Goal: Task Accomplishment & Management: Manage account settings

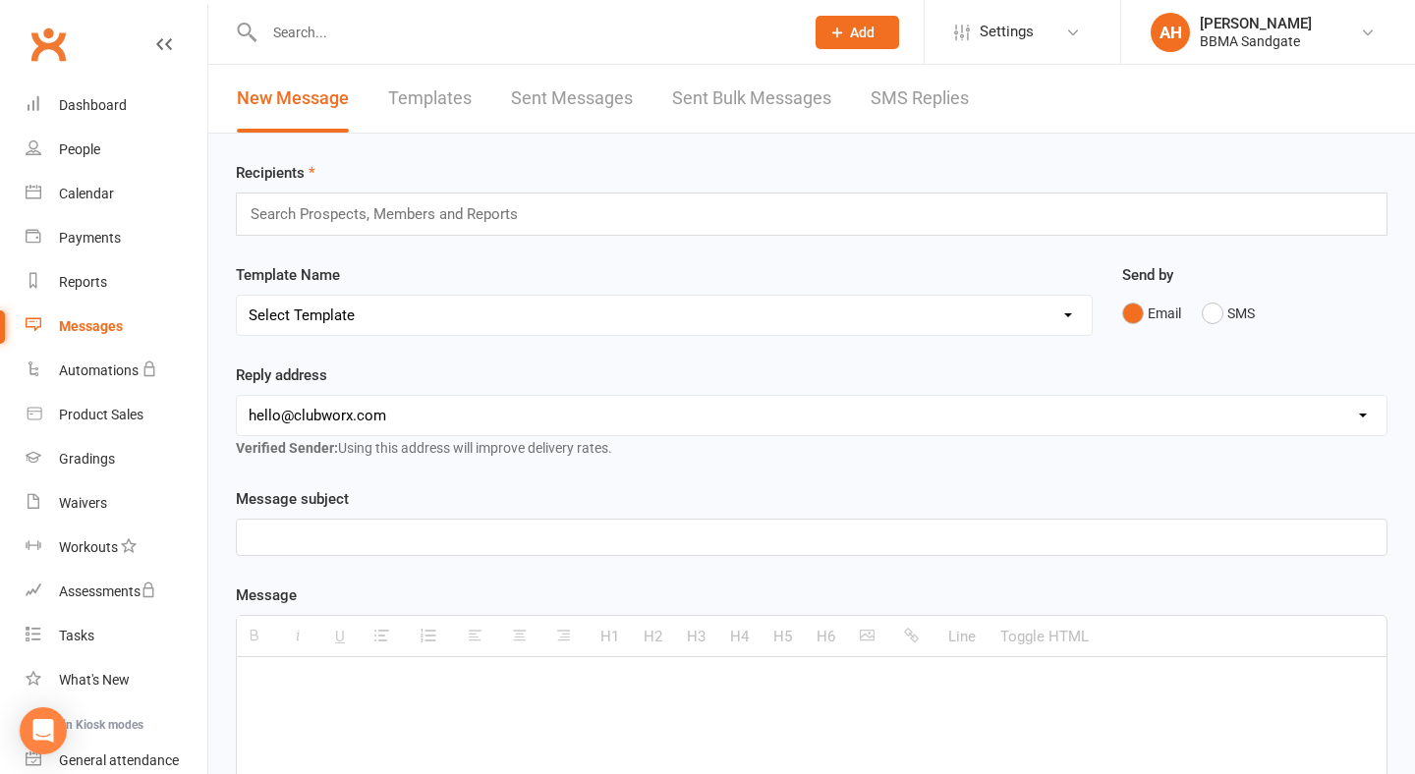
click at [871, 105] on link "SMS Replies" at bounding box center [919, 99] width 98 height 68
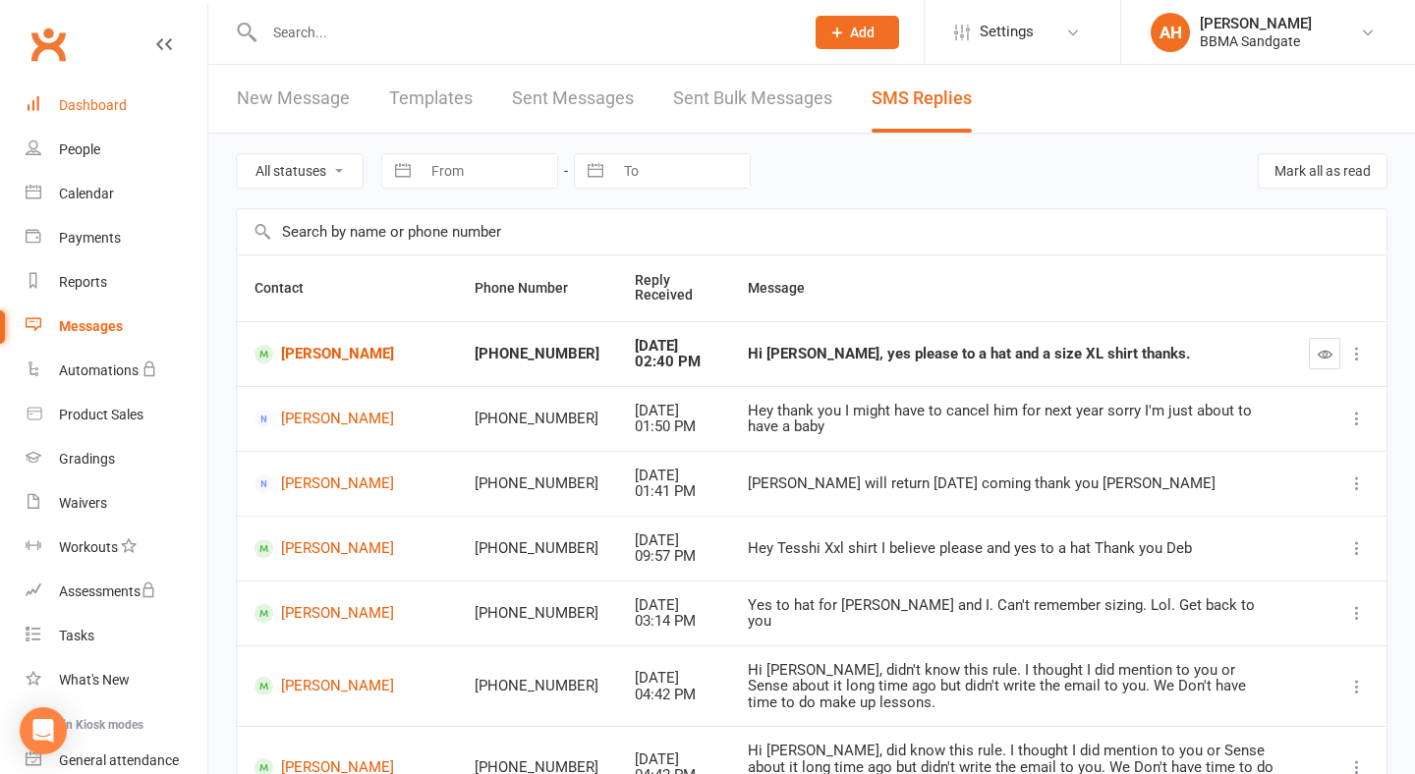
click at [100, 108] on div "Dashboard" at bounding box center [93, 105] width 68 height 16
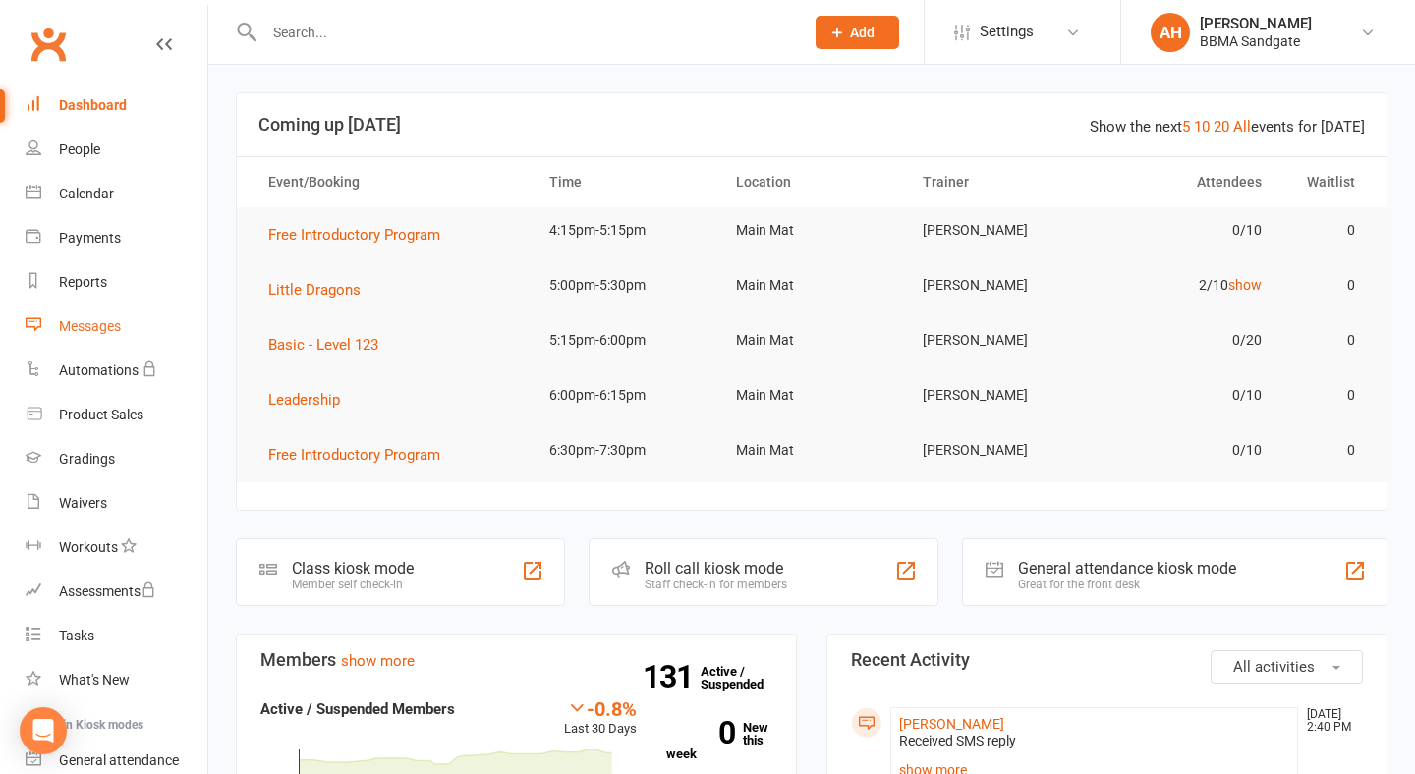
click at [148, 331] on link "Messages" at bounding box center [117, 327] width 182 height 44
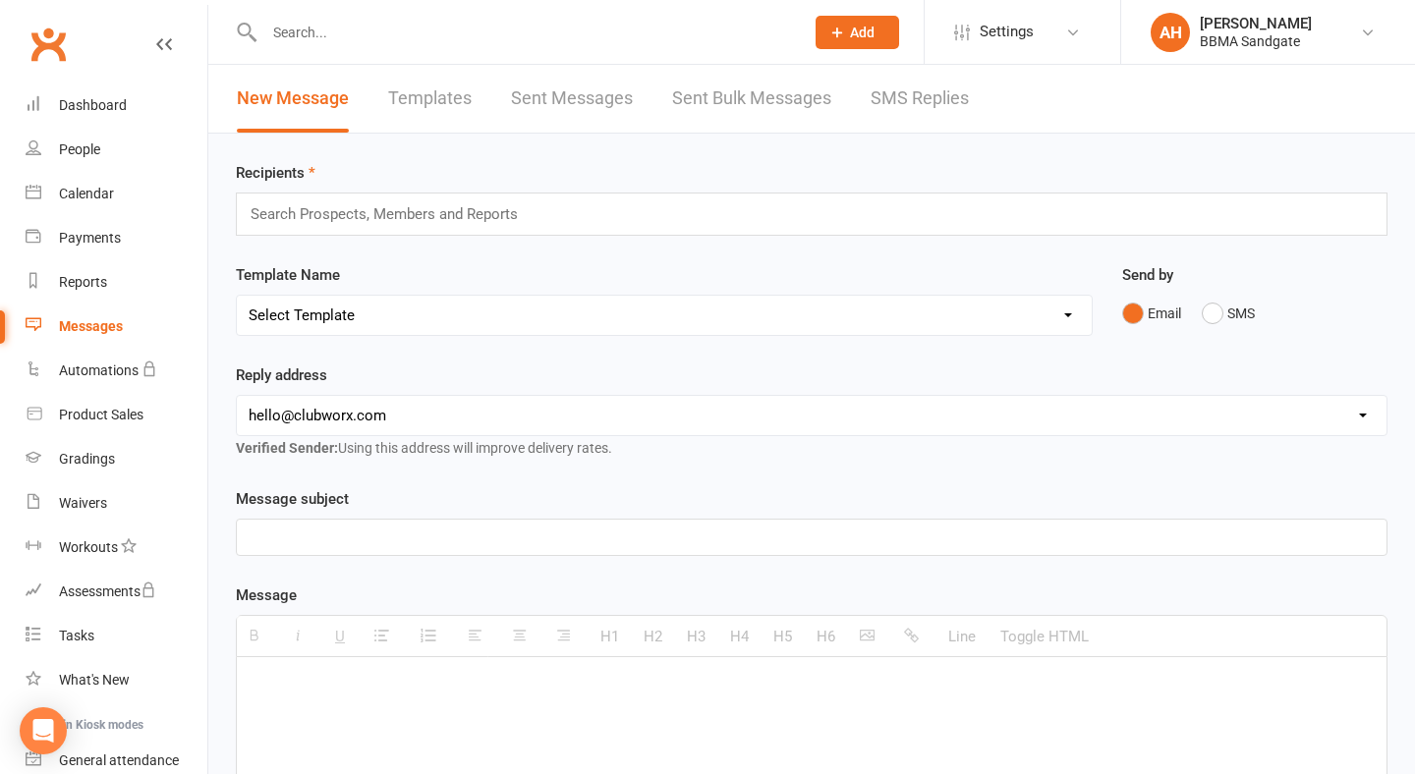
click at [918, 103] on link "SMS Replies" at bounding box center [919, 99] width 98 height 68
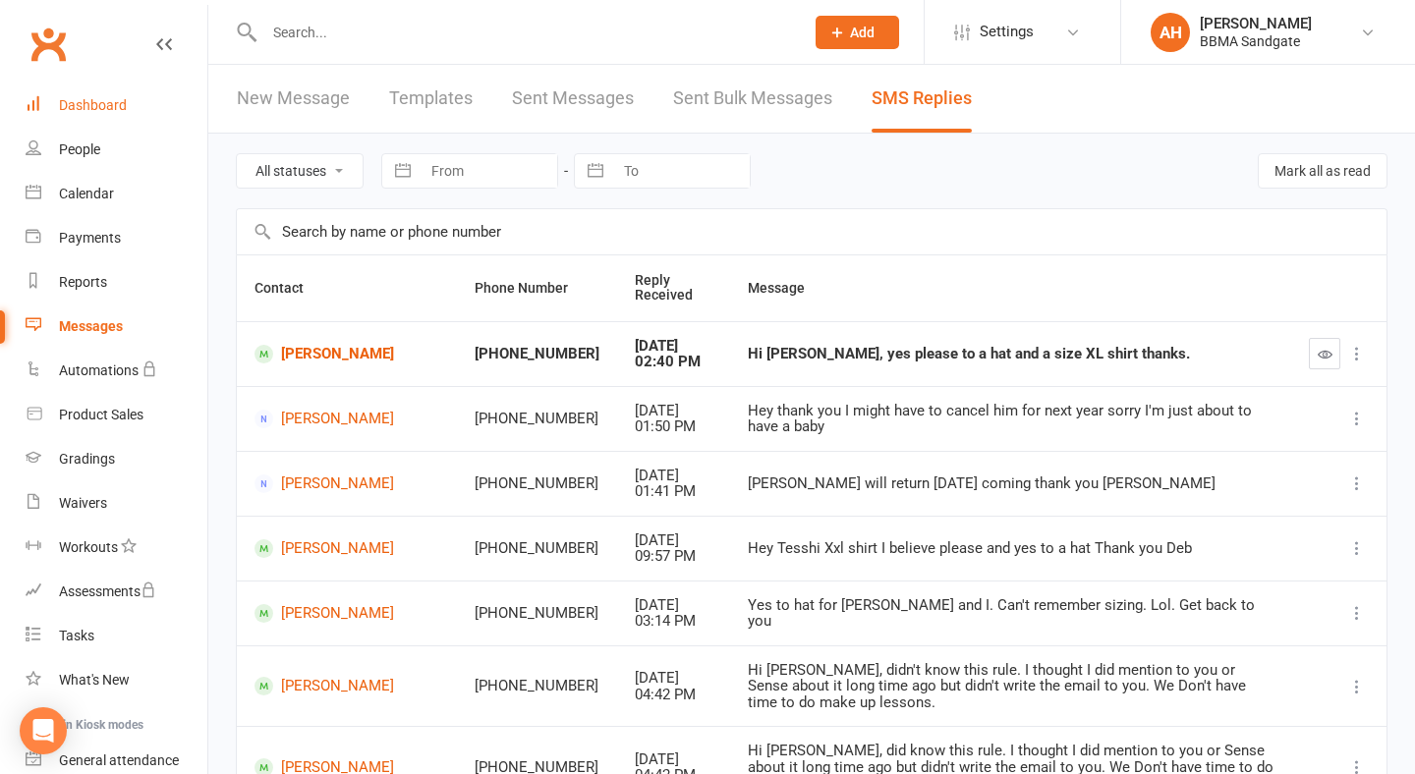
click at [152, 104] on link "Dashboard" at bounding box center [117, 105] width 182 height 44
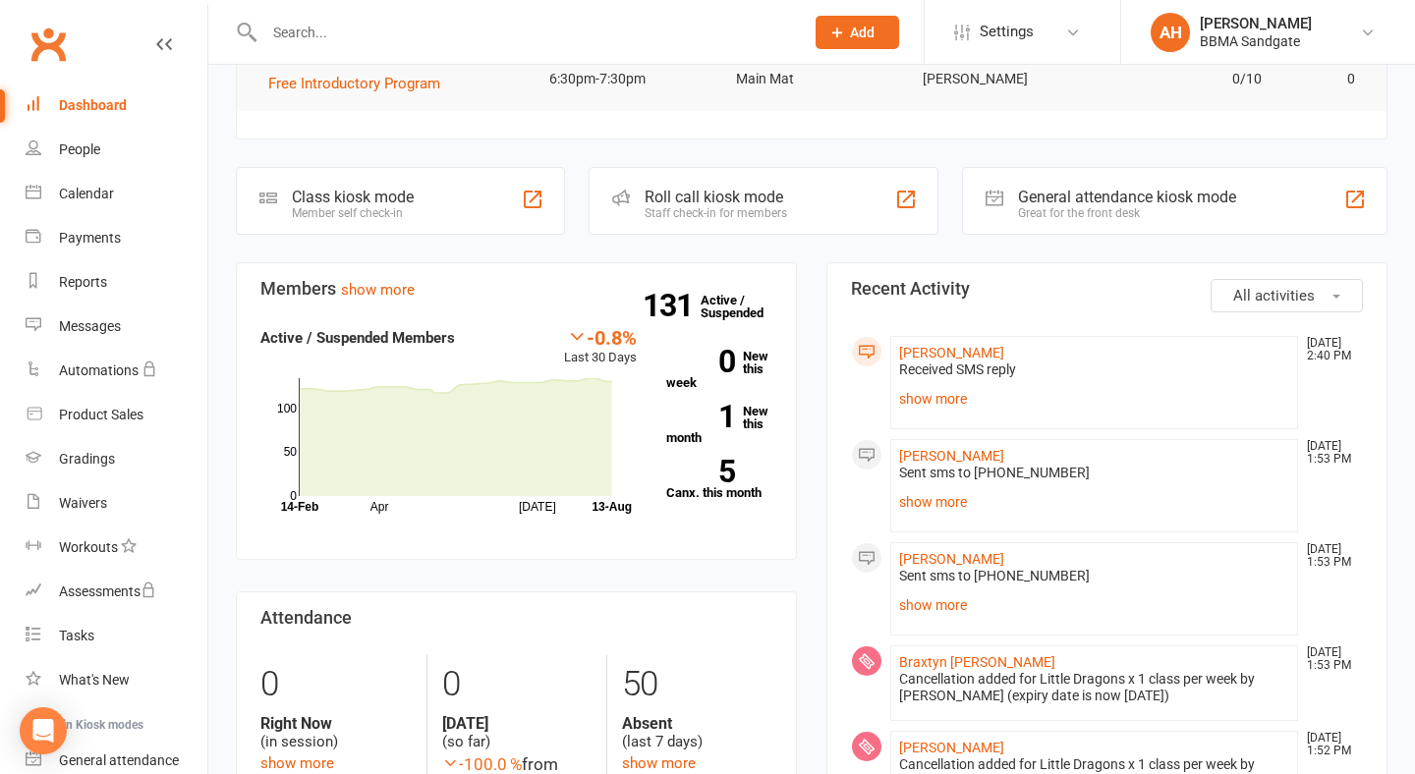
scroll to position [372, 0]
click at [86, 334] on link "Messages" at bounding box center [117, 327] width 182 height 44
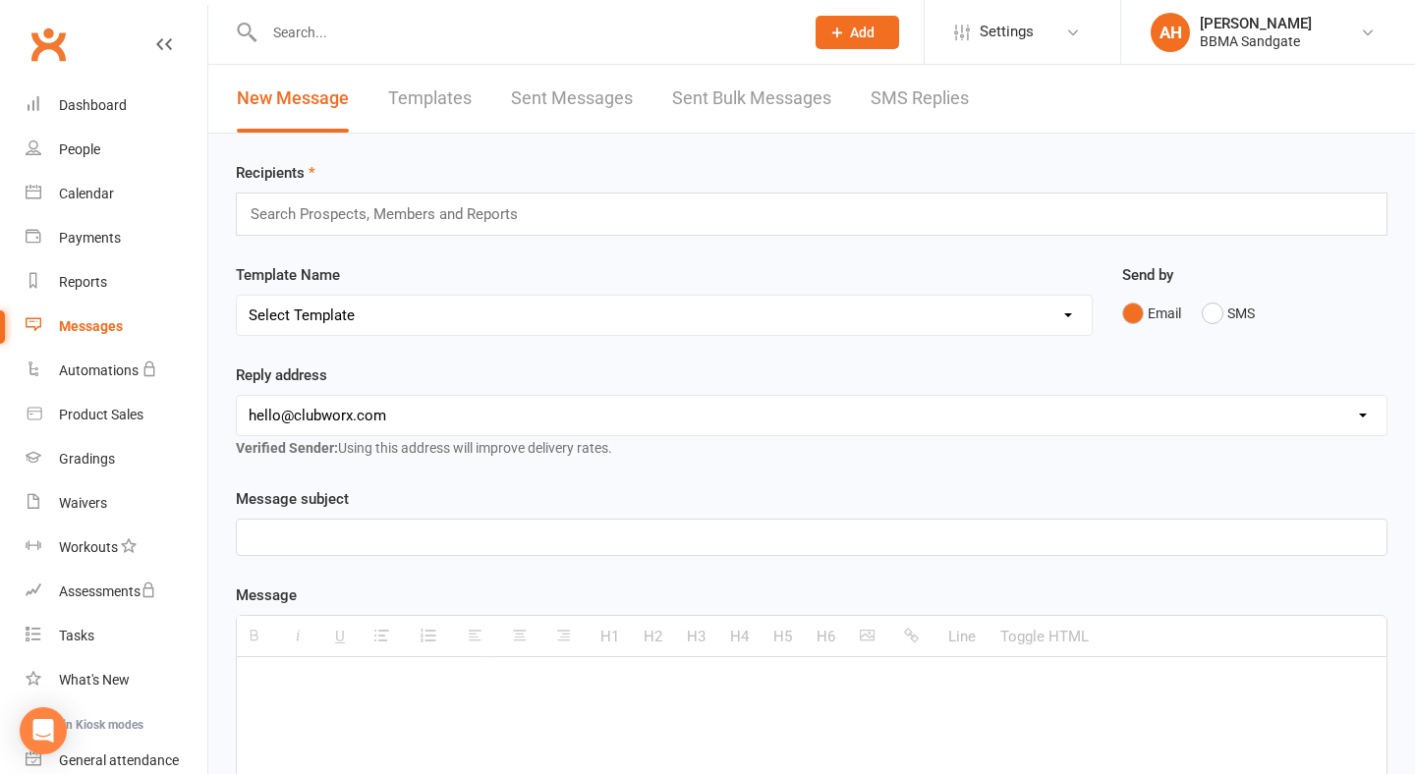
click at [908, 104] on link "SMS Replies" at bounding box center [919, 99] width 98 height 68
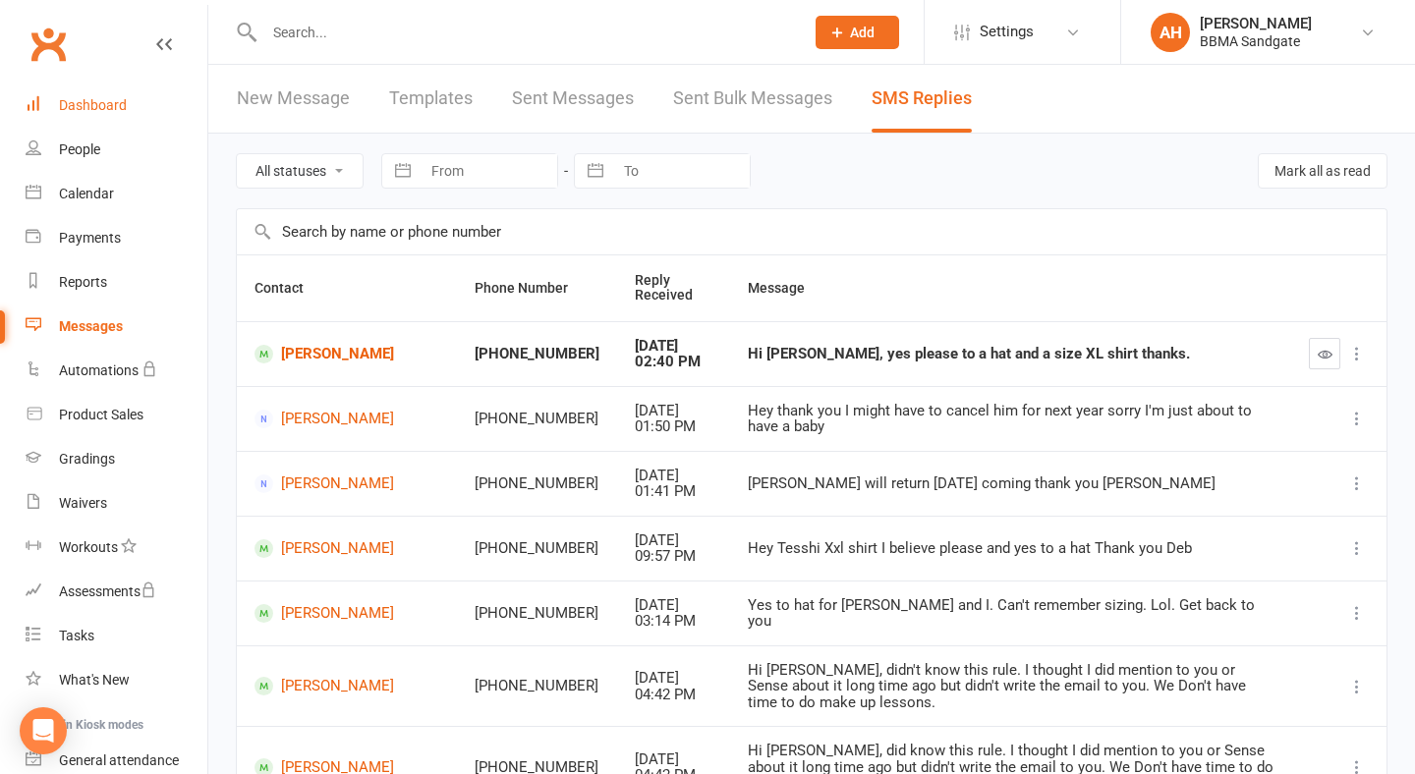
click at [152, 86] on link "Dashboard" at bounding box center [117, 105] width 182 height 44
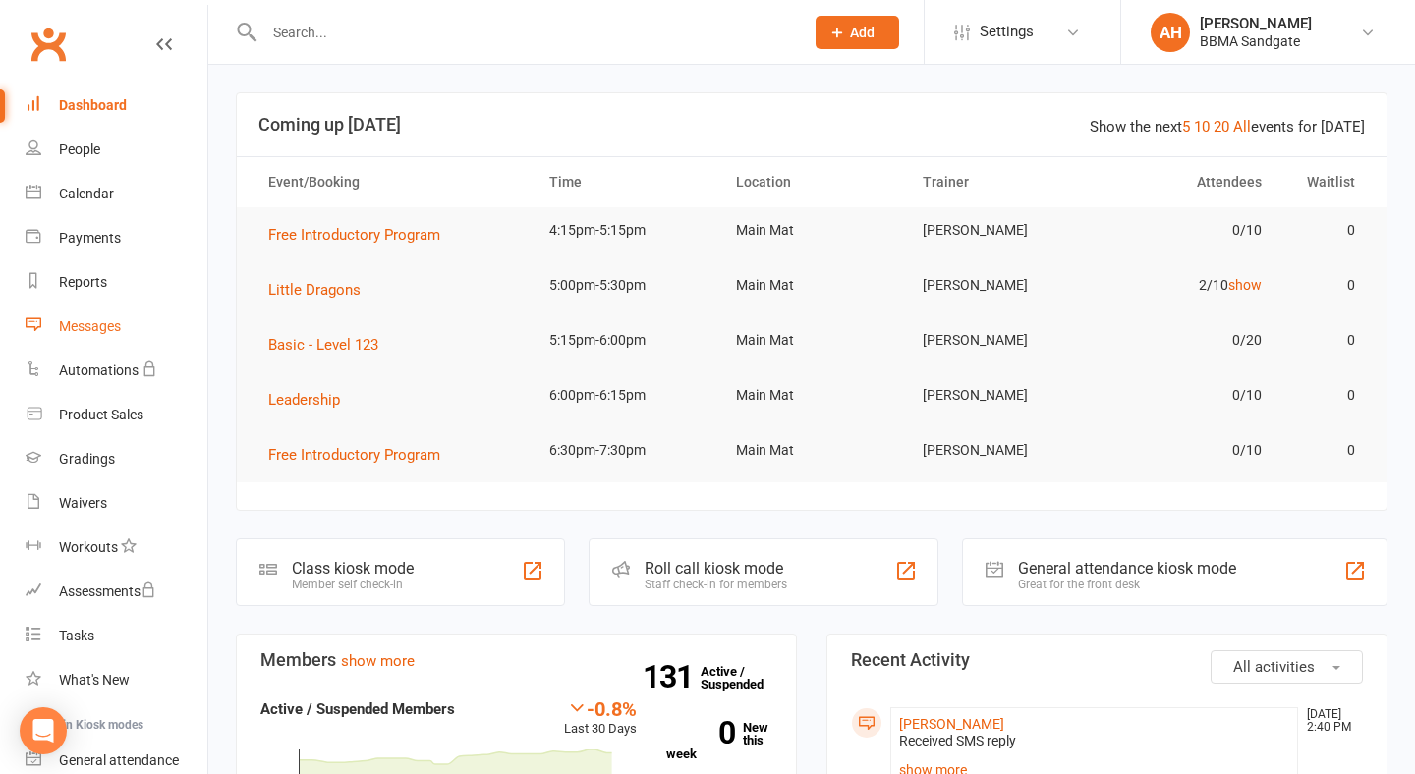
click at [147, 322] on link "Messages" at bounding box center [117, 327] width 182 height 44
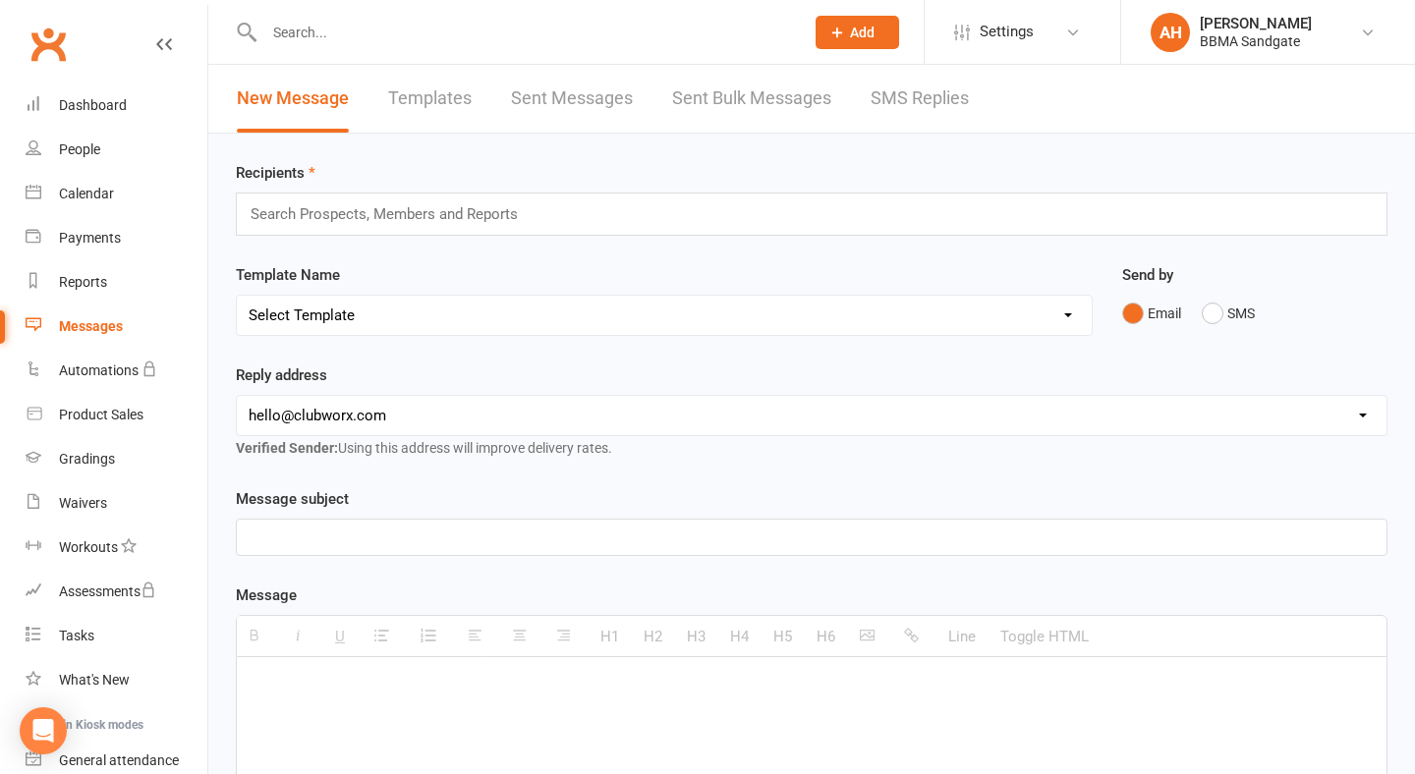
click at [961, 97] on link "SMS Replies" at bounding box center [919, 99] width 98 height 68
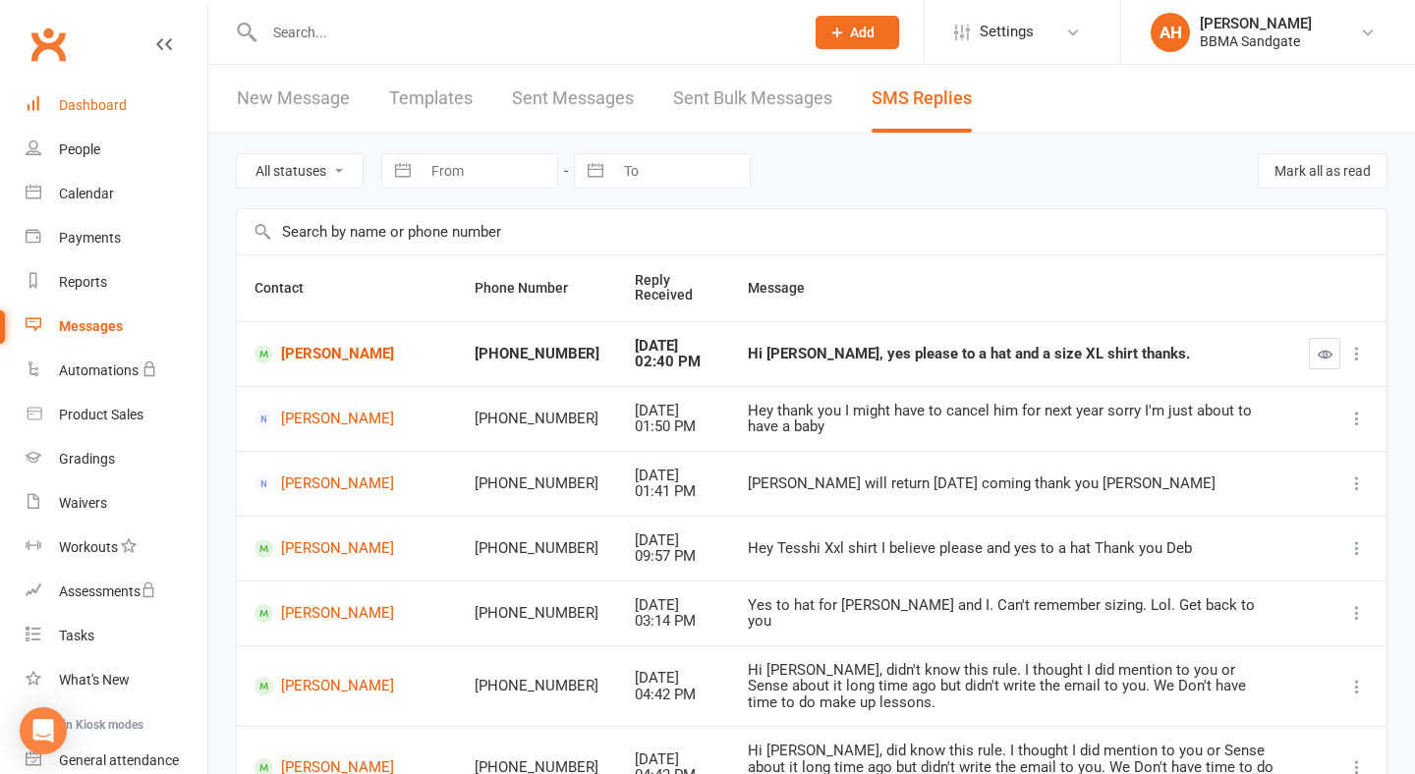
click at [79, 97] on div "Dashboard" at bounding box center [93, 105] width 68 height 16
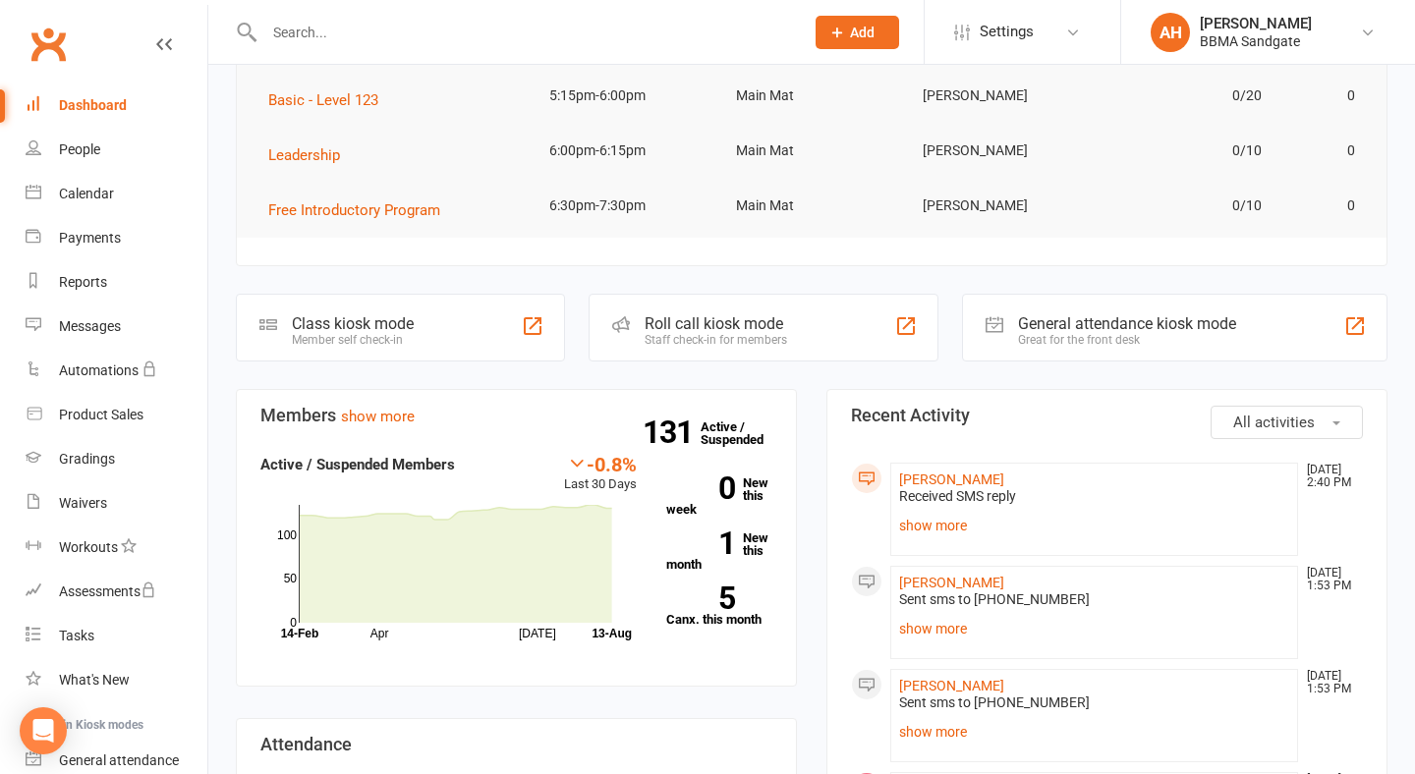
scroll to position [248, 0]
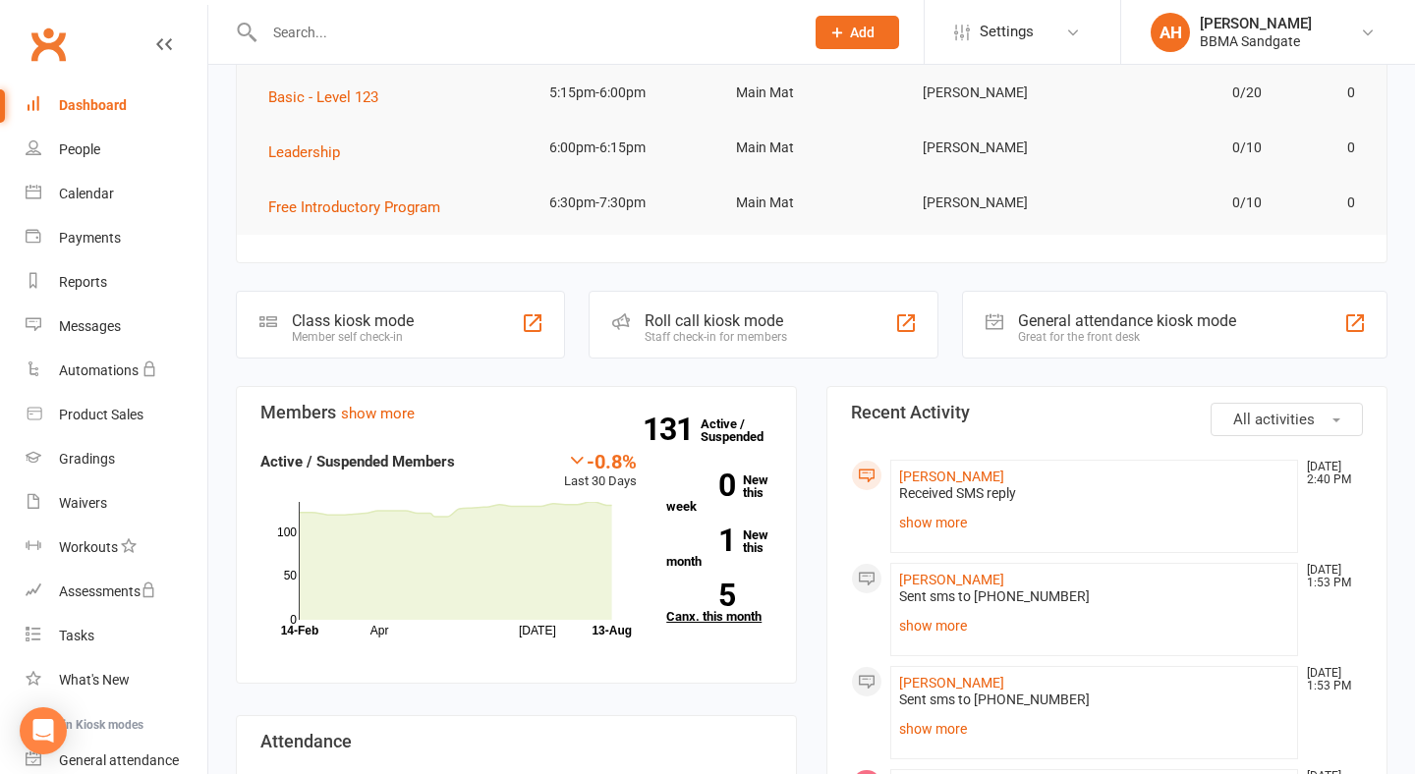
click at [740, 614] on link "5 Canx. this month" at bounding box center [719, 603] width 106 height 39
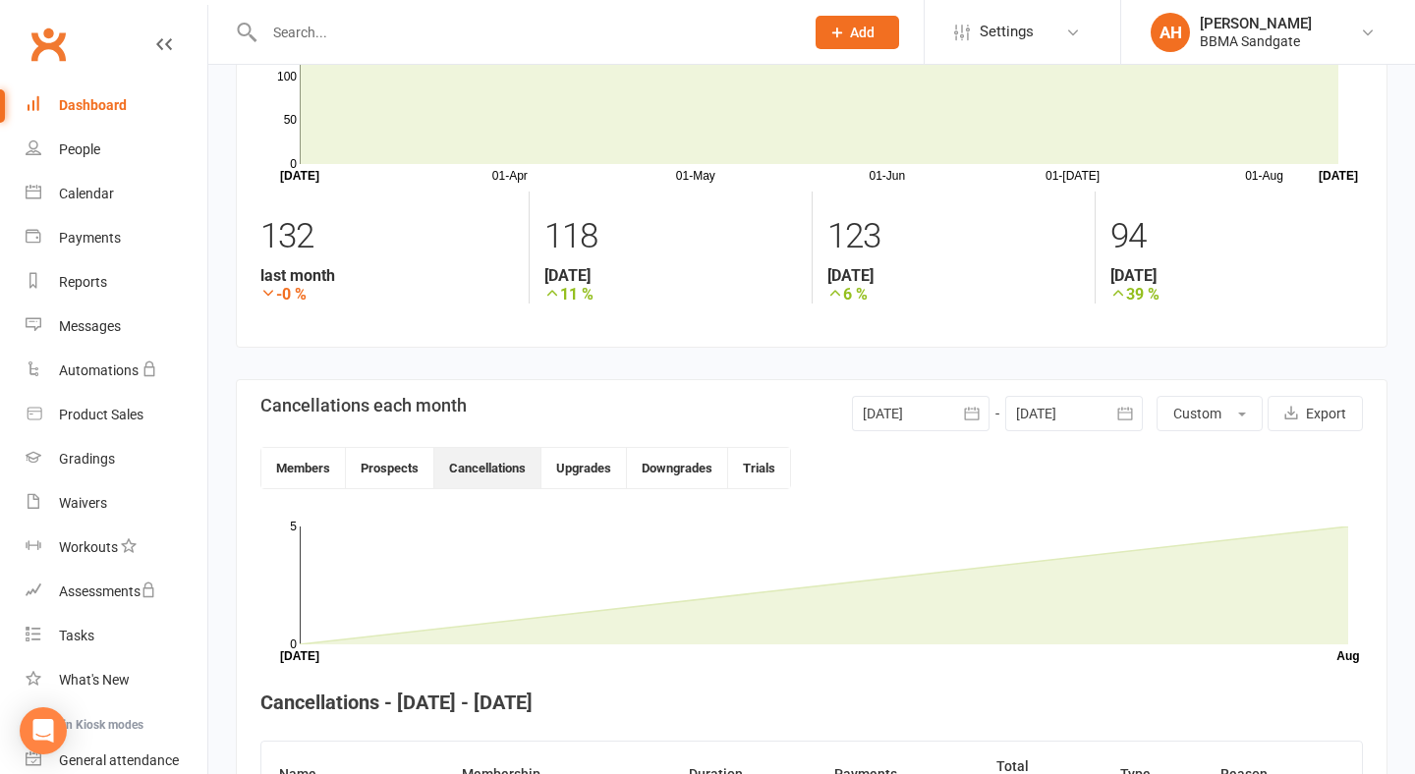
scroll to position [157, 0]
click at [969, 417] on icon "button" at bounding box center [972, 414] width 20 height 20
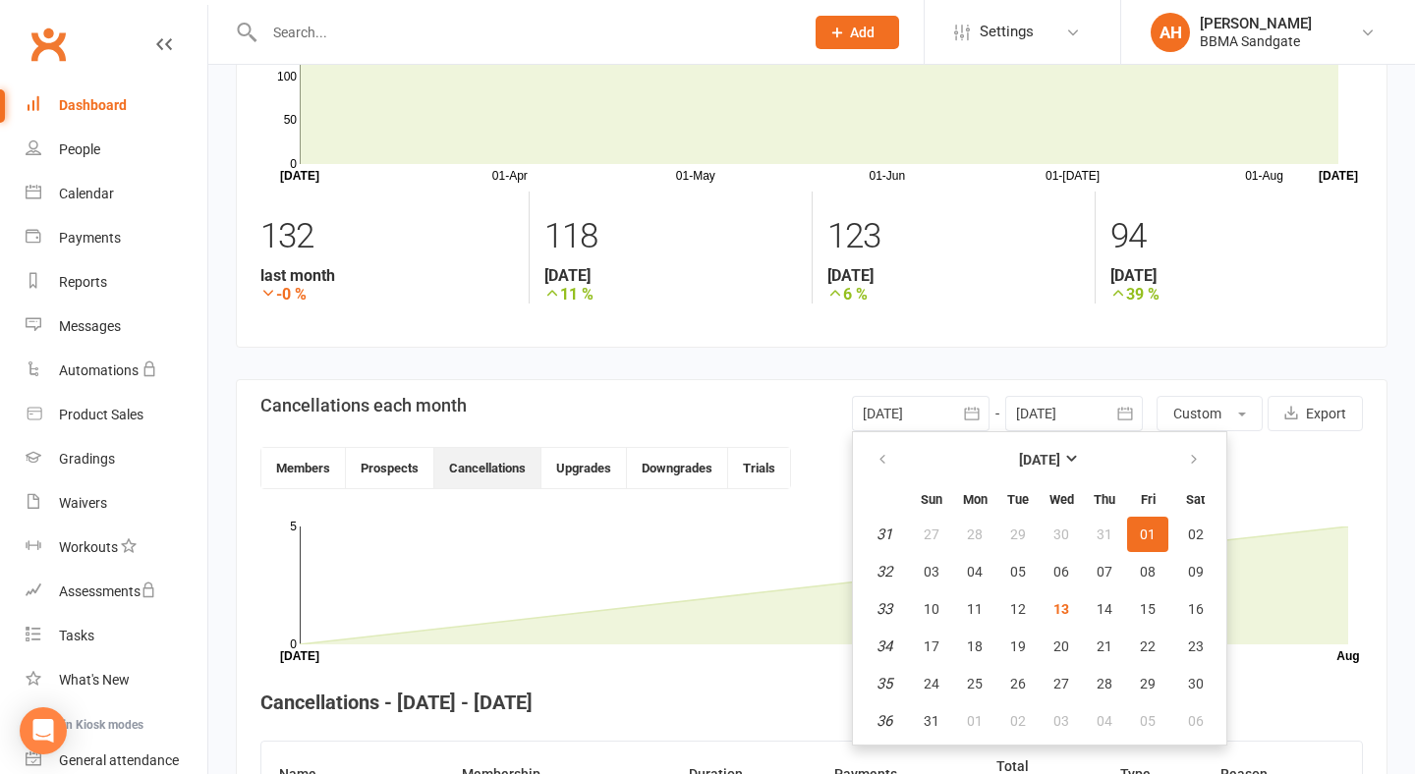
click at [1216, 468] on th at bounding box center [1195, 459] width 50 height 43
click at [1199, 464] on button "button" at bounding box center [1195, 459] width 42 height 35
click at [971, 531] on span "01" at bounding box center [975, 535] width 16 height 16
type input "01 Sep 2025"
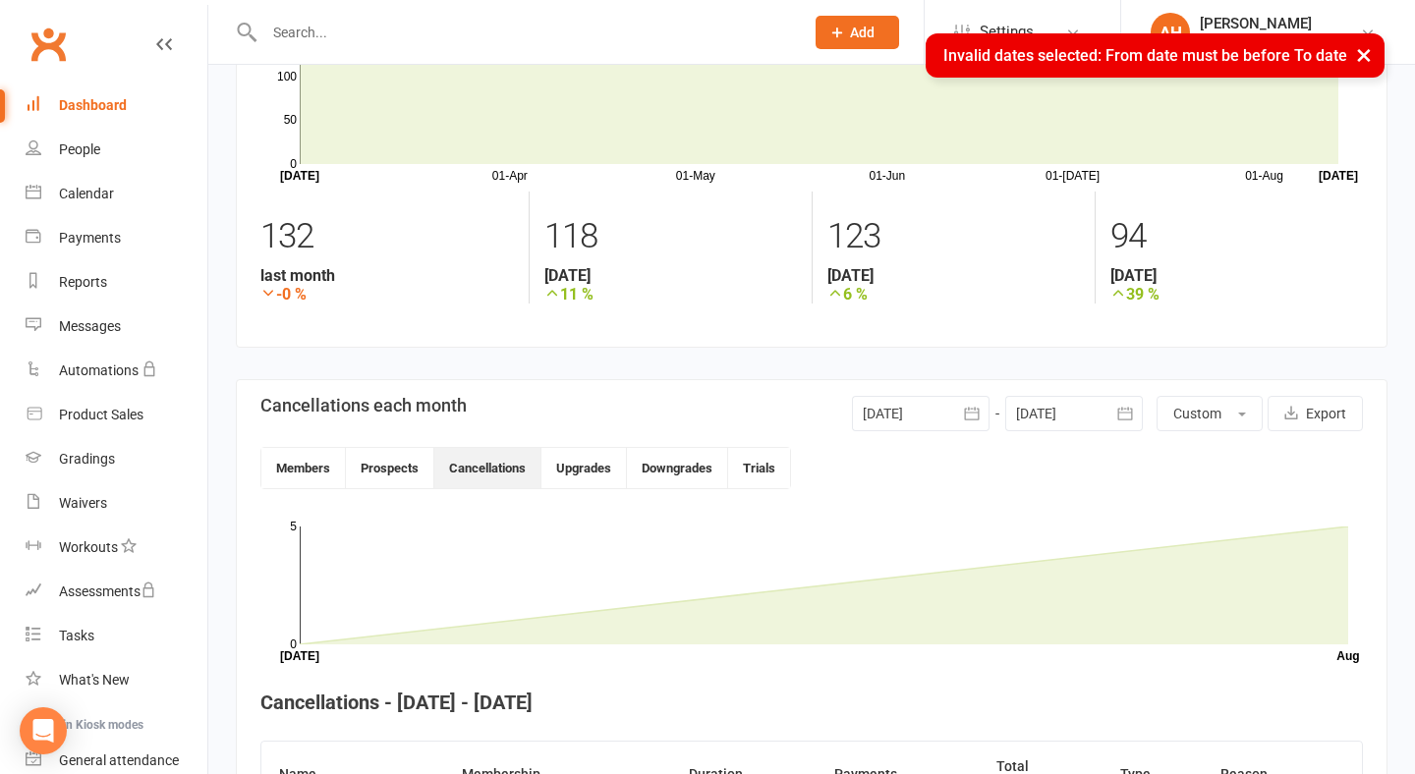
click at [1131, 417] on icon "button" at bounding box center [1125, 414] width 20 height 20
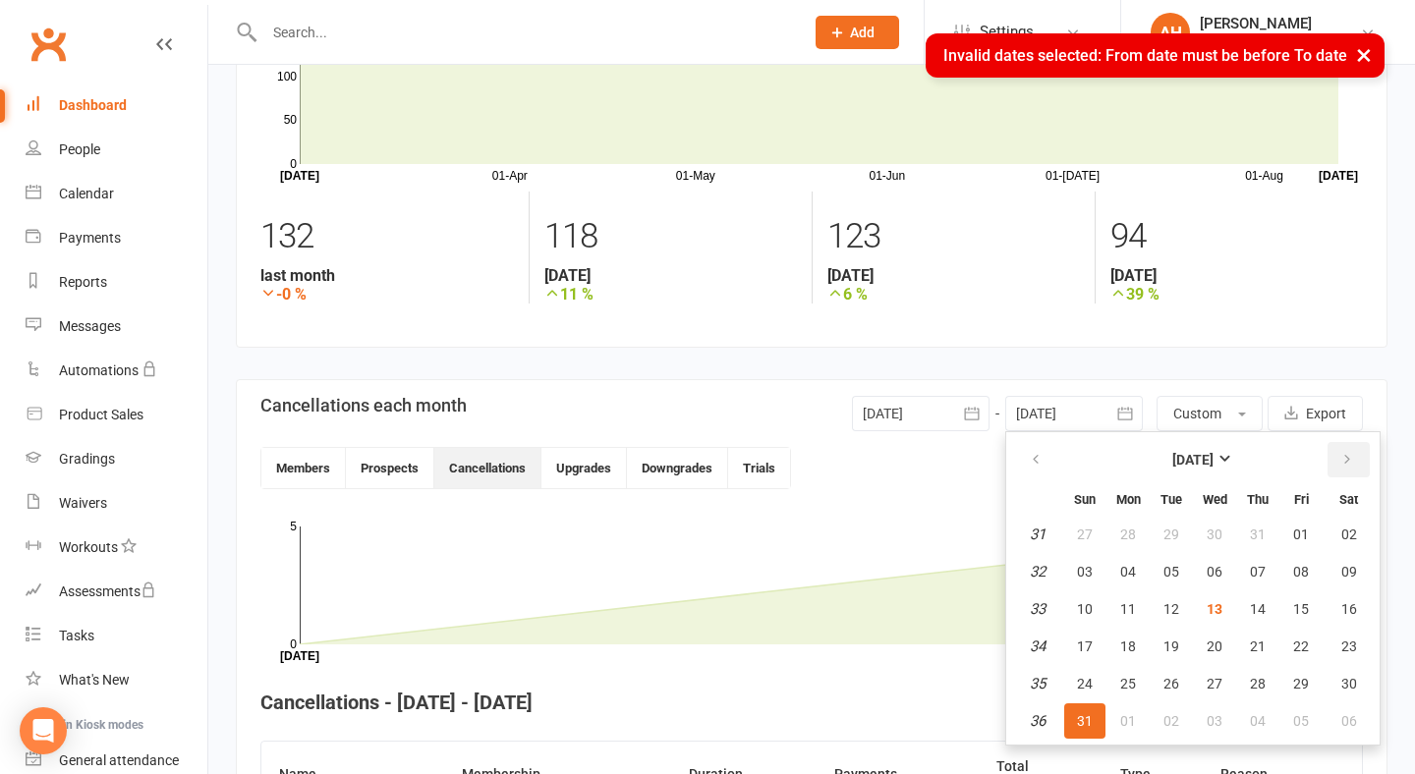
click at [1348, 466] on icon "button" at bounding box center [1347, 460] width 14 height 16
click at [1168, 691] on span "30" at bounding box center [1171, 684] width 16 height 16
type input "30 Sep 2025"
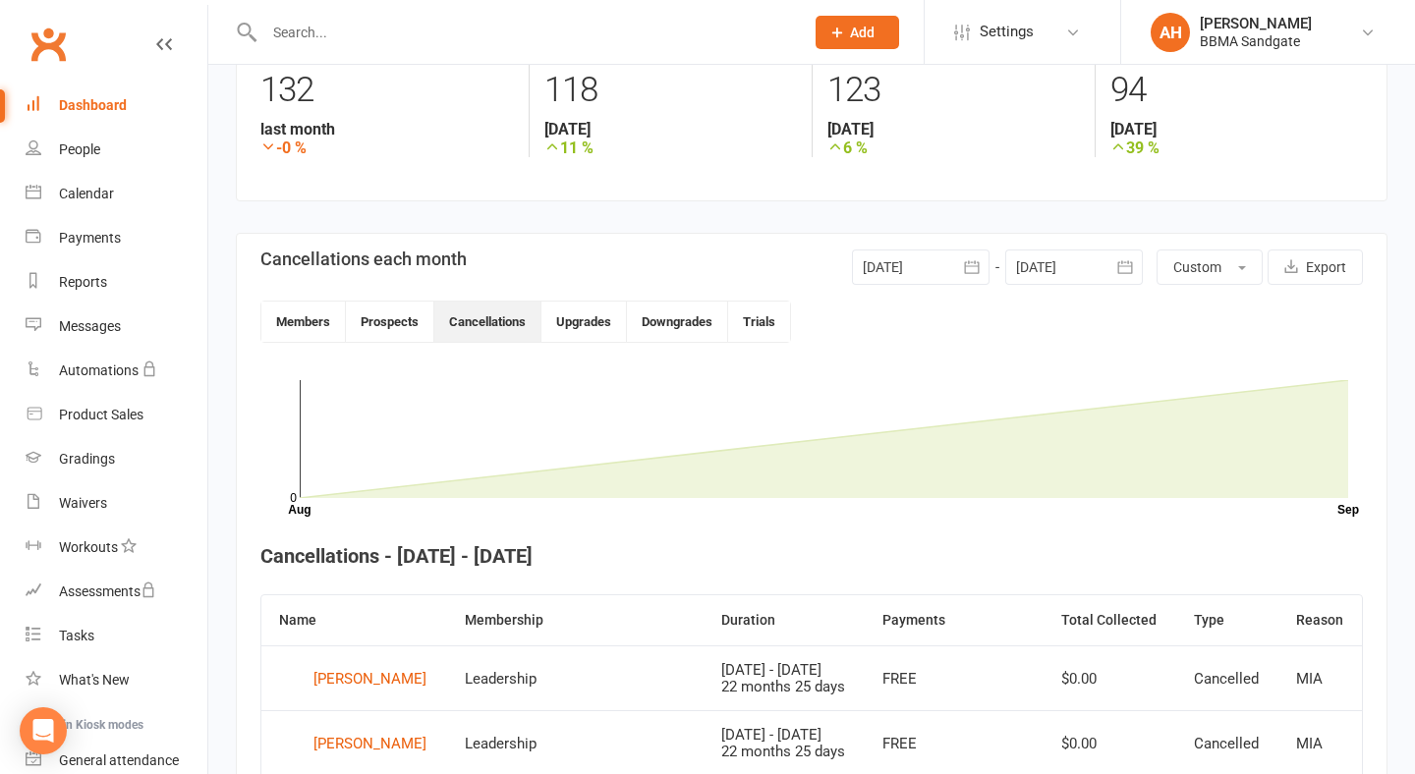
scroll to position [304, 0]
click at [969, 277] on icon "button" at bounding box center [972, 267] width 20 height 20
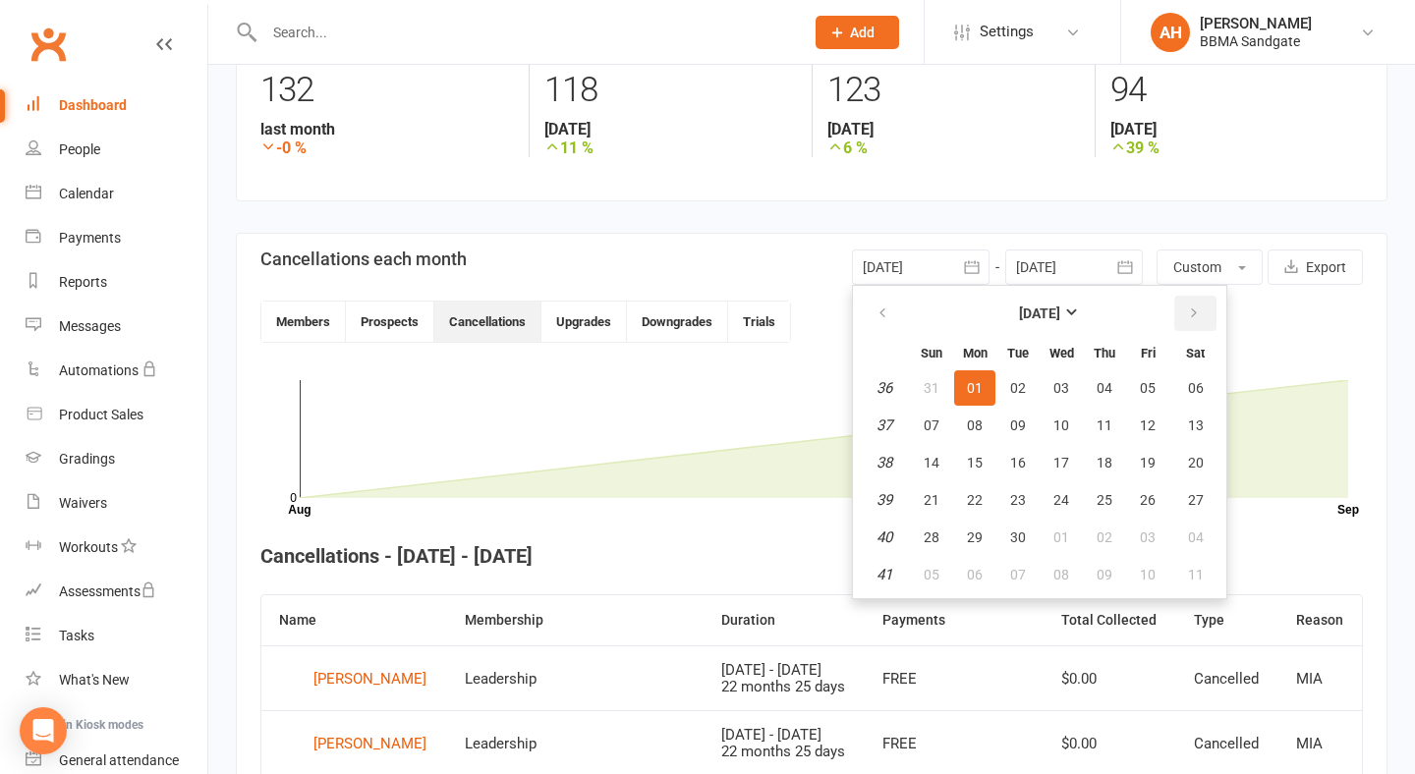
click at [1196, 321] on icon "button" at bounding box center [1194, 314] width 14 height 16
click at [1070, 383] on button "01" at bounding box center [1060, 387] width 41 height 35
type input "01 Oct 2025"
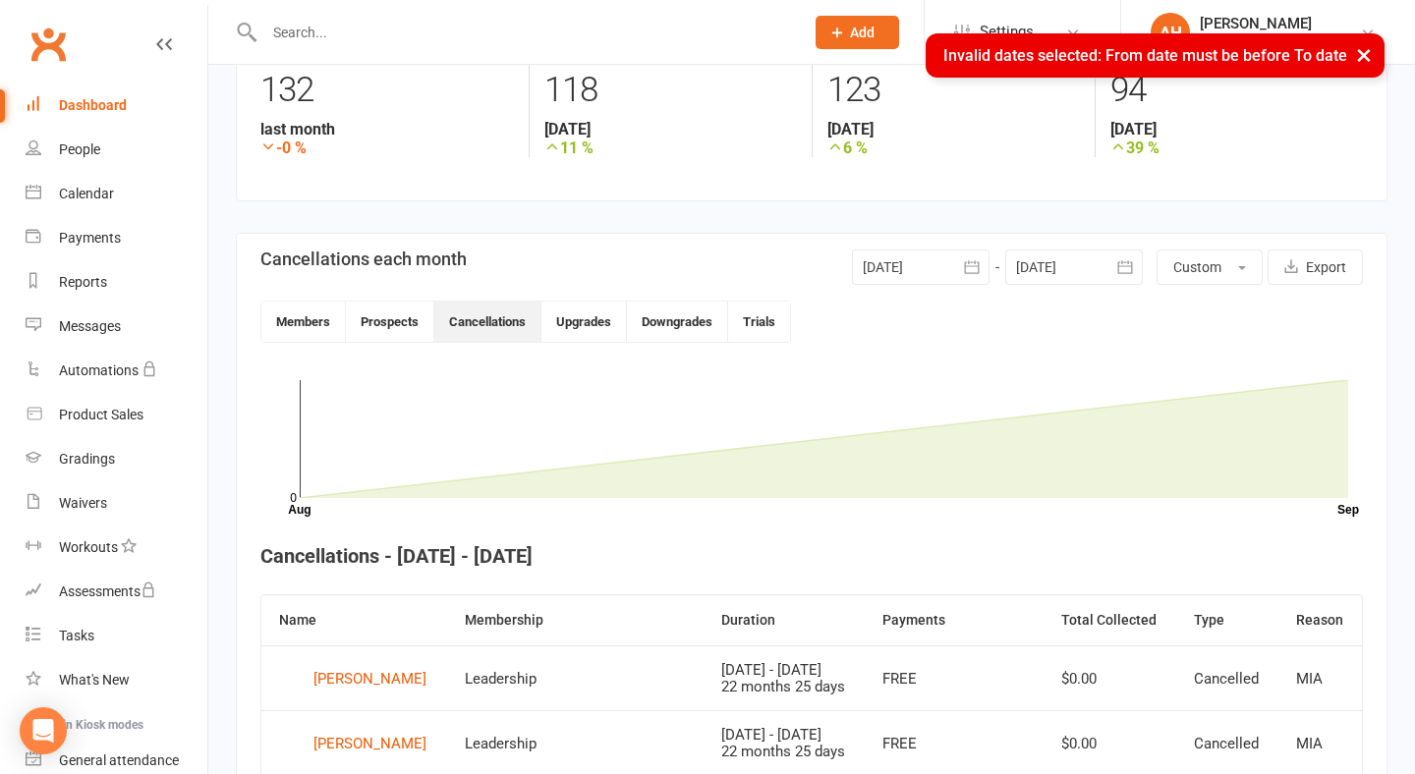
click at [1133, 272] on icon "button" at bounding box center [1125, 267] width 20 height 20
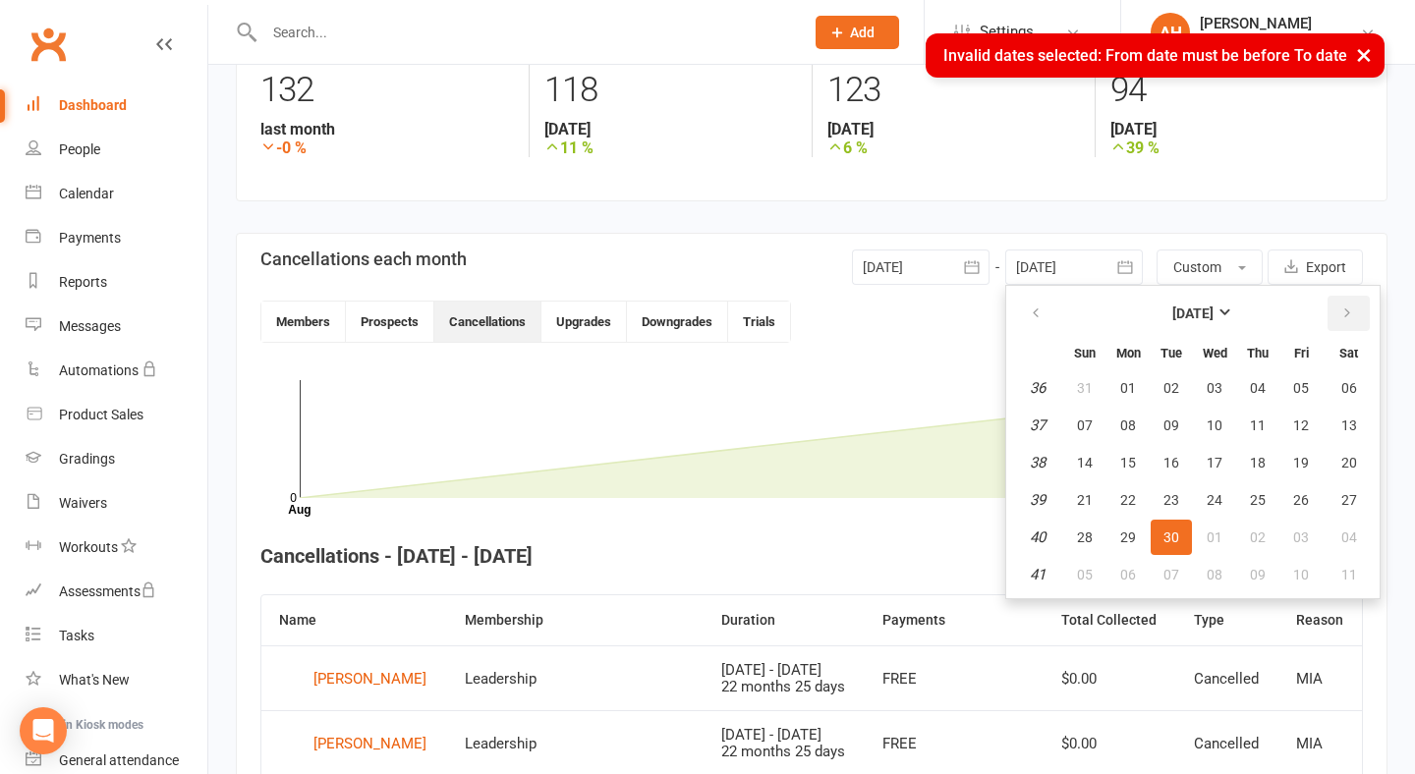
click at [1344, 317] on icon "button" at bounding box center [1347, 314] width 14 height 16
click at [1305, 545] on span "31" at bounding box center [1301, 537] width 16 height 16
type input "31 Oct 2025"
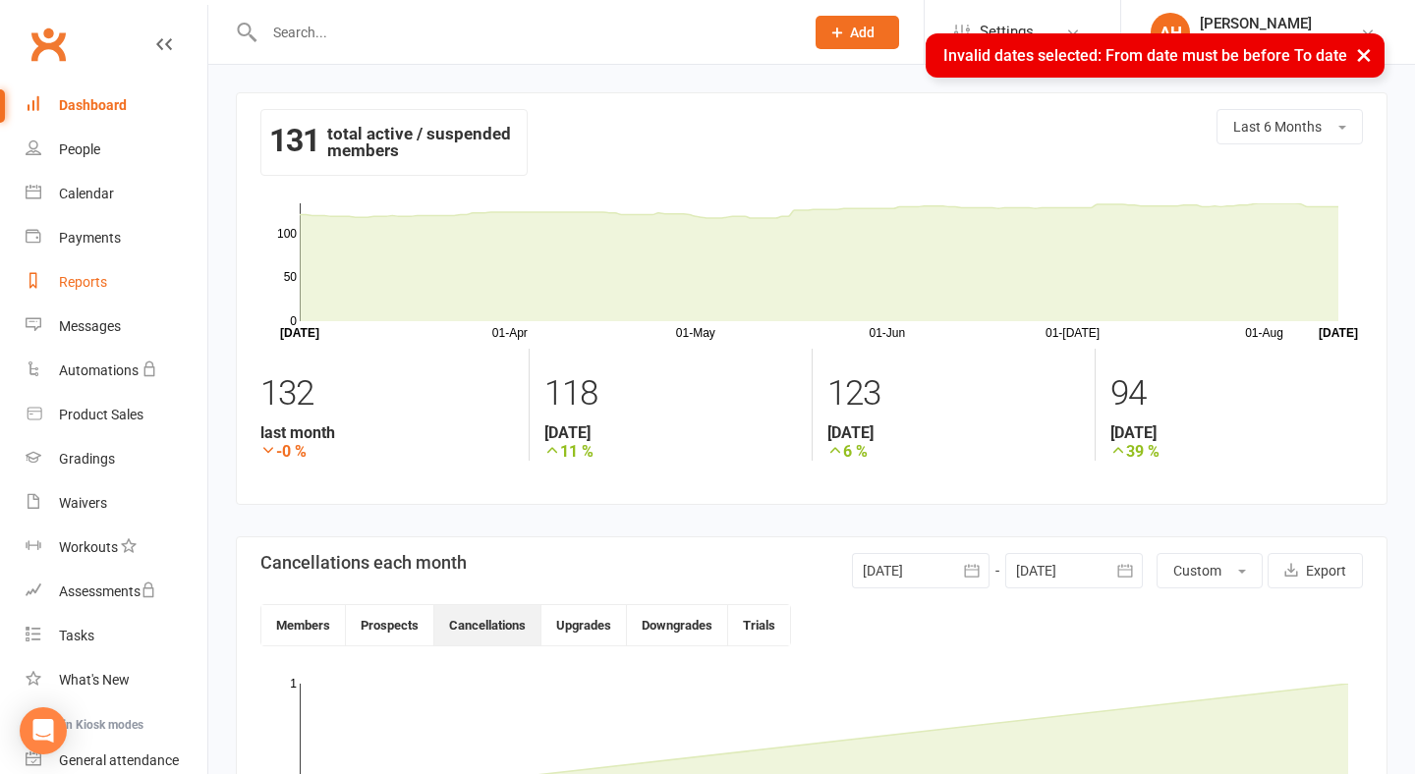
scroll to position [0, 0]
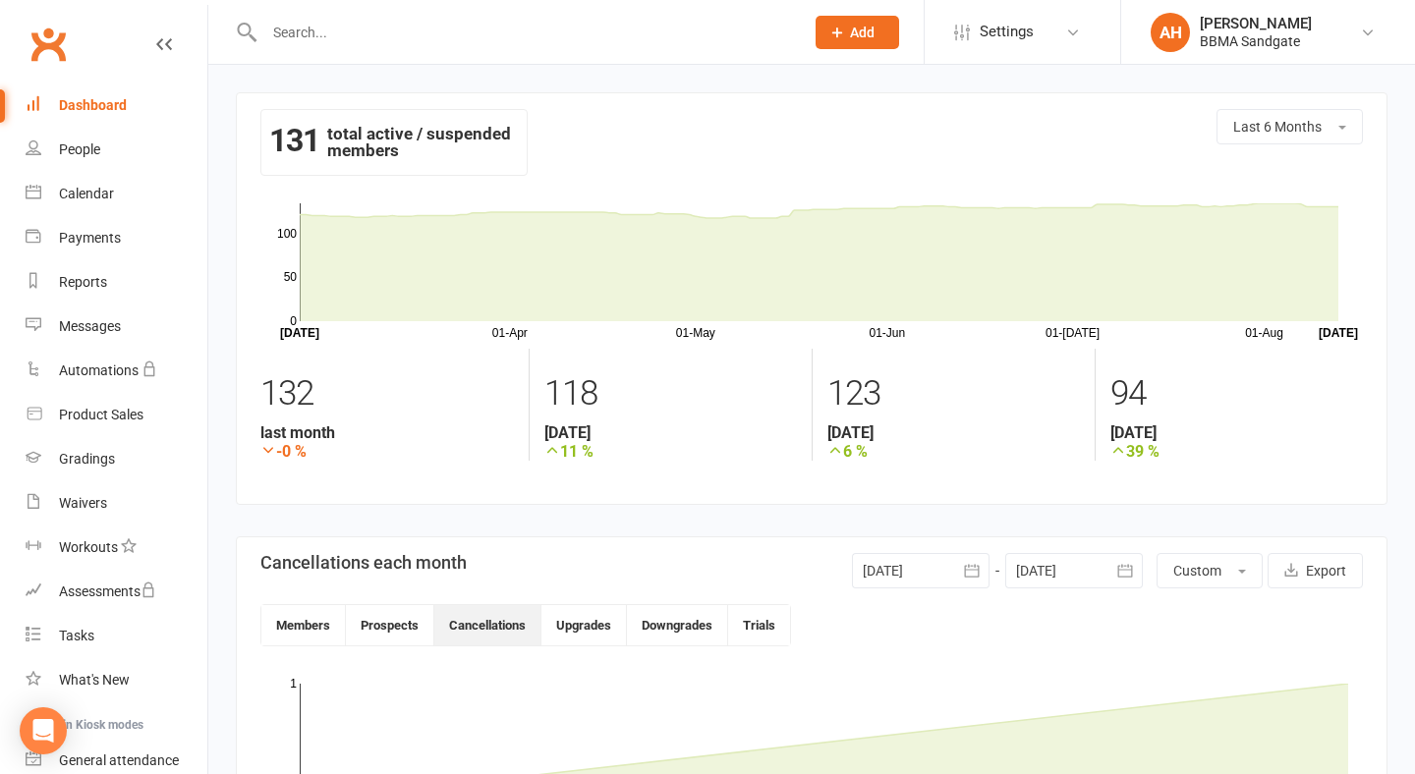
click at [124, 100] on div "Dashboard" at bounding box center [93, 105] width 68 height 16
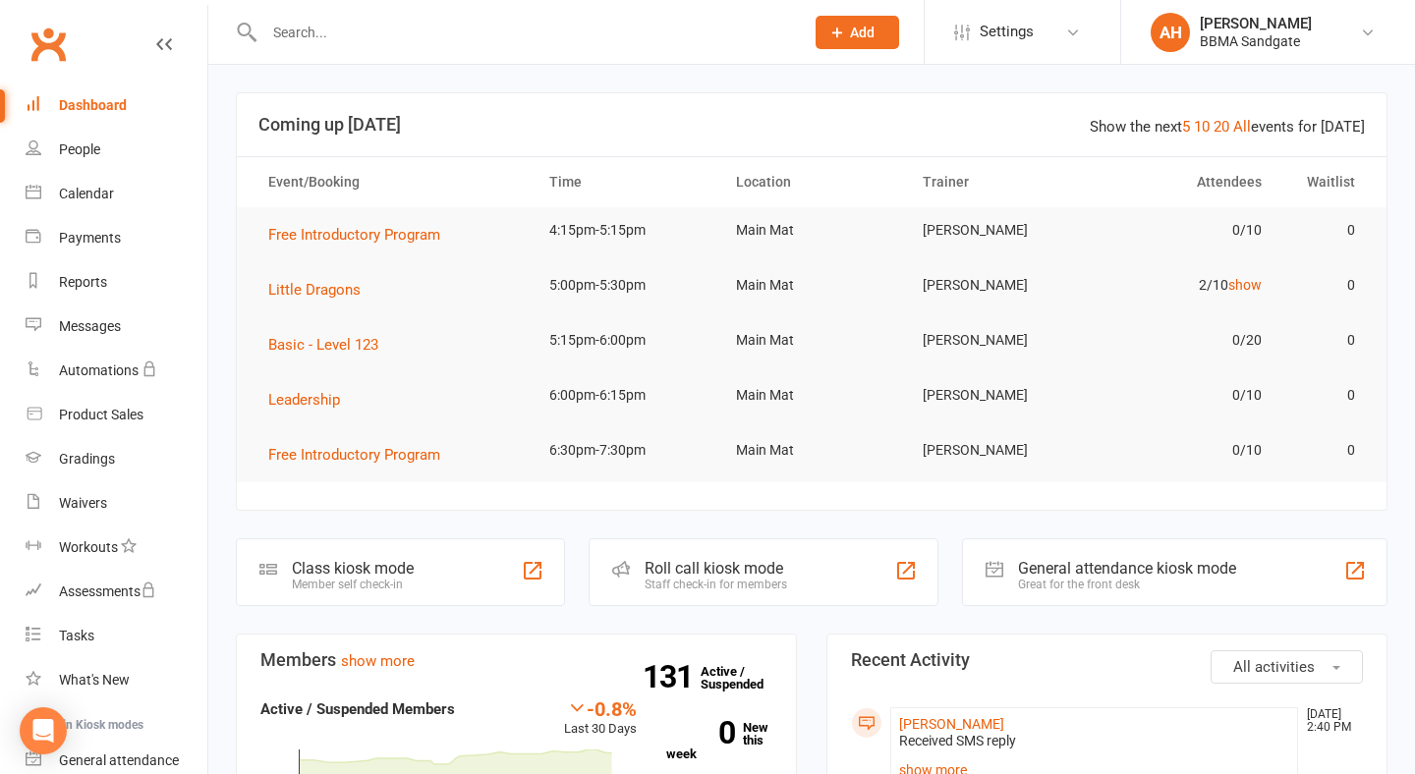
click at [304, 35] on input "text" at bounding box center [523, 33] width 531 height 28
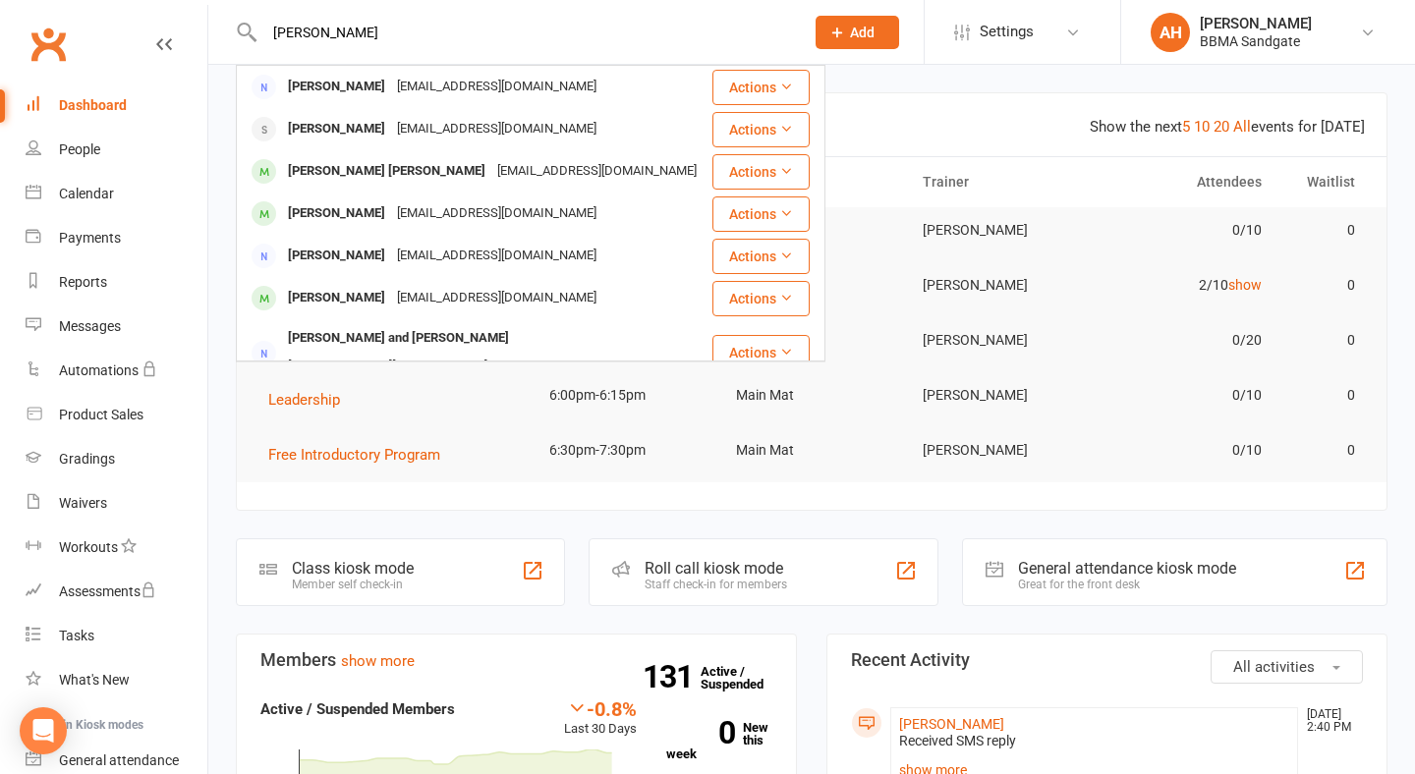
type input "Dennis"
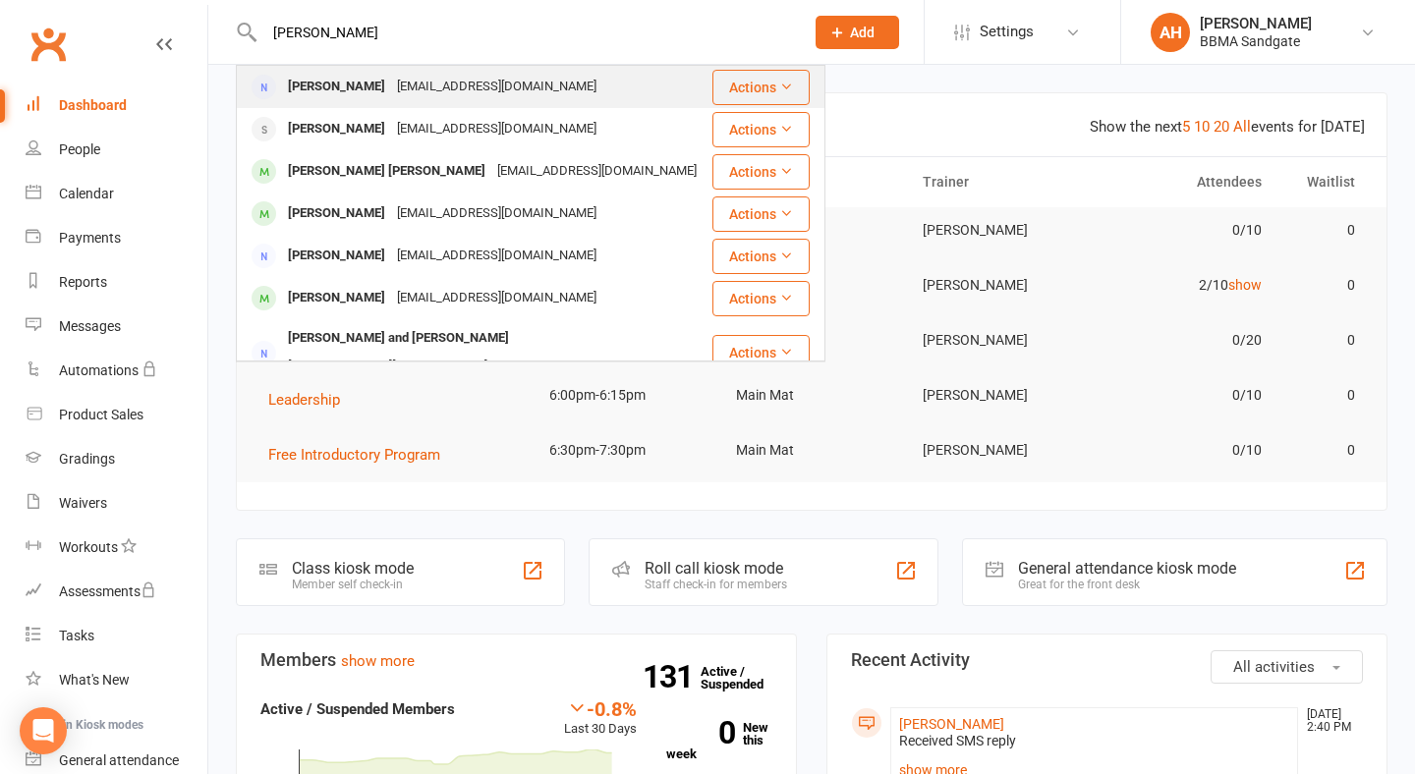
drag, startPoint x: 308, startPoint y: 64, endPoint x: 309, endPoint y: 74, distance: 9.9
click at [309, 74] on div "[PERSON_NAME]" at bounding box center [336, 87] width 109 height 28
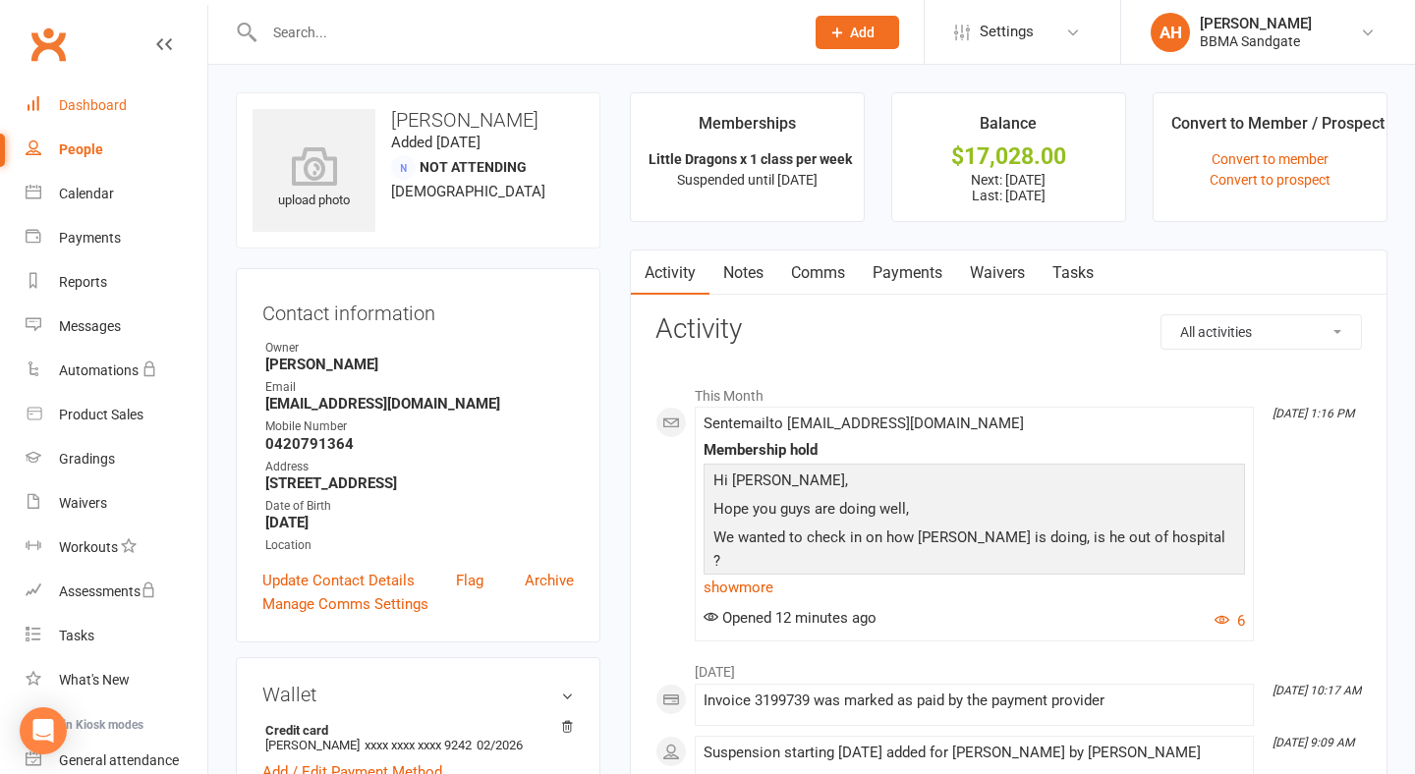
click at [164, 110] on link "Dashboard" at bounding box center [117, 105] width 182 height 44
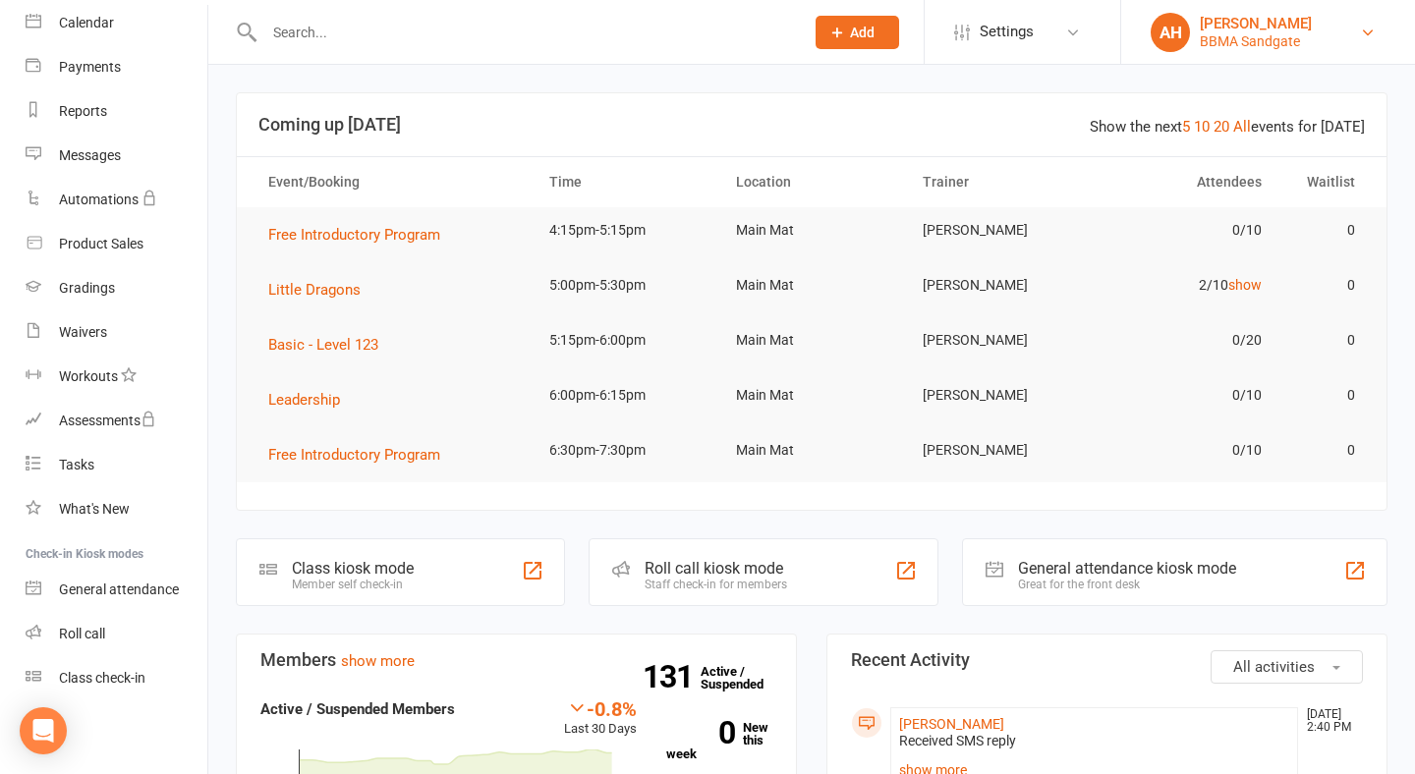
click at [1345, 41] on link "AH Amber Hanley BBMA Sandgate" at bounding box center [1267, 32] width 235 height 39
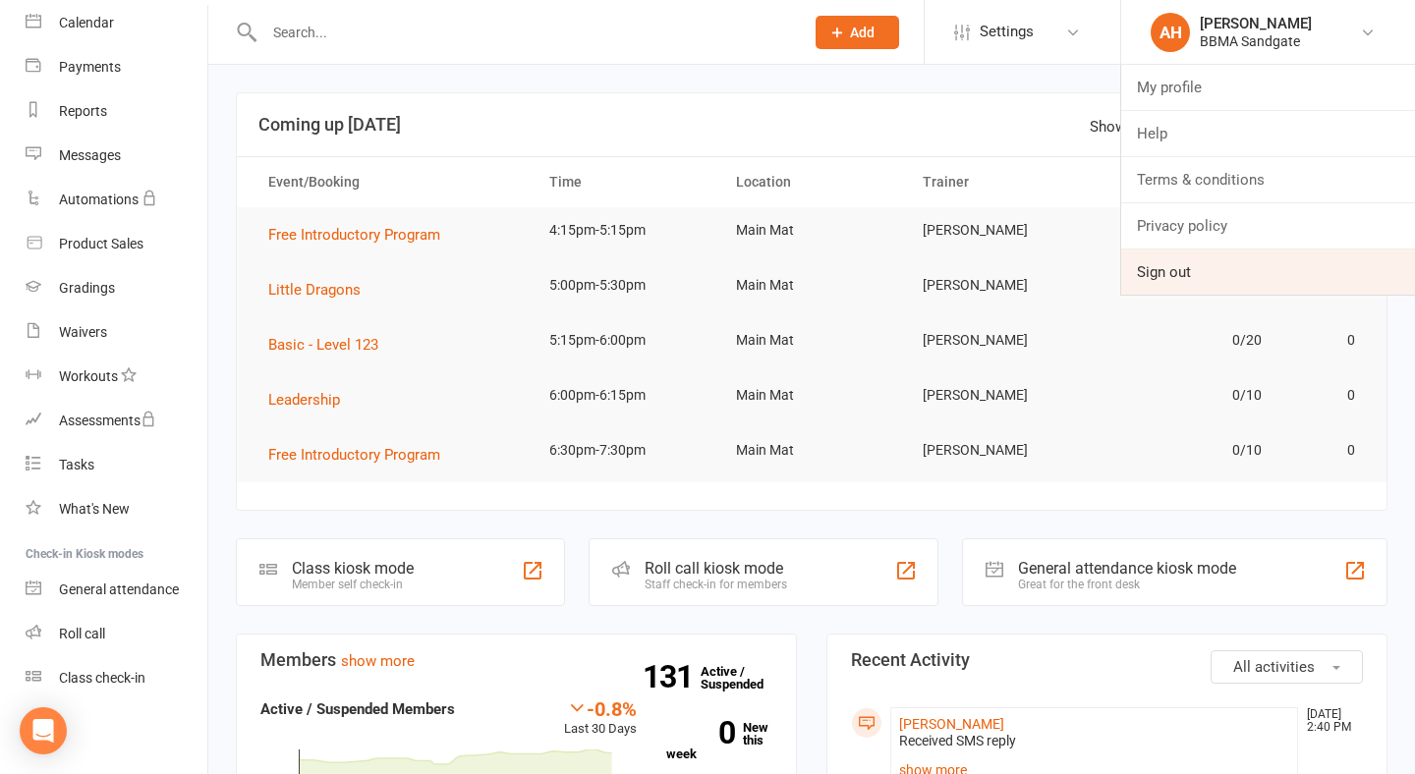
click at [1203, 267] on link "Sign out" at bounding box center [1268, 272] width 294 height 45
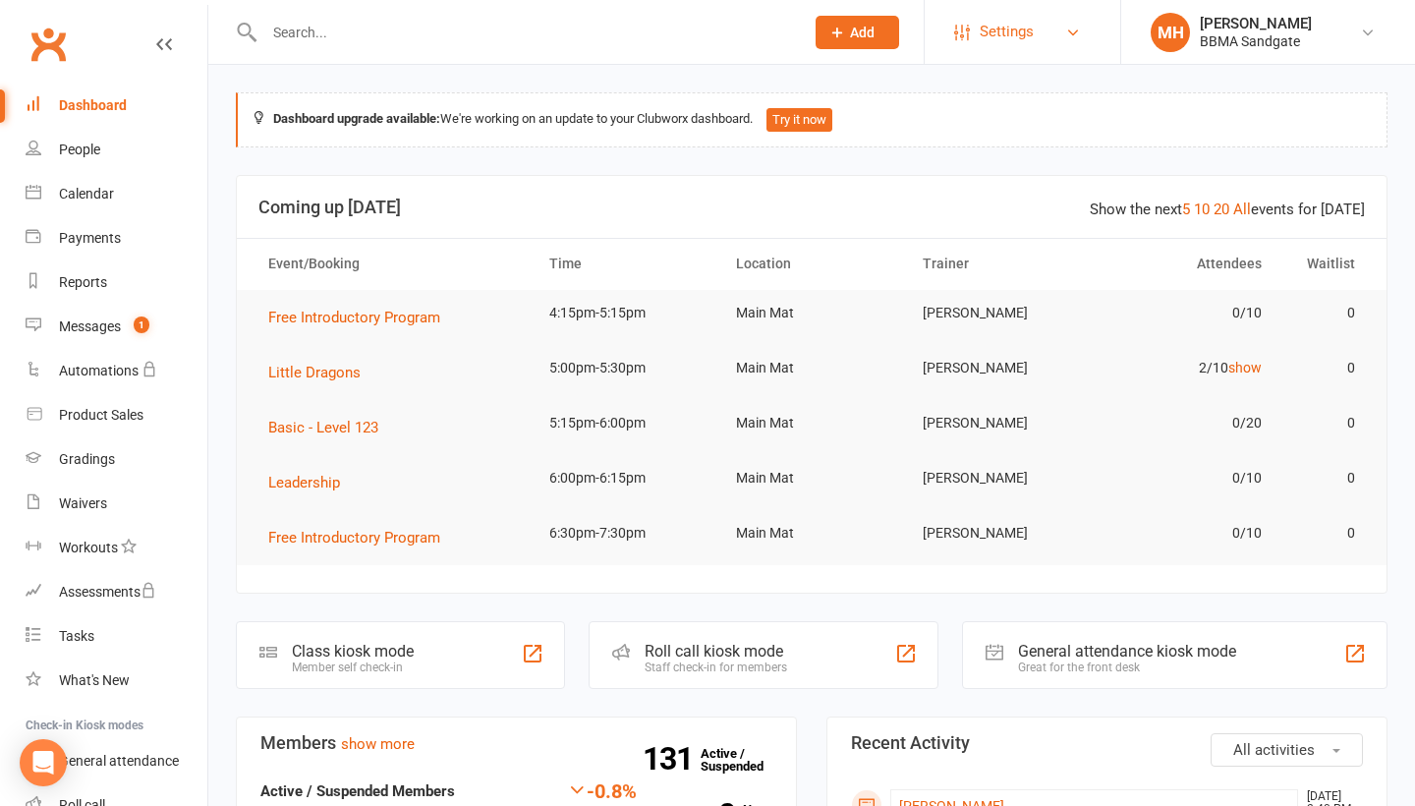
click at [1034, 24] on link "Settings" at bounding box center [1022, 32] width 137 height 44
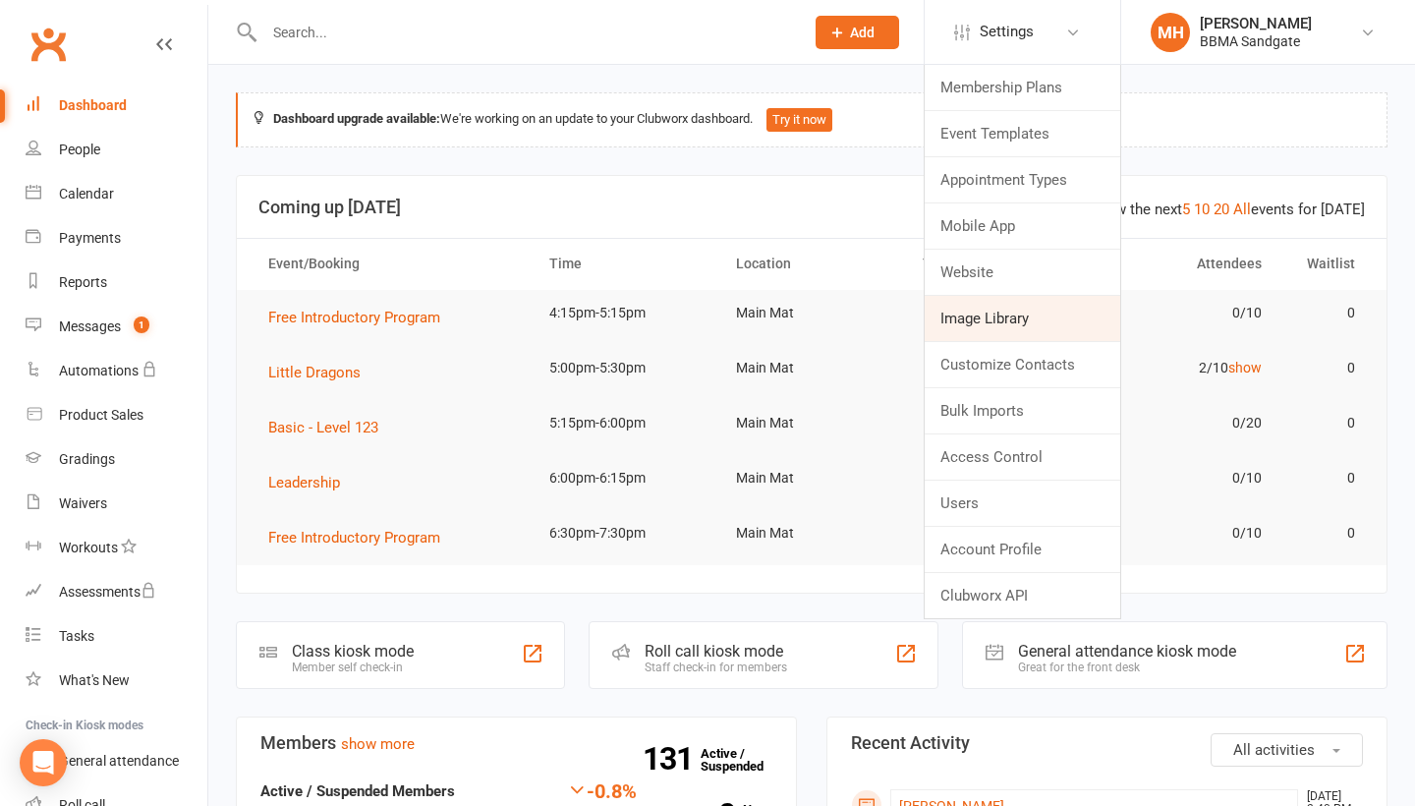
click at [991, 308] on link "Image Library" at bounding box center [1021, 318] width 195 height 45
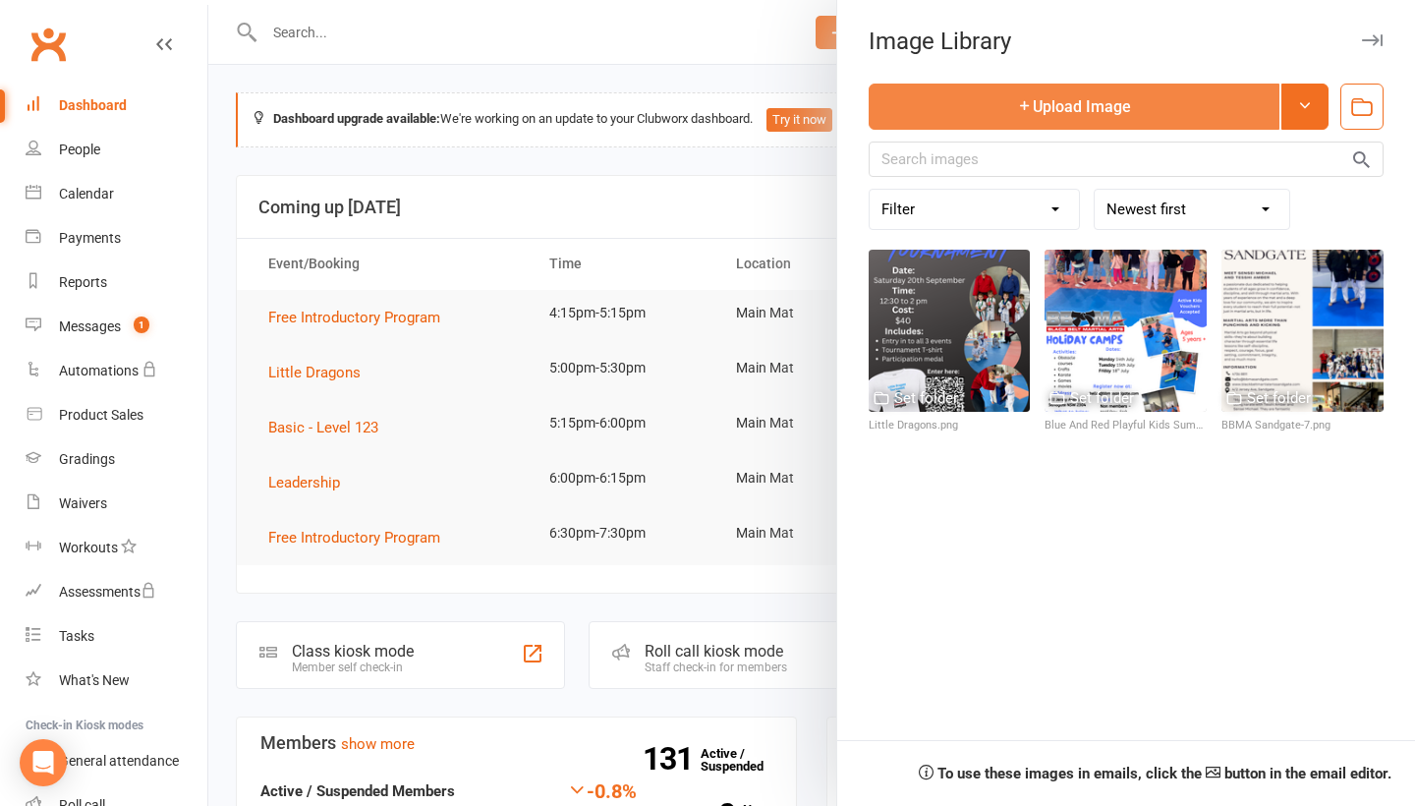
click at [1038, 110] on button "Upload Image" at bounding box center [1073, 106] width 411 height 46
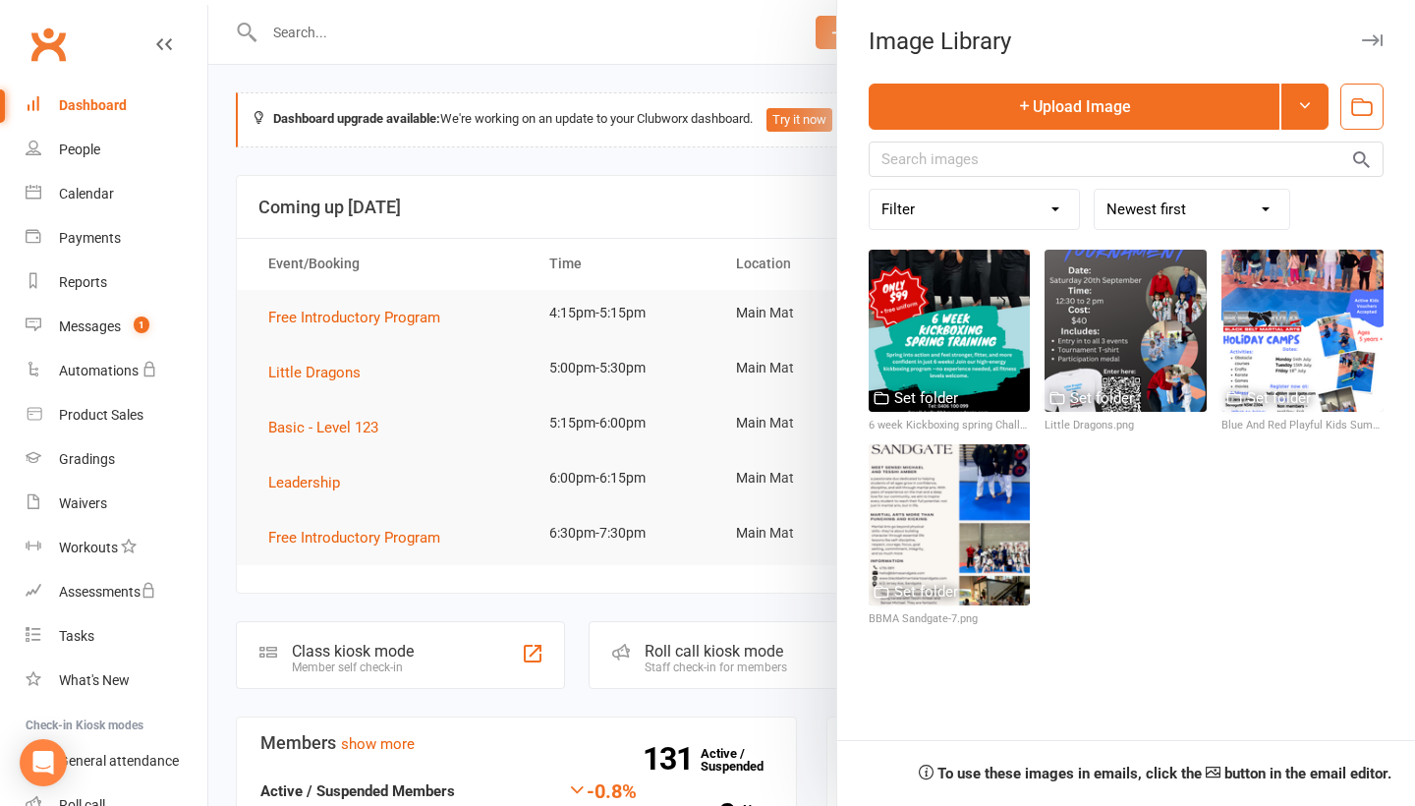
click at [1373, 41] on icon "button" at bounding box center [1372, 40] width 21 height 12
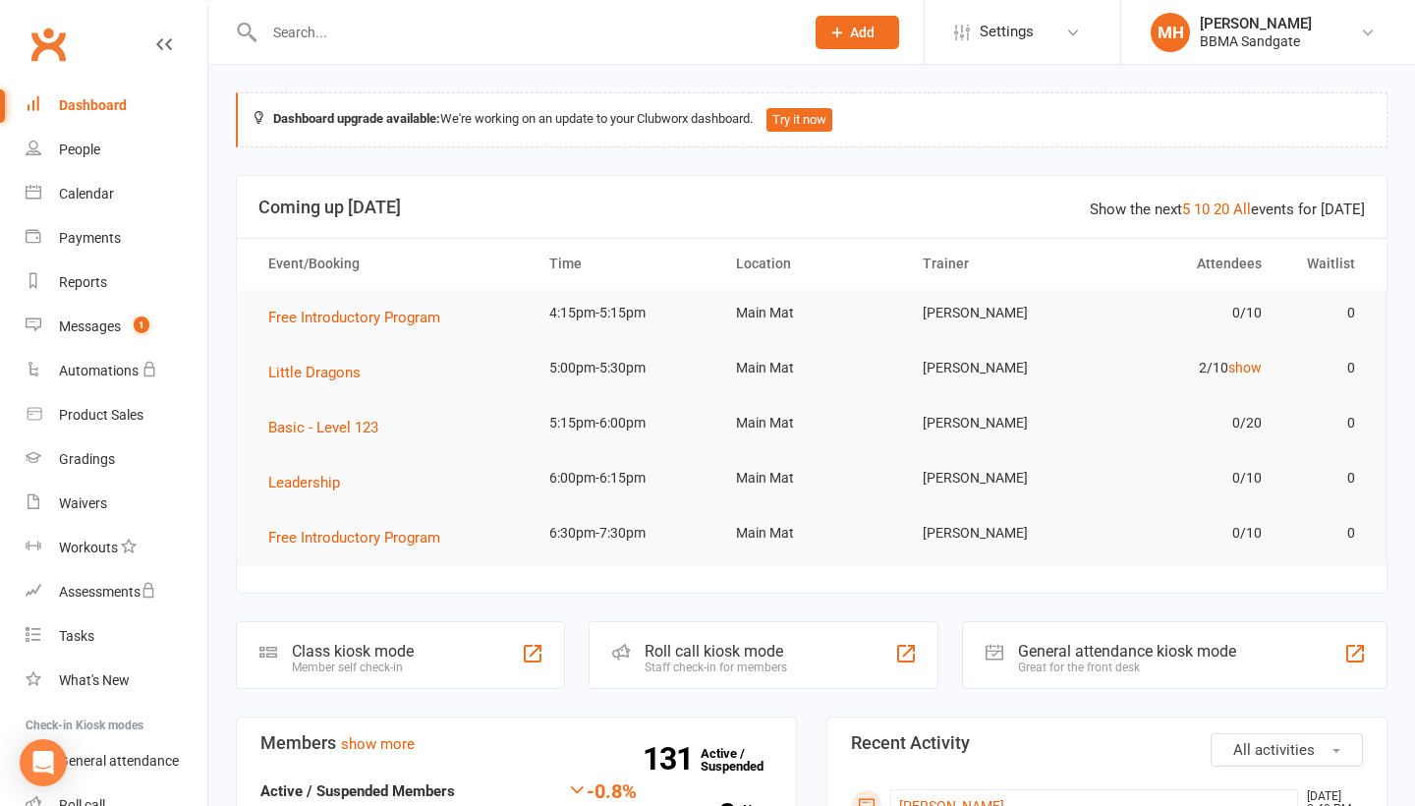
click at [1373, 41] on link "MH Michael Hanley BBMA Sandgate" at bounding box center [1267, 32] width 235 height 39
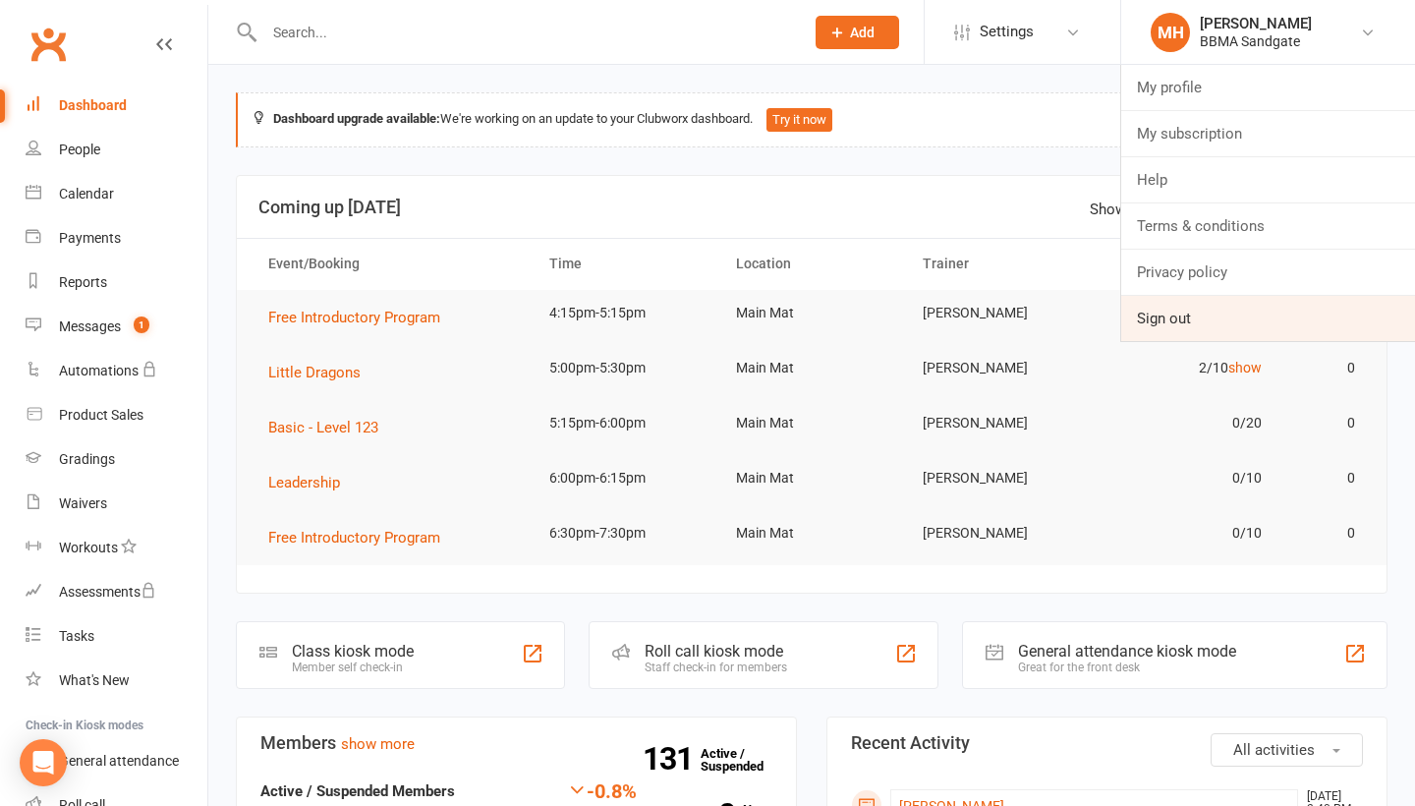
click at [1170, 328] on link "Sign out" at bounding box center [1268, 318] width 294 height 45
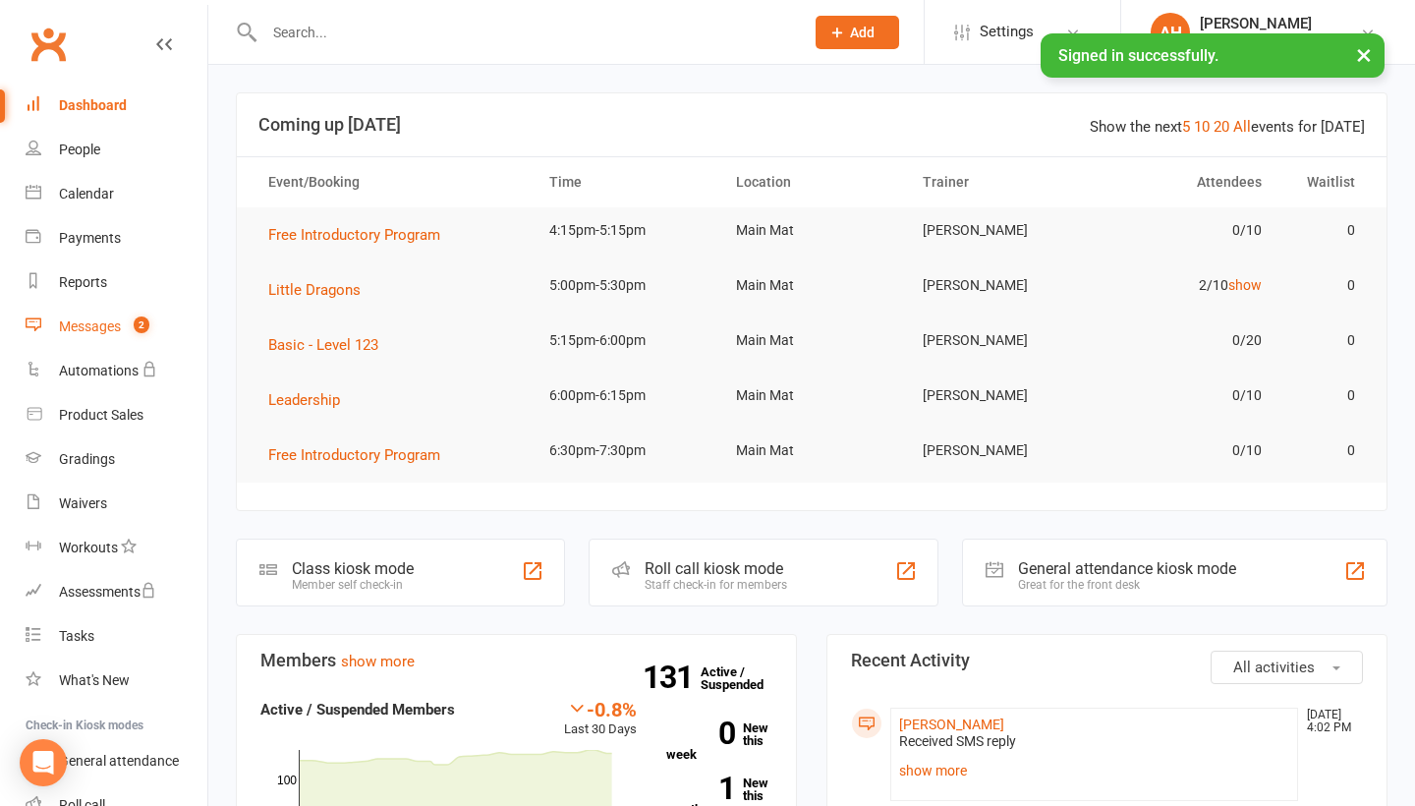
click at [109, 316] on link "Messages 2" at bounding box center [117, 327] width 182 height 44
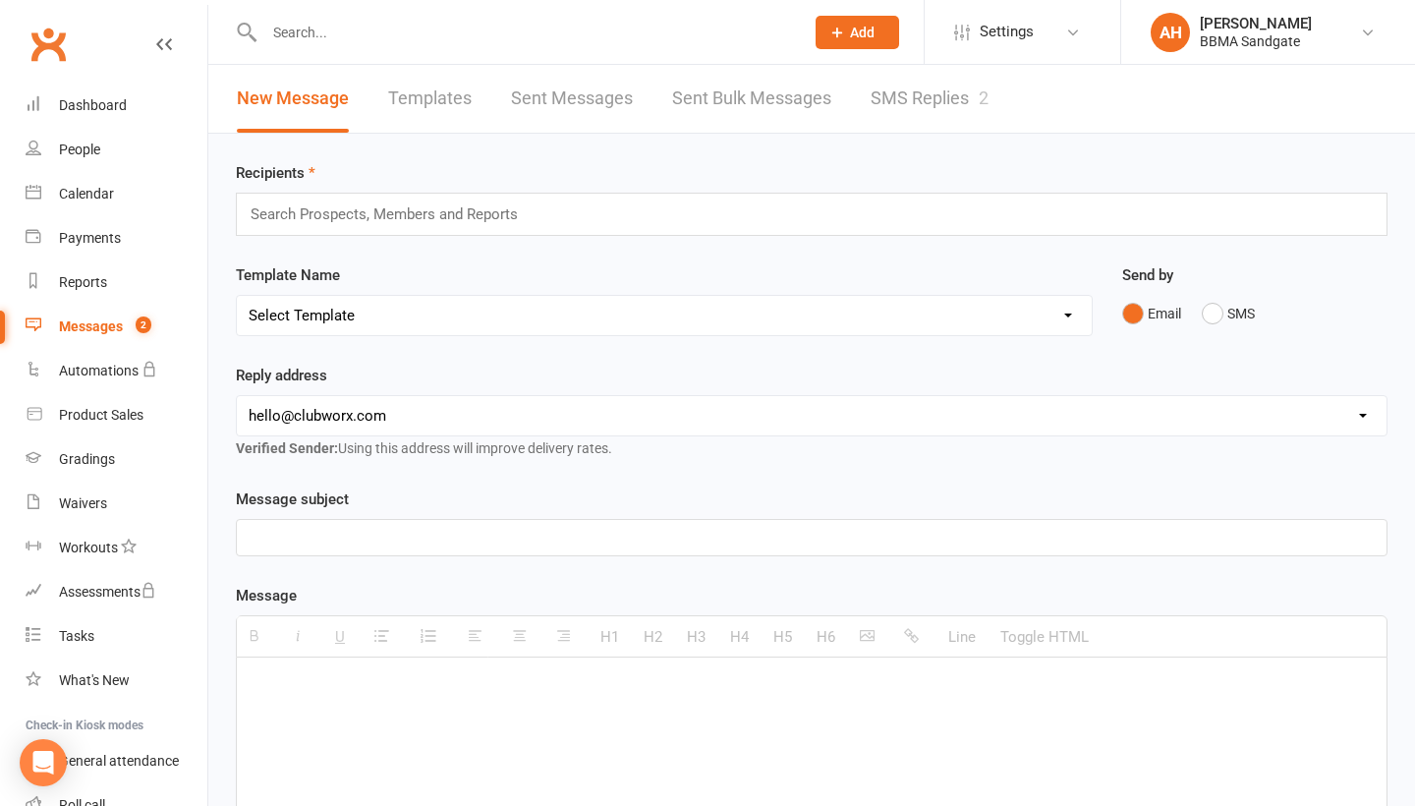
click at [882, 102] on link "SMS Replies 2" at bounding box center [929, 99] width 118 height 68
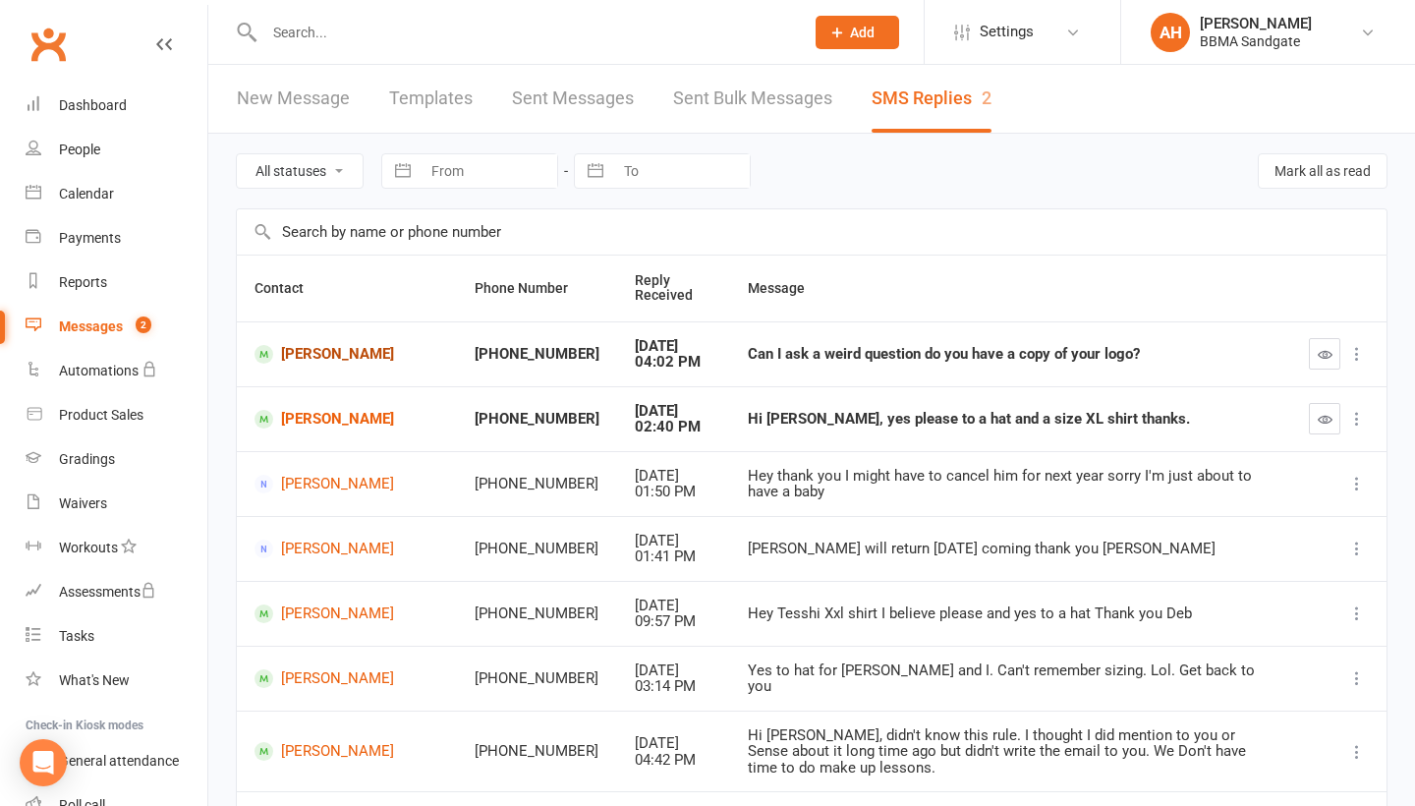
click at [323, 363] on link "[PERSON_NAME]" at bounding box center [346, 354] width 185 height 19
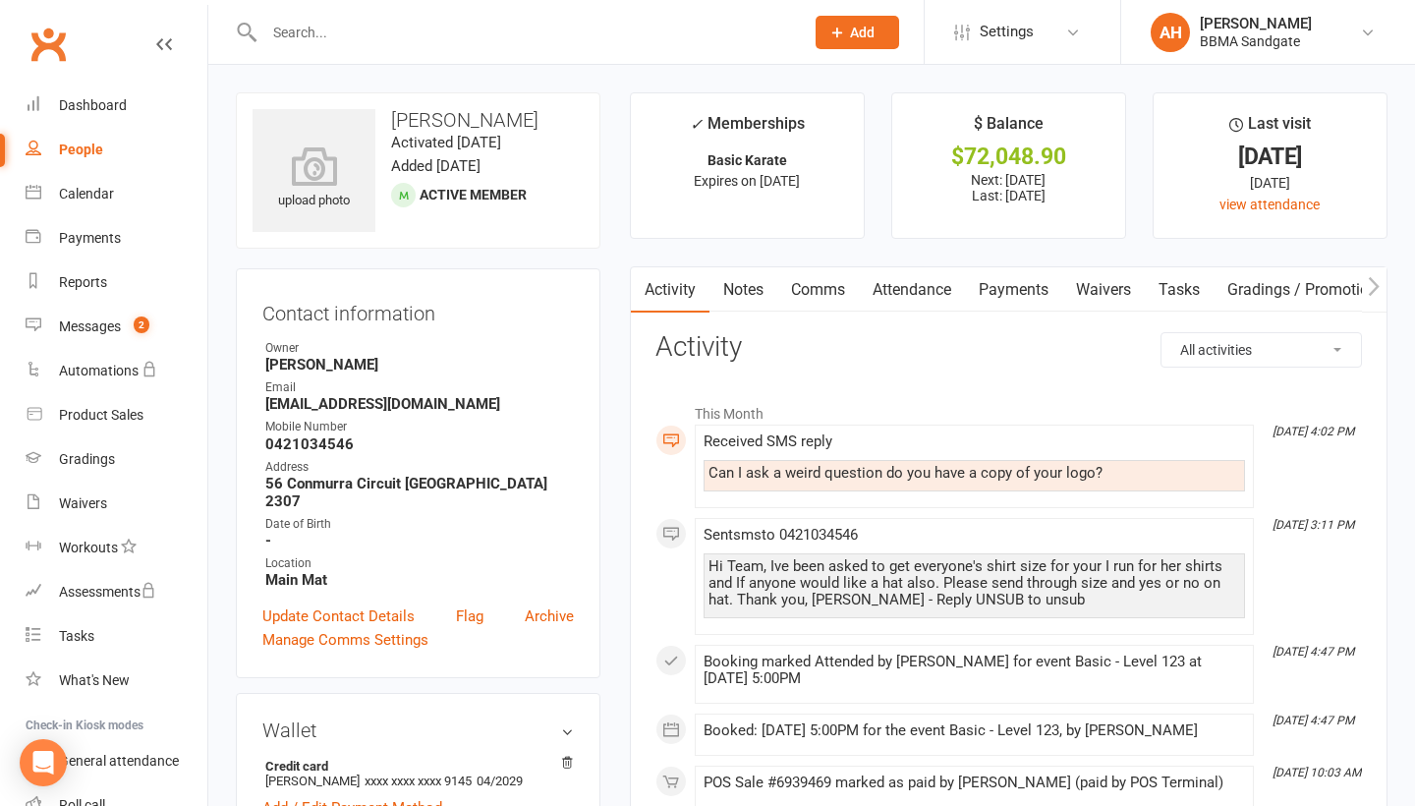
click at [808, 291] on link "Comms" at bounding box center [818, 289] width 82 height 45
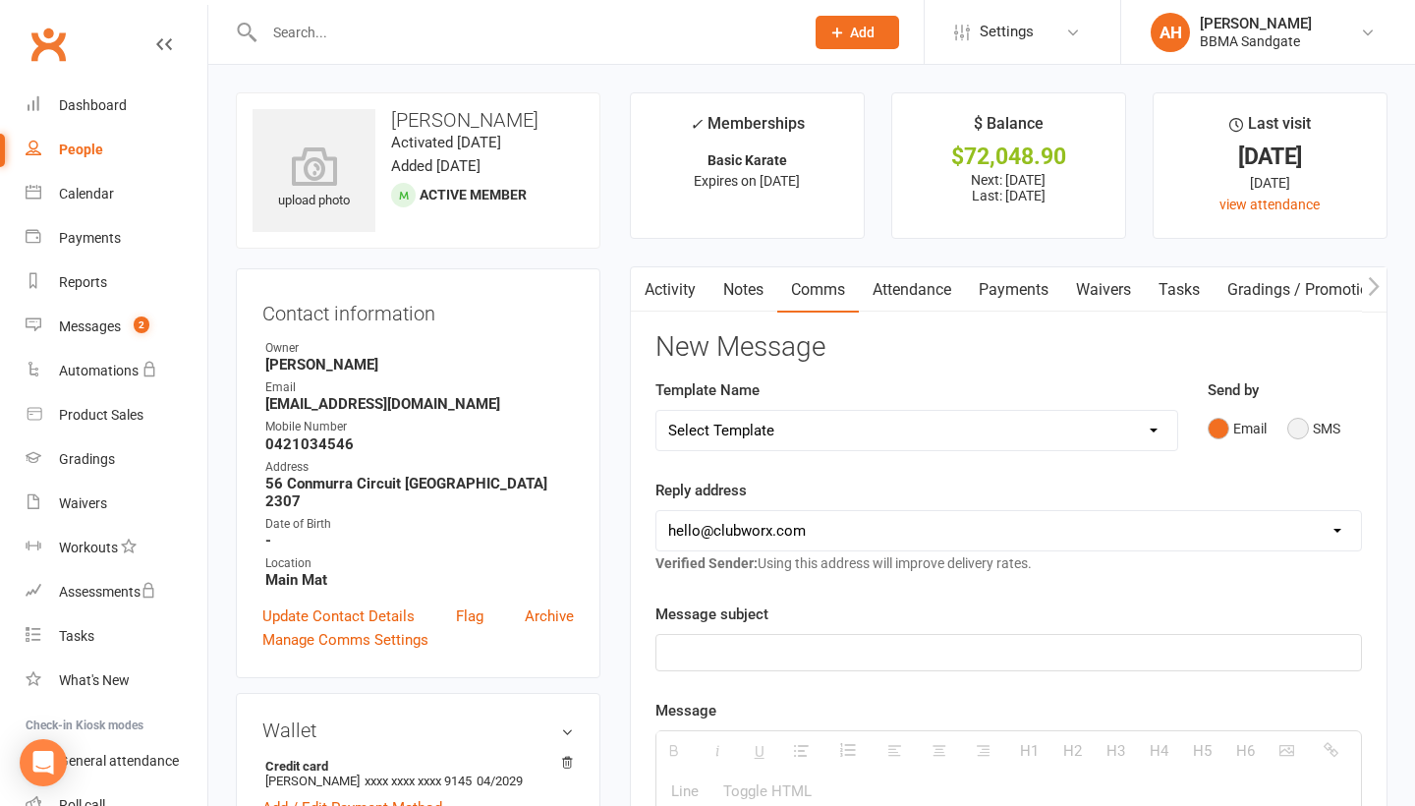
click at [1301, 430] on button "SMS" at bounding box center [1313, 428] width 53 height 37
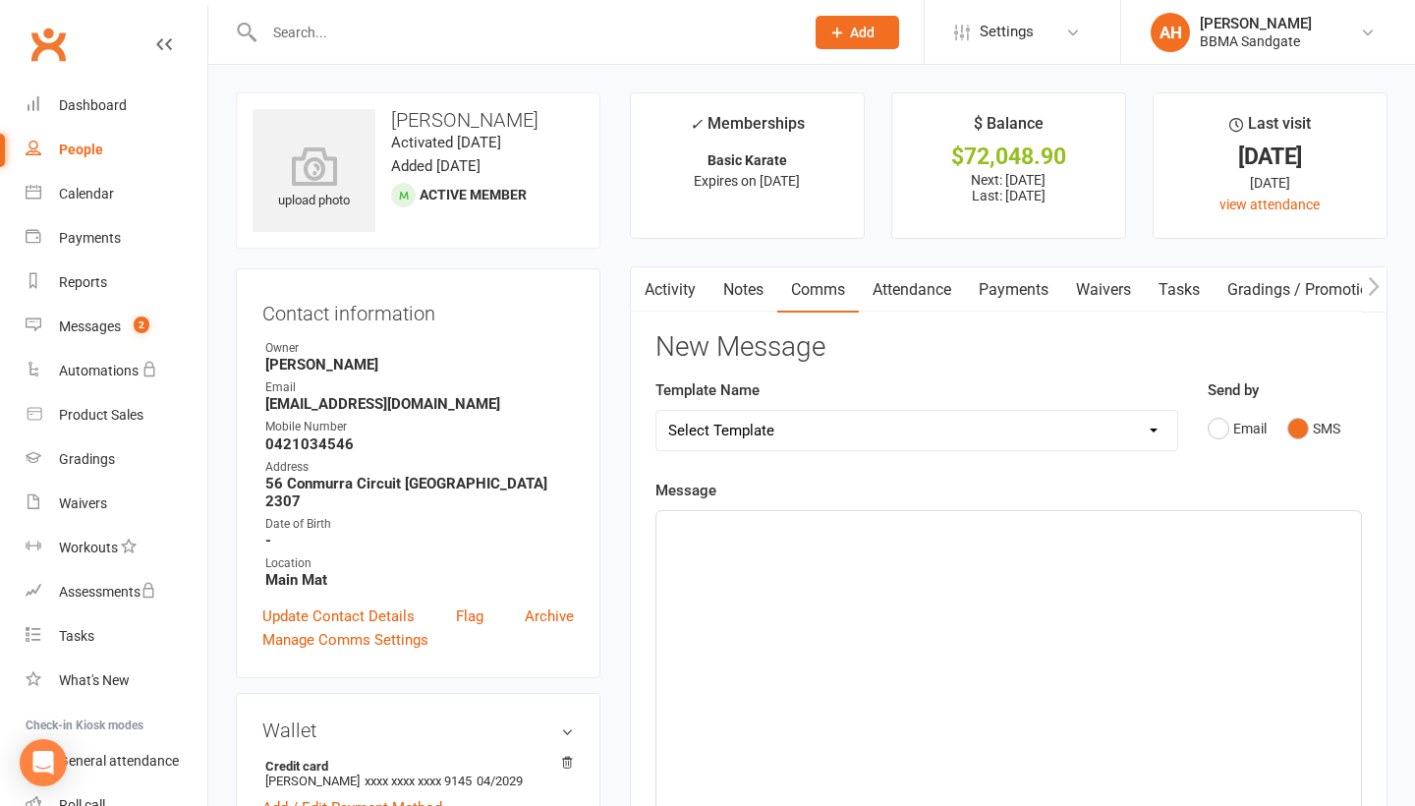
click at [911, 657] on div at bounding box center [1008, 658] width 704 height 295
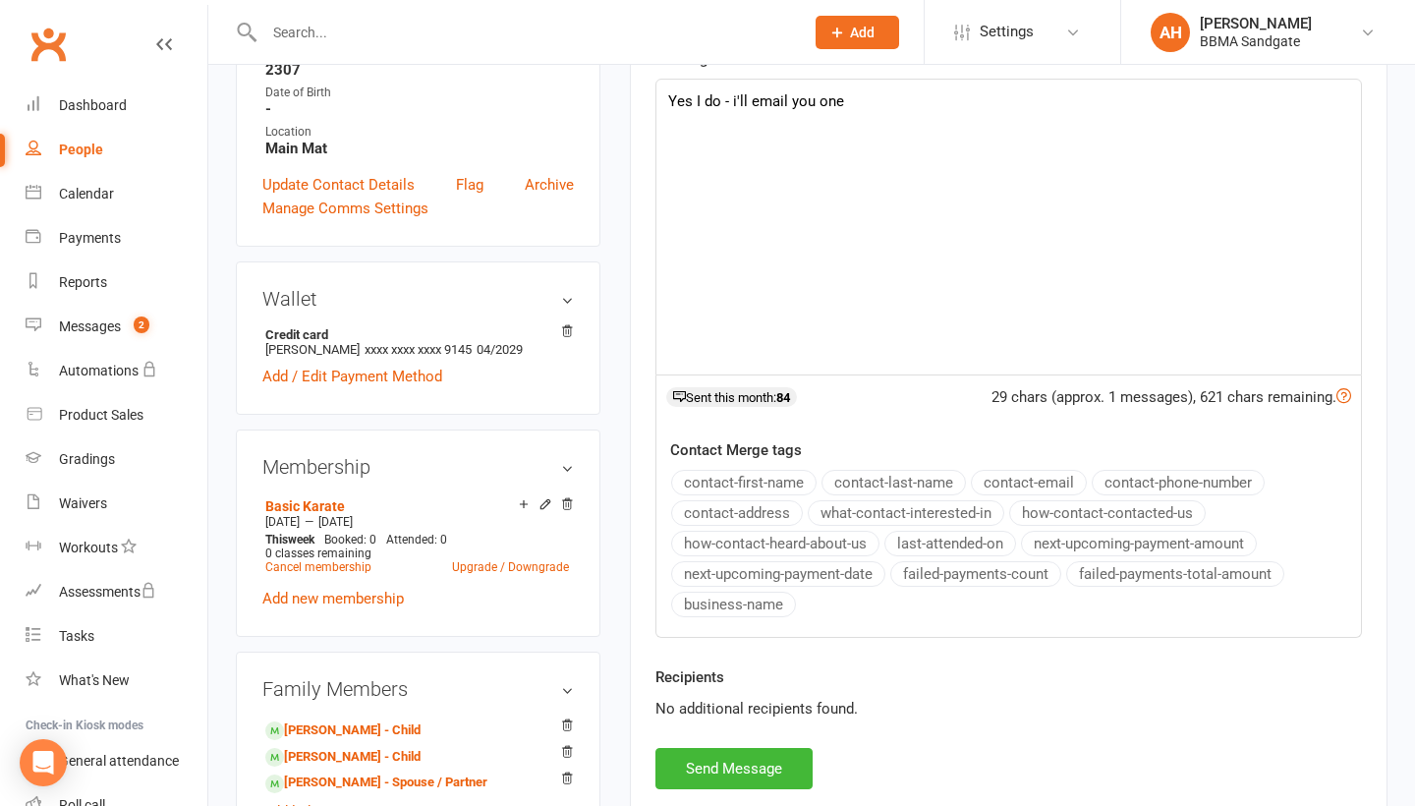
scroll to position [429, 0]
click at [778, 764] on button "Send Message" at bounding box center [733, 770] width 157 height 41
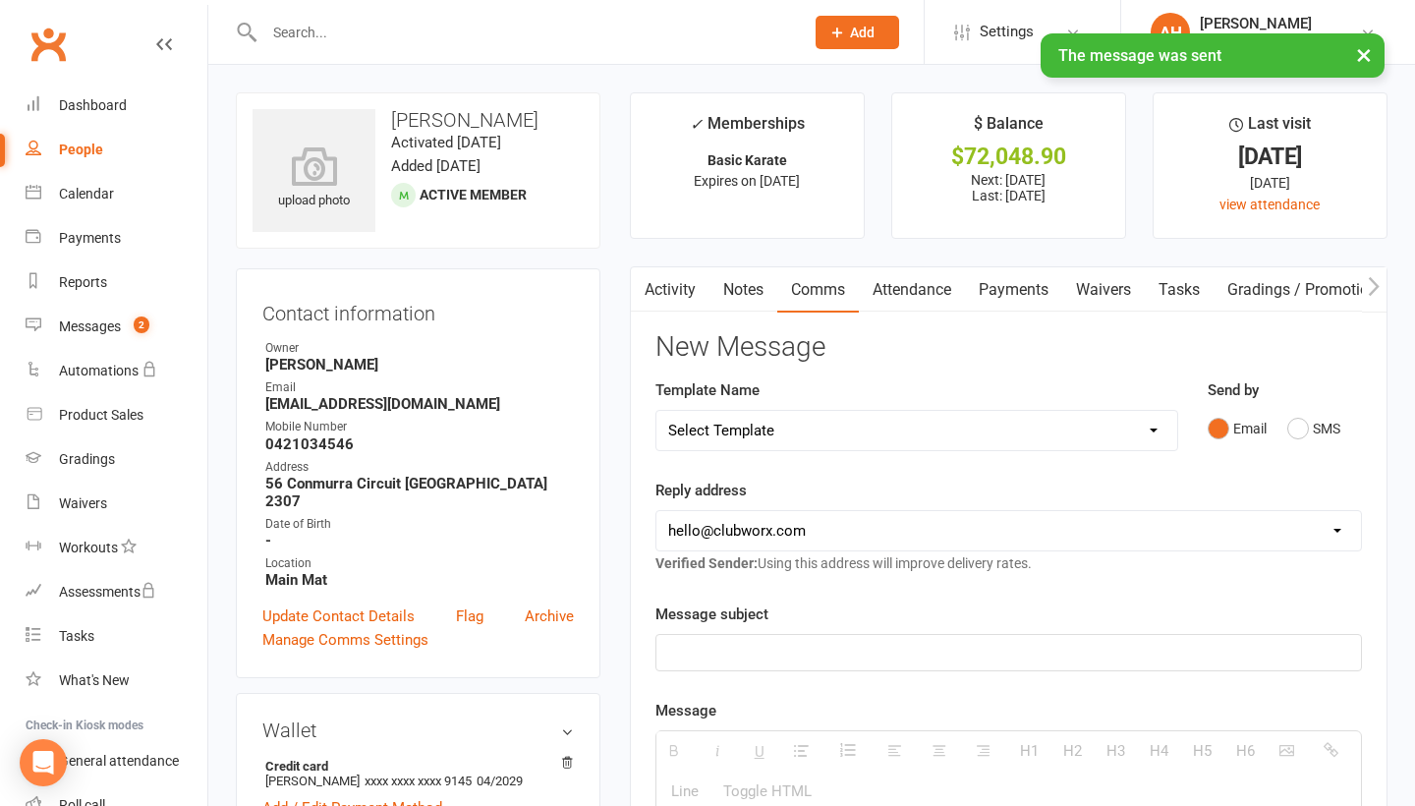
scroll to position [0, 0]
click at [170, 106] on link "Dashboard" at bounding box center [117, 105] width 182 height 44
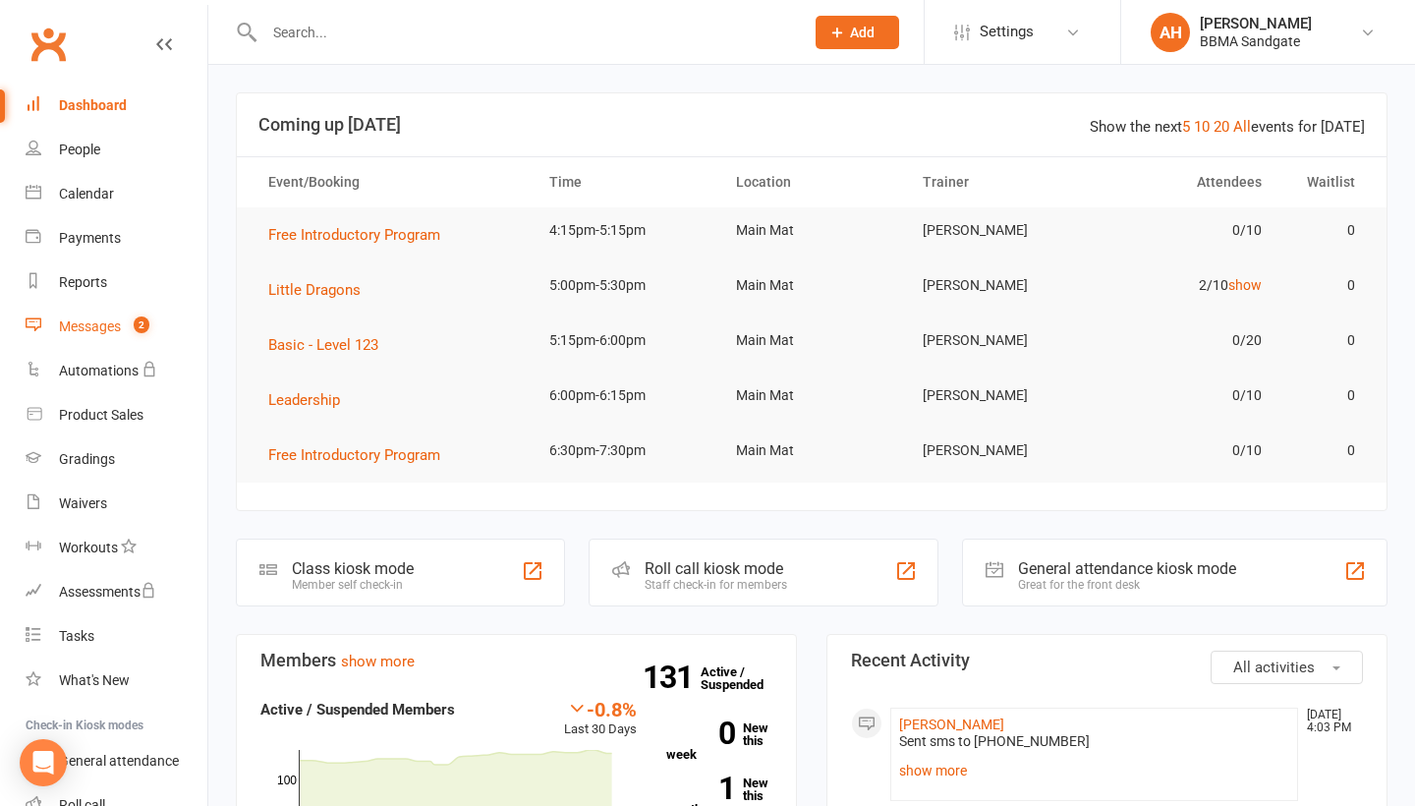
click at [133, 335] on link "Messages 2" at bounding box center [117, 327] width 182 height 44
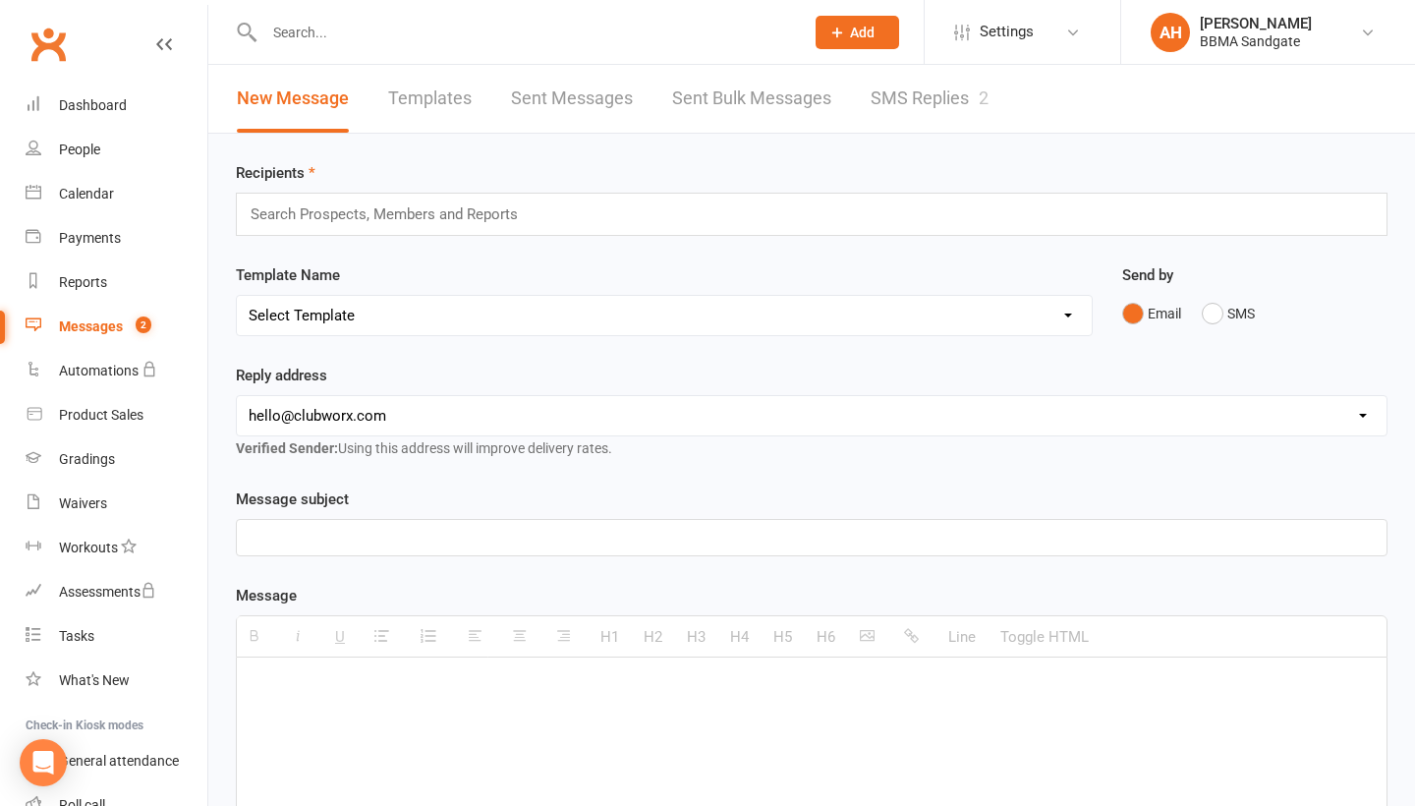
click at [939, 93] on link "SMS Replies 2" at bounding box center [929, 99] width 118 height 68
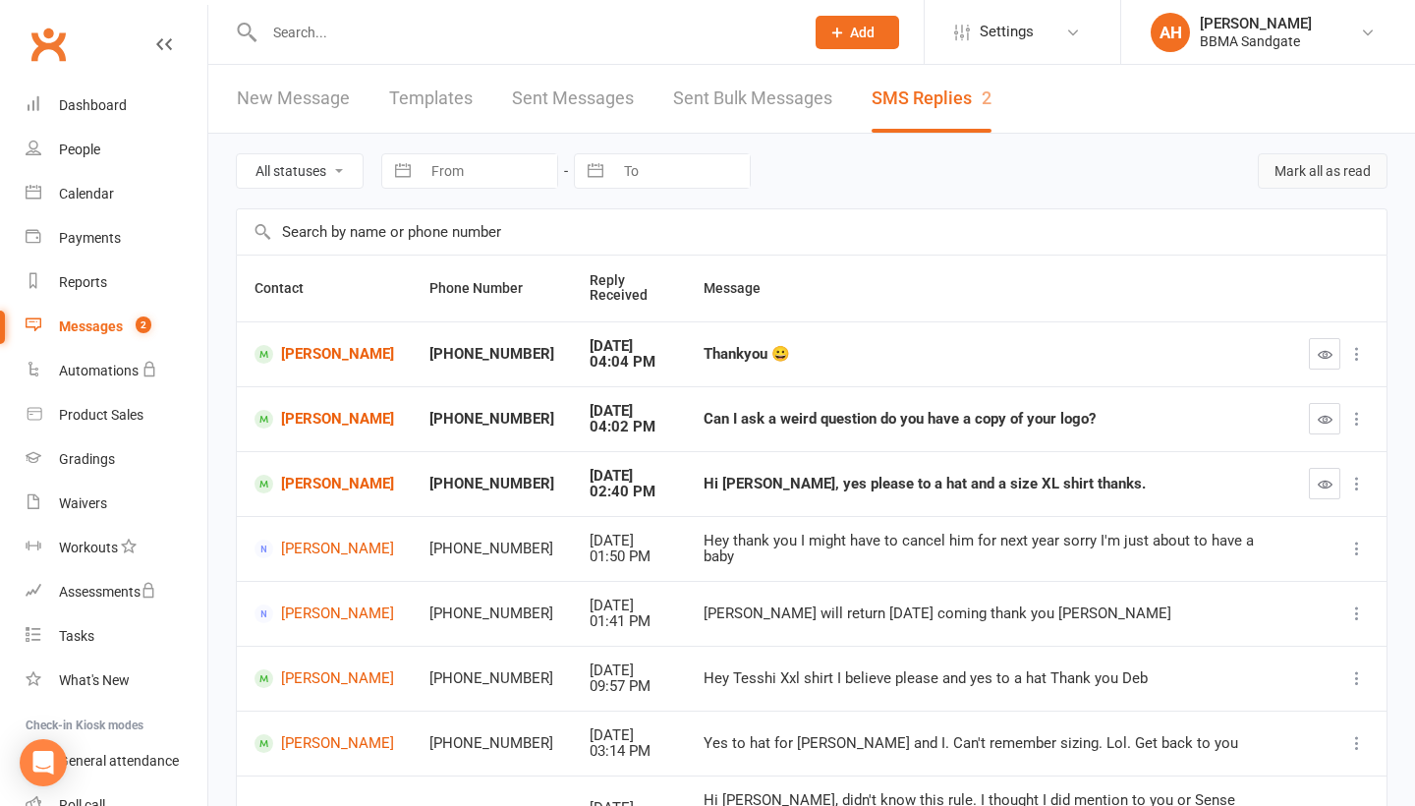
click at [1305, 189] on button "Mark all as read" at bounding box center [1322, 170] width 130 height 35
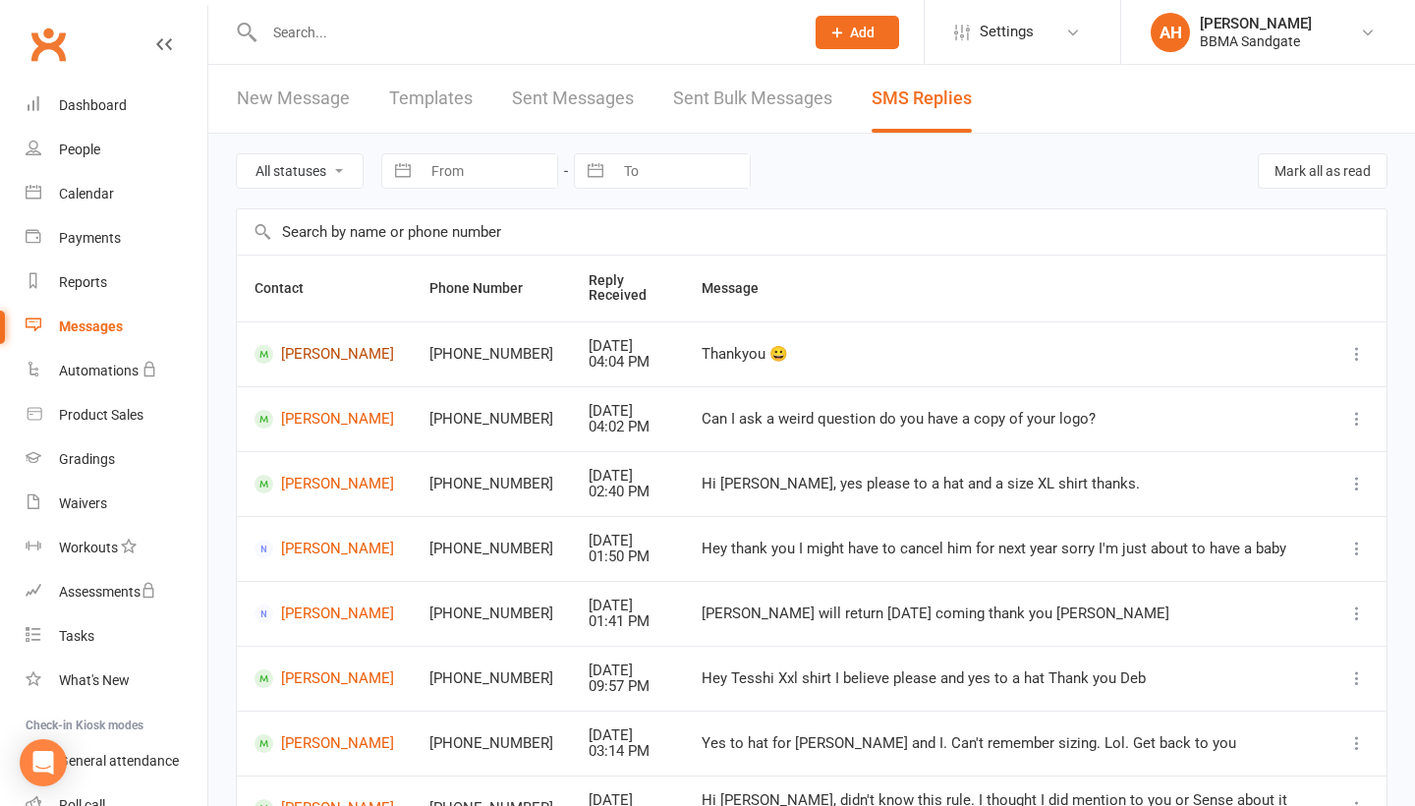
click at [329, 360] on link "[PERSON_NAME]" at bounding box center [323, 354] width 139 height 19
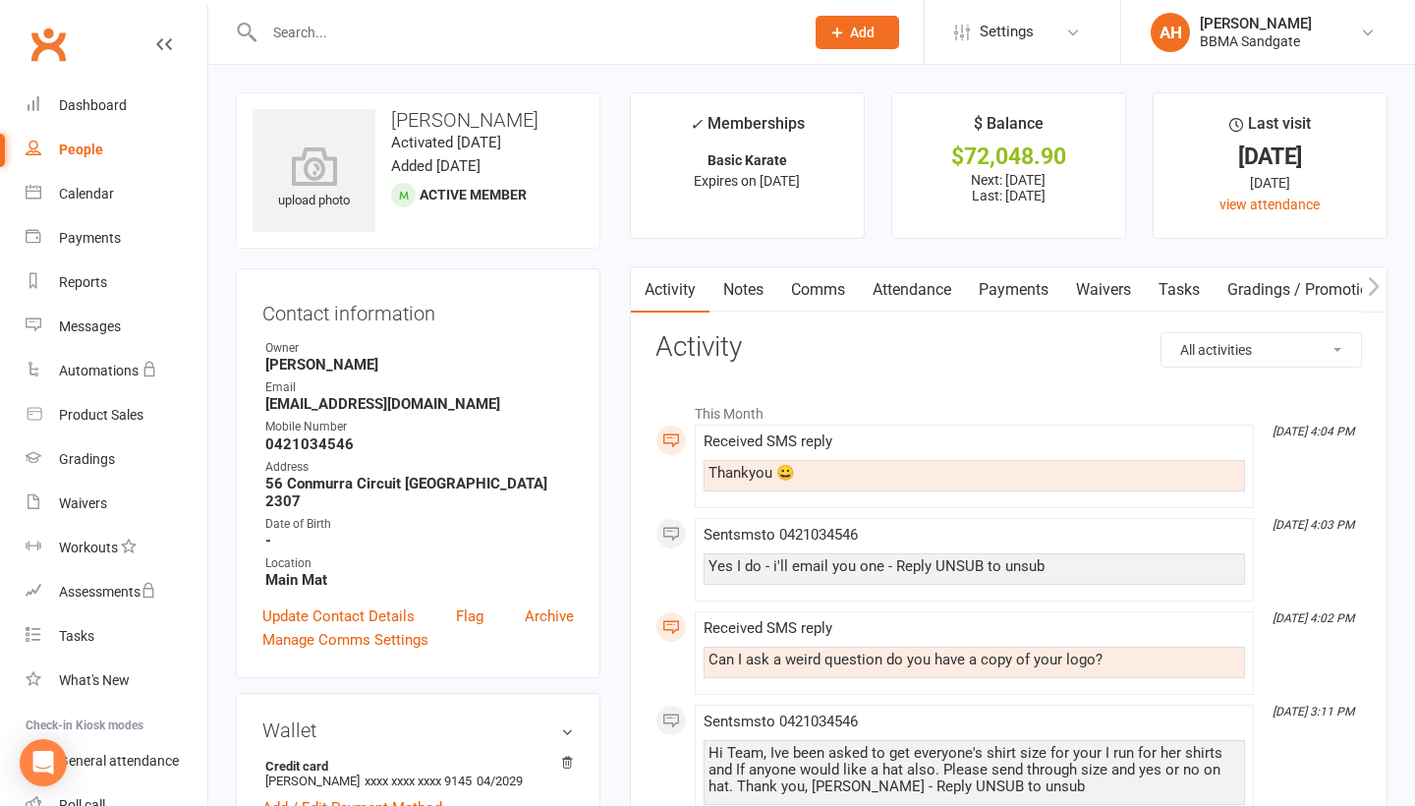
click at [810, 293] on link "Comms" at bounding box center [818, 289] width 82 height 45
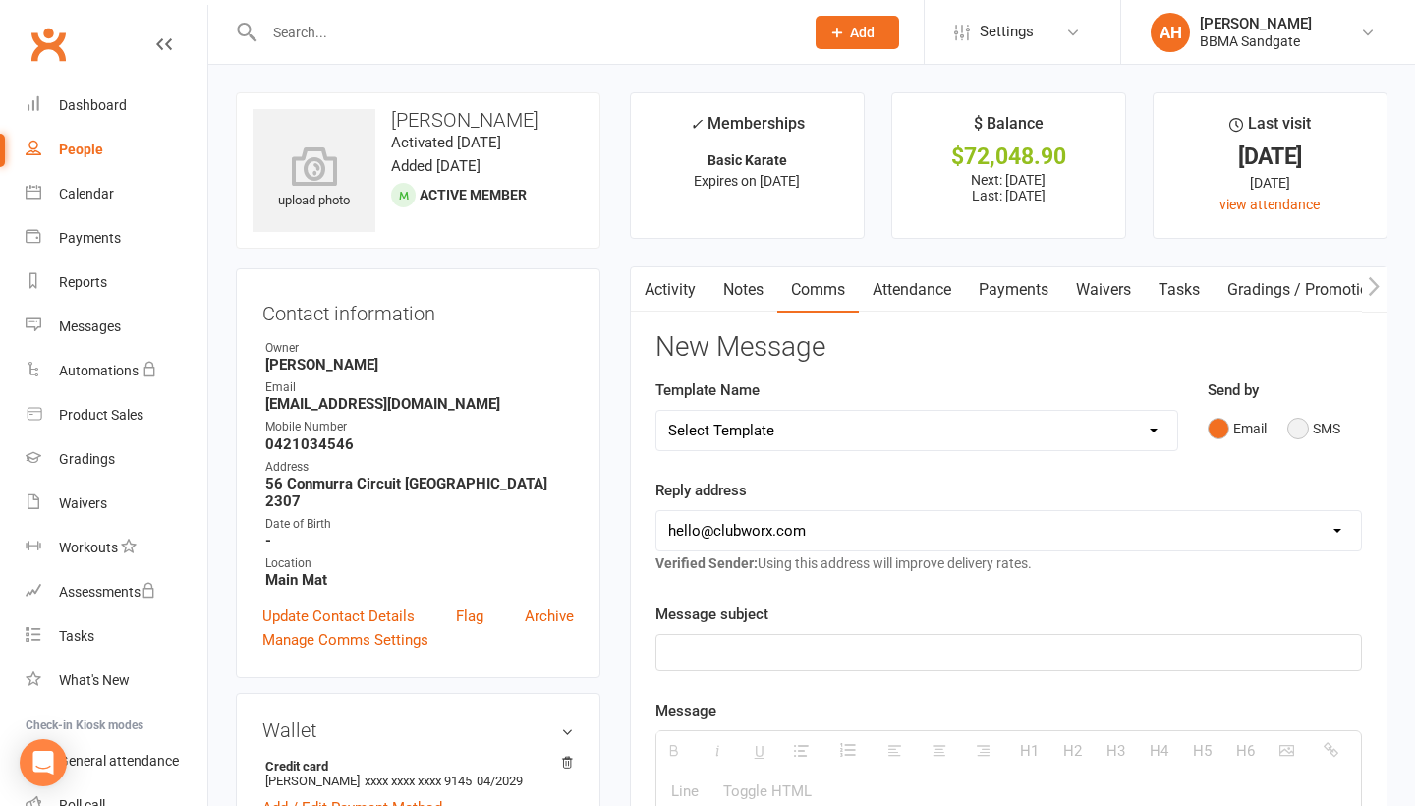
click at [1294, 425] on button "SMS" at bounding box center [1313, 428] width 53 height 37
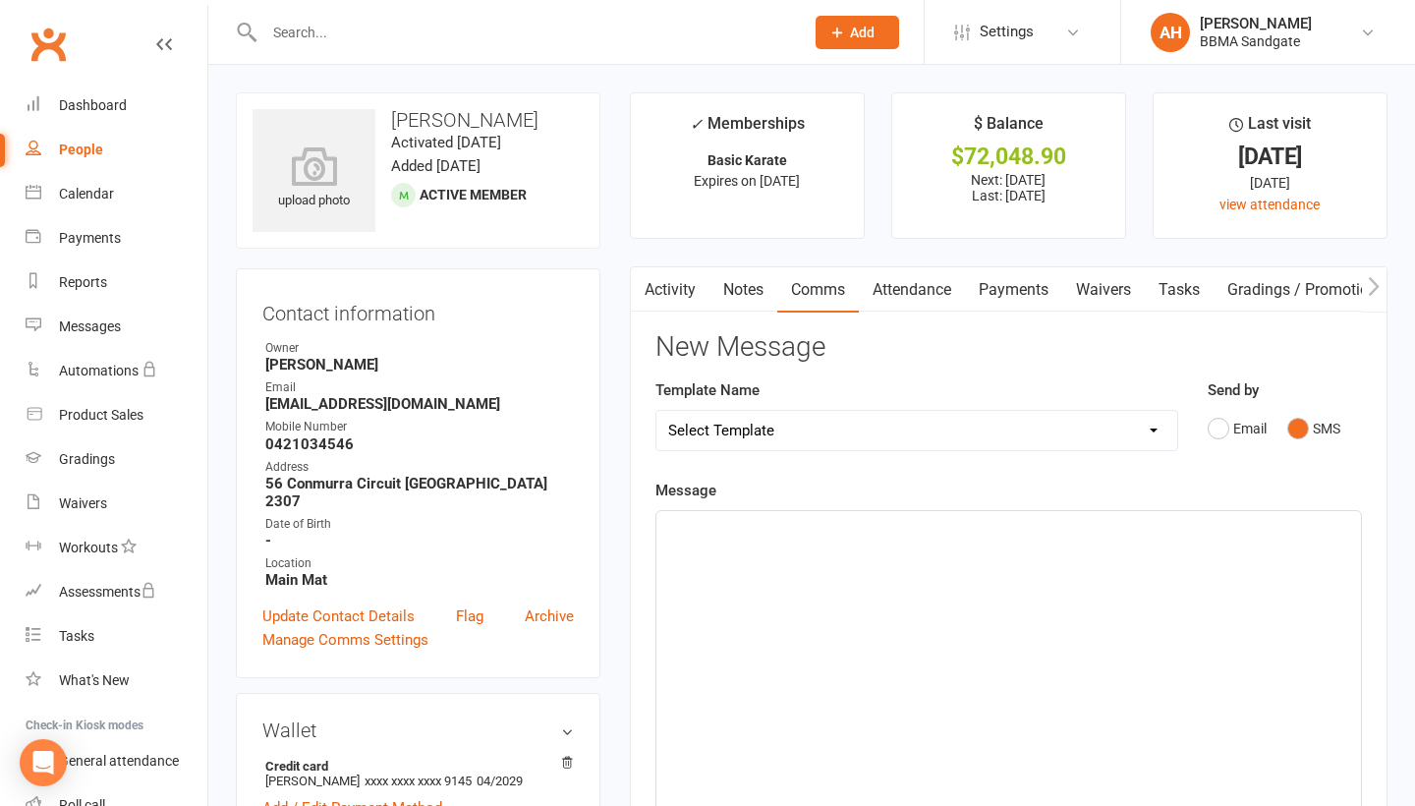
click at [920, 608] on div at bounding box center [1008, 658] width 704 height 295
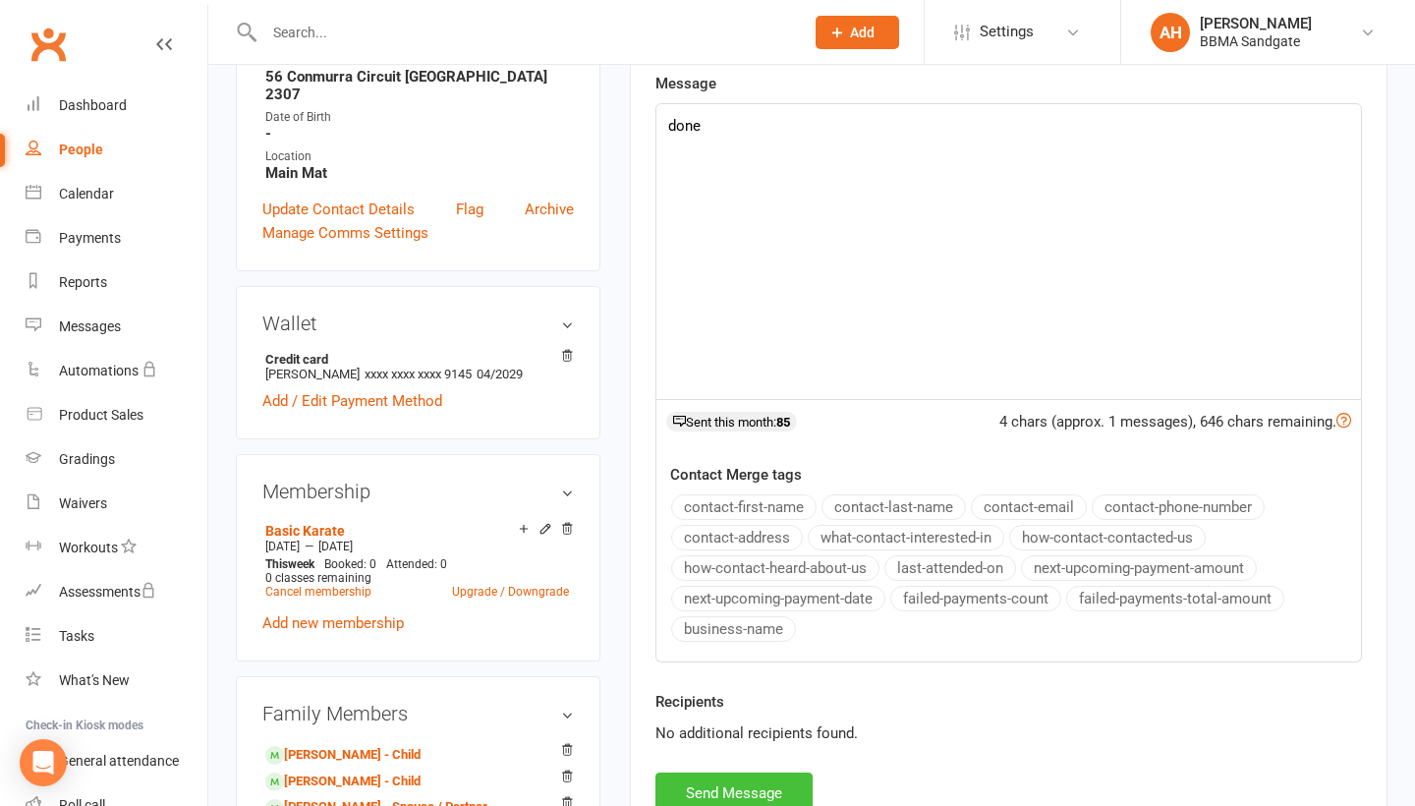
scroll to position [431, 0]
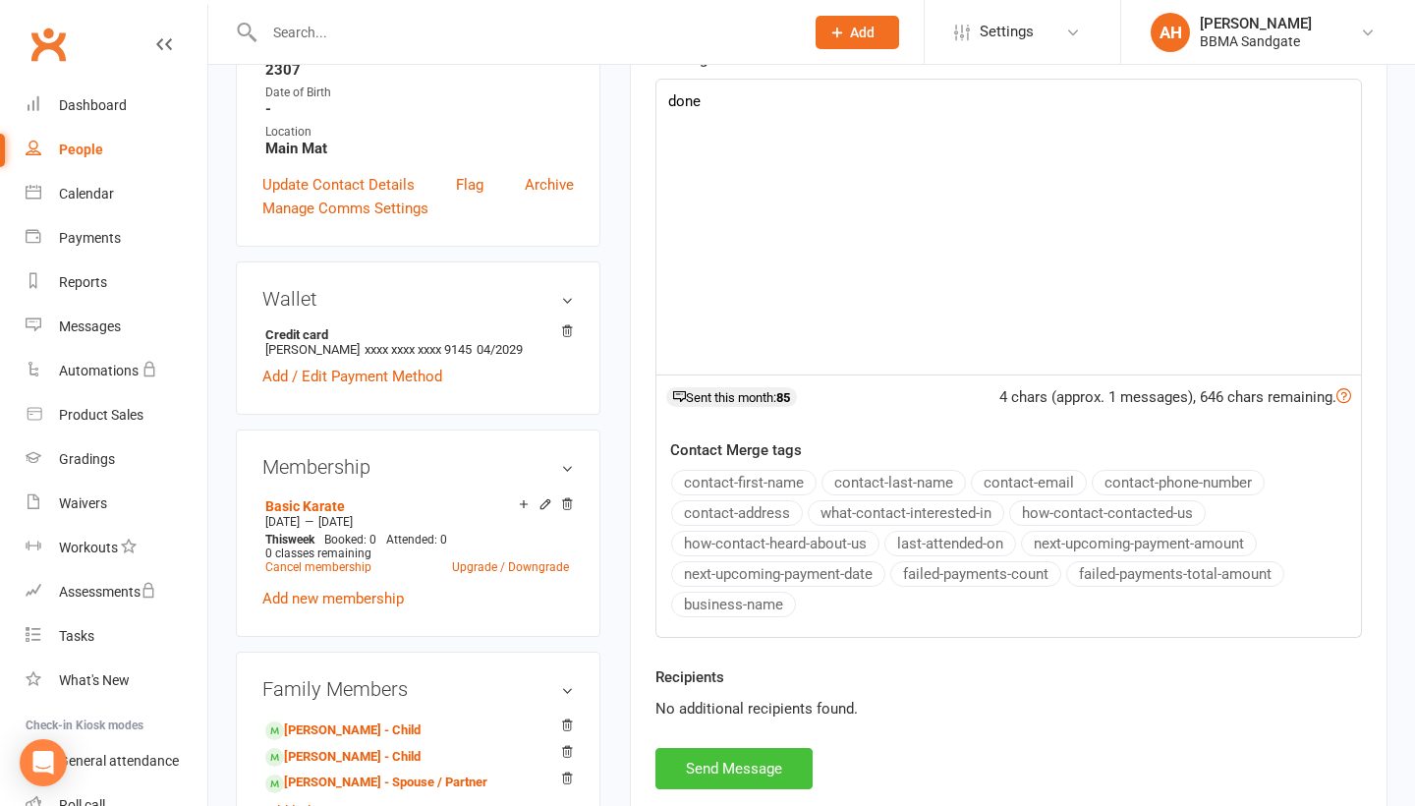
click at [720, 758] on button "Send Message" at bounding box center [733, 768] width 157 height 41
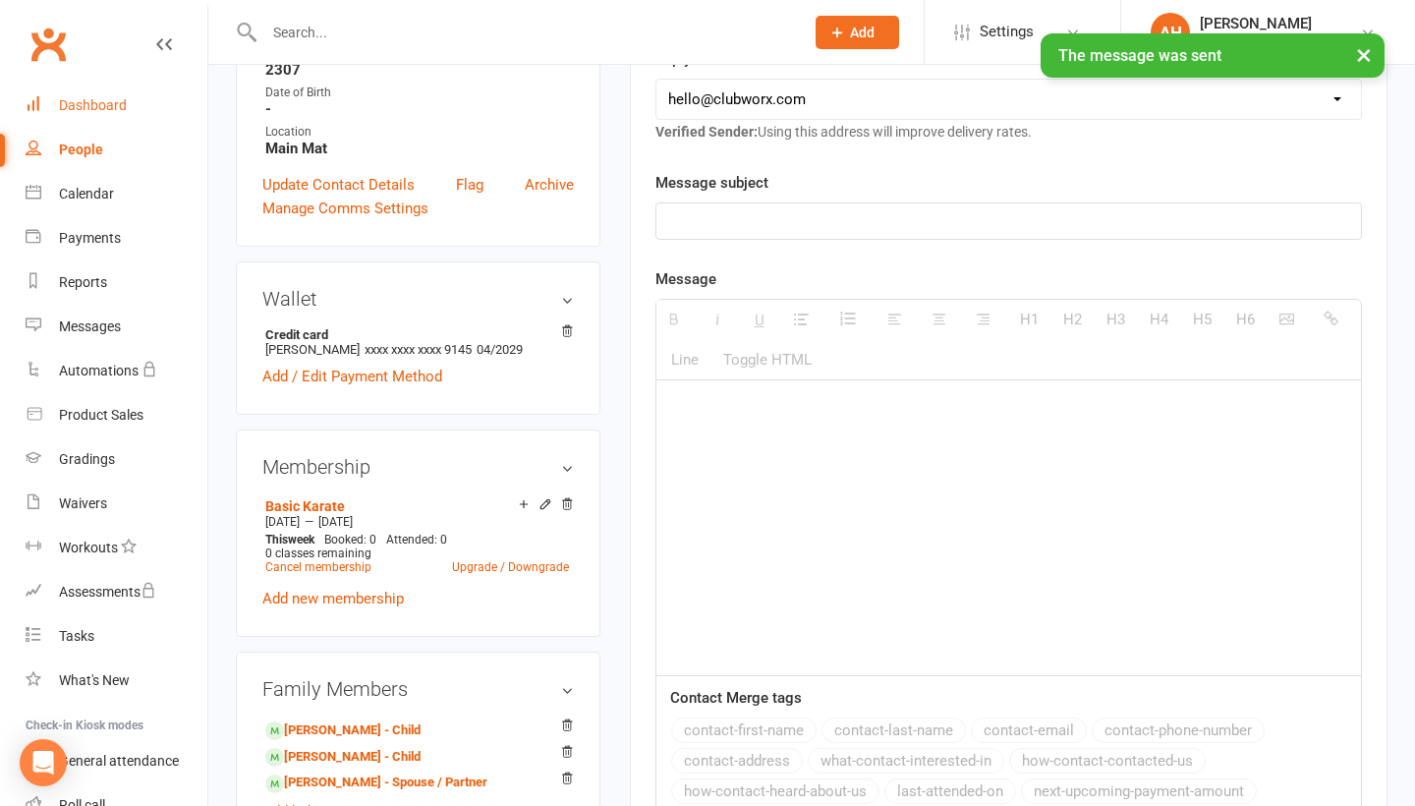
click at [135, 99] on link "Dashboard" at bounding box center [117, 105] width 182 height 44
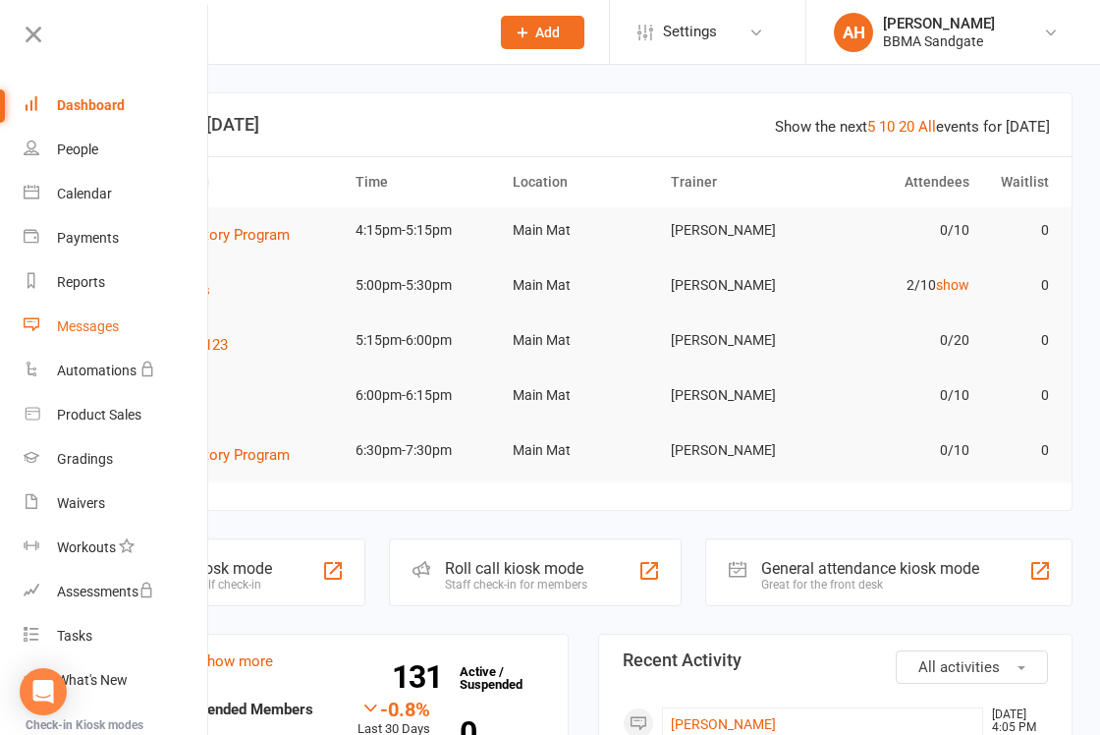
click at [139, 324] on link "Messages" at bounding box center [117, 327] width 186 height 44
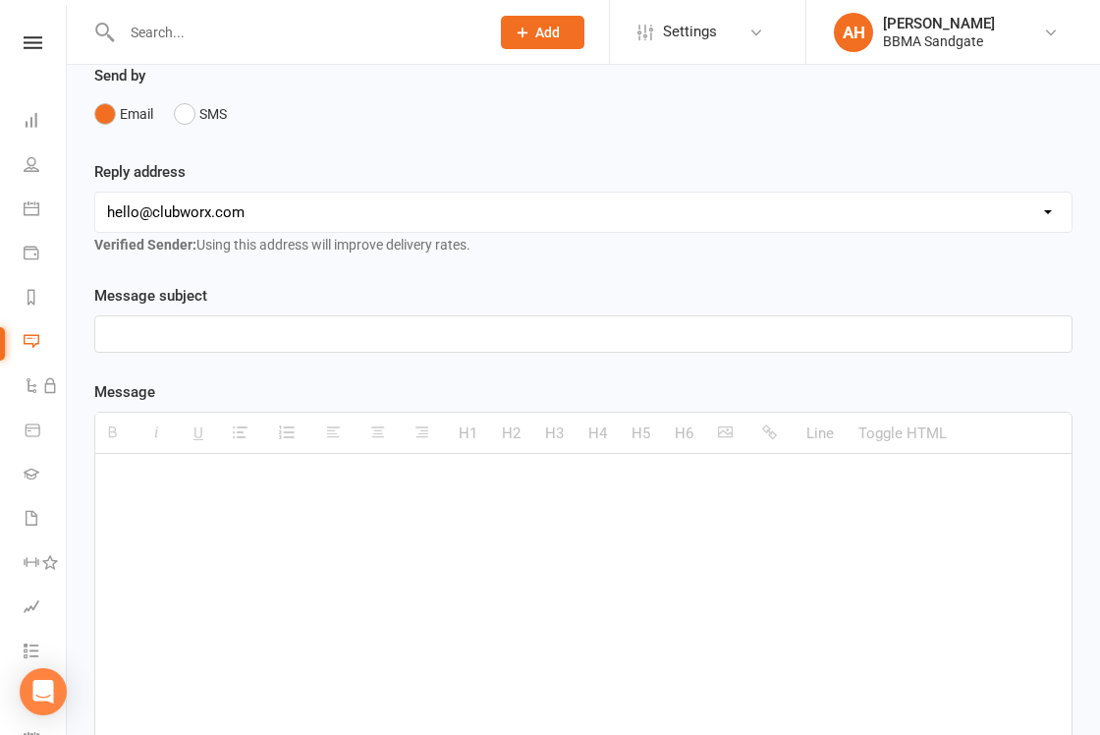
scroll to position [308, 0]
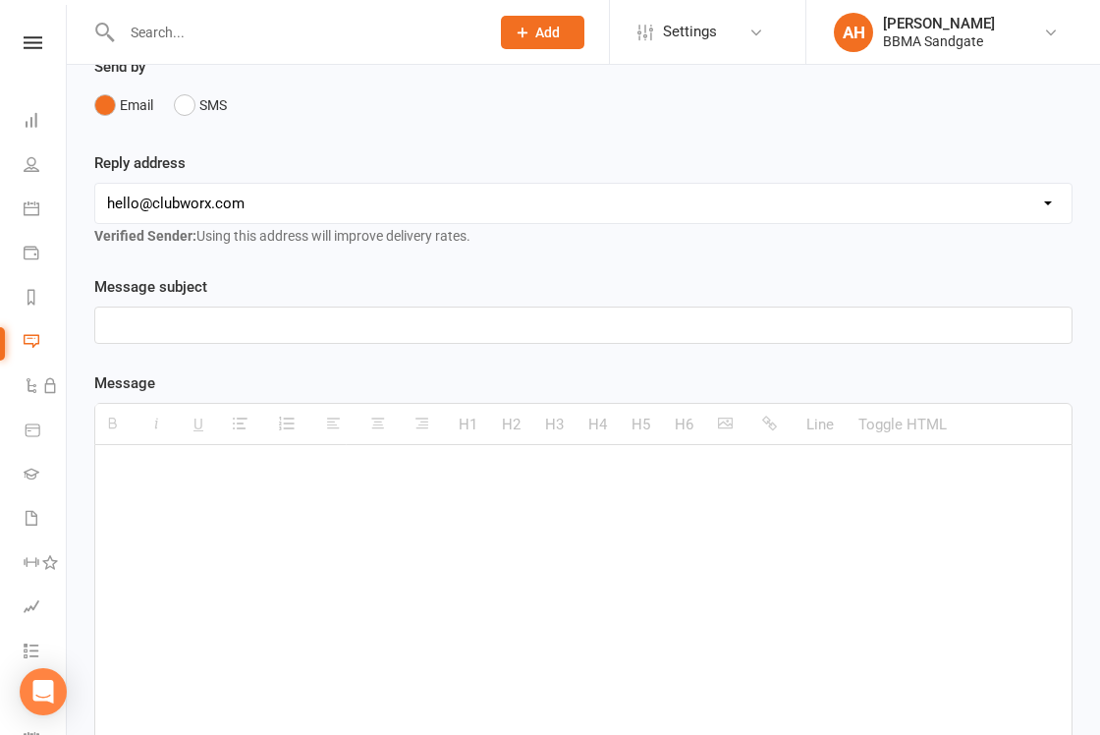
click at [189, 565] on div at bounding box center [583, 592] width 976 height 295
paste div
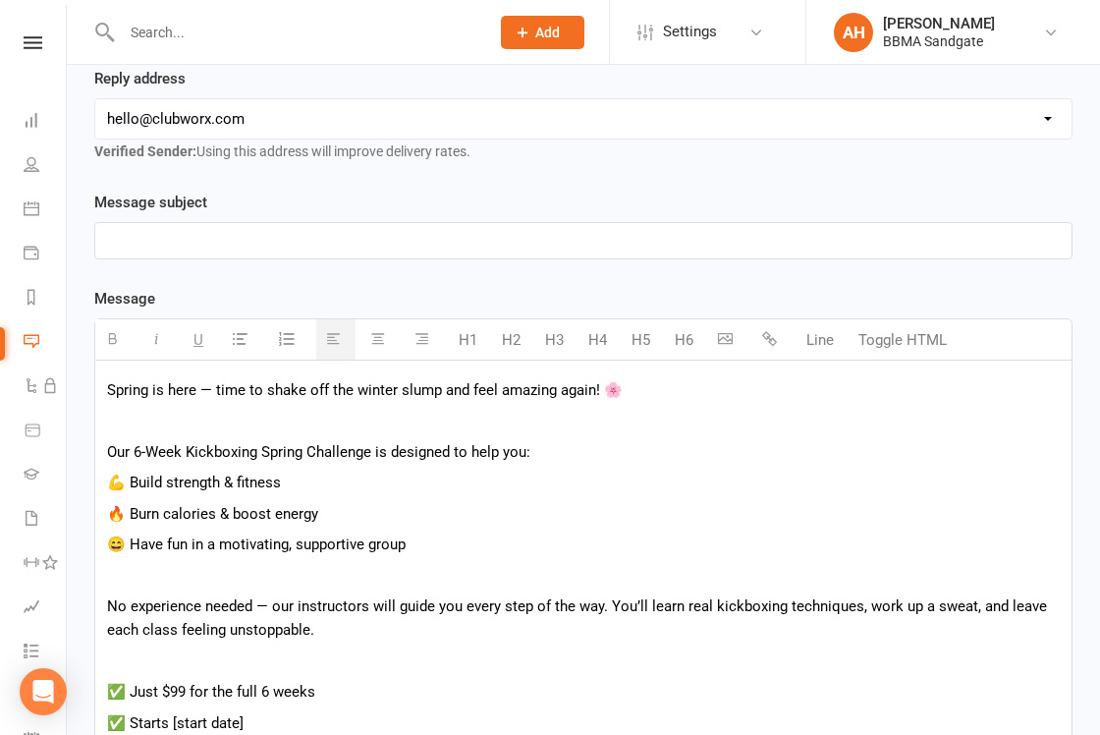
scroll to position [393, 0]
drag, startPoint x: 195, startPoint y: 406, endPoint x: 170, endPoint y: 405, distance: 25.6
click at [170, 402] on p "Spring is here — time to shake off the winter slump and feel amazing again! 🌸" at bounding box center [583, 390] width 953 height 24
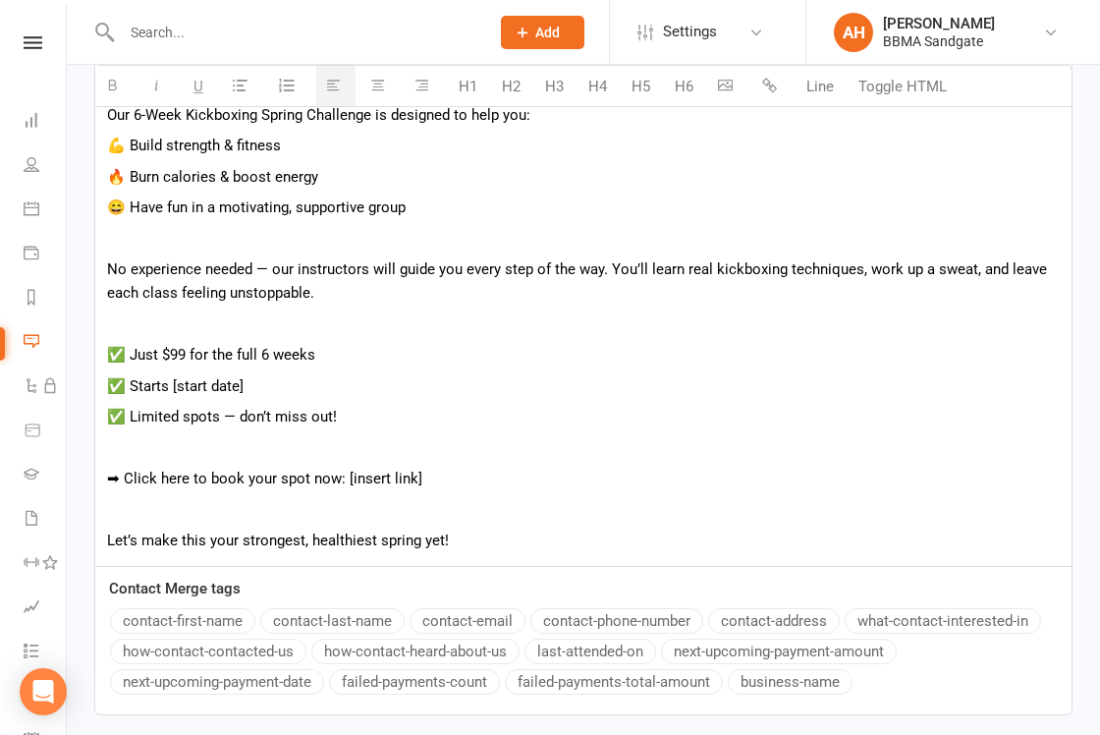
scroll to position [750, 0]
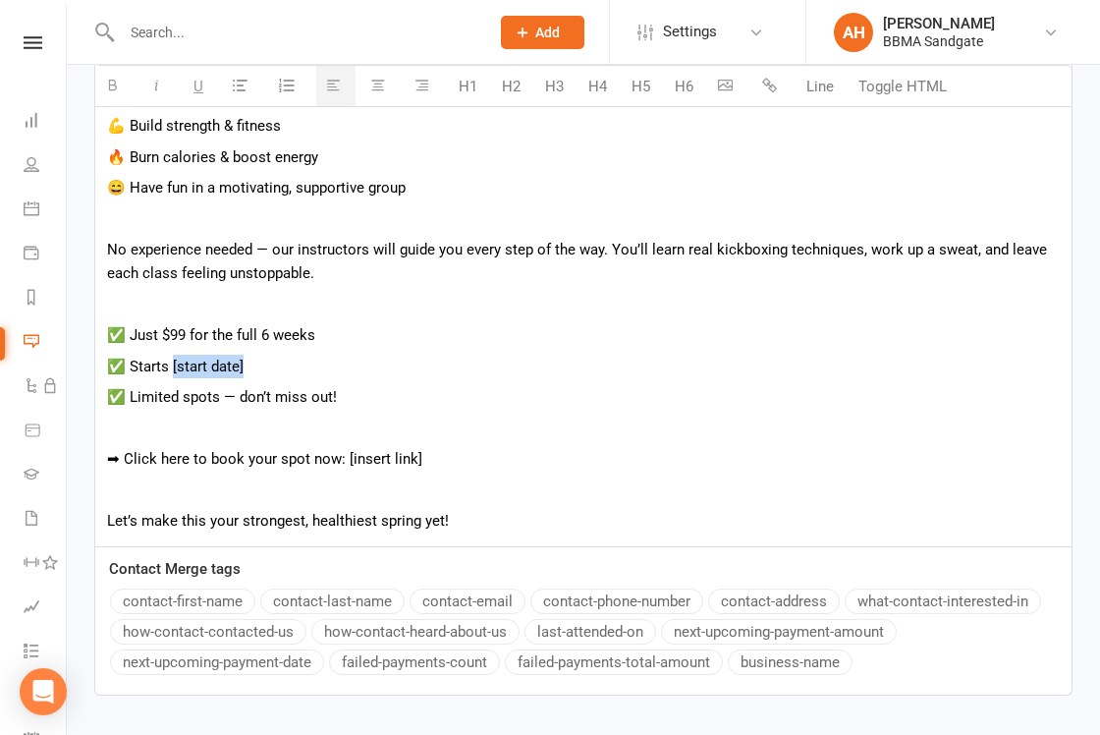
drag, startPoint x: 254, startPoint y: 381, endPoint x: 175, endPoint y: 381, distance: 79.6
click at [175, 378] on p "✅ Starts [start date]" at bounding box center [583, 367] width 953 height 24
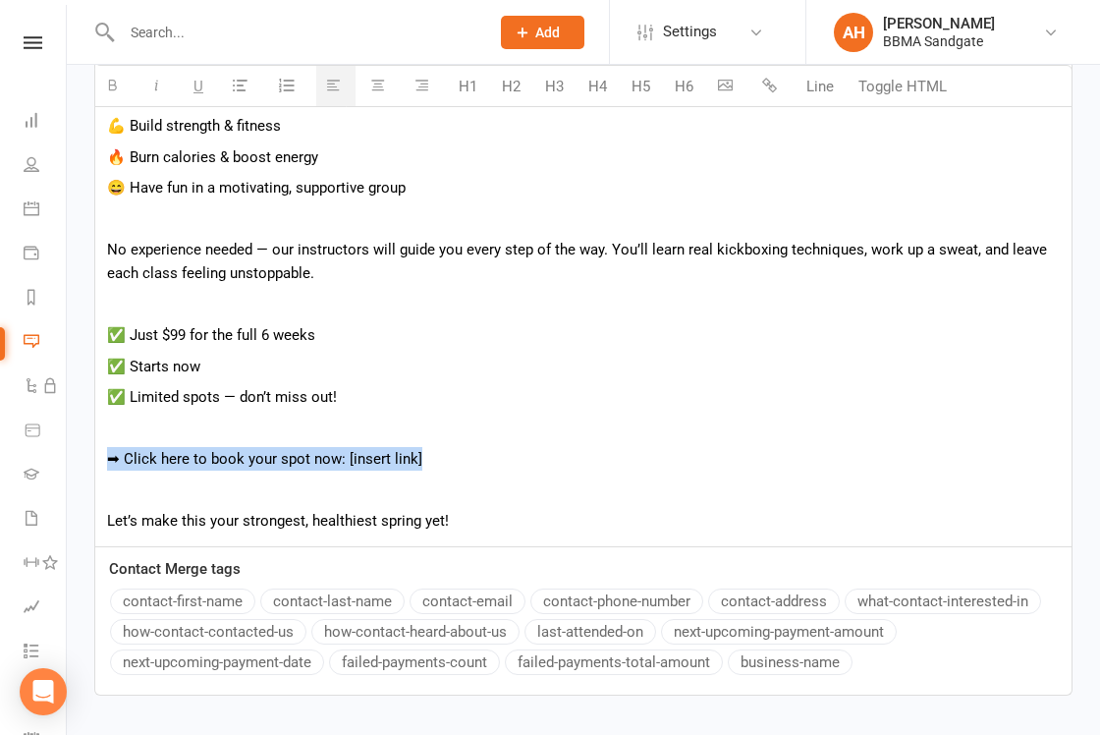
drag, startPoint x: 444, startPoint y: 467, endPoint x: 104, endPoint y: 468, distance: 339.9
click at [104, 468] on div "Spring is approaching — time to shake off the winter slump and feel amazing aga…" at bounding box center [583, 275] width 976 height 542
click at [474, 532] on p "Let’s make this your strongest, healthiest spring yet!" at bounding box center [583, 521] width 953 height 24
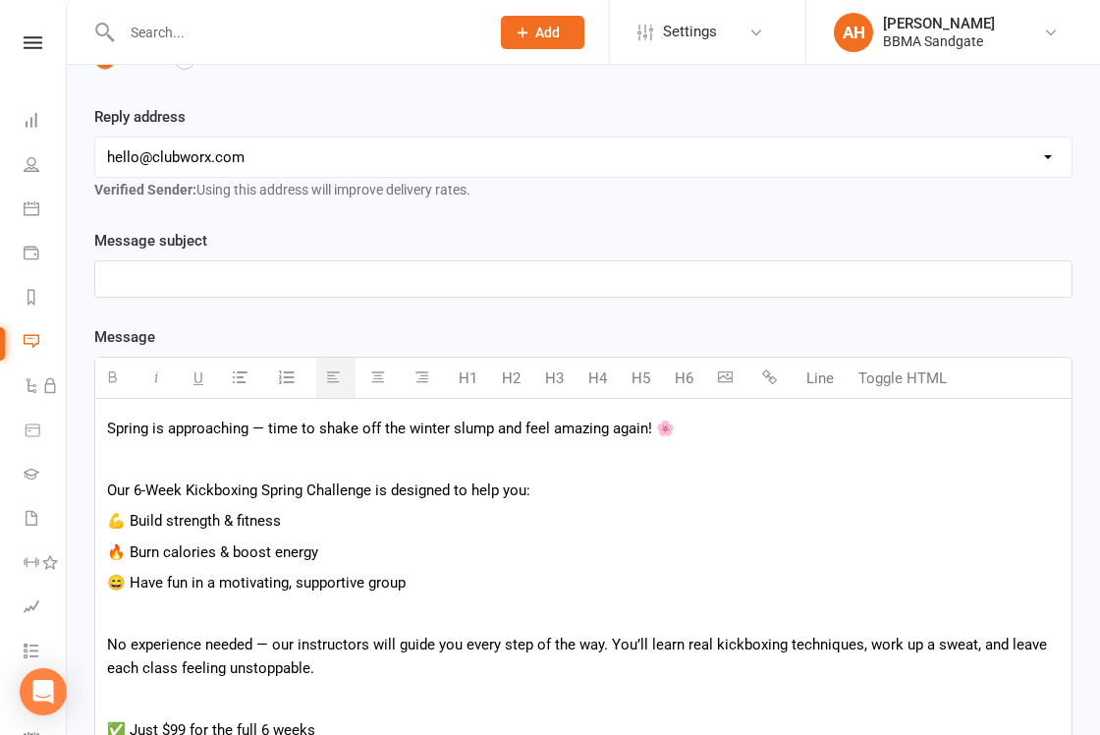
scroll to position [354, 0]
click at [146, 292] on p at bounding box center [583, 280] width 953 height 24
paste div
select select "1"
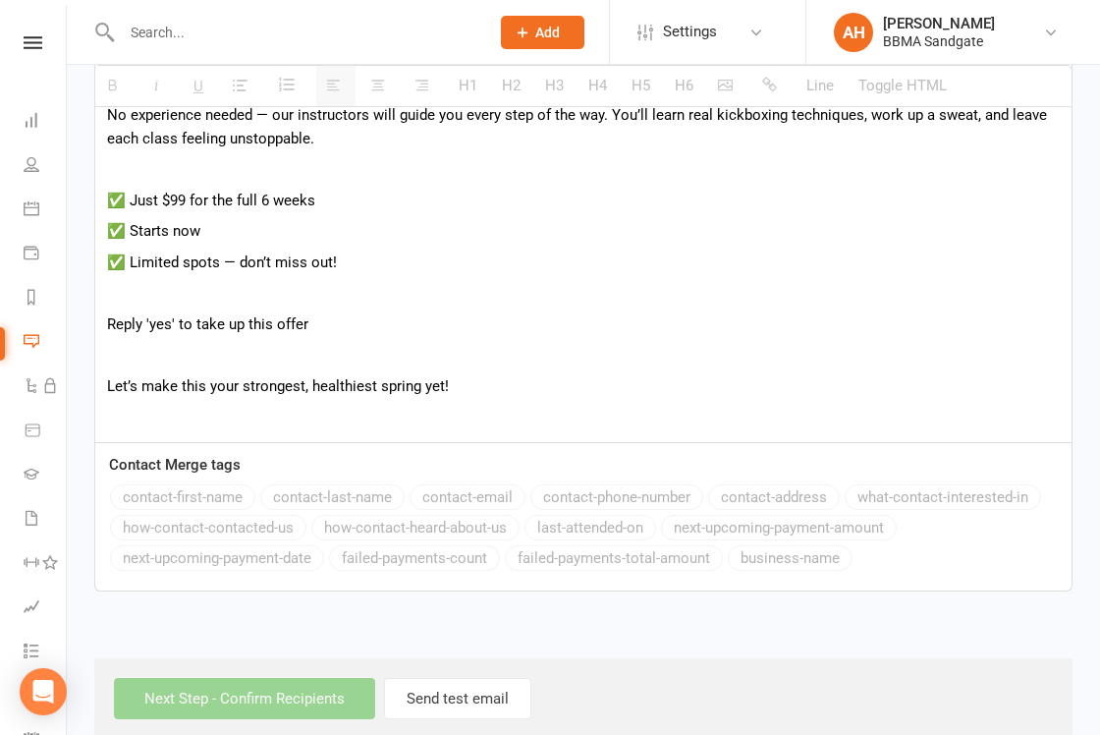
scroll to position [901, 0]
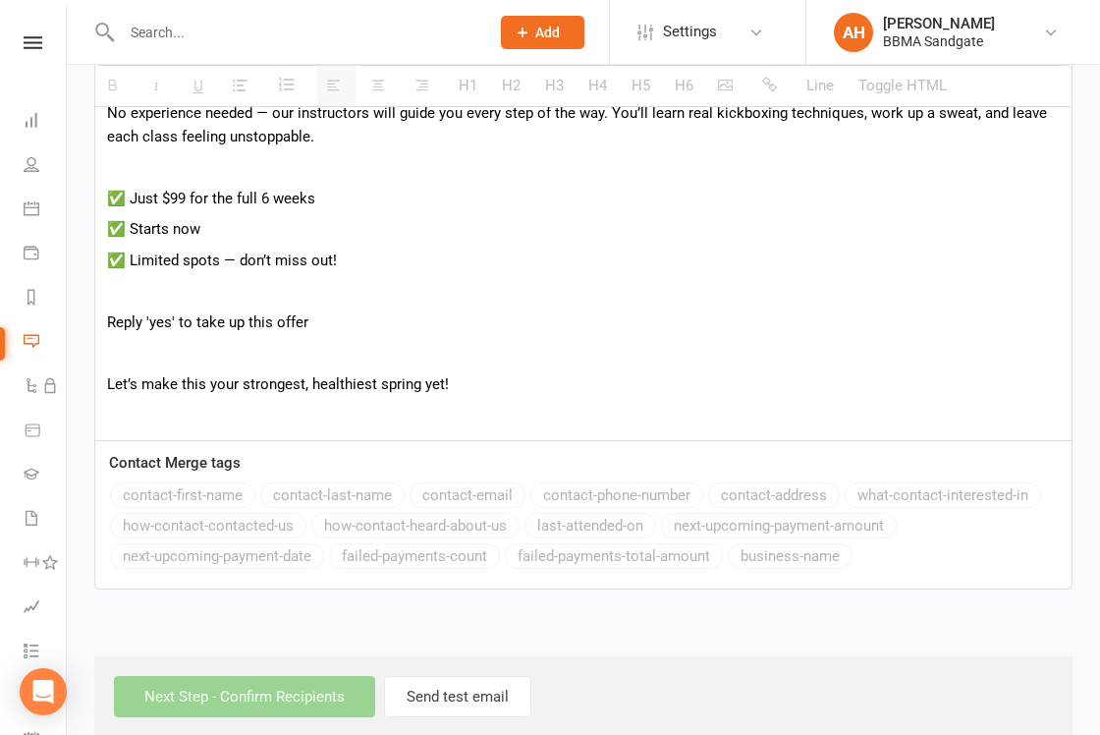
click at [448, 424] on p at bounding box center [583, 415] width 953 height 24
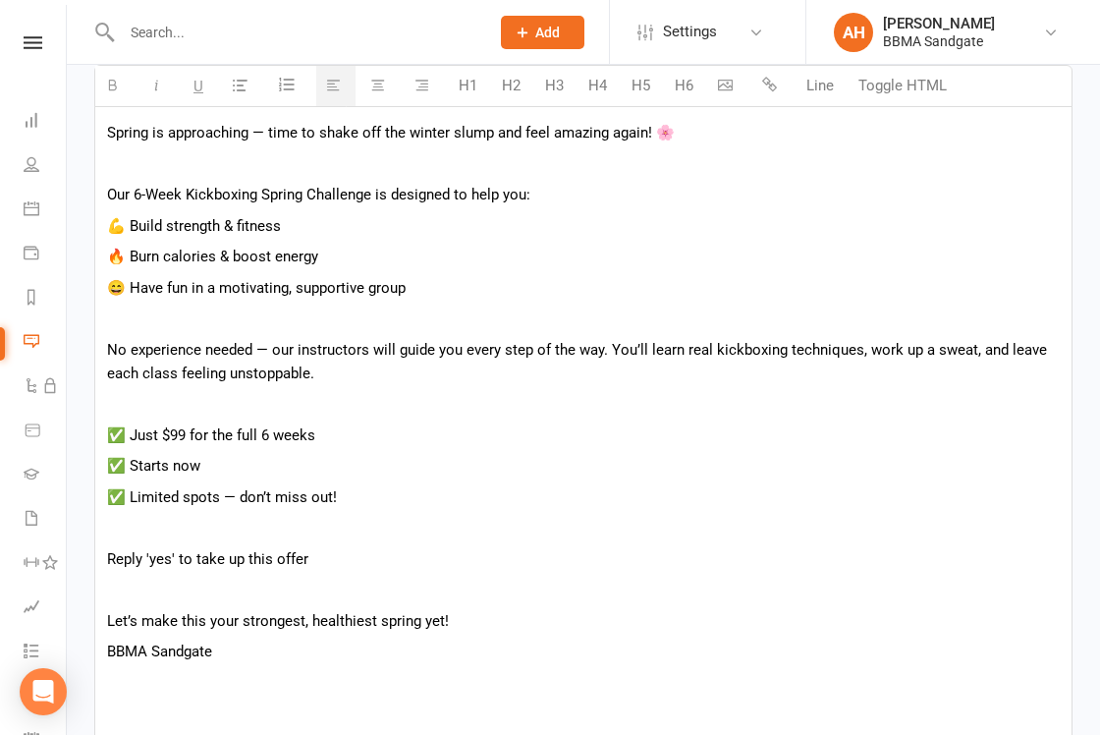
scroll to position [259, 0]
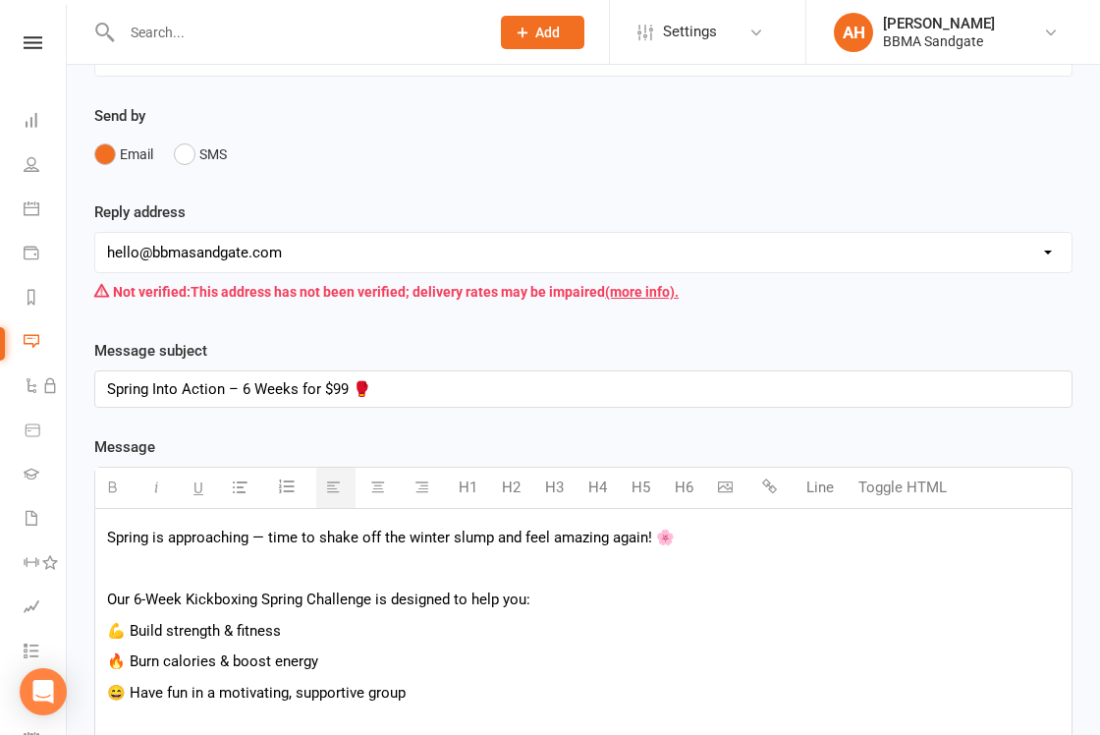
click at [722, 494] on icon "button" at bounding box center [725, 486] width 15 height 15
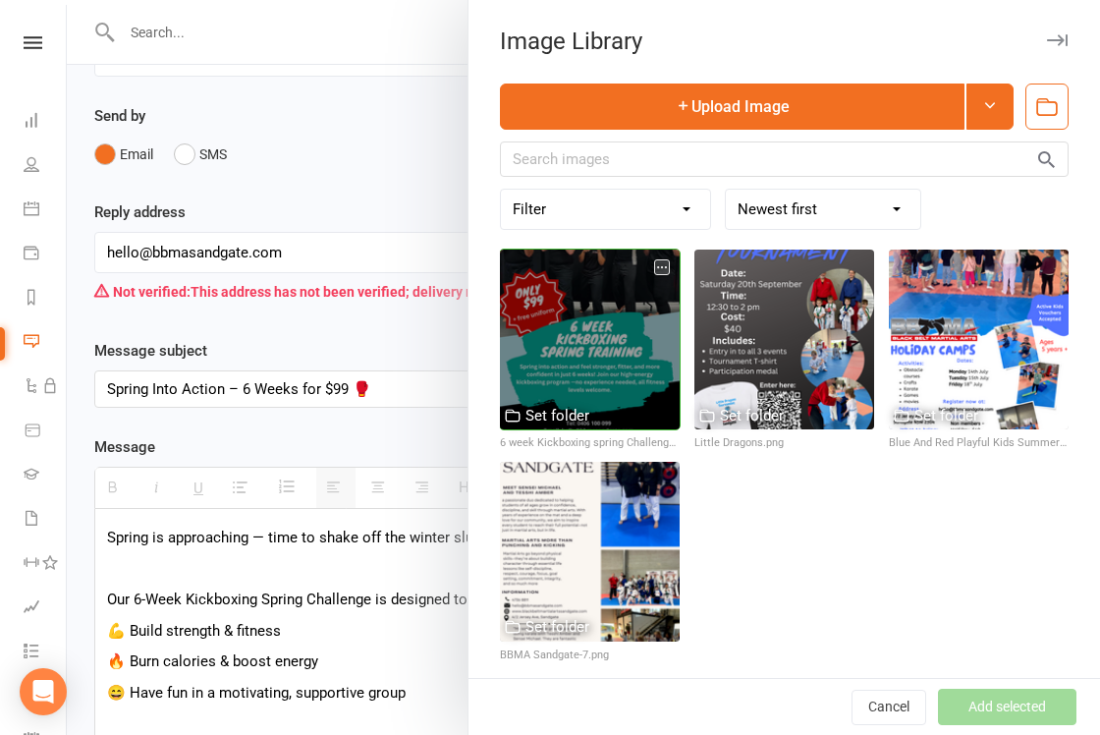
click at [589, 369] on div at bounding box center [590, 340] width 180 height 180
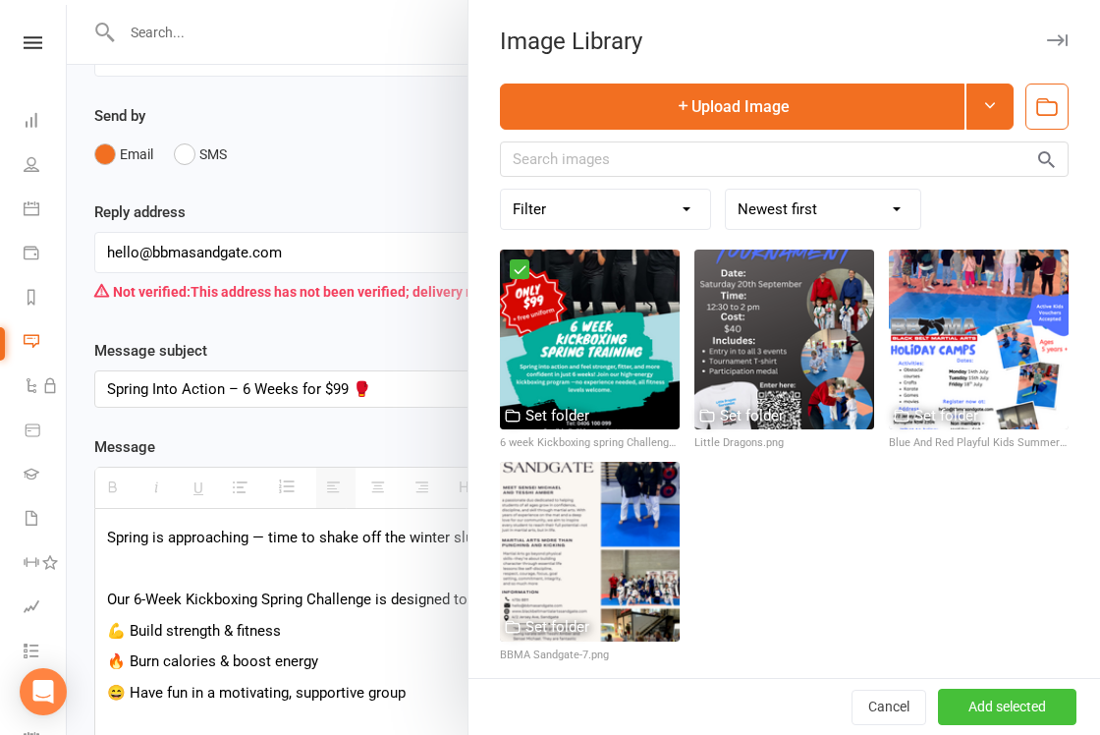
click at [986, 699] on button "Add selected" at bounding box center [1007, 707] width 139 height 35
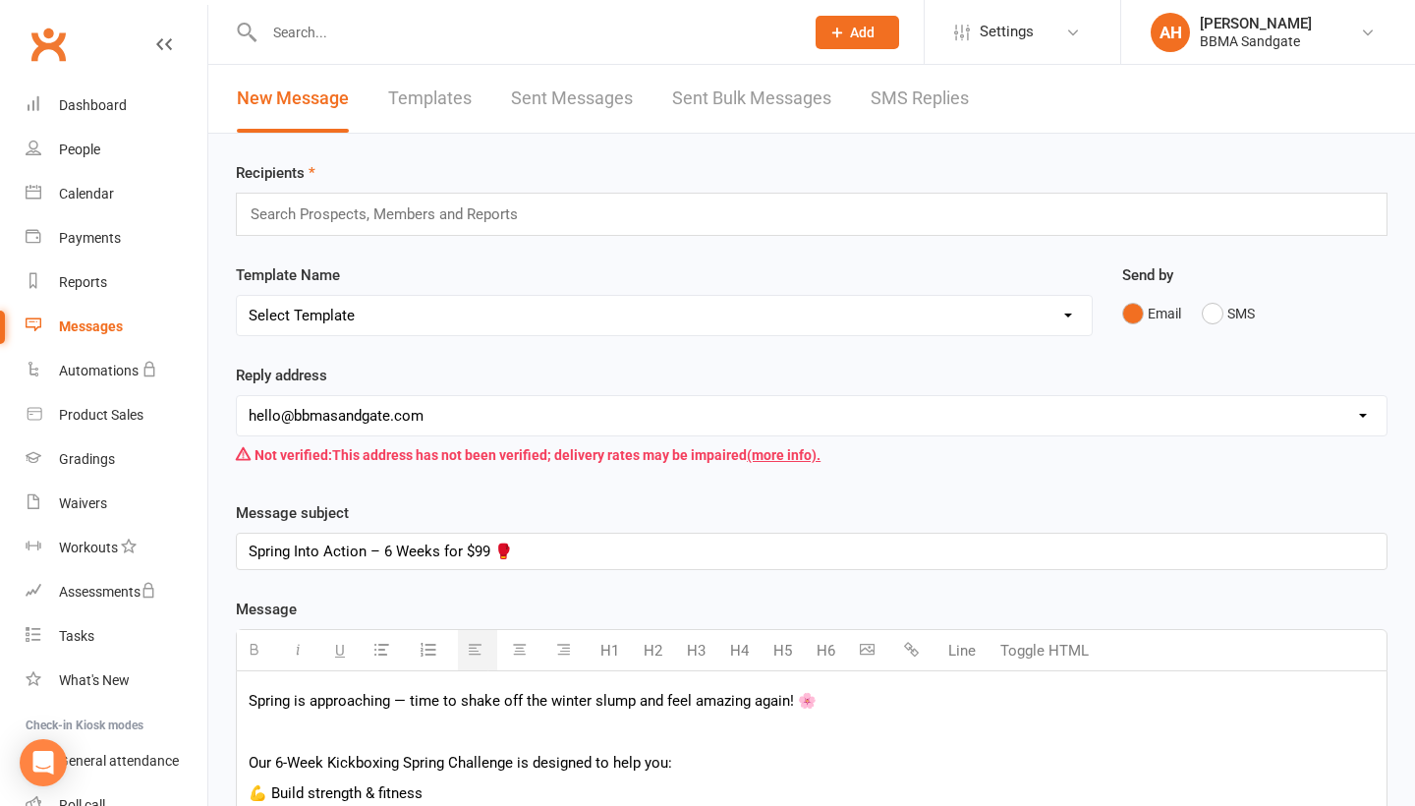
scroll to position [0, 0]
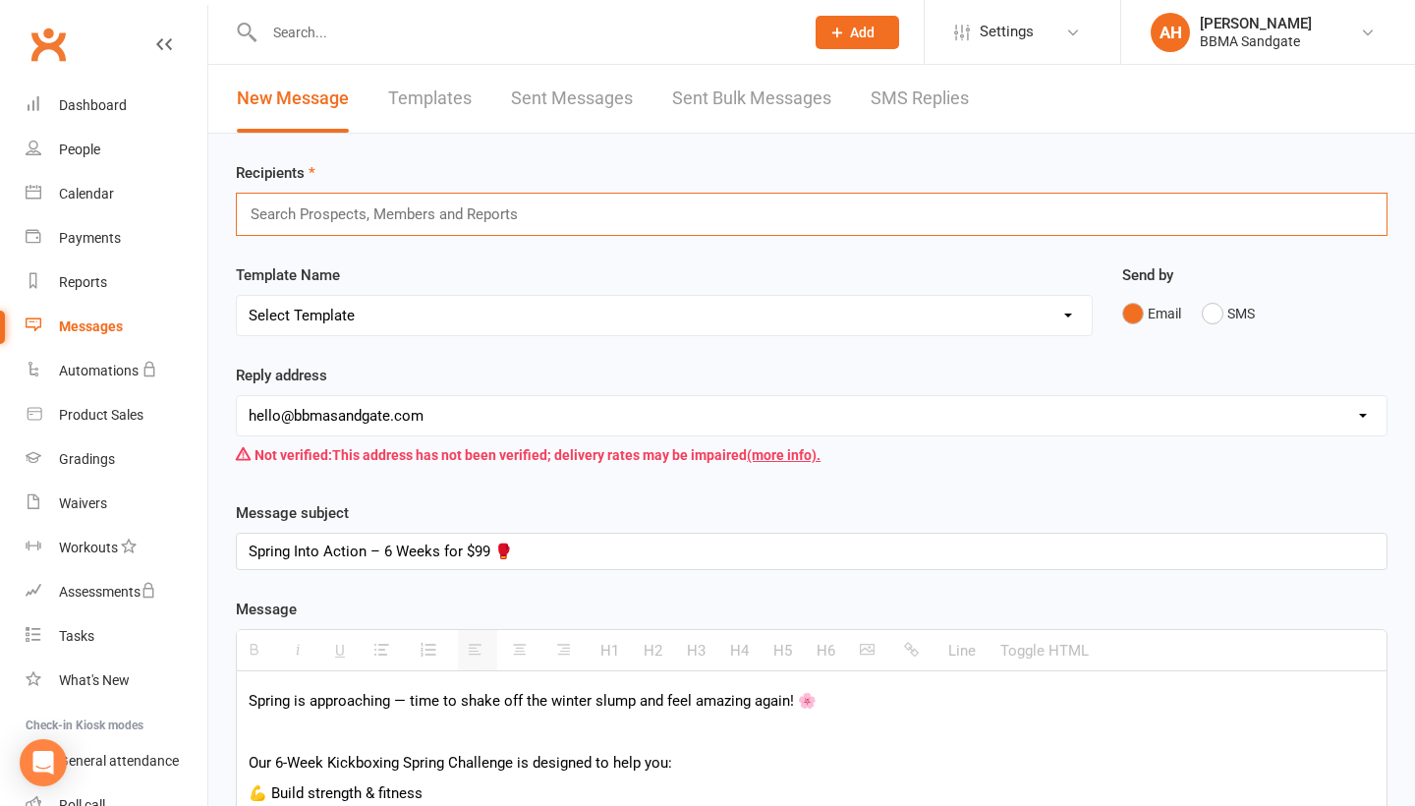
click at [434, 220] on input "text" at bounding box center [393, 214] width 289 height 26
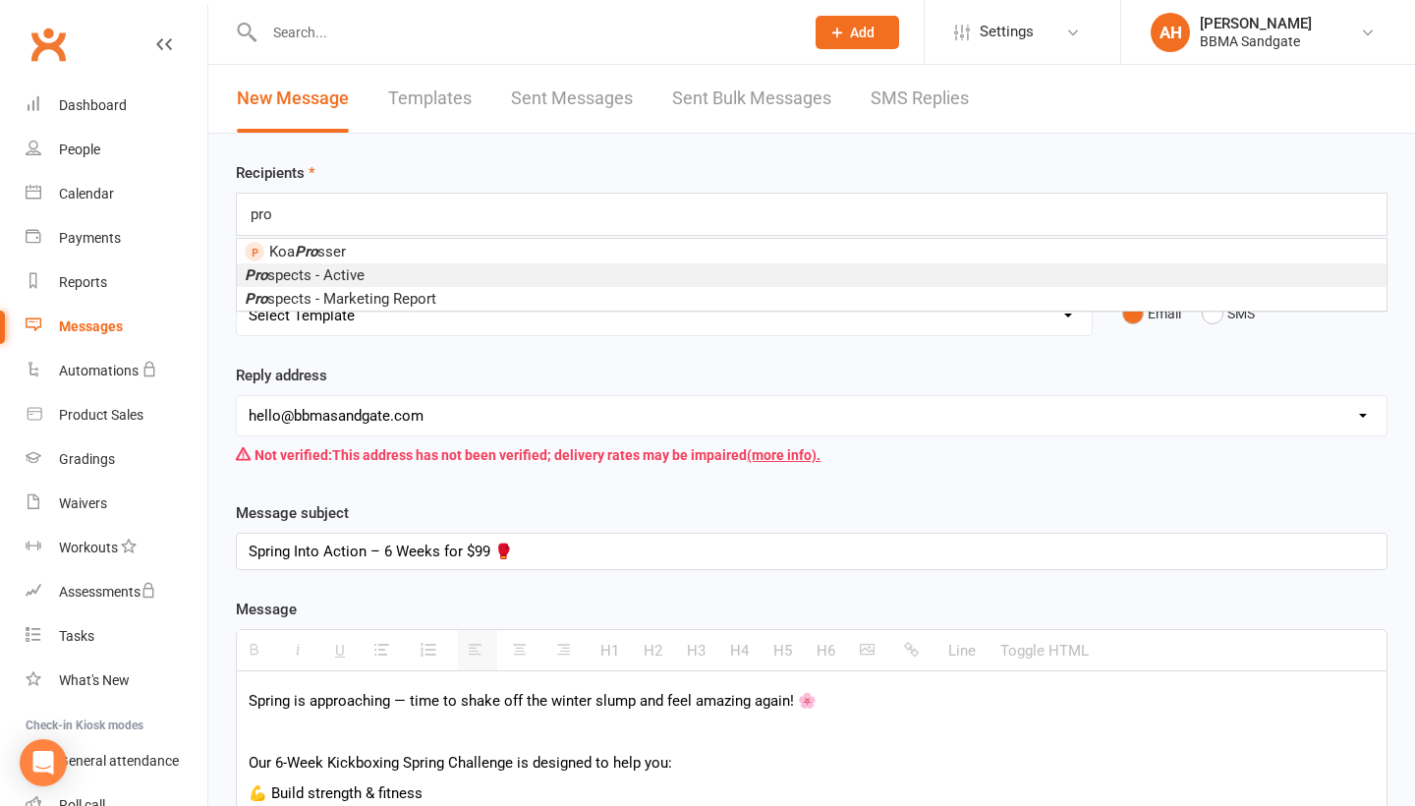
type input "pro"
click at [427, 278] on li "Pro spects - Active" at bounding box center [811, 275] width 1149 height 24
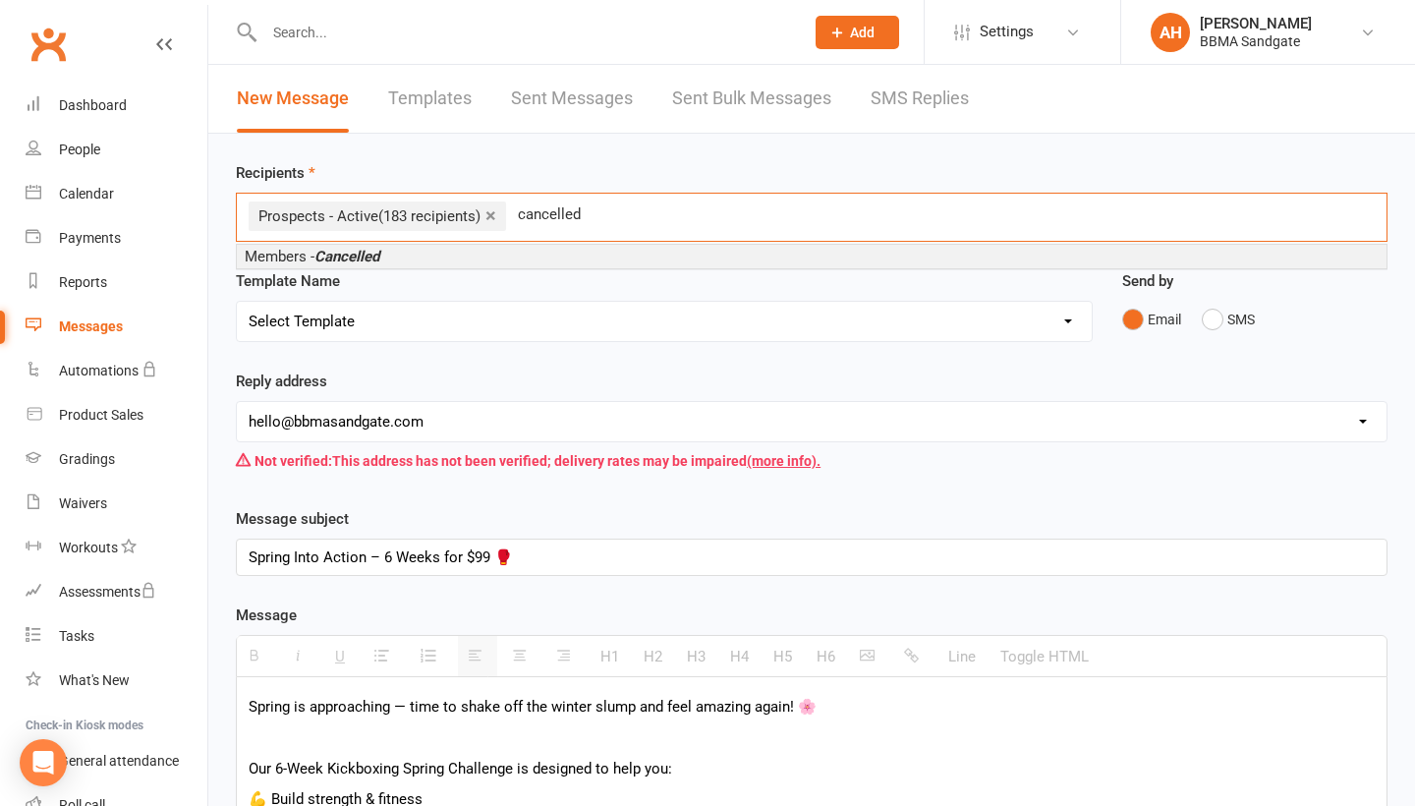
type input "cancelled"
click at [398, 264] on li "Members - Cancelled" at bounding box center [811, 257] width 1149 height 24
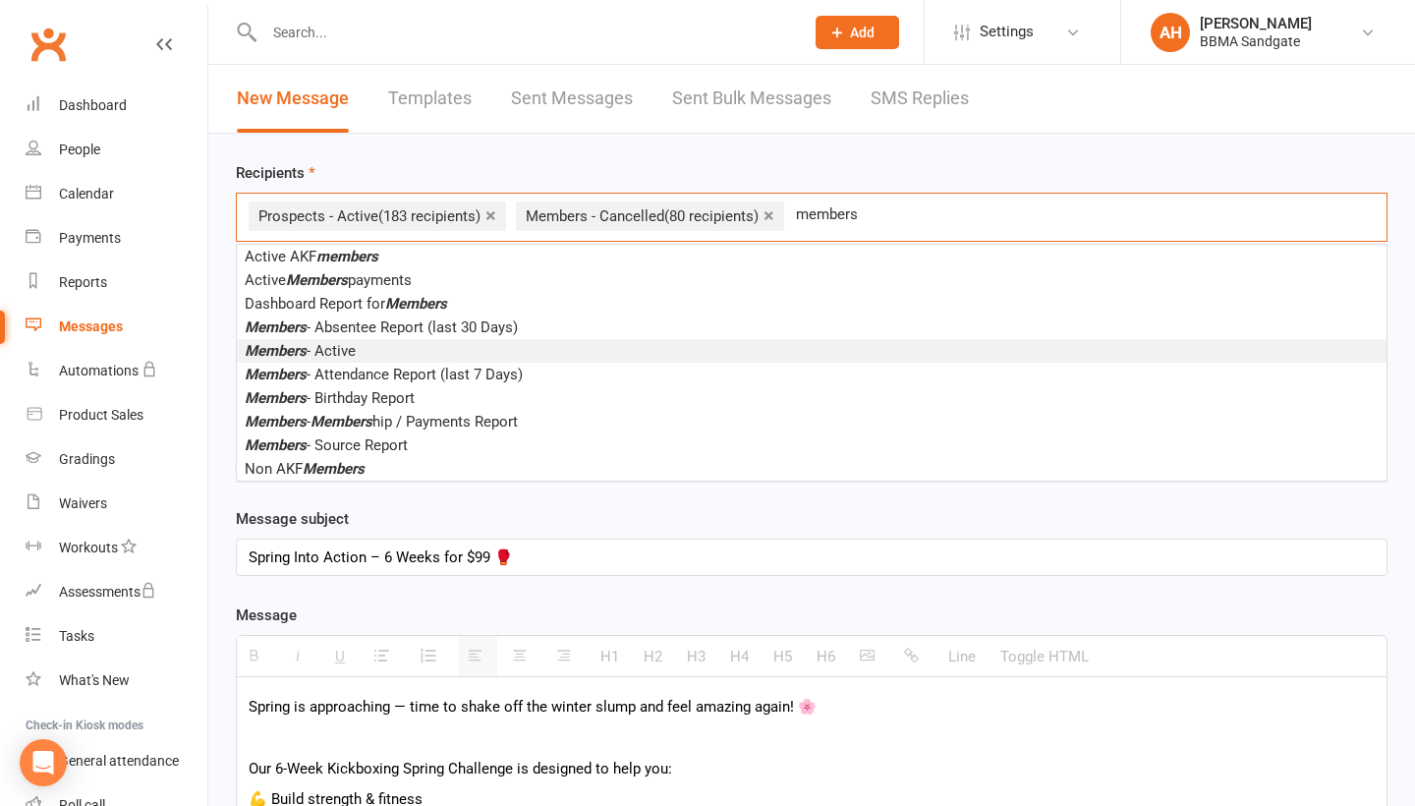
type input "members"
click at [366, 362] on li "Members - Active" at bounding box center [811, 351] width 1149 height 24
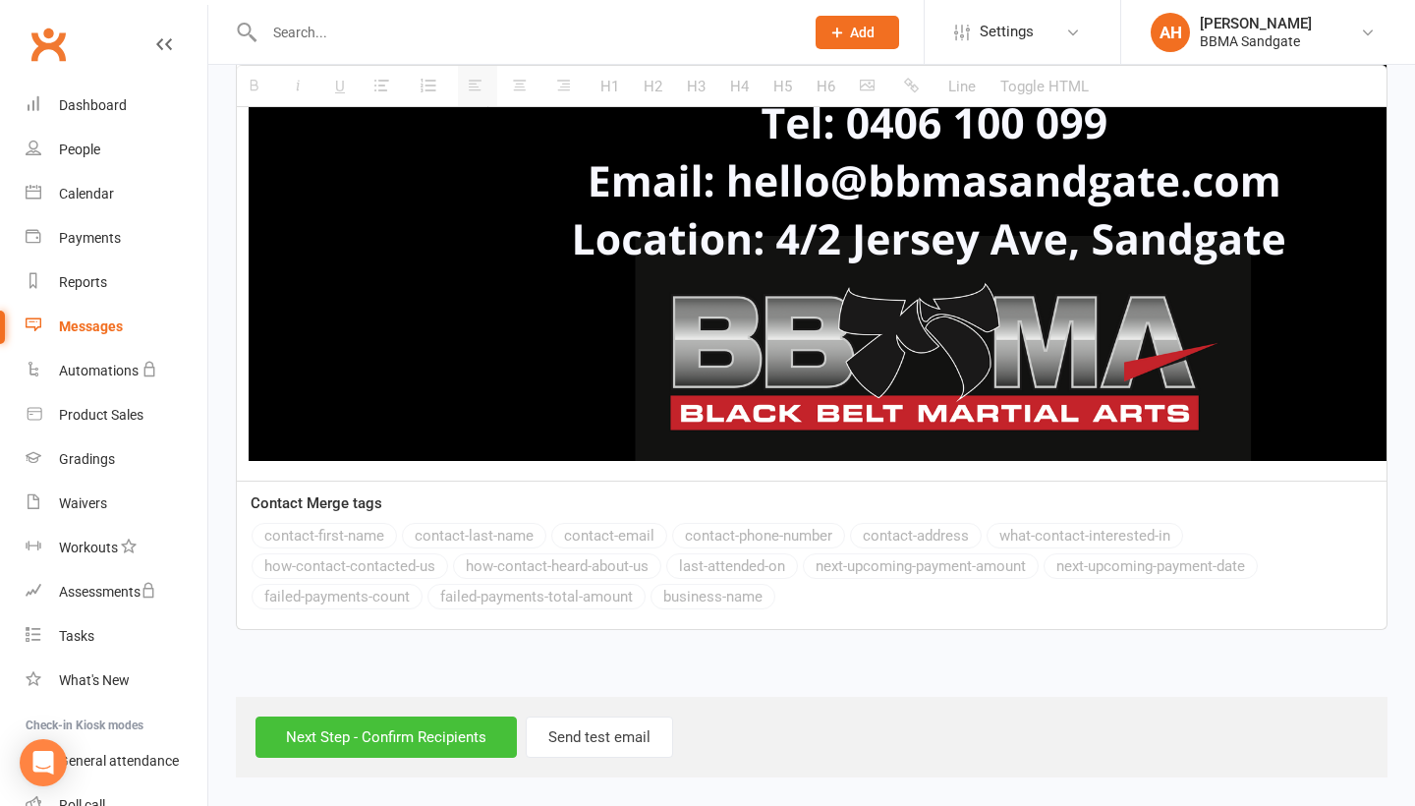
scroll to position [2792, 0]
click at [380, 733] on input "Next Step - Confirm Recipients" at bounding box center [385, 736] width 261 height 41
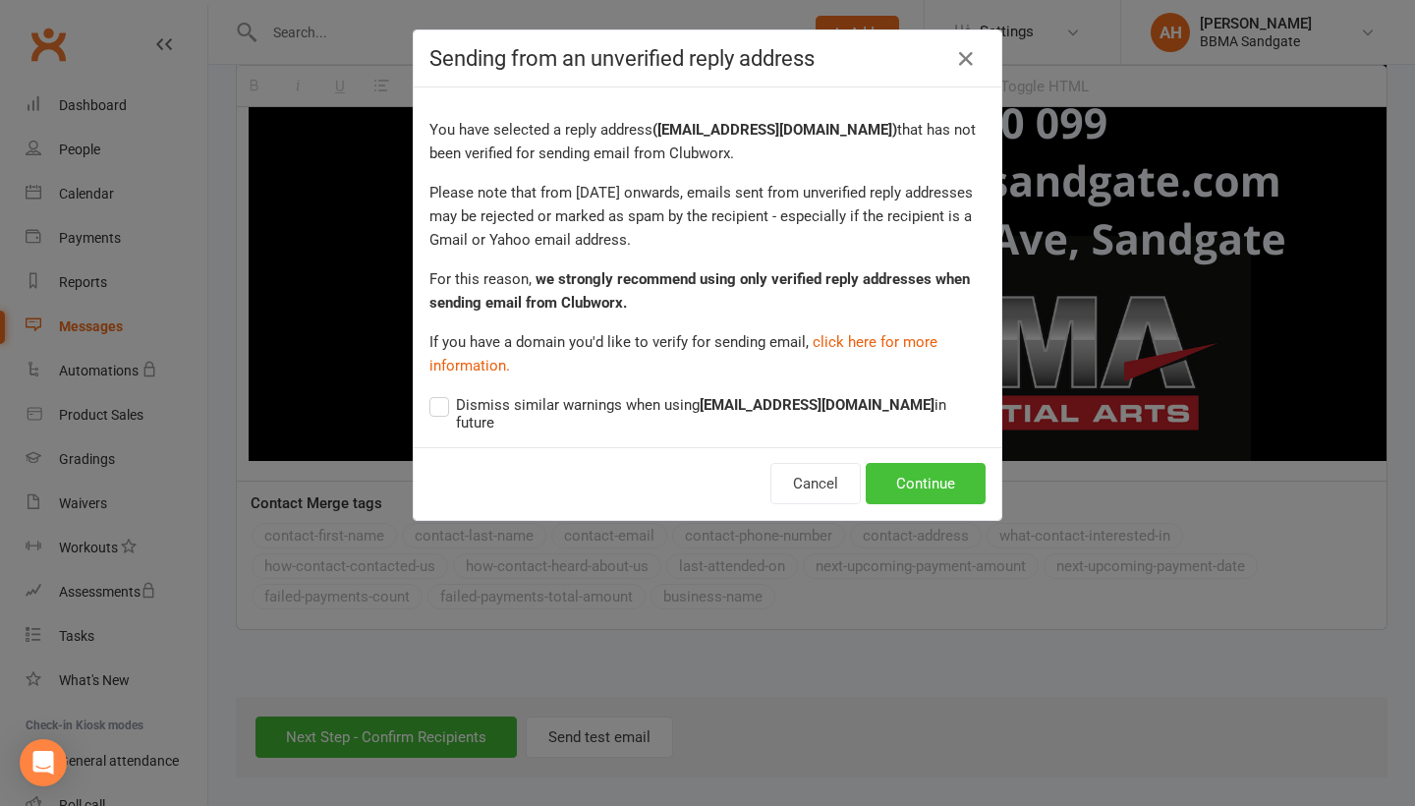
click at [936, 471] on button "Continue" at bounding box center [925, 483] width 120 height 41
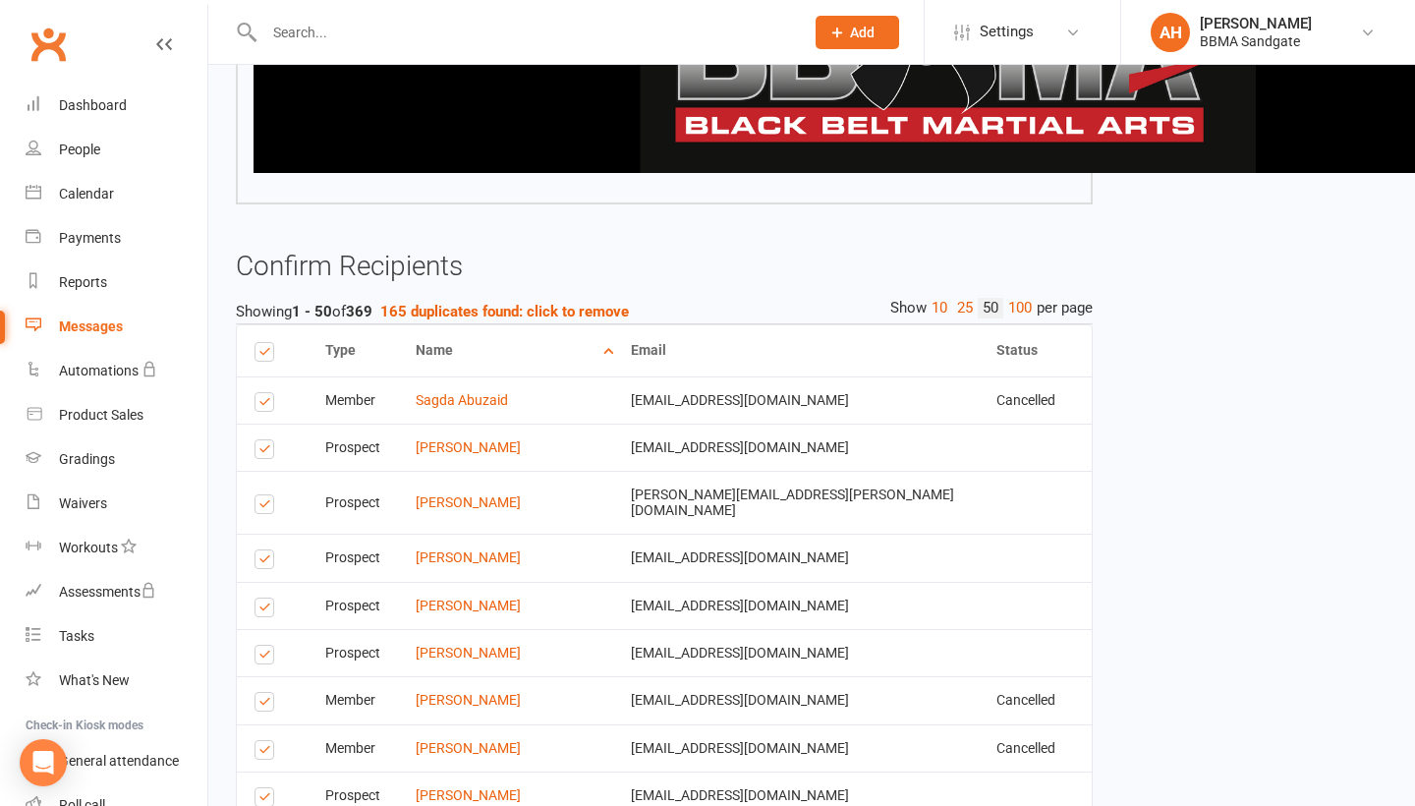
scroll to position [2933, 0]
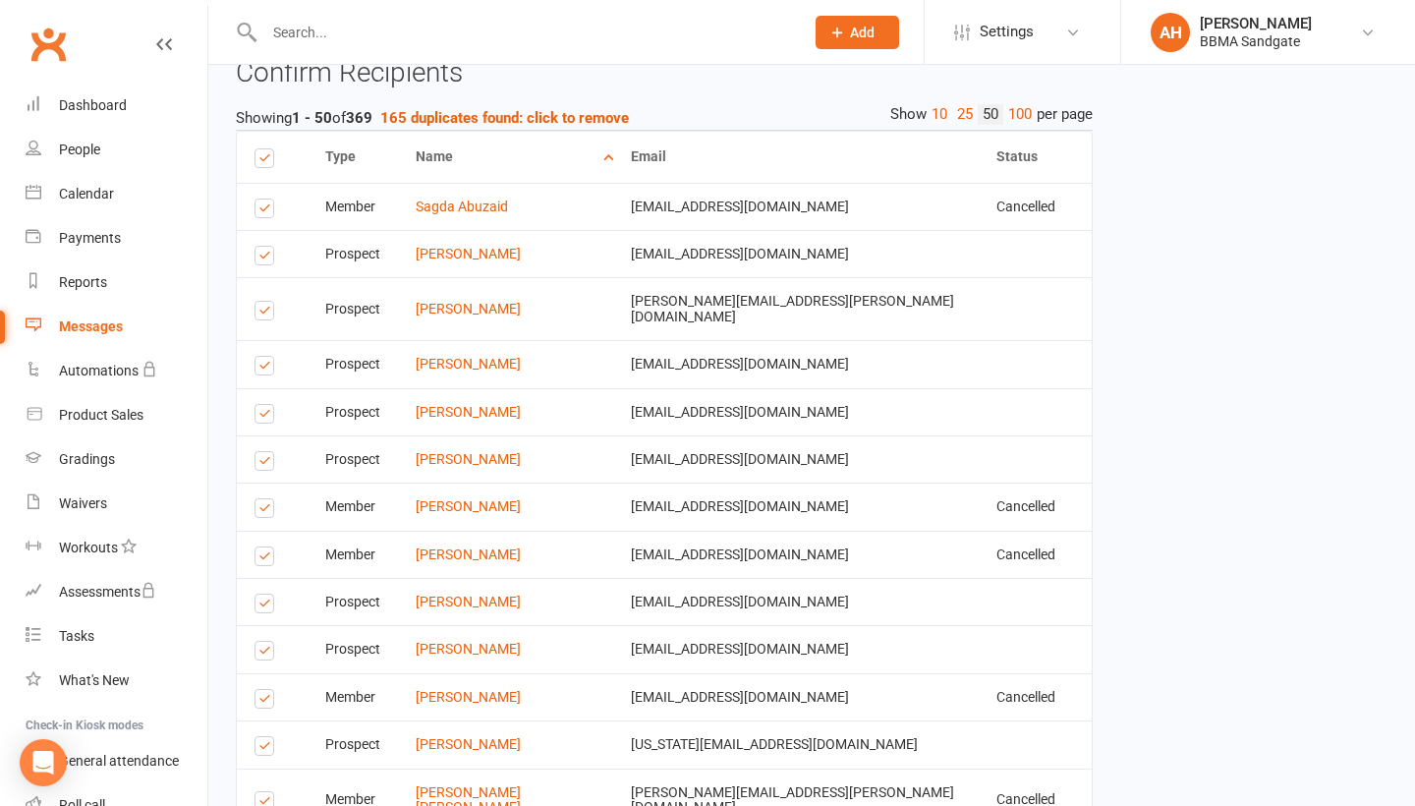
click at [263, 211] on label at bounding box center [267, 211] width 27 height 0
click at [263, 199] on input "checkbox" at bounding box center [260, 199] width 13 height 0
click at [261, 258] on label at bounding box center [267, 258] width 27 height 0
click at [261, 247] on input "checkbox" at bounding box center [260, 247] width 13 height 0
click at [266, 313] on label at bounding box center [267, 313] width 27 height 0
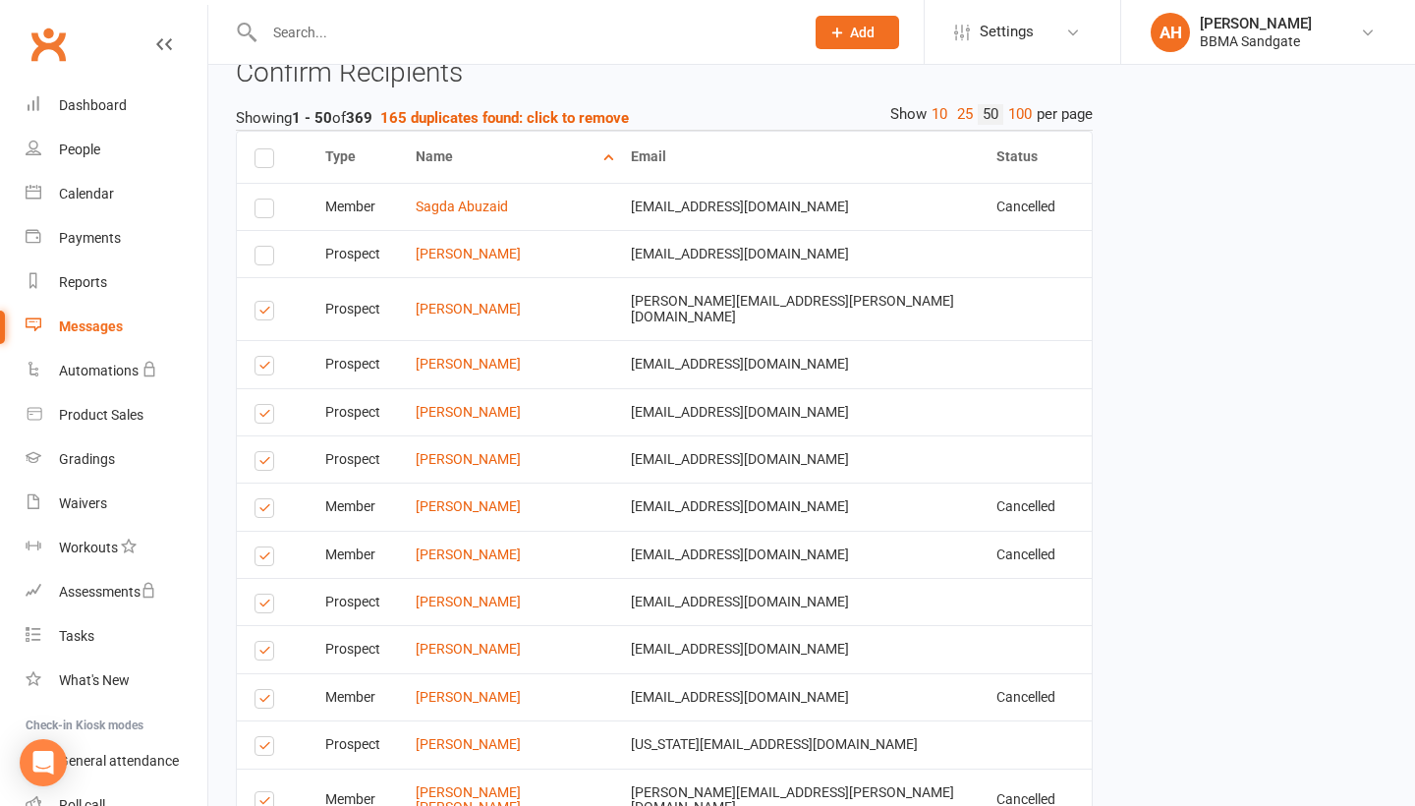
click at [266, 302] on input "checkbox" at bounding box center [260, 302] width 13 height 0
click at [266, 368] on label at bounding box center [267, 368] width 27 height 0
click at [266, 357] on input "checkbox" at bounding box center [260, 357] width 13 height 0
click at [268, 417] on label at bounding box center [267, 417] width 27 height 0
click at [267, 405] on input "checkbox" at bounding box center [260, 405] width 13 height 0
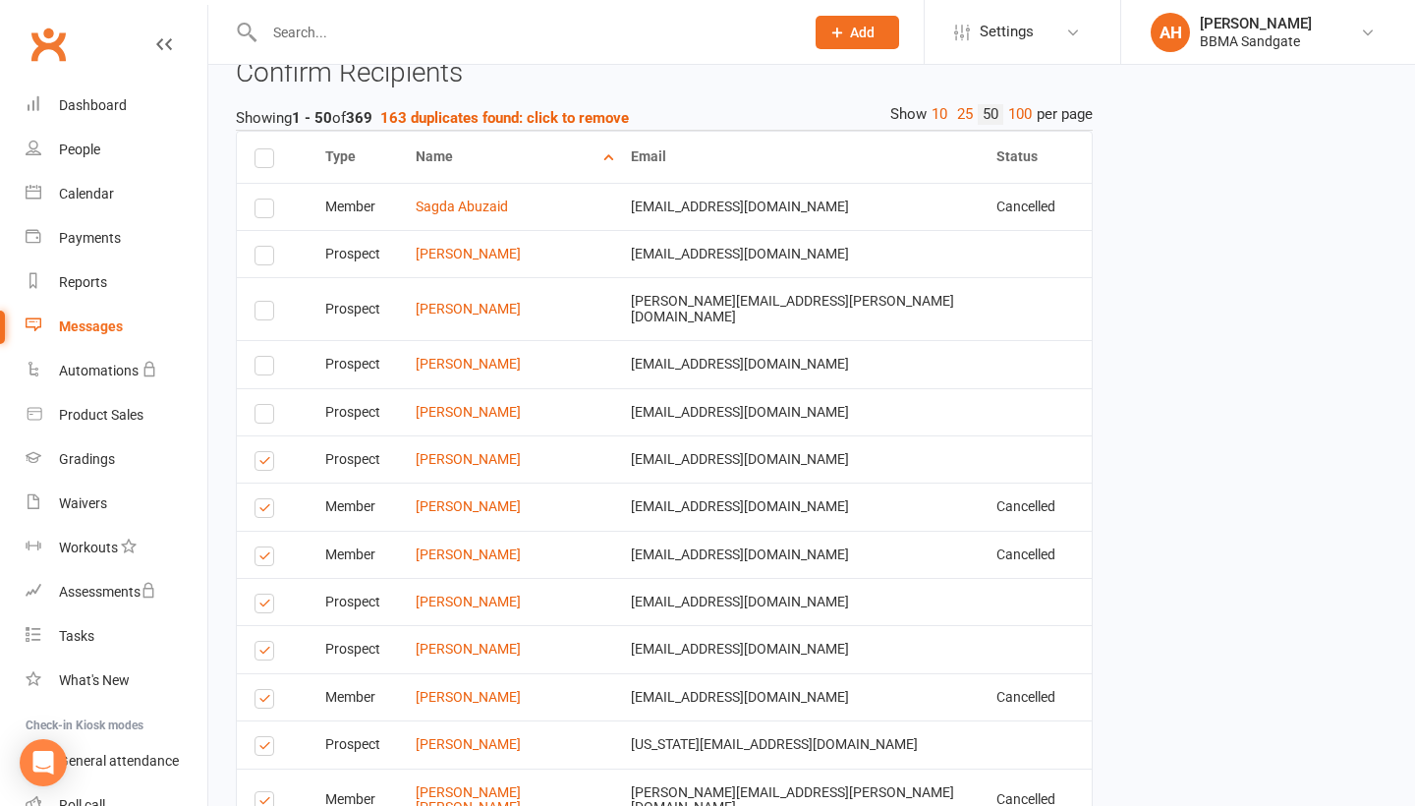
scroll to position [2994, 0]
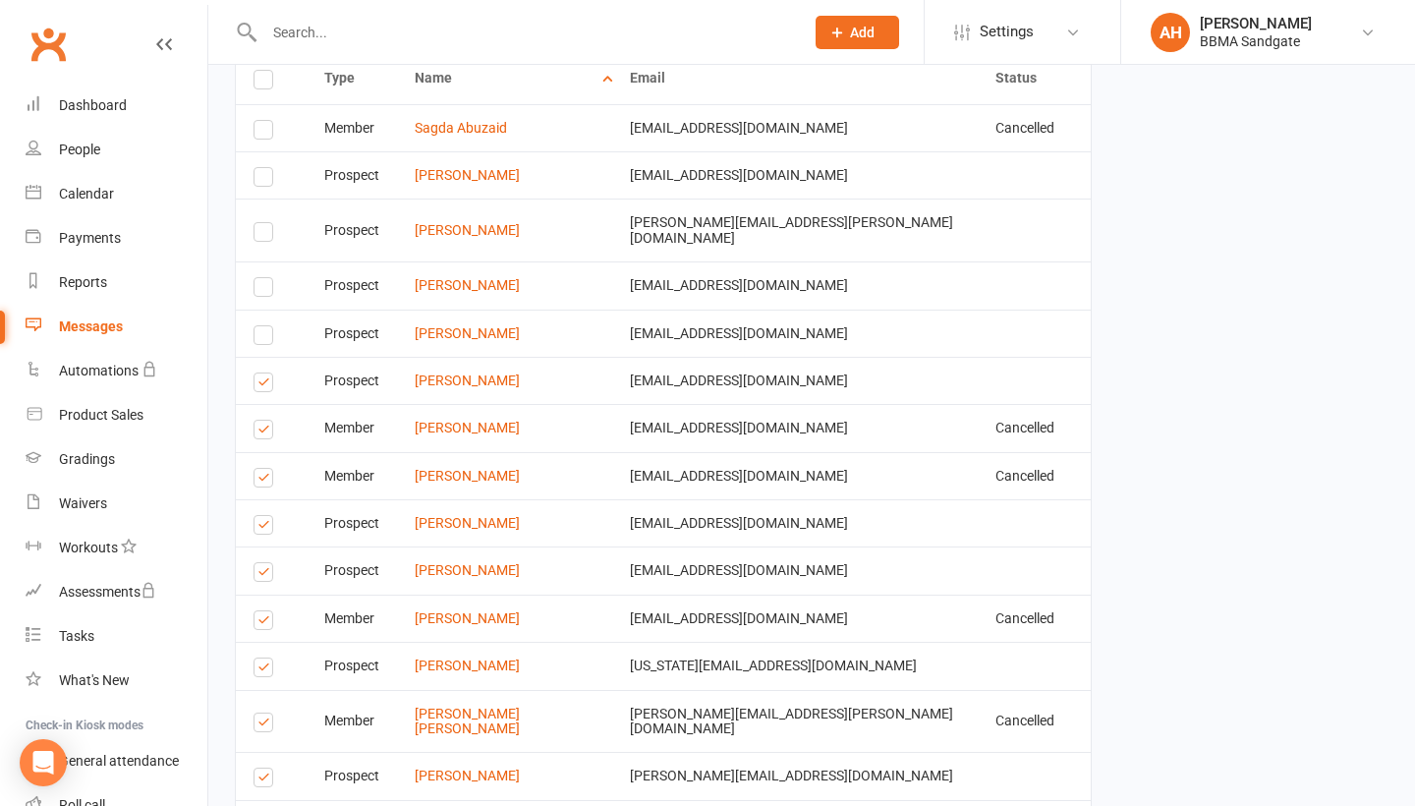
click at [269, 385] on label at bounding box center [266, 385] width 27 height 0
click at [266, 373] on input "checkbox" at bounding box center [259, 373] width 13 height 0
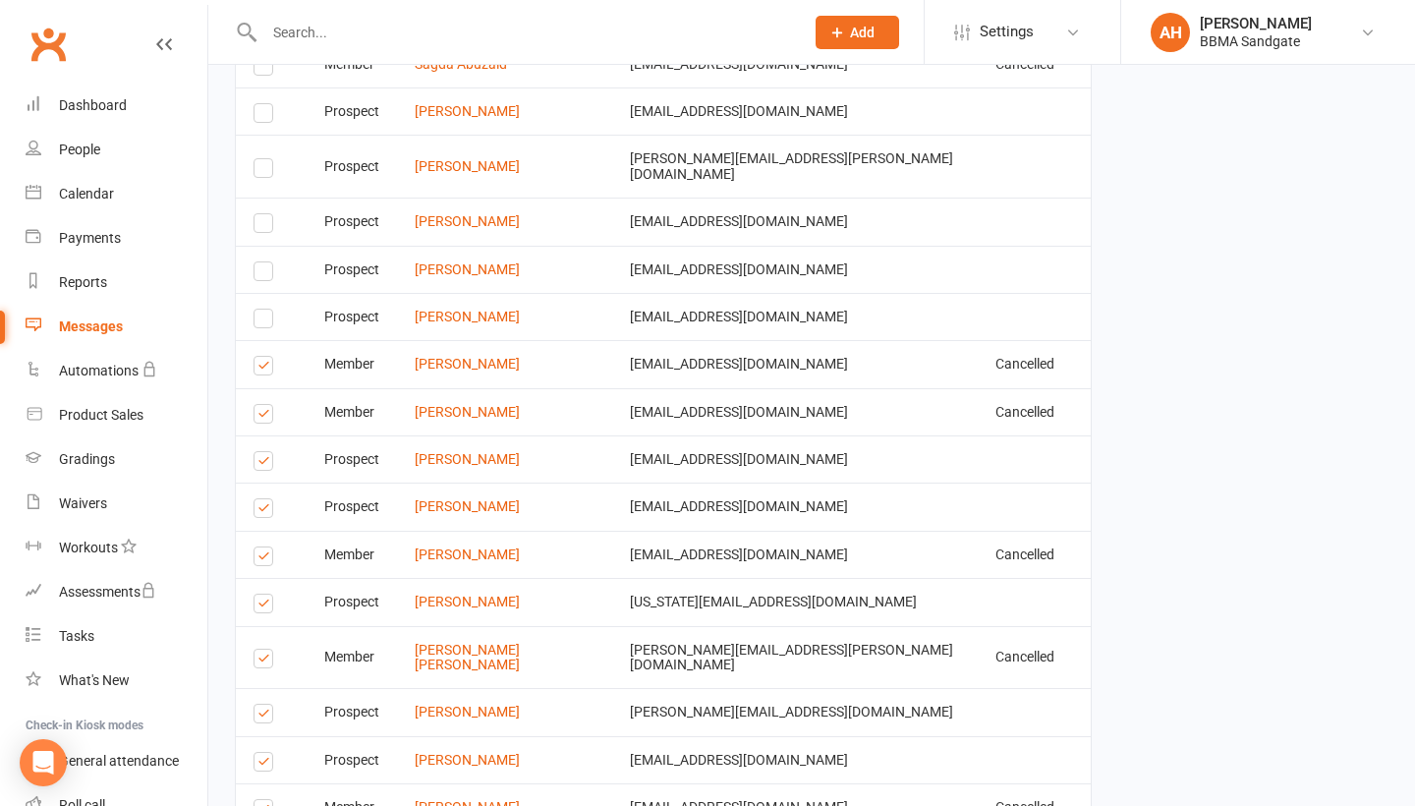
scroll to position [3079, 1]
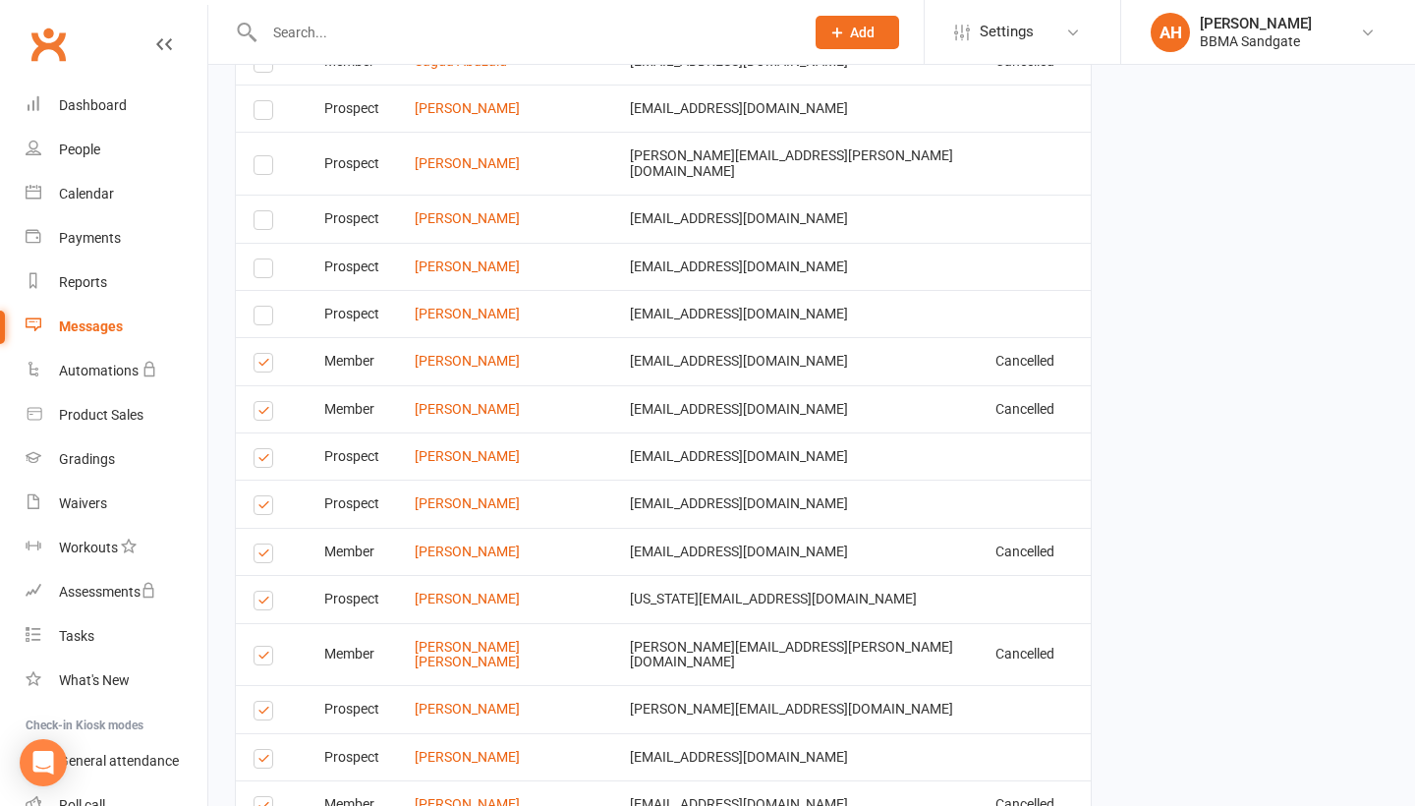
click at [268, 365] on label at bounding box center [266, 365] width 27 height 0
click at [266, 354] on input "checkbox" at bounding box center [259, 354] width 13 height 0
click at [266, 414] on label at bounding box center [266, 414] width 27 height 0
click at [266, 402] on input "checkbox" at bounding box center [259, 402] width 13 height 0
click at [266, 461] on label at bounding box center [266, 461] width 27 height 0
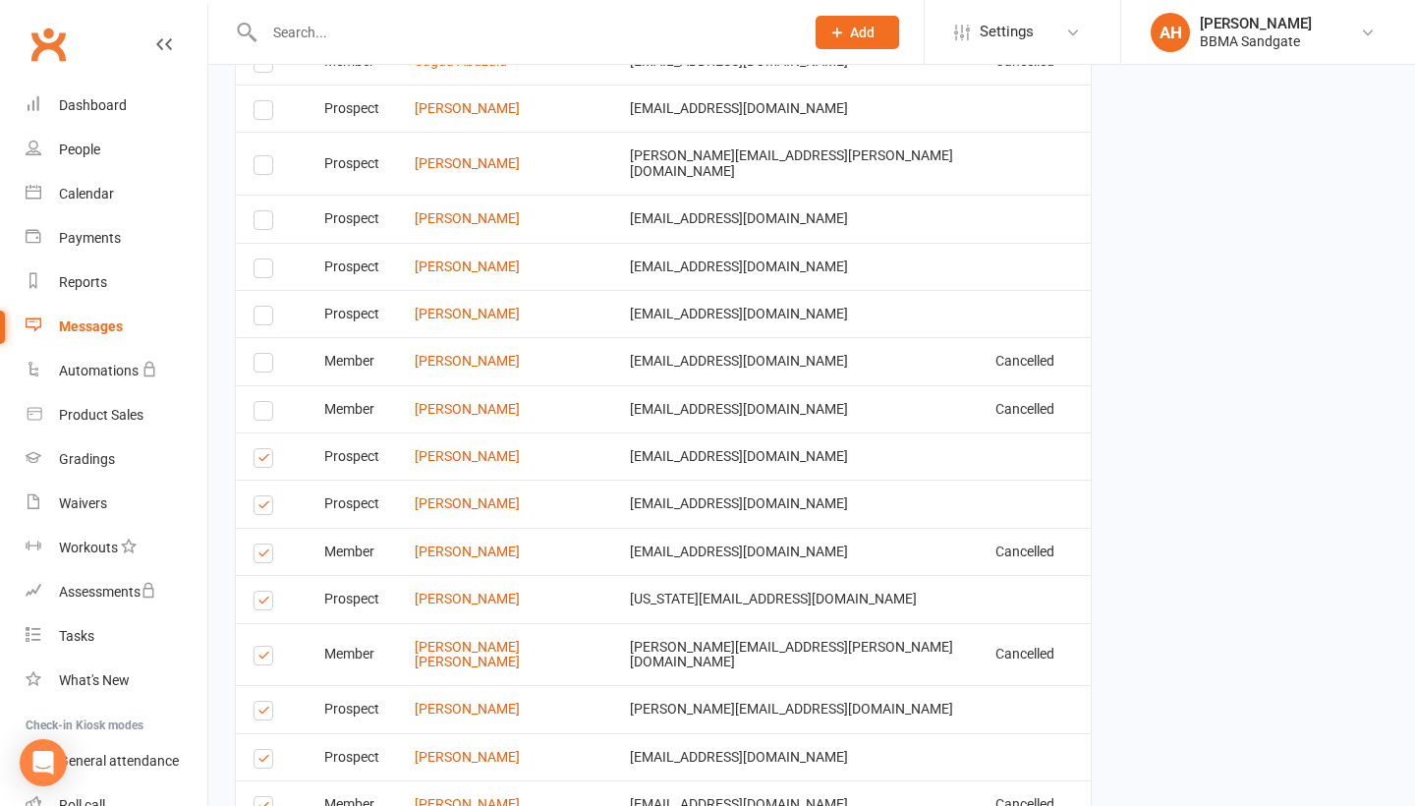
click at [266, 449] on input "checkbox" at bounding box center [259, 449] width 13 height 0
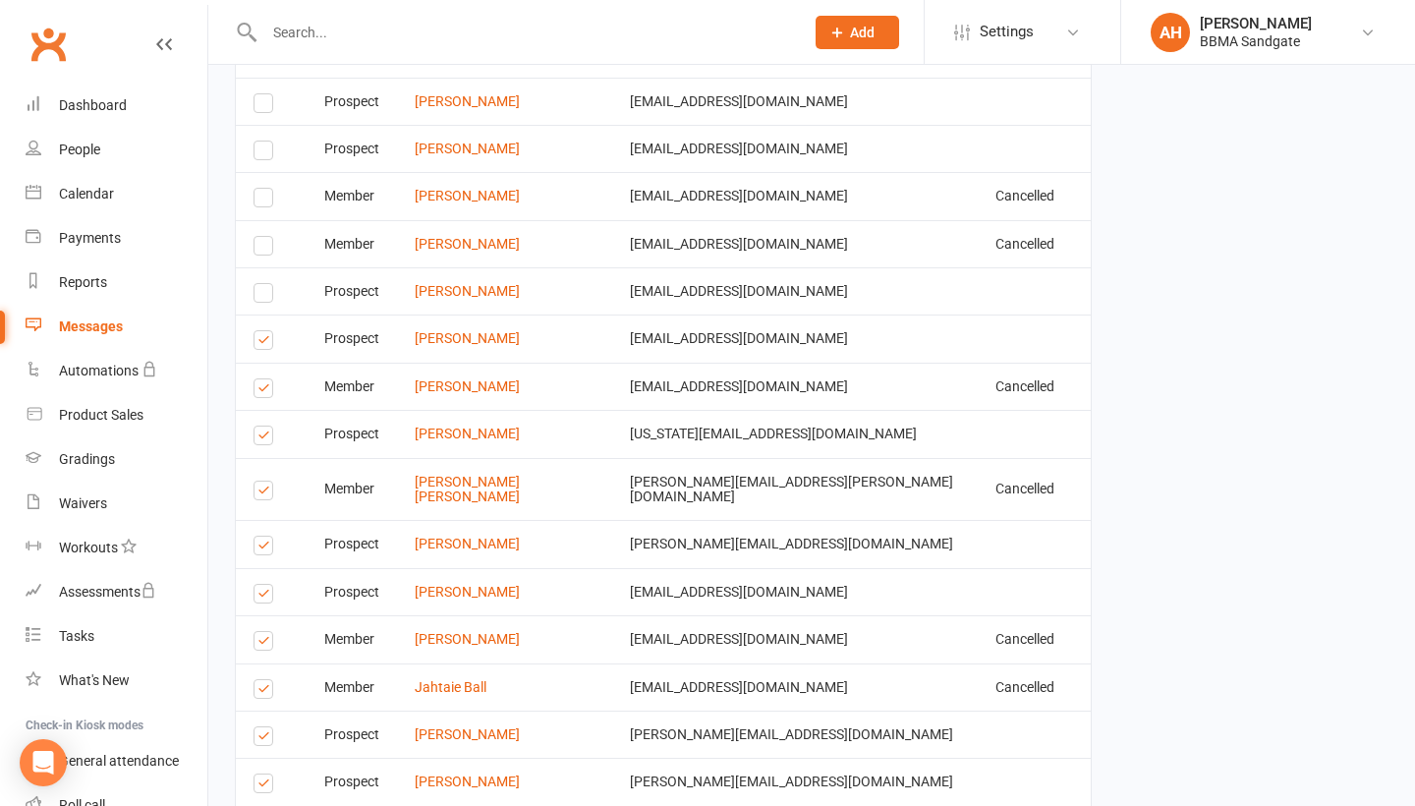
scroll to position [3249, 1]
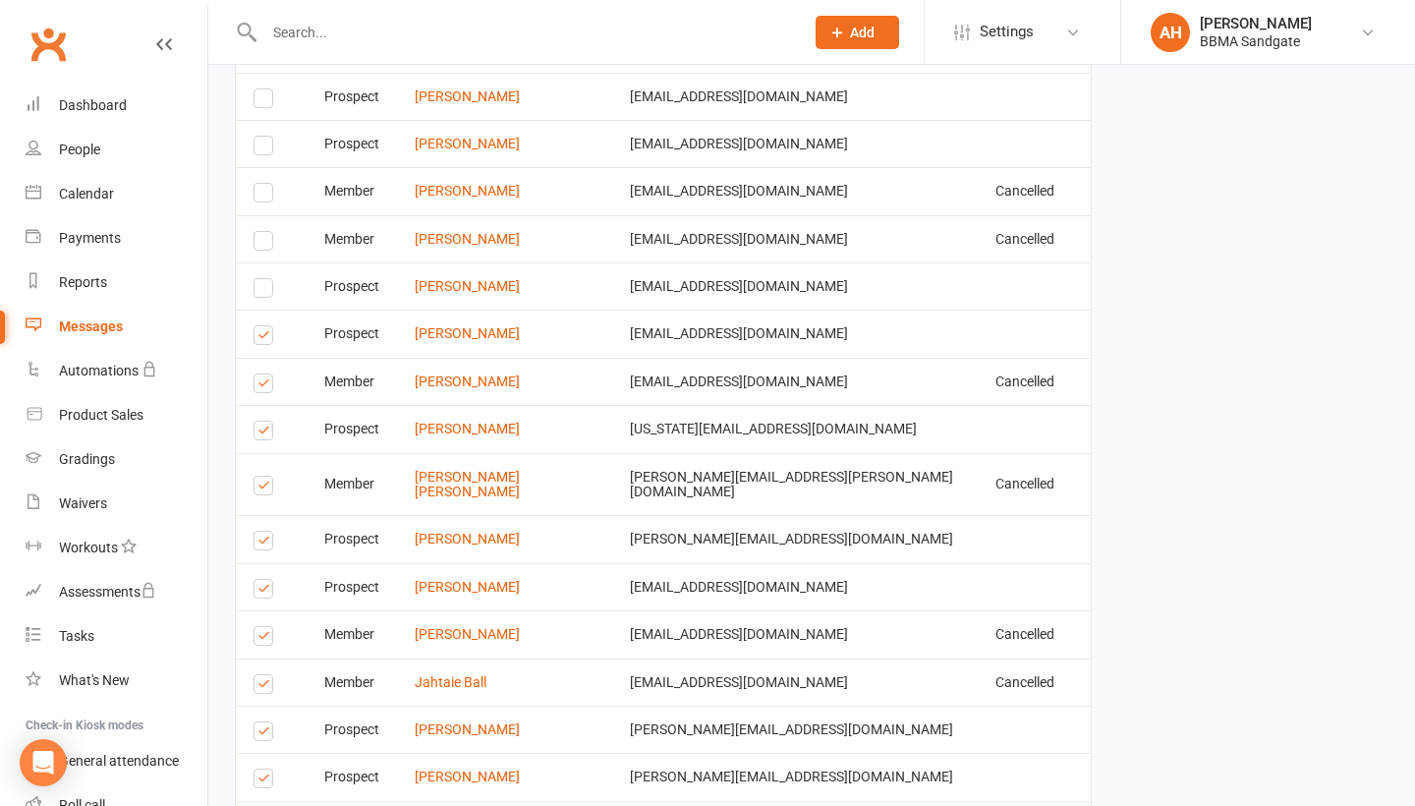
click at [264, 338] on label at bounding box center [266, 338] width 27 height 0
click at [264, 326] on input "checkbox" at bounding box center [259, 326] width 13 height 0
click at [265, 386] on label at bounding box center [266, 386] width 27 height 0
click at [265, 374] on input "checkbox" at bounding box center [259, 374] width 13 height 0
click at [267, 433] on label at bounding box center [266, 433] width 27 height 0
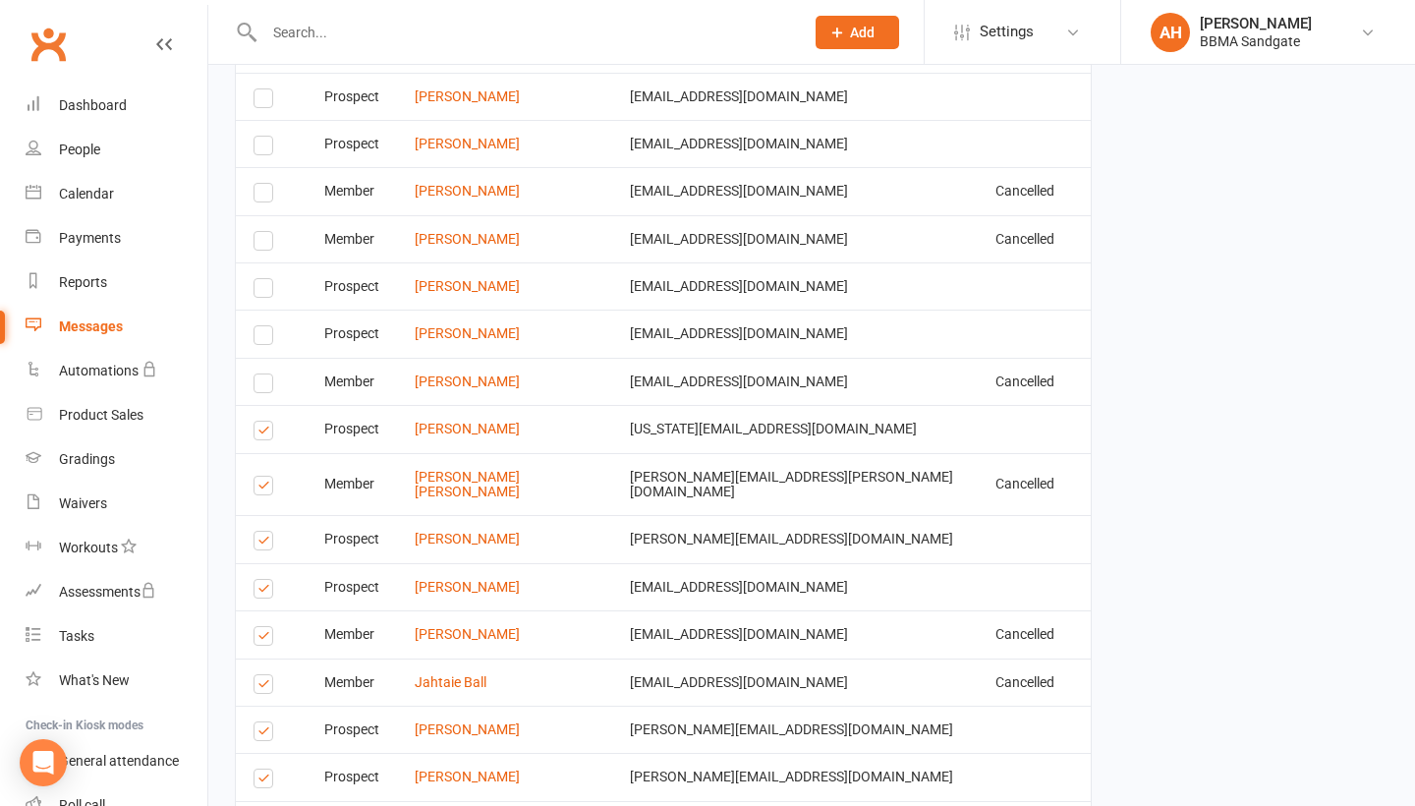
click at [266, 421] on input "checkbox" at bounding box center [259, 421] width 13 height 0
click at [265, 488] on label at bounding box center [266, 488] width 27 height 0
click at [265, 476] on input "checkbox" at bounding box center [259, 476] width 13 height 0
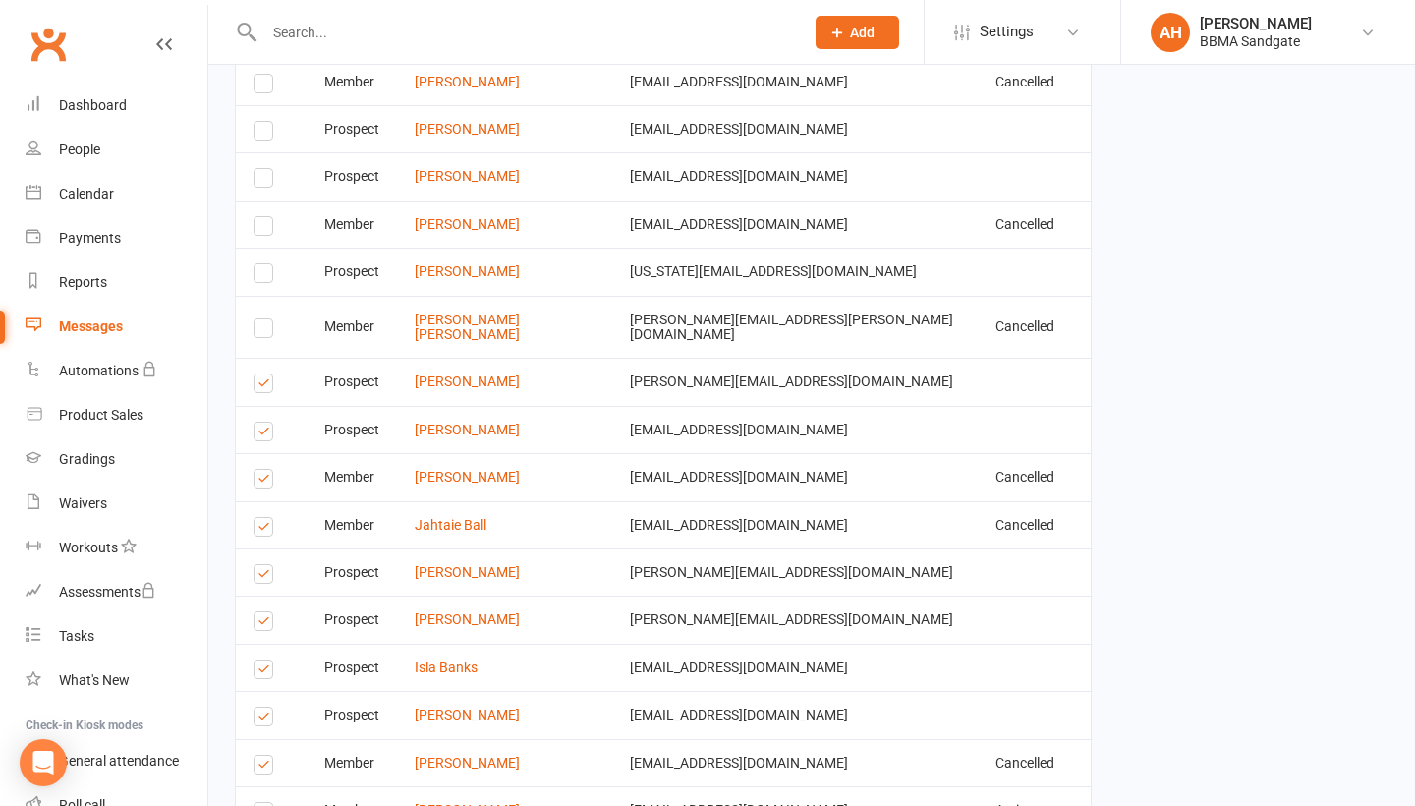
scroll to position [3410, 0]
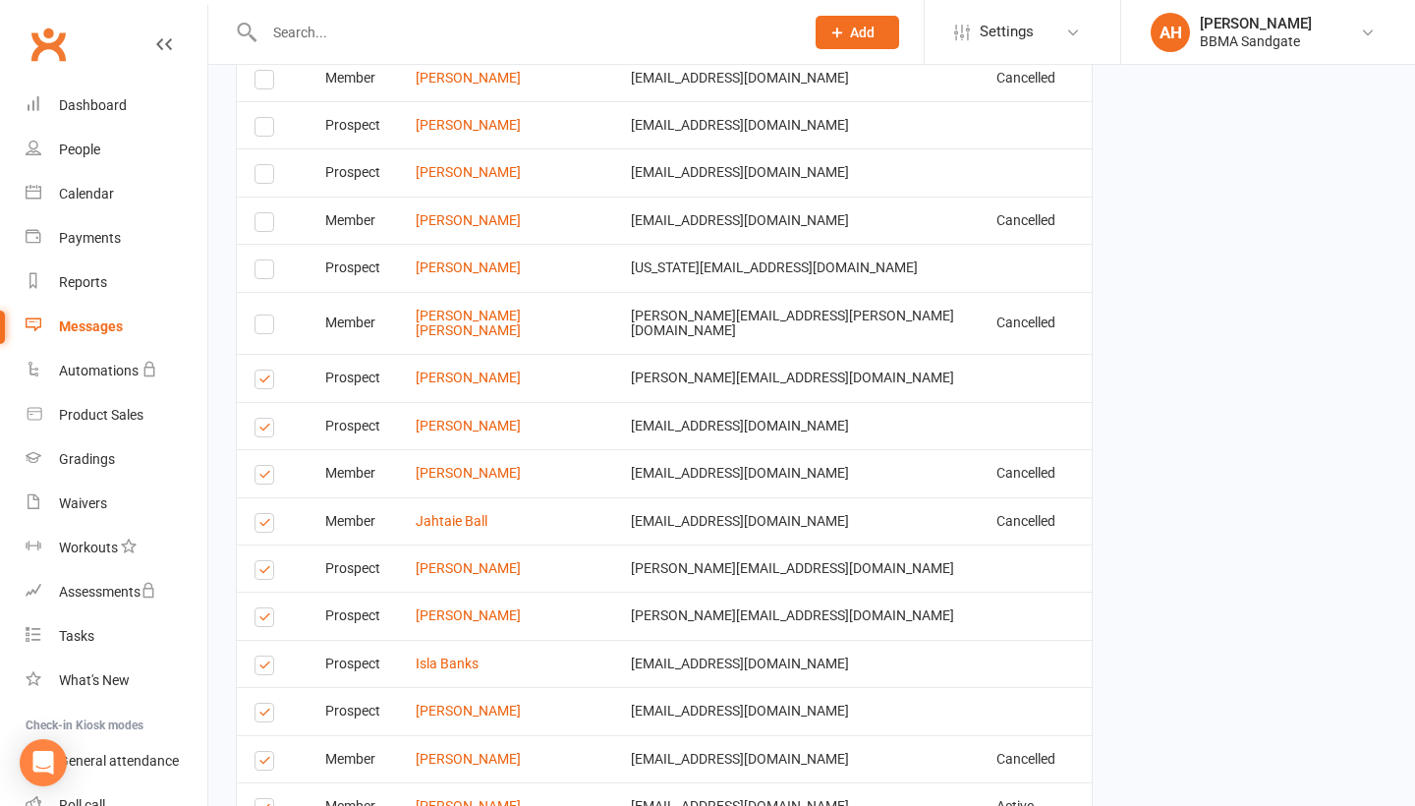
click at [261, 382] on label at bounding box center [267, 382] width 27 height 0
click at [261, 370] on input "checkbox" at bounding box center [260, 370] width 13 height 0
click at [263, 430] on label at bounding box center [267, 430] width 27 height 0
click at [263, 418] on input "checkbox" at bounding box center [260, 418] width 13 height 0
click at [268, 477] on label at bounding box center [267, 477] width 27 height 0
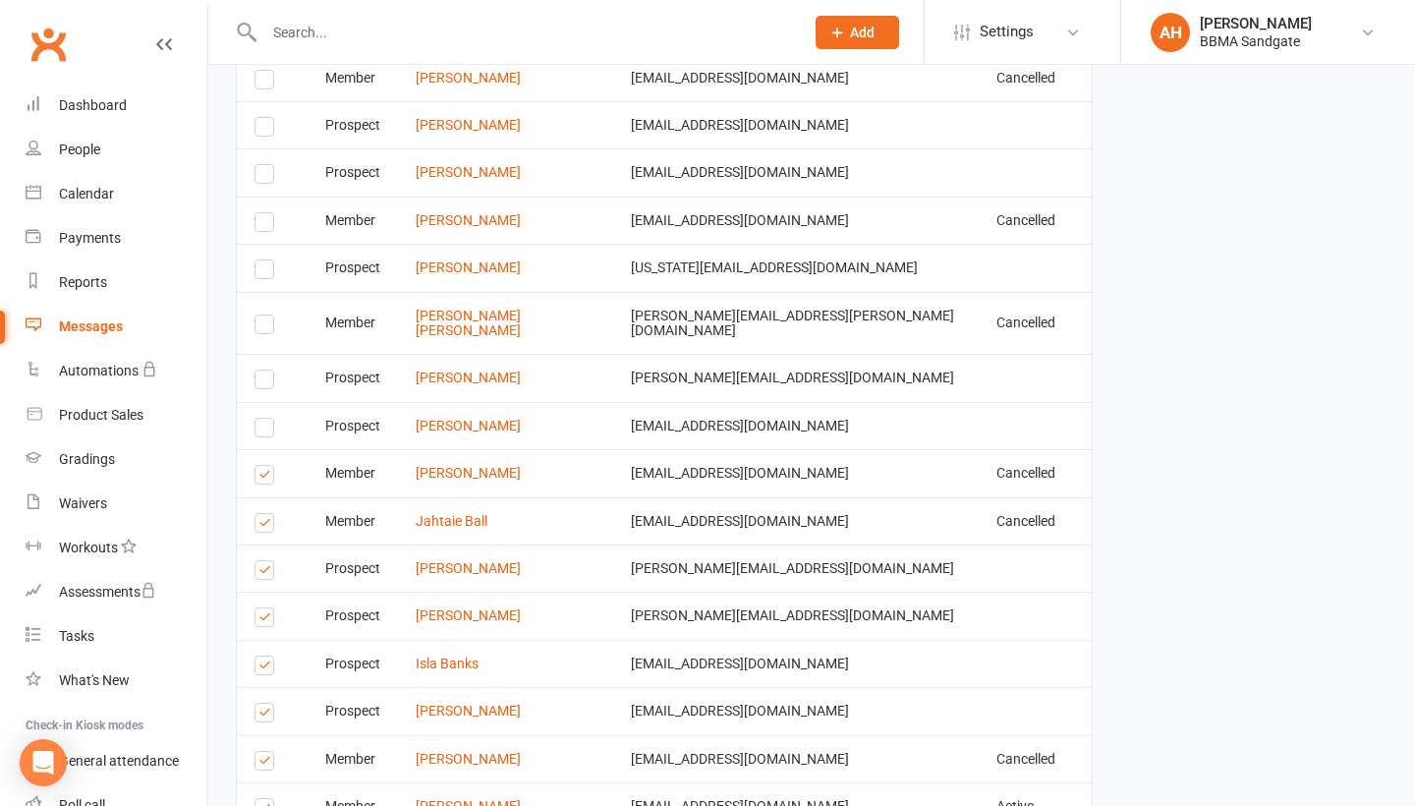
click at [267, 466] on input "checkbox" at bounding box center [260, 466] width 13 height 0
click at [268, 526] on label at bounding box center [267, 526] width 27 height 0
click at [267, 514] on input "checkbox" at bounding box center [260, 514] width 13 height 0
click at [265, 573] on label at bounding box center [267, 573] width 27 height 0
click at [265, 561] on input "checkbox" at bounding box center [260, 561] width 13 height 0
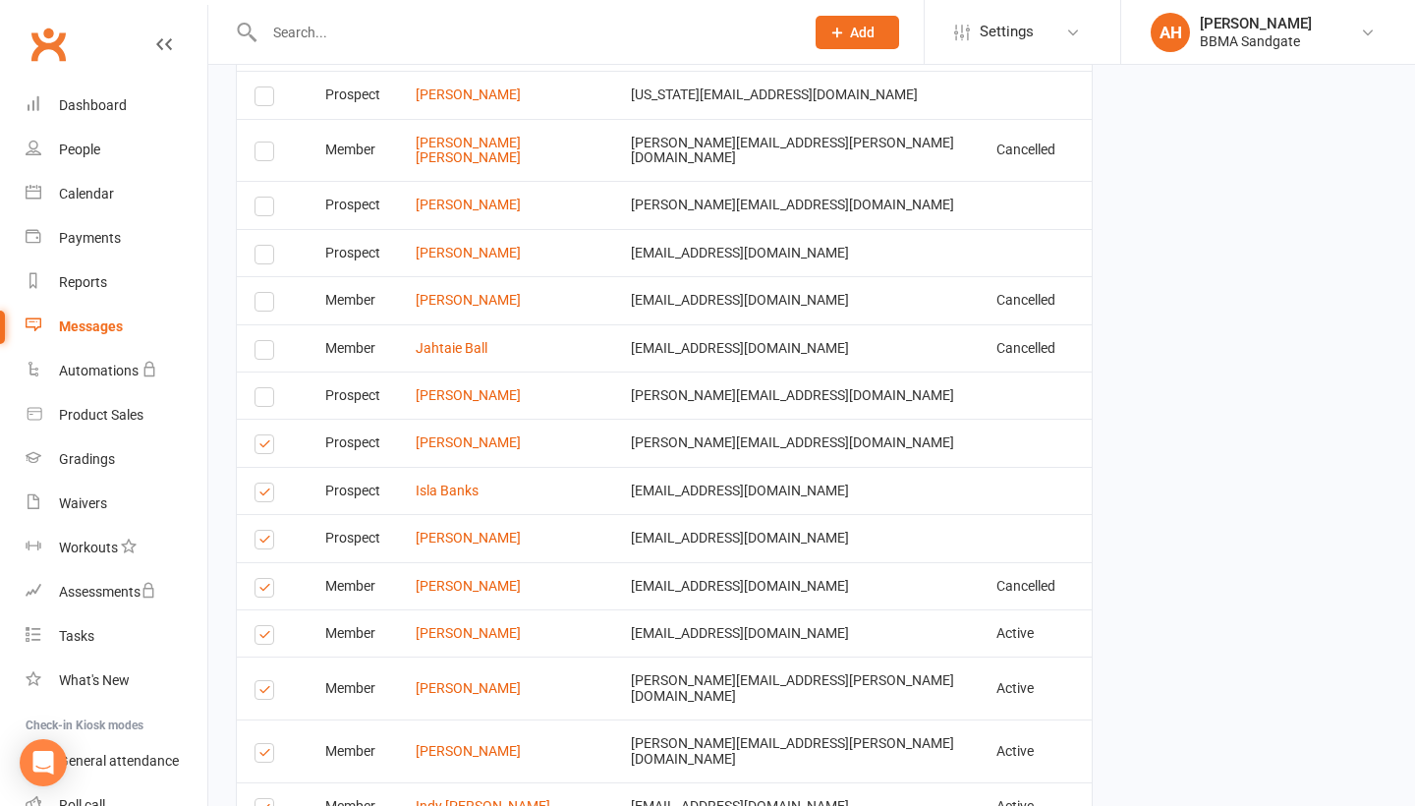
scroll to position [3592, 0]
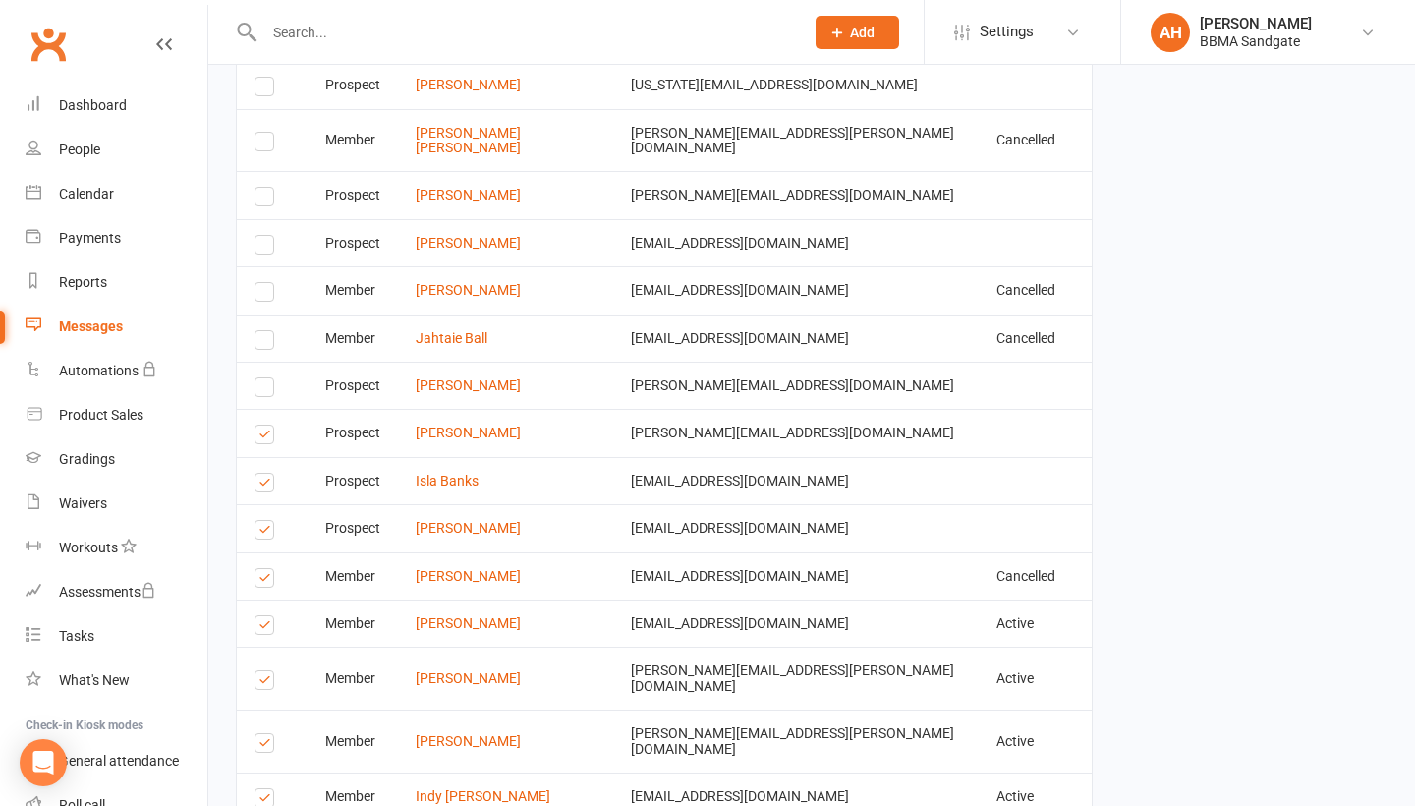
click at [263, 437] on label at bounding box center [267, 437] width 27 height 0
click at [263, 425] on input "checkbox" at bounding box center [260, 425] width 13 height 0
click at [263, 485] on label at bounding box center [267, 485] width 27 height 0
click at [263, 473] on input "checkbox" at bounding box center [260, 473] width 13 height 0
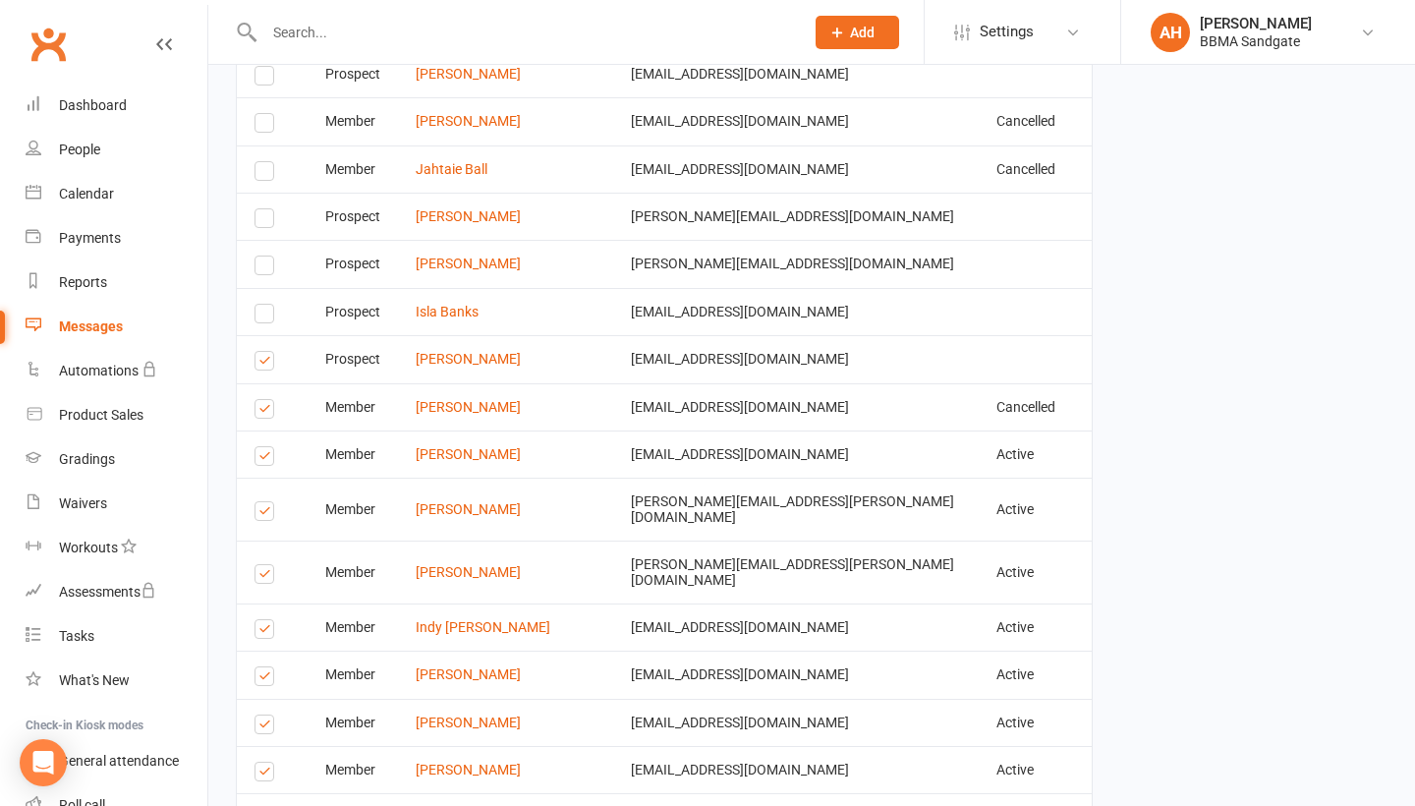
scroll to position [3768, 0]
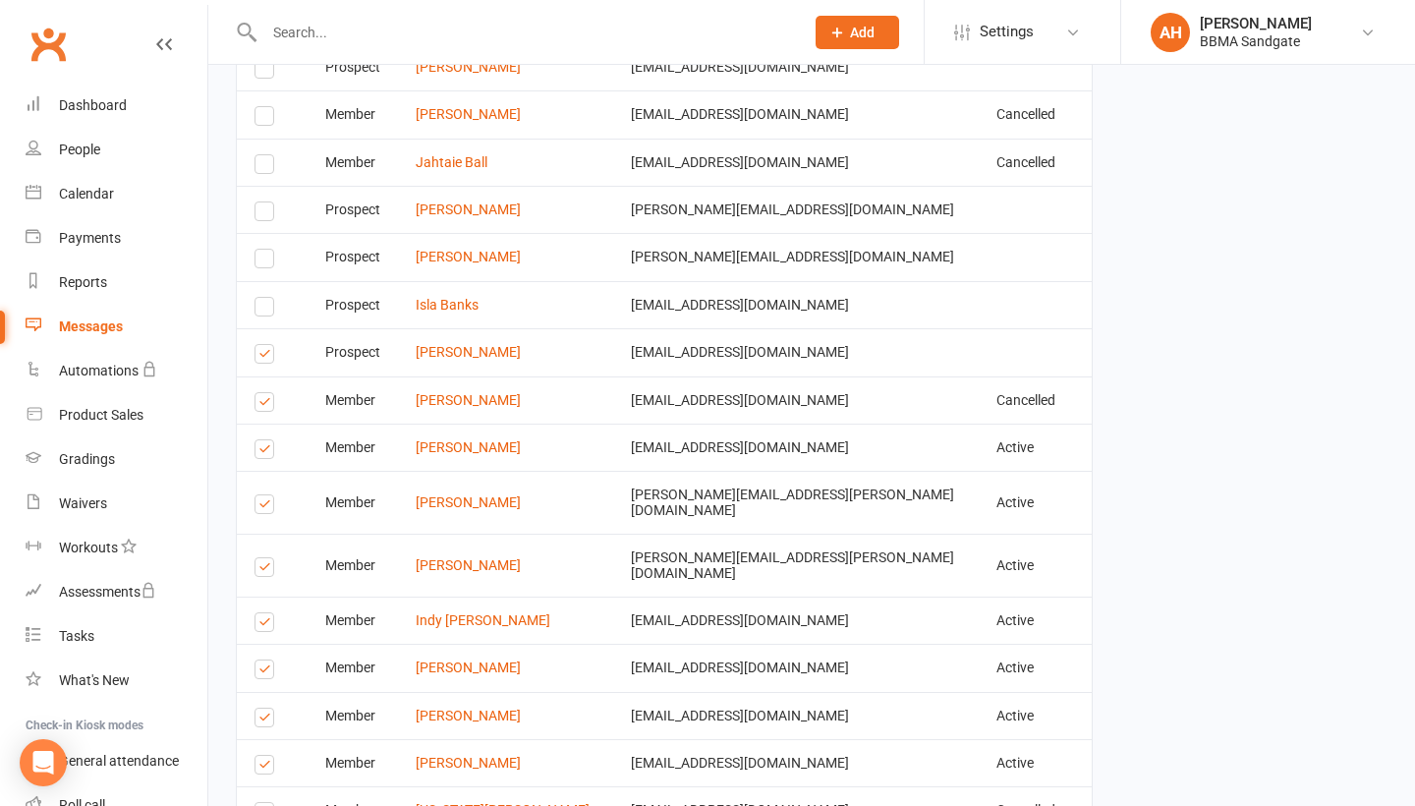
click at [262, 452] on label at bounding box center [267, 452] width 27 height 0
click at [262, 440] on input "checkbox" at bounding box center [260, 440] width 13 height 0
click at [262, 405] on label at bounding box center [267, 405] width 27 height 0
click at [262, 393] on input "checkbox" at bounding box center [260, 393] width 13 height 0
click at [262, 357] on label at bounding box center [267, 357] width 27 height 0
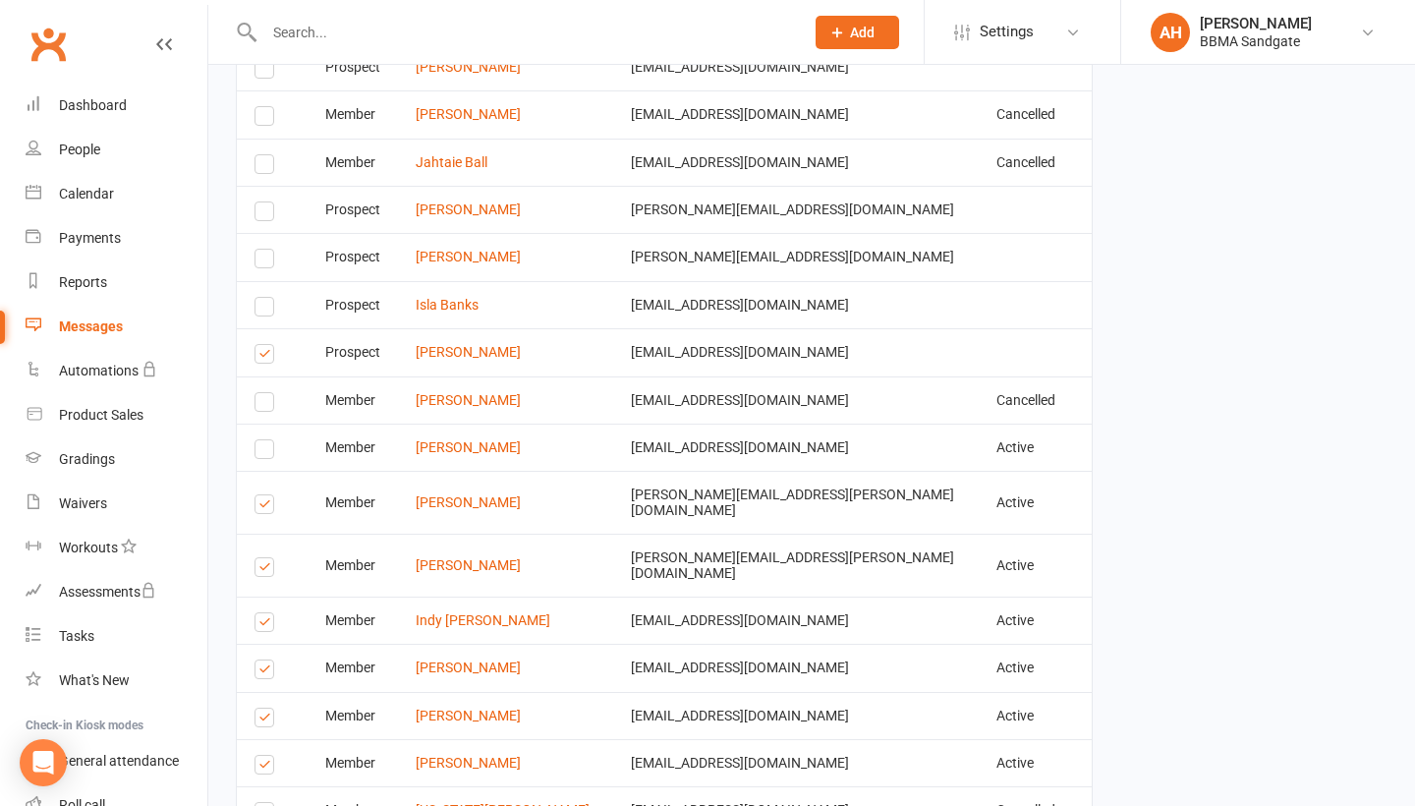
click at [262, 345] on input "checkbox" at bounding box center [260, 345] width 13 height 0
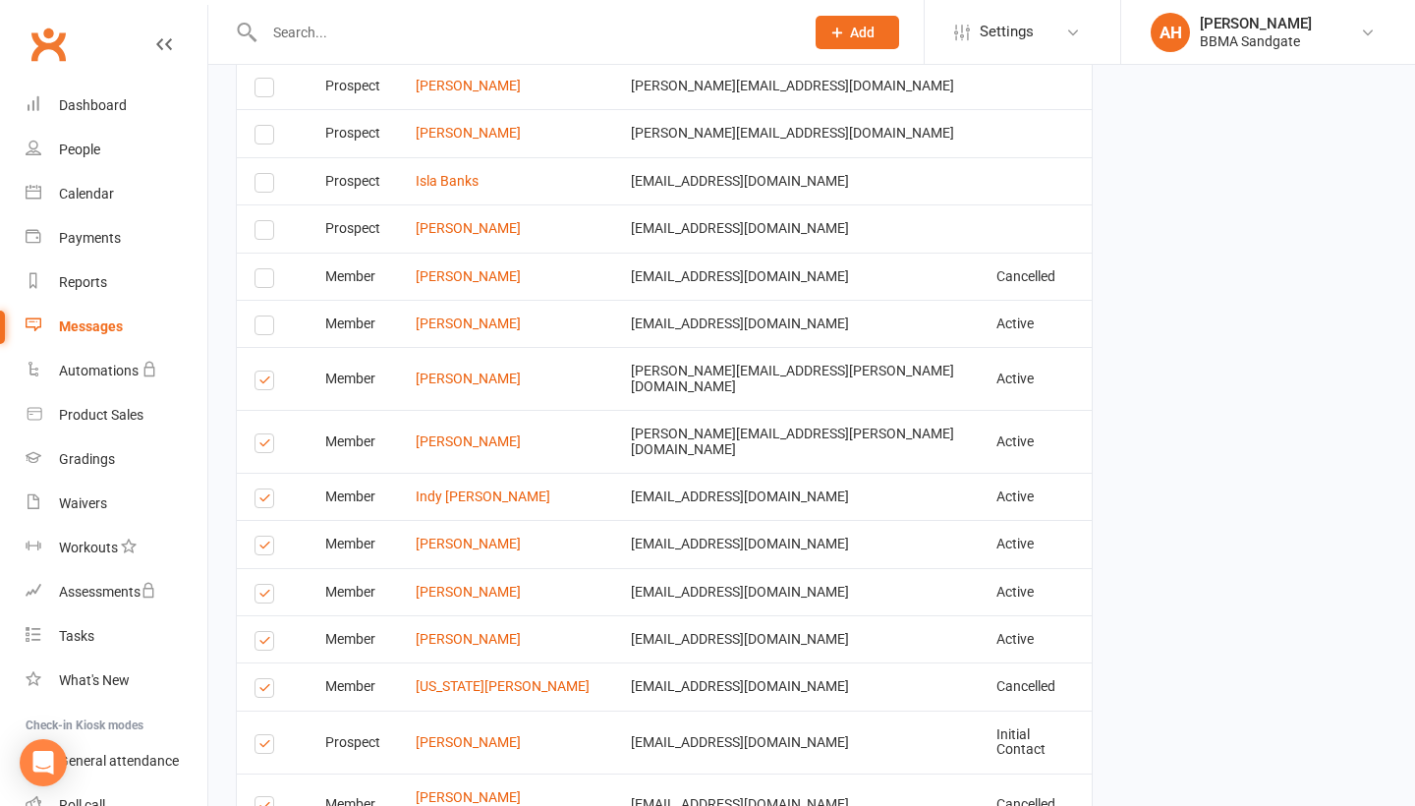
scroll to position [3891, 0]
click at [269, 282] on label at bounding box center [267, 282] width 27 height 0
click at [267, 270] on input "checkbox" at bounding box center [260, 270] width 13 height 0
click at [260, 384] on label at bounding box center [267, 384] width 27 height 0
click at [260, 372] on input "checkbox" at bounding box center [260, 372] width 13 height 0
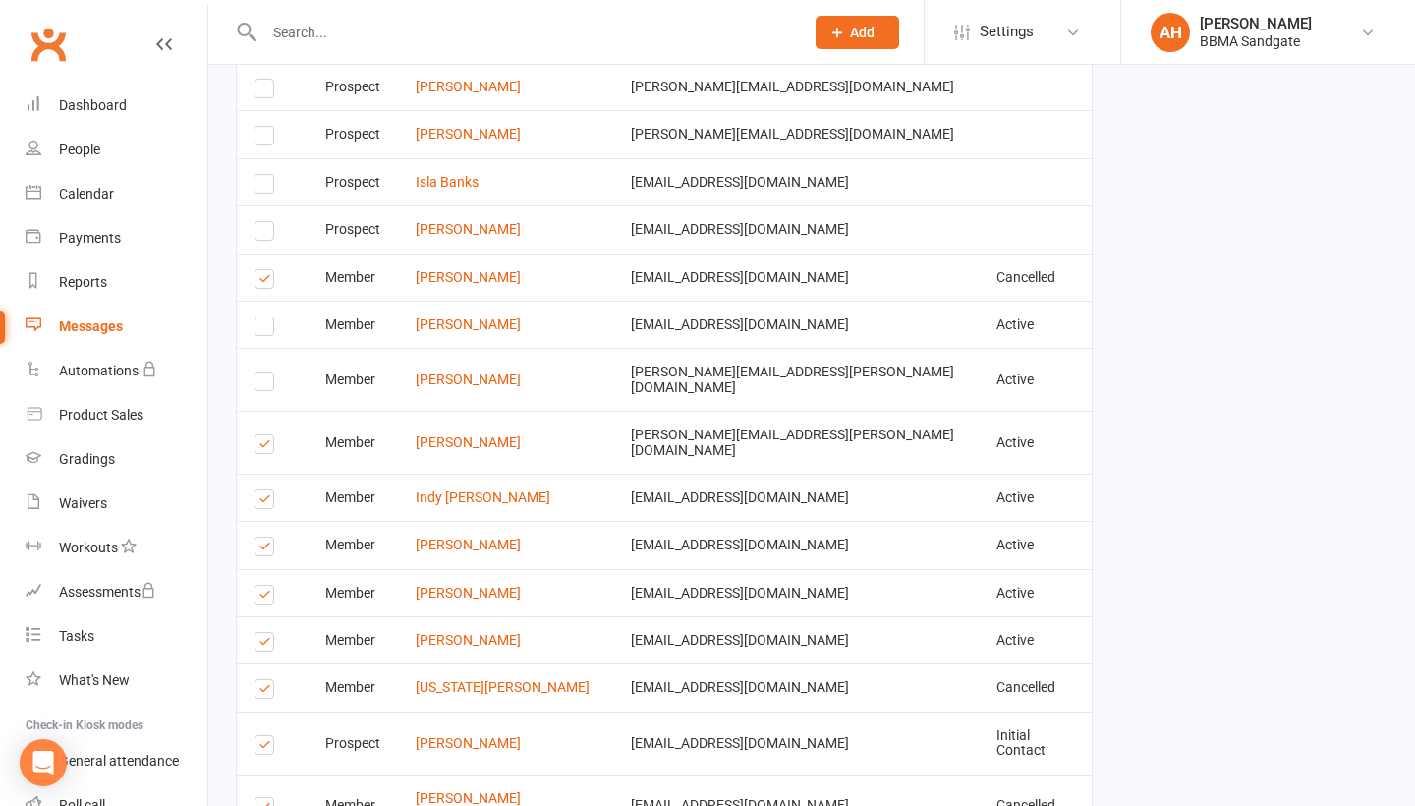
click at [262, 447] on label at bounding box center [267, 447] width 27 height 0
click at [262, 435] on input "checkbox" at bounding box center [260, 435] width 13 height 0
click at [261, 502] on label at bounding box center [267, 502] width 27 height 0
click at [261, 490] on input "checkbox" at bounding box center [260, 490] width 13 height 0
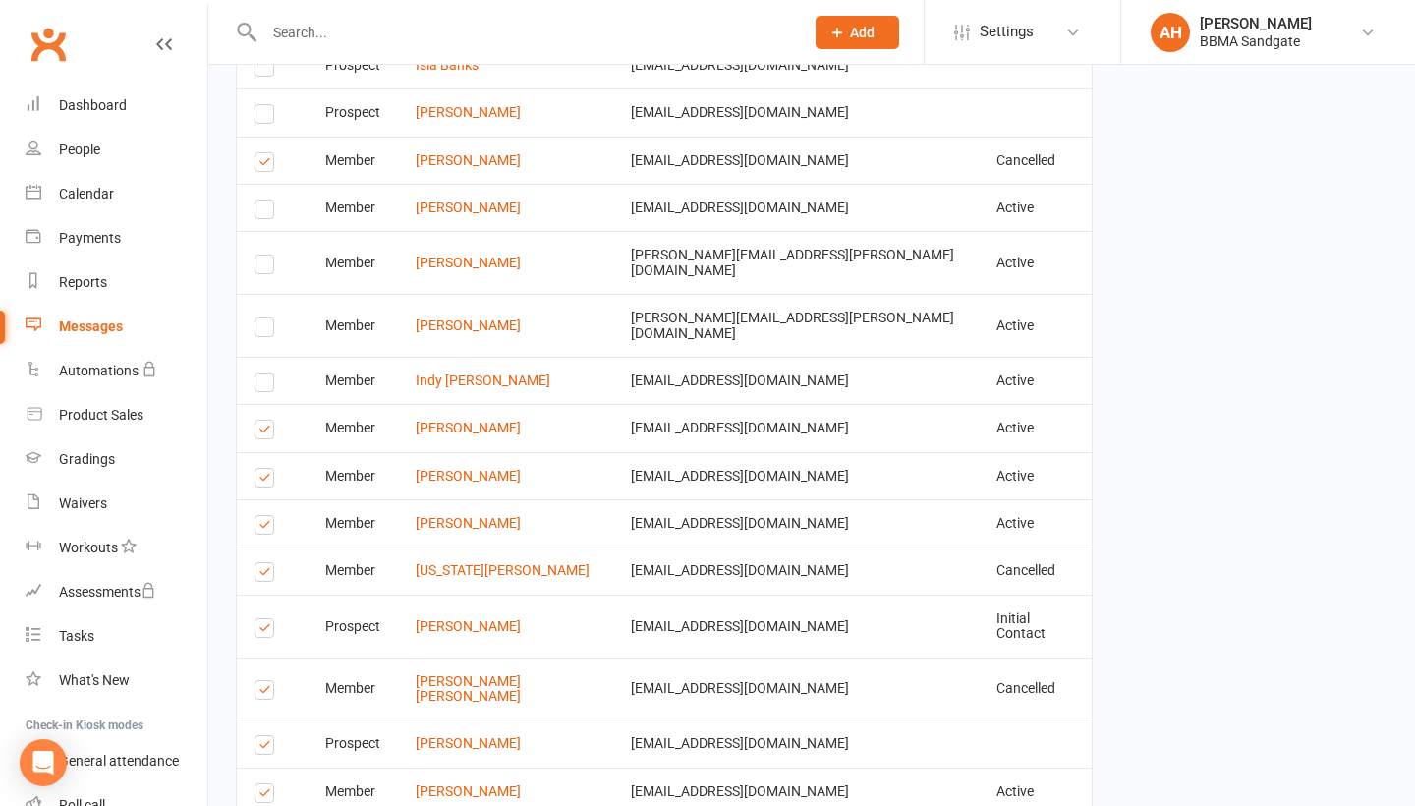
scroll to position [4016, 0]
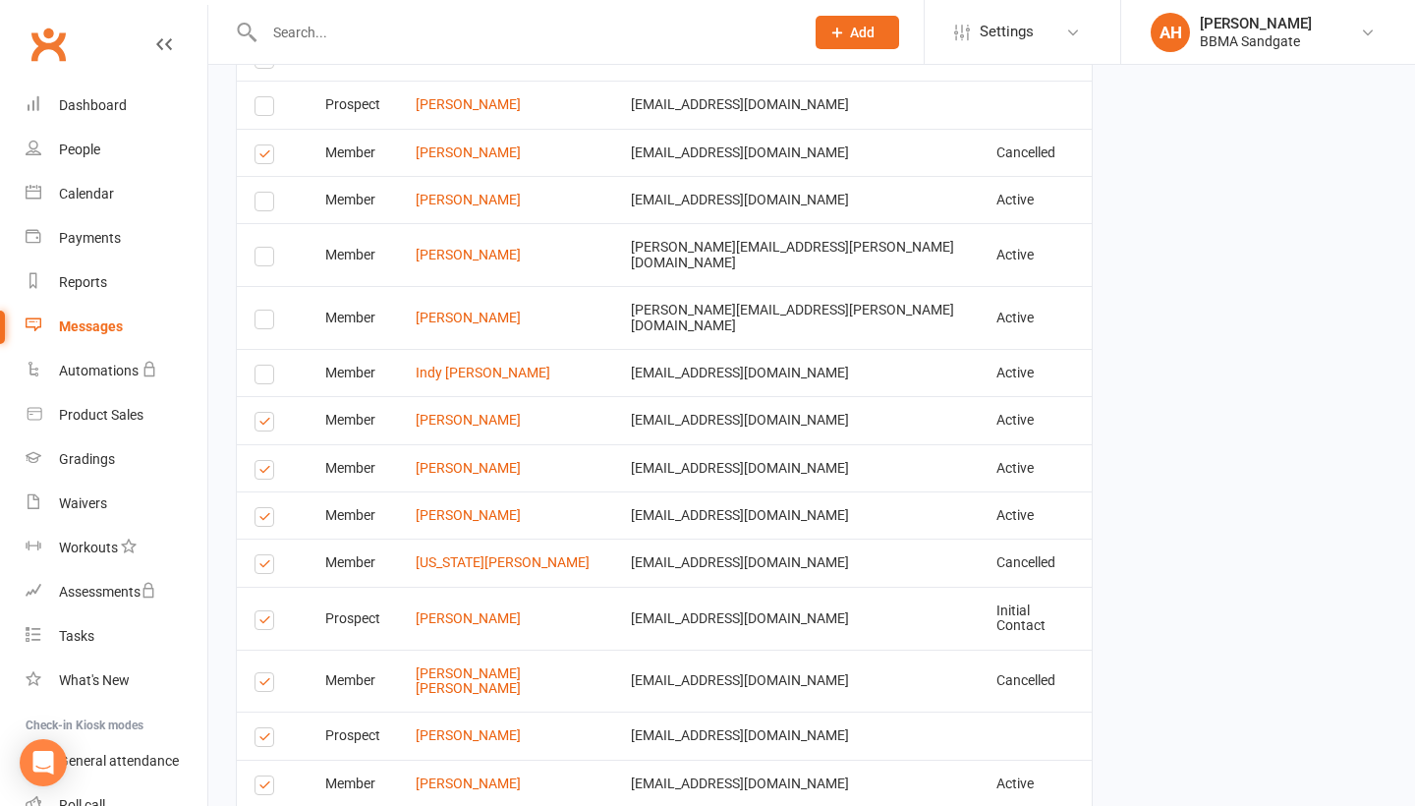
click at [265, 473] on label at bounding box center [267, 473] width 27 height 0
click at [265, 461] on input "checkbox" at bounding box center [260, 461] width 13 height 0
click at [264, 424] on label at bounding box center [267, 424] width 27 height 0
click at [264, 413] on input "checkbox" at bounding box center [260, 413] width 13 height 0
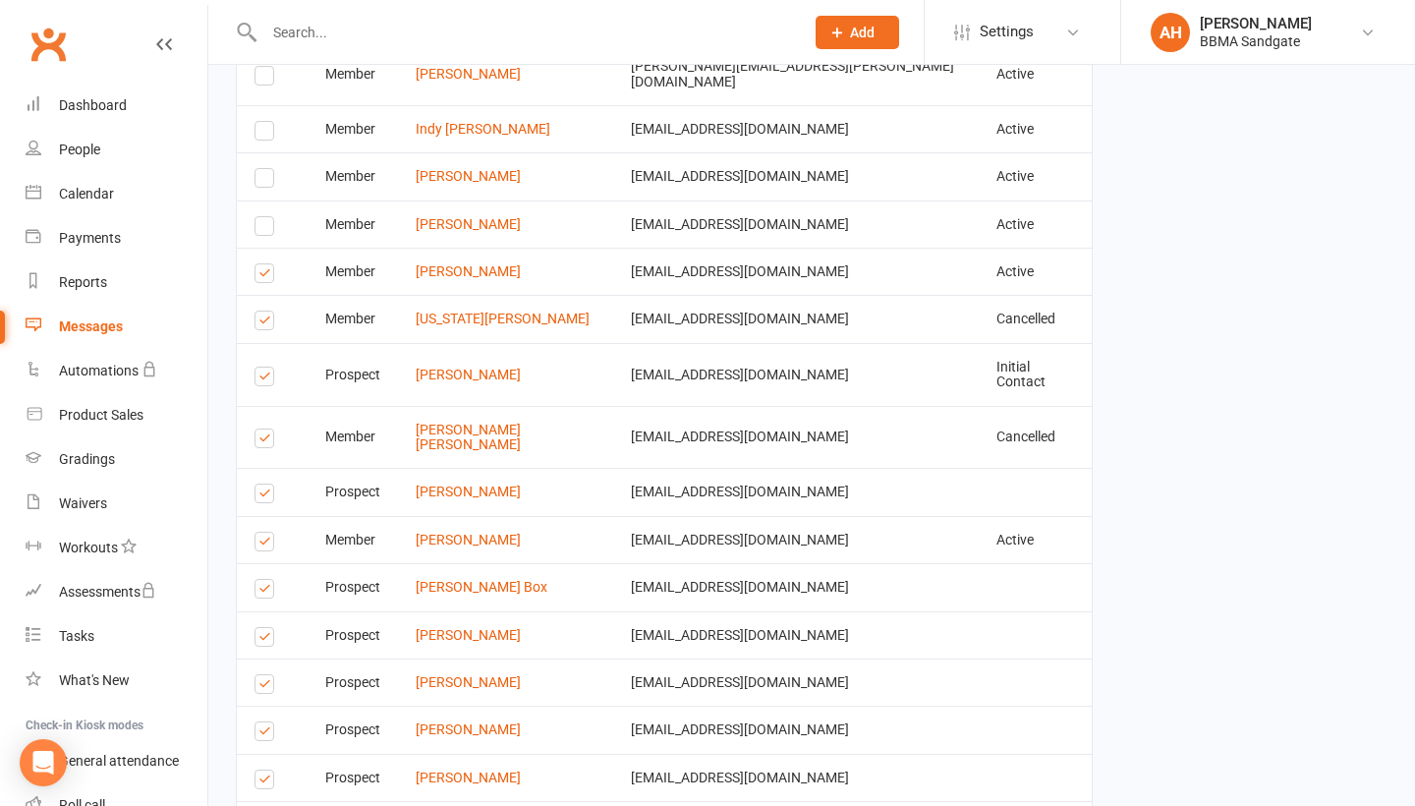
scroll to position [4260, 0]
click at [257, 378] on label at bounding box center [267, 378] width 27 height 0
click at [257, 366] on input "checkbox" at bounding box center [260, 366] width 13 height 0
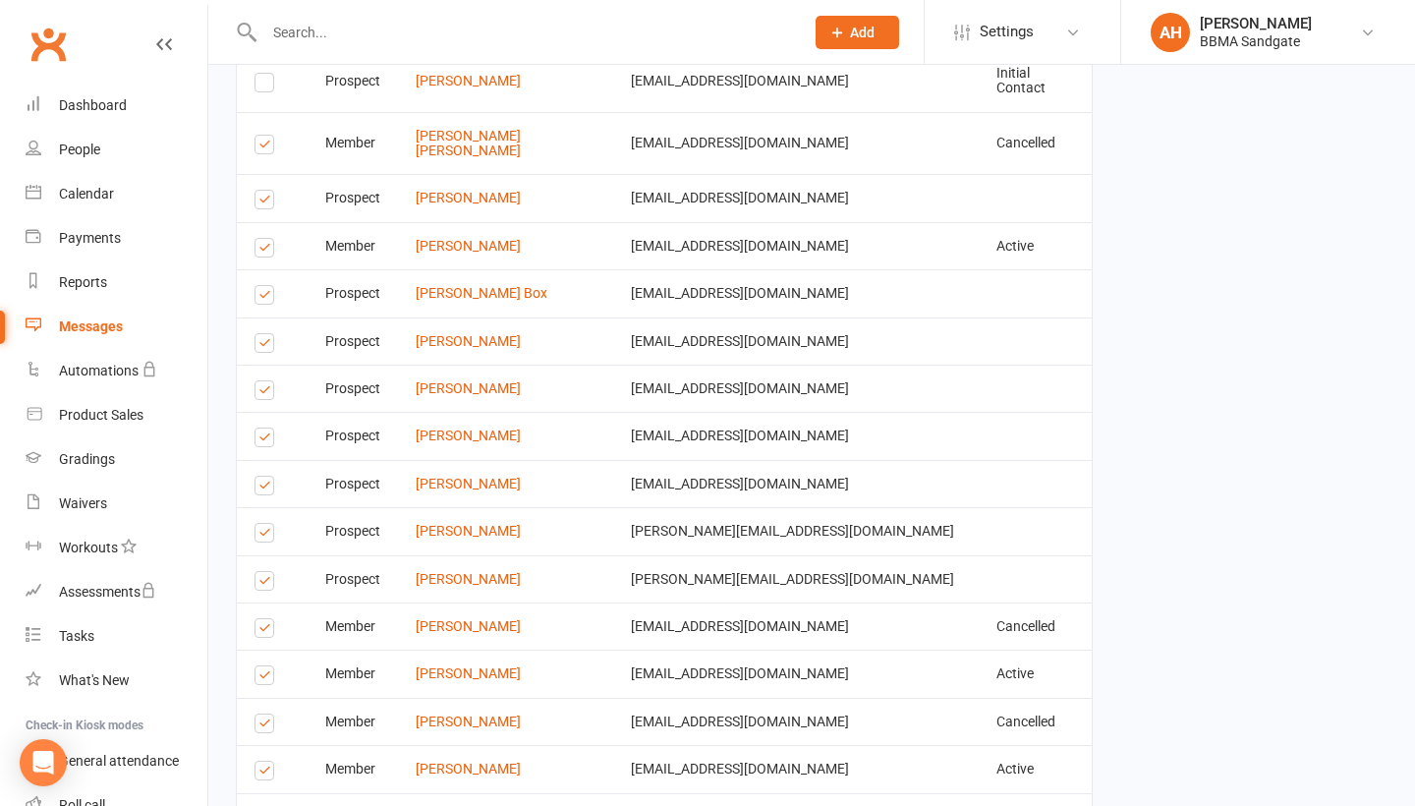
scroll to position [4560, 0]
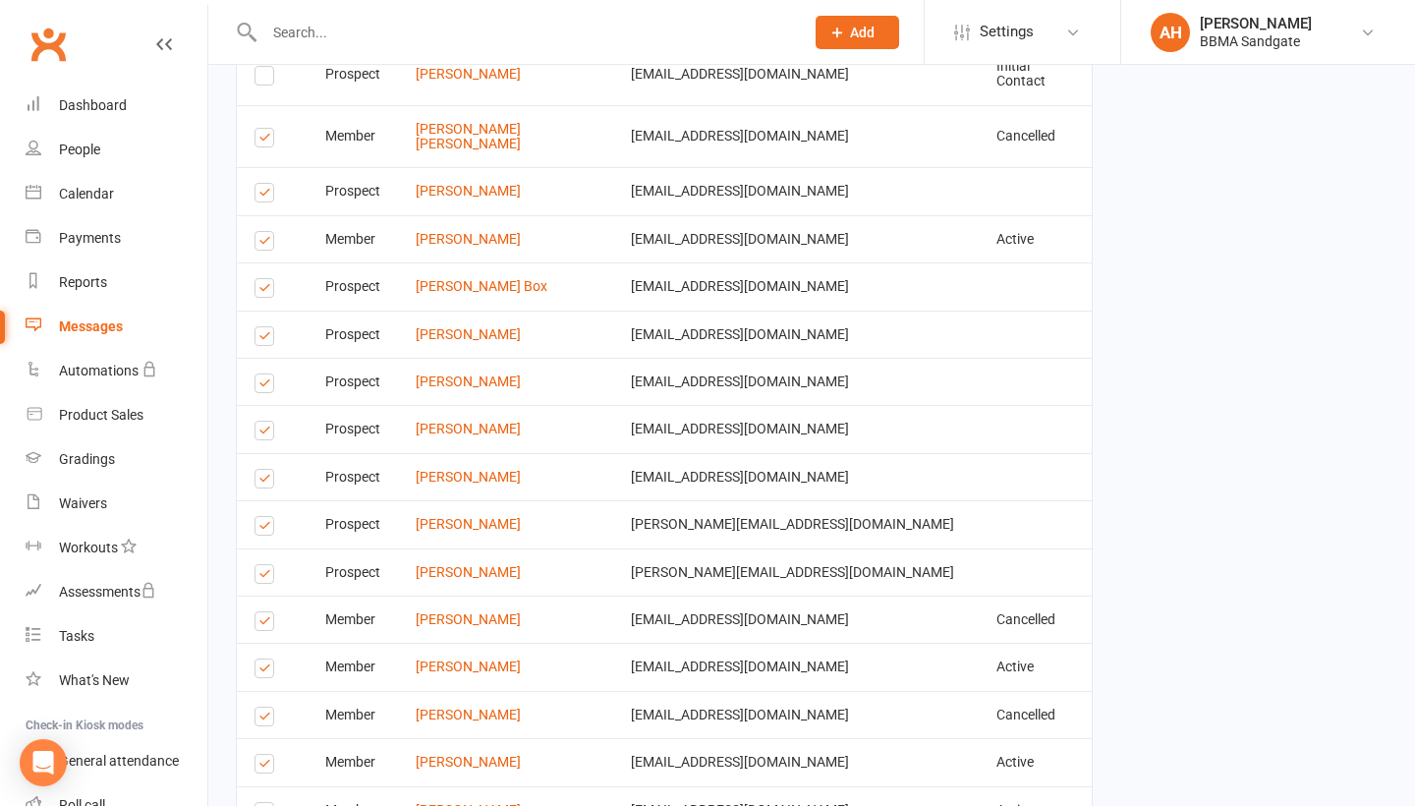
click at [265, 433] on label at bounding box center [267, 433] width 27 height 0
click at [265, 421] on input "checkbox" at bounding box center [260, 421] width 13 height 0
click at [263, 481] on label at bounding box center [267, 481] width 27 height 0
click at [263, 470] on input "checkbox" at bounding box center [260, 470] width 13 height 0
click at [264, 528] on label at bounding box center [267, 528] width 27 height 0
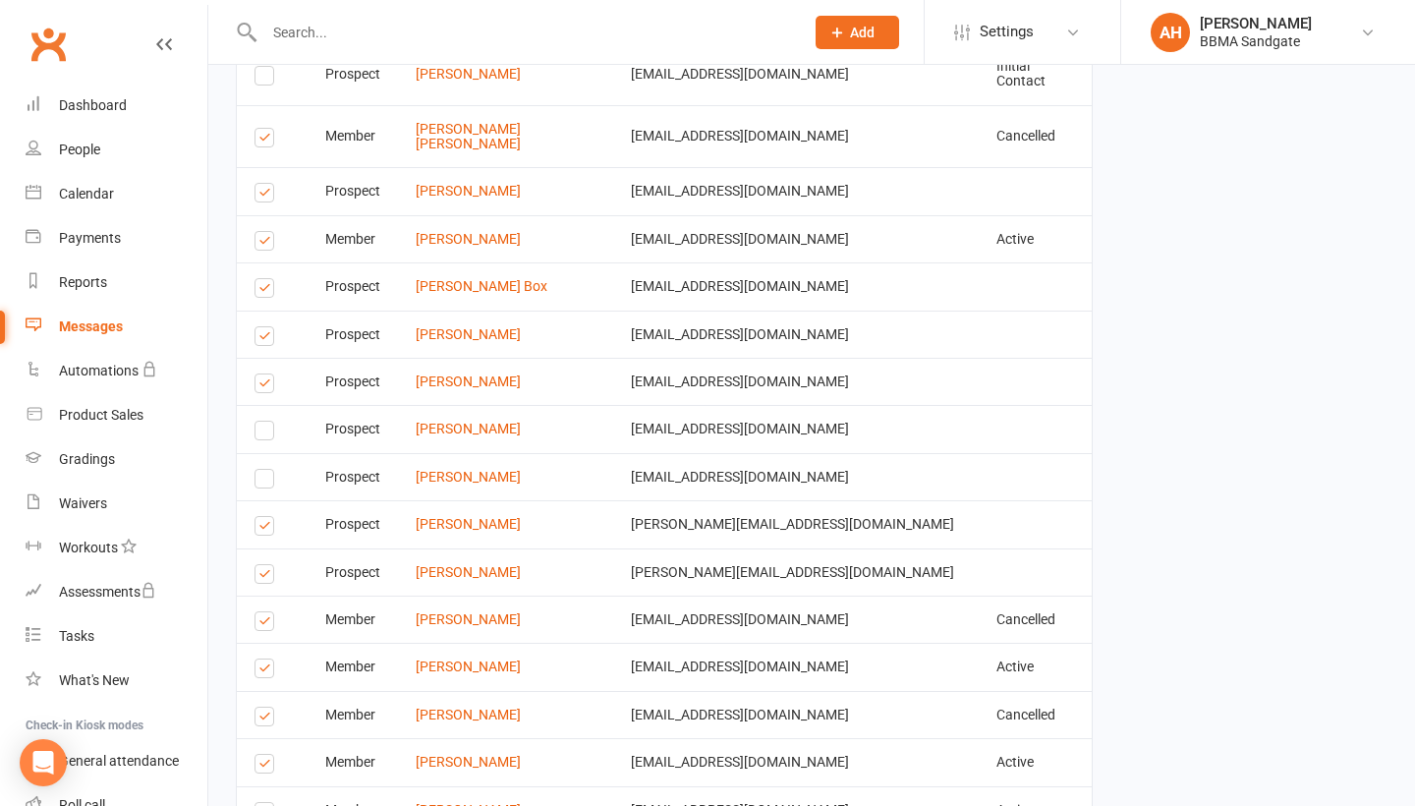
click at [264, 517] on input "checkbox" at bounding box center [260, 517] width 13 height 0
click at [265, 577] on label at bounding box center [267, 577] width 27 height 0
click at [265, 565] on input "checkbox" at bounding box center [260, 565] width 13 height 0
click at [264, 624] on label at bounding box center [267, 624] width 27 height 0
click at [264, 612] on input "checkbox" at bounding box center [260, 612] width 13 height 0
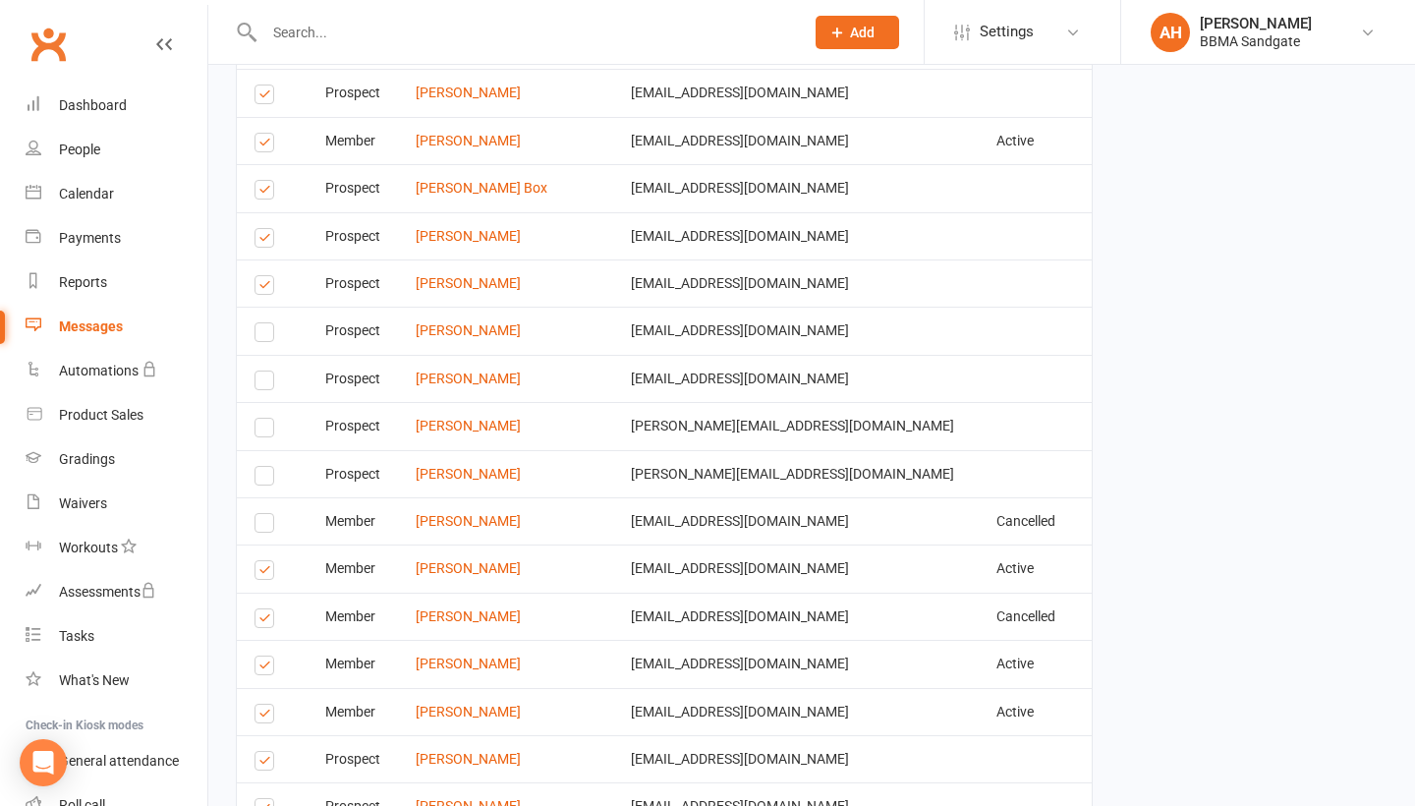
scroll to position [4665, 0]
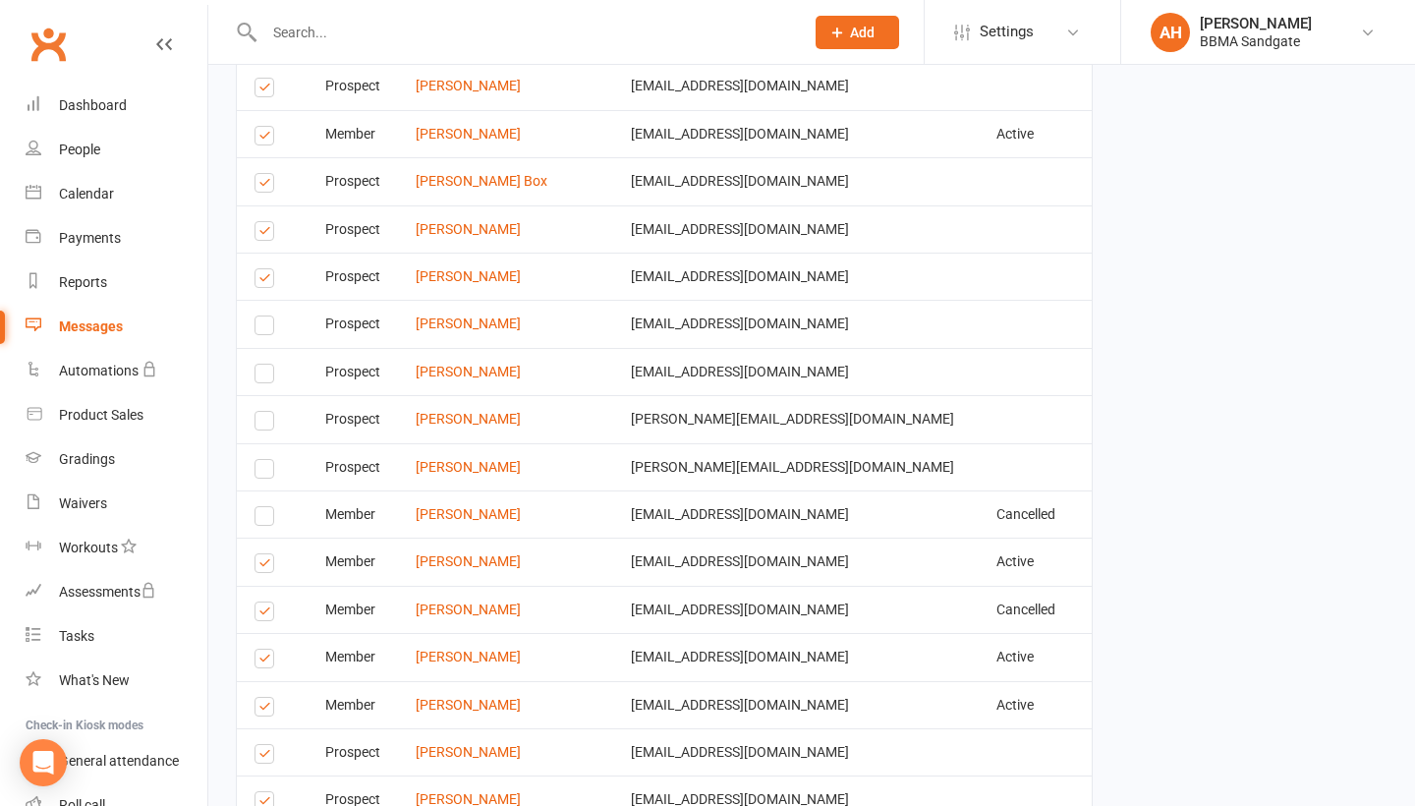
click at [262, 614] on label at bounding box center [267, 614] width 27 height 0
click at [262, 602] on input "checkbox" at bounding box center [260, 602] width 13 height 0
click at [262, 566] on label at bounding box center [267, 566] width 27 height 0
click at [262, 554] on input "checkbox" at bounding box center [260, 554] width 13 height 0
click at [262, 709] on label at bounding box center [267, 709] width 27 height 0
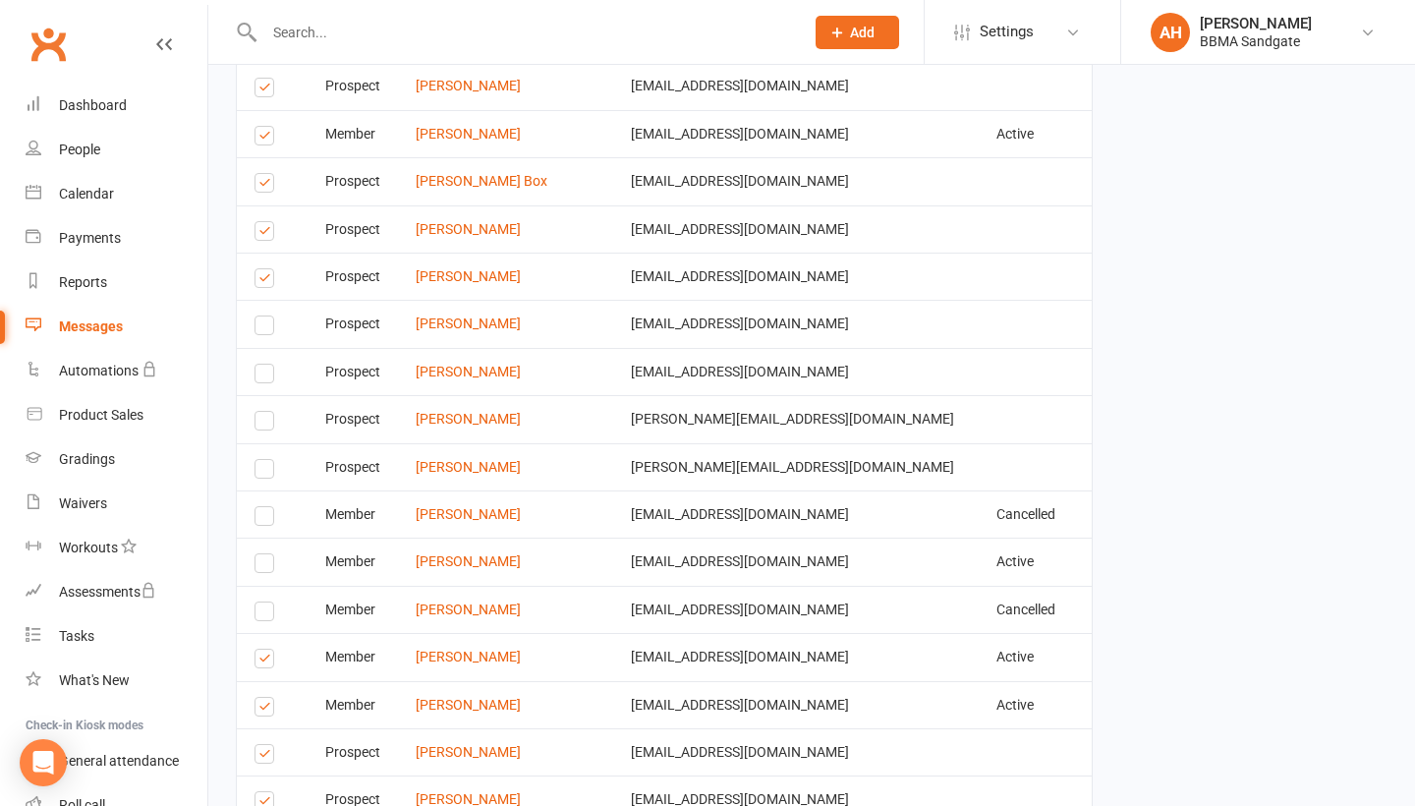
click at [262, 697] on input "checkbox" at bounding box center [260, 697] width 13 height 0
click at [264, 661] on label at bounding box center [267, 661] width 27 height 0
click at [264, 649] on input "checkbox" at bounding box center [260, 649] width 13 height 0
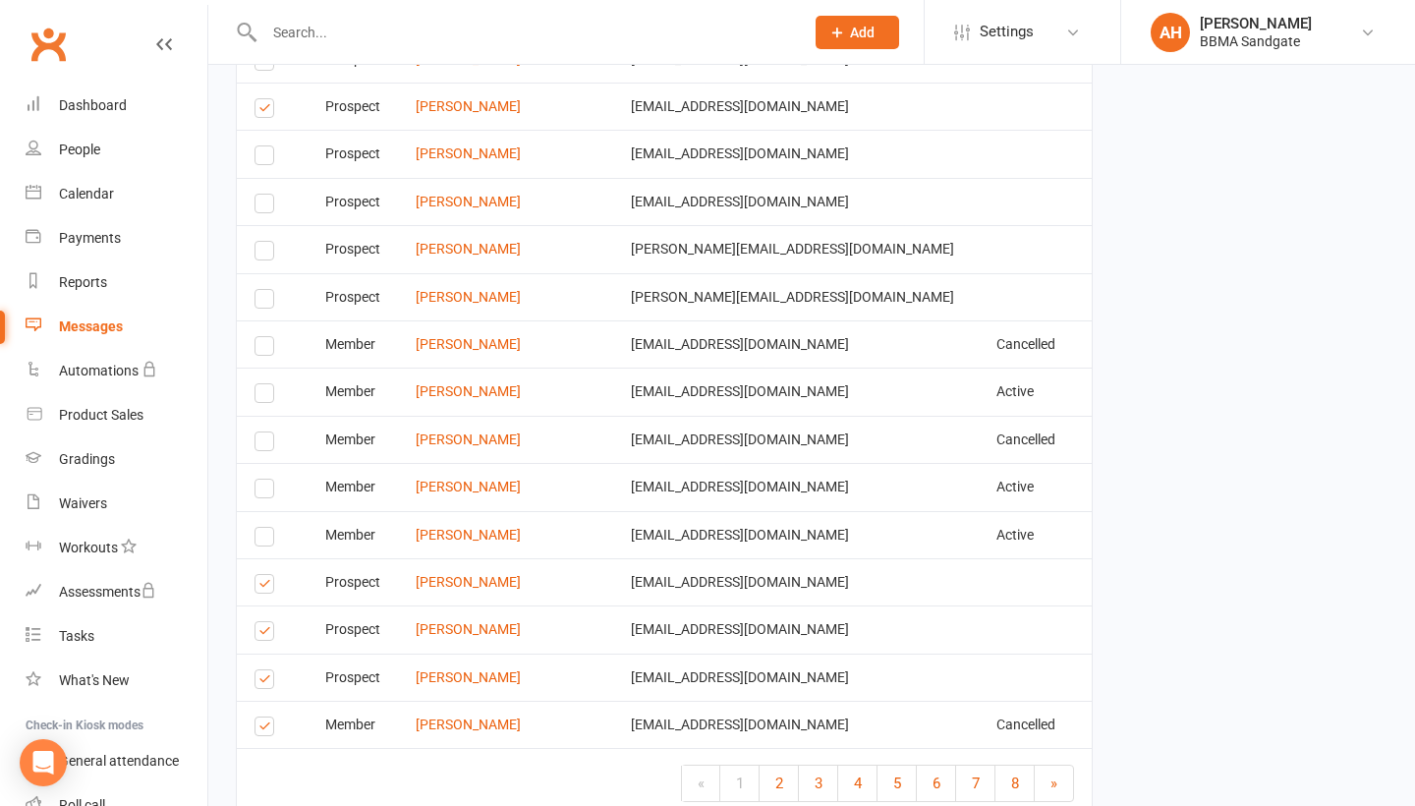
scroll to position [4838, 0]
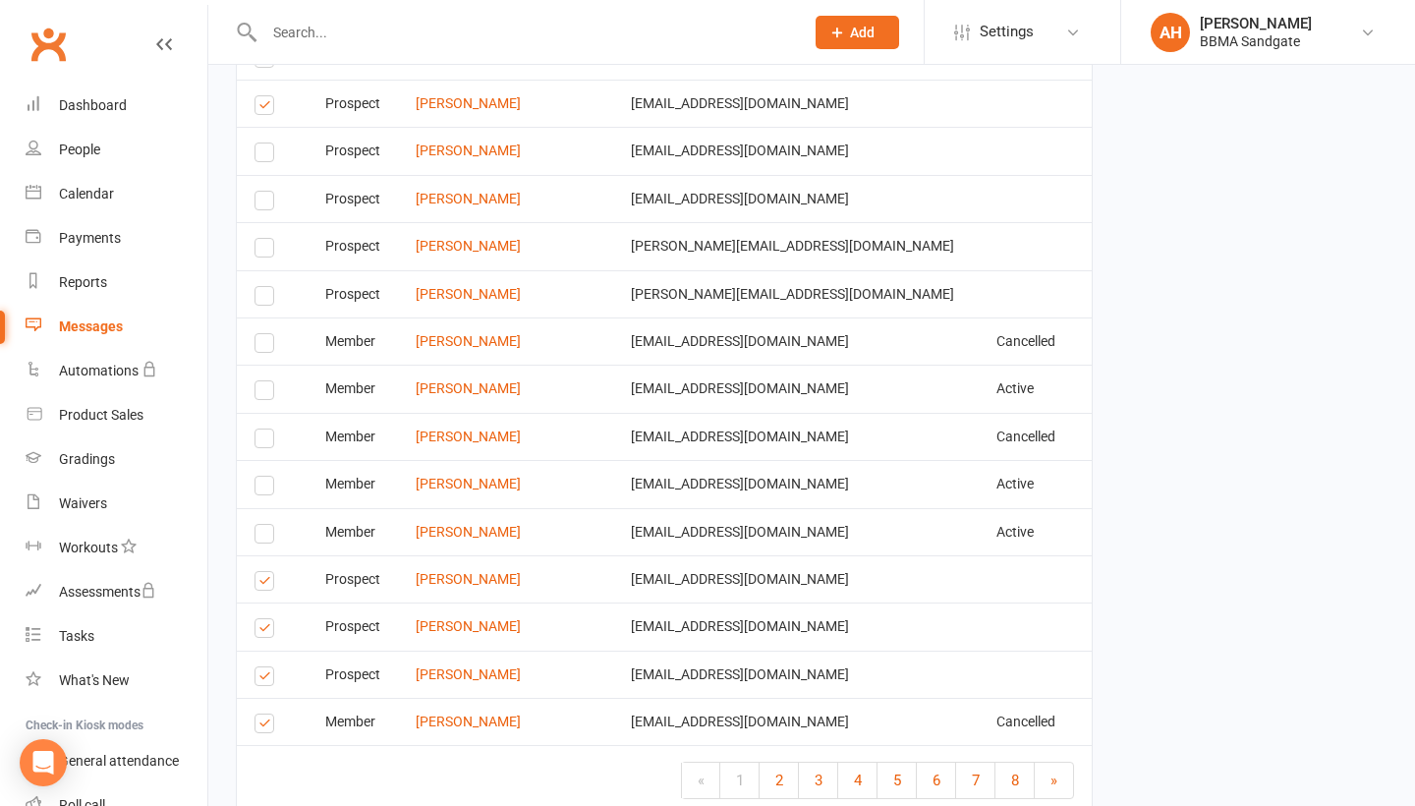
click at [264, 631] on label at bounding box center [267, 631] width 27 height 0
click at [264, 619] on input "checkbox" at bounding box center [260, 619] width 13 height 0
click at [264, 726] on label at bounding box center [267, 726] width 27 height 0
click at [264, 714] on input "checkbox" at bounding box center [260, 714] width 13 height 0
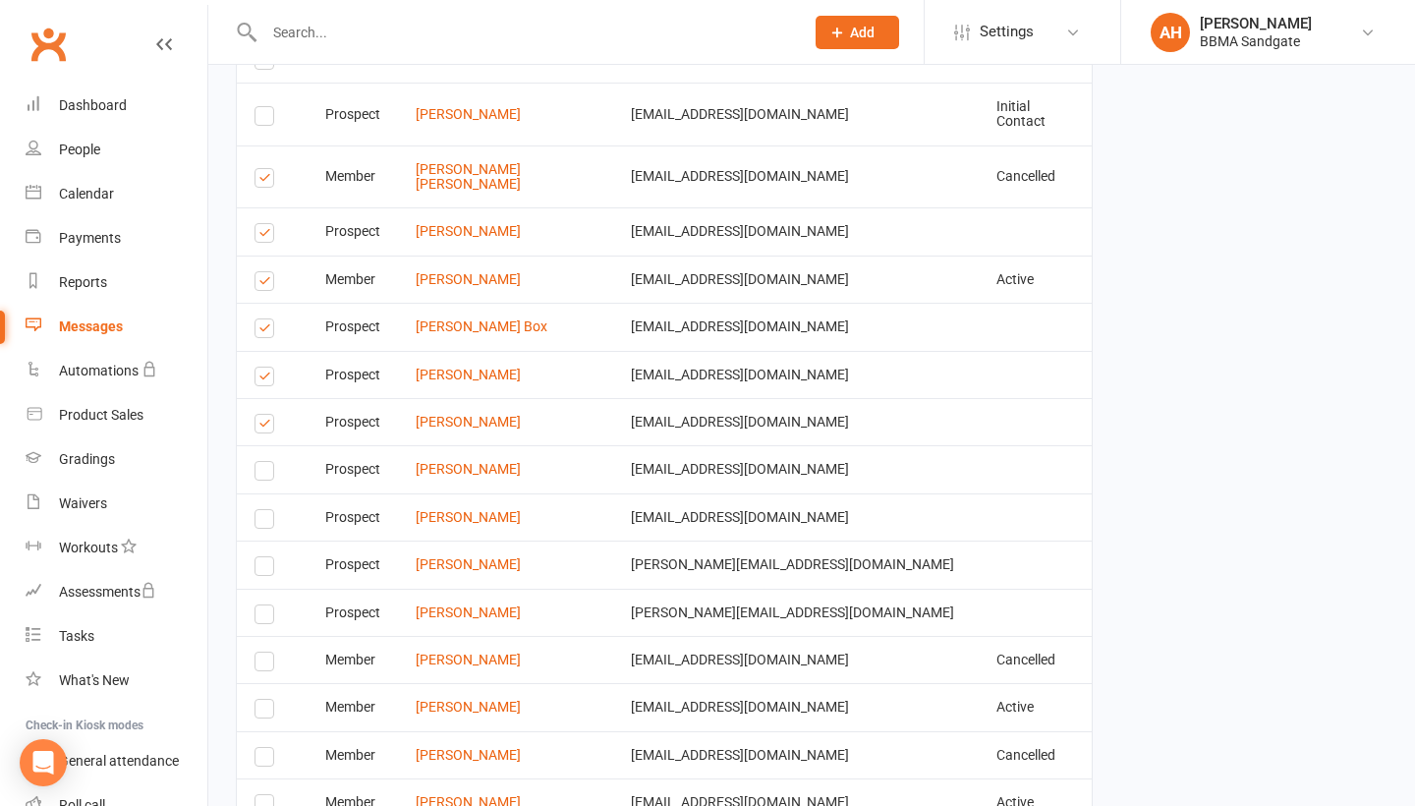
scroll to position [4501, 0]
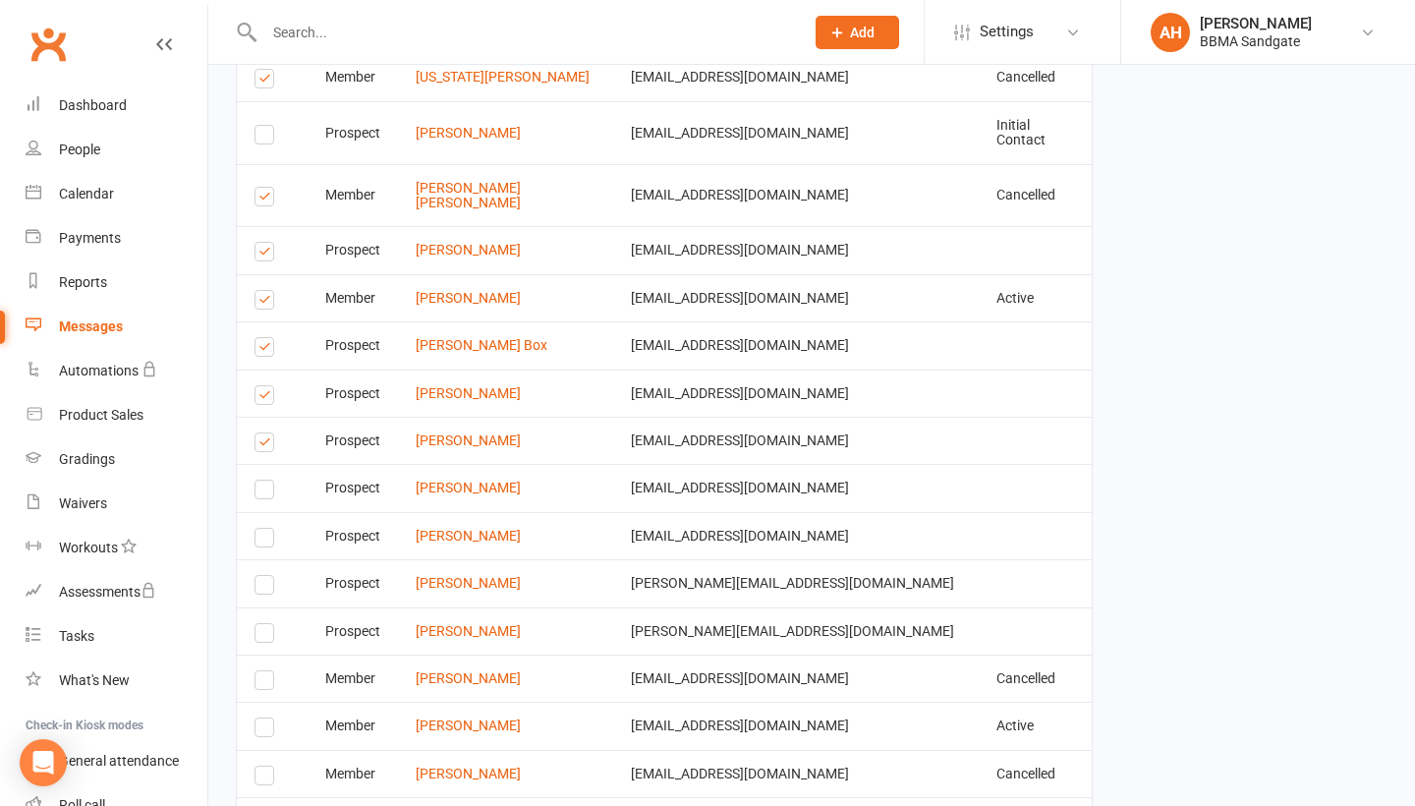
click at [262, 350] on label at bounding box center [267, 350] width 27 height 0
click at [262, 338] on input "checkbox" at bounding box center [260, 338] width 13 height 0
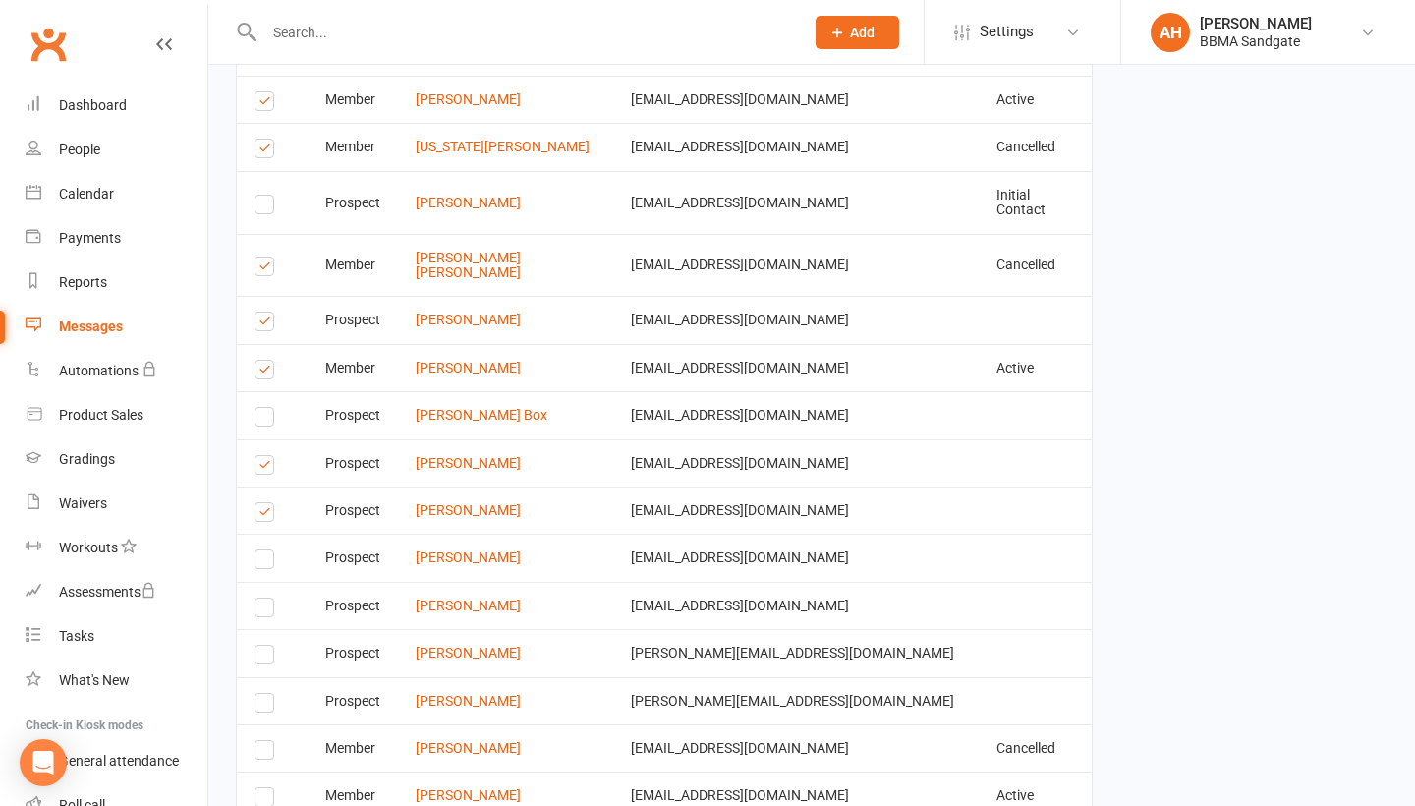
scroll to position [4432, 0]
click at [263, 268] on label at bounding box center [267, 268] width 27 height 0
click at [263, 256] on input "checkbox" at bounding box center [260, 256] width 13 height 0
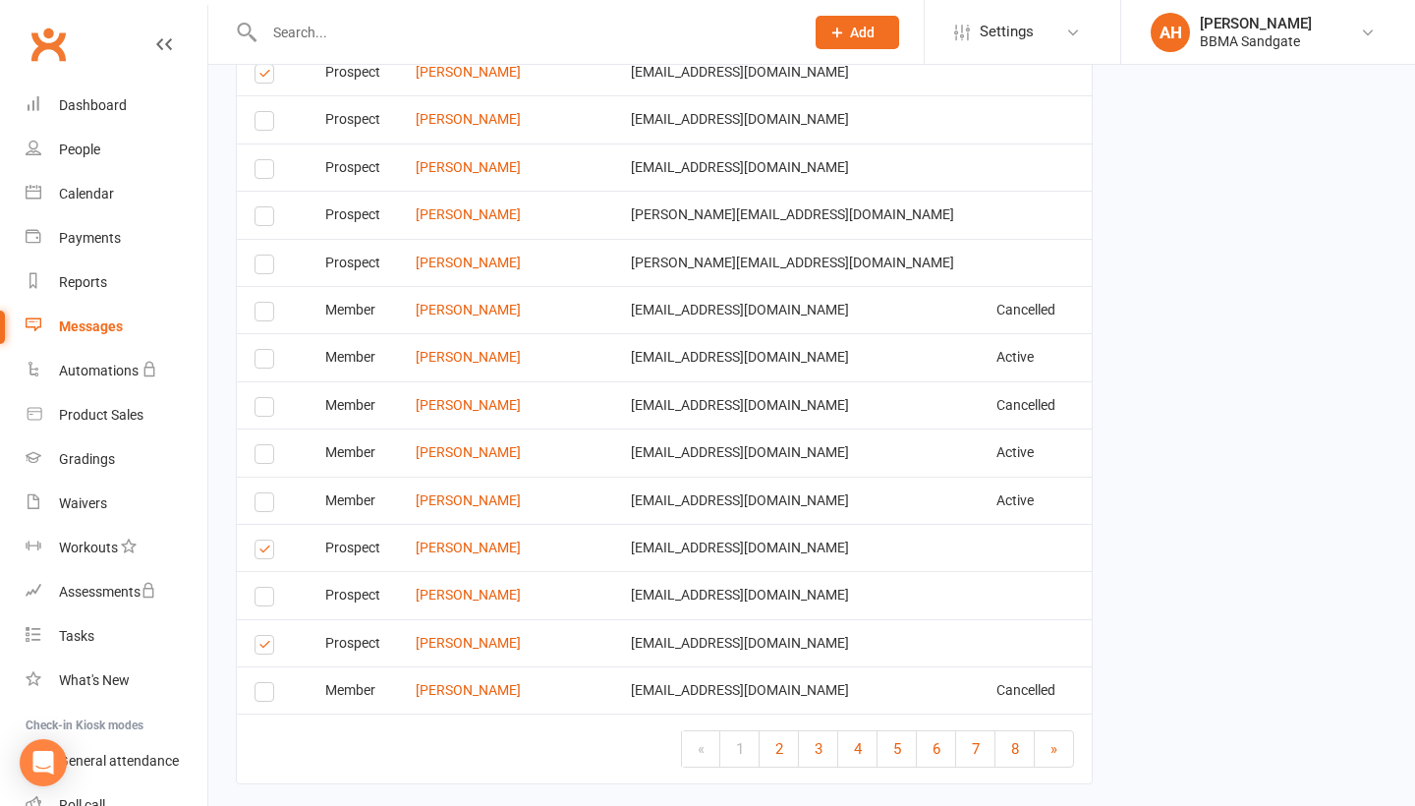
scroll to position [4868, 0]
click at [775, 741] on span "2" at bounding box center [779, 750] width 8 height 18
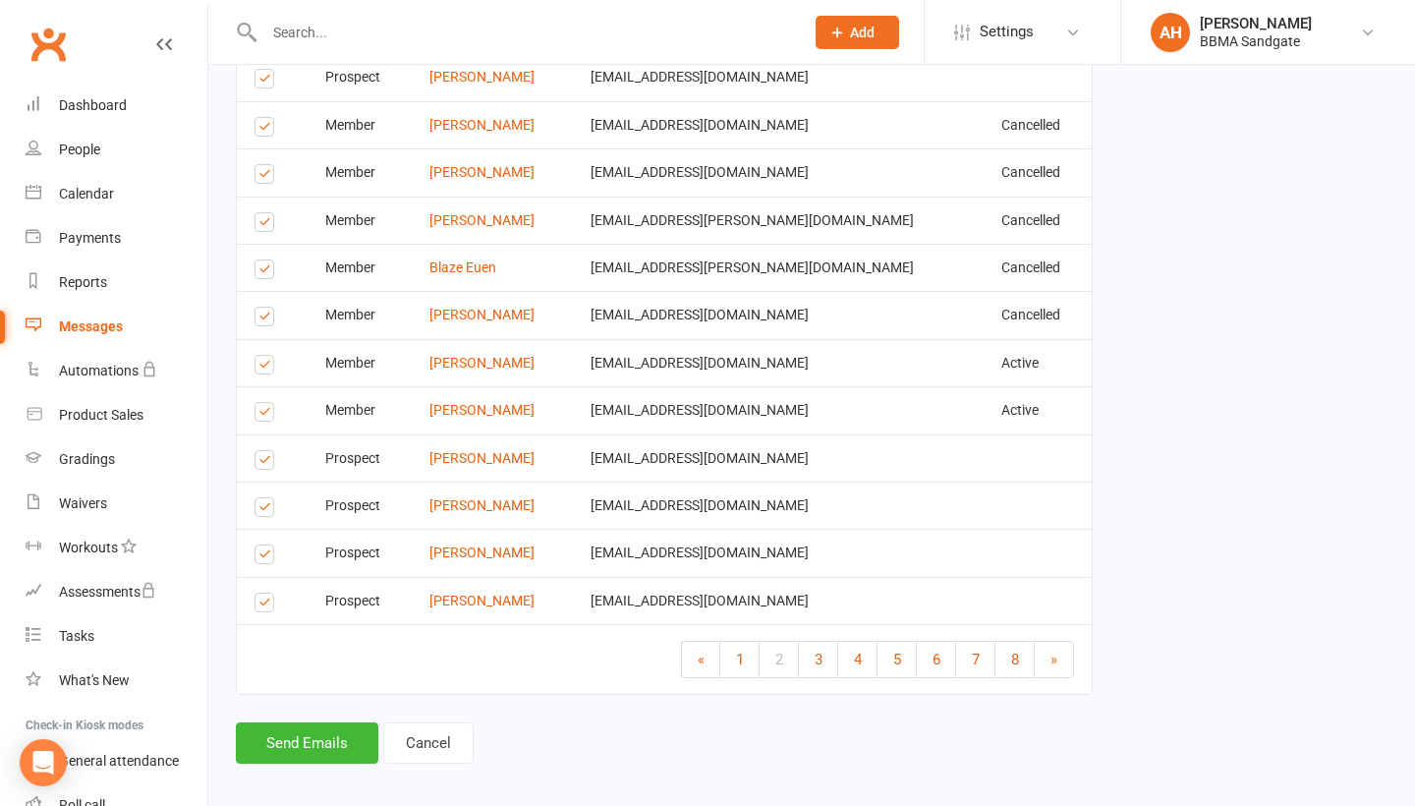
click at [267, 605] on label at bounding box center [267, 605] width 27 height 0
click at [267, 593] on input "checkbox" at bounding box center [260, 593] width 13 height 0
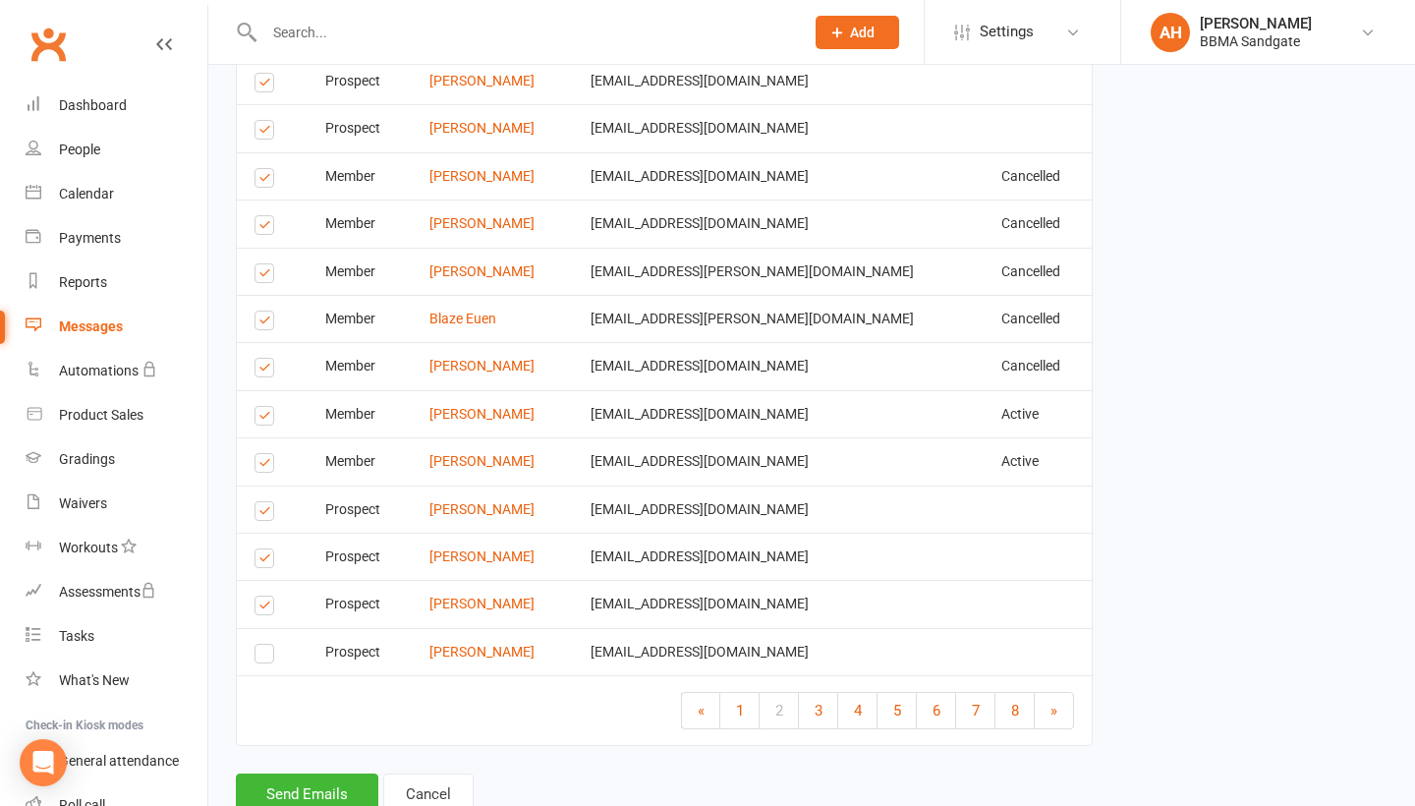
scroll to position [4816, 0]
click at [264, 515] on label at bounding box center [267, 515] width 27 height 0
click at [264, 503] on input "checkbox" at bounding box center [260, 503] width 13 height 0
click at [271, 467] on label at bounding box center [267, 467] width 27 height 0
click at [267, 455] on input "checkbox" at bounding box center [260, 455] width 13 height 0
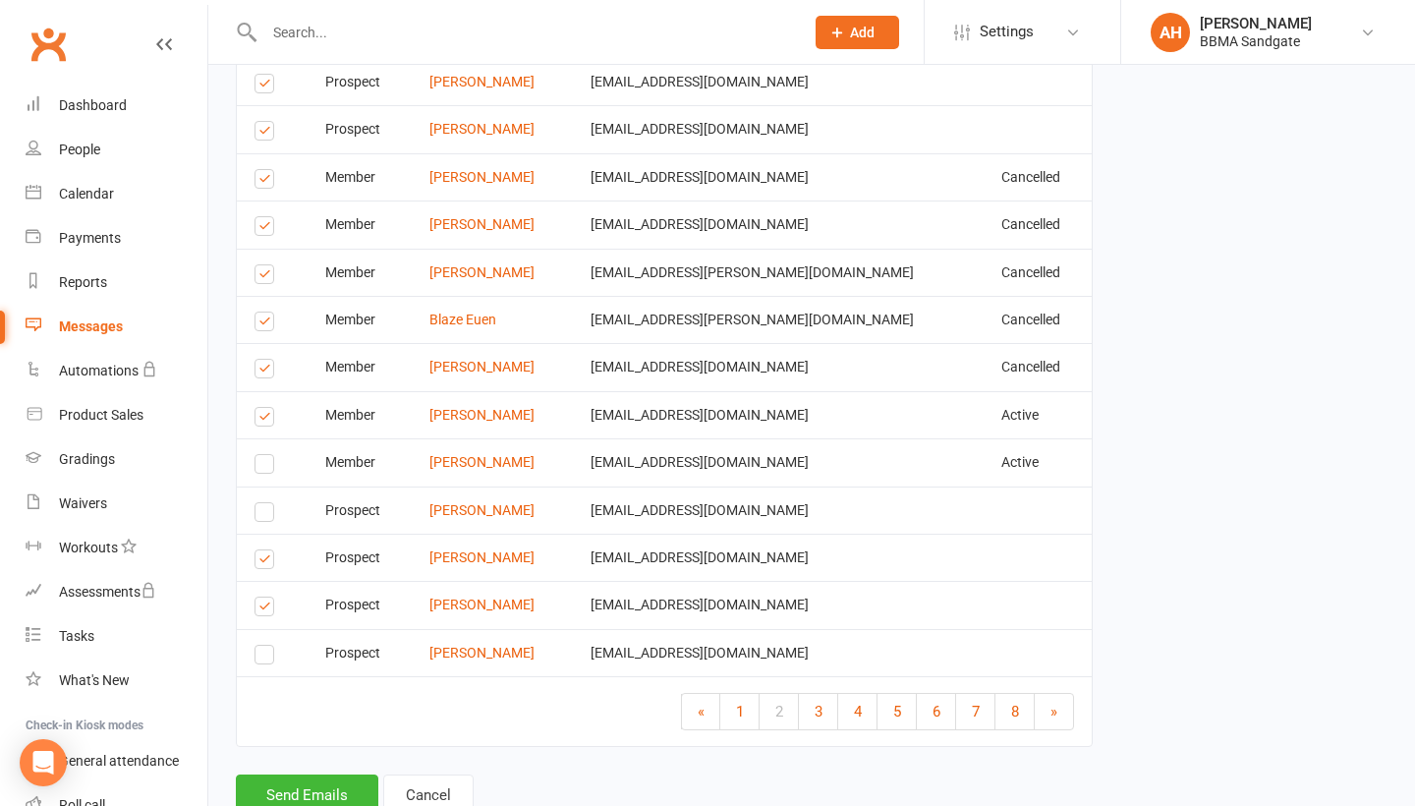
click at [267, 415] on td "Select this" at bounding box center [272, 414] width 71 height 47
click at [268, 371] on label at bounding box center [267, 371] width 27 height 0
click at [267, 360] on input "checkbox" at bounding box center [260, 360] width 13 height 0
click at [268, 419] on label at bounding box center [267, 419] width 27 height 0
click at [267, 408] on input "checkbox" at bounding box center [260, 408] width 13 height 0
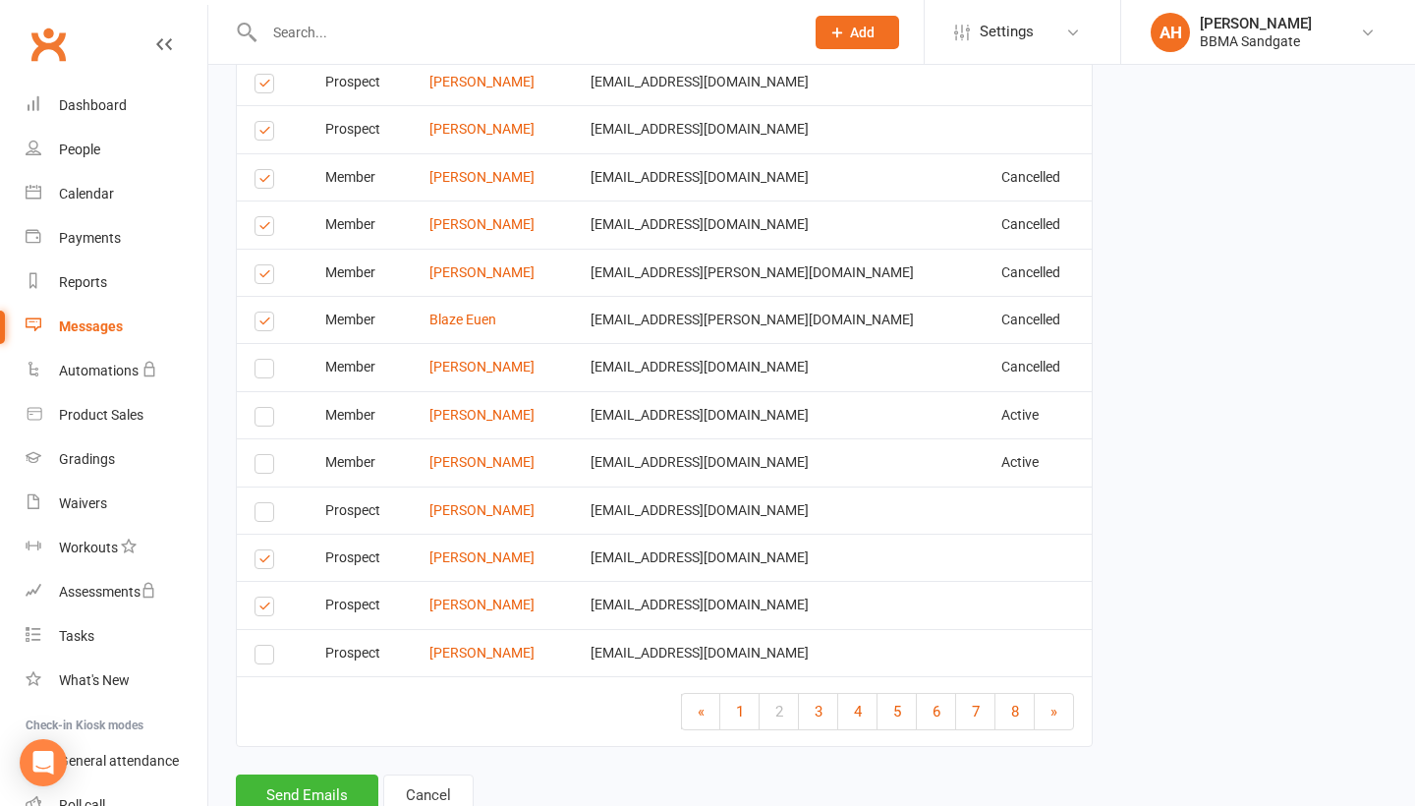
click at [269, 324] on label at bounding box center [267, 324] width 27 height 0
click at [267, 312] on input "checkbox" at bounding box center [260, 312] width 13 height 0
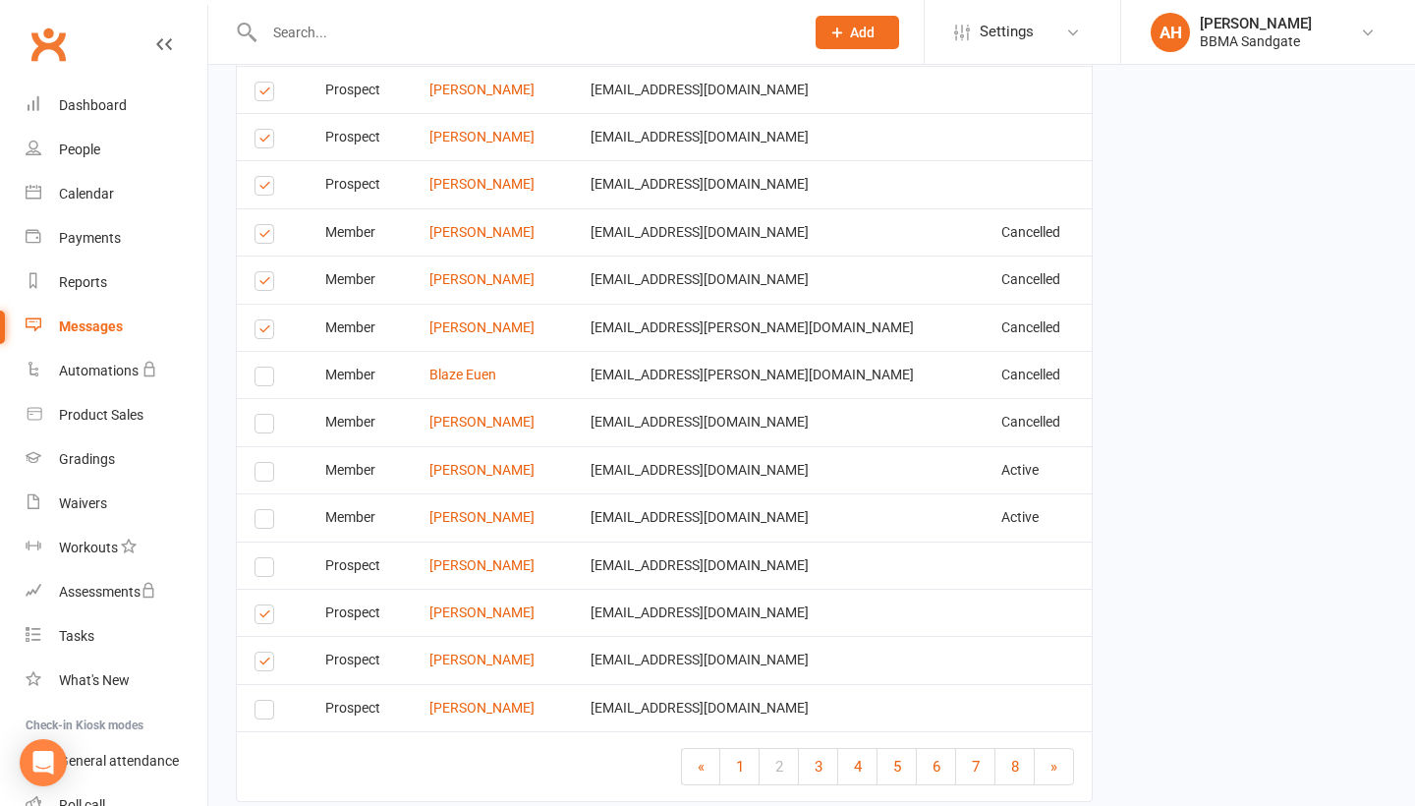
scroll to position [4759, 0]
click at [266, 334] on label at bounding box center [267, 334] width 27 height 0
click at [266, 322] on input "checkbox" at bounding box center [260, 322] width 13 height 0
click at [271, 286] on label at bounding box center [267, 286] width 27 height 0
click at [267, 274] on input "checkbox" at bounding box center [260, 274] width 13 height 0
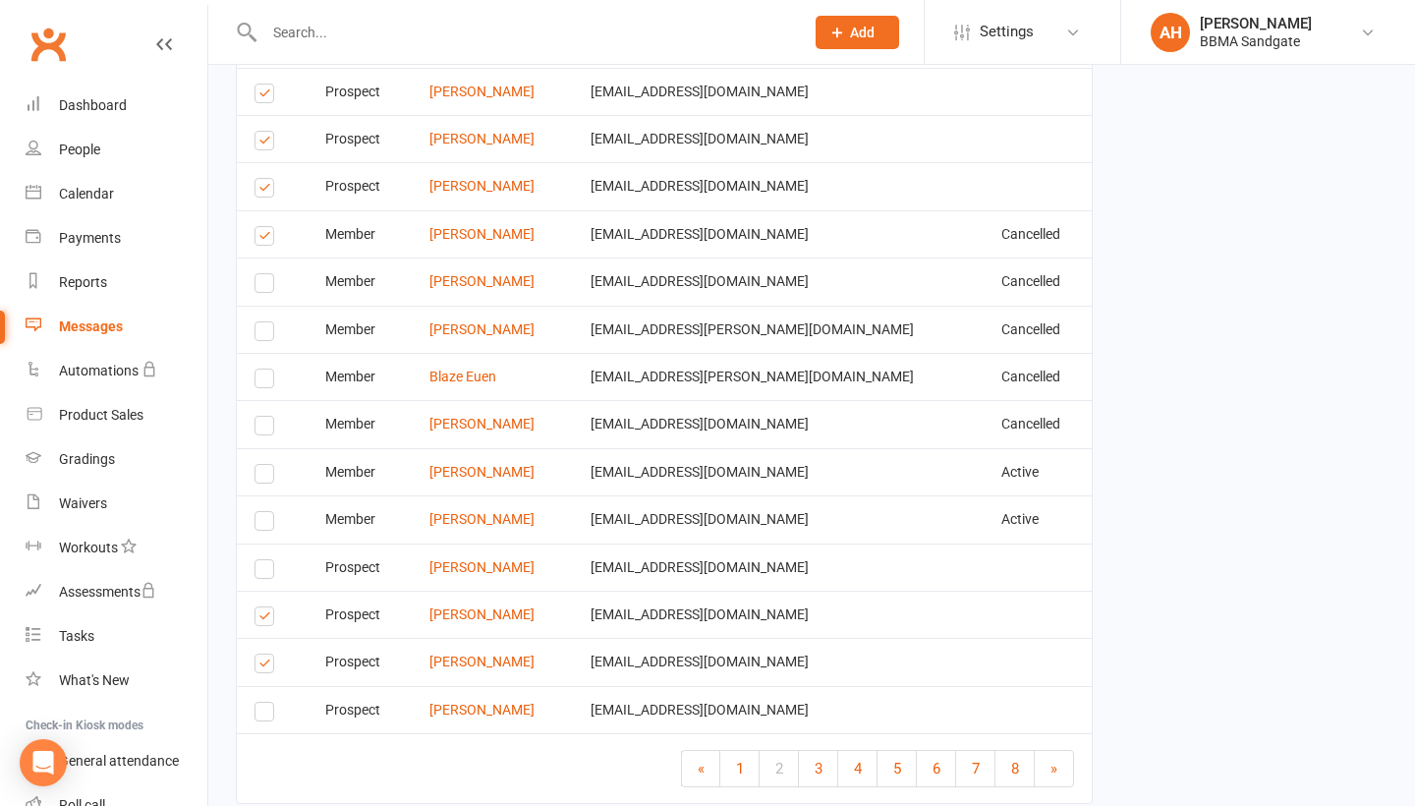
click at [266, 239] on label at bounding box center [267, 239] width 27 height 0
click at [266, 227] on input "checkbox" at bounding box center [260, 227] width 13 height 0
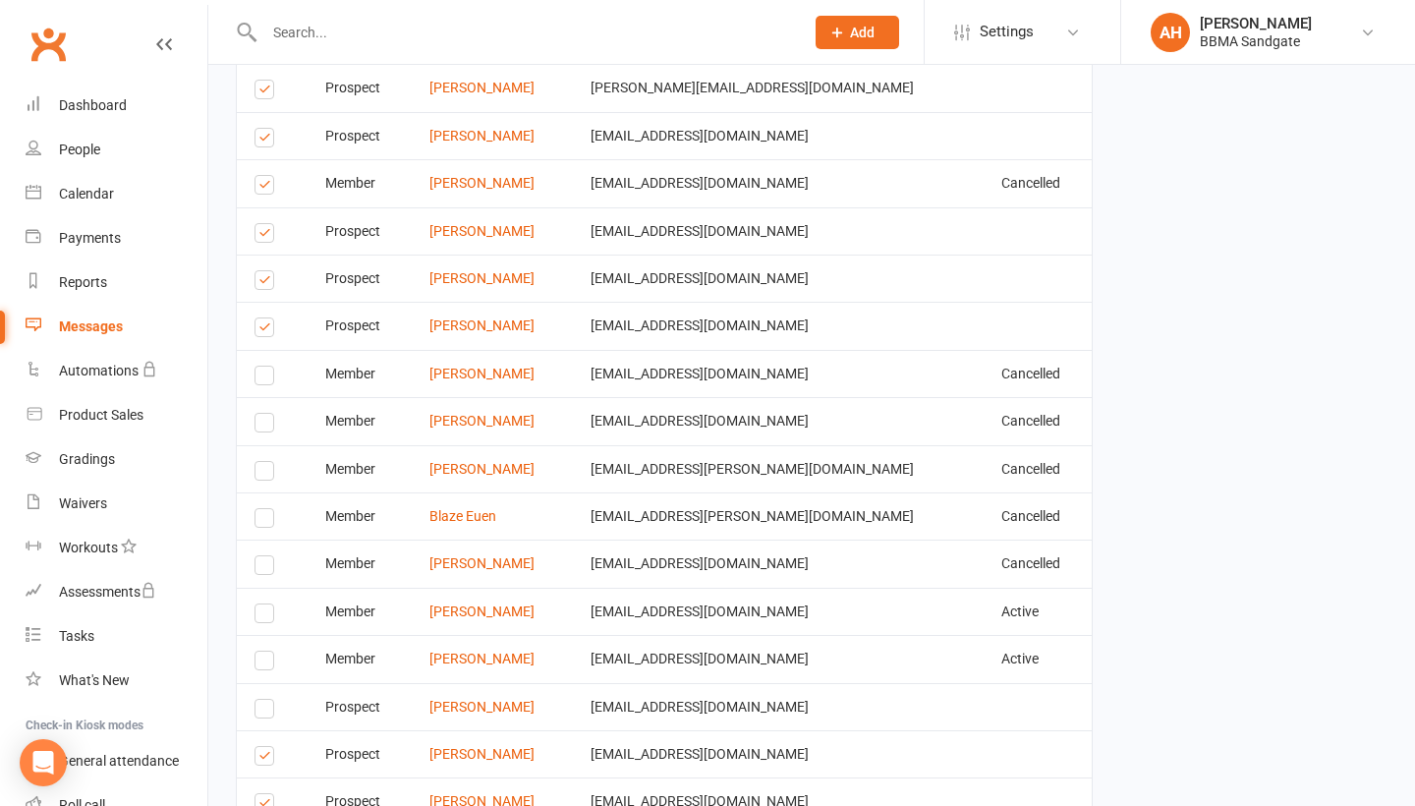
scroll to position [4613, 0]
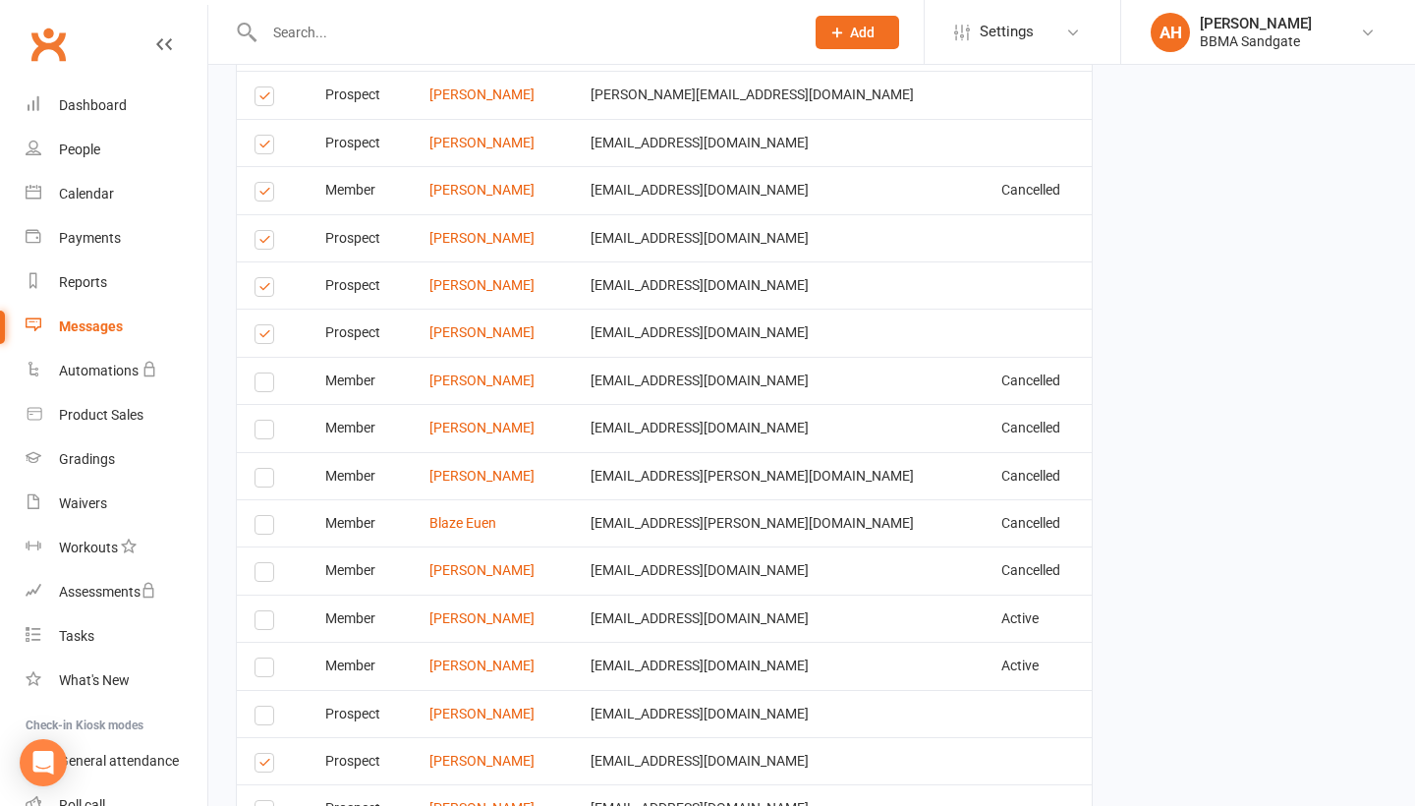
click at [262, 290] on label at bounding box center [267, 290] width 27 height 0
click at [262, 278] on input "checkbox" at bounding box center [260, 278] width 13 height 0
click at [268, 243] on label at bounding box center [267, 243] width 27 height 0
click at [267, 231] on input "checkbox" at bounding box center [260, 231] width 13 height 0
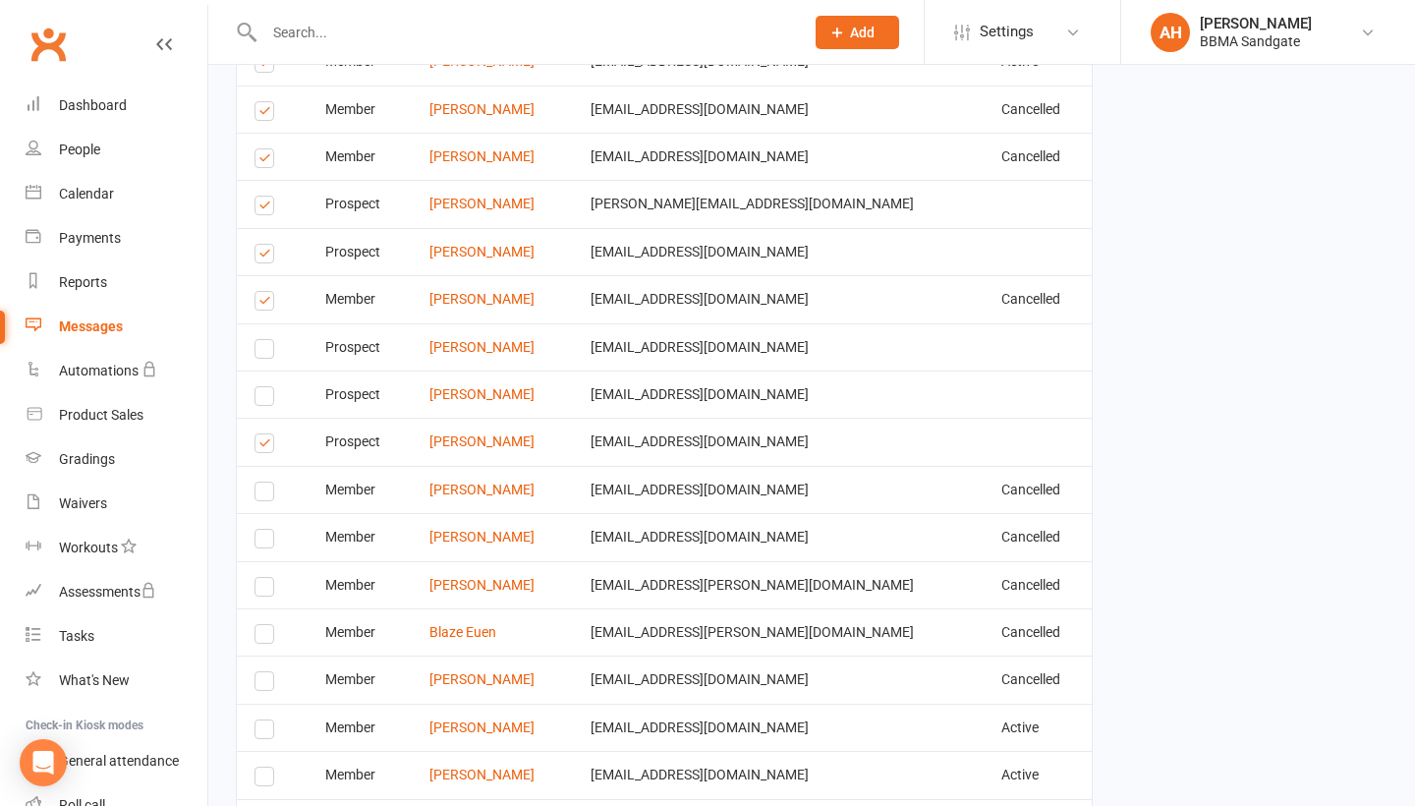
scroll to position [4499, 0]
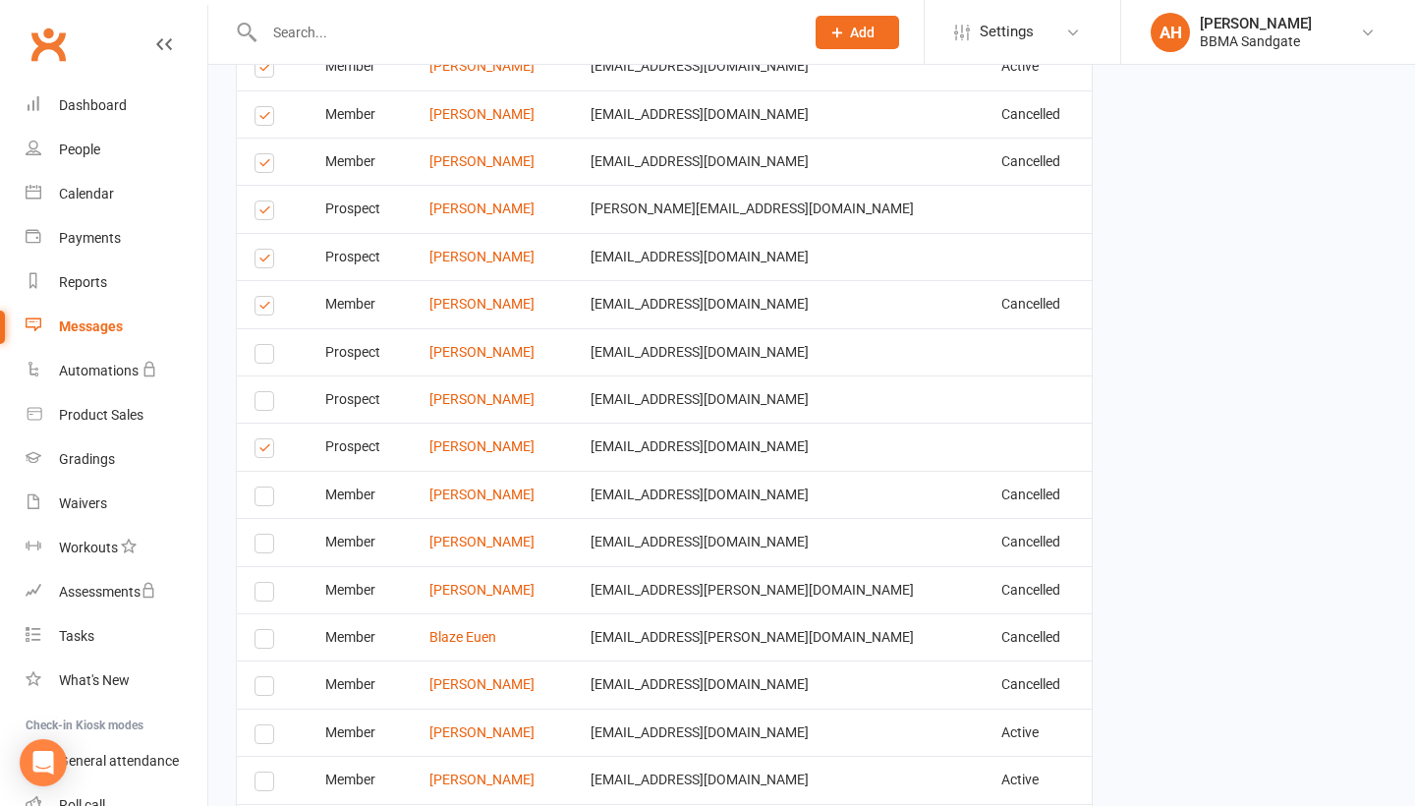
click at [266, 308] on label at bounding box center [267, 308] width 27 height 0
click at [266, 297] on input "checkbox" at bounding box center [260, 297] width 13 height 0
click at [266, 261] on label at bounding box center [267, 261] width 27 height 0
click at [266, 250] on input "checkbox" at bounding box center [260, 250] width 13 height 0
click at [266, 213] on label at bounding box center [267, 213] width 27 height 0
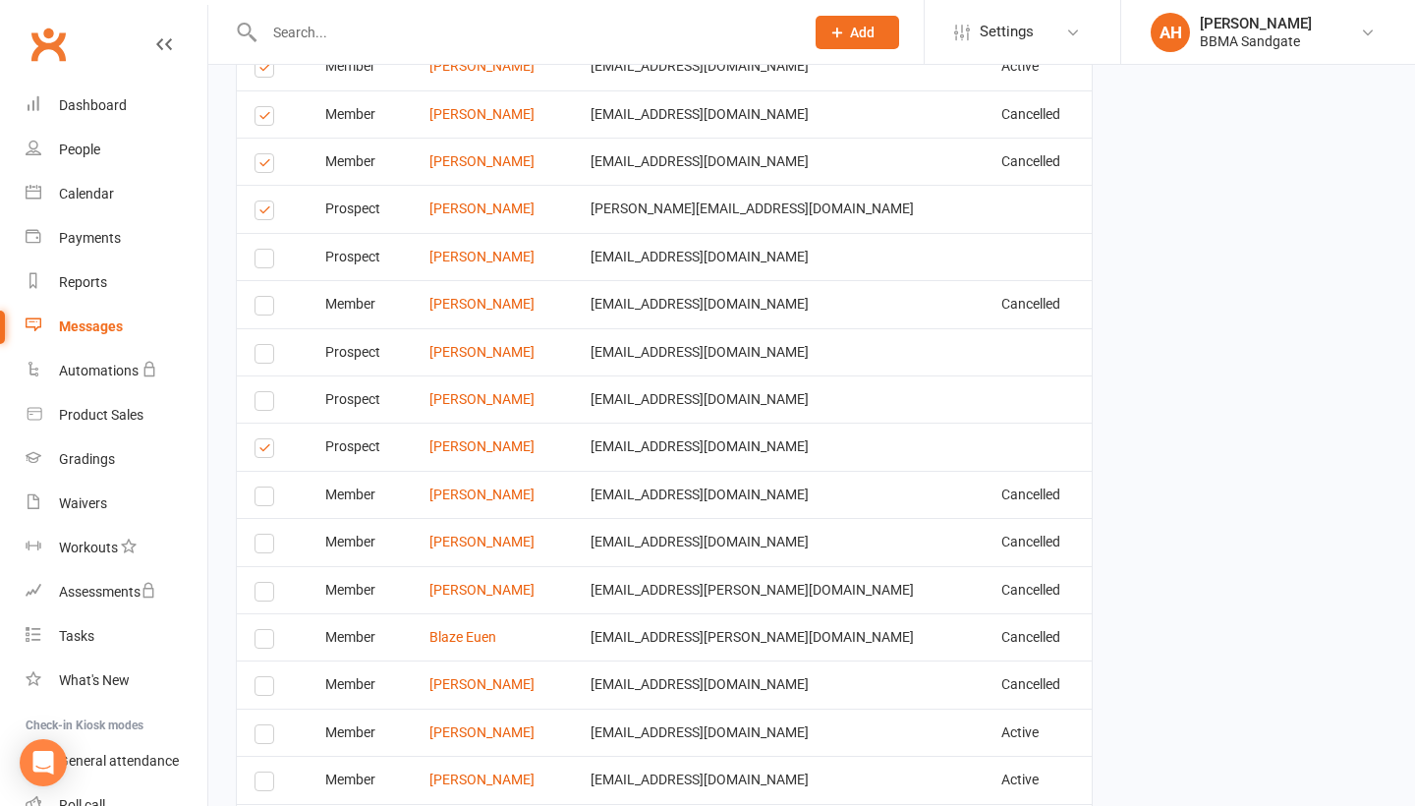
click at [266, 201] on input "checkbox" at bounding box center [260, 201] width 13 height 0
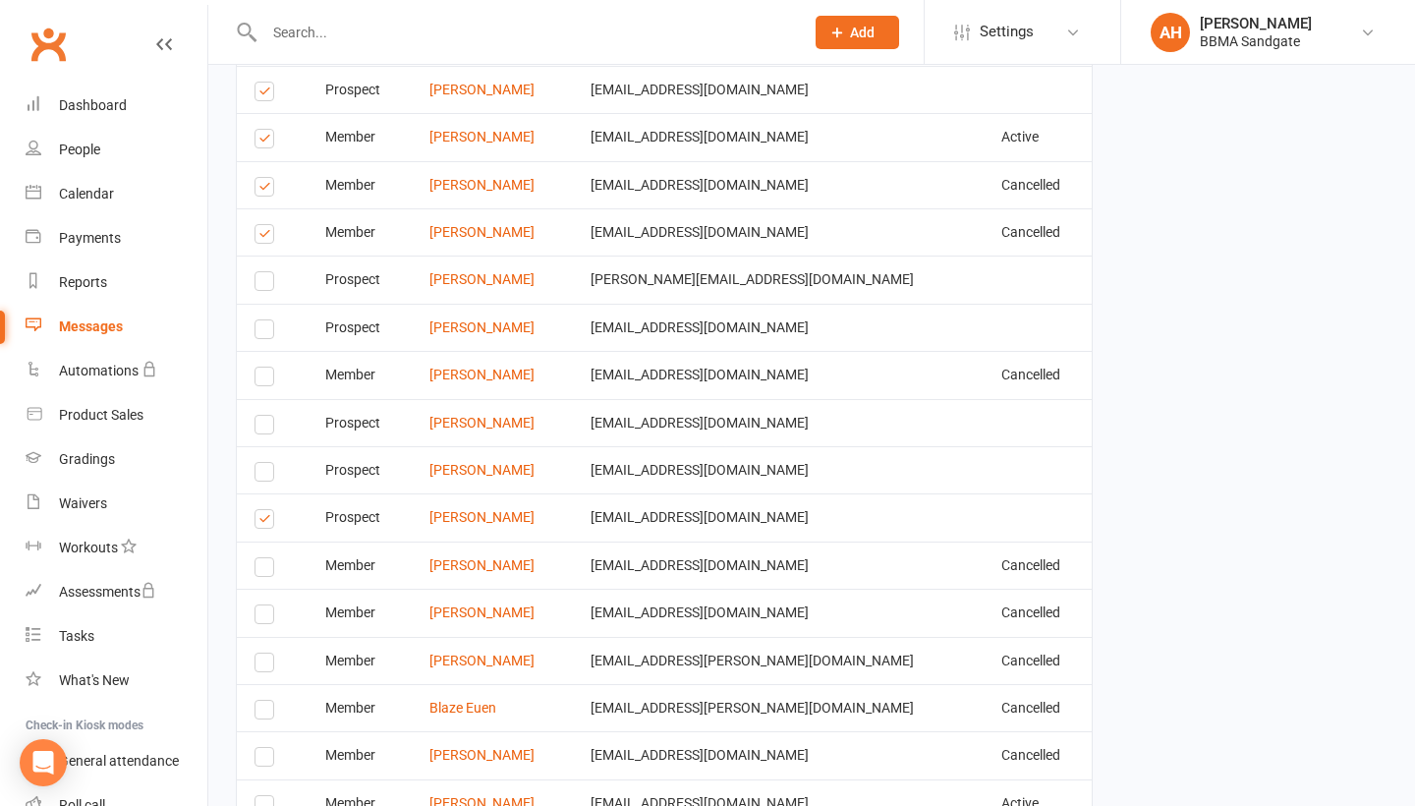
scroll to position [4428, 0]
click at [265, 190] on label at bounding box center [267, 190] width 27 height 0
click at [265, 178] on input "checkbox" at bounding box center [260, 178] width 13 height 0
click at [265, 237] on label at bounding box center [267, 237] width 27 height 0
click at [265, 225] on input "checkbox" at bounding box center [260, 225] width 13 height 0
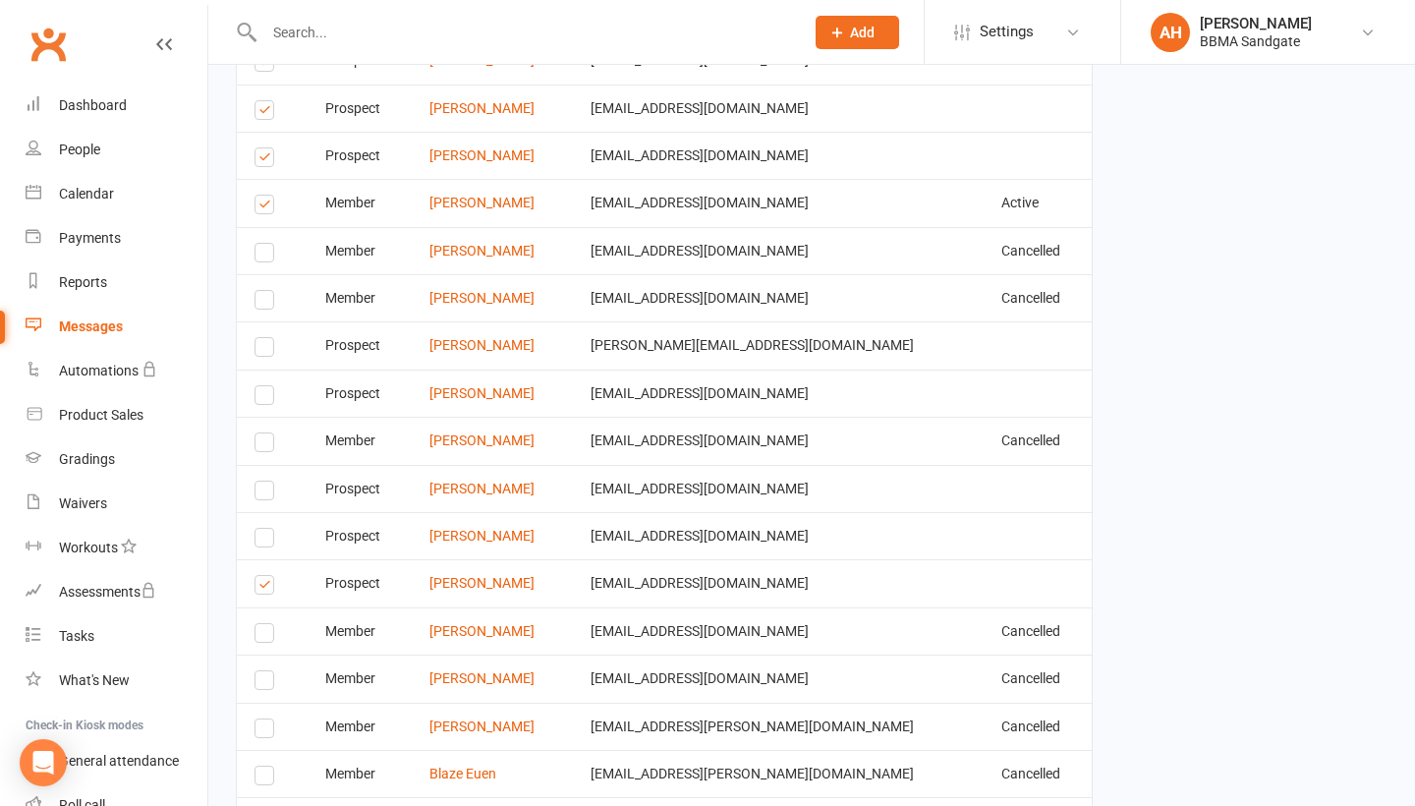
click at [262, 207] on label at bounding box center [267, 207] width 27 height 0
click at [262, 195] on input "checkbox" at bounding box center [260, 195] width 13 height 0
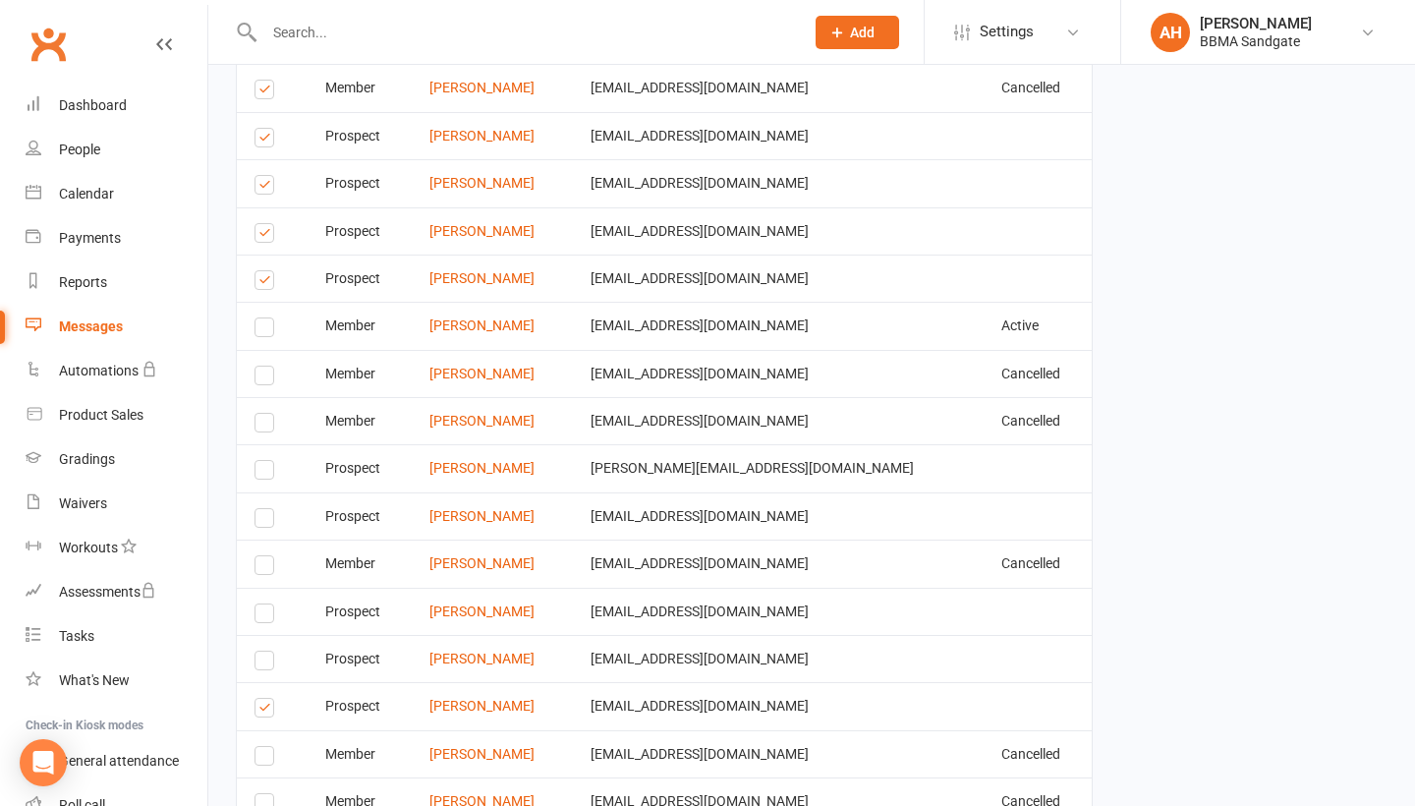
scroll to position [4238, 0]
click at [262, 285] on label at bounding box center [267, 285] width 27 height 0
click at [262, 273] on input "checkbox" at bounding box center [260, 273] width 13 height 0
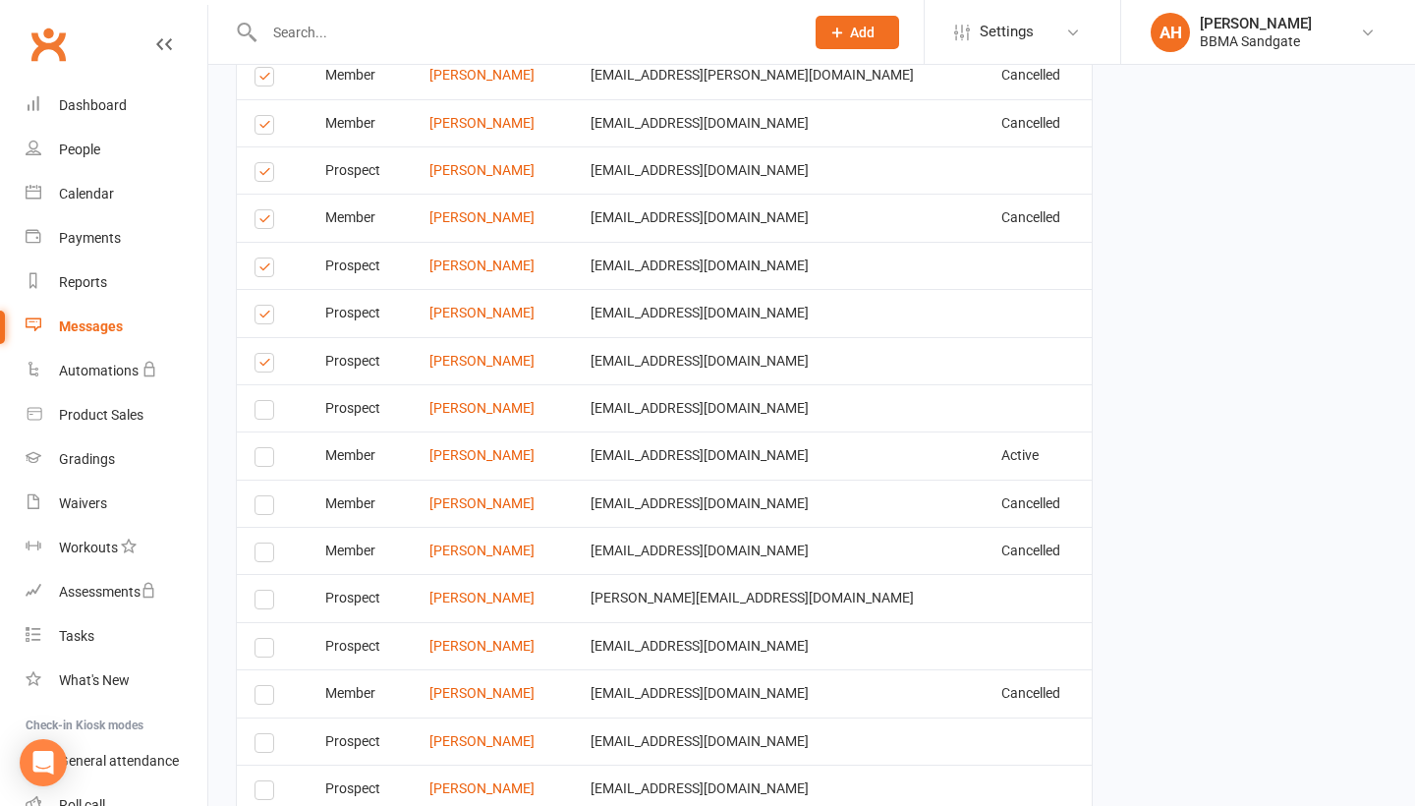
scroll to position [4103, 0]
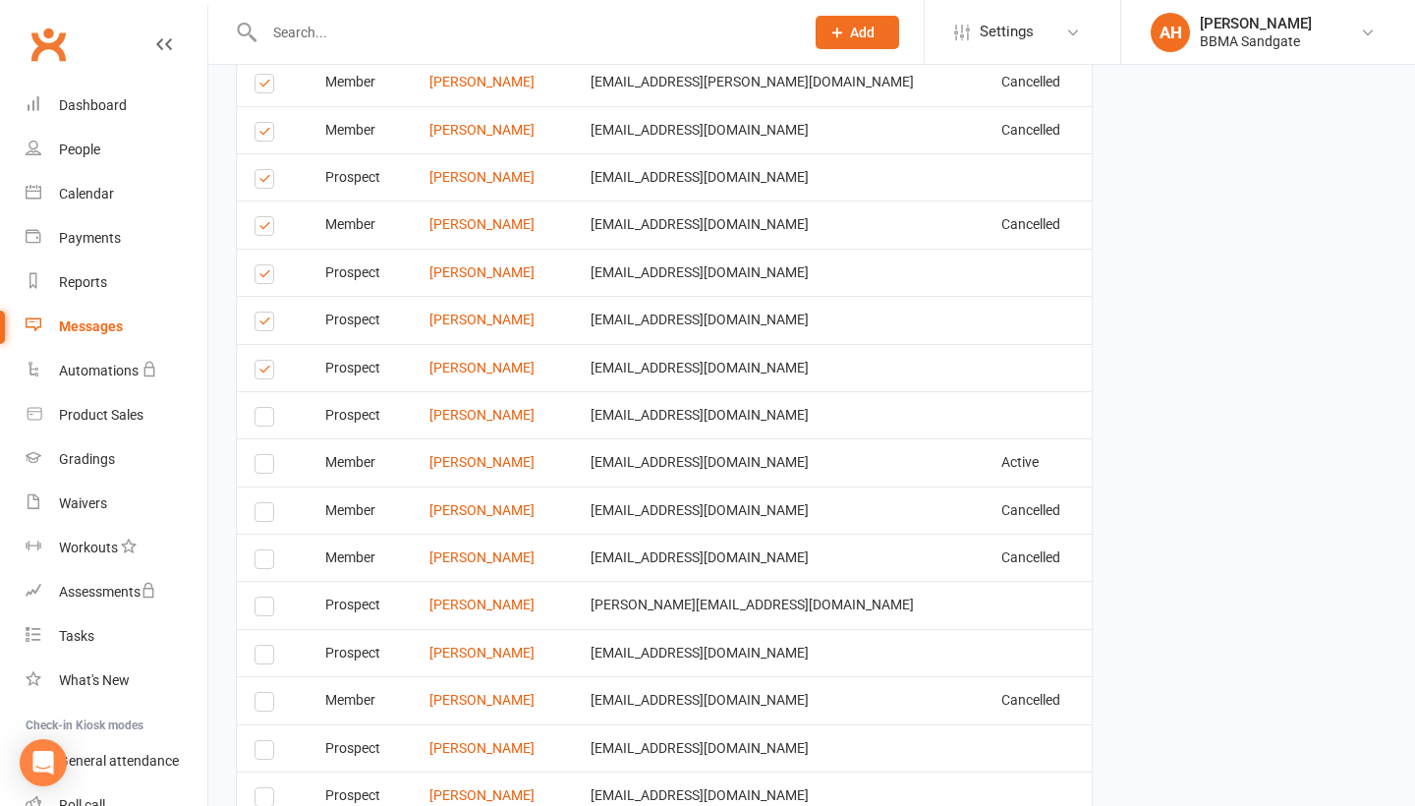
click at [263, 324] on label at bounding box center [267, 324] width 27 height 0
click at [263, 312] on input "checkbox" at bounding box center [260, 312] width 13 height 0
click at [264, 277] on label at bounding box center [267, 277] width 27 height 0
click at [264, 265] on input "checkbox" at bounding box center [260, 265] width 13 height 0
click at [266, 229] on label at bounding box center [267, 229] width 27 height 0
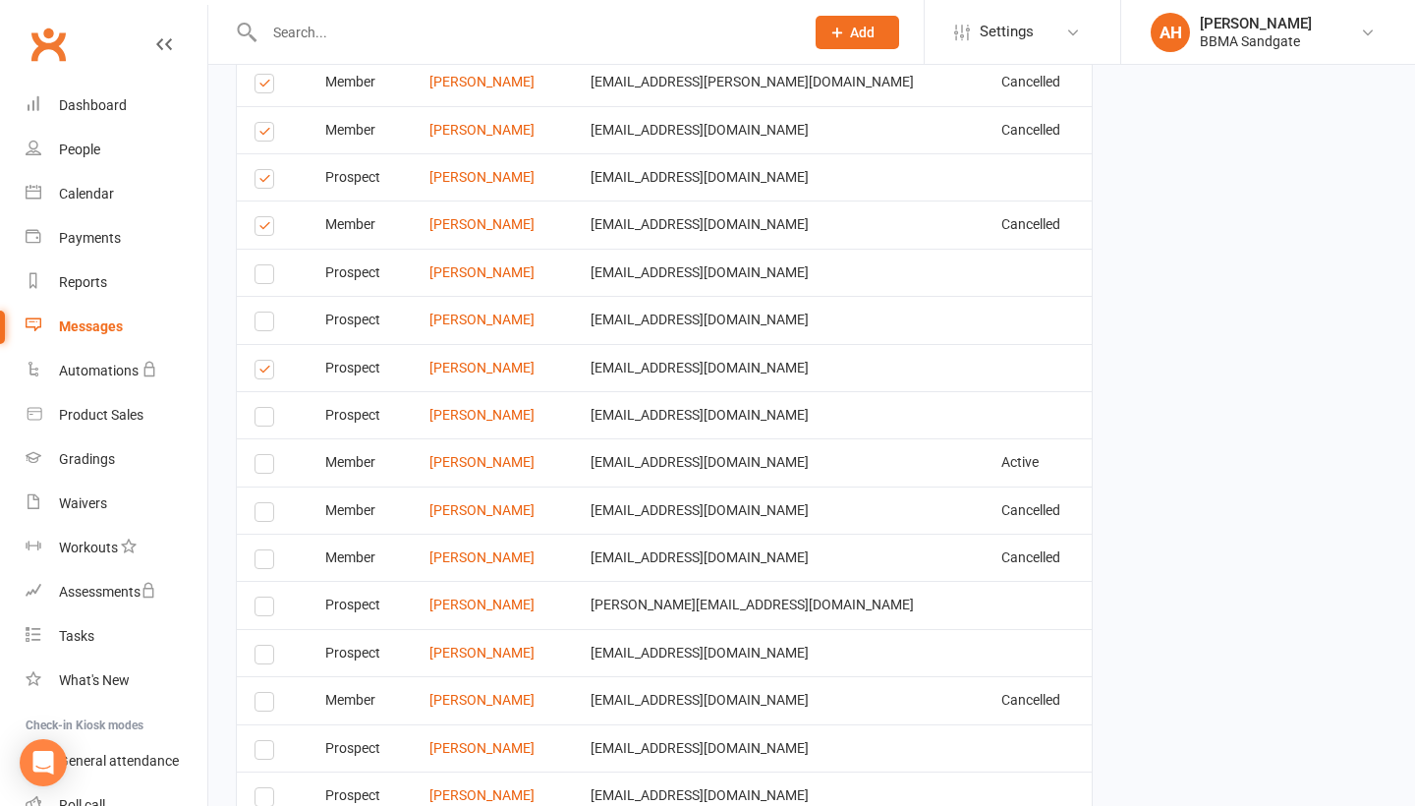
click at [266, 217] on input "checkbox" at bounding box center [260, 217] width 13 height 0
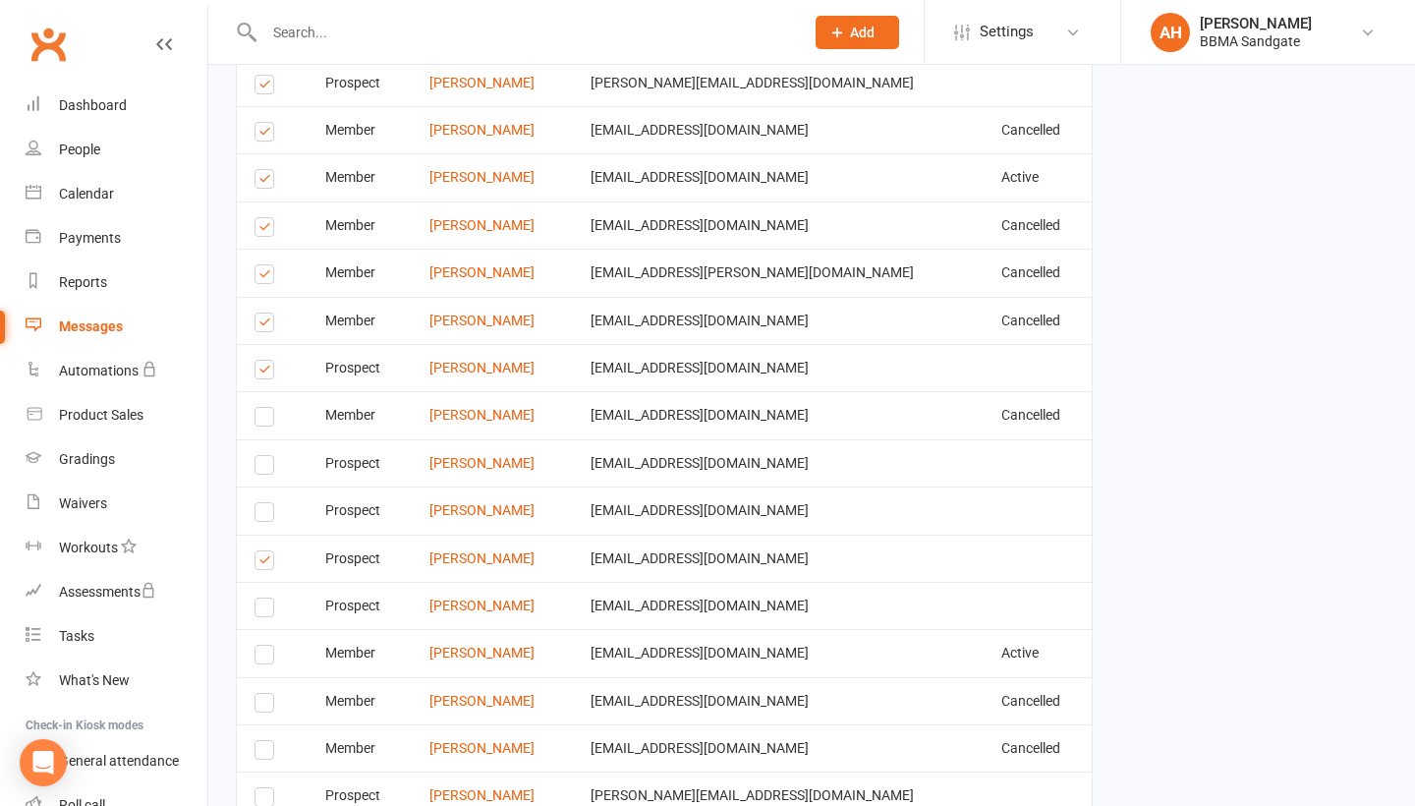
scroll to position [3909, 0]
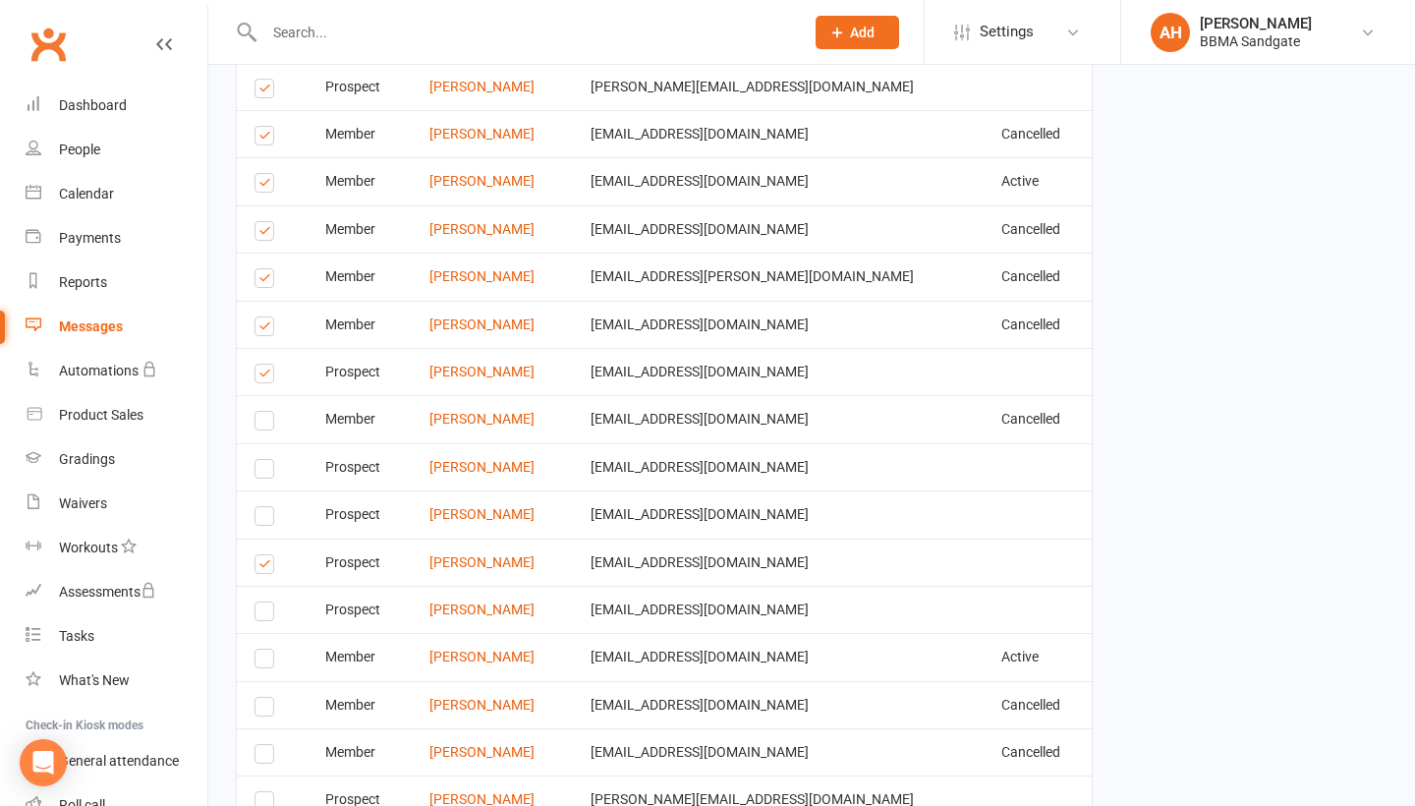
click at [266, 376] on label at bounding box center [267, 376] width 27 height 0
click at [266, 364] on input "checkbox" at bounding box center [260, 364] width 13 height 0
click at [266, 281] on label at bounding box center [267, 281] width 27 height 0
click at [266, 269] on input "checkbox" at bounding box center [260, 269] width 13 height 0
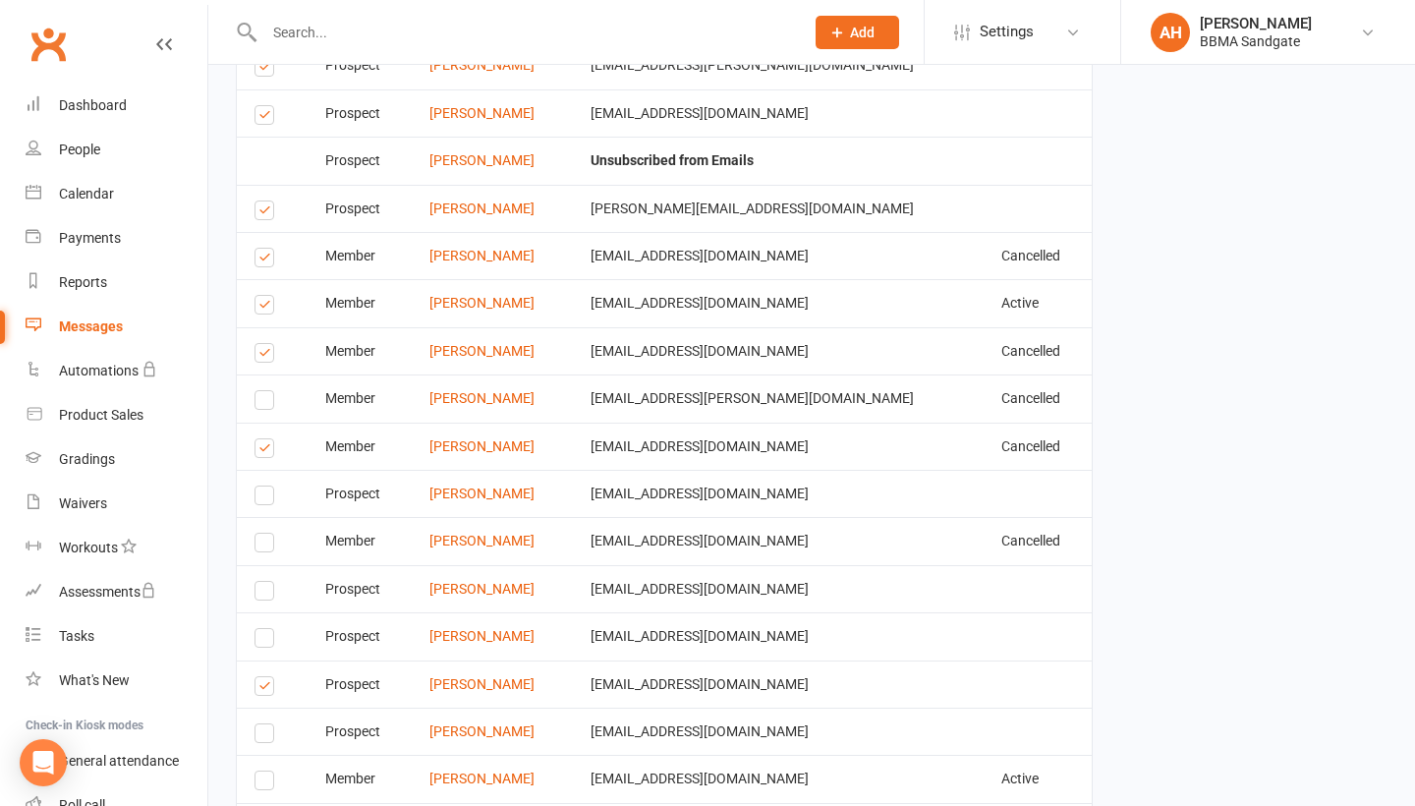
scroll to position [3783, 0]
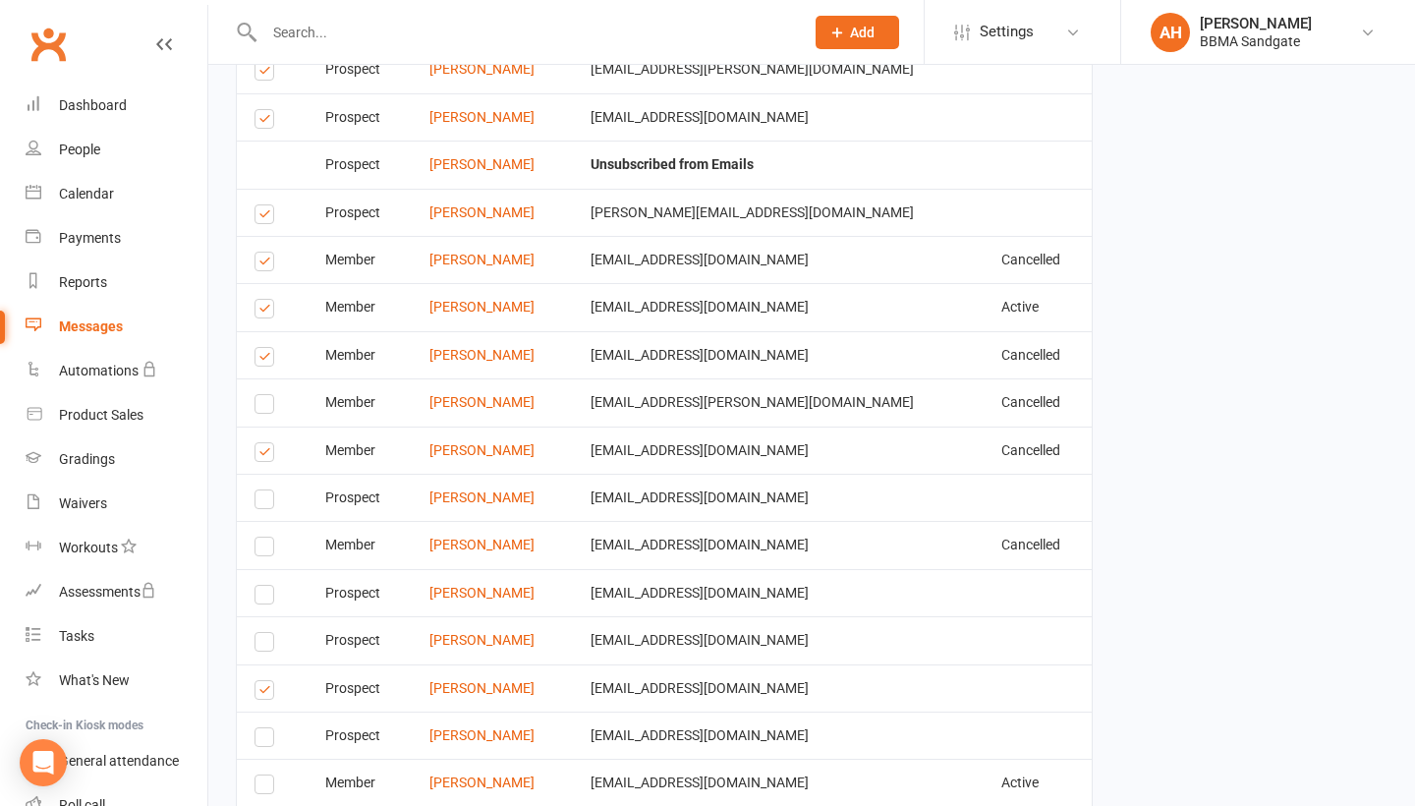
click at [267, 360] on label at bounding box center [267, 360] width 27 height 0
click at [267, 348] on input "checkbox" at bounding box center [260, 348] width 13 height 0
click at [267, 311] on label at bounding box center [267, 311] width 27 height 0
click at [267, 300] on input "checkbox" at bounding box center [260, 300] width 13 height 0
click at [268, 264] on label at bounding box center [267, 264] width 27 height 0
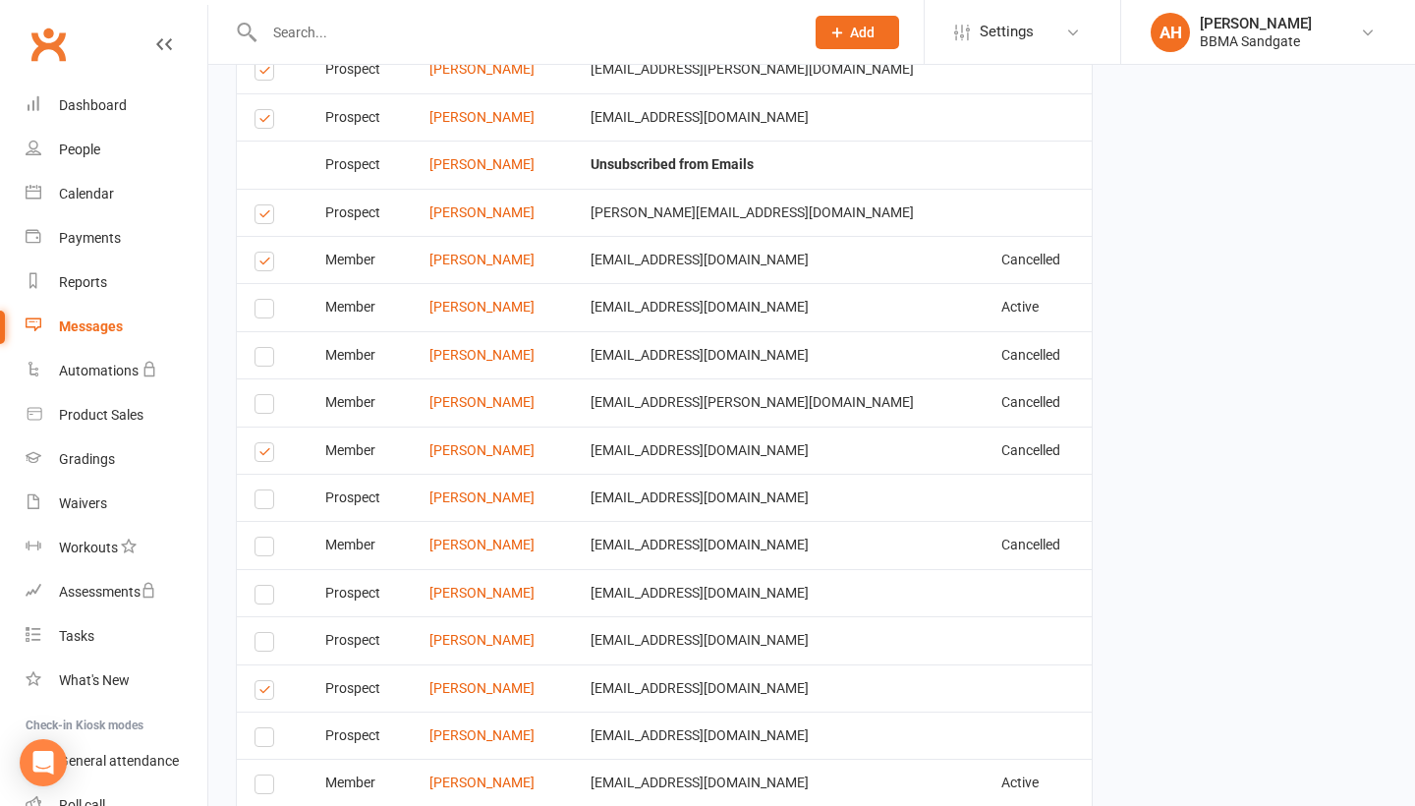
click at [267, 252] on input "checkbox" at bounding box center [260, 252] width 13 height 0
click at [265, 217] on label at bounding box center [267, 217] width 27 height 0
click at [265, 205] on input "checkbox" at bounding box center [260, 205] width 13 height 0
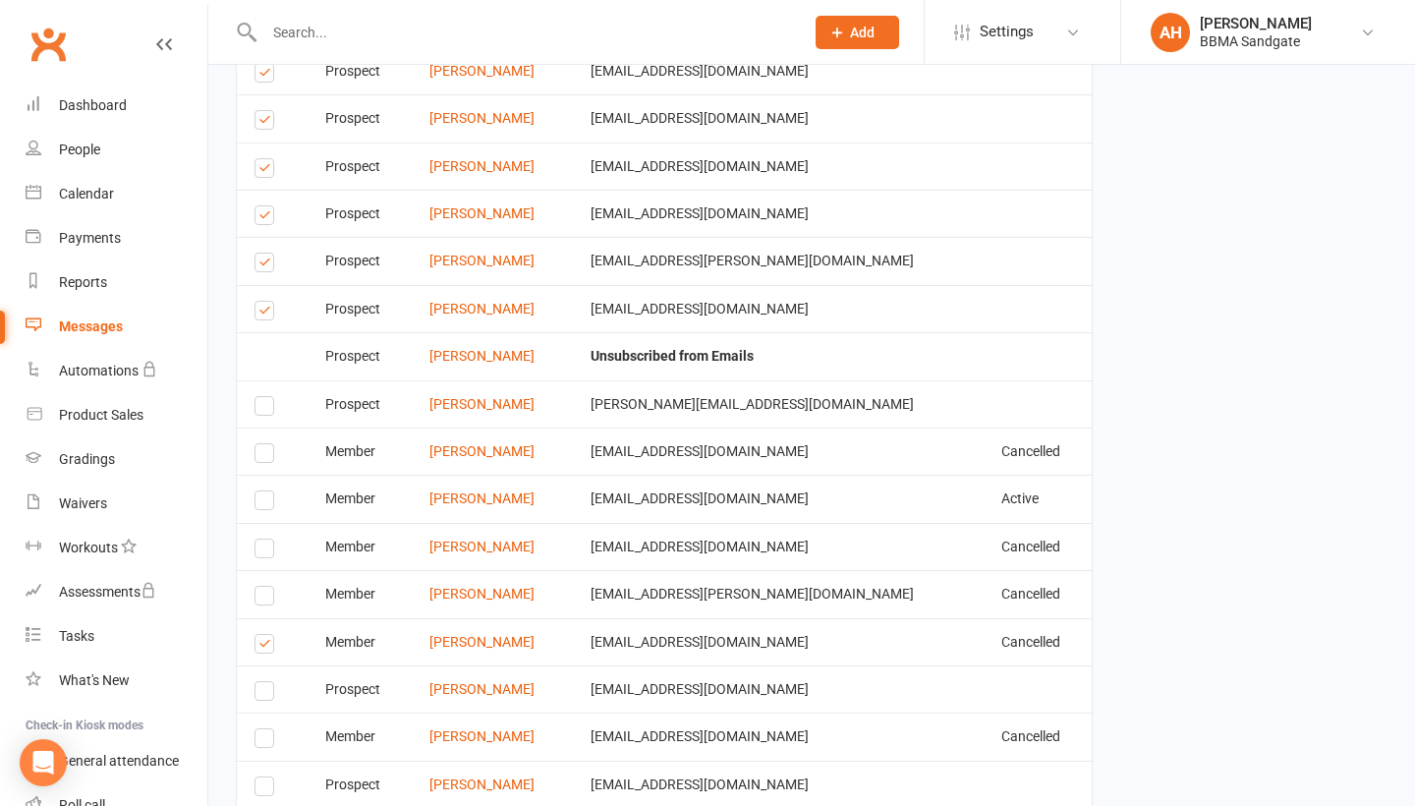
scroll to position [3586, 0]
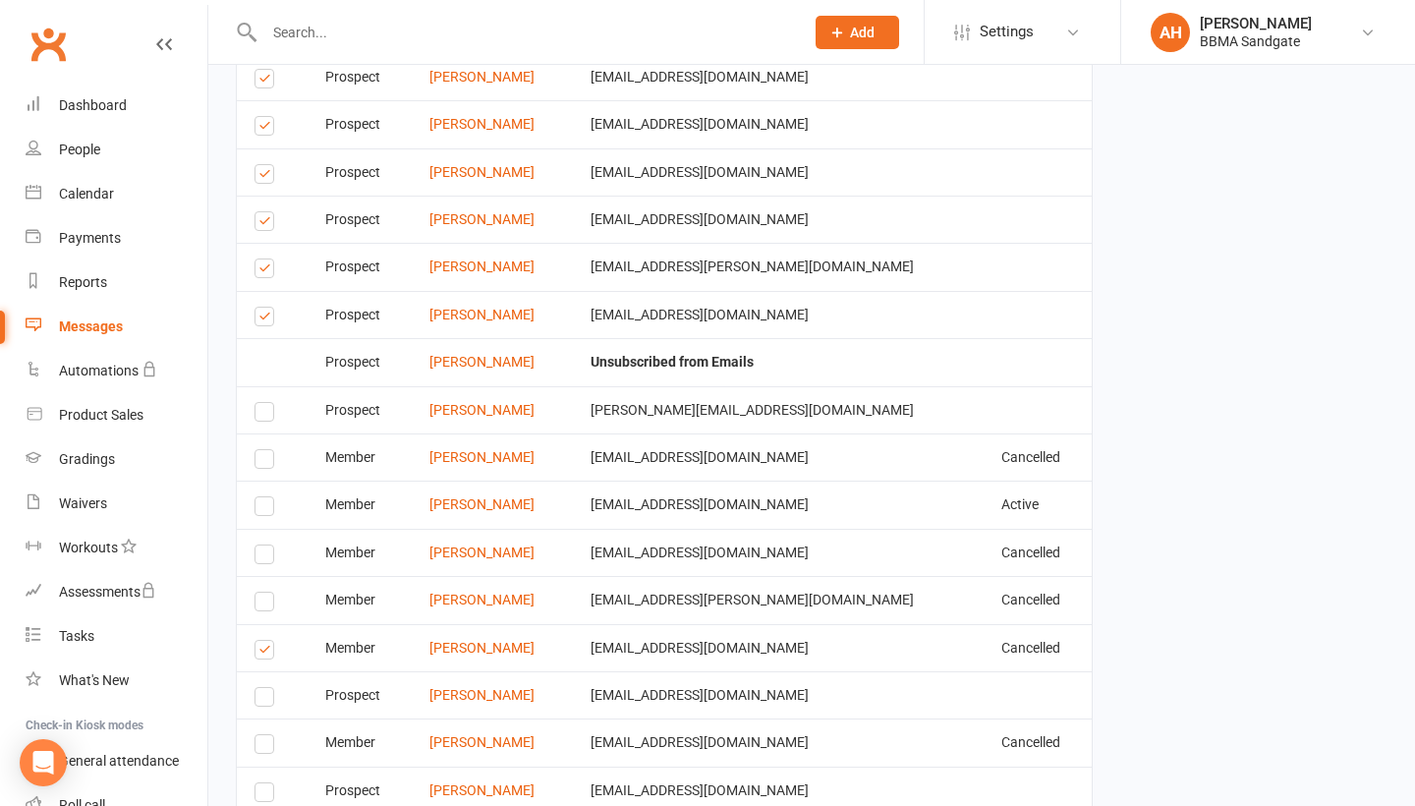
click at [266, 319] on label at bounding box center [267, 319] width 27 height 0
click at [266, 307] on input "checkbox" at bounding box center [260, 307] width 13 height 0
click at [266, 271] on label at bounding box center [267, 271] width 27 height 0
click at [266, 259] on input "checkbox" at bounding box center [260, 259] width 13 height 0
click at [267, 224] on label at bounding box center [267, 224] width 27 height 0
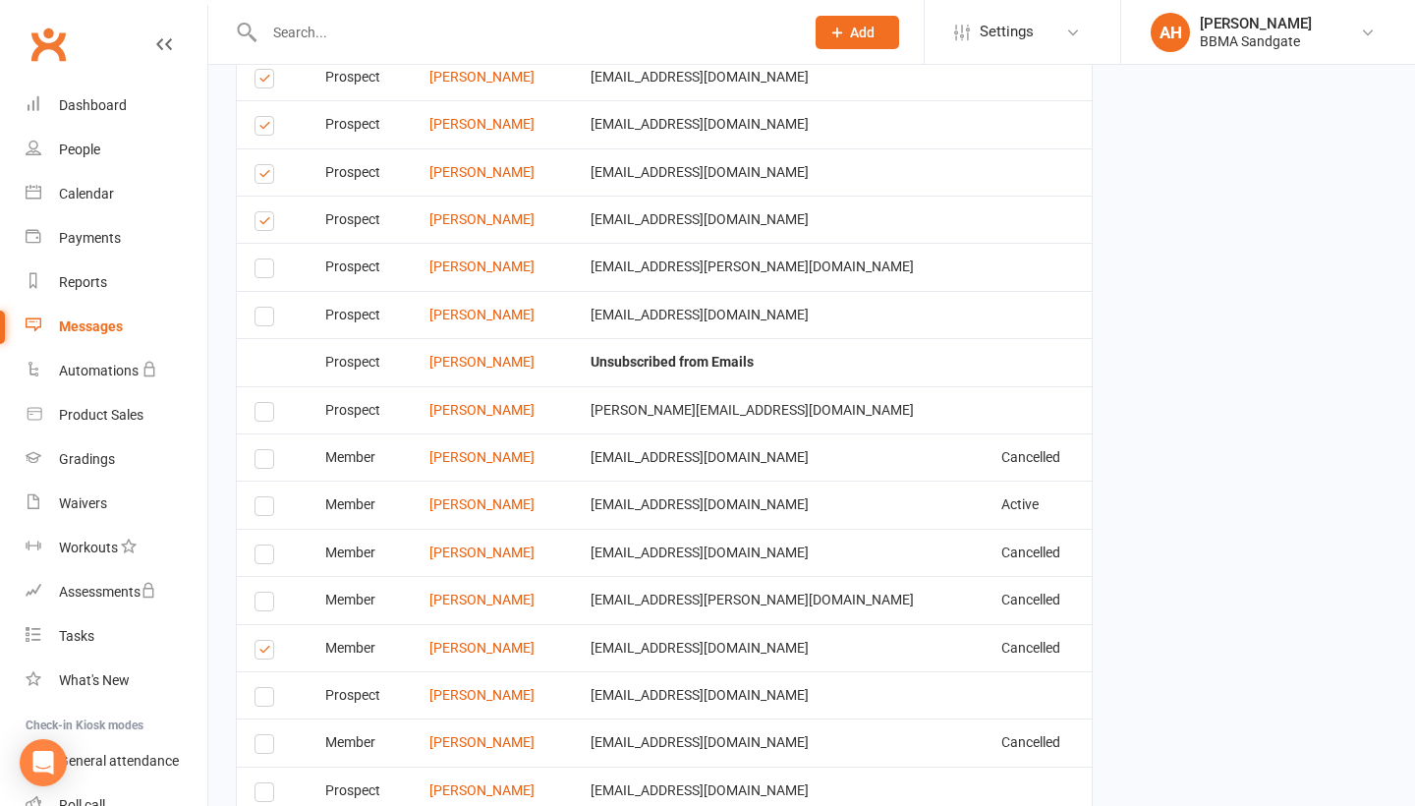
click at [267, 212] on input "checkbox" at bounding box center [260, 212] width 13 height 0
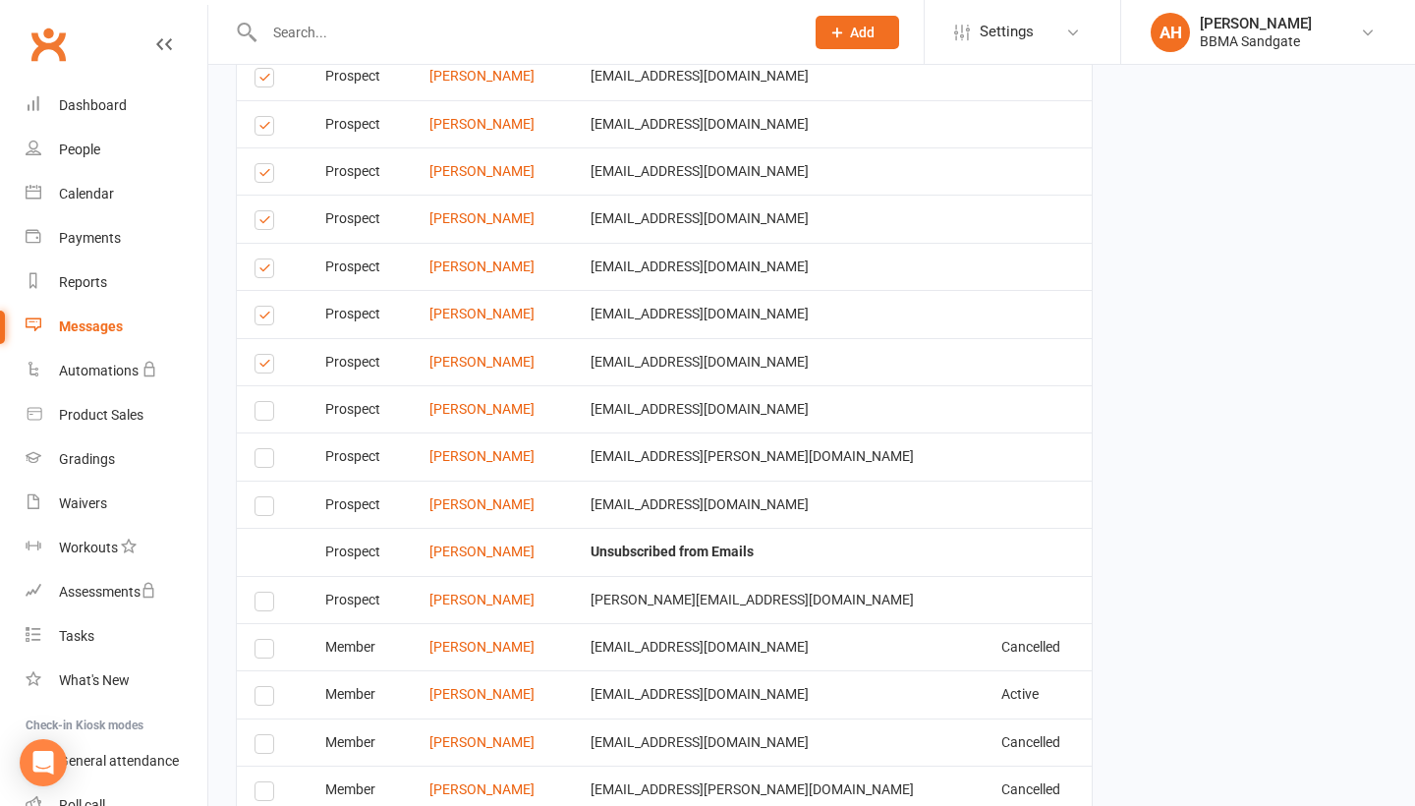
scroll to position [3398, 0]
click at [267, 269] on label at bounding box center [267, 269] width 27 height 0
click at [267, 257] on input "checkbox" at bounding box center [260, 257] width 13 height 0
click at [267, 209] on td "Select this" at bounding box center [272, 216] width 71 height 47
click at [267, 221] on label at bounding box center [267, 221] width 27 height 0
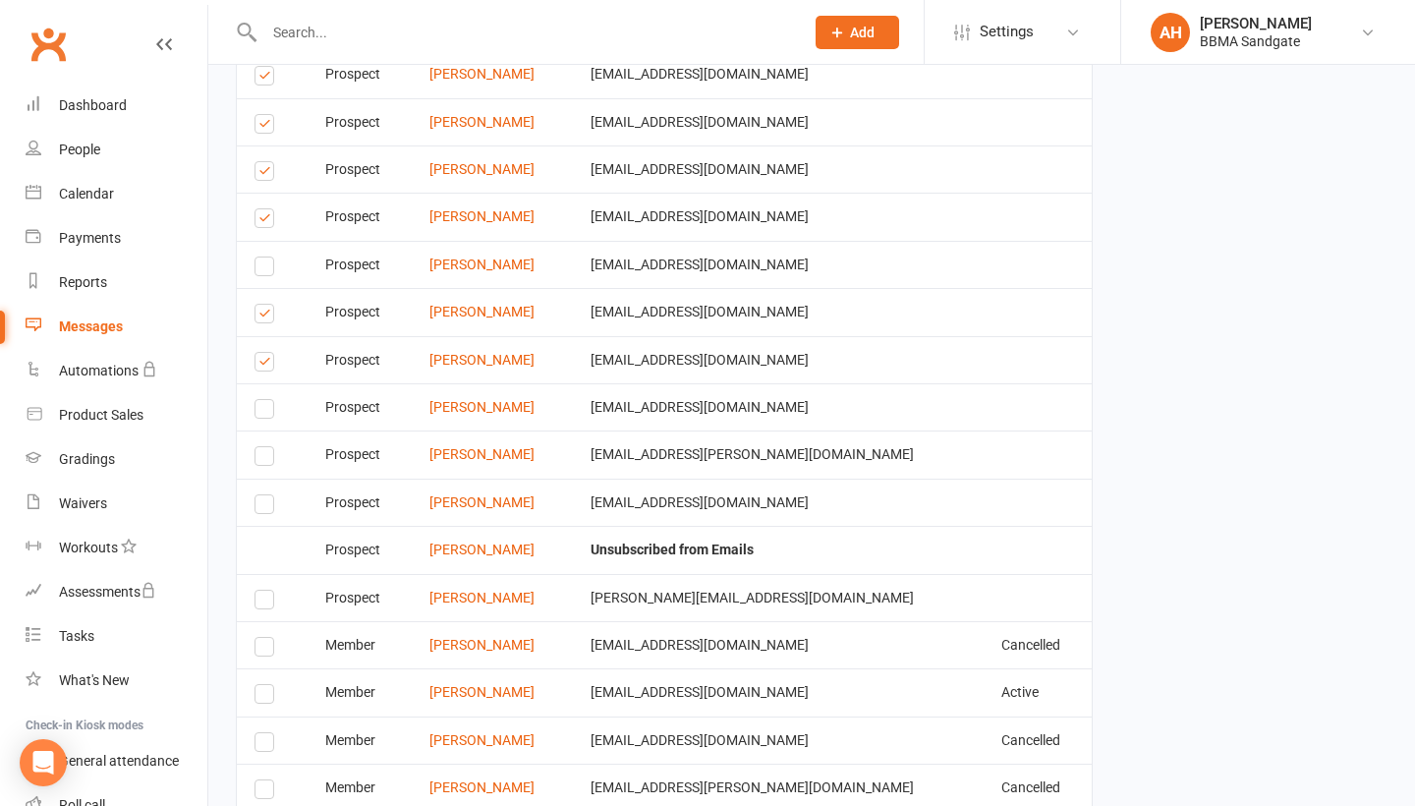
click at [267, 209] on input "checkbox" at bounding box center [260, 209] width 13 height 0
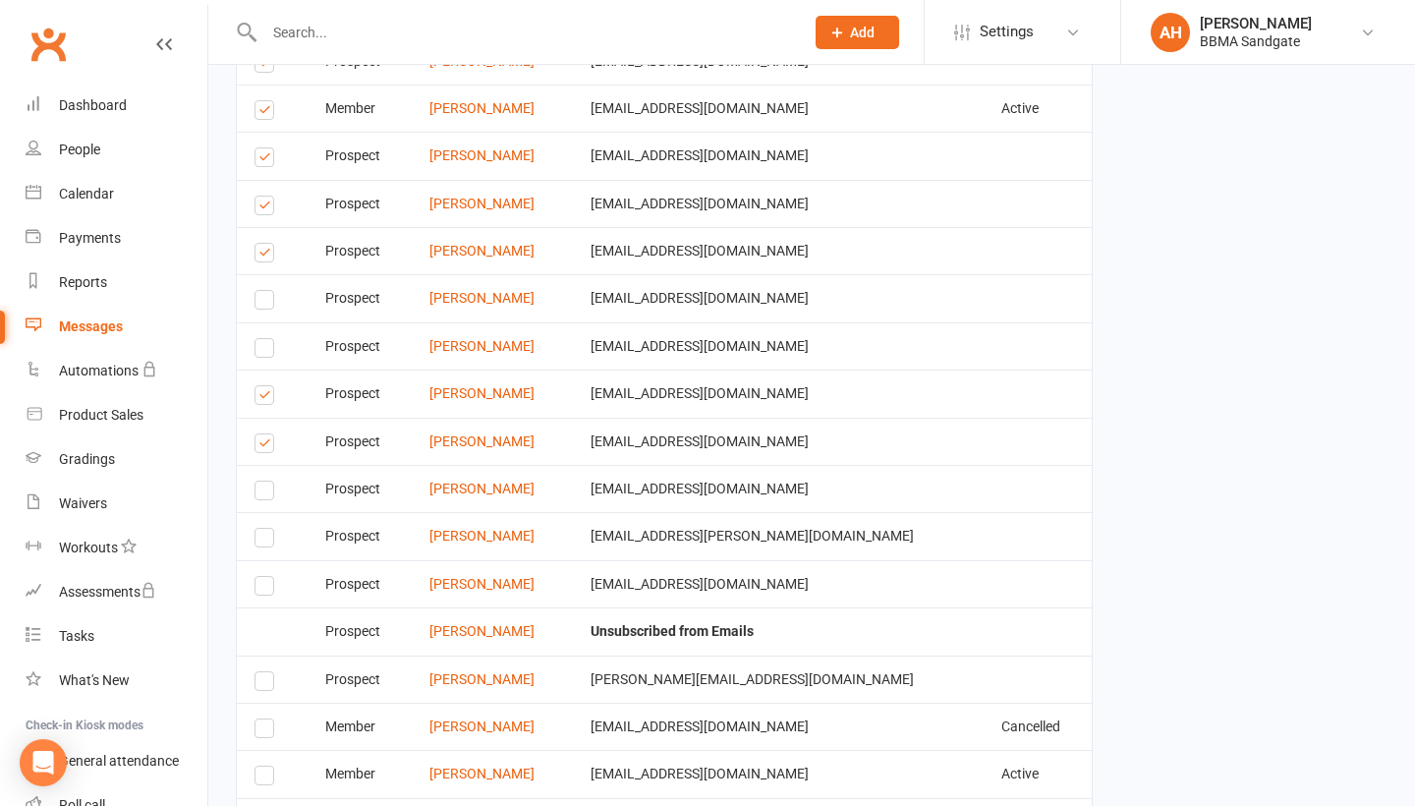
scroll to position [3317, 0]
click at [270, 207] on label at bounding box center [267, 207] width 27 height 0
click at [267, 195] on input "checkbox" at bounding box center [260, 195] width 13 height 0
click at [271, 159] on label at bounding box center [267, 159] width 27 height 0
click at [267, 147] on input "checkbox" at bounding box center [260, 147] width 13 height 0
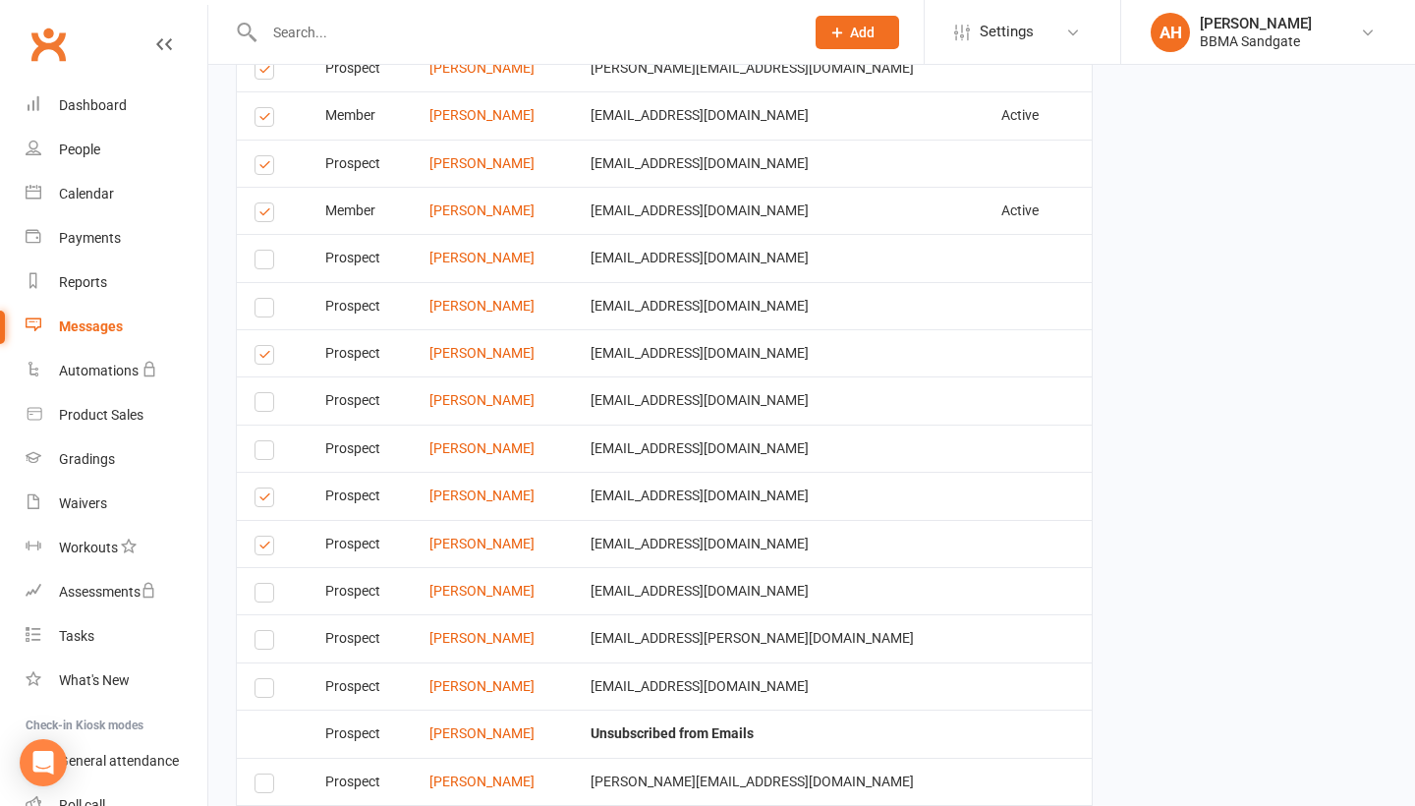
scroll to position [3207, 0]
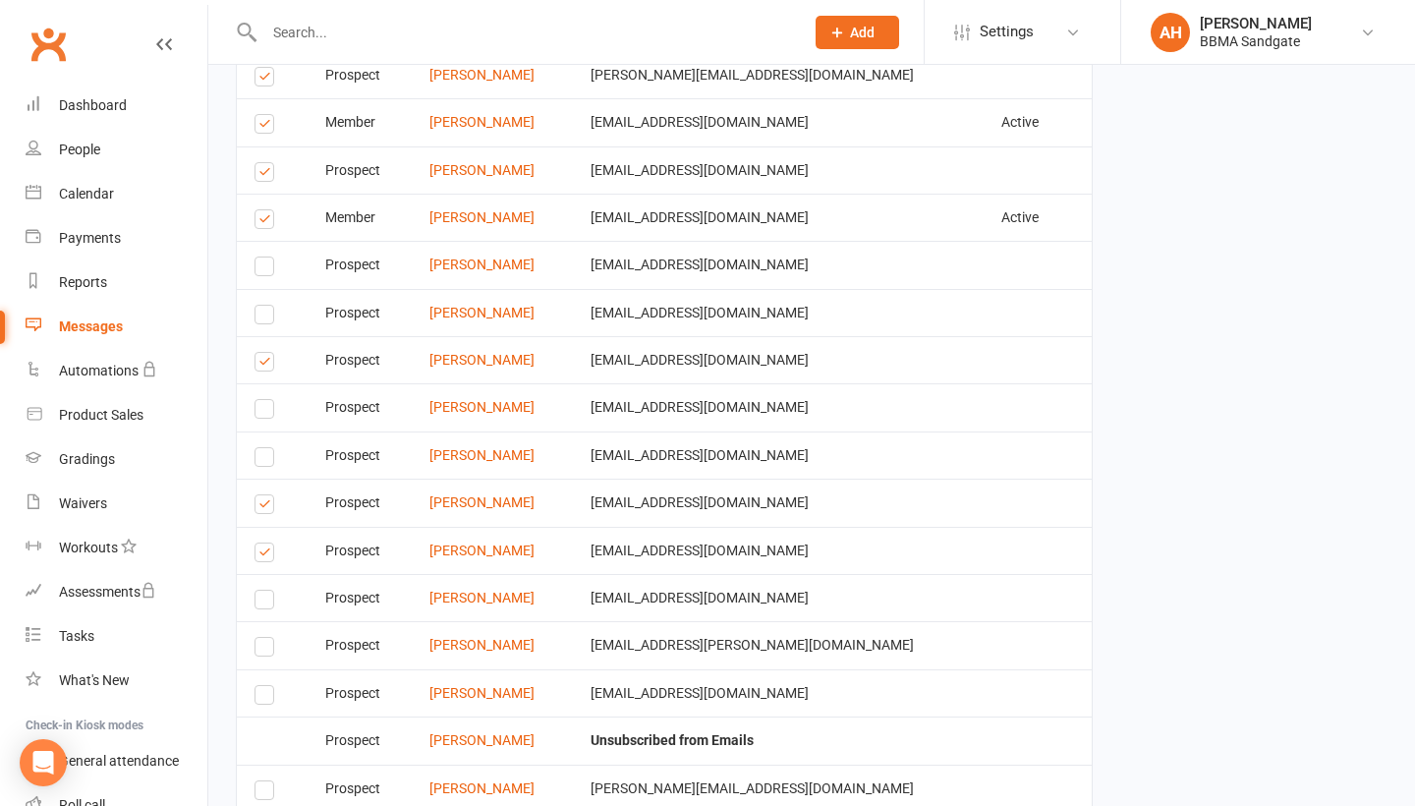
click at [264, 222] on label at bounding box center [267, 222] width 27 height 0
click at [264, 210] on input "checkbox" at bounding box center [260, 210] width 13 height 0
click at [263, 175] on label at bounding box center [267, 175] width 27 height 0
click at [263, 163] on input "checkbox" at bounding box center [260, 163] width 13 height 0
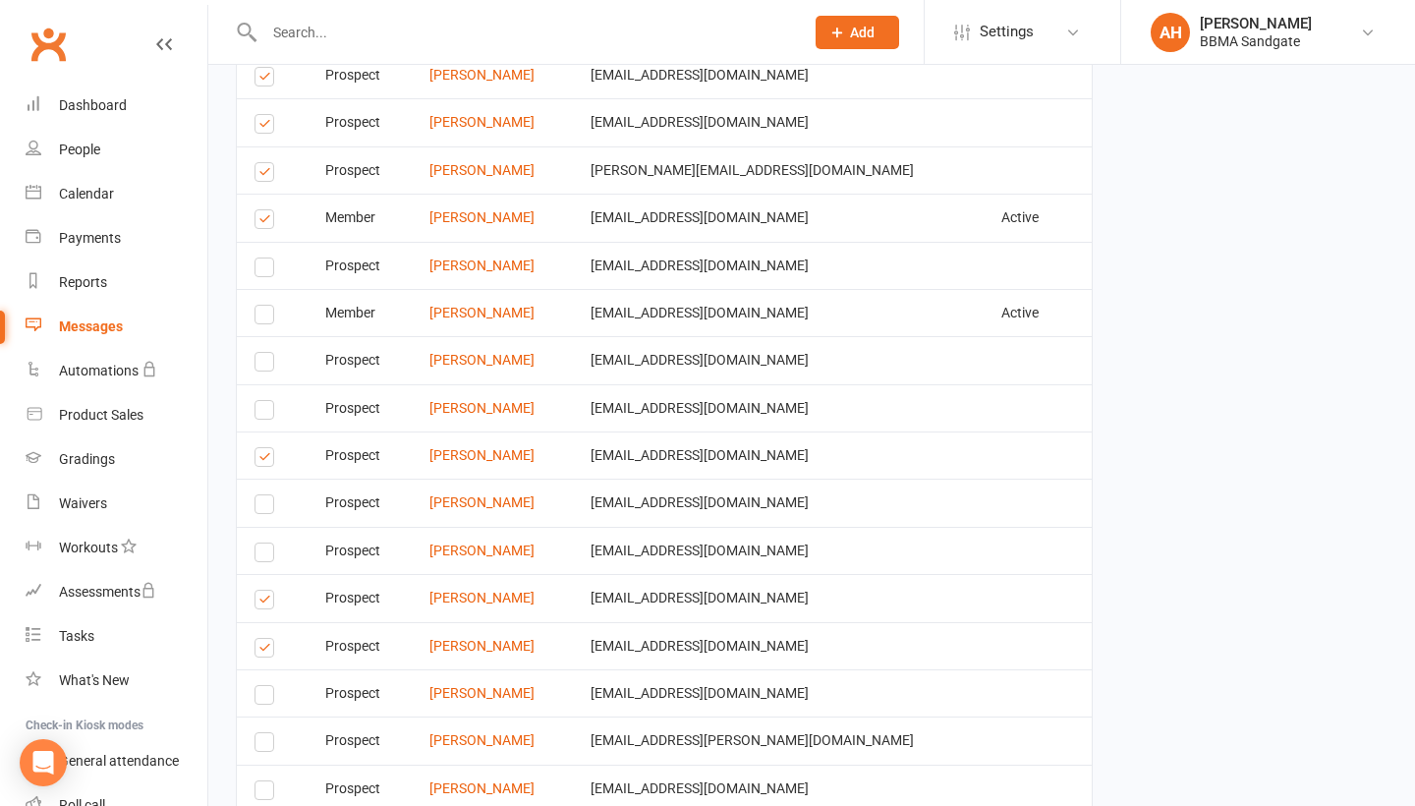
scroll to position [3071, 0]
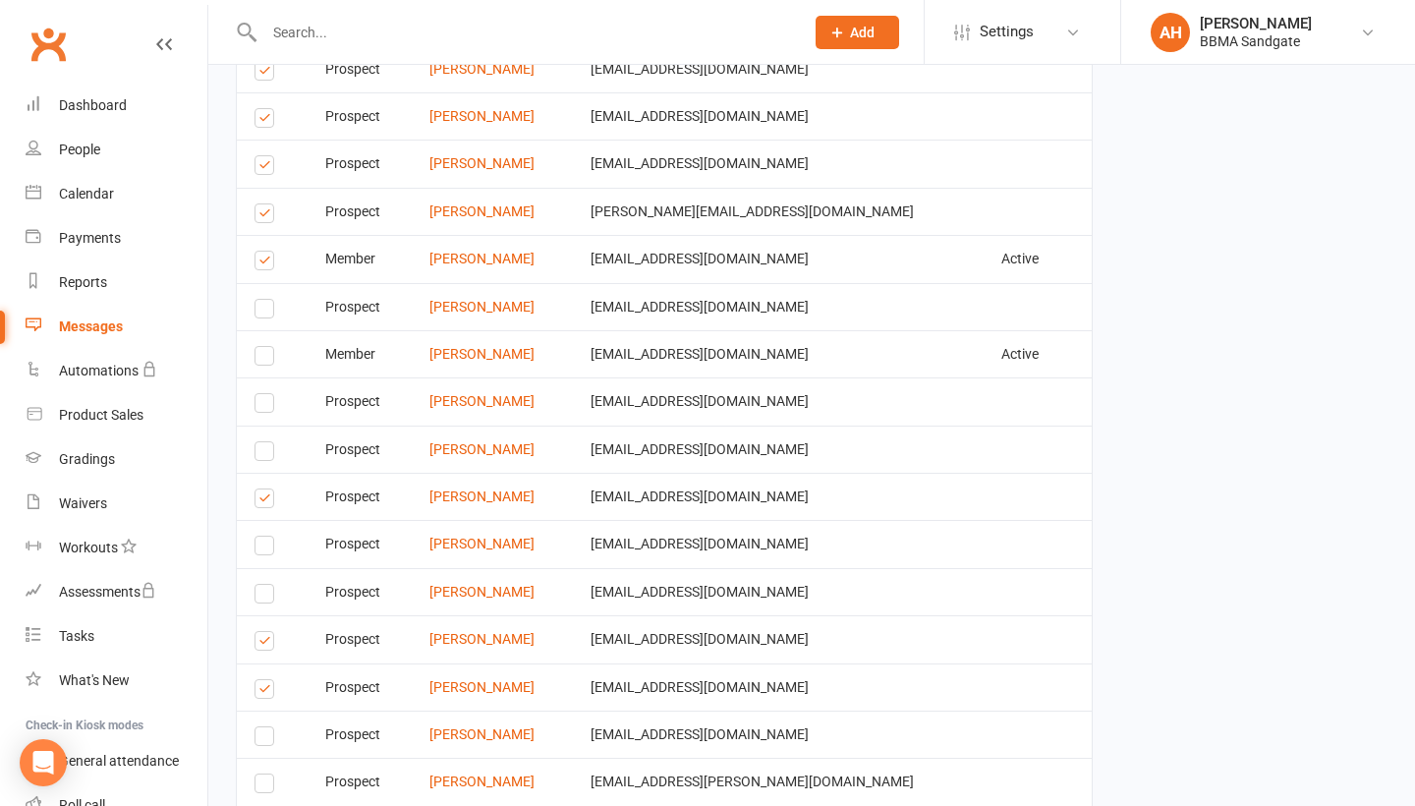
click at [264, 263] on label at bounding box center [267, 263] width 27 height 0
click at [264, 251] on input "checkbox" at bounding box center [260, 251] width 13 height 0
click at [265, 216] on label at bounding box center [267, 216] width 27 height 0
click at [265, 204] on input "checkbox" at bounding box center [260, 204] width 13 height 0
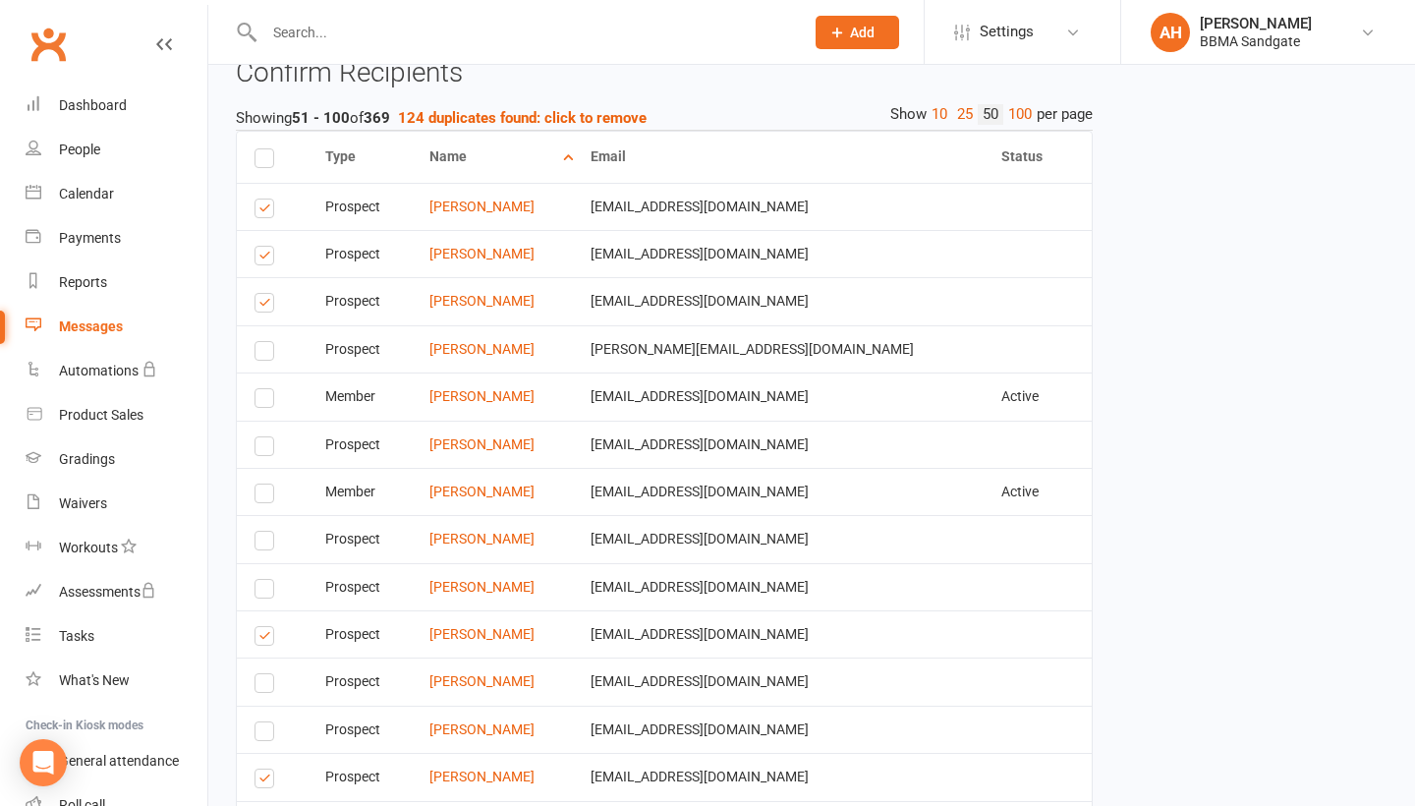
scroll to position [2930, 0]
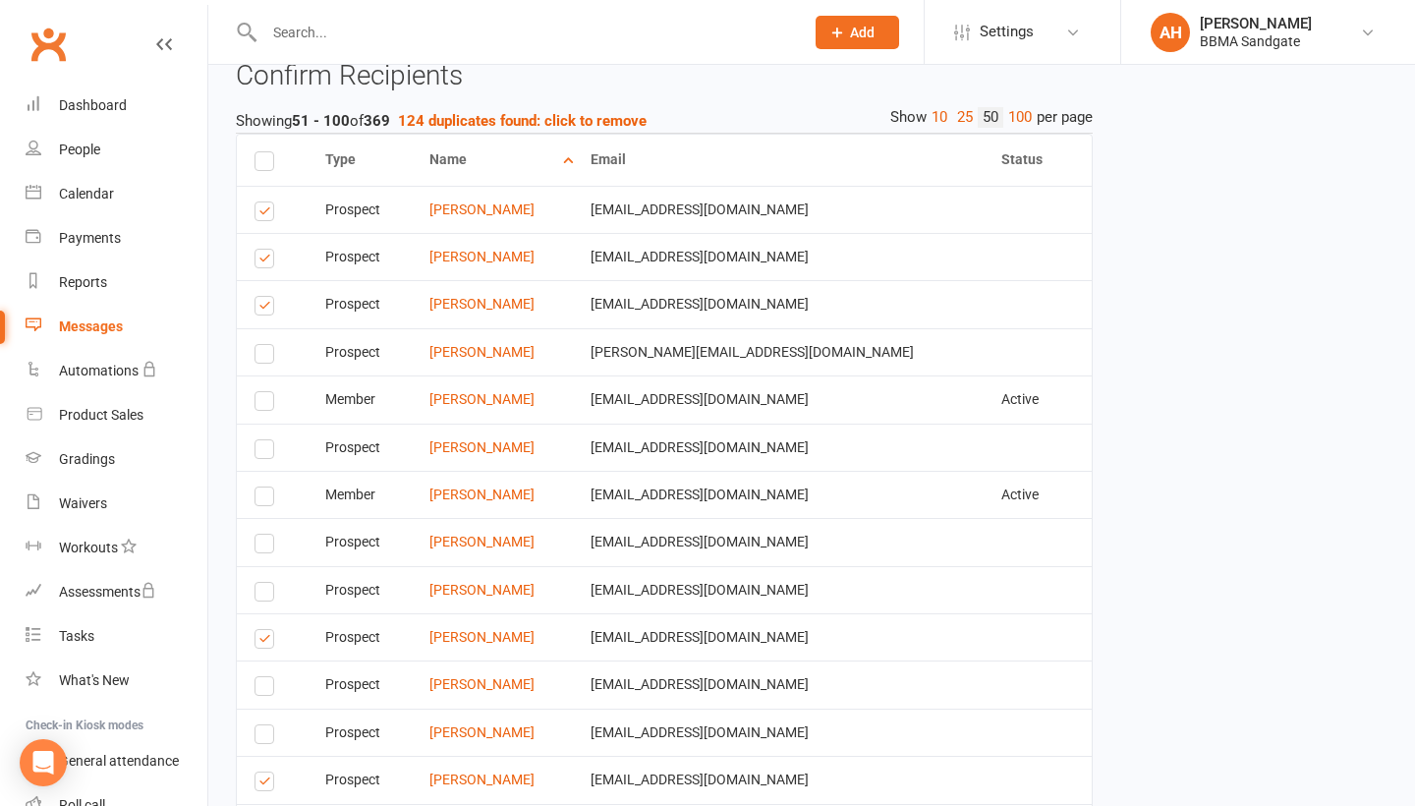
click at [267, 261] on label at bounding box center [267, 261] width 27 height 0
click at [267, 250] on input "checkbox" at bounding box center [260, 250] width 13 height 0
click at [264, 214] on label at bounding box center [267, 214] width 27 height 0
click at [264, 202] on input "checkbox" at bounding box center [260, 202] width 13 height 0
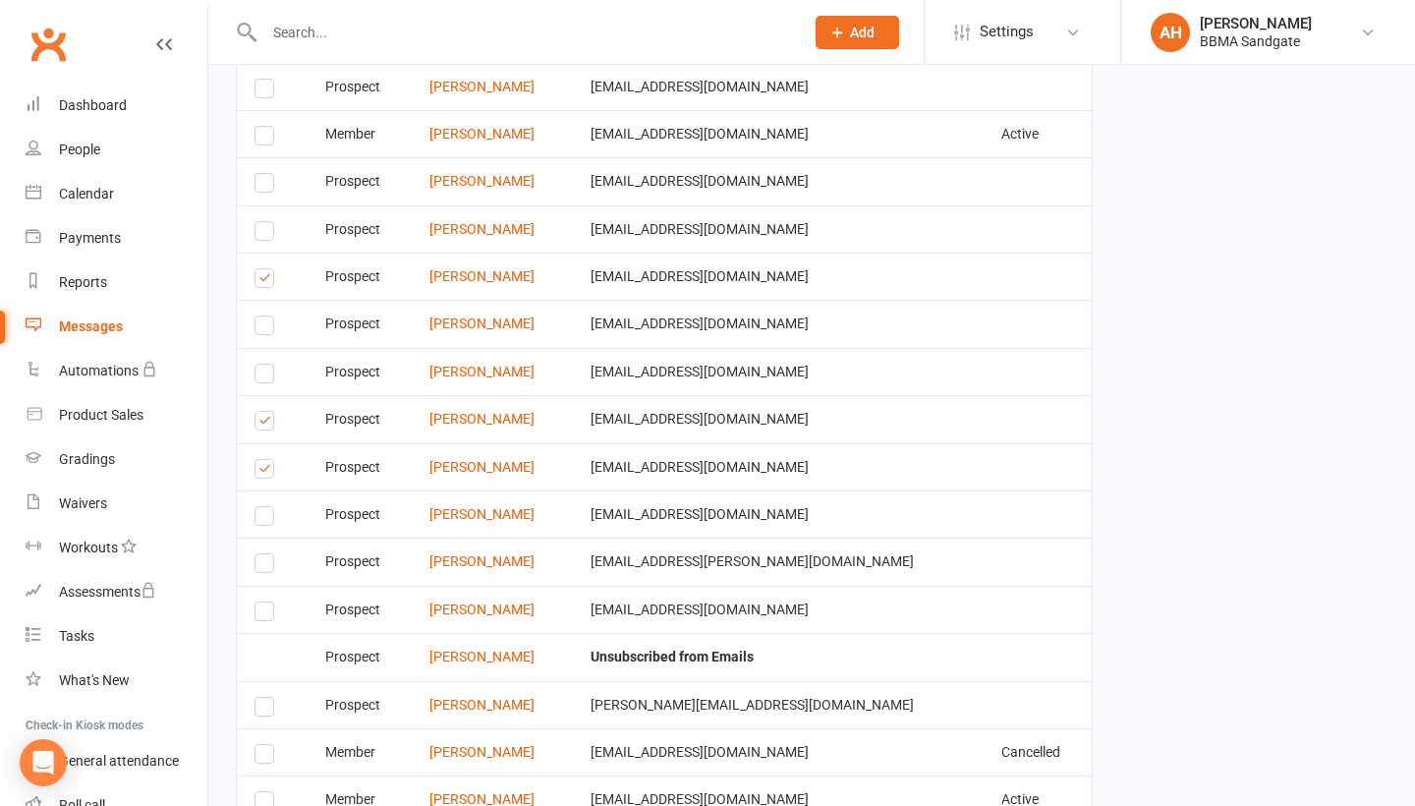
scroll to position [3301, 0]
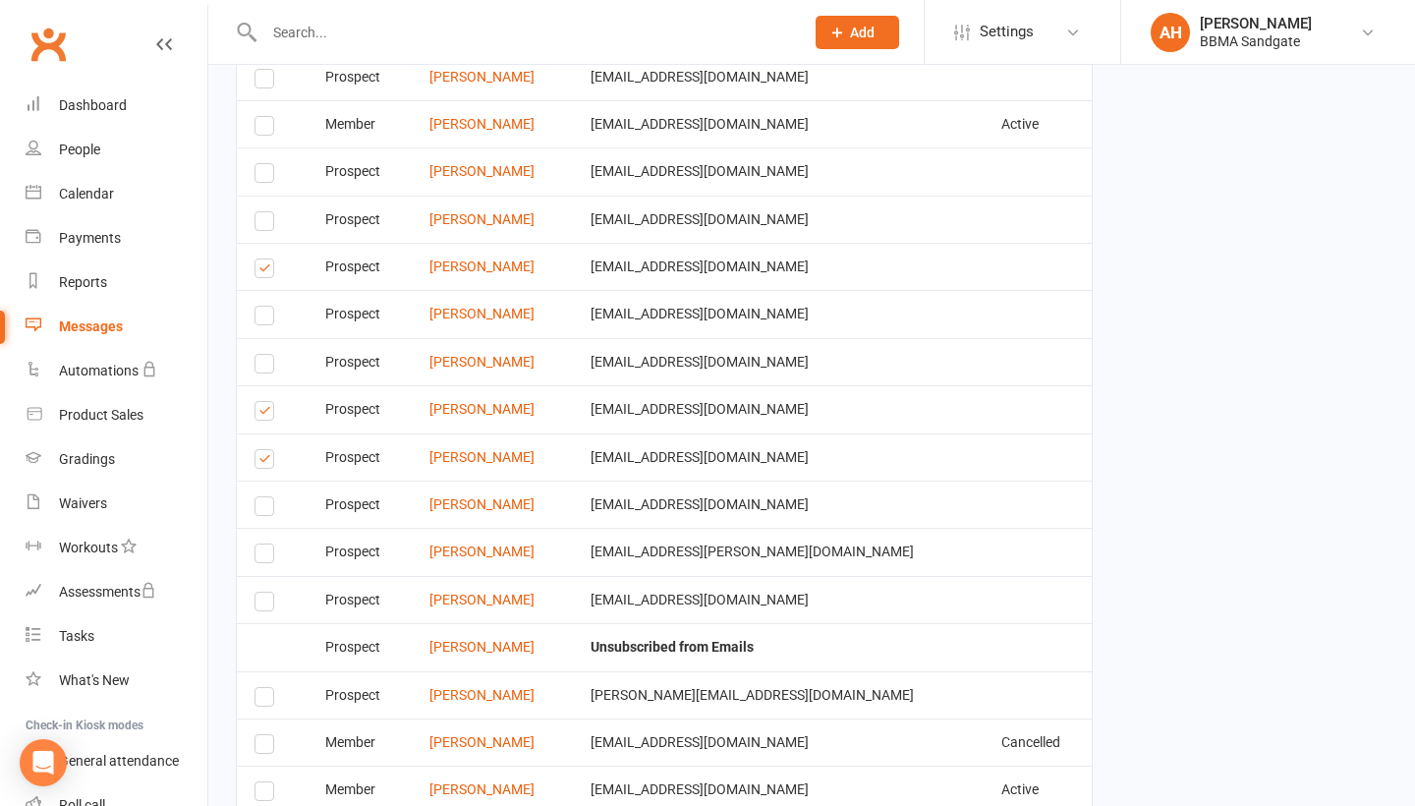
click at [261, 271] on label at bounding box center [267, 271] width 27 height 0
click at [261, 259] on input "checkbox" at bounding box center [260, 259] width 13 height 0
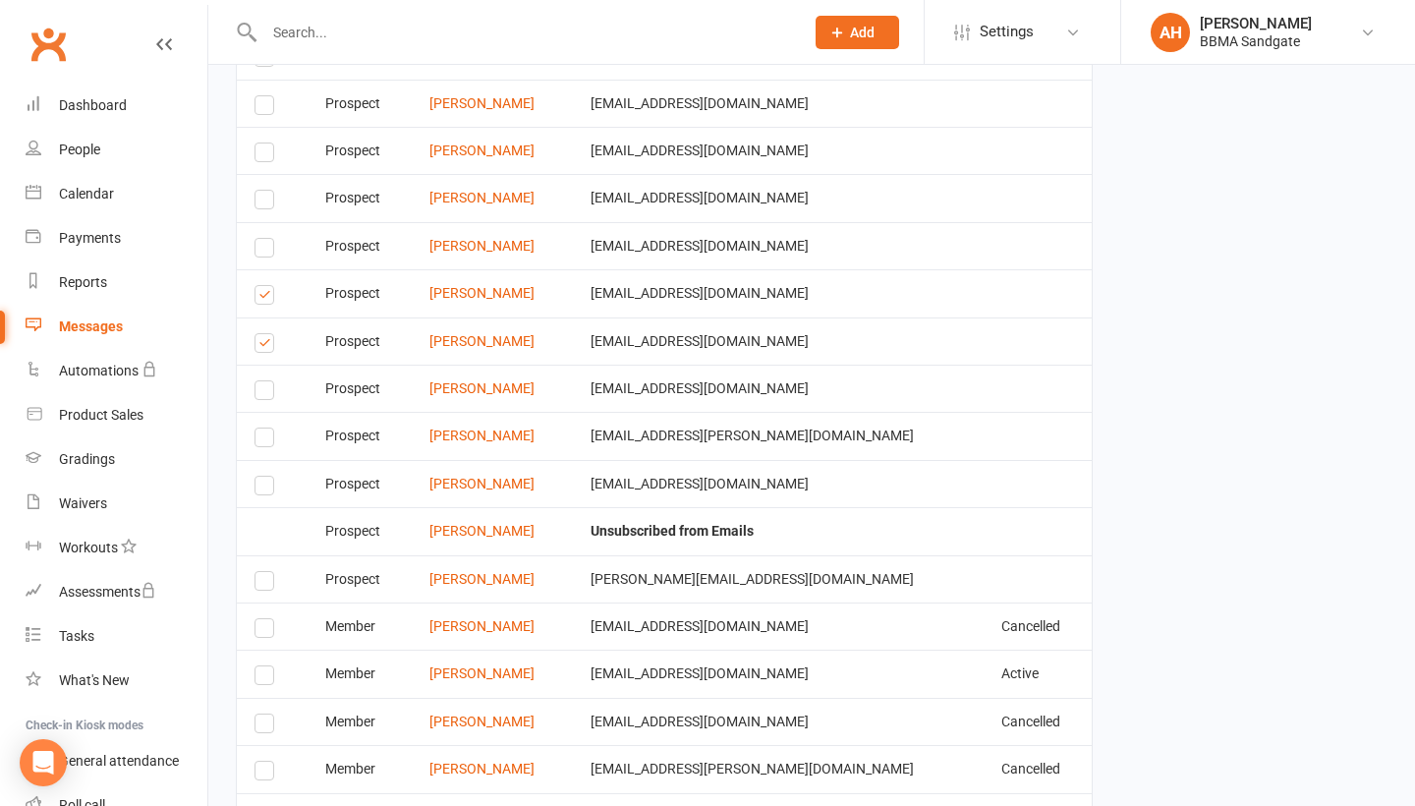
scroll to position [3419, 0]
click at [265, 296] on label at bounding box center [267, 296] width 27 height 0
click at [265, 284] on input "checkbox" at bounding box center [260, 284] width 13 height 0
click at [266, 344] on label at bounding box center [267, 344] width 27 height 0
click at [266, 332] on input "checkbox" at bounding box center [260, 332] width 13 height 0
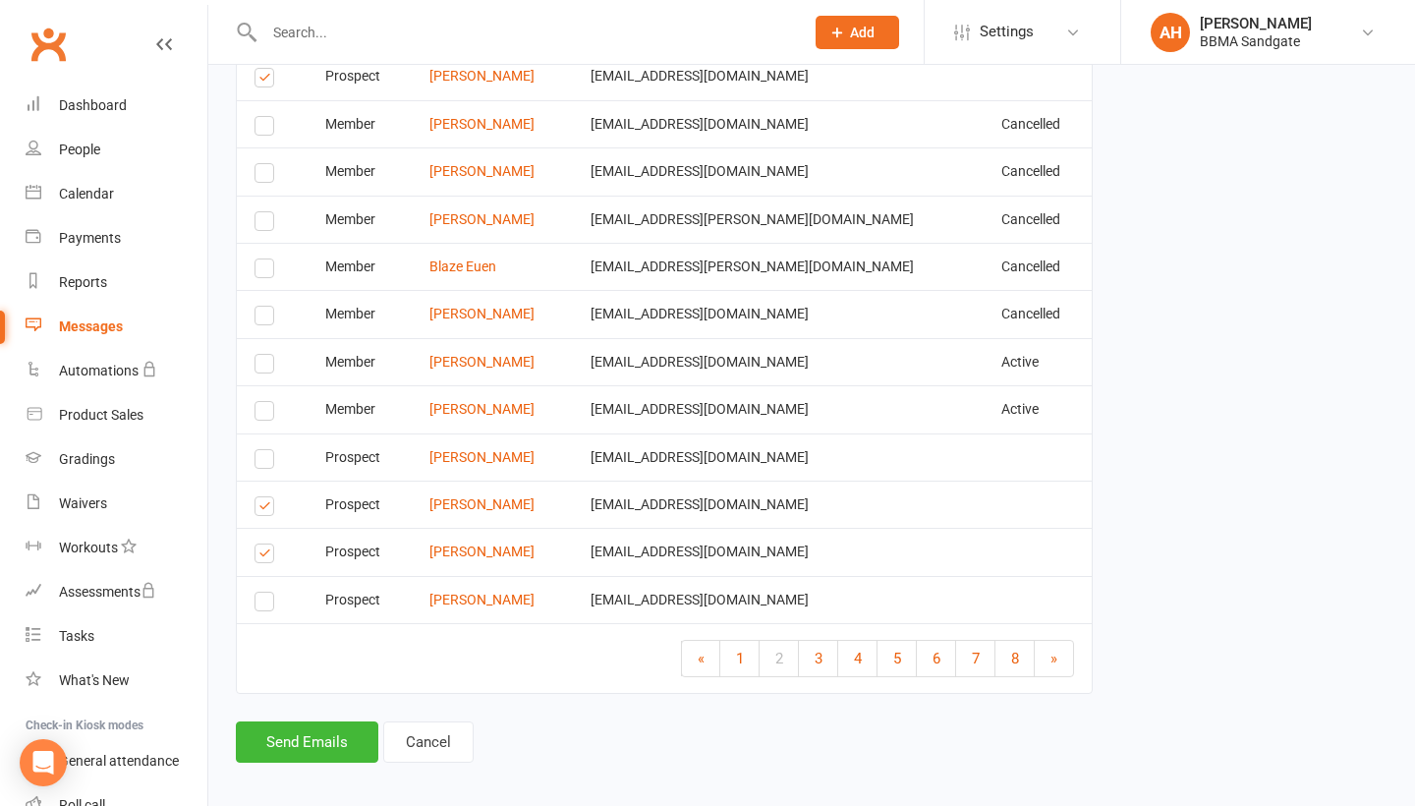
scroll to position [4868, 0]
click at [814, 651] on span "3" at bounding box center [818, 659] width 8 height 18
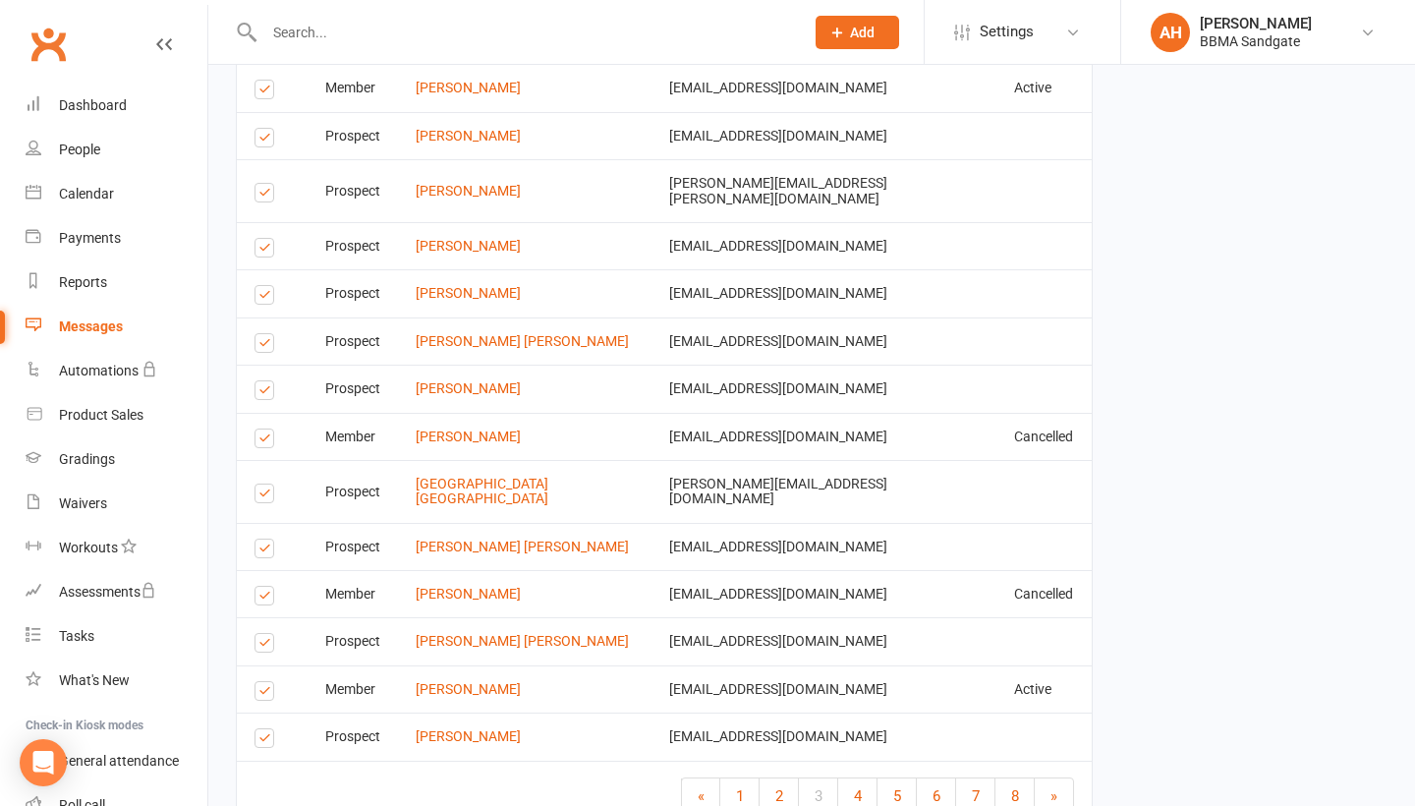
click at [262, 741] on label at bounding box center [267, 741] width 27 height 0
click at [262, 729] on input "checkbox" at bounding box center [260, 729] width 13 height 0
click at [265, 694] on label at bounding box center [267, 694] width 27 height 0
click at [265, 682] on input "checkbox" at bounding box center [260, 682] width 13 height 0
click at [265, 694] on label at bounding box center [267, 694] width 27 height 0
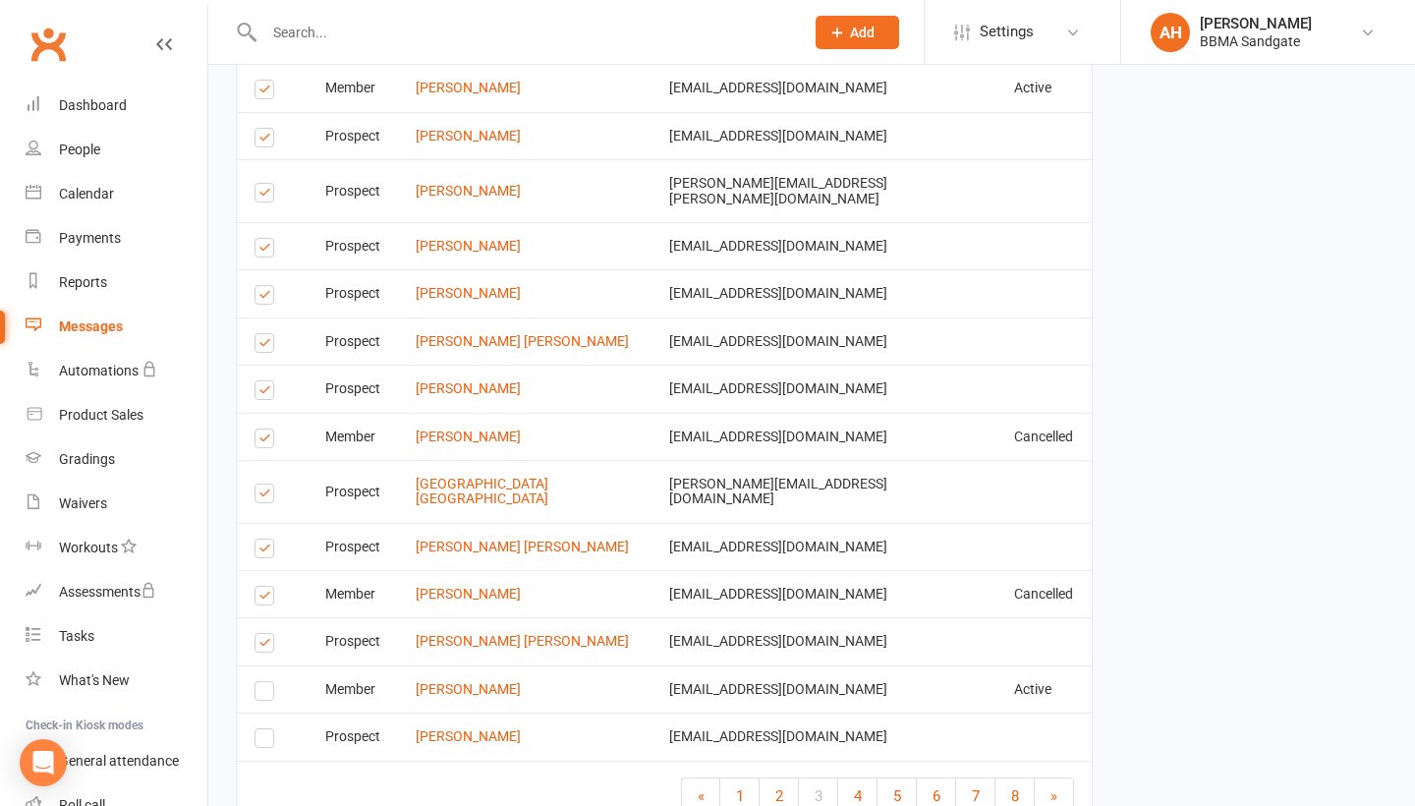
click at [265, 682] on input "checkbox" at bounding box center [260, 682] width 13 height 0
click at [270, 645] on label at bounding box center [267, 645] width 27 height 0
click at [267, 634] on input "checkbox" at bounding box center [260, 634] width 13 height 0
click at [263, 551] on label at bounding box center [267, 551] width 27 height 0
click at [263, 539] on input "checkbox" at bounding box center [260, 539] width 13 height 0
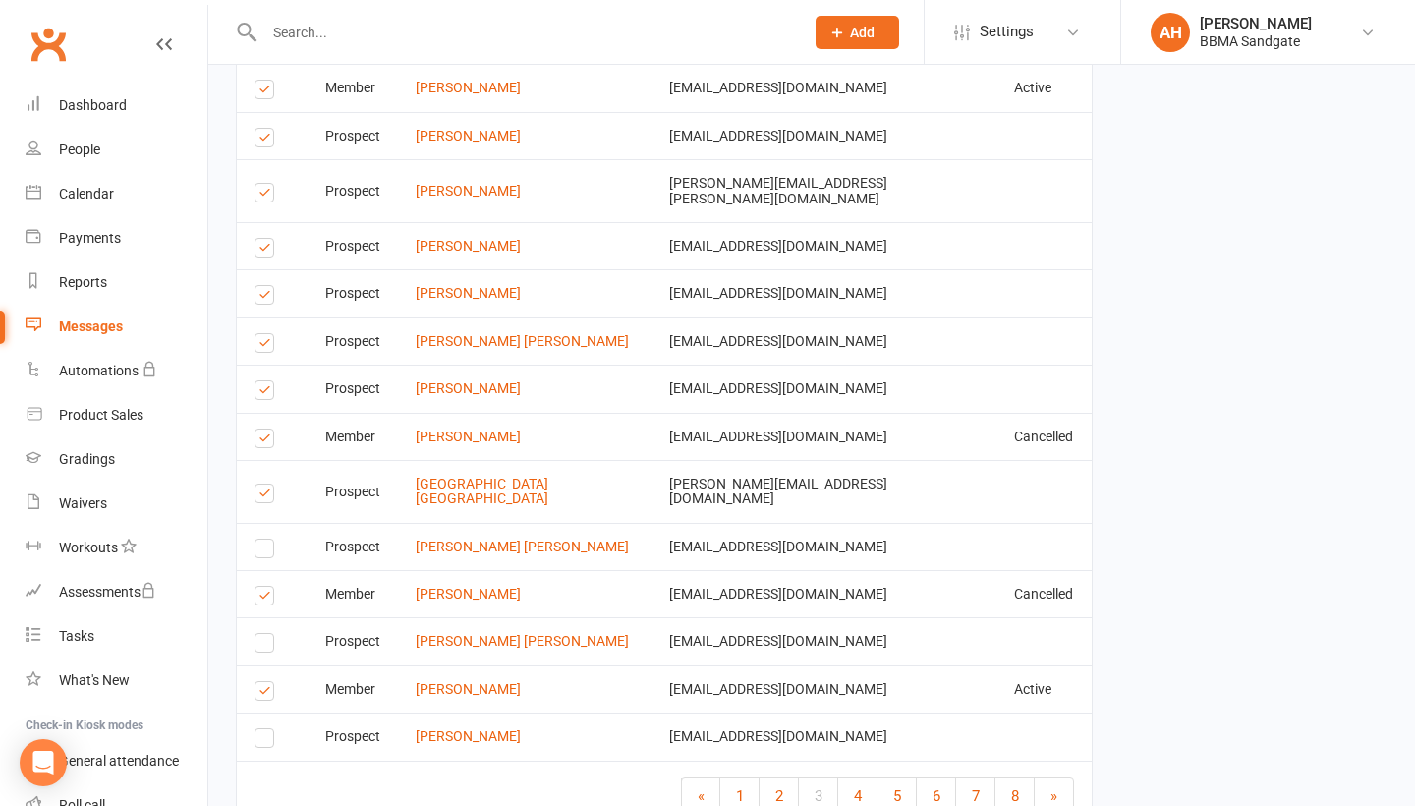
click at [265, 496] on label at bounding box center [267, 496] width 27 height 0
click at [265, 484] on input "checkbox" at bounding box center [260, 484] width 13 height 0
click at [265, 441] on label at bounding box center [267, 441] width 27 height 0
click at [265, 429] on input "checkbox" at bounding box center [260, 429] width 13 height 0
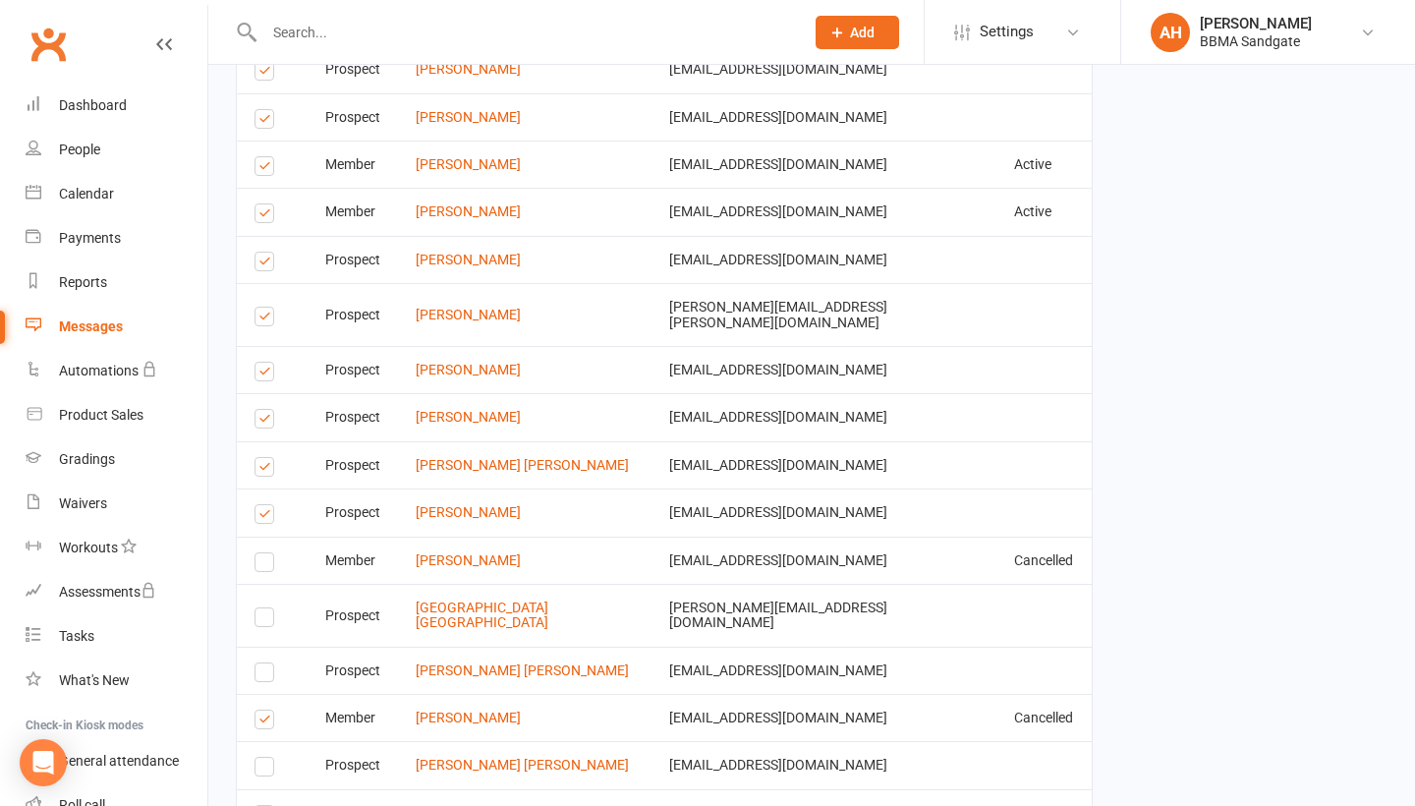
scroll to position [4742, 0]
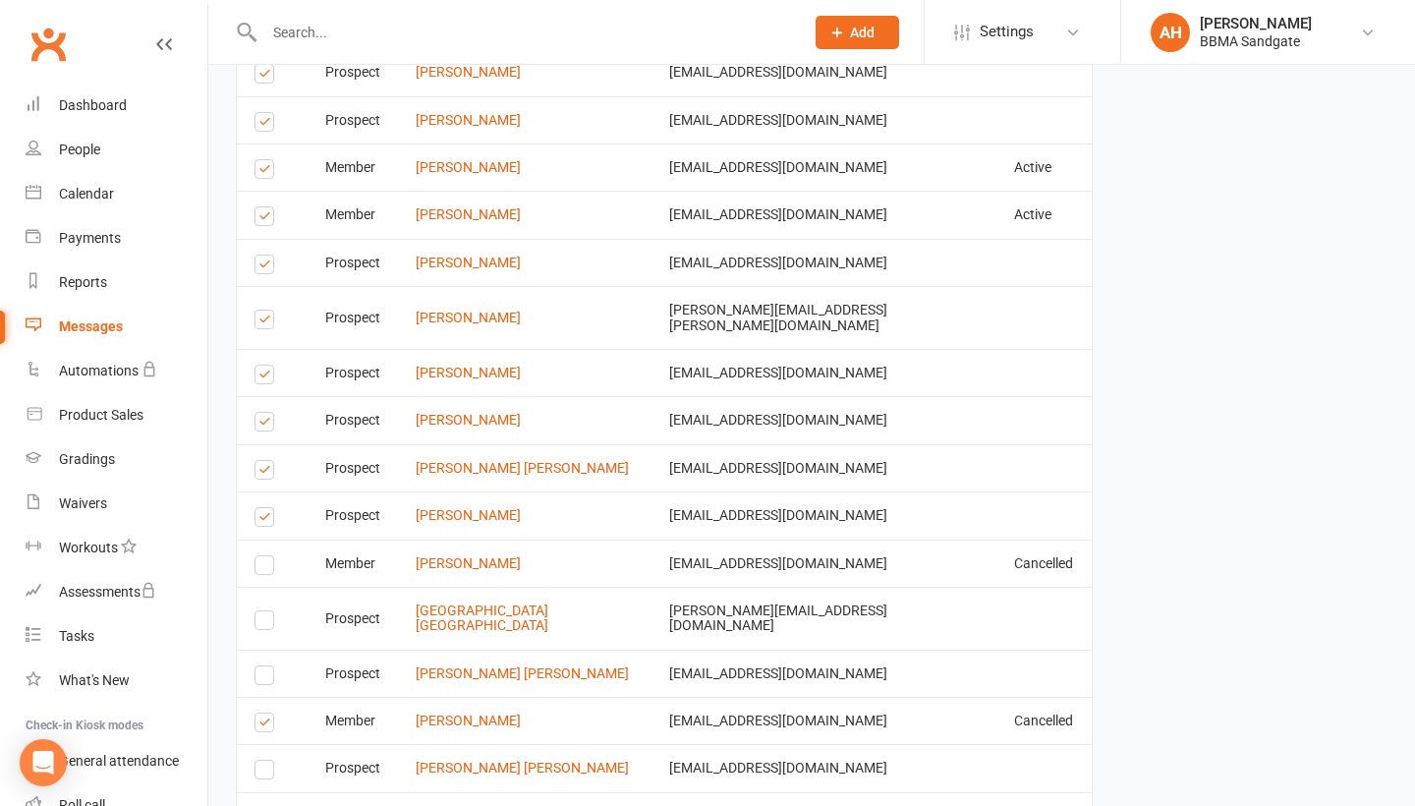
click at [264, 520] on label at bounding box center [267, 520] width 27 height 0
click at [264, 508] on input "checkbox" at bounding box center [260, 508] width 13 height 0
click at [266, 473] on label at bounding box center [267, 473] width 27 height 0
click at [266, 461] on input "checkbox" at bounding box center [260, 461] width 13 height 0
click at [268, 424] on label at bounding box center [267, 424] width 27 height 0
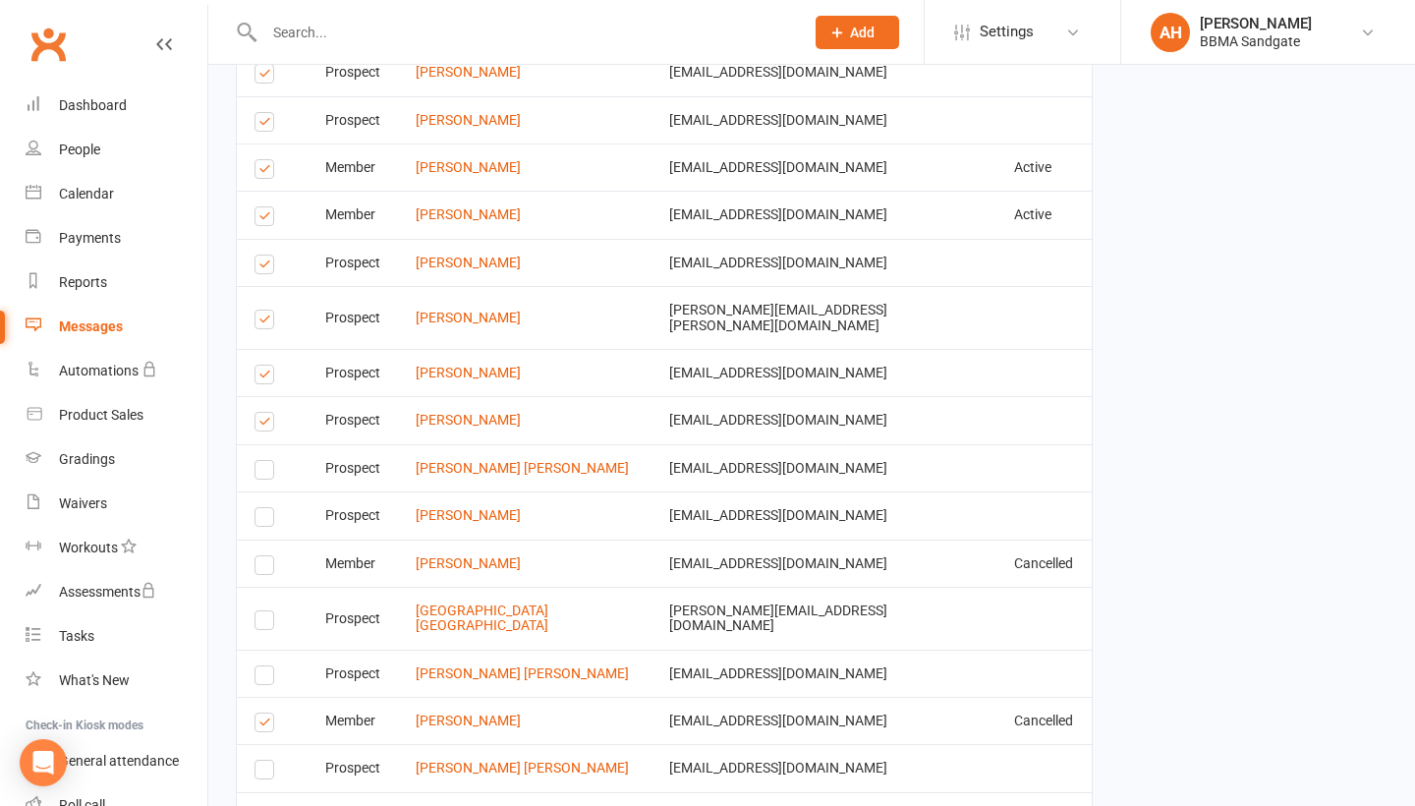
click at [267, 413] on input "checkbox" at bounding box center [260, 413] width 13 height 0
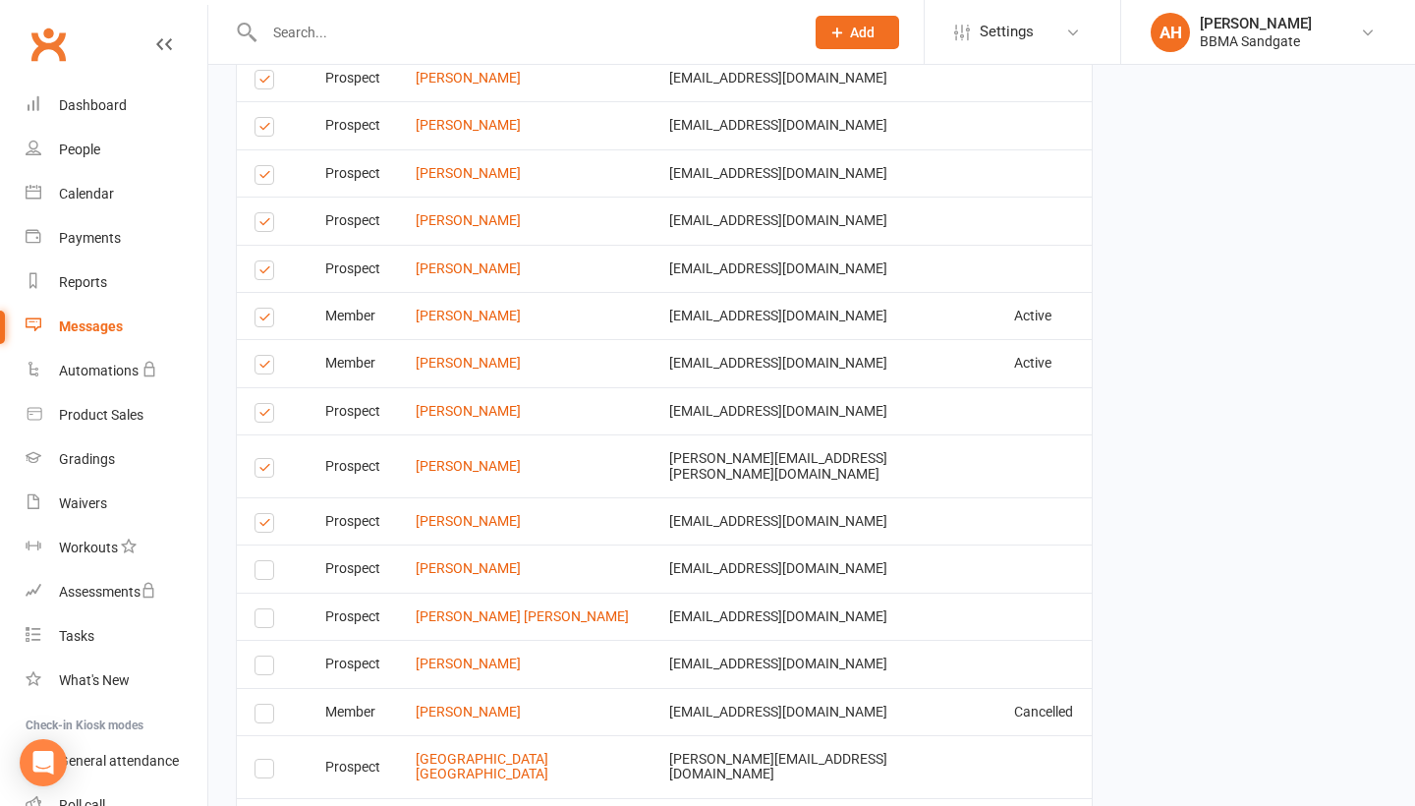
scroll to position [4590, 0]
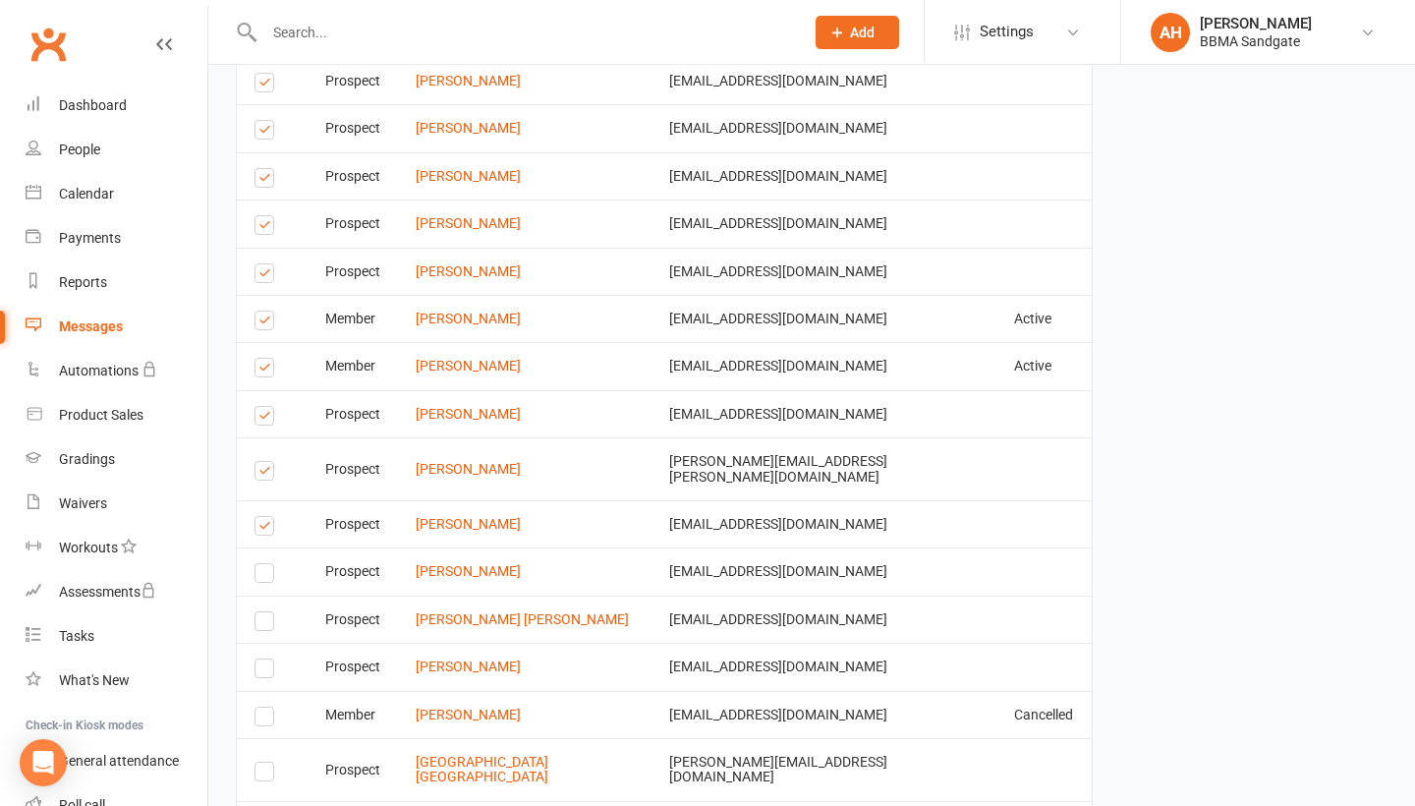
click at [267, 528] on label at bounding box center [267, 528] width 27 height 0
click at [267, 517] on input "checkbox" at bounding box center [260, 517] width 13 height 0
click at [267, 473] on label at bounding box center [267, 473] width 27 height 0
click at [267, 462] on input "checkbox" at bounding box center [260, 462] width 13 height 0
click at [271, 418] on label at bounding box center [267, 418] width 27 height 0
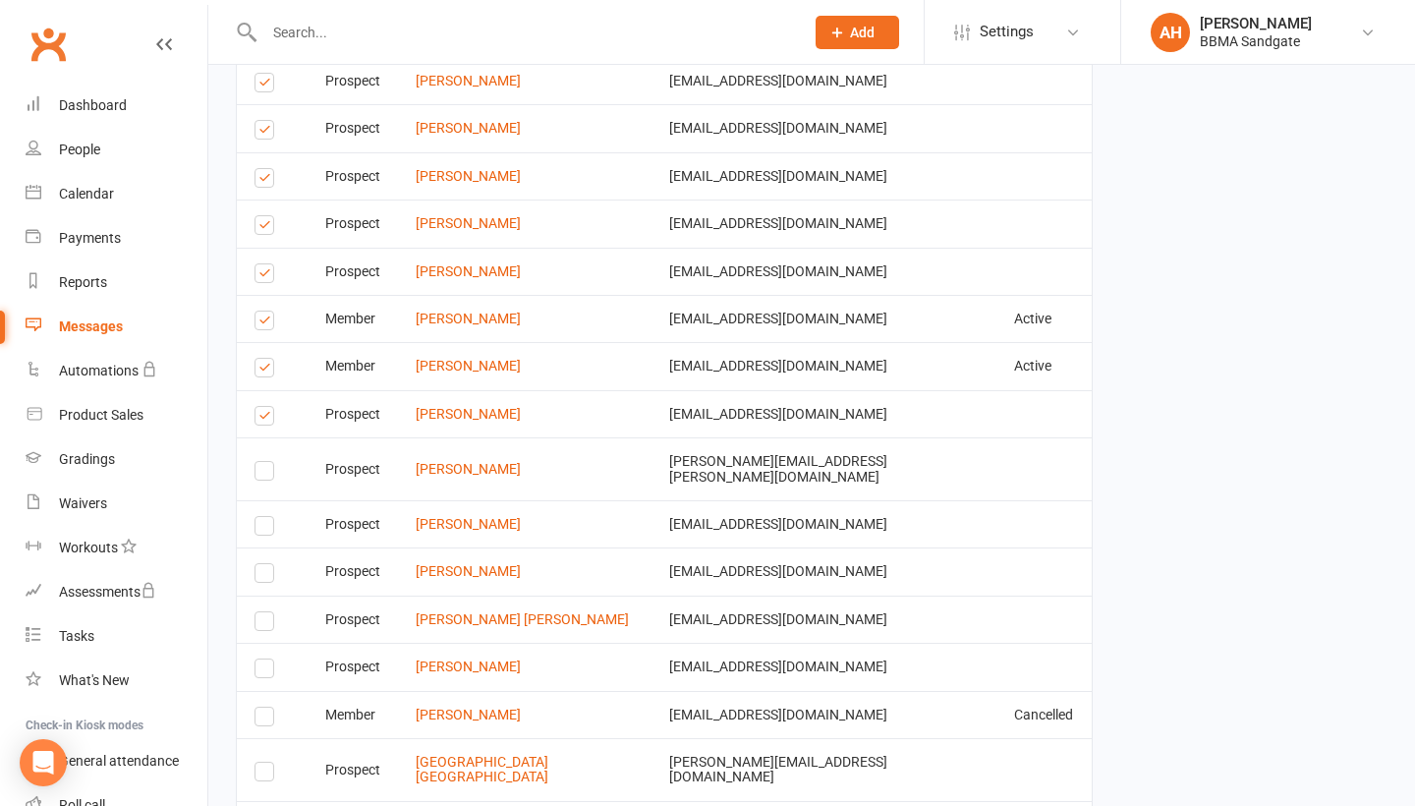
click at [267, 407] on input "checkbox" at bounding box center [260, 407] width 13 height 0
click at [260, 370] on label at bounding box center [267, 370] width 27 height 0
click at [260, 359] on input "checkbox" at bounding box center [260, 359] width 13 height 0
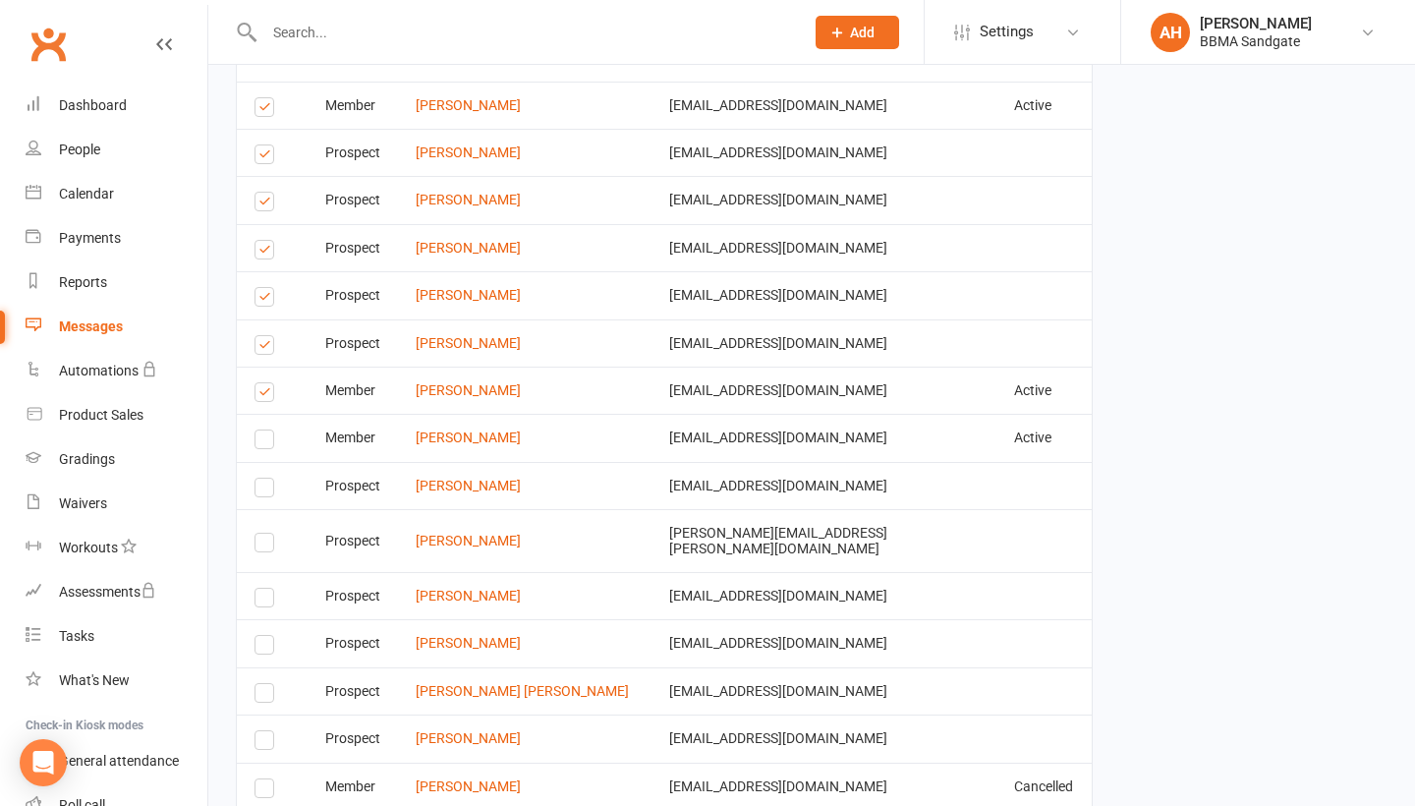
scroll to position [4497, 0]
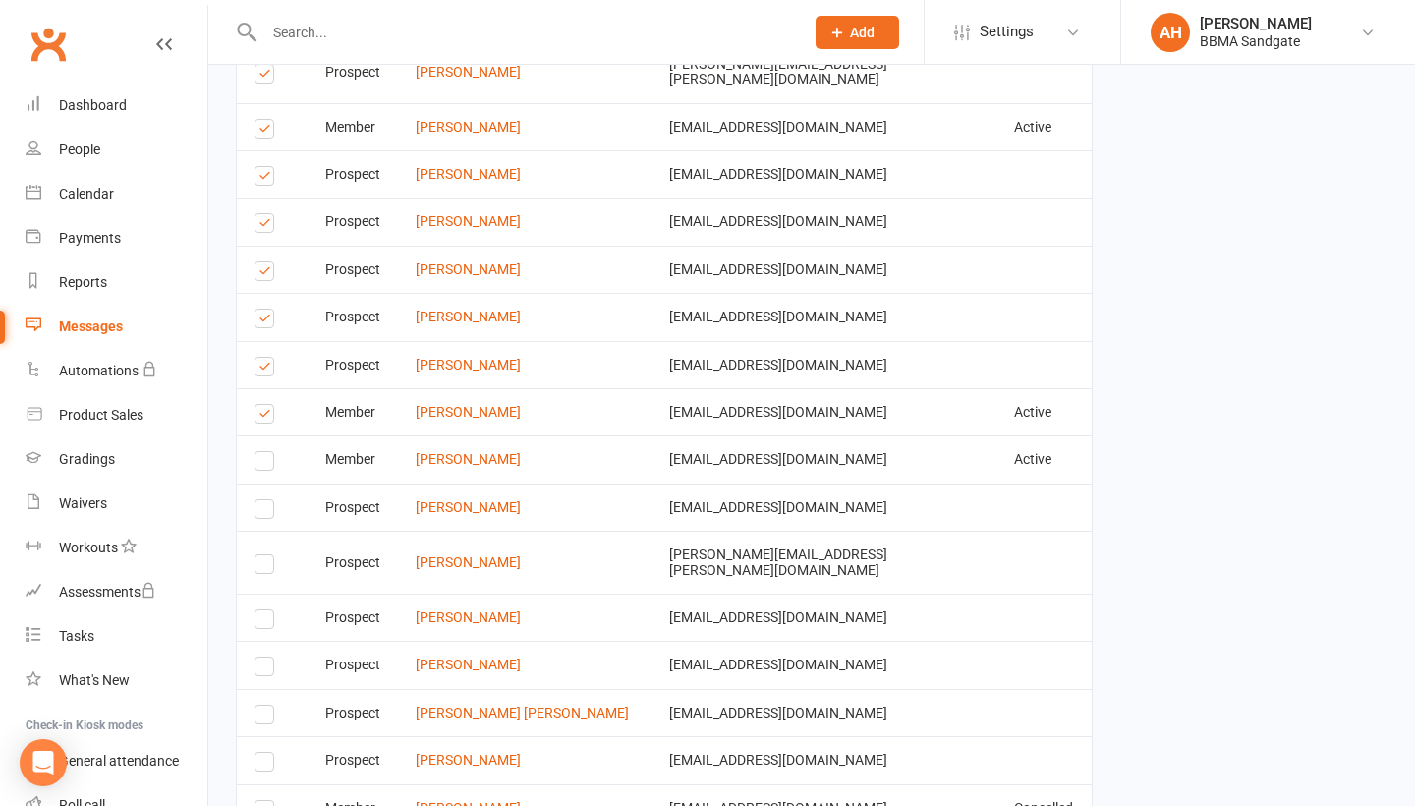
click at [270, 417] on label at bounding box center [267, 417] width 27 height 0
click at [267, 405] on input "checkbox" at bounding box center [260, 405] width 13 height 0
click at [273, 369] on label at bounding box center [267, 369] width 27 height 0
click at [267, 358] on input "checkbox" at bounding box center [260, 358] width 13 height 0
click at [263, 321] on label at bounding box center [267, 321] width 27 height 0
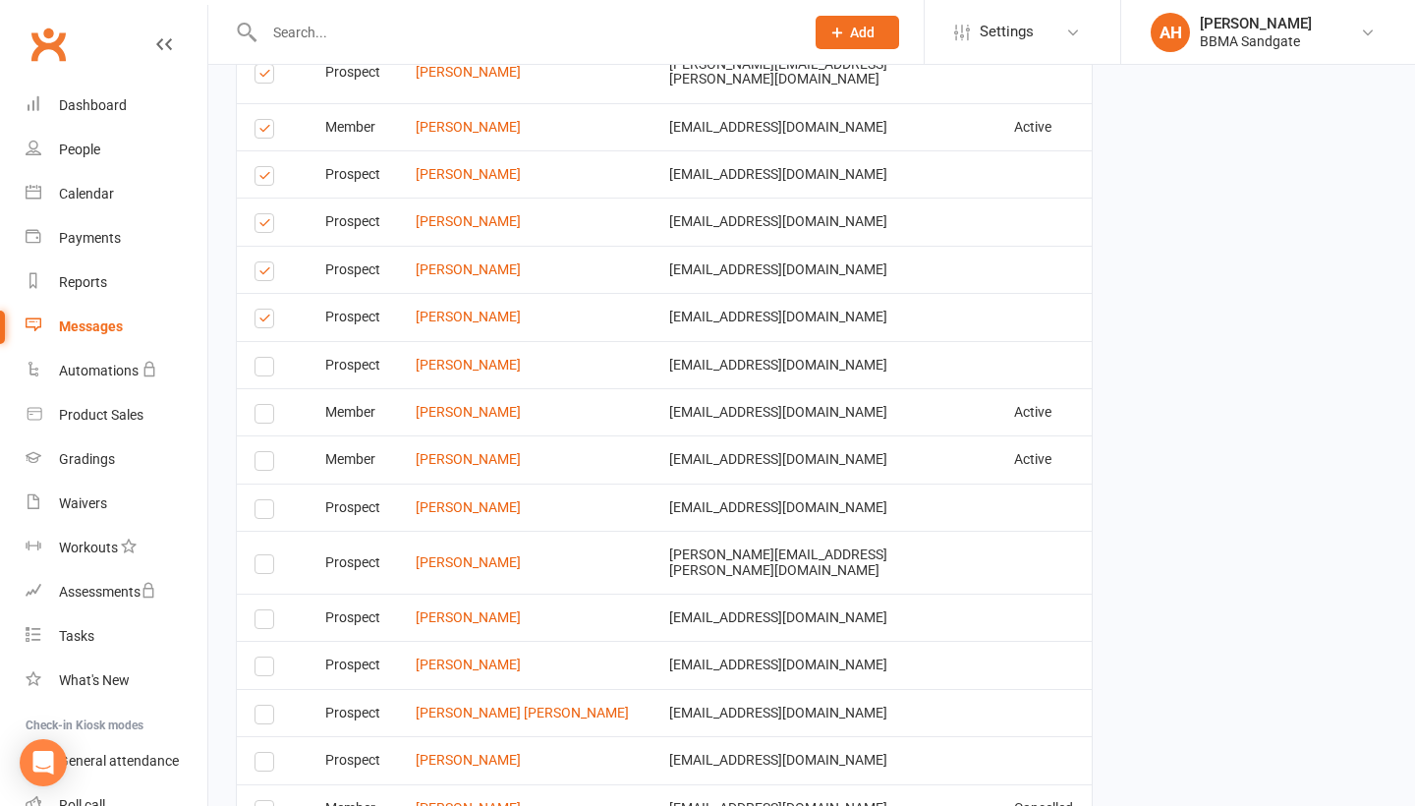
click at [263, 309] on input "checkbox" at bounding box center [260, 309] width 13 height 0
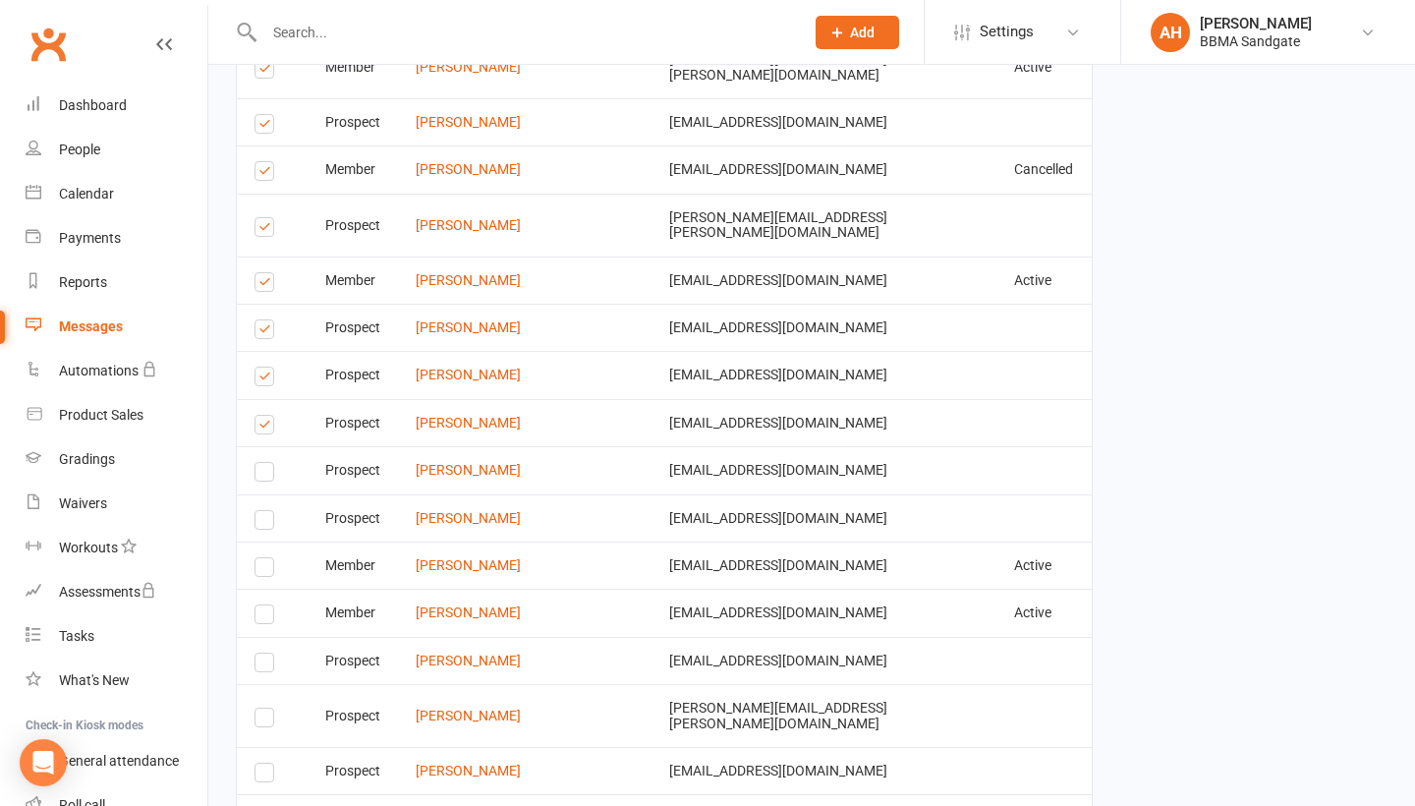
scroll to position [4343, 0]
click at [261, 428] on label at bounding box center [267, 428] width 27 height 0
click at [261, 417] on input "checkbox" at bounding box center [260, 417] width 13 height 0
click at [267, 380] on label at bounding box center [267, 380] width 27 height 0
click at [267, 368] on input "checkbox" at bounding box center [260, 368] width 13 height 0
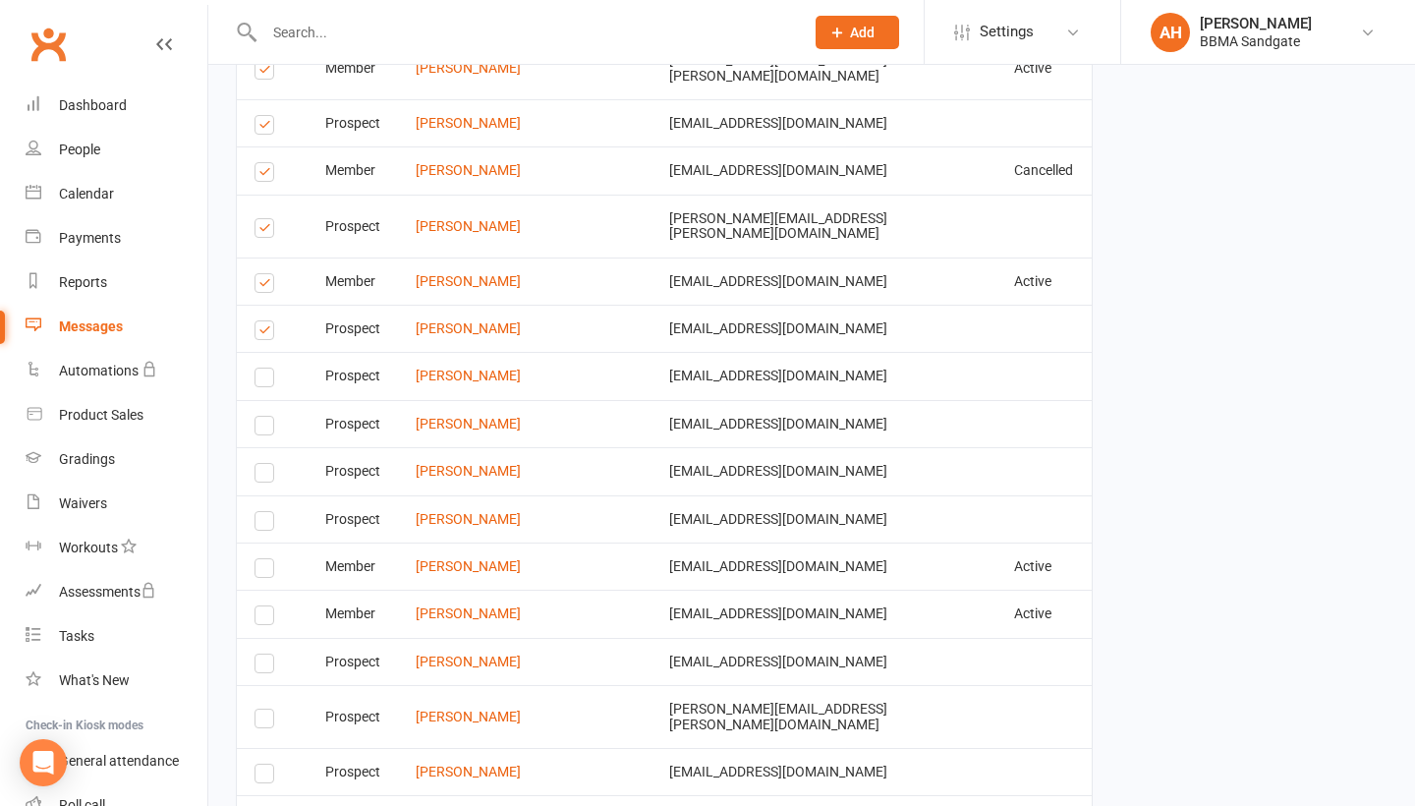
click at [267, 333] on label at bounding box center [267, 333] width 27 height 0
click at [267, 321] on input "checkbox" at bounding box center [260, 321] width 13 height 0
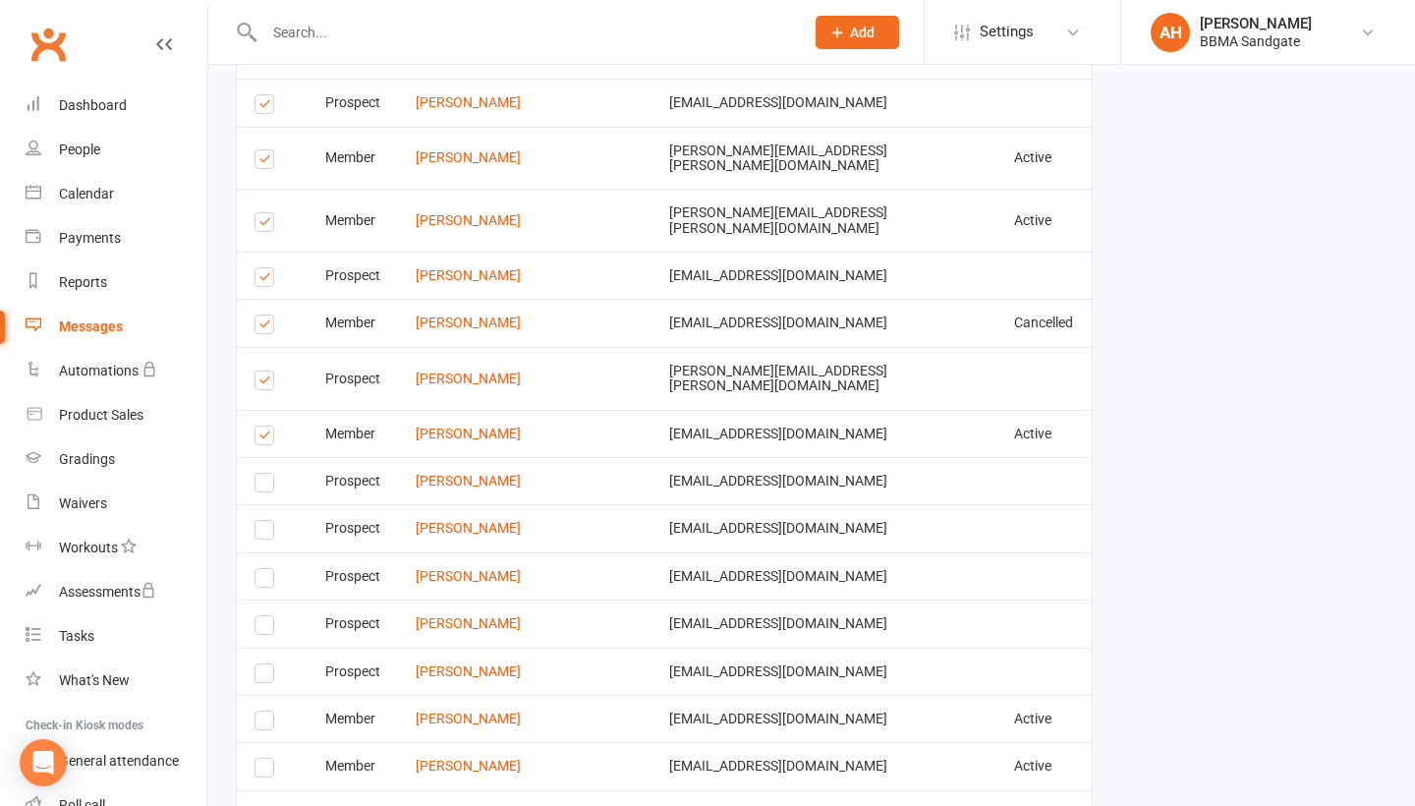
scroll to position [4190, 0]
click at [261, 439] on label at bounding box center [267, 439] width 27 height 0
click at [261, 427] on input "checkbox" at bounding box center [260, 427] width 13 height 0
click at [264, 384] on label at bounding box center [267, 384] width 27 height 0
click at [264, 372] on input "checkbox" at bounding box center [260, 372] width 13 height 0
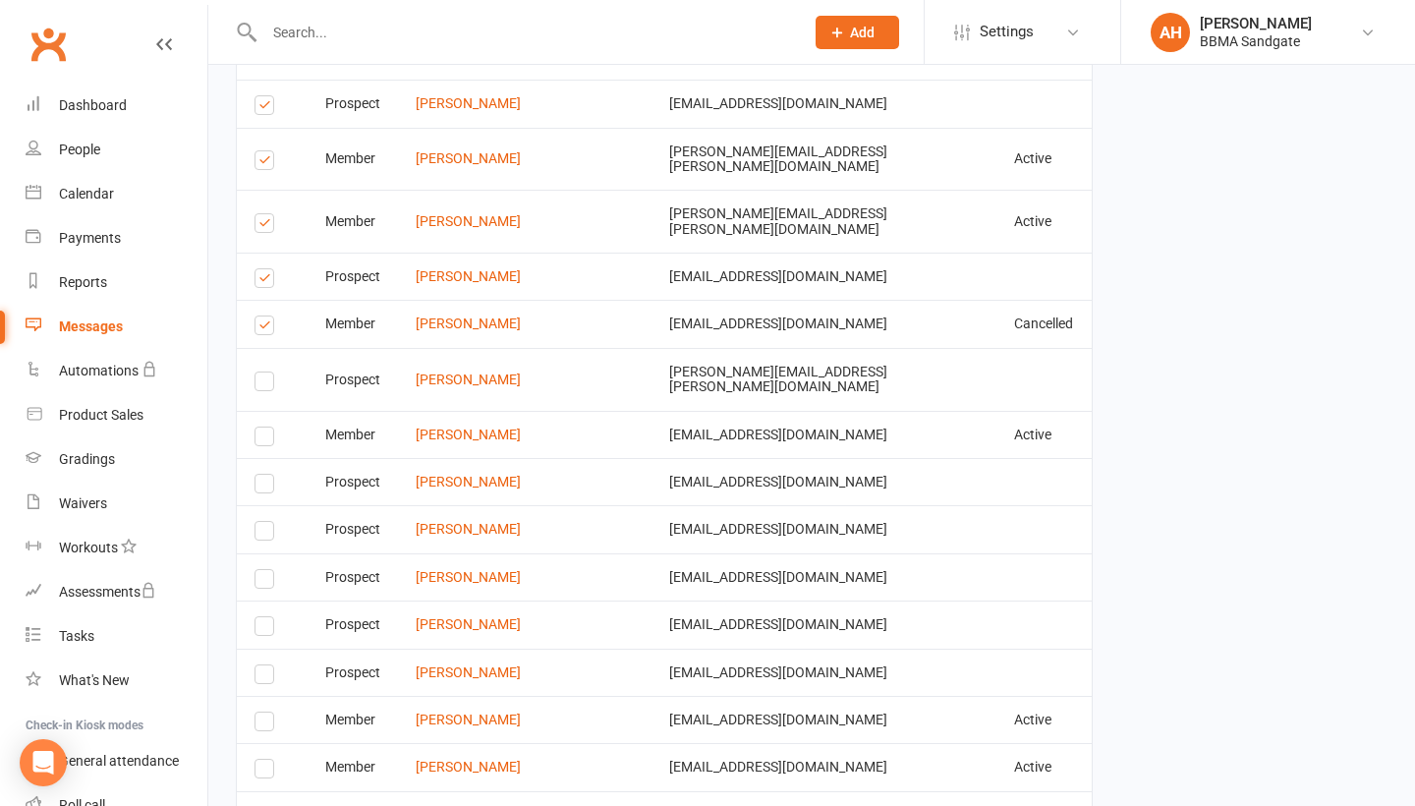
click at [269, 328] on label at bounding box center [267, 328] width 27 height 0
click at [267, 316] on input "checkbox" at bounding box center [260, 316] width 13 height 0
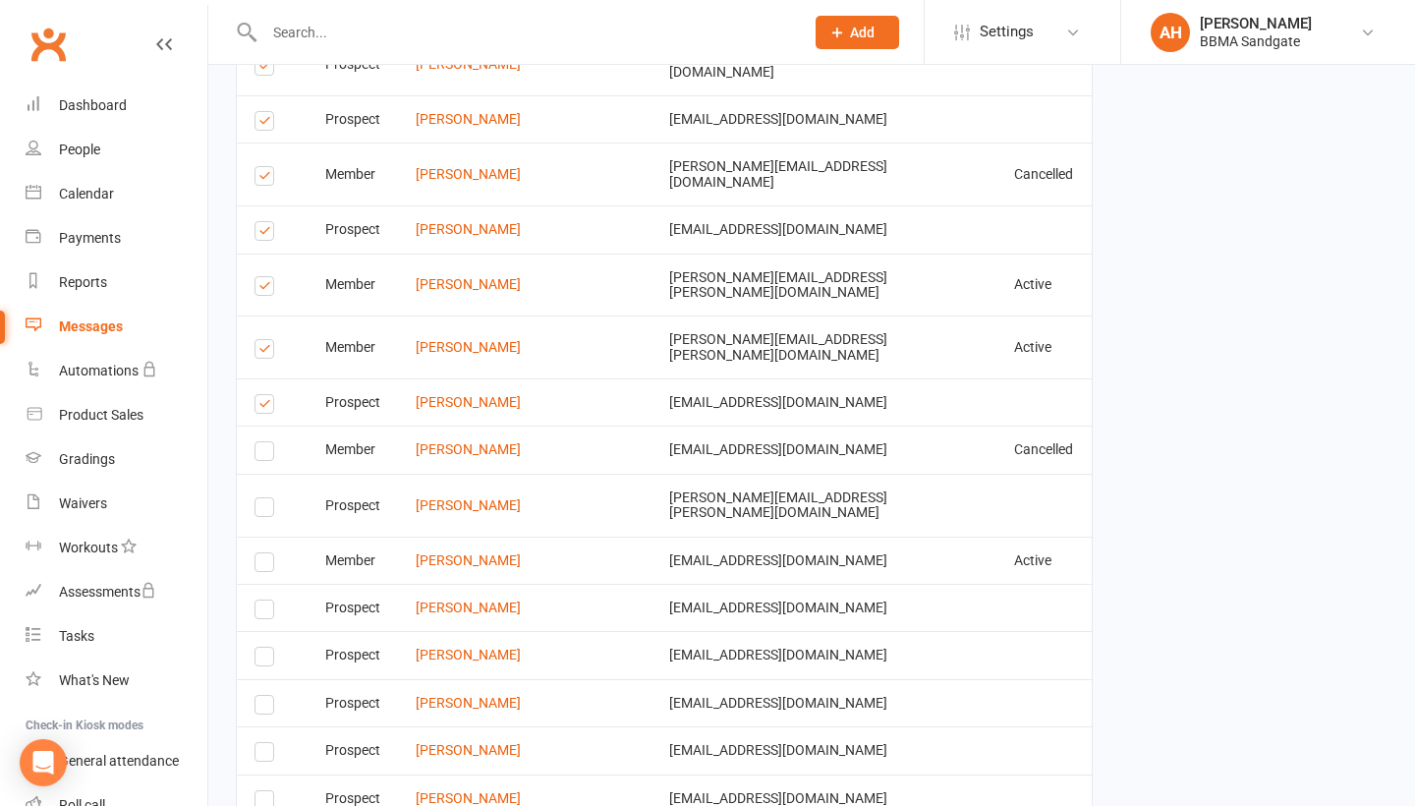
scroll to position [4026, 0]
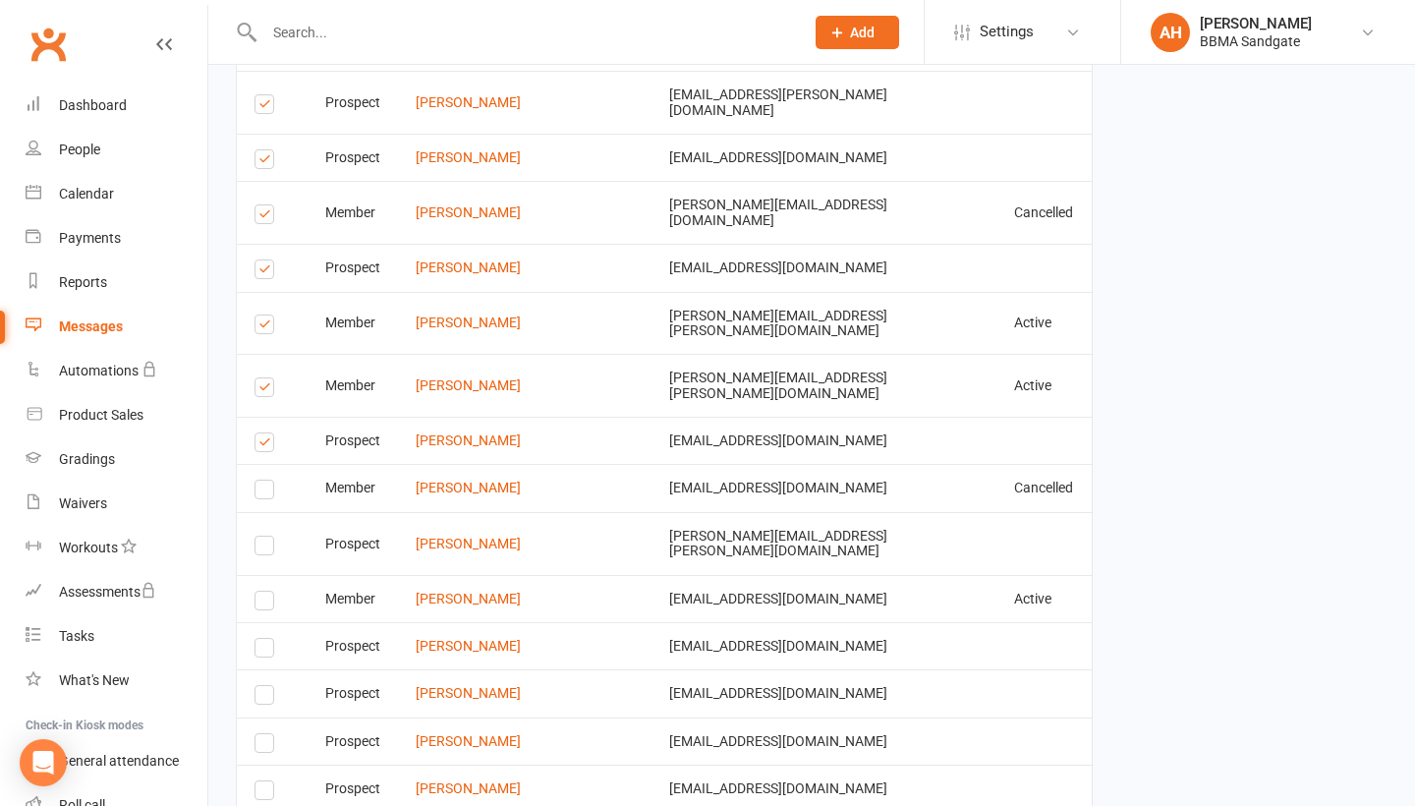
click at [264, 445] on label at bounding box center [267, 445] width 27 height 0
click at [264, 433] on input "checkbox" at bounding box center [260, 433] width 13 height 0
click at [262, 390] on label at bounding box center [267, 390] width 27 height 0
click at [262, 378] on input "checkbox" at bounding box center [260, 378] width 13 height 0
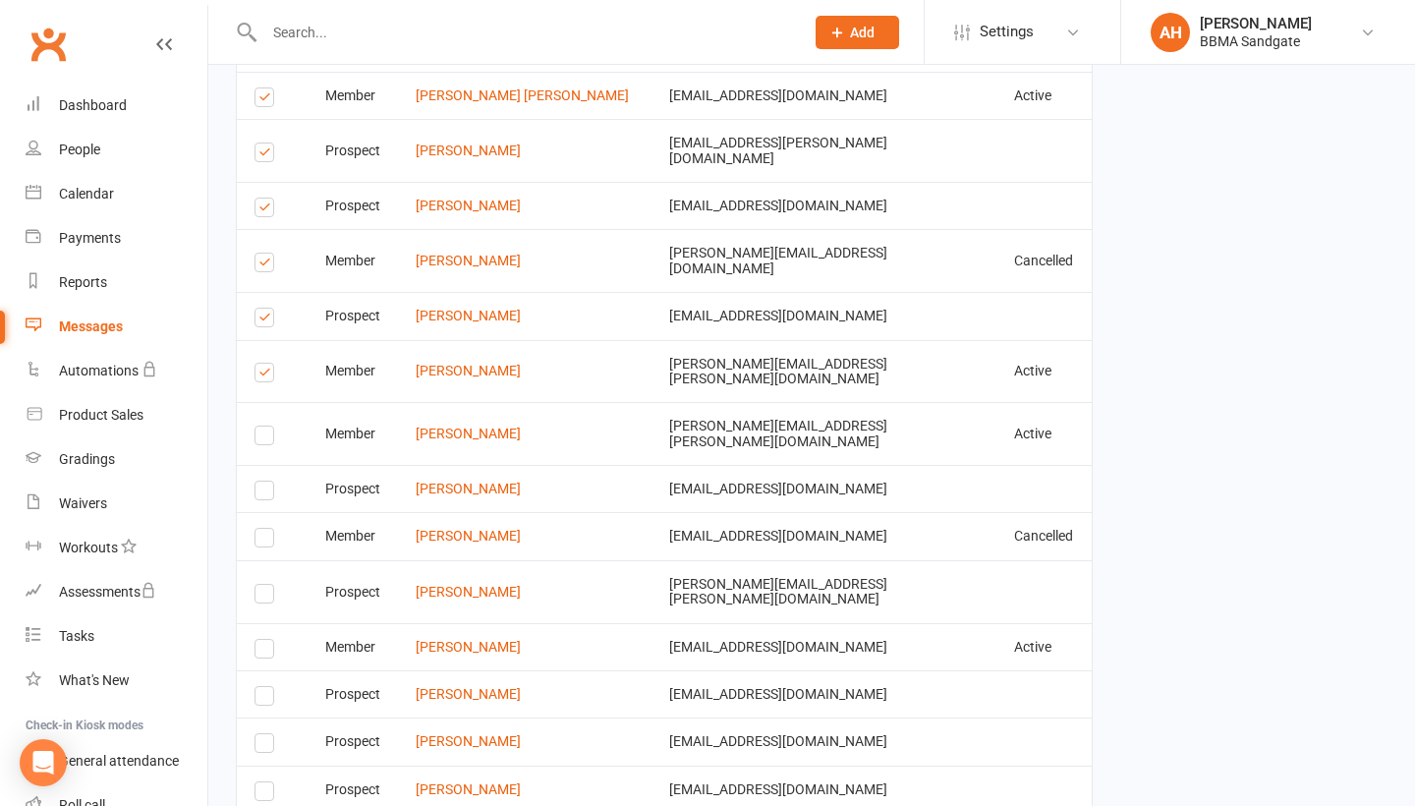
scroll to position [3975, 0]
click at [271, 322] on label at bounding box center [267, 322] width 27 height 0
click at [267, 310] on input "checkbox" at bounding box center [260, 310] width 13 height 0
click at [268, 267] on label at bounding box center [267, 267] width 27 height 0
click at [267, 255] on input "checkbox" at bounding box center [260, 255] width 13 height 0
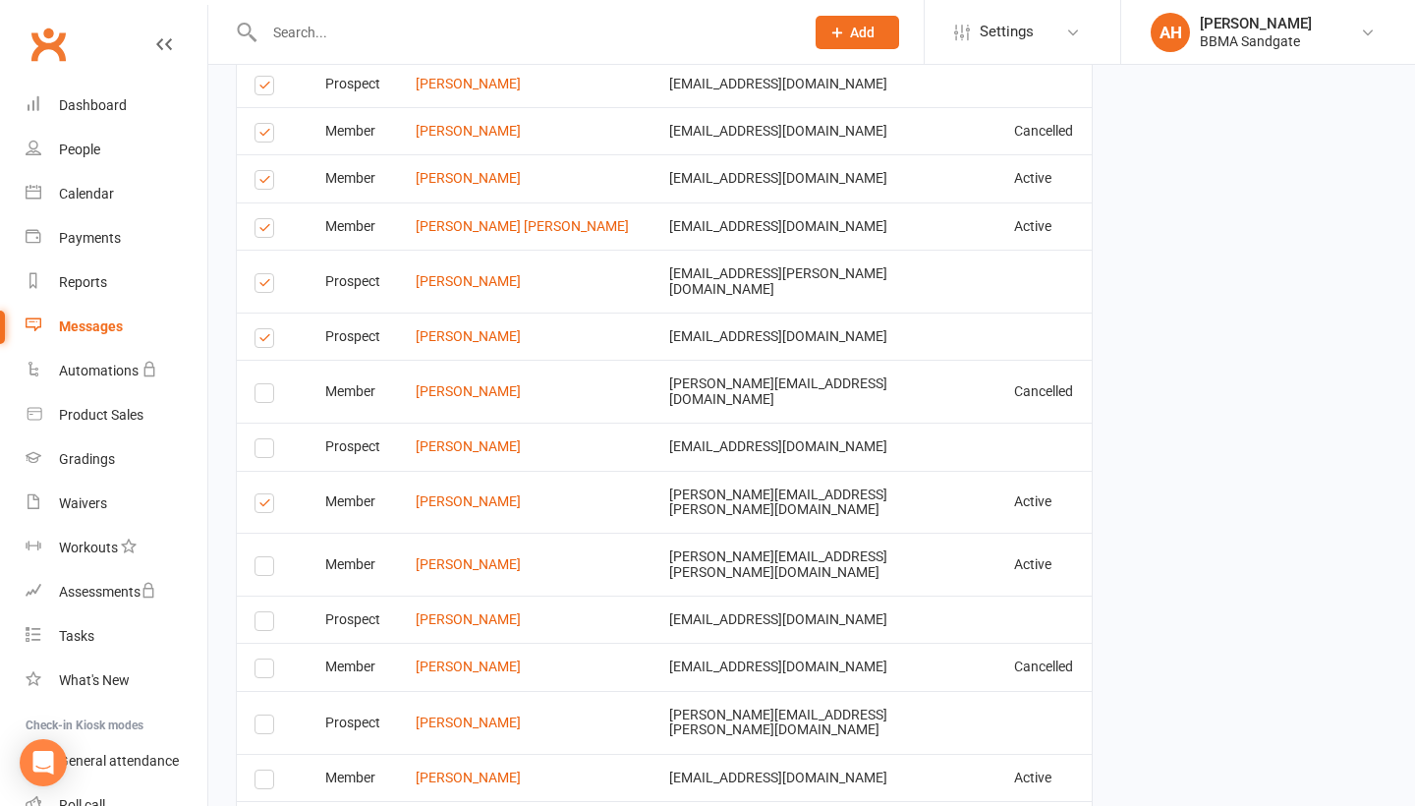
scroll to position [3828, 0]
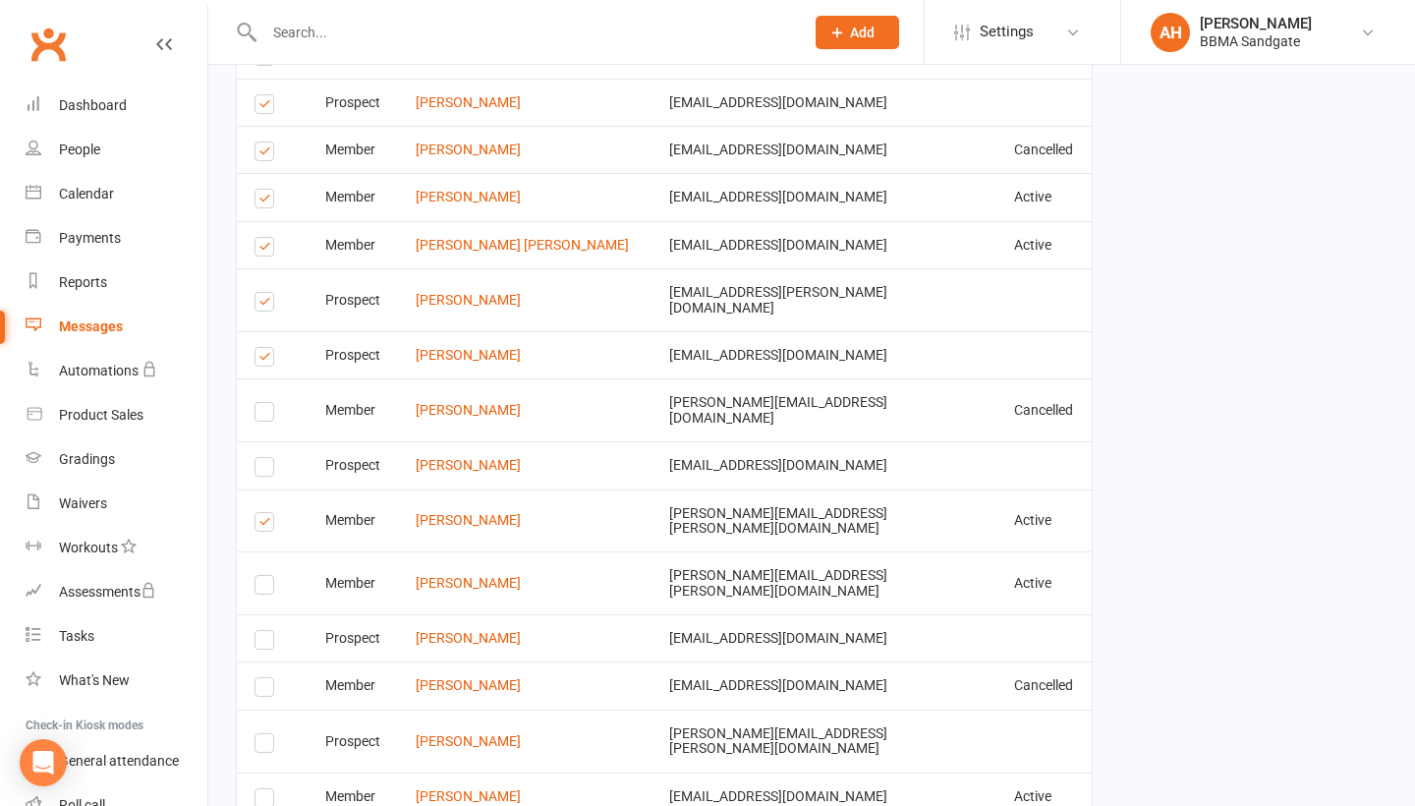
click at [266, 360] on label at bounding box center [267, 360] width 27 height 0
click at [266, 348] on input "checkbox" at bounding box center [260, 348] width 13 height 0
click at [268, 305] on label at bounding box center [267, 305] width 27 height 0
click at [267, 293] on input "checkbox" at bounding box center [260, 293] width 13 height 0
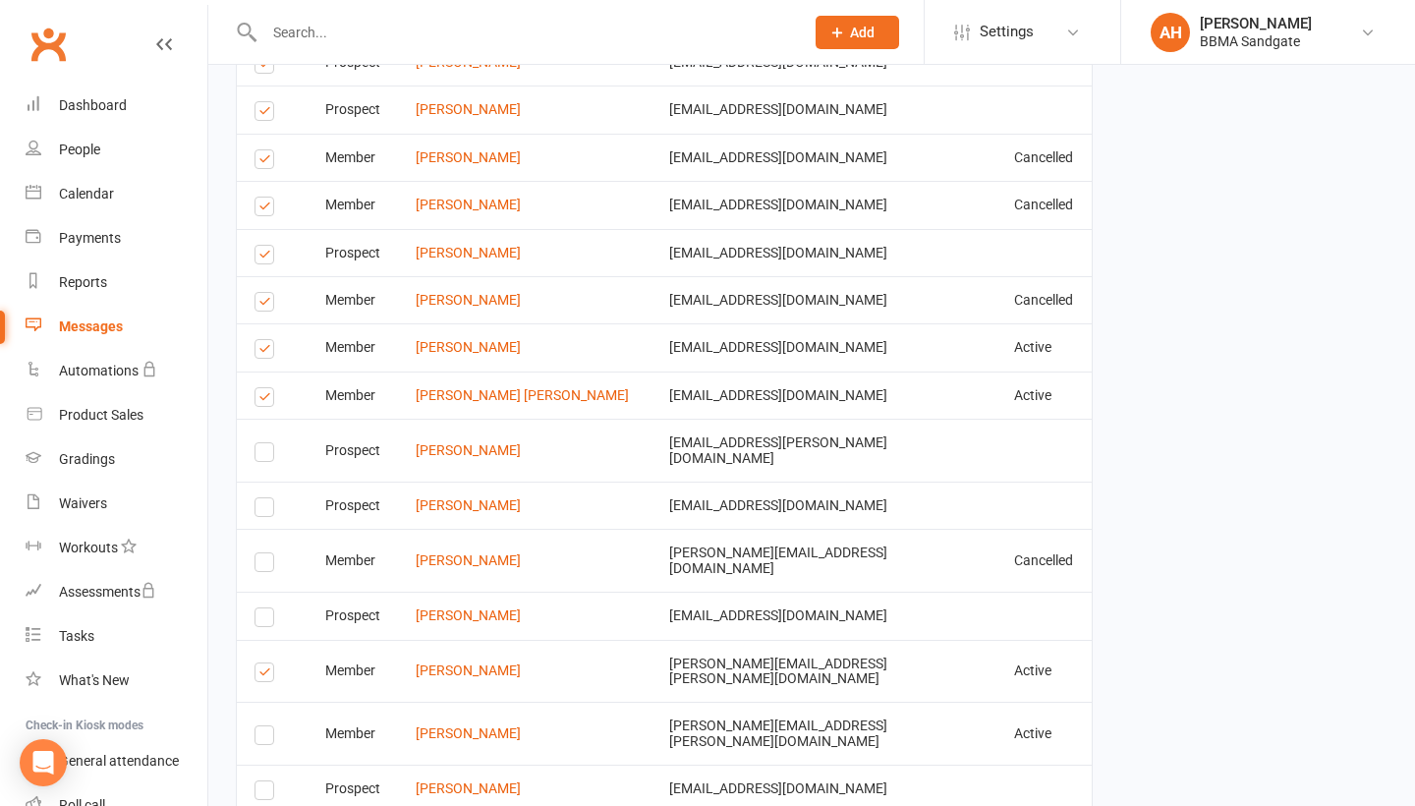
scroll to position [3679, 0]
click at [268, 399] on label at bounding box center [267, 399] width 27 height 0
click at [267, 387] on input "checkbox" at bounding box center [260, 387] width 13 height 0
click at [268, 351] on label at bounding box center [267, 351] width 27 height 0
click at [267, 339] on input "checkbox" at bounding box center [260, 339] width 13 height 0
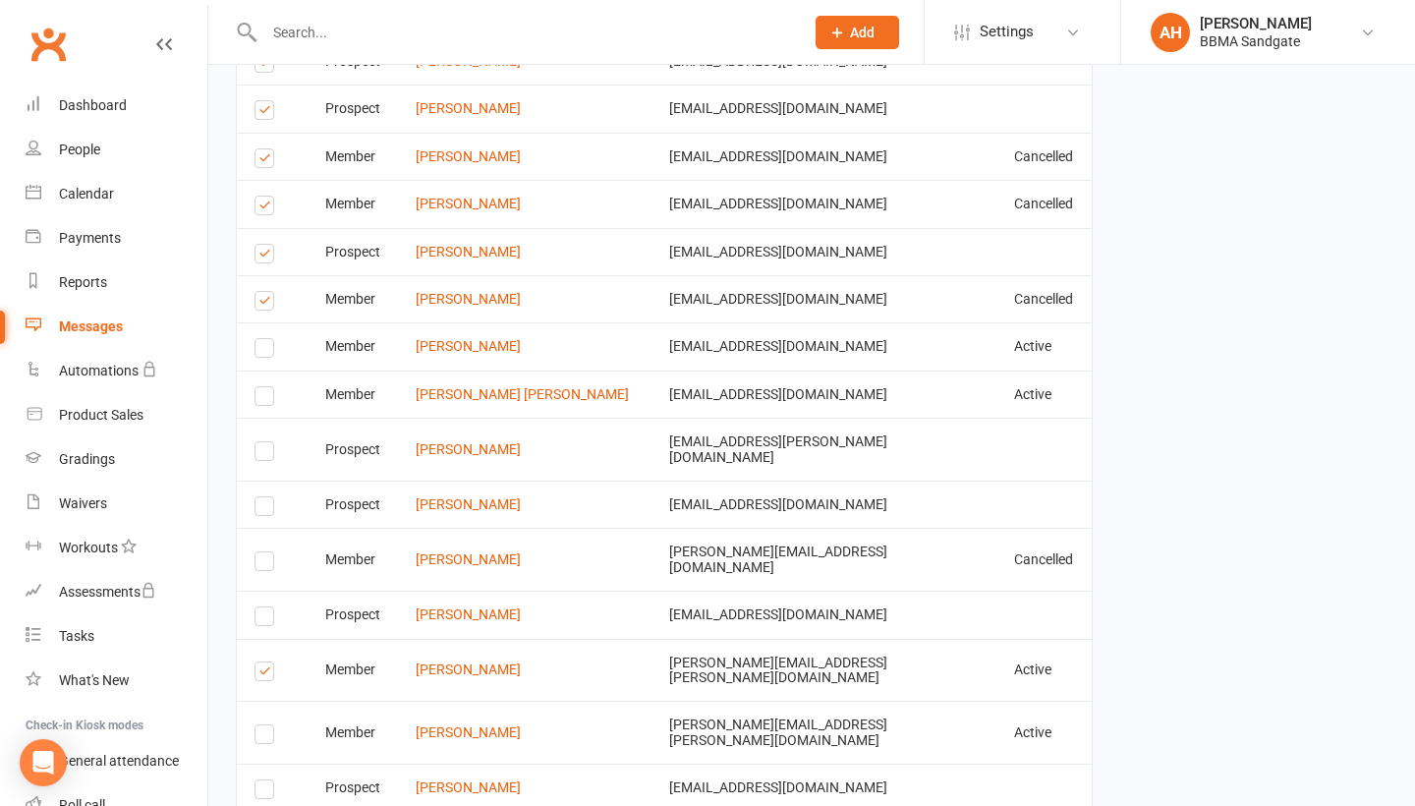
click at [270, 304] on label at bounding box center [267, 304] width 27 height 0
click at [267, 292] on input "checkbox" at bounding box center [260, 292] width 13 height 0
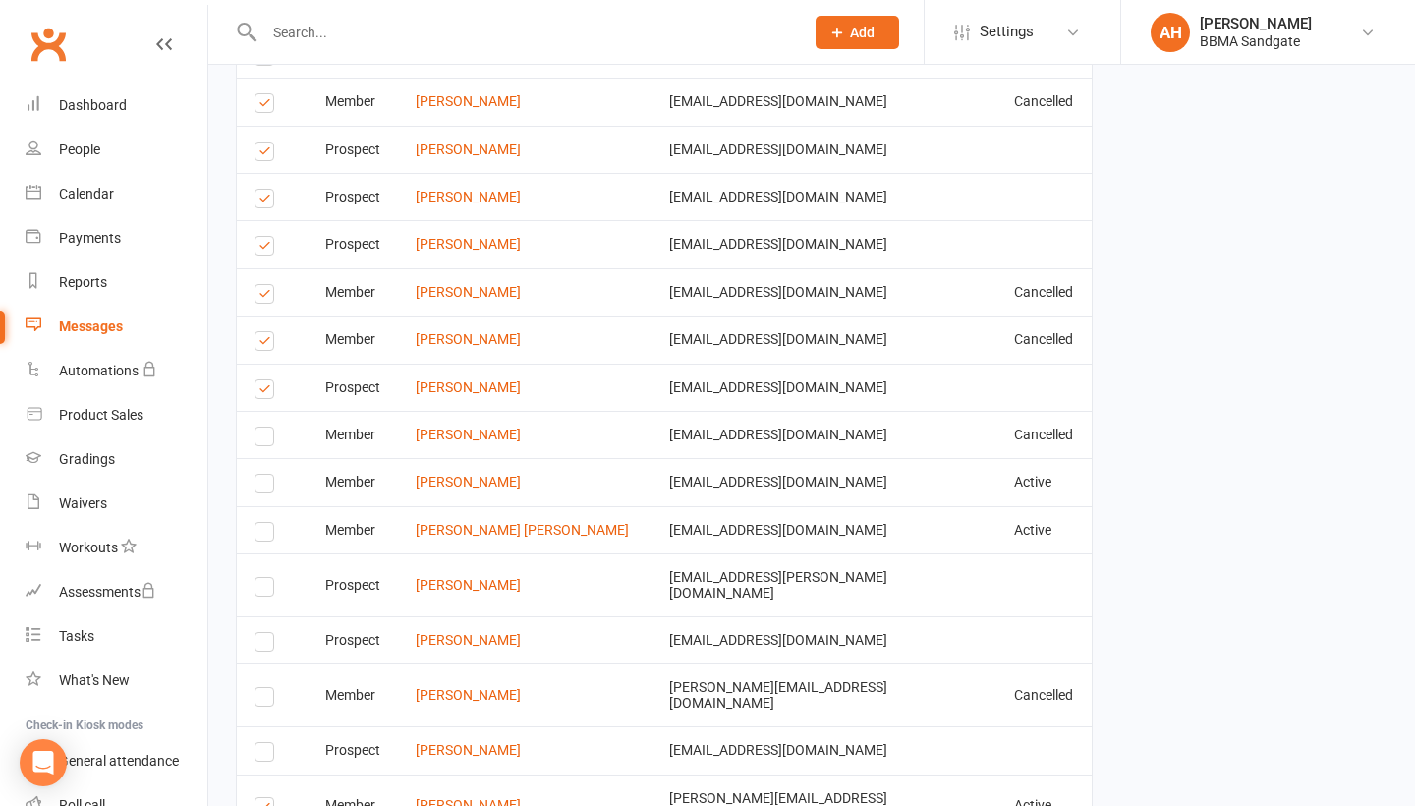
click at [263, 392] on label at bounding box center [267, 392] width 27 height 0
click at [263, 380] on input "checkbox" at bounding box center [260, 380] width 13 height 0
click at [263, 344] on label at bounding box center [267, 344] width 27 height 0
click at [263, 332] on input "checkbox" at bounding box center [260, 332] width 13 height 0
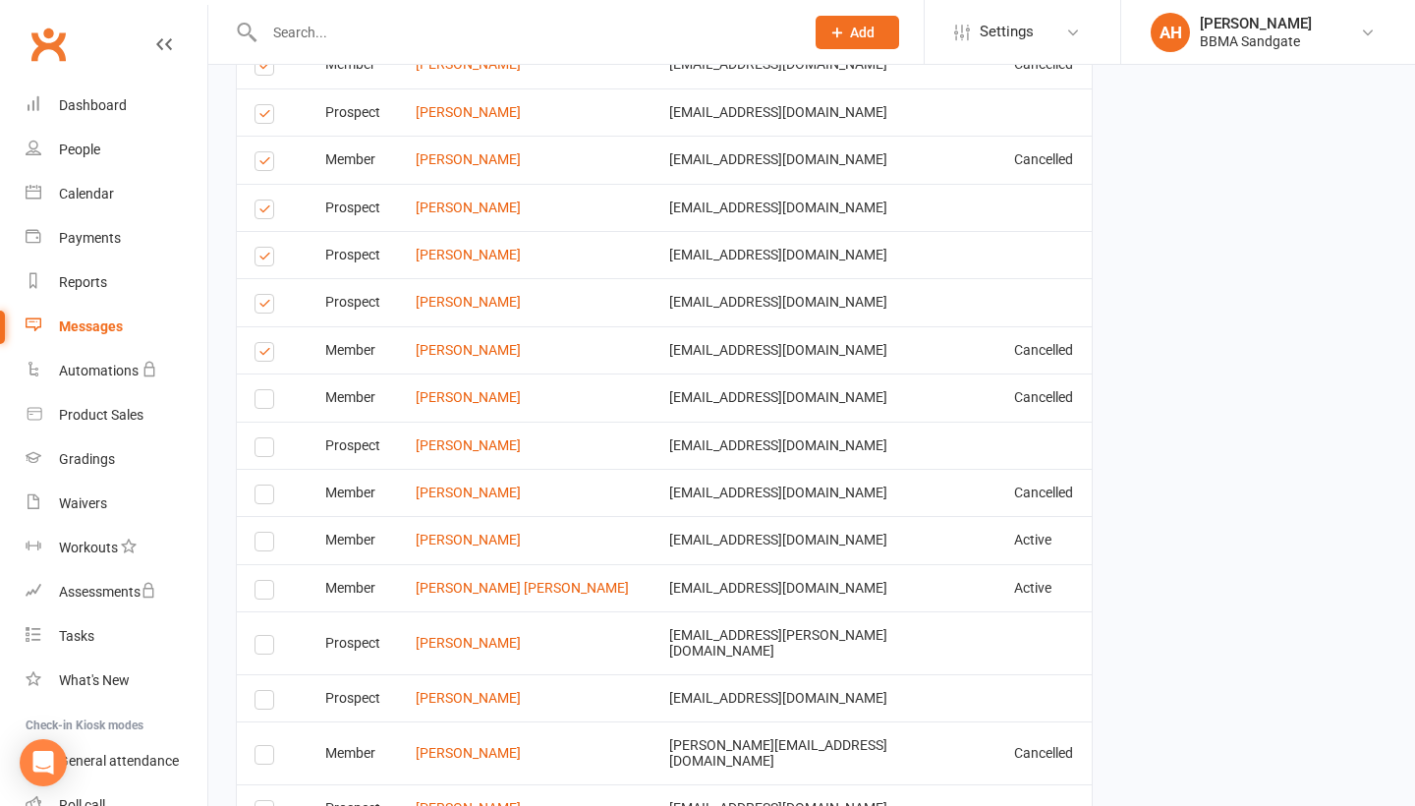
scroll to position [3486, 0]
click at [263, 354] on label at bounding box center [267, 354] width 27 height 0
click at [263, 342] on input "checkbox" at bounding box center [260, 342] width 13 height 0
click at [268, 306] on label at bounding box center [267, 306] width 27 height 0
click at [267, 294] on input "checkbox" at bounding box center [260, 294] width 13 height 0
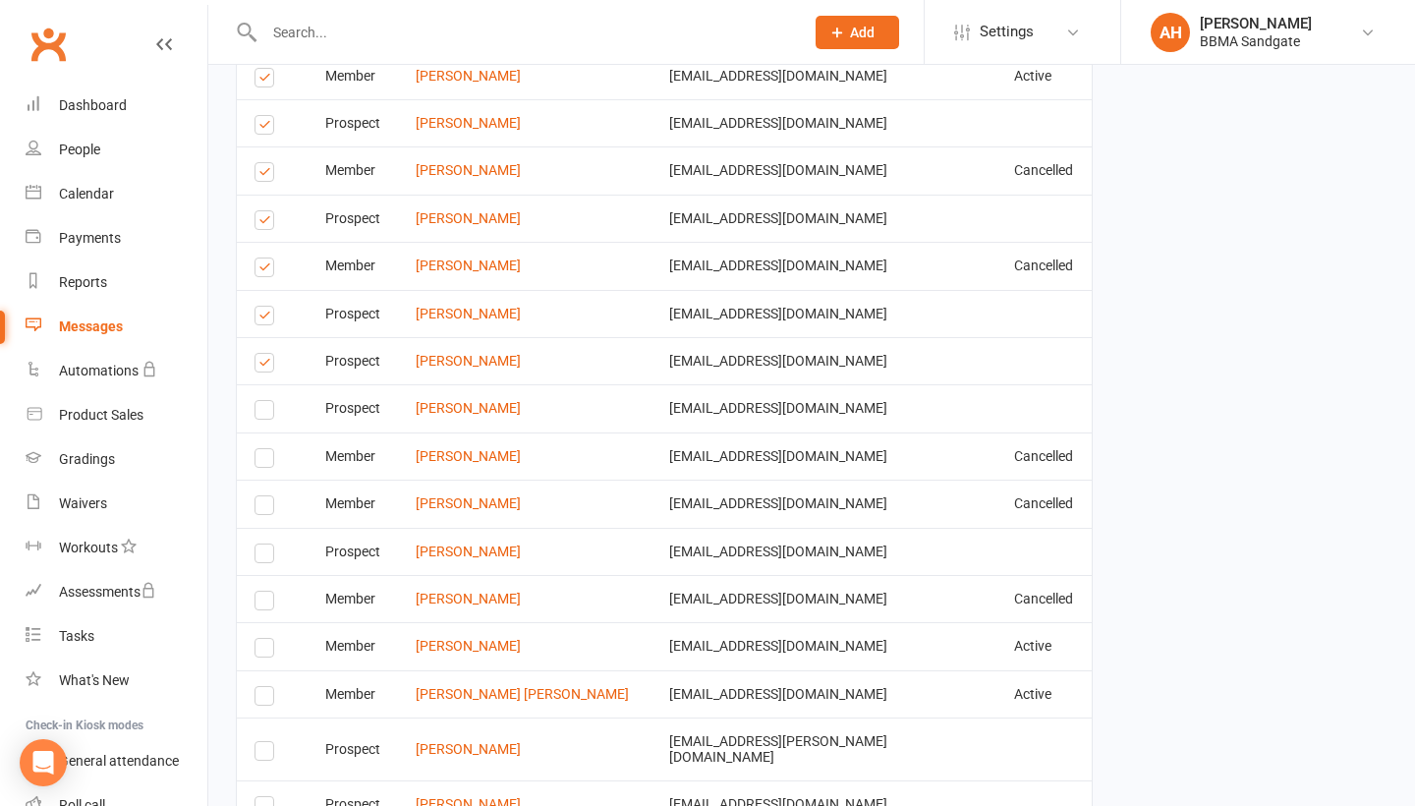
scroll to position [3363, 0]
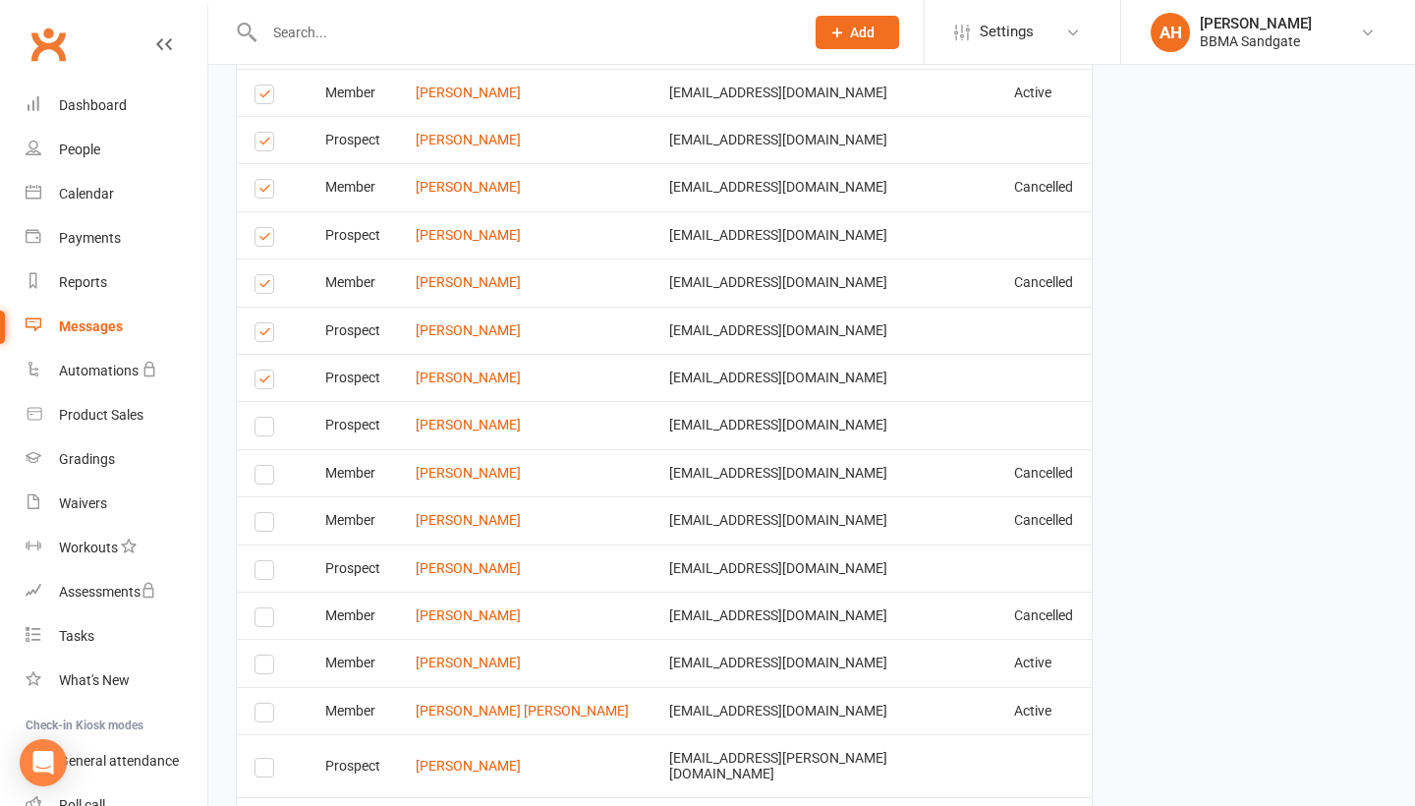
click at [266, 382] on label at bounding box center [267, 382] width 27 height 0
click at [266, 370] on input "checkbox" at bounding box center [260, 370] width 13 height 0
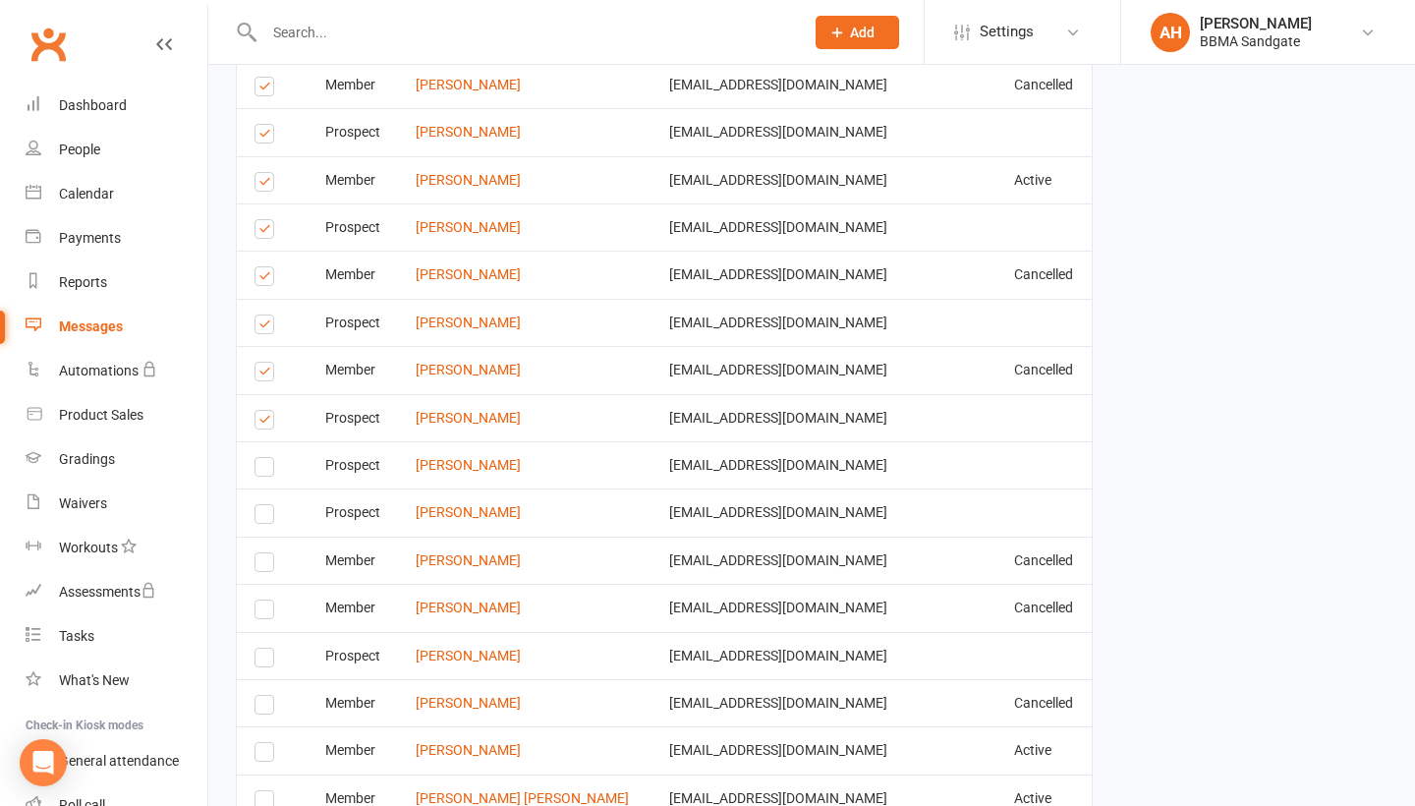
click at [264, 374] on label at bounding box center [267, 374] width 27 height 0
click at [264, 362] on input "checkbox" at bounding box center [260, 362] width 13 height 0
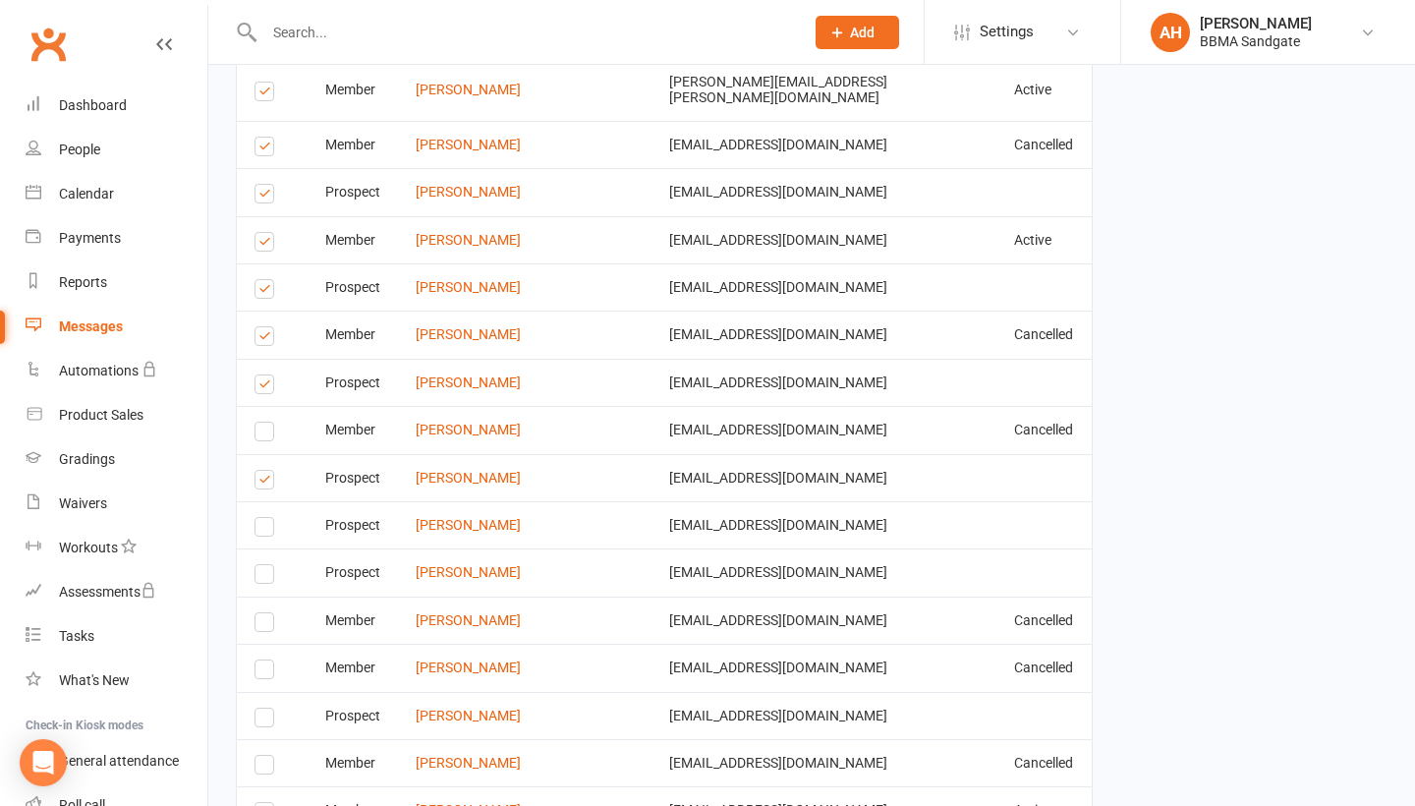
scroll to position [3213, 0]
click at [266, 389] on label at bounding box center [267, 389] width 27 height 0
click at [266, 377] on input "checkbox" at bounding box center [260, 377] width 13 height 0
click at [262, 341] on label at bounding box center [267, 341] width 27 height 0
click at [262, 329] on input "checkbox" at bounding box center [260, 329] width 13 height 0
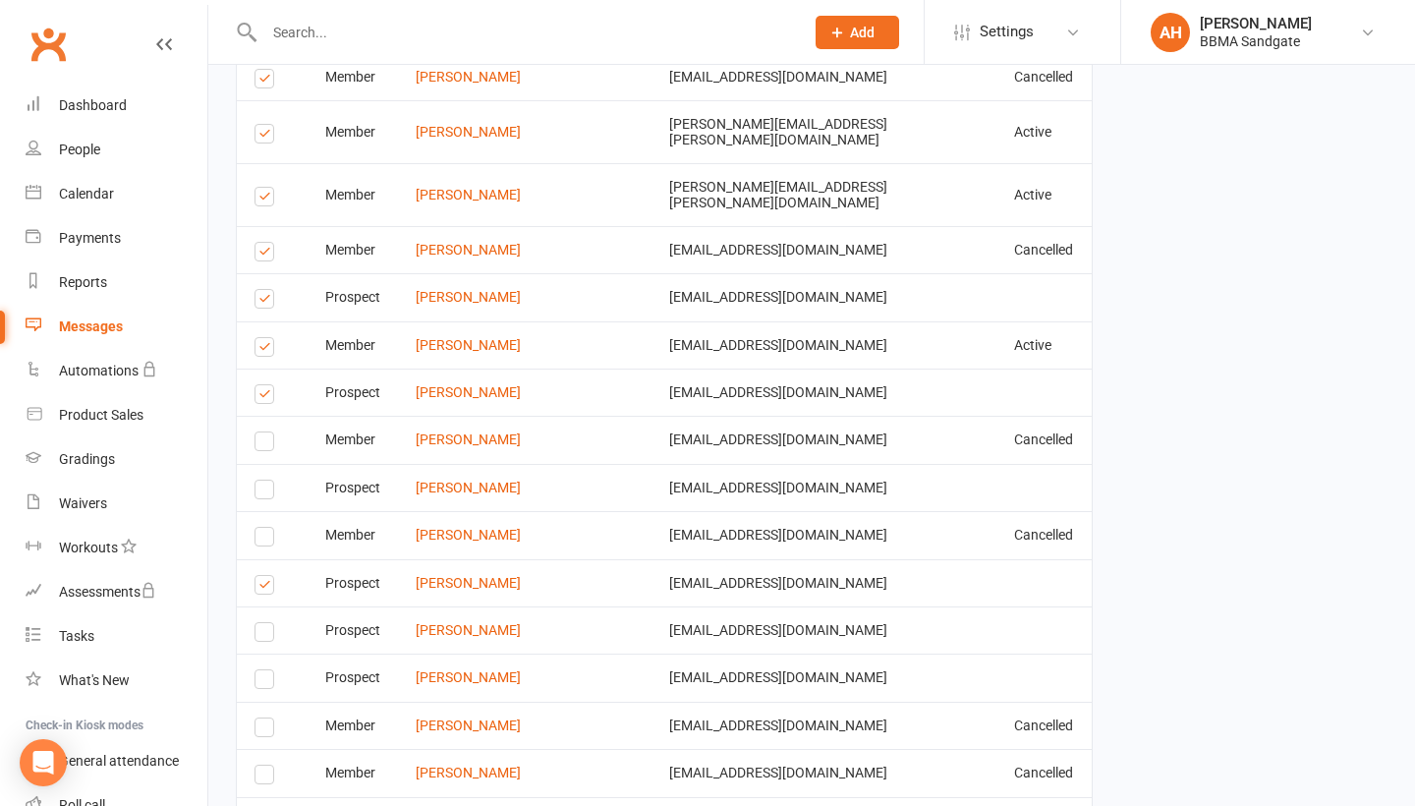
scroll to position [3077, 0]
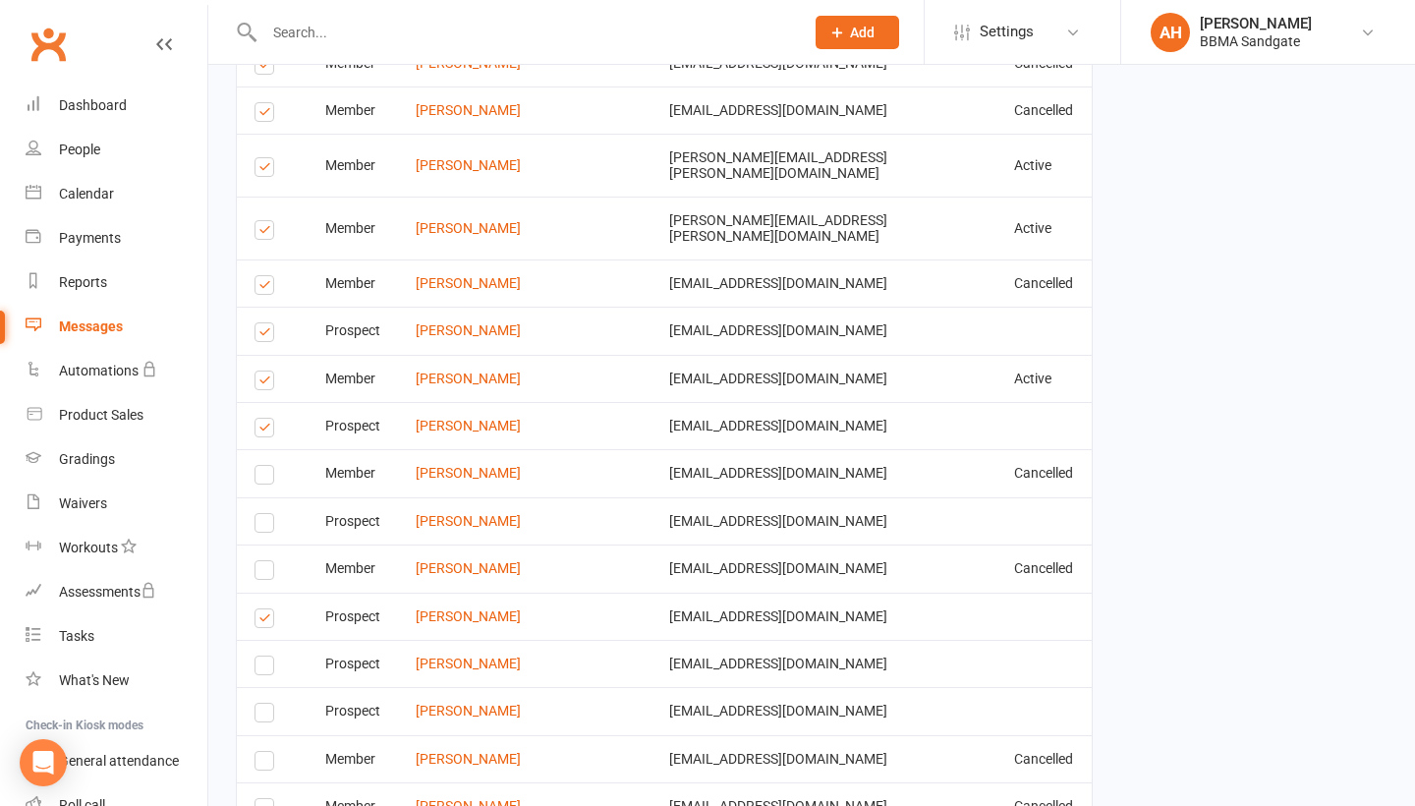
click at [271, 335] on label at bounding box center [267, 335] width 27 height 0
click at [267, 323] on input "checkbox" at bounding box center [260, 323] width 13 height 0
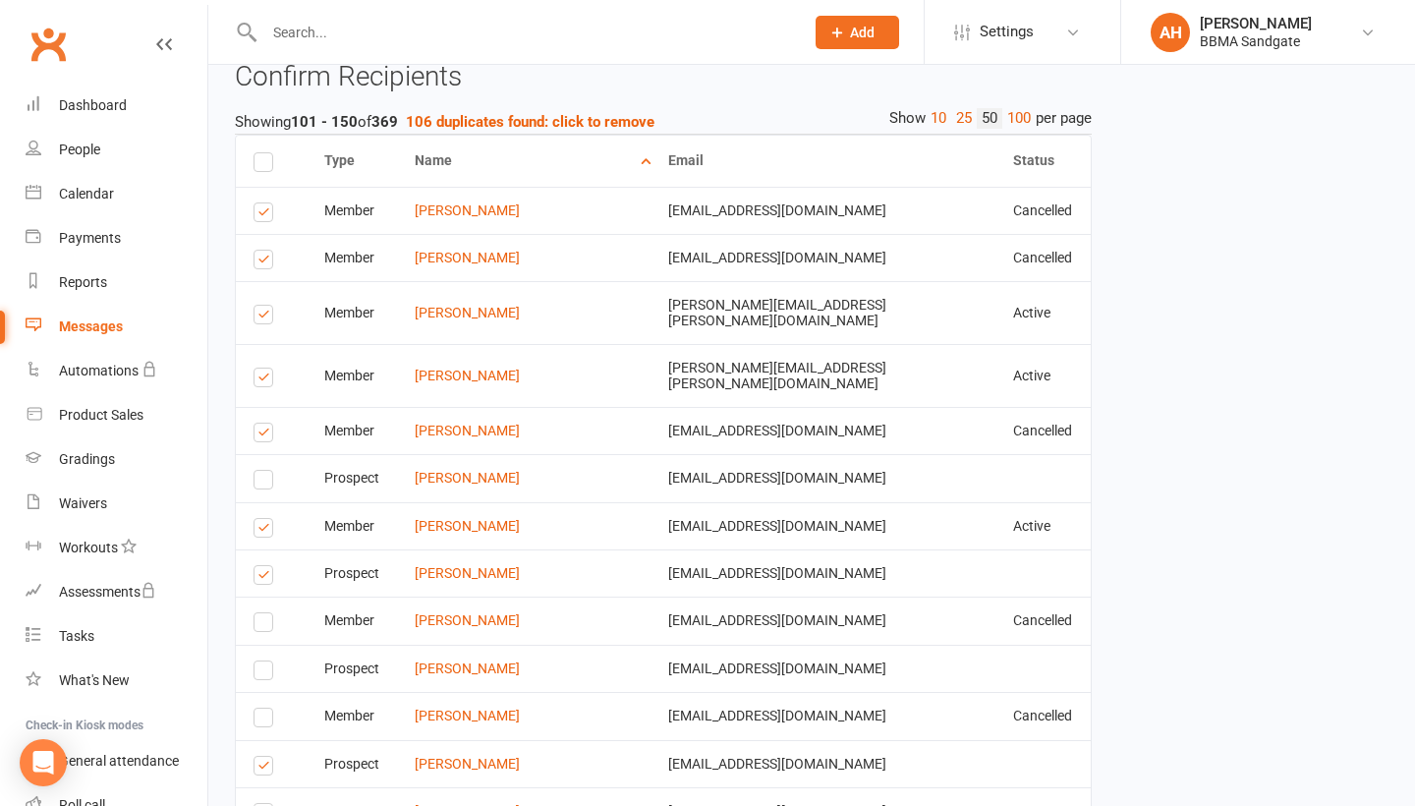
scroll to position [2924, 1]
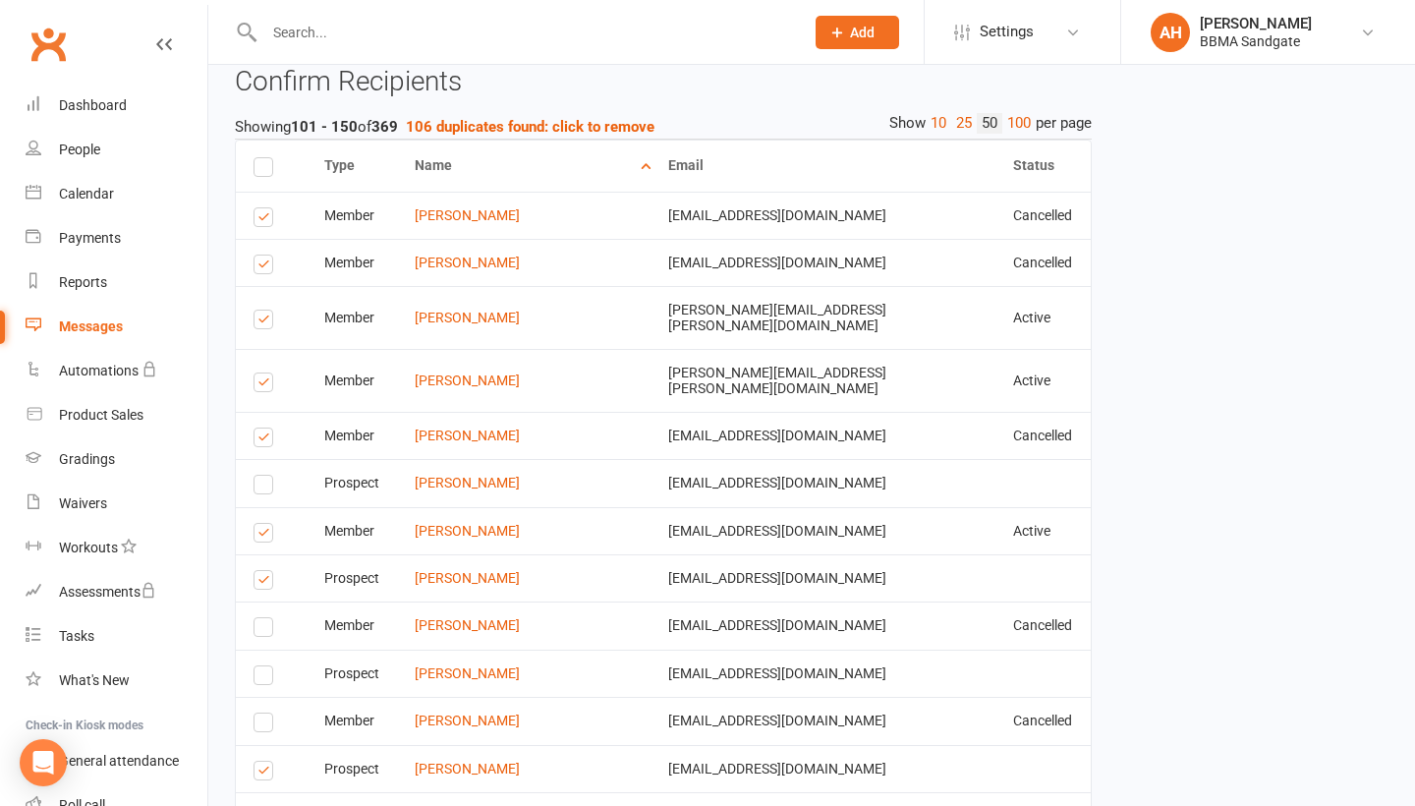
click at [265, 440] on label at bounding box center [266, 440] width 27 height 0
click at [265, 428] on input "checkbox" at bounding box center [259, 428] width 13 height 0
click at [269, 385] on label at bounding box center [266, 385] width 27 height 0
click at [266, 373] on input "checkbox" at bounding box center [259, 373] width 13 height 0
click at [268, 322] on label at bounding box center [266, 322] width 27 height 0
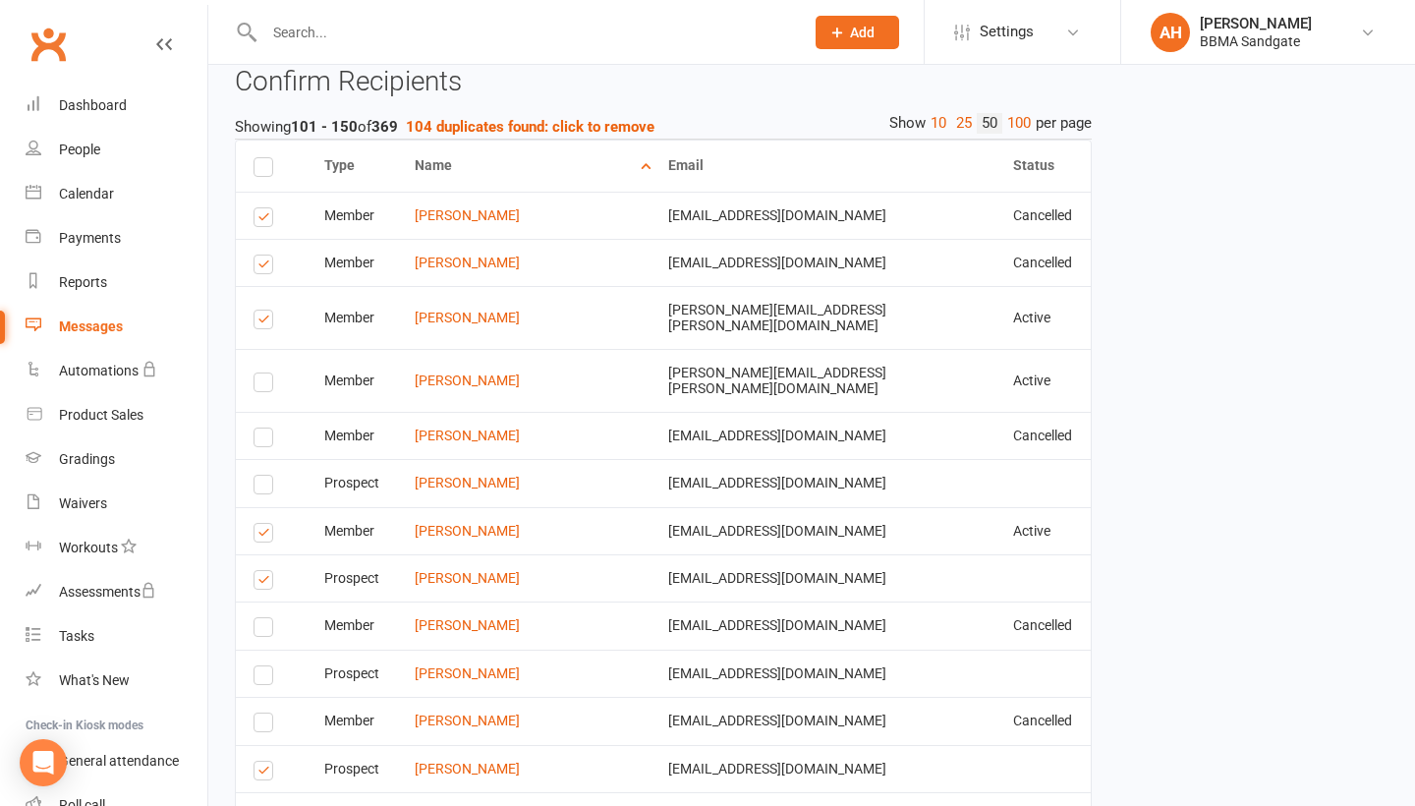
click at [266, 310] on input "checkbox" at bounding box center [259, 310] width 13 height 0
click at [267, 267] on label at bounding box center [266, 267] width 27 height 0
click at [266, 255] on input "checkbox" at bounding box center [259, 255] width 13 height 0
click at [265, 220] on label at bounding box center [266, 220] width 27 height 0
click at [265, 208] on input "checkbox" at bounding box center [259, 208] width 13 height 0
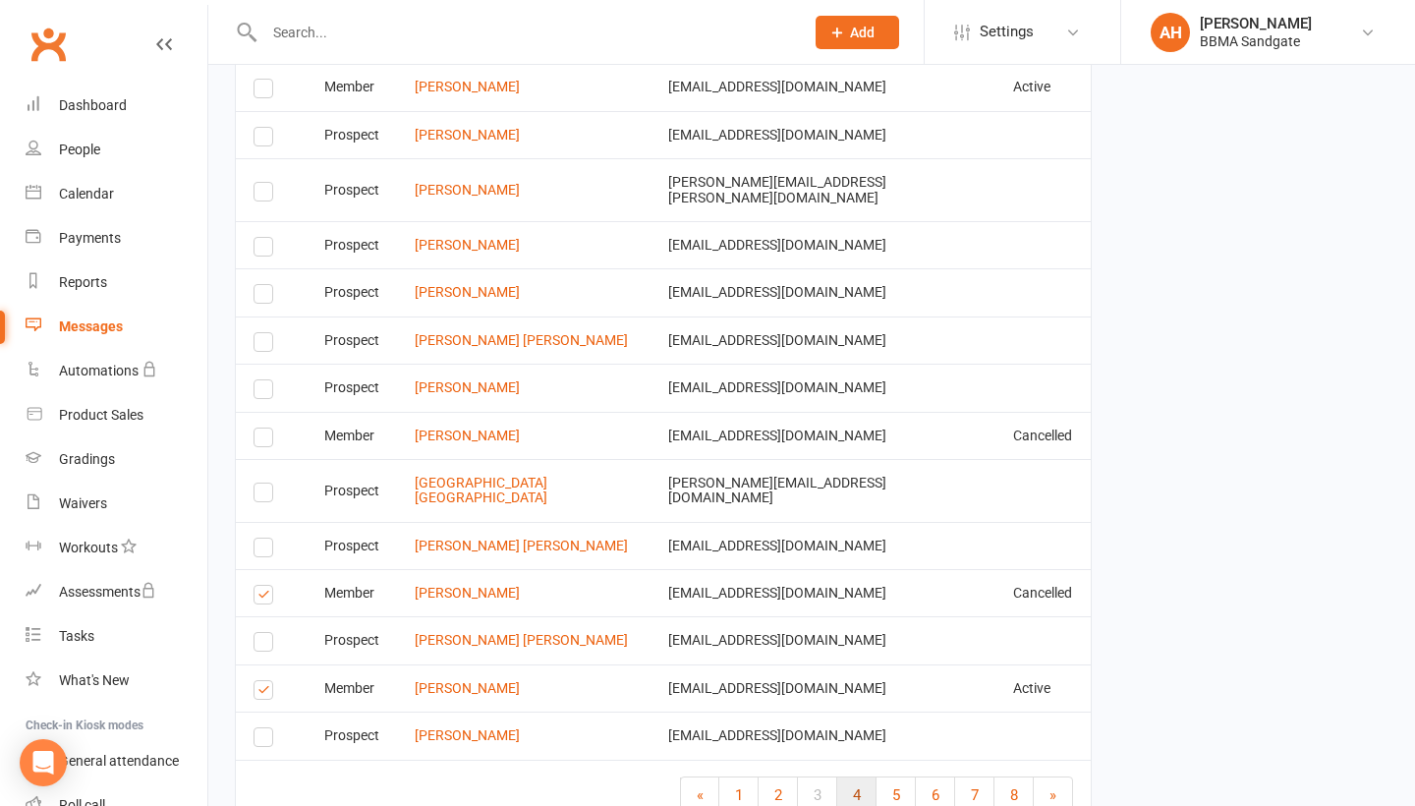
scroll to position [4868, 1]
click at [857, 787] on span "4" at bounding box center [857, 796] width 8 height 18
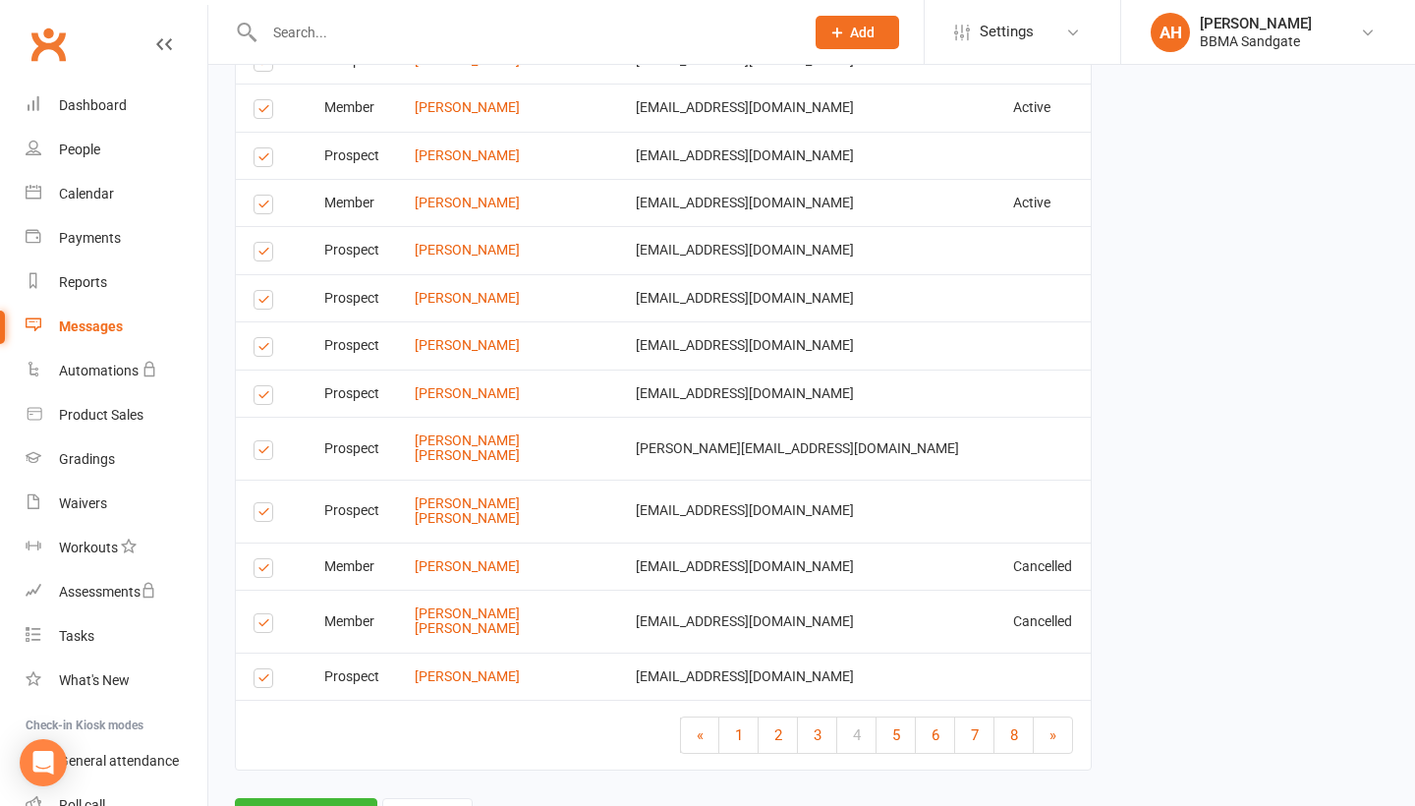
click at [263, 626] on label at bounding box center [266, 626] width 27 height 0
click at [263, 614] on input "checkbox" at bounding box center [259, 614] width 13 height 0
click at [263, 571] on label at bounding box center [266, 571] width 27 height 0
click at [263, 559] on input "checkbox" at bounding box center [259, 559] width 13 height 0
click at [264, 515] on label at bounding box center [266, 515] width 27 height 0
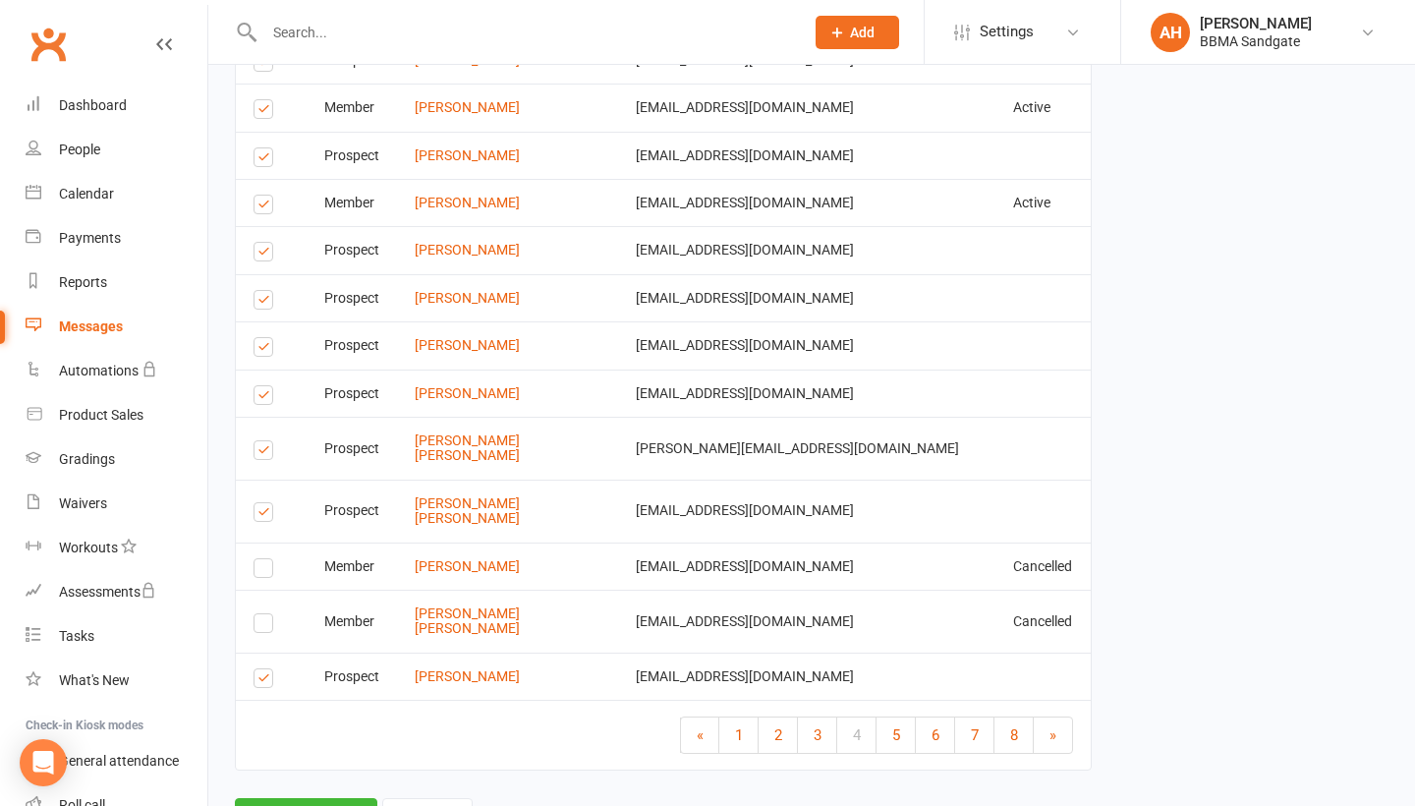
click at [264, 503] on input "checkbox" at bounding box center [259, 503] width 13 height 0
click at [262, 453] on label at bounding box center [266, 453] width 27 height 0
click at [262, 441] on input "checkbox" at bounding box center [259, 441] width 13 height 0
click at [261, 398] on label at bounding box center [266, 398] width 27 height 0
click at [261, 386] on input "checkbox" at bounding box center [259, 386] width 13 height 0
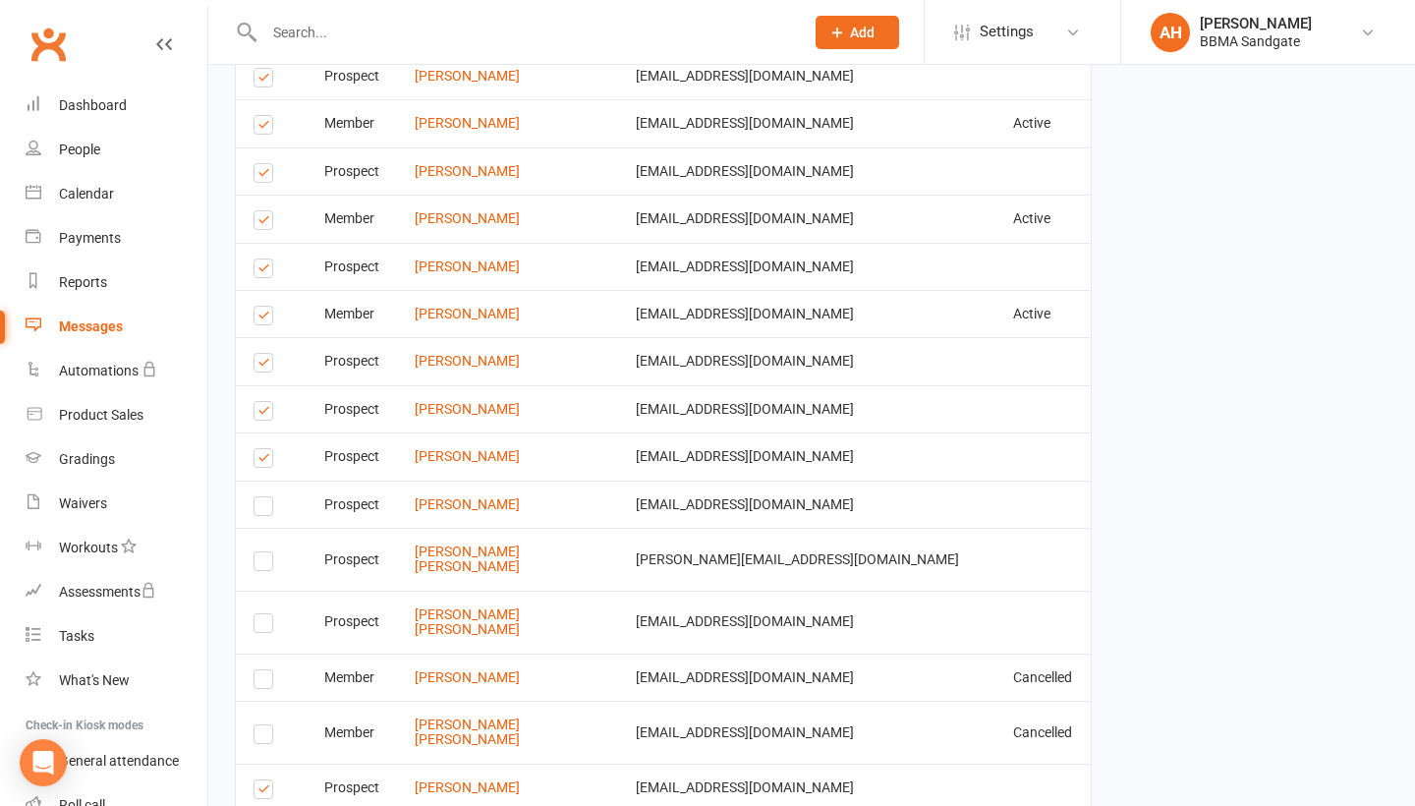
scroll to position [4753, 0]
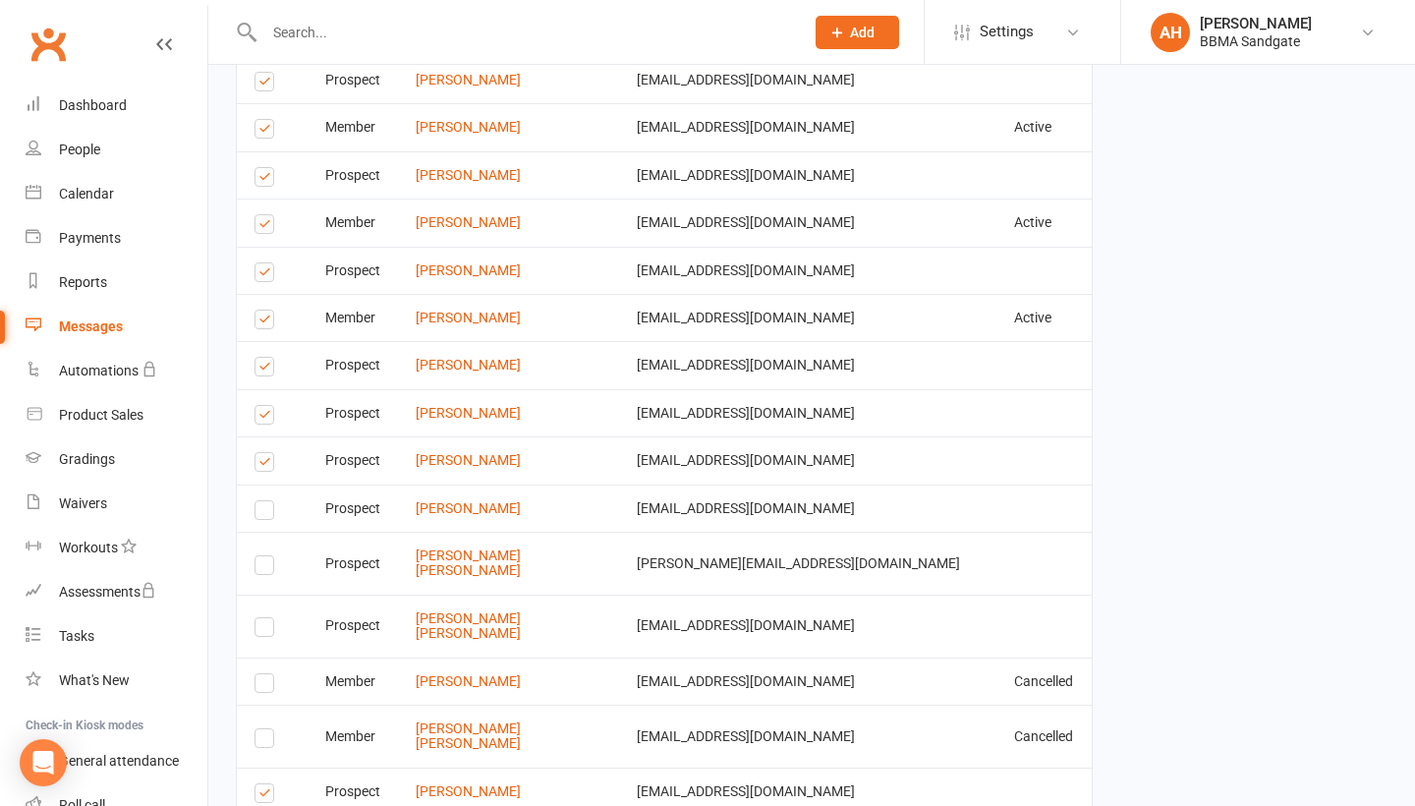
click at [265, 465] on label at bounding box center [267, 465] width 27 height 0
click at [265, 453] on input "checkbox" at bounding box center [260, 453] width 13 height 0
click at [265, 417] on label at bounding box center [267, 417] width 27 height 0
click at [265, 406] on input "checkbox" at bounding box center [260, 406] width 13 height 0
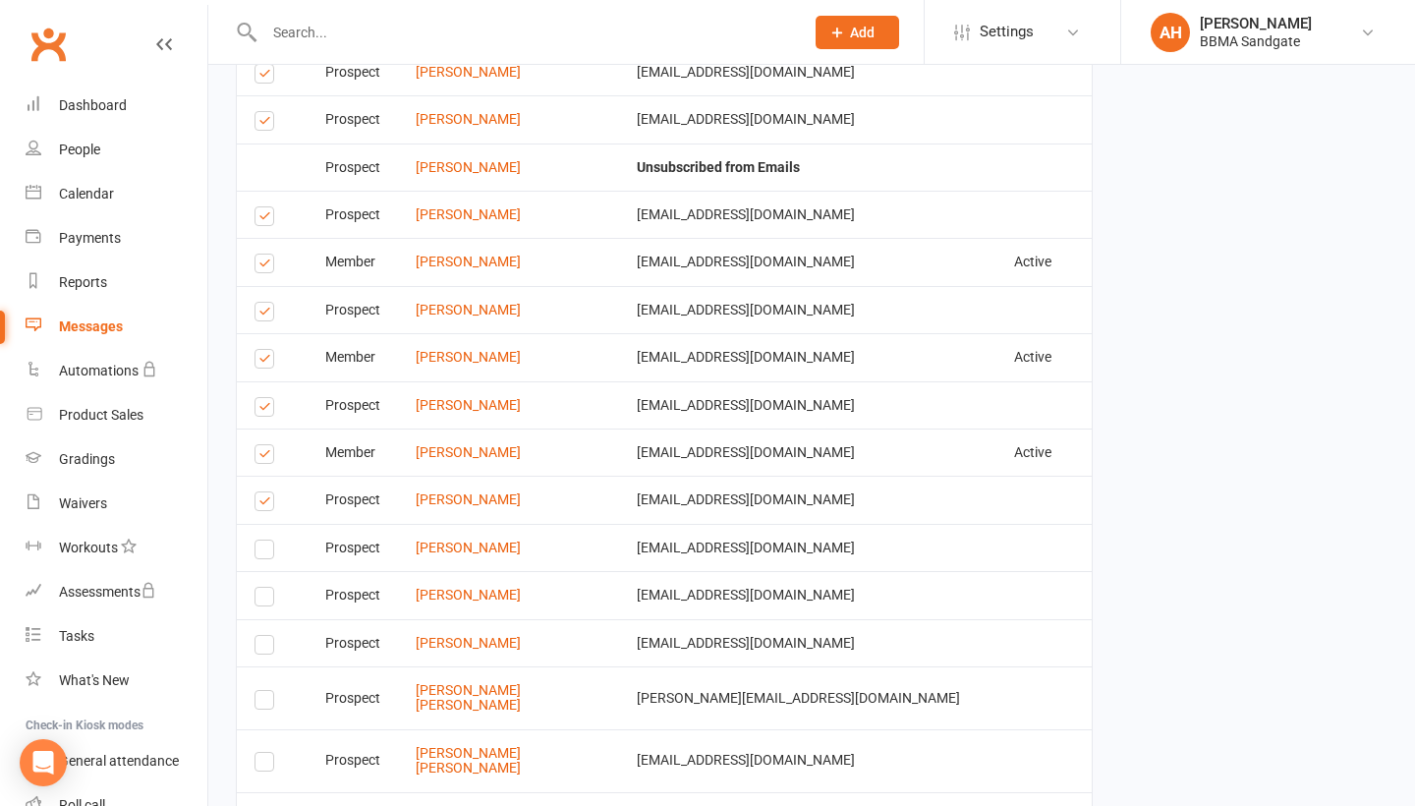
scroll to position [4604, 0]
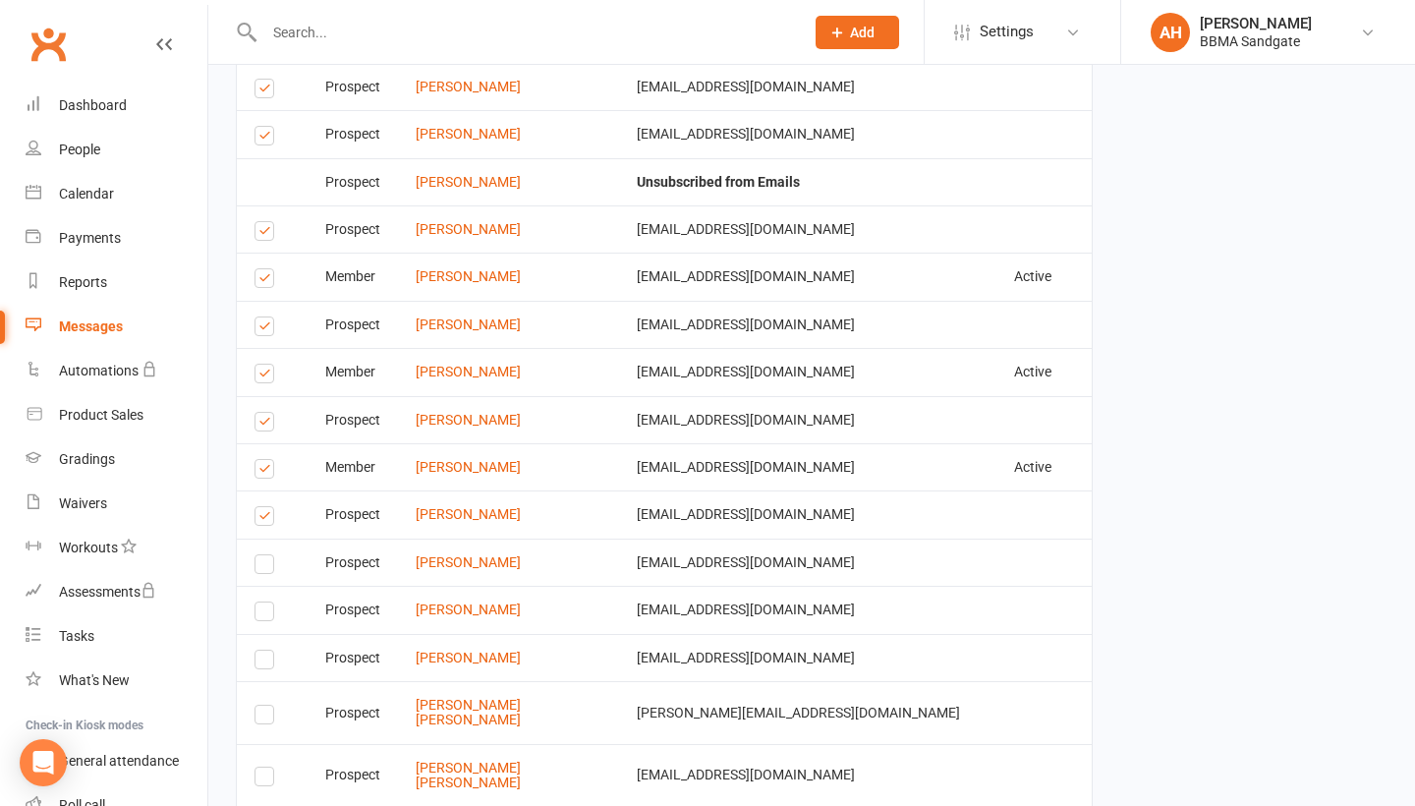
click at [266, 472] on label at bounding box center [267, 472] width 27 height 0
click at [266, 460] on input "checkbox" at bounding box center [260, 460] width 13 height 0
click at [262, 424] on label at bounding box center [267, 424] width 27 height 0
click at [262, 413] on input "checkbox" at bounding box center [260, 413] width 13 height 0
click at [265, 376] on label at bounding box center [267, 376] width 27 height 0
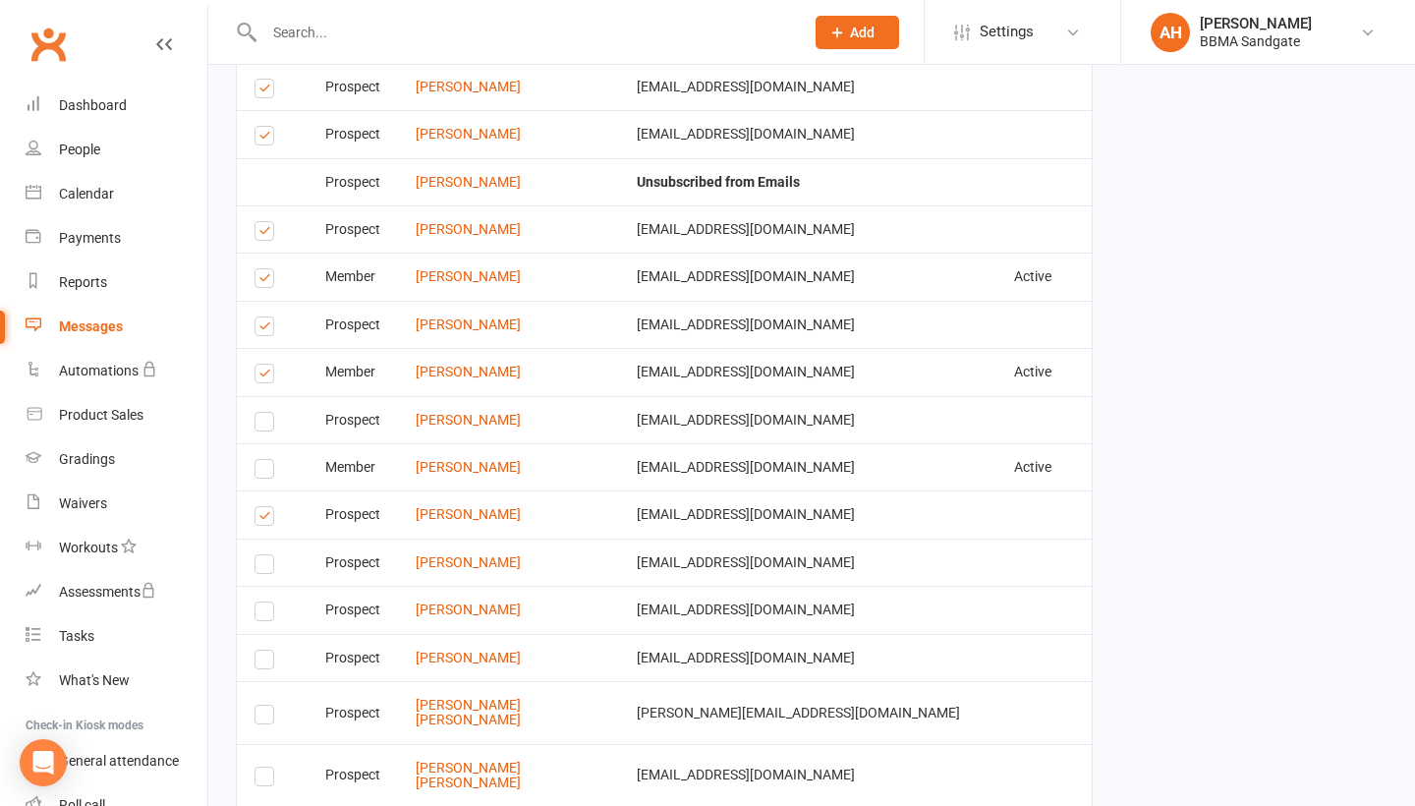
click at [265, 364] on input "checkbox" at bounding box center [260, 364] width 13 height 0
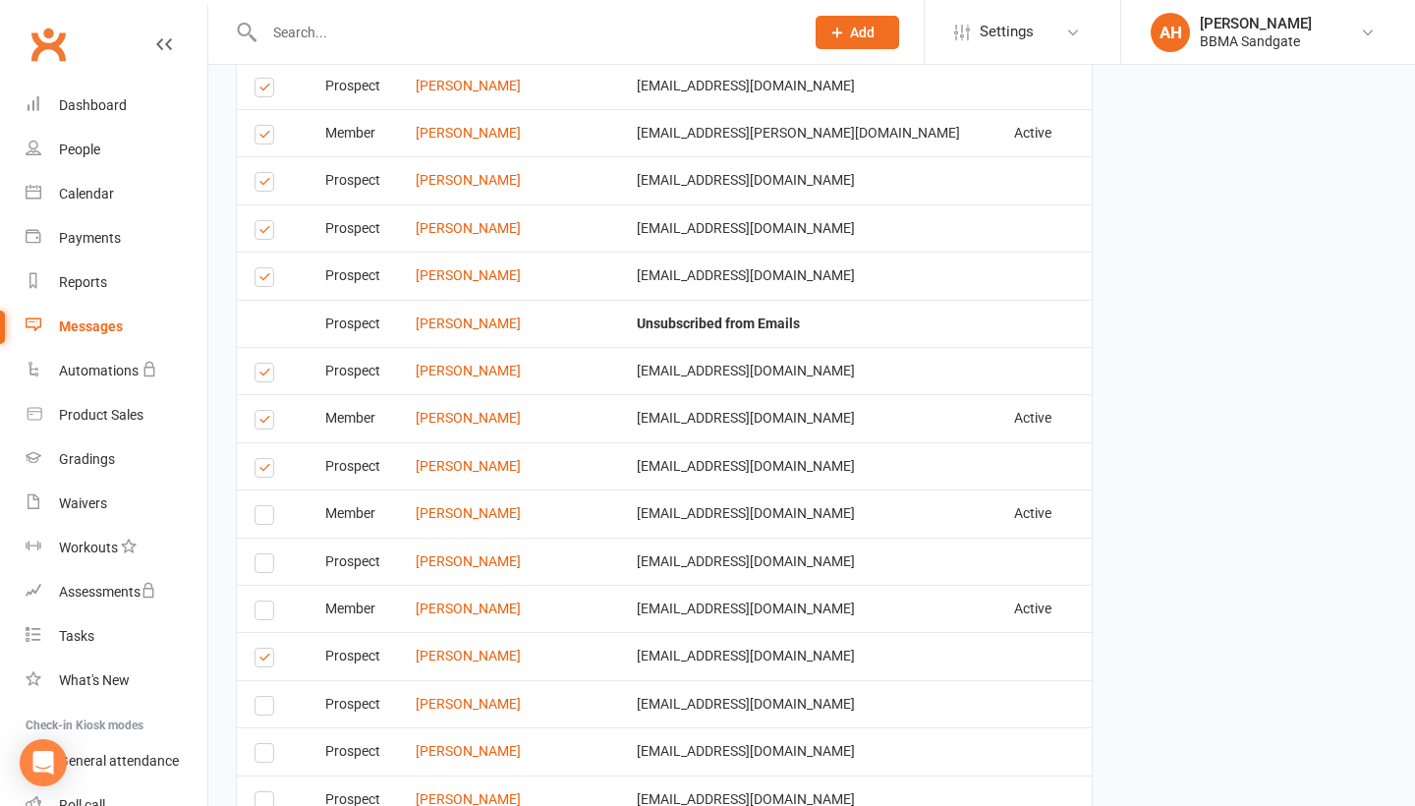
scroll to position [4420, 0]
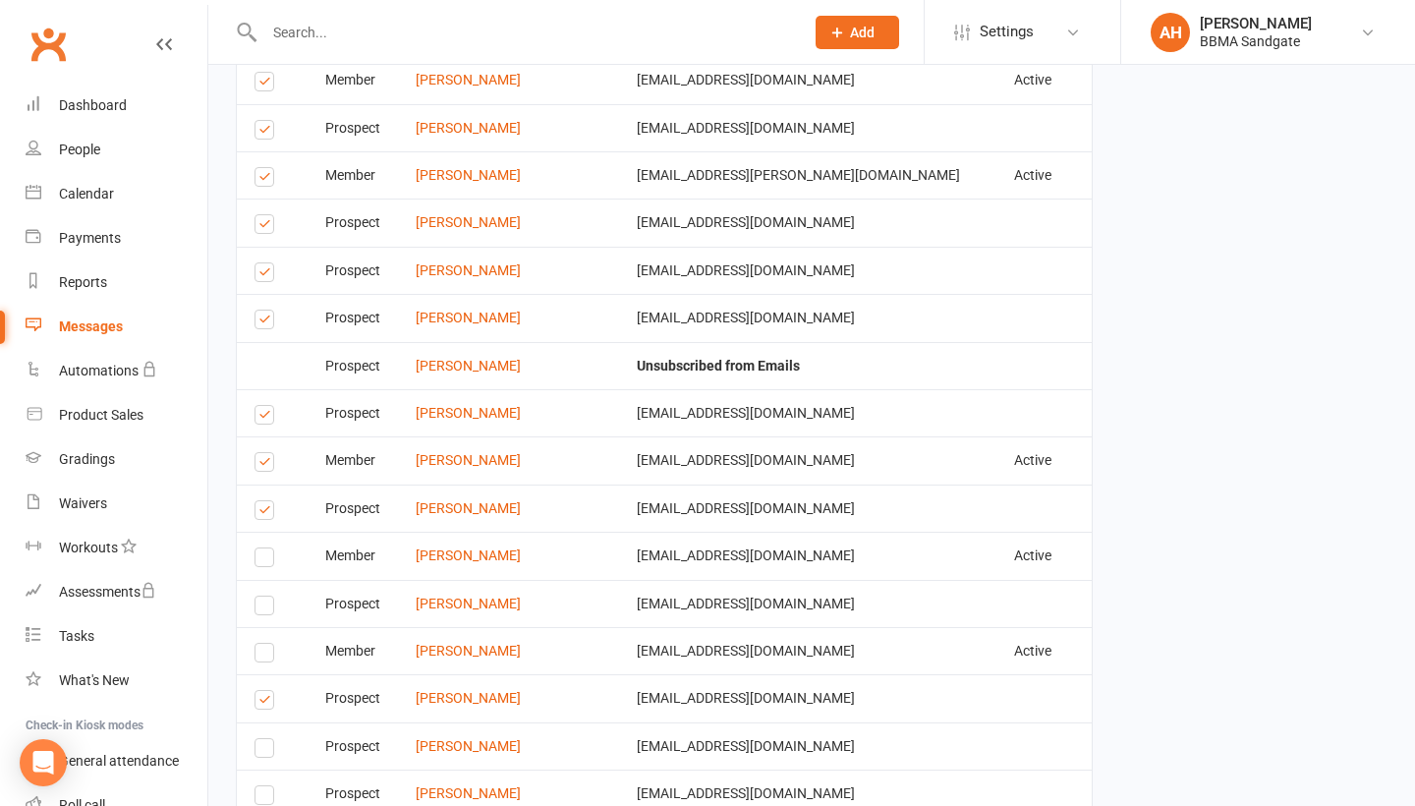
click at [265, 513] on label at bounding box center [267, 513] width 27 height 0
click at [265, 501] on input "checkbox" at bounding box center [260, 501] width 13 height 0
click at [267, 465] on label at bounding box center [267, 465] width 27 height 0
click at [267, 453] on input "checkbox" at bounding box center [260, 453] width 13 height 0
click at [265, 417] on label at bounding box center [267, 417] width 27 height 0
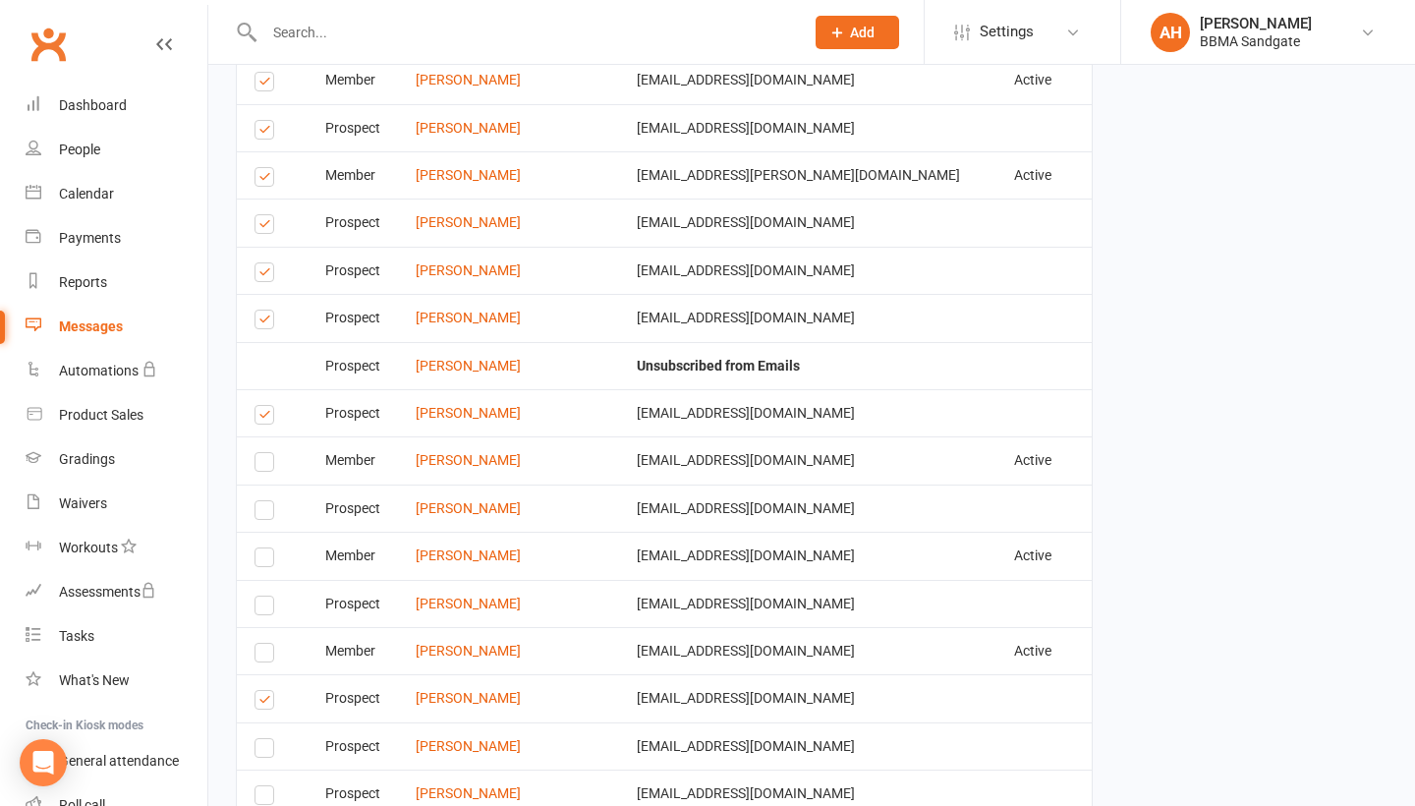
click at [265, 406] on input "checkbox" at bounding box center [260, 406] width 13 height 0
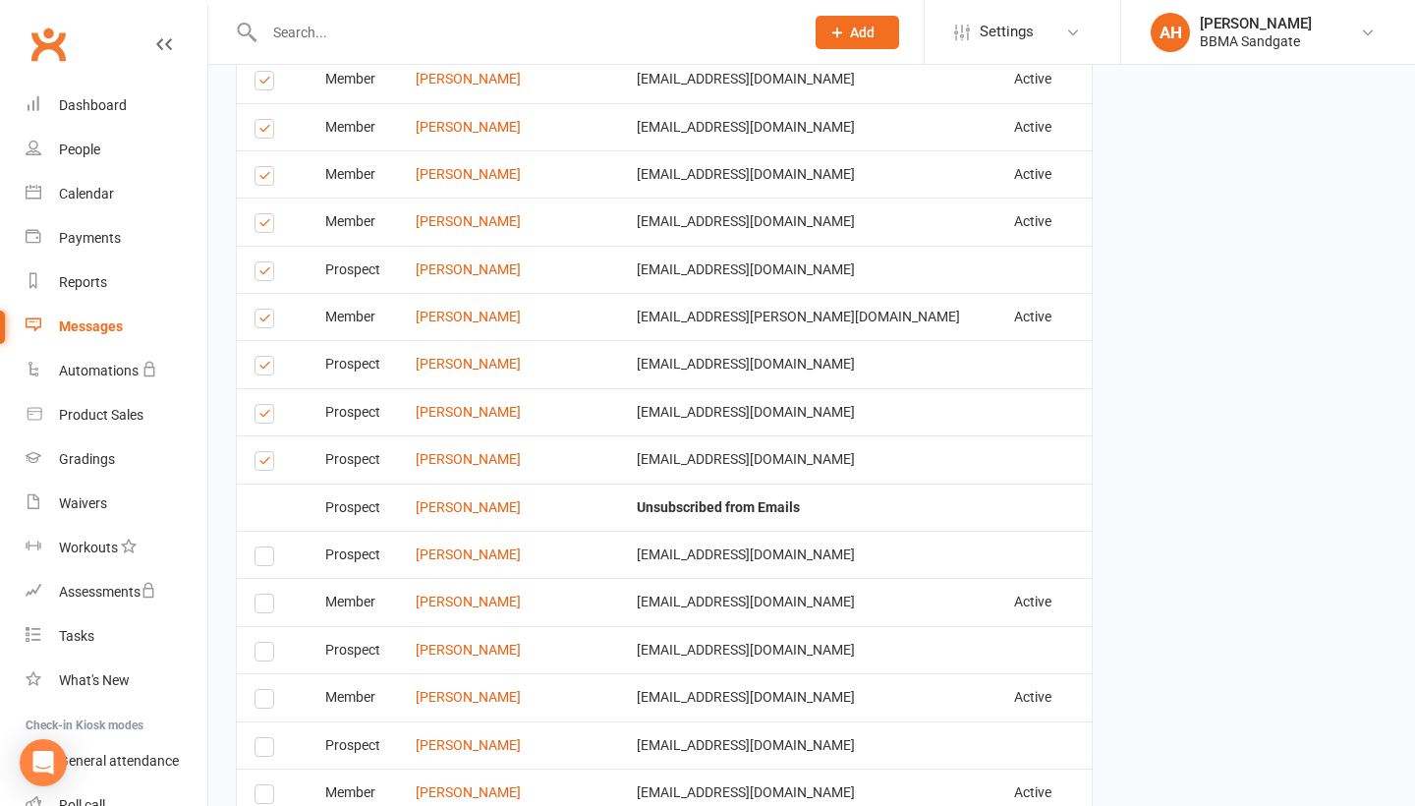
scroll to position [4278, 0]
click at [262, 417] on label at bounding box center [267, 417] width 27 height 0
click at [262, 406] on input "checkbox" at bounding box center [260, 406] width 13 height 0
click at [262, 416] on label at bounding box center [267, 416] width 27 height 0
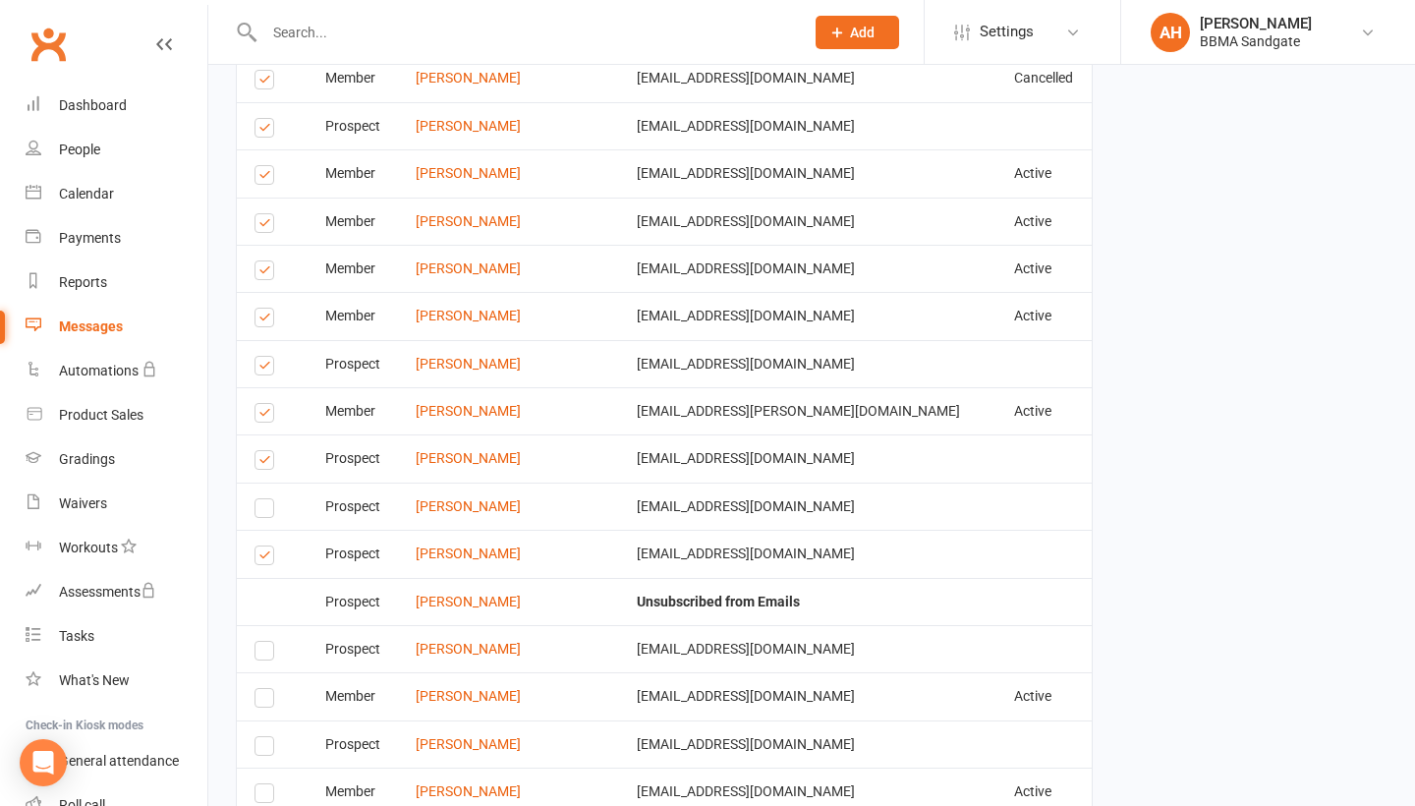
click at [262, 404] on input "checkbox" at bounding box center [260, 404] width 13 height 0
click at [259, 368] on label at bounding box center [267, 368] width 27 height 0
click at [259, 357] on input "checkbox" at bounding box center [260, 357] width 13 height 0
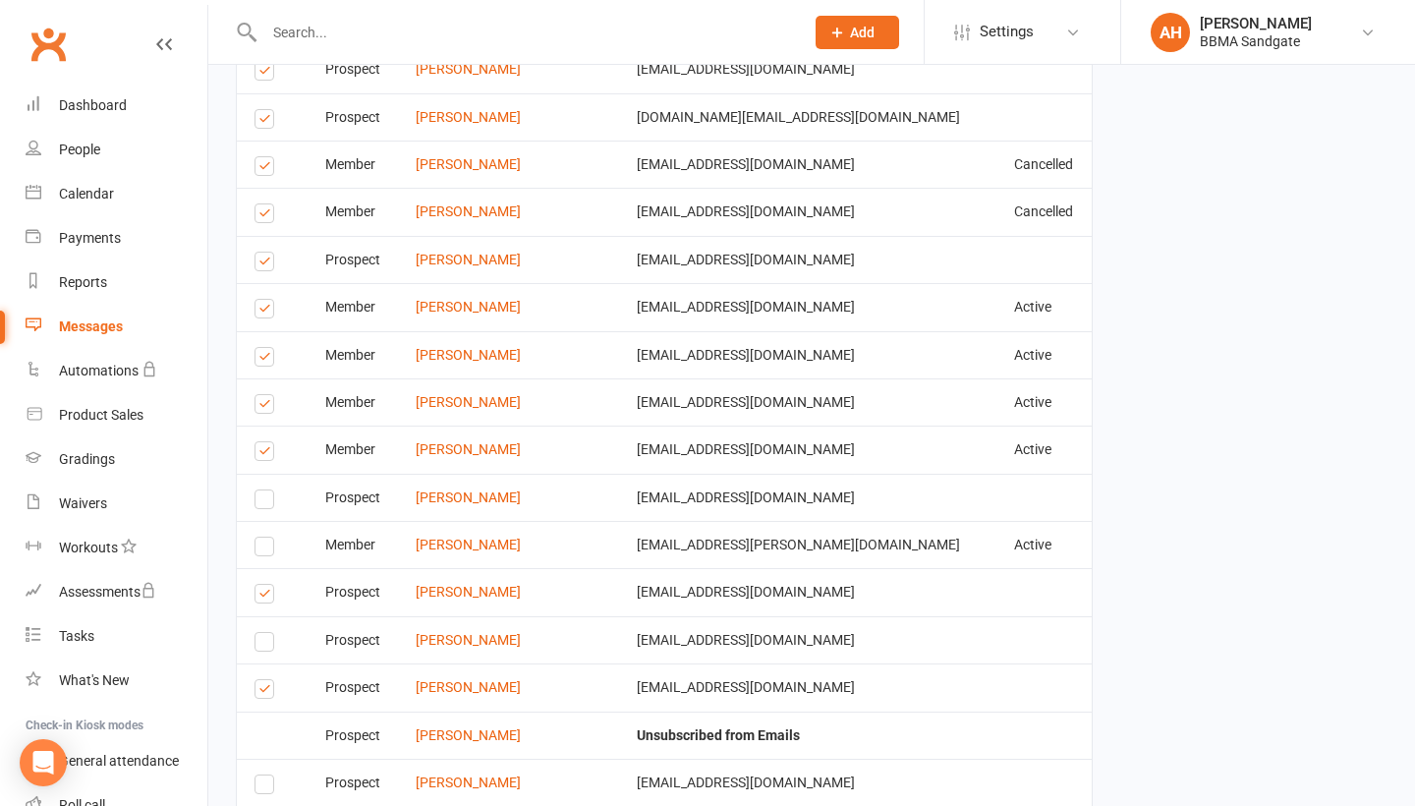
scroll to position [4048, 0]
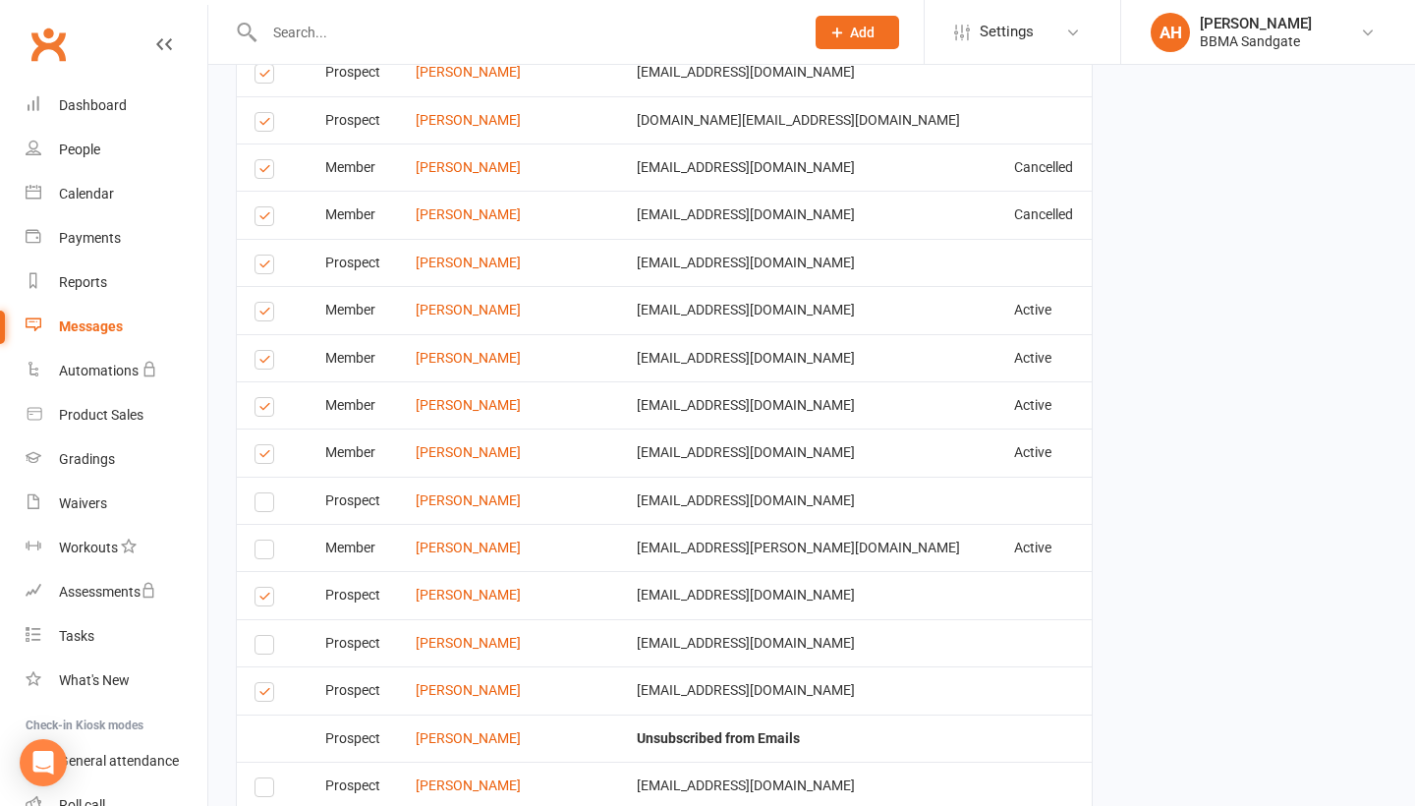
click at [264, 410] on label at bounding box center [267, 410] width 27 height 0
click at [264, 398] on input "checkbox" at bounding box center [260, 398] width 13 height 0
click at [260, 362] on label at bounding box center [267, 362] width 27 height 0
click at [260, 351] on input "checkbox" at bounding box center [260, 351] width 13 height 0
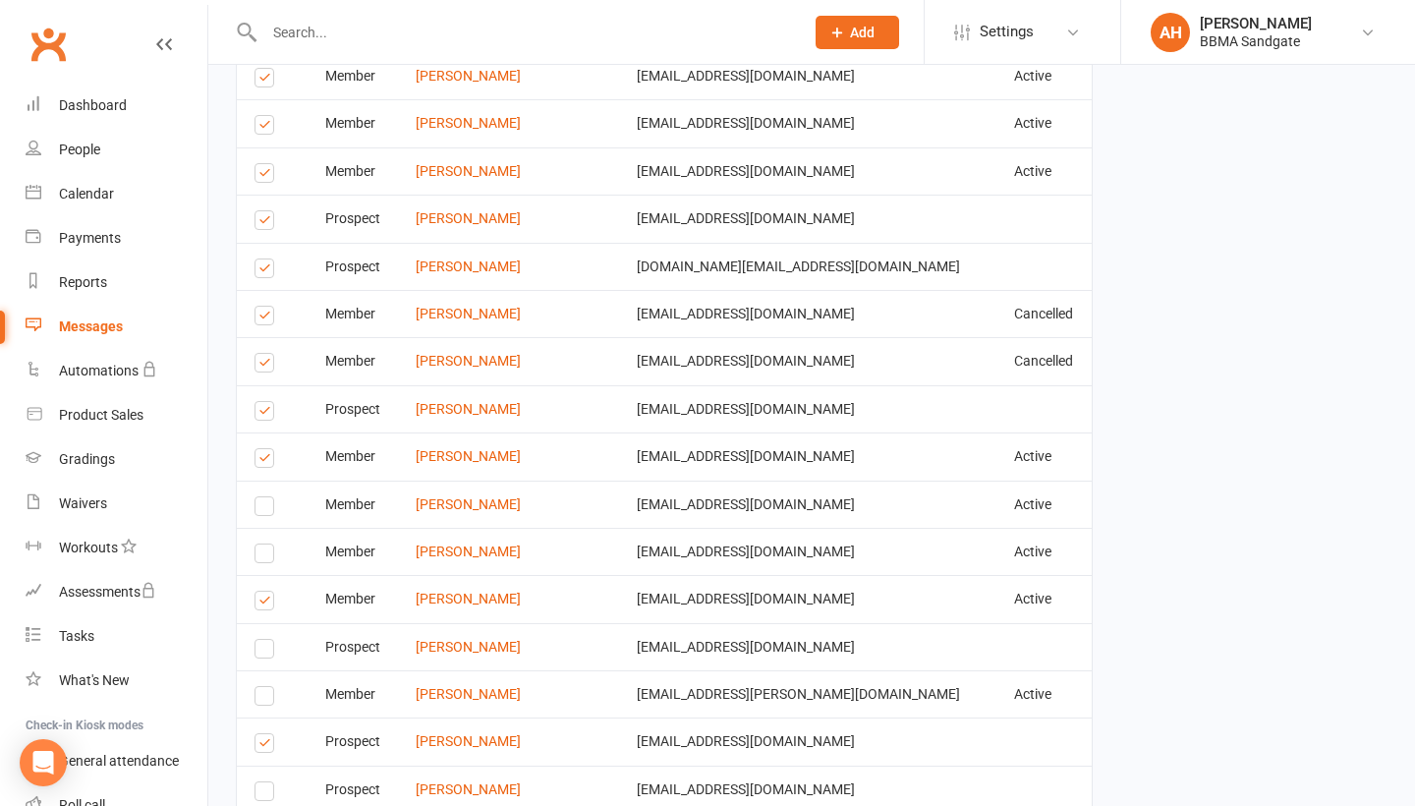
scroll to position [3901, 0]
click at [260, 415] on label at bounding box center [267, 415] width 27 height 0
click at [260, 403] on input "checkbox" at bounding box center [260, 403] width 13 height 0
click at [260, 366] on label at bounding box center [267, 366] width 27 height 0
click at [260, 355] on input "checkbox" at bounding box center [260, 355] width 13 height 0
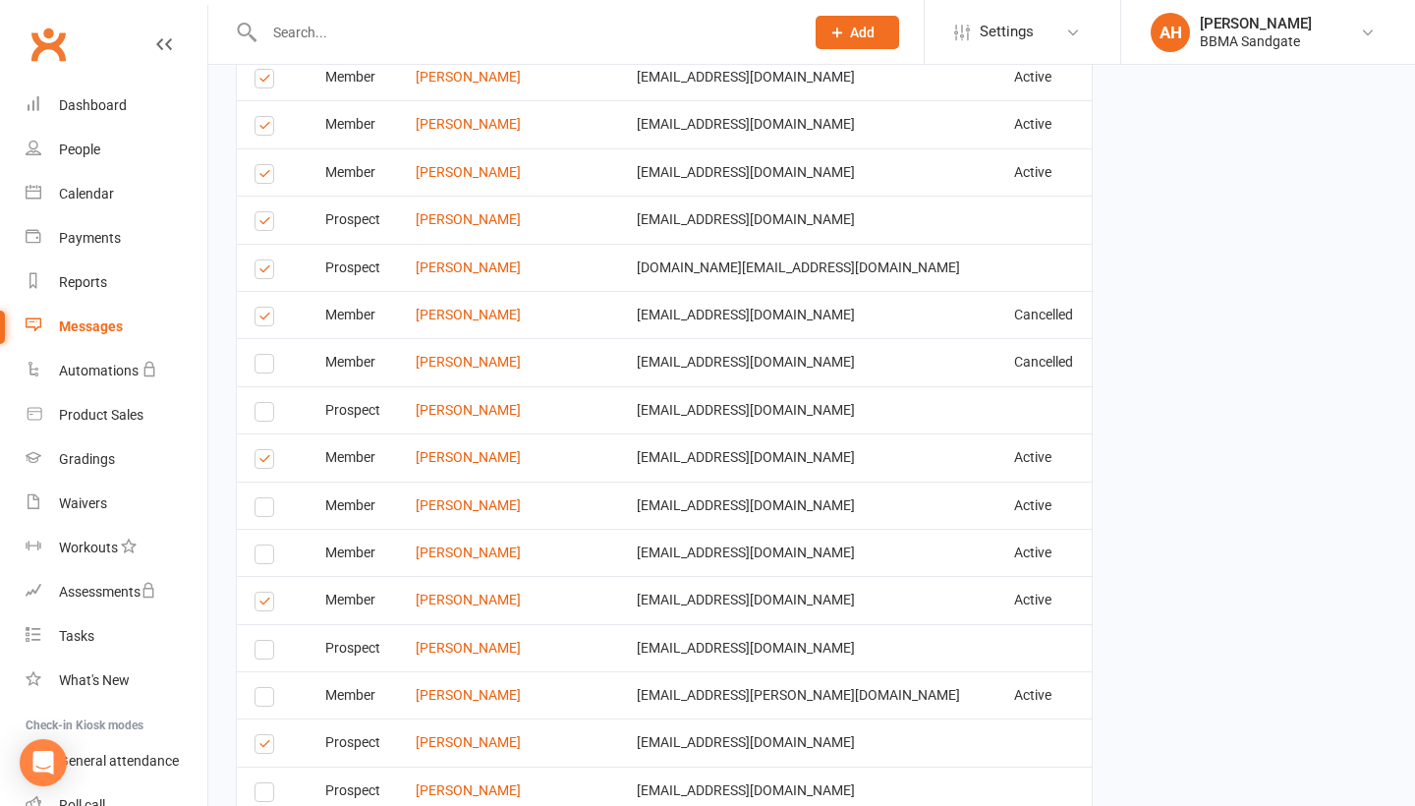
click at [264, 319] on label at bounding box center [267, 319] width 27 height 0
click at [264, 307] on input "checkbox" at bounding box center [260, 307] width 13 height 0
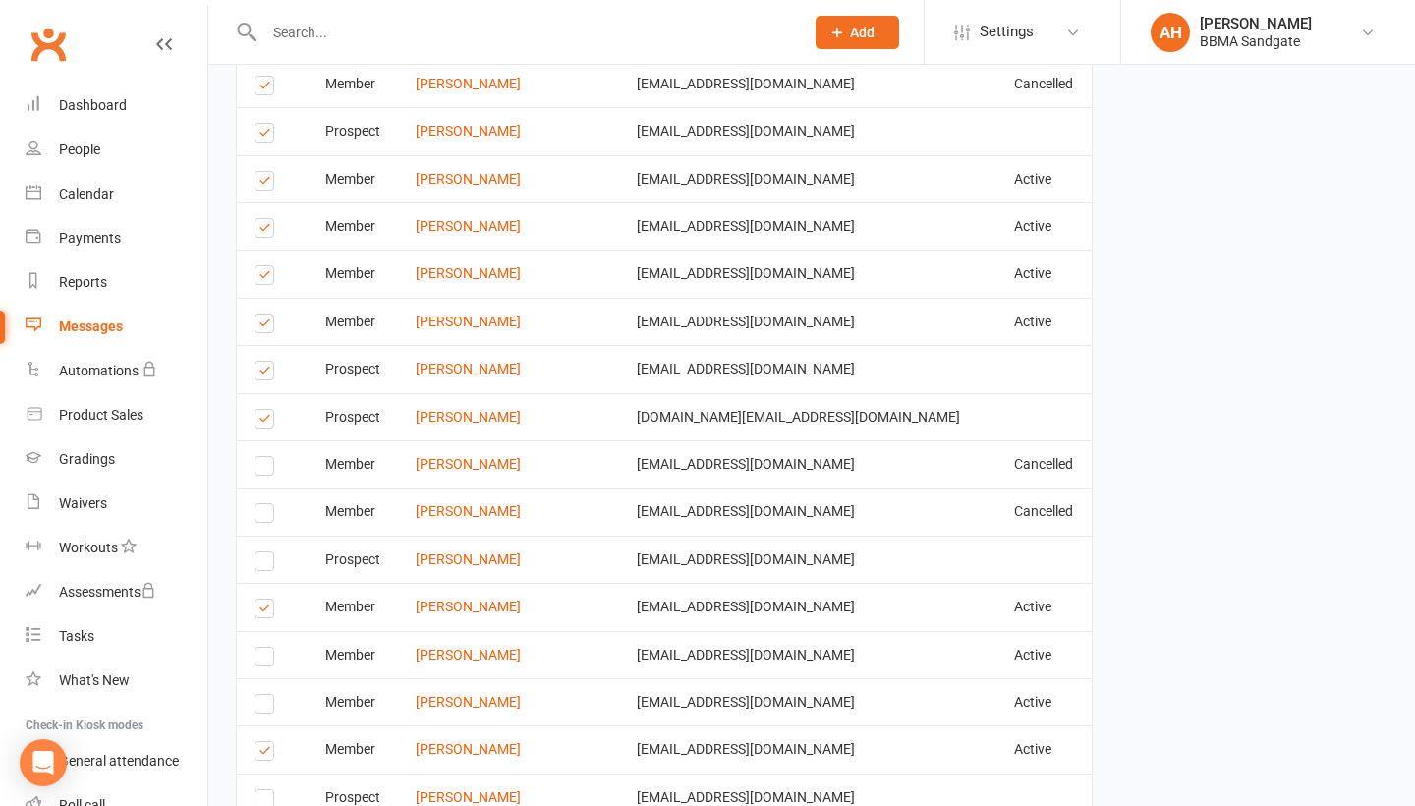
scroll to position [3738, 0]
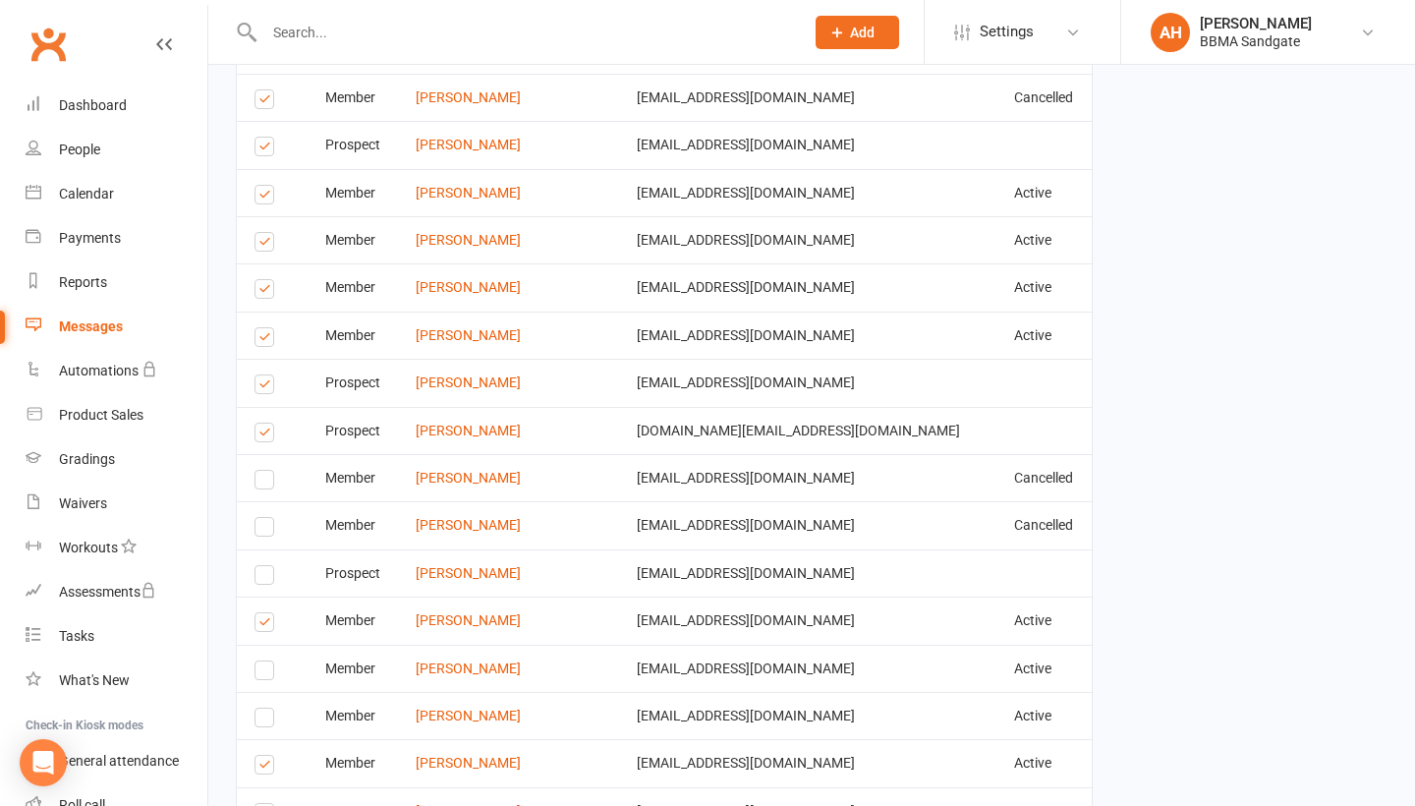
click at [258, 435] on label at bounding box center [267, 435] width 27 height 0
click at [258, 423] on input "checkbox" at bounding box center [260, 423] width 13 height 0
click at [263, 387] on label at bounding box center [267, 387] width 27 height 0
click at [263, 375] on input "checkbox" at bounding box center [260, 375] width 13 height 0
click at [263, 340] on label at bounding box center [267, 340] width 27 height 0
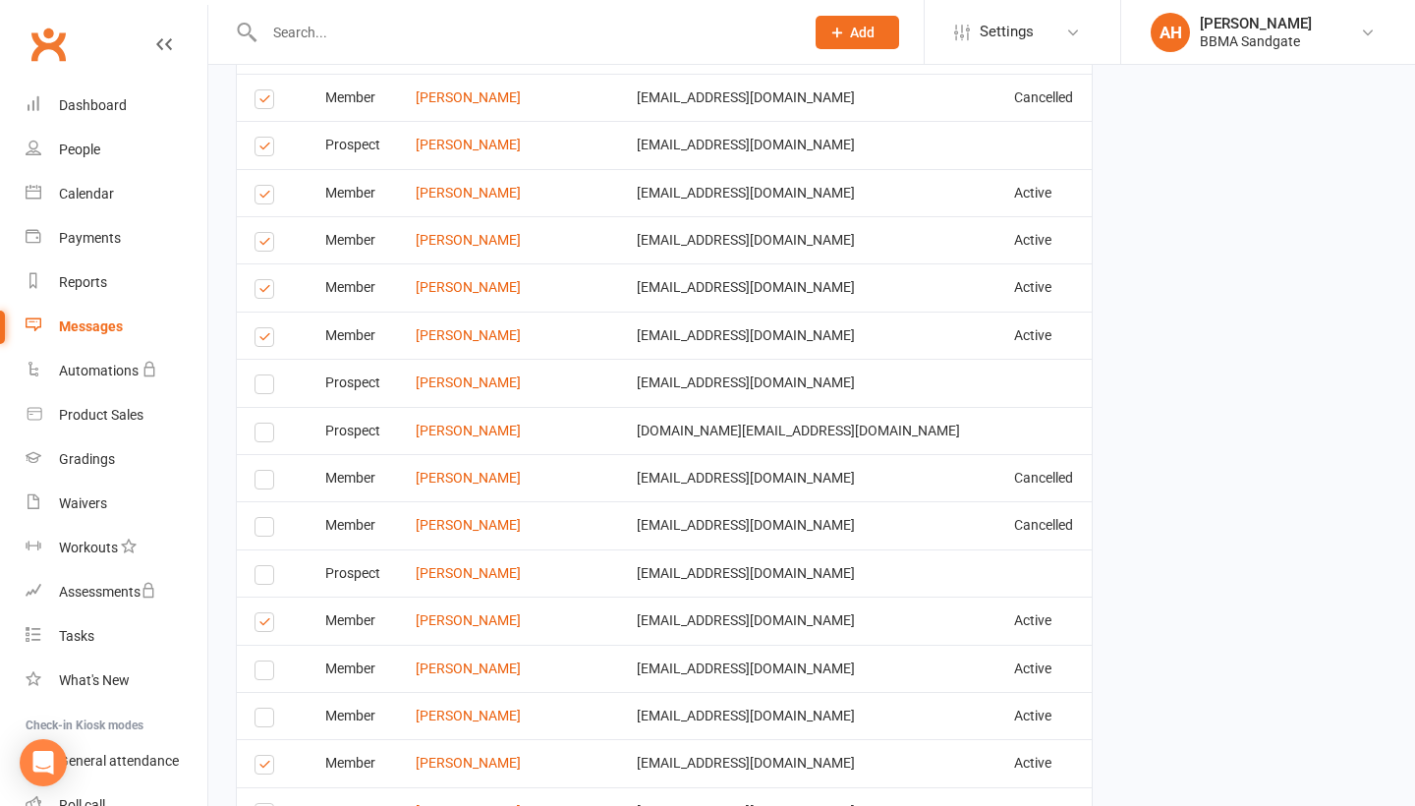
click at [263, 328] on input "checkbox" at bounding box center [260, 328] width 13 height 0
click at [264, 292] on label at bounding box center [267, 292] width 27 height 0
click at [264, 280] on input "checkbox" at bounding box center [260, 280] width 13 height 0
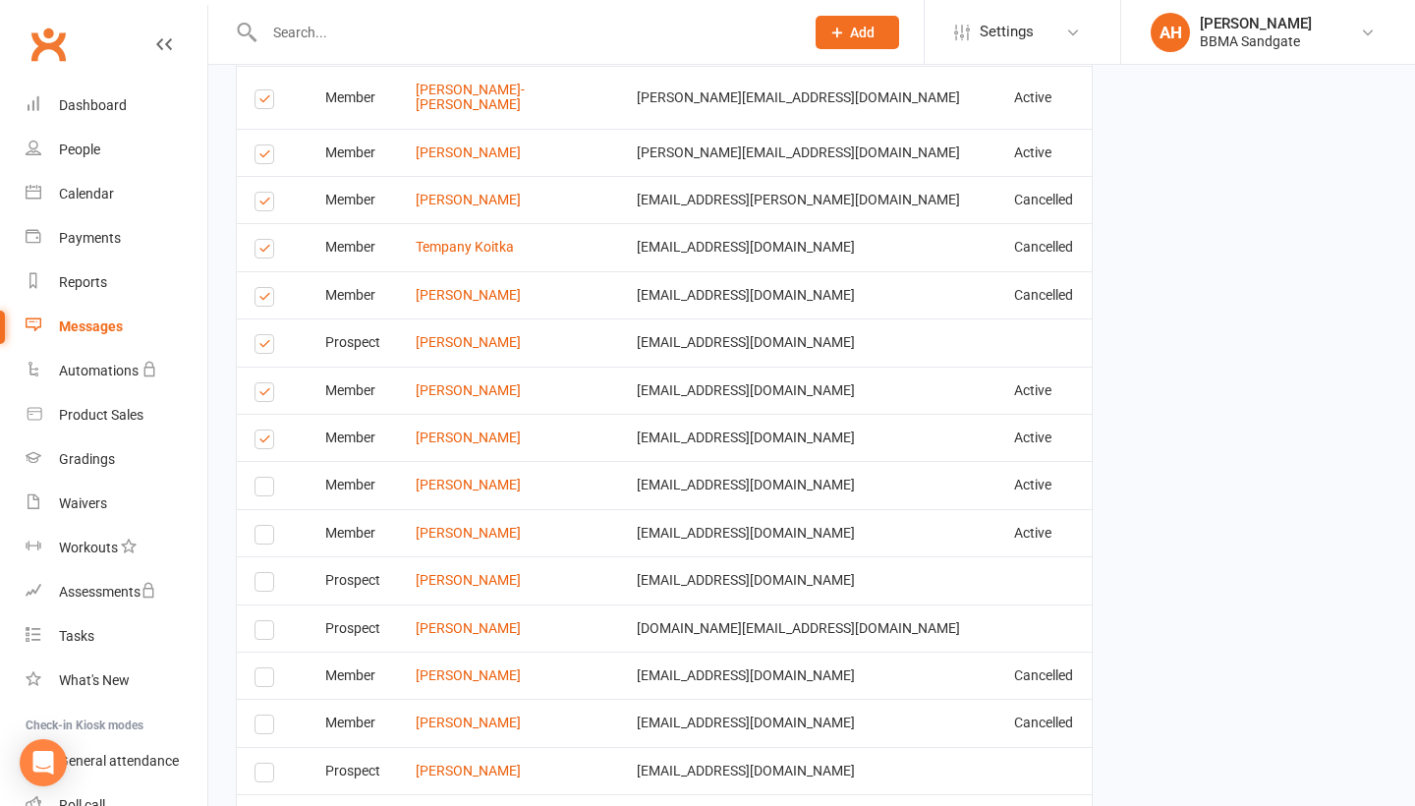
scroll to position [3527, 0]
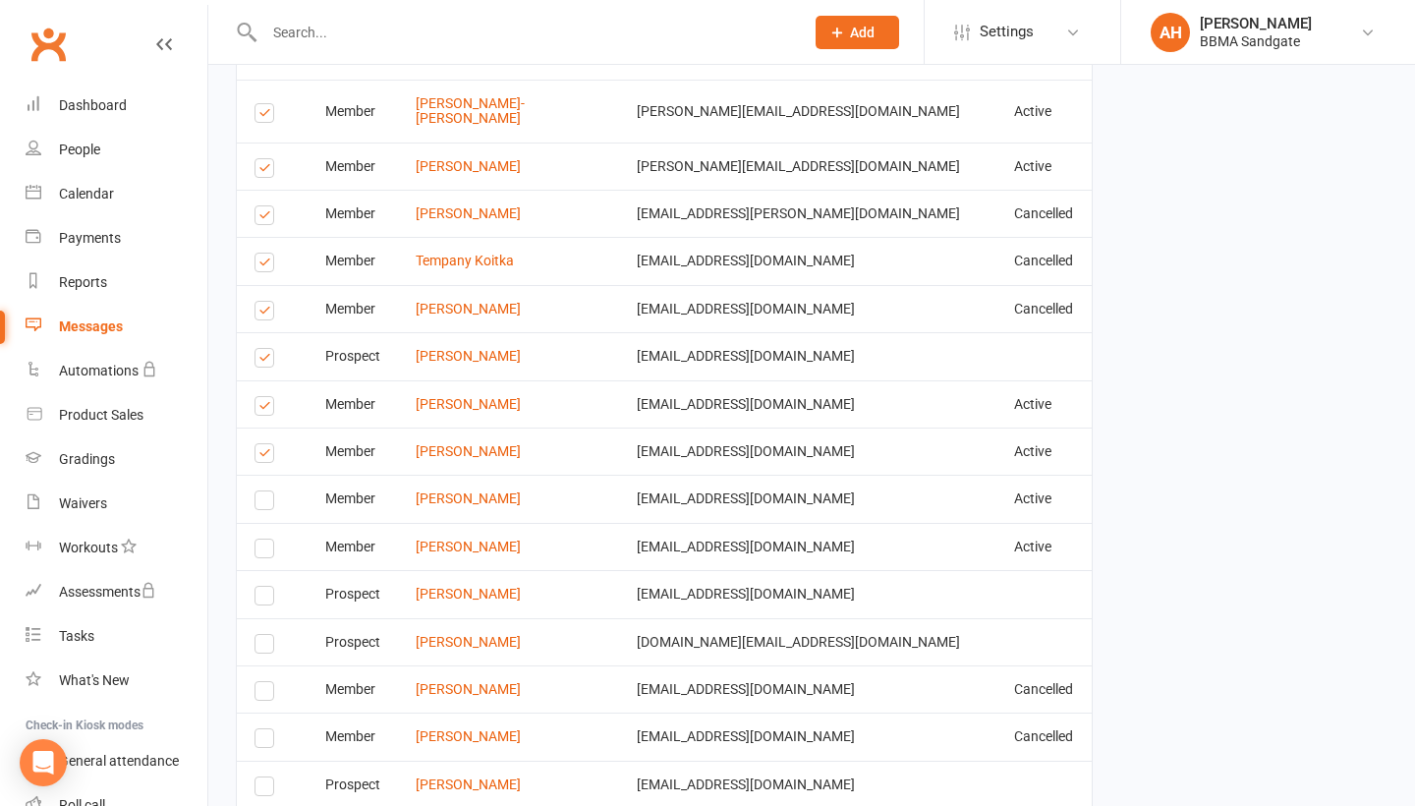
click at [260, 409] on label at bounding box center [267, 409] width 27 height 0
click at [260, 397] on input "checkbox" at bounding box center [260, 397] width 13 height 0
click at [262, 361] on label at bounding box center [267, 361] width 27 height 0
click at [262, 349] on input "checkbox" at bounding box center [260, 349] width 13 height 0
click at [262, 313] on label at bounding box center [267, 313] width 27 height 0
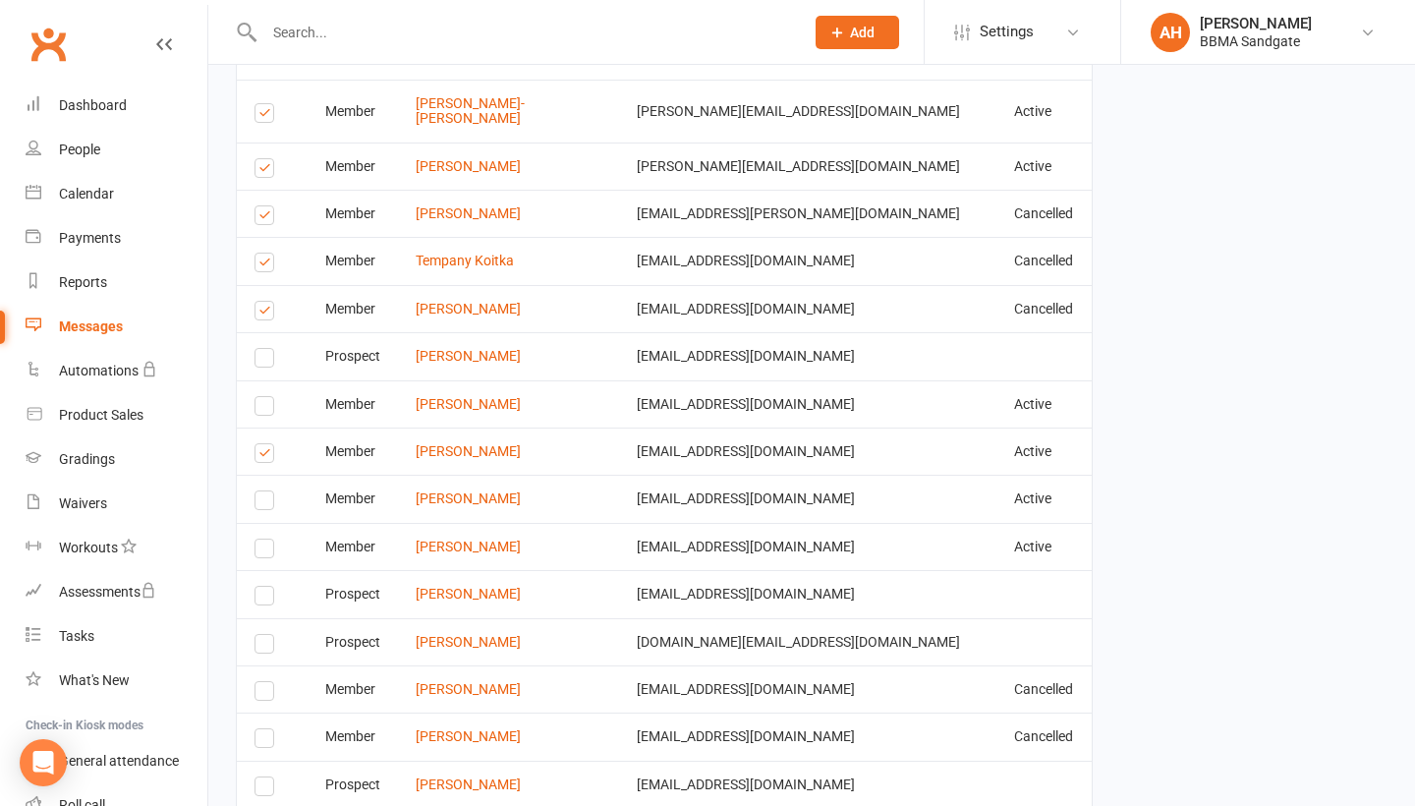
click at [262, 302] on input "checkbox" at bounding box center [260, 302] width 13 height 0
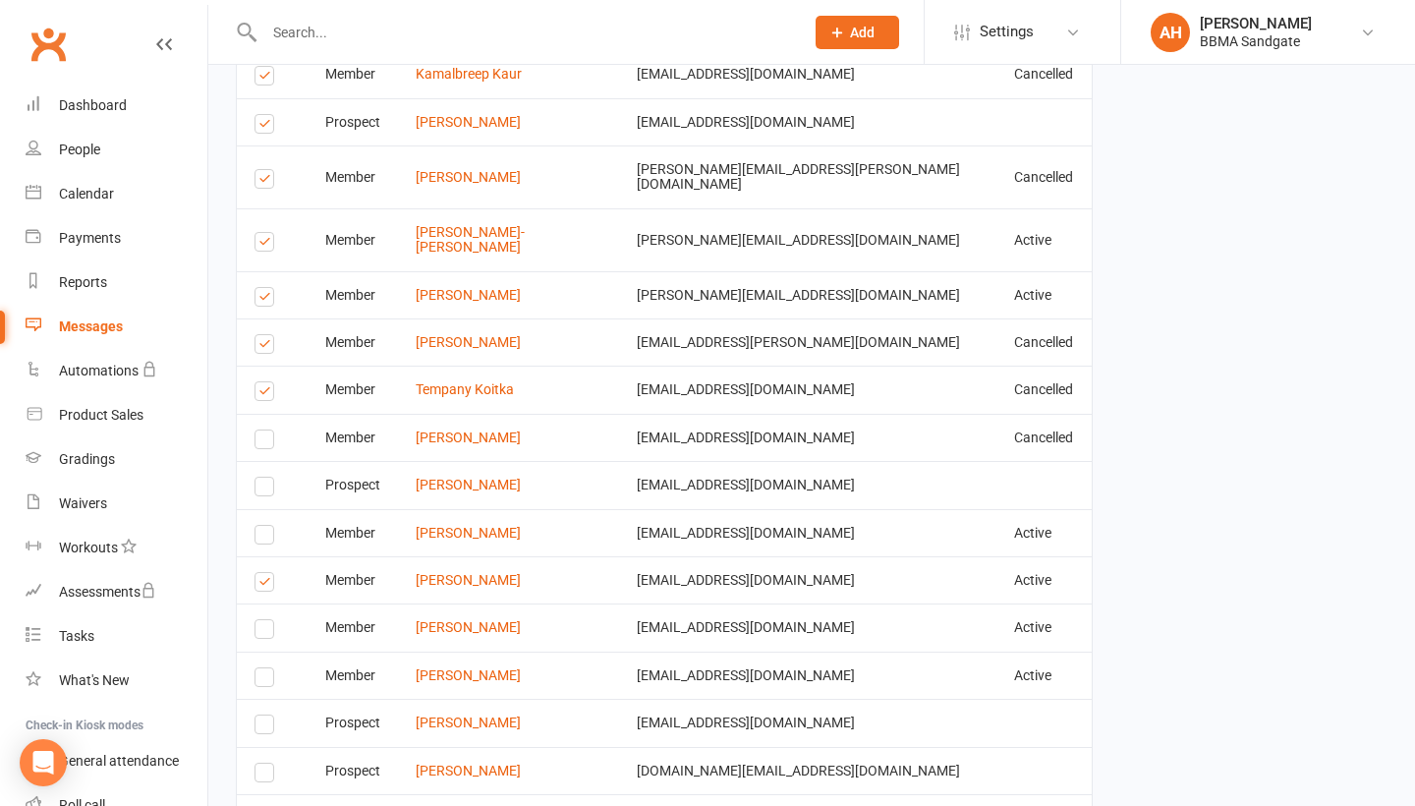
scroll to position [3394, 0]
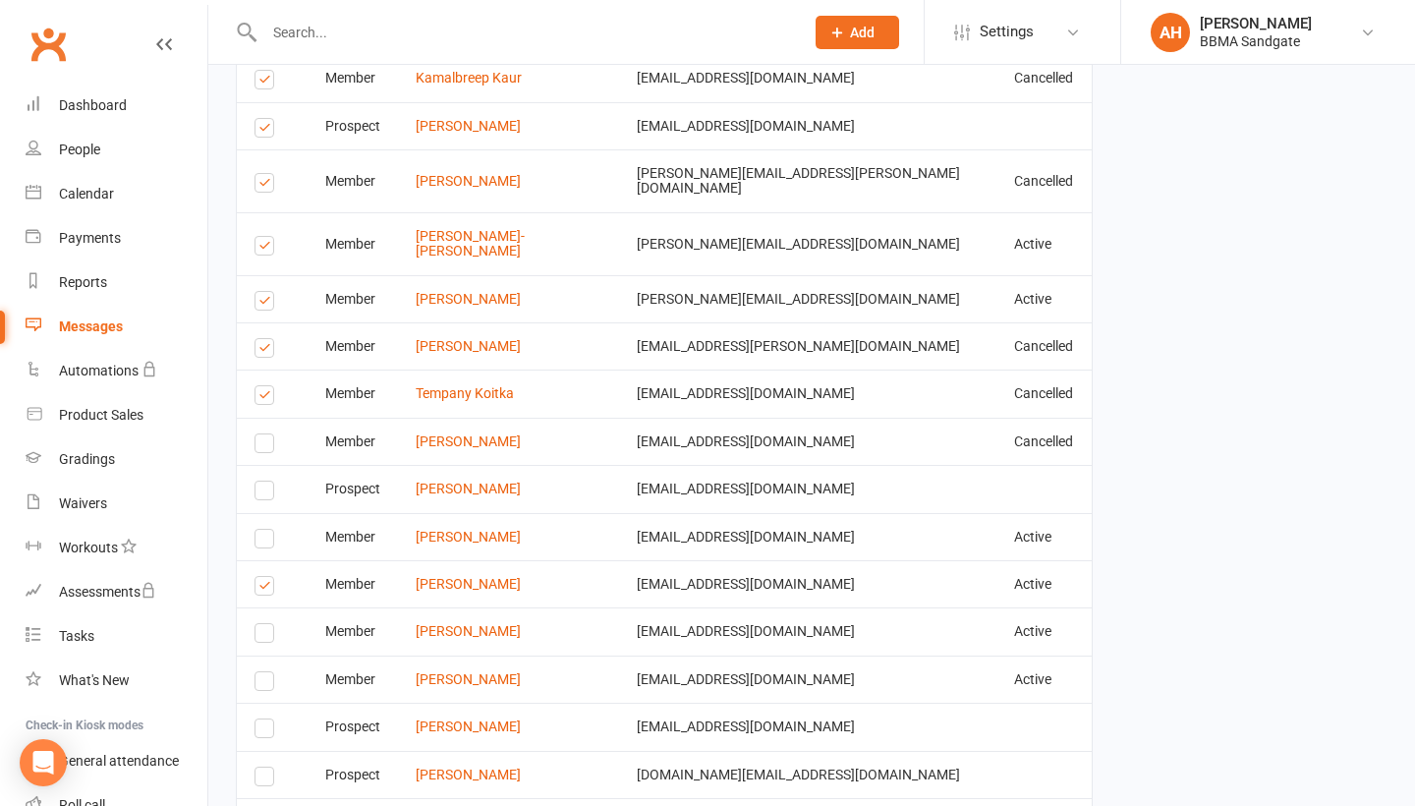
click at [263, 398] on label at bounding box center [267, 398] width 27 height 0
click at [263, 386] on input "checkbox" at bounding box center [260, 386] width 13 height 0
click at [272, 351] on label at bounding box center [267, 351] width 27 height 0
click at [267, 339] on input "checkbox" at bounding box center [260, 339] width 13 height 0
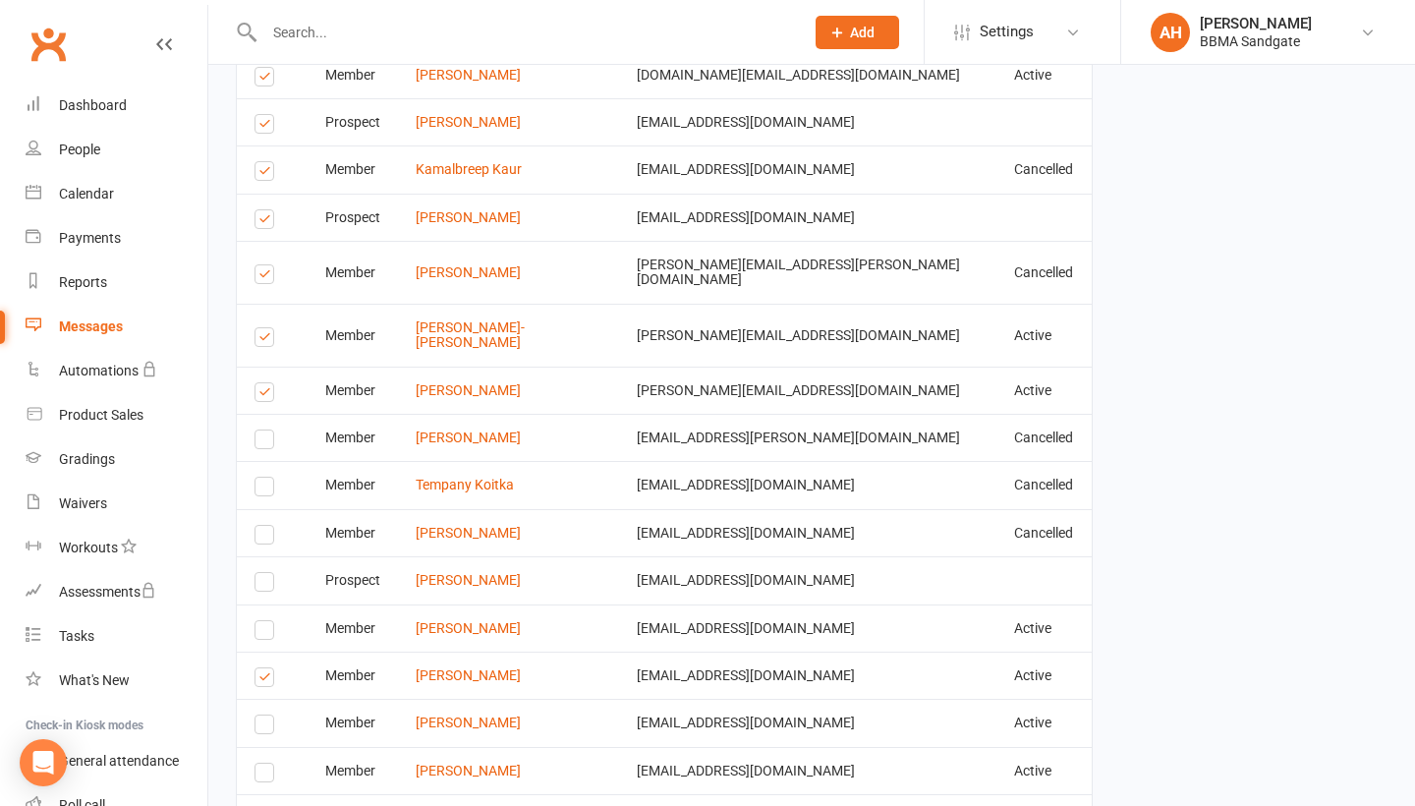
scroll to position [3304, 0]
click at [258, 394] on label at bounding box center [267, 394] width 27 height 0
click at [258, 382] on input "checkbox" at bounding box center [260, 382] width 13 height 0
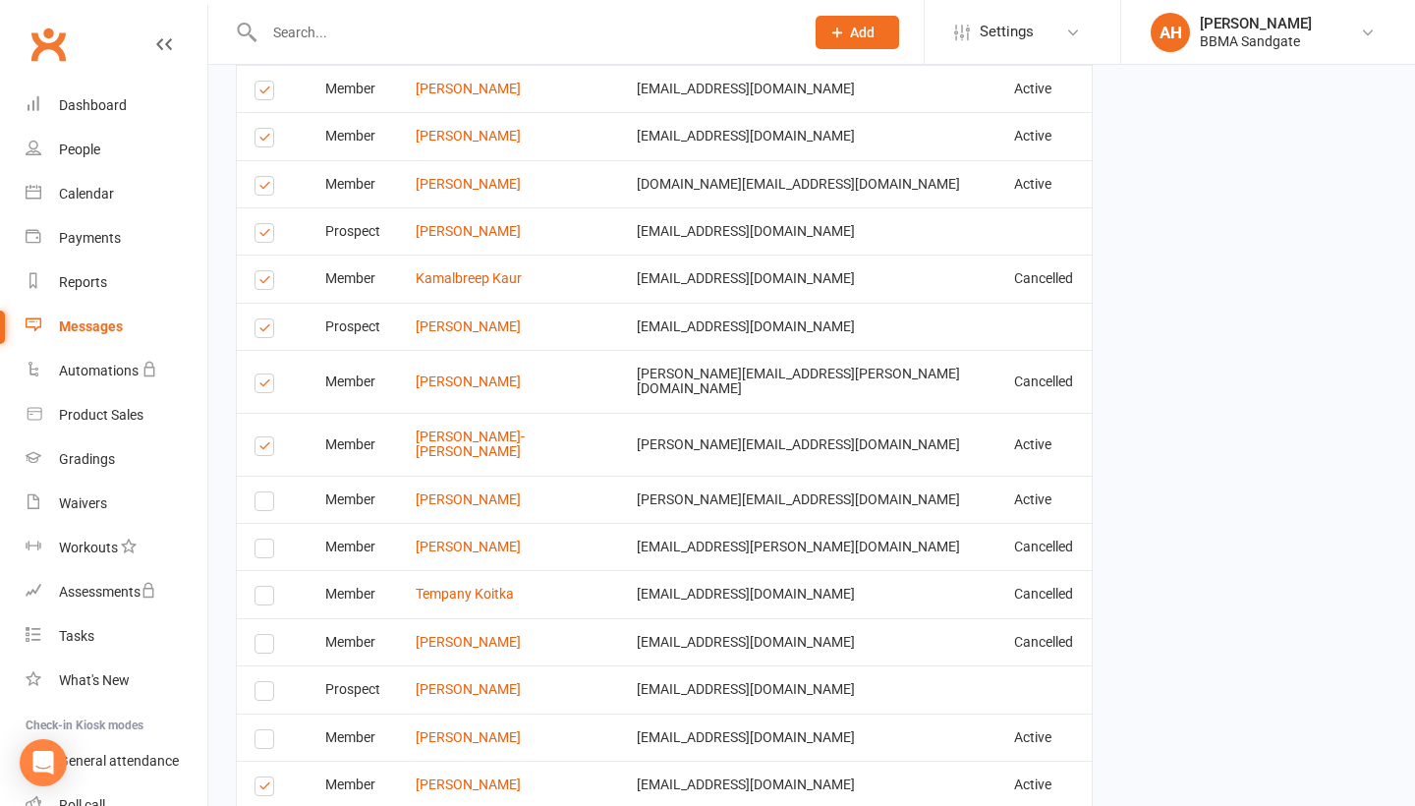
scroll to position [3195, 0]
click at [263, 385] on label at bounding box center [267, 385] width 27 height 0
click at [263, 373] on input "checkbox" at bounding box center [260, 373] width 13 height 0
click at [266, 330] on label at bounding box center [267, 330] width 27 height 0
click at [266, 318] on input "checkbox" at bounding box center [260, 318] width 13 height 0
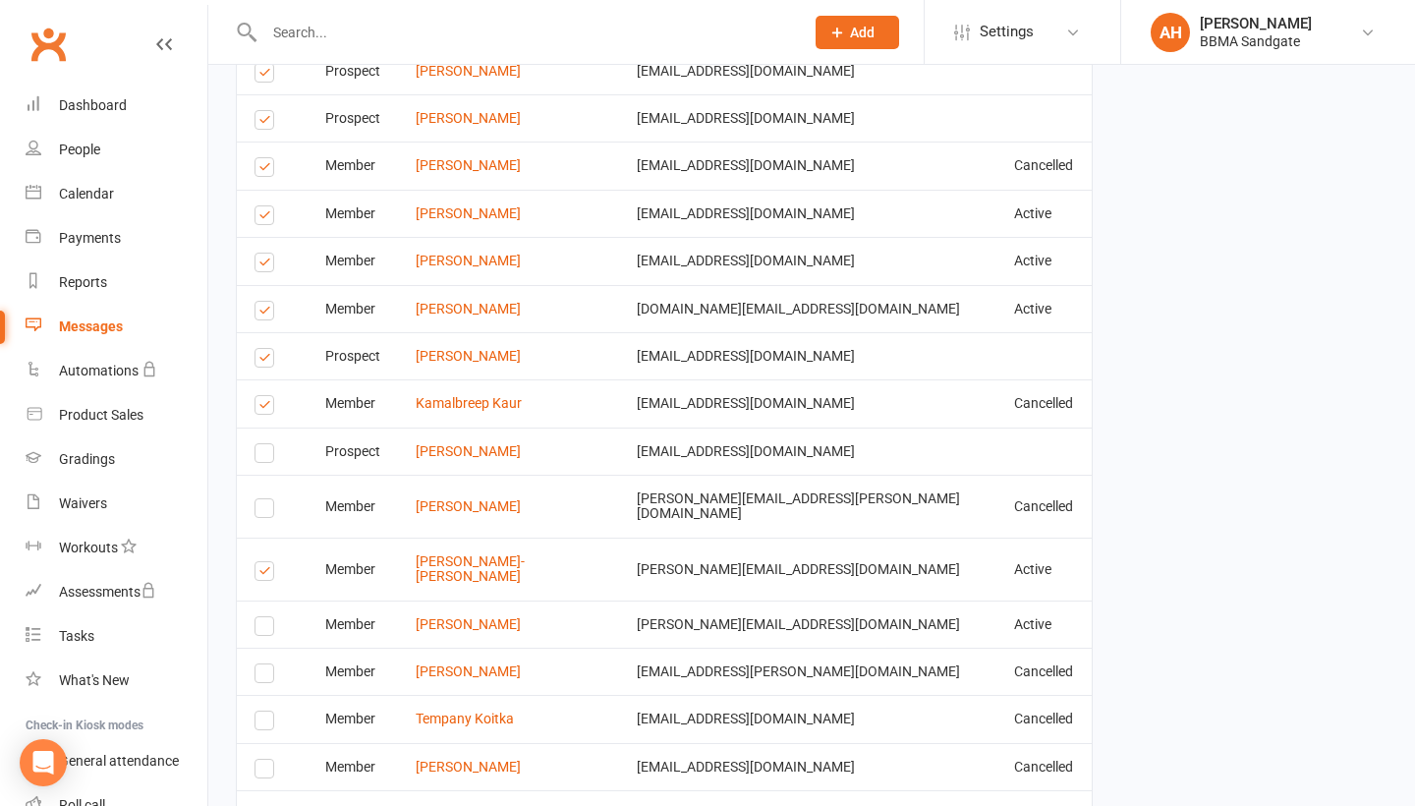
scroll to position [3066, 0]
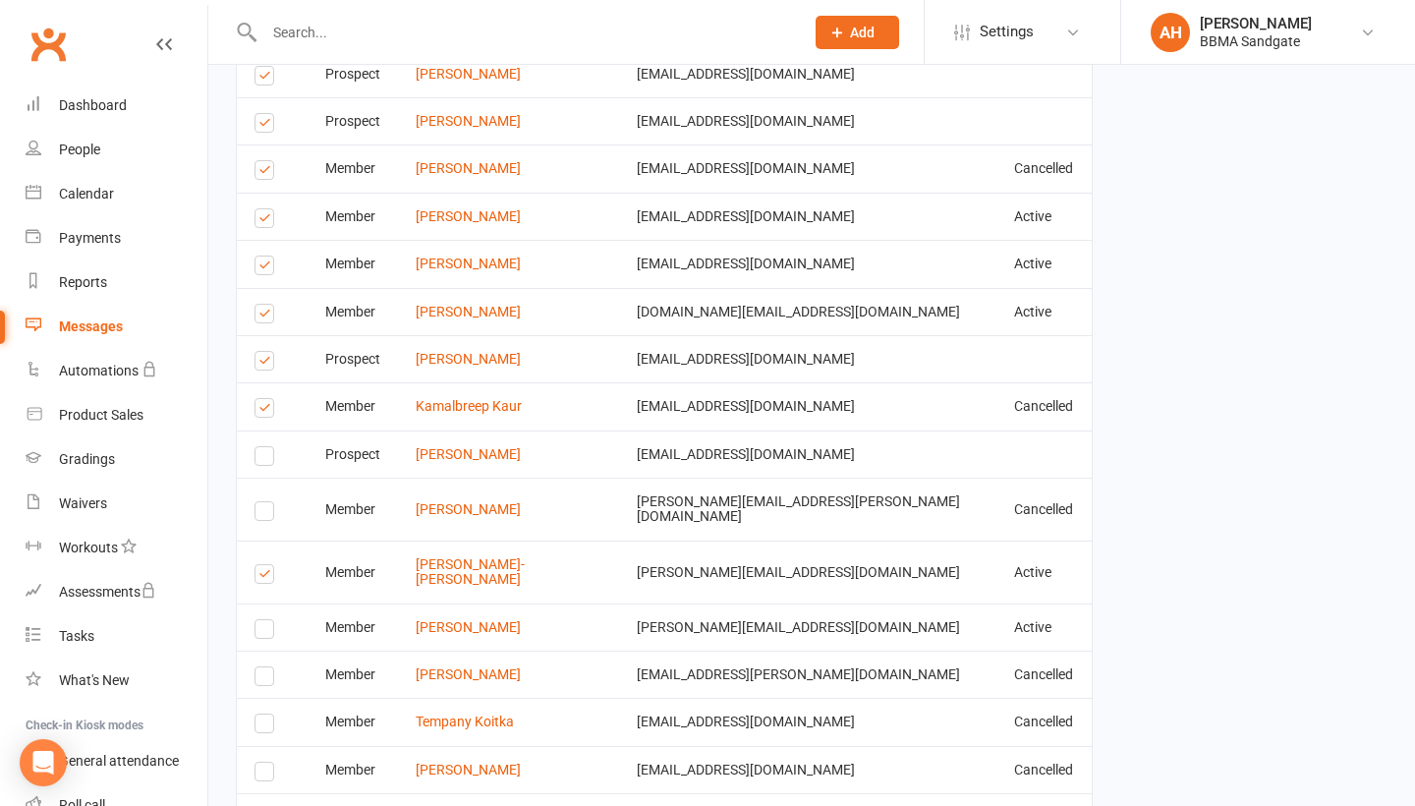
click at [269, 363] on label at bounding box center [267, 363] width 27 height 0
click at [267, 352] on input "checkbox" at bounding box center [260, 352] width 13 height 0
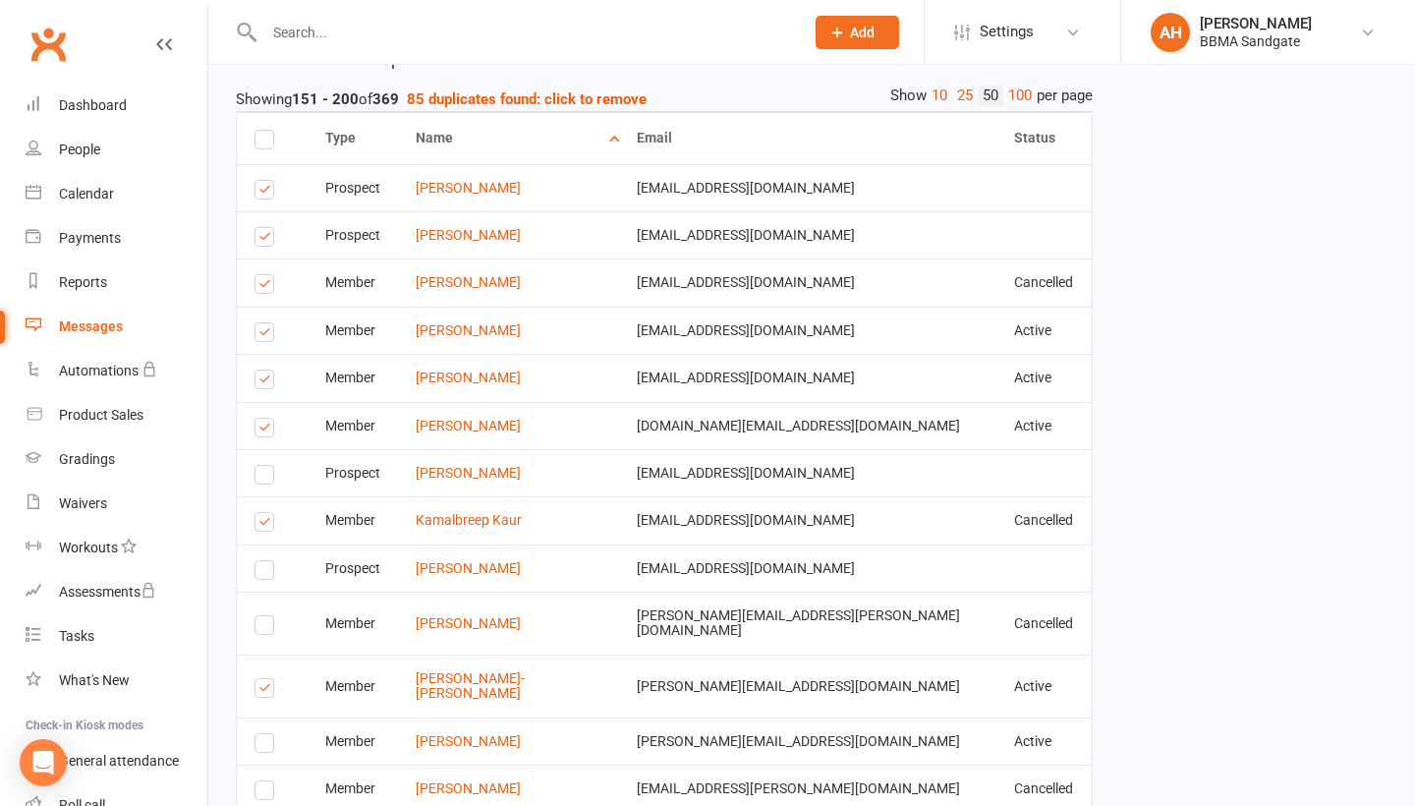
scroll to position [2955, 0]
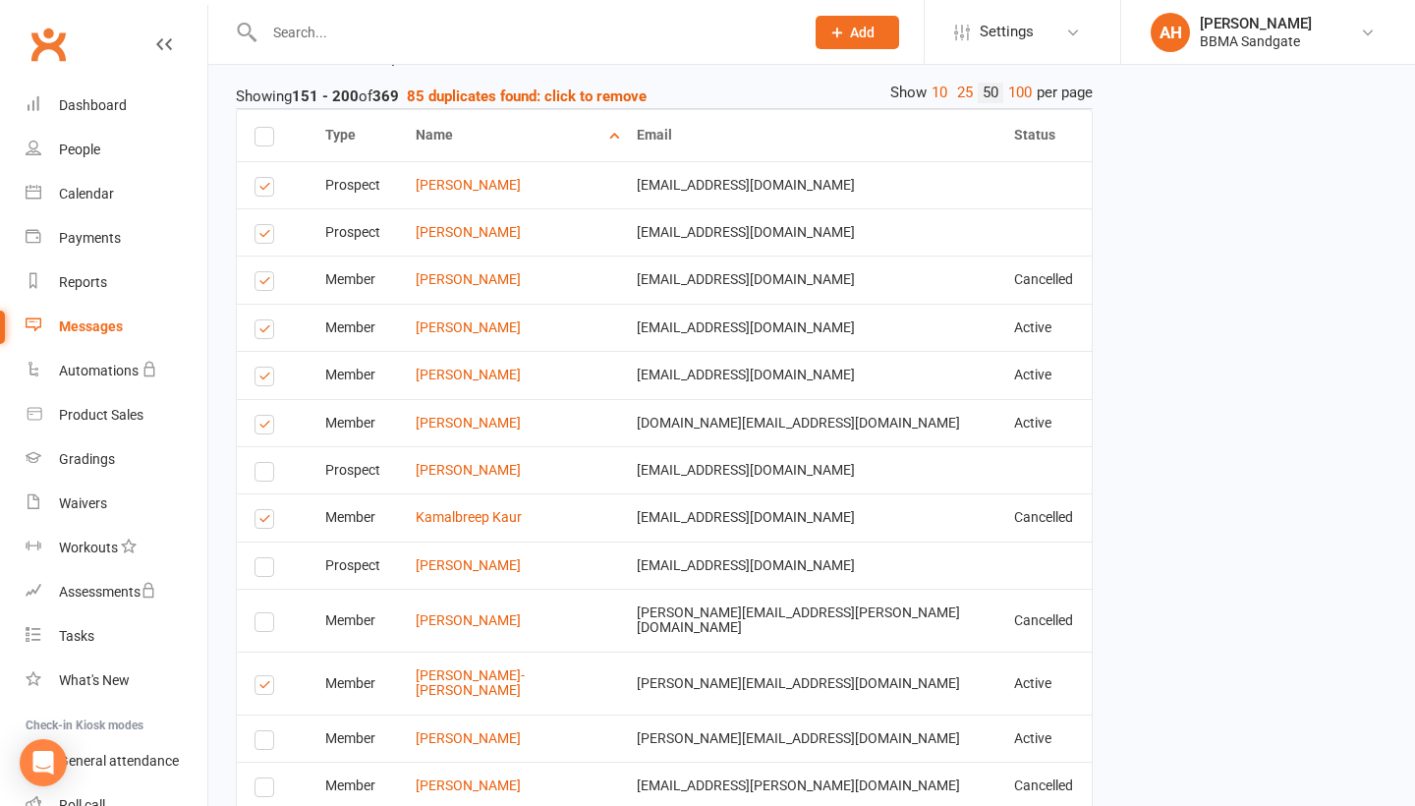
click at [268, 379] on label at bounding box center [267, 379] width 27 height 0
click at [267, 367] on input "checkbox" at bounding box center [260, 367] width 13 height 0
click at [262, 332] on label at bounding box center [267, 332] width 27 height 0
click at [262, 320] on input "checkbox" at bounding box center [260, 320] width 13 height 0
click at [262, 284] on label at bounding box center [267, 284] width 27 height 0
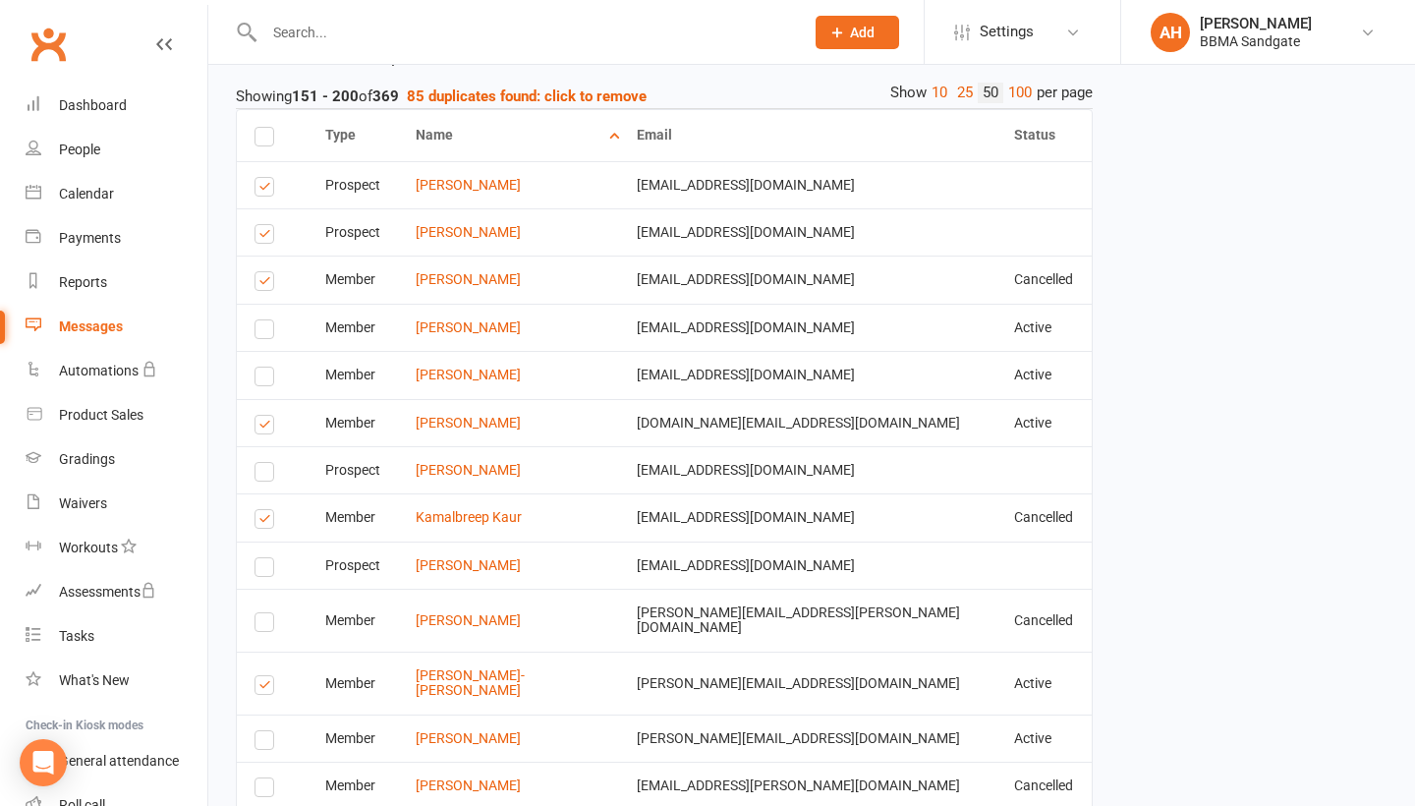
click at [262, 272] on input "checkbox" at bounding box center [260, 272] width 13 height 0
click at [263, 237] on label at bounding box center [267, 237] width 27 height 0
click at [263, 225] on input "checkbox" at bounding box center [260, 225] width 13 height 0
click at [265, 190] on label at bounding box center [267, 190] width 27 height 0
click at [265, 178] on input "checkbox" at bounding box center [260, 178] width 13 height 0
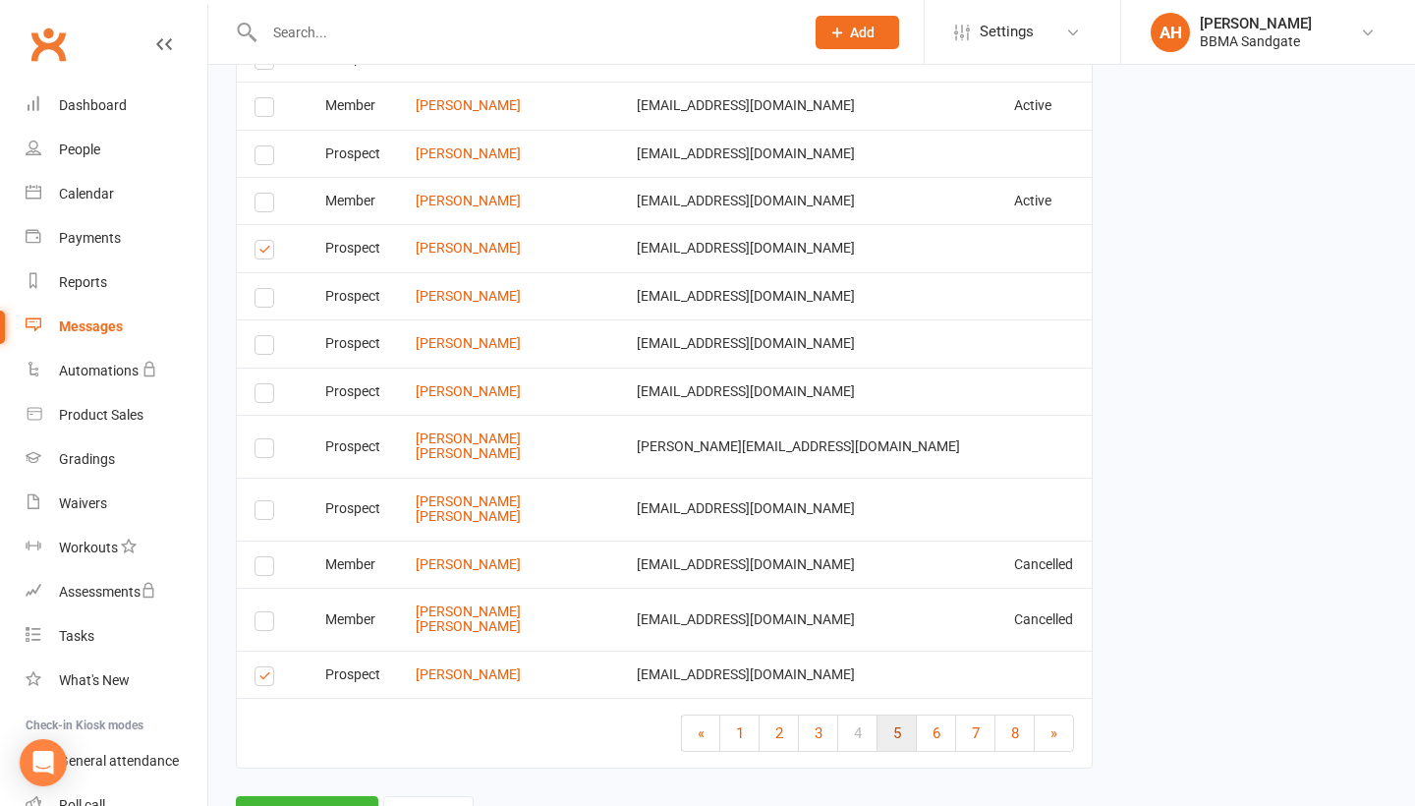
scroll to position [4868, 0]
click at [887, 717] on link "5" at bounding box center [896, 734] width 39 height 35
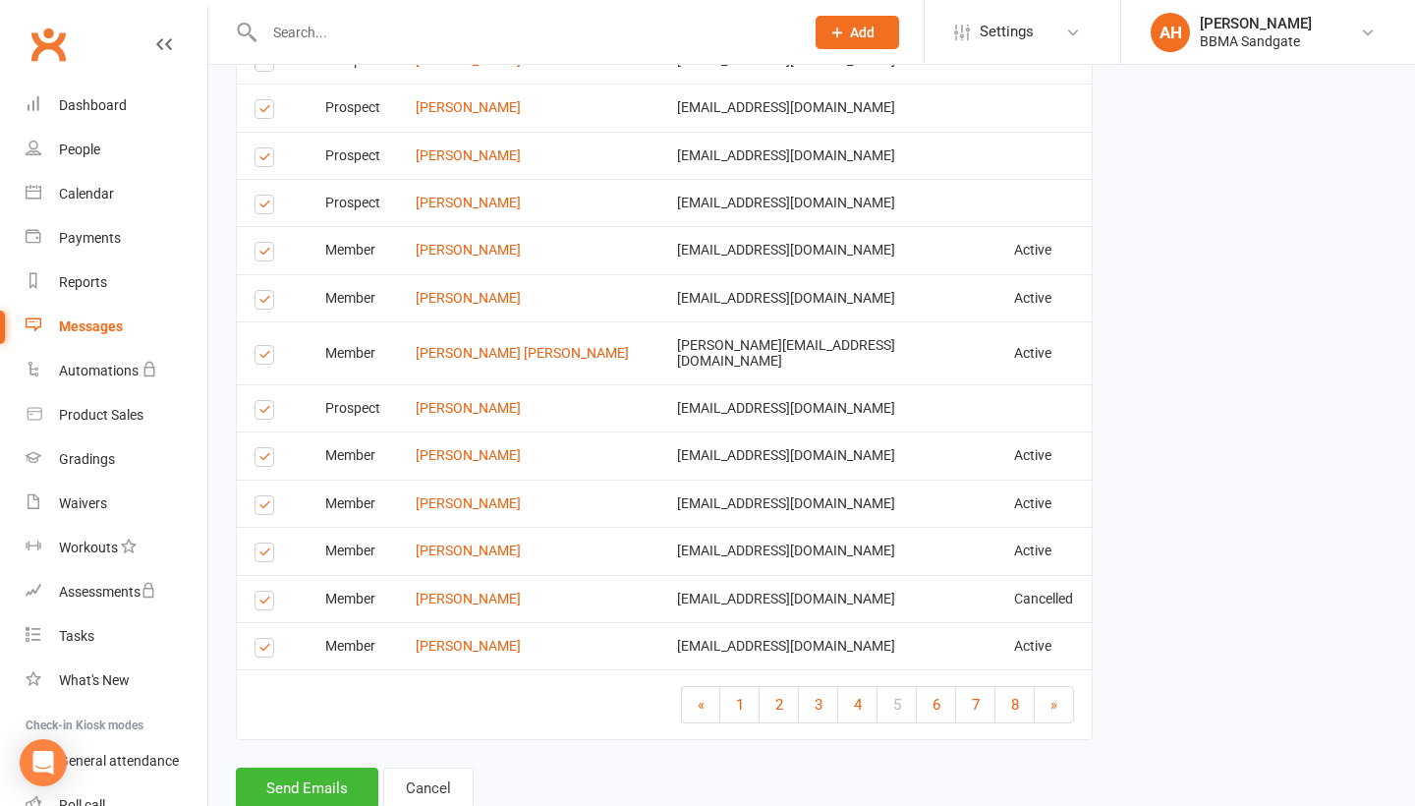
click at [264, 650] on label at bounding box center [267, 650] width 27 height 0
click at [264, 639] on input "checkbox" at bounding box center [260, 639] width 13 height 0
click at [266, 603] on label at bounding box center [267, 603] width 27 height 0
click at [266, 591] on input "checkbox" at bounding box center [260, 591] width 13 height 0
click at [271, 555] on label at bounding box center [267, 555] width 27 height 0
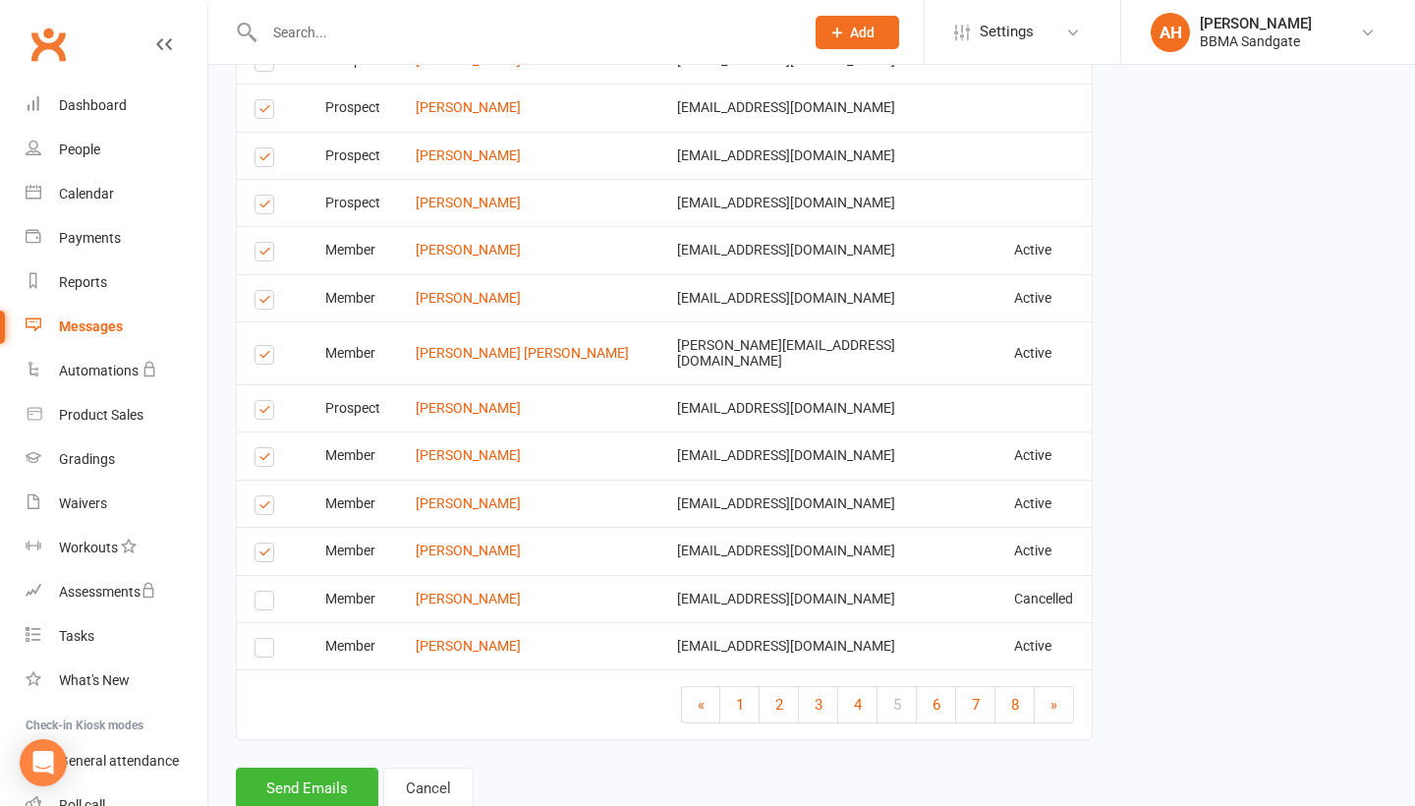
click at [267, 543] on input "checkbox" at bounding box center [260, 543] width 13 height 0
click at [268, 508] on label at bounding box center [267, 508] width 27 height 0
click at [267, 496] on input "checkbox" at bounding box center [260, 496] width 13 height 0
click at [267, 460] on label at bounding box center [267, 460] width 27 height 0
click at [267, 448] on input "checkbox" at bounding box center [260, 448] width 13 height 0
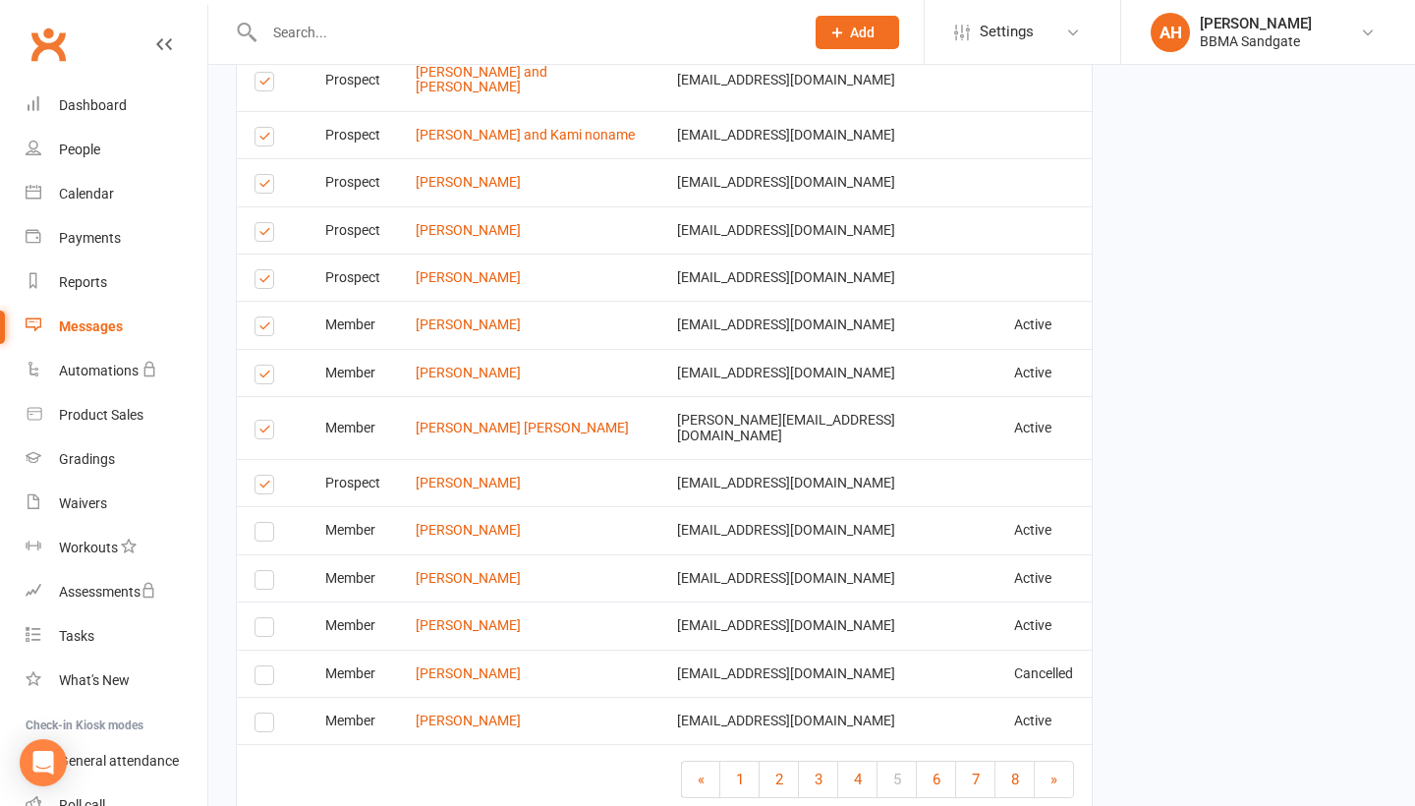
scroll to position [4780, 0]
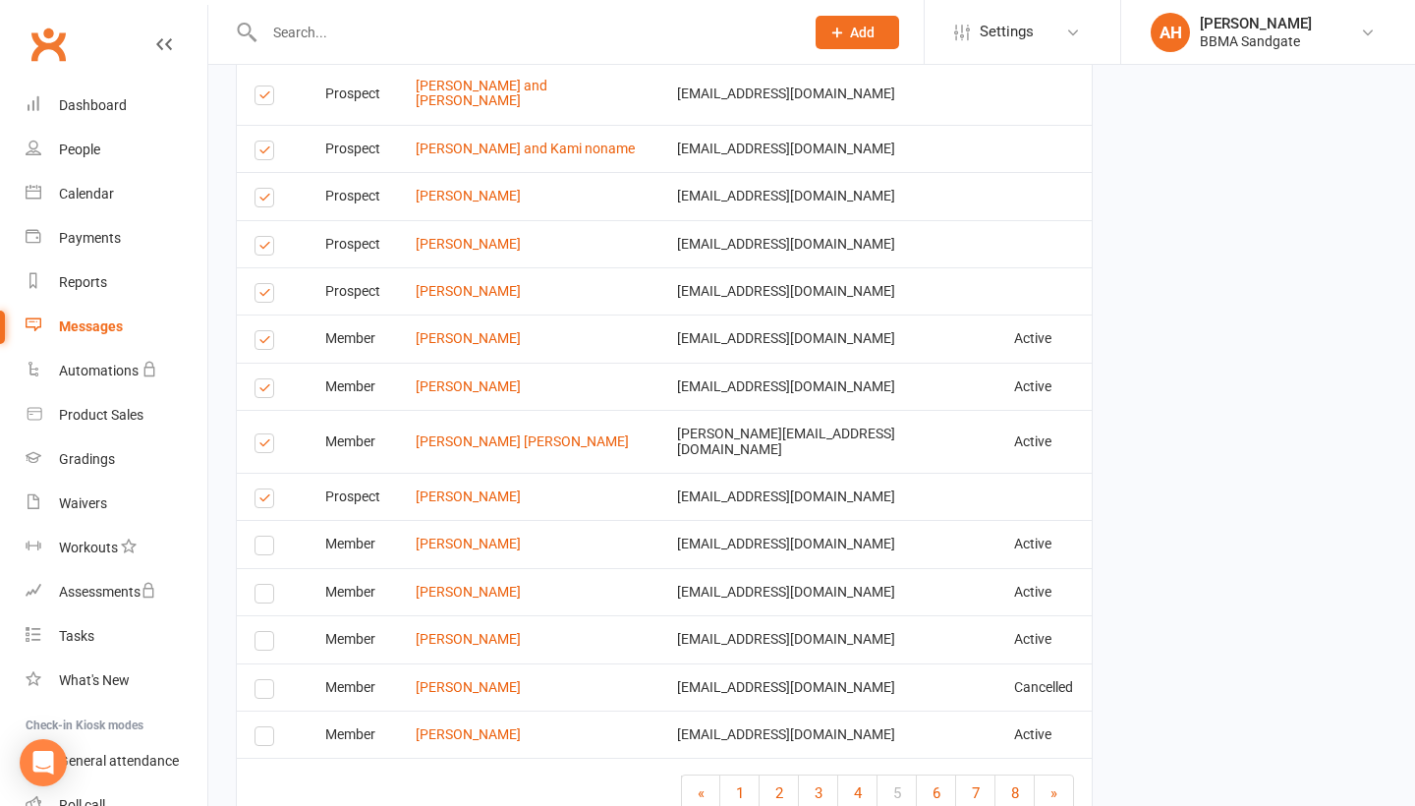
click at [260, 501] on label at bounding box center [267, 501] width 27 height 0
click at [260, 489] on input "checkbox" at bounding box center [260, 489] width 13 height 0
click at [262, 446] on label at bounding box center [267, 446] width 27 height 0
click at [262, 434] on input "checkbox" at bounding box center [260, 434] width 13 height 0
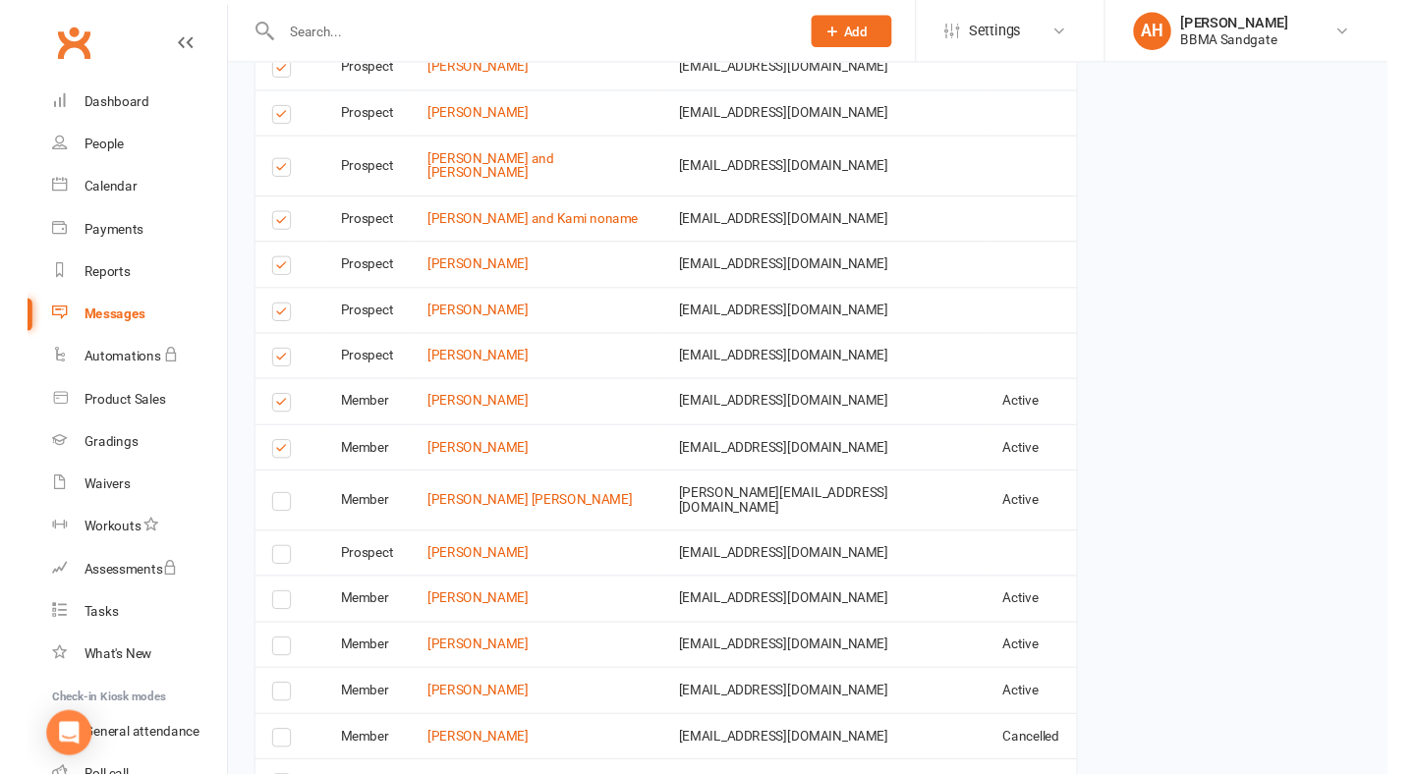
scroll to position [4664, 0]
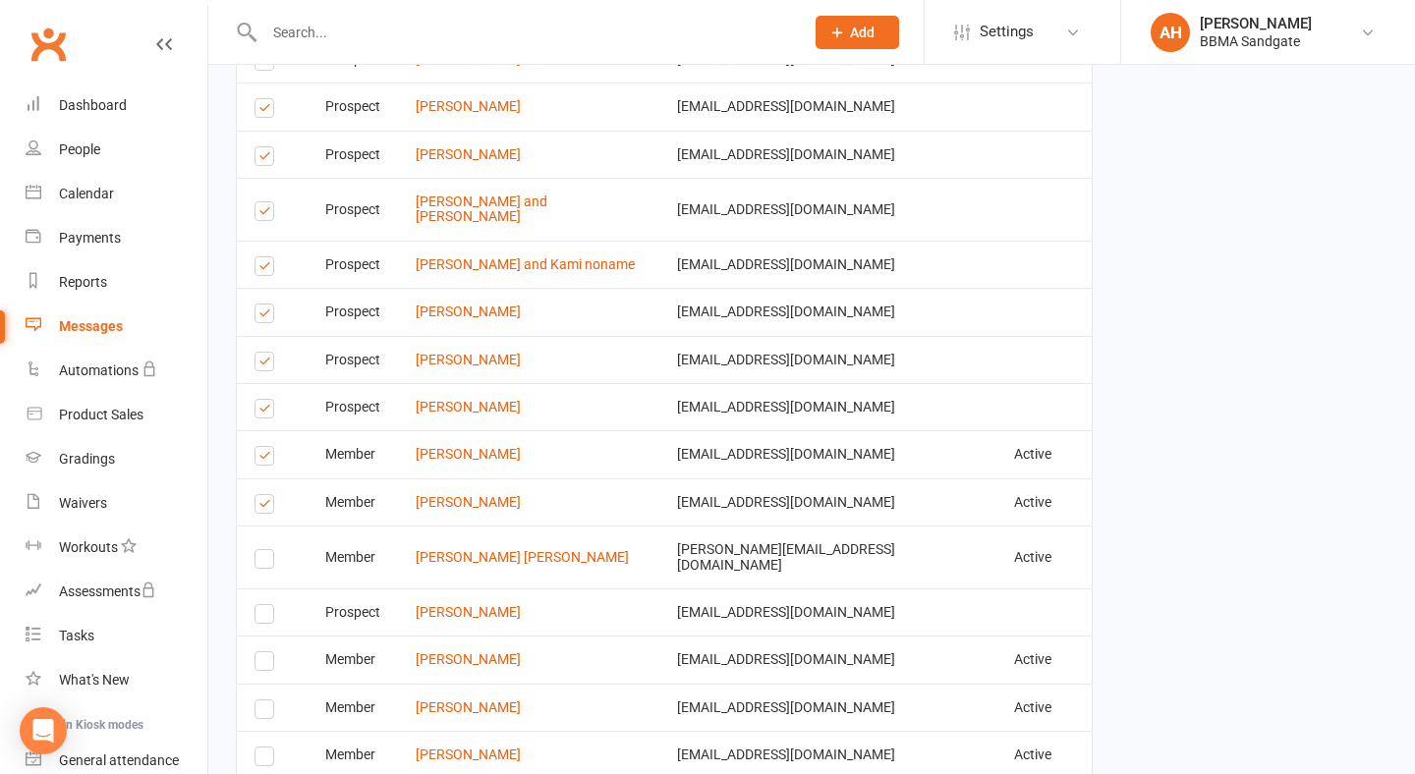
click at [266, 387] on td "Select this" at bounding box center [272, 406] width 71 height 47
click at [264, 459] on label at bounding box center [267, 459] width 27 height 0
click at [264, 447] on input "checkbox" at bounding box center [260, 447] width 13 height 0
click at [265, 412] on label at bounding box center [267, 412] width 27 height 0
click at [265, 400] on input "checkbox" at bounding box center [260, 400] width 13 height 0
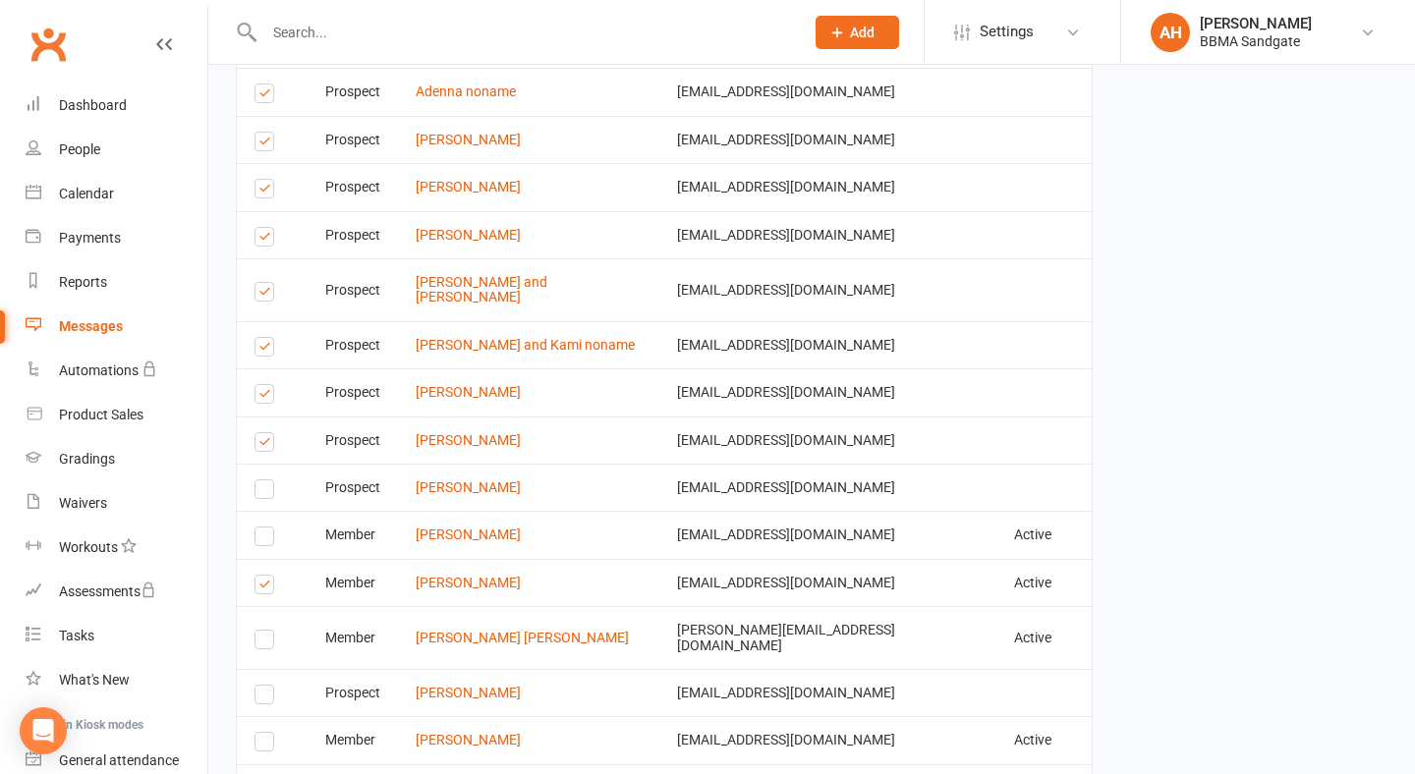
scroll to position [4573, 0]
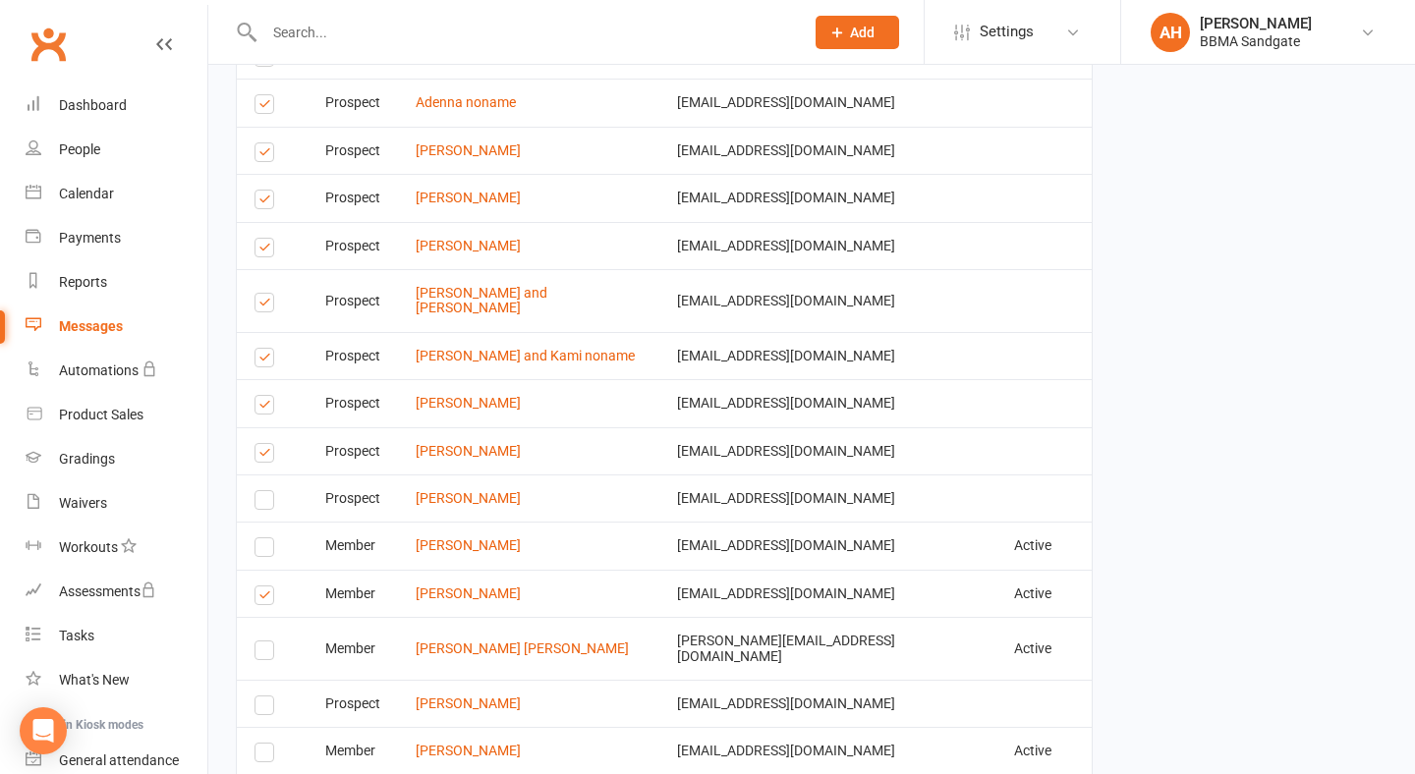
click at [262, 456] on label at bounding box center [267, 456] width 27 height 0
click at [262, 444] on input "checkbox" at bounding box center [260, 444] width 13 height 0
click at [264, 408] on label at bounding box center [267, 408] width 27 height 0
click at [264, 396] on input "checkbox" at bounding box center [260, 396] width 13 height 0
click at [265, 361] on label at bounding box center [267, 361] width 27 height 0
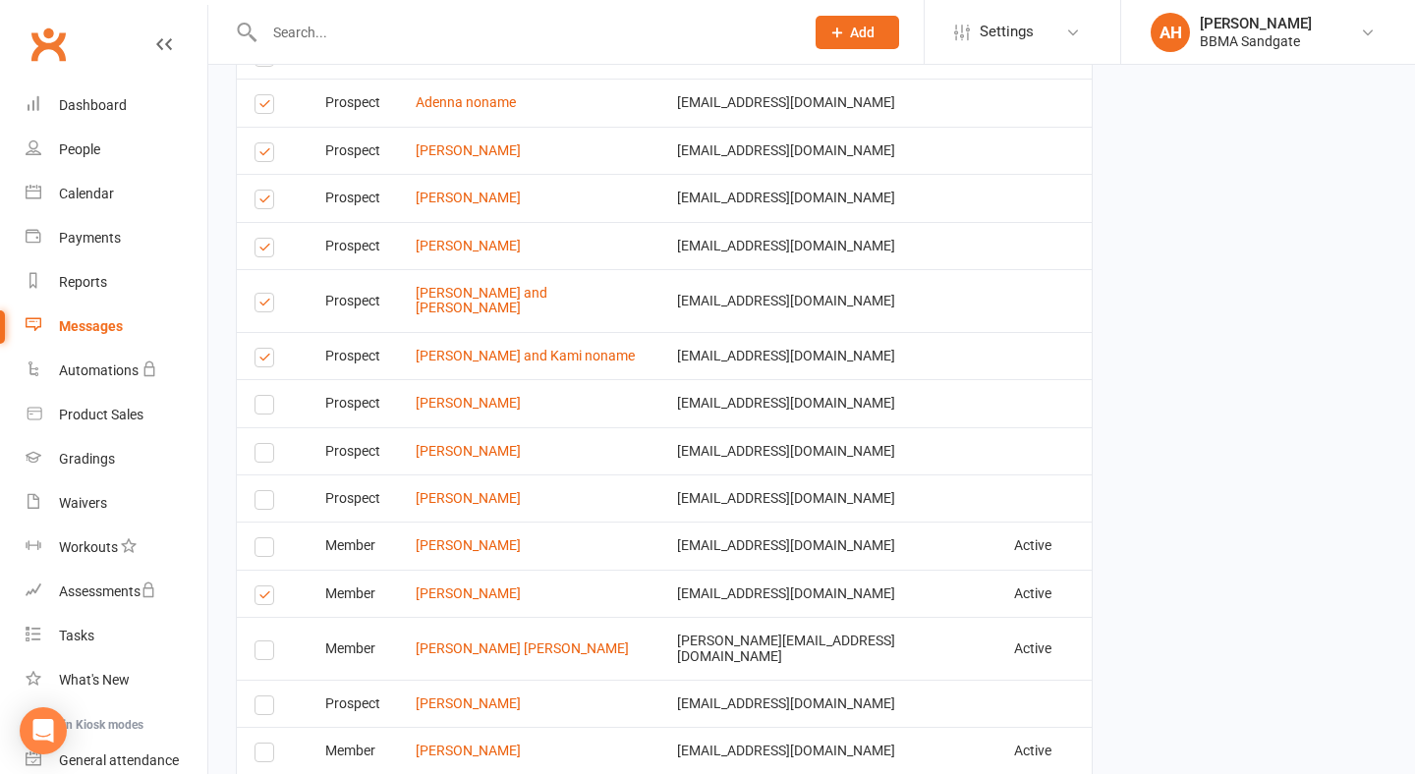
click at [265, 349] on input "checkbox" at bounding box center [260, 349] width 13 height 0
click at [265, 306] on label at bounding box center [267, 306] width 27 height 0
click at [265, 294] on input "checkbox" at bounding box center [260, 294] width 13 height 0
click at [264, 250] on label at bounding box center [267, 250] width 27 height 0
click at [264, 239] on input "checkbox" at bounding box center [260, 239] width 13 height 0
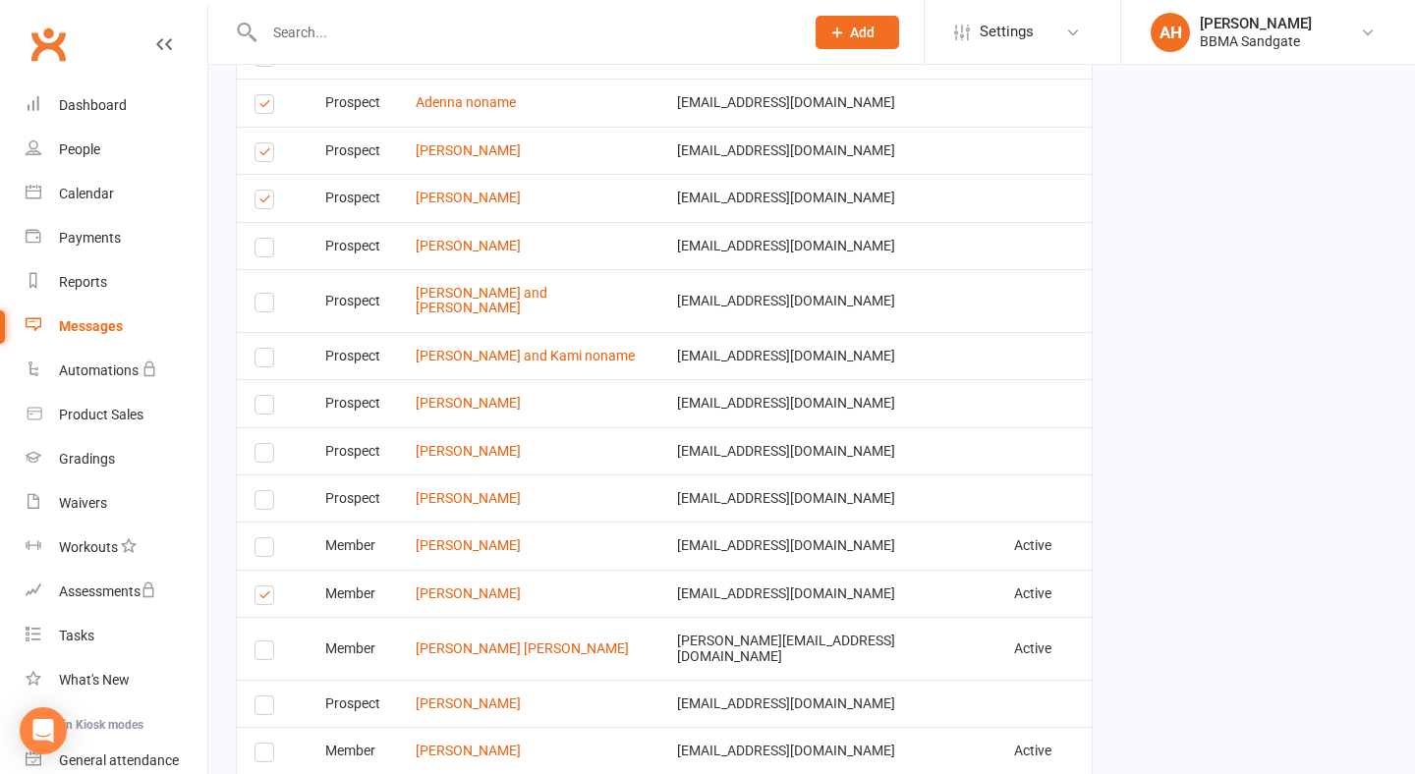
click at [264, 202] on label at bounding box center [267, 202] width 27 height 0
click at [264, 191] on input "checkbox" at bounding box center [260, 191] width 13 height 0
click at [268, 155] on label at bounding box center [267, 155] width 27 height 0
click at [267, 143] on input "checkbox" at bounding box center [260, 143] width 13 height 0
click at [268, 107] on label at bounding box center [267, 107] width 27 height 0
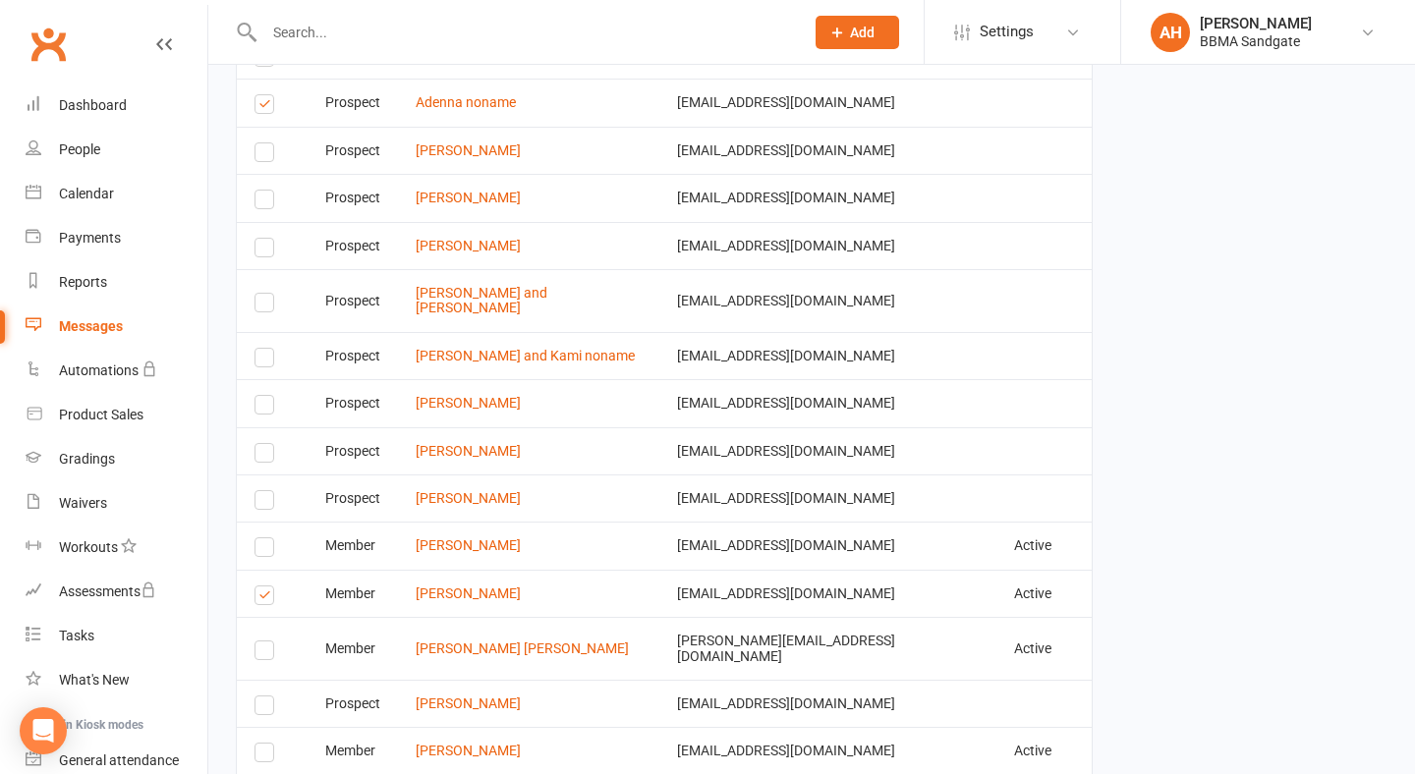
click at [267, 95] on input "checkbox" at bounding box center [260, 95] width 13 height 0
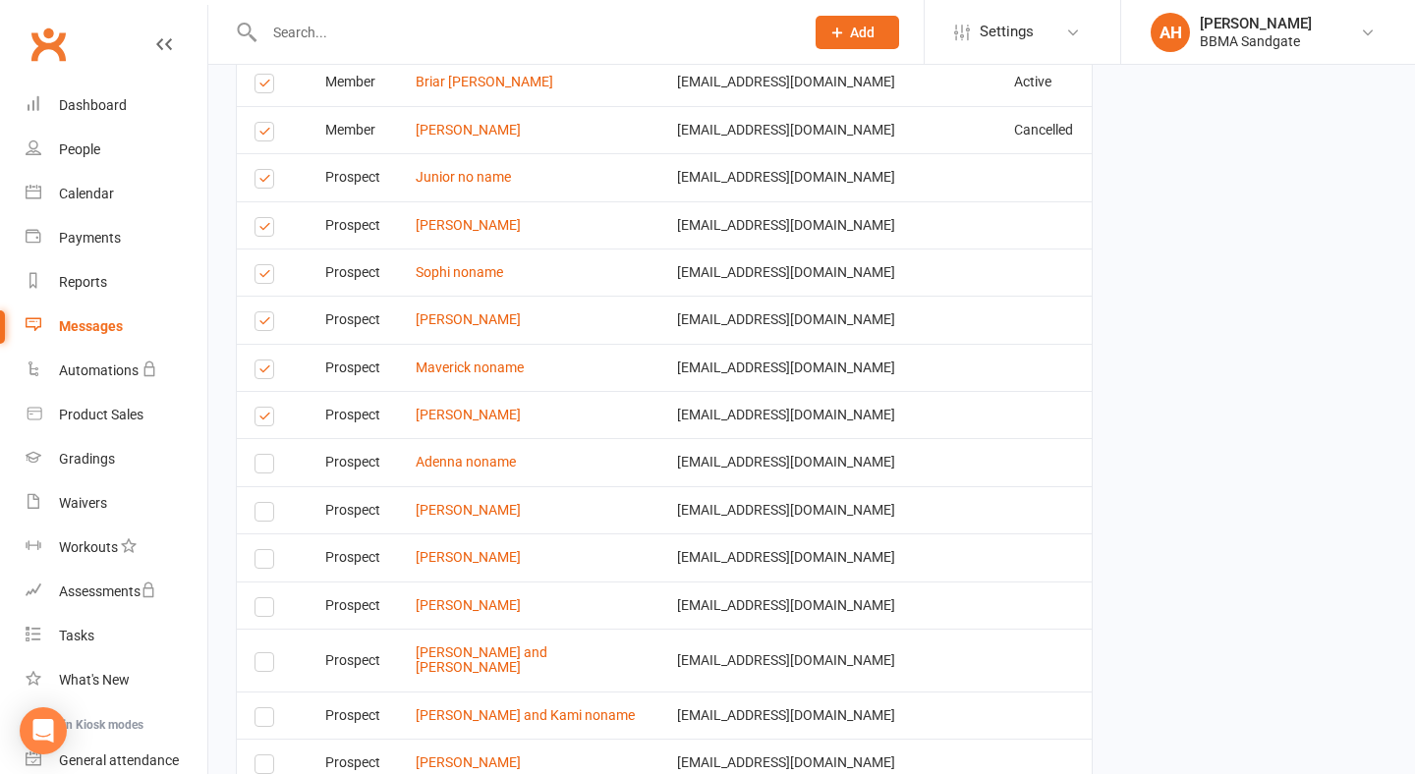
scroll to position [4204, 0]
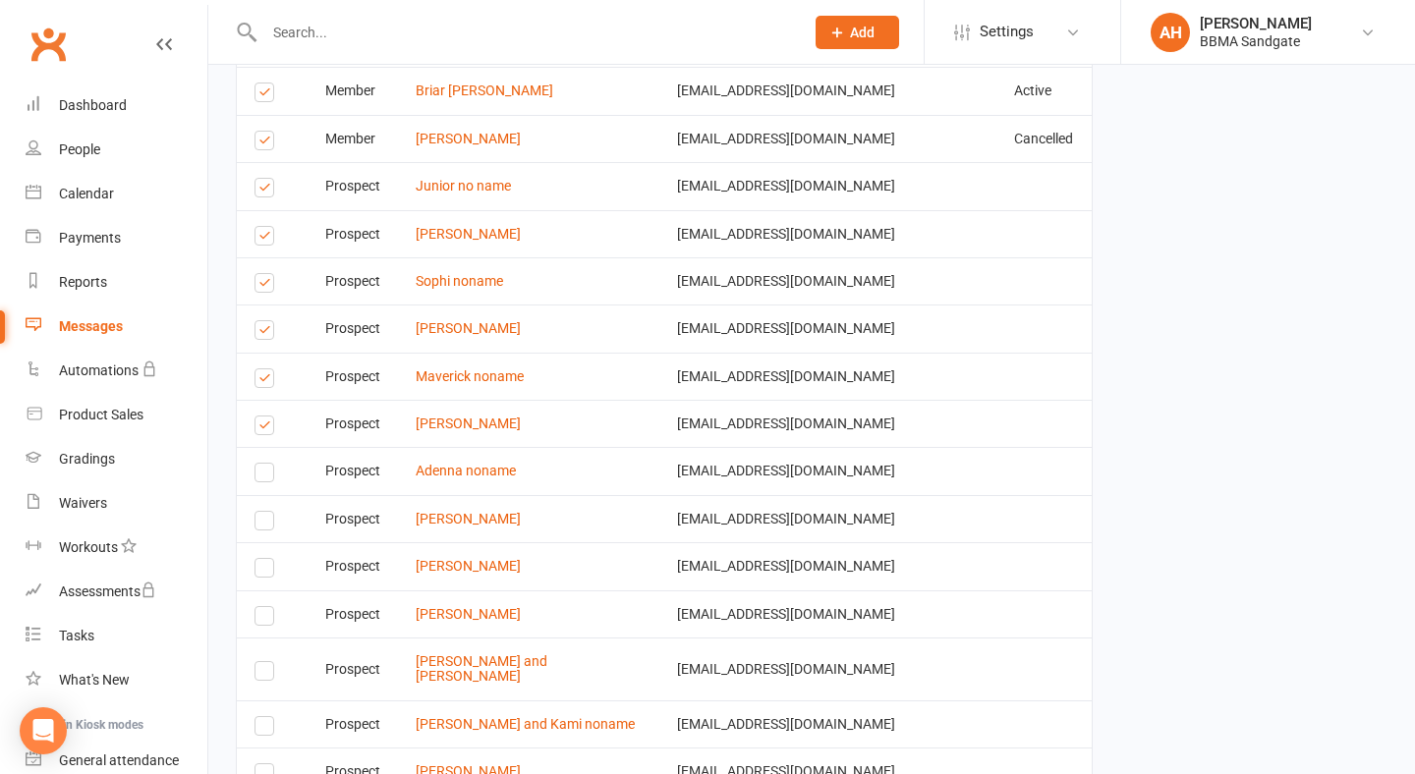
click at [269, 428] on label at bounding box center [267, 428] width 27 height 0
click at [267, 417] on input "checkbox" at bounding box center [260, 417] width 13 height 0
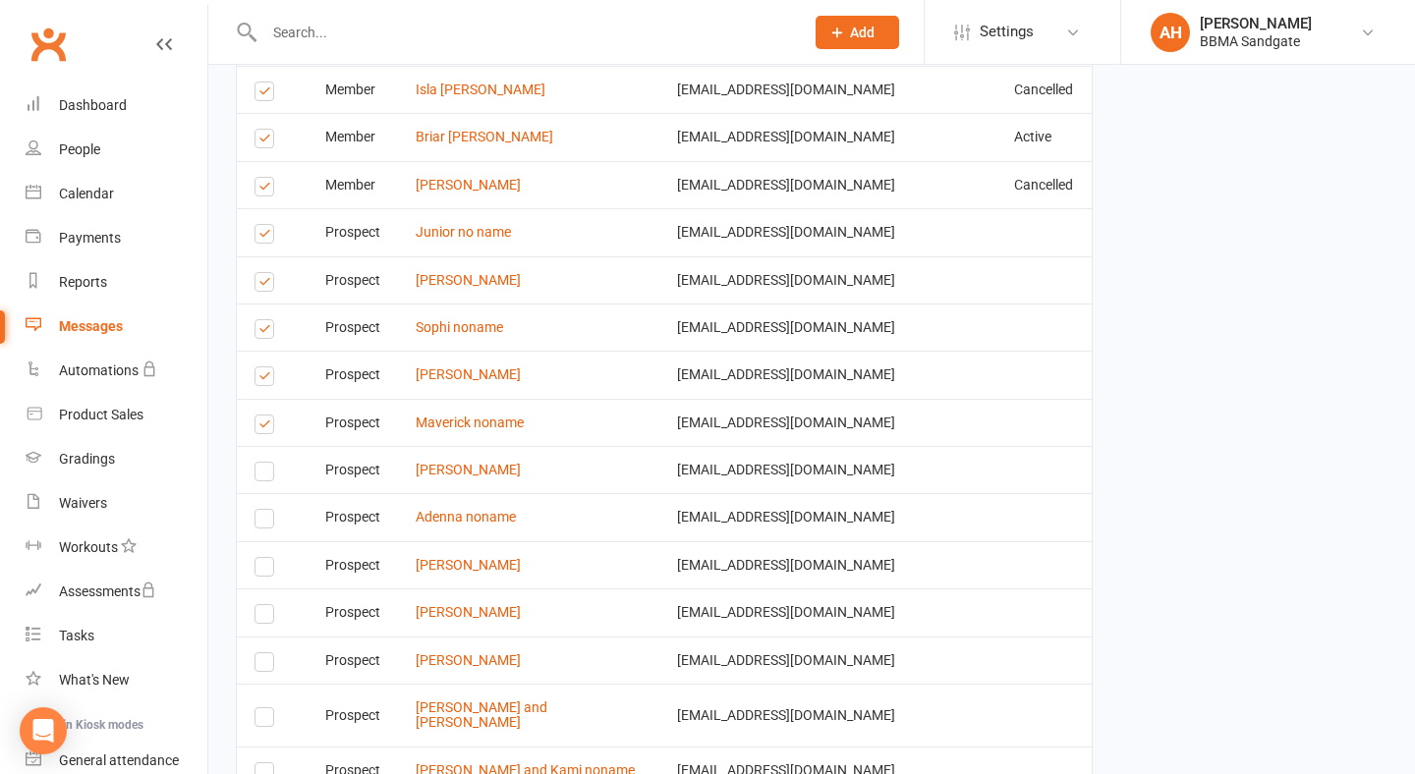
scroll to position [4145, 0]
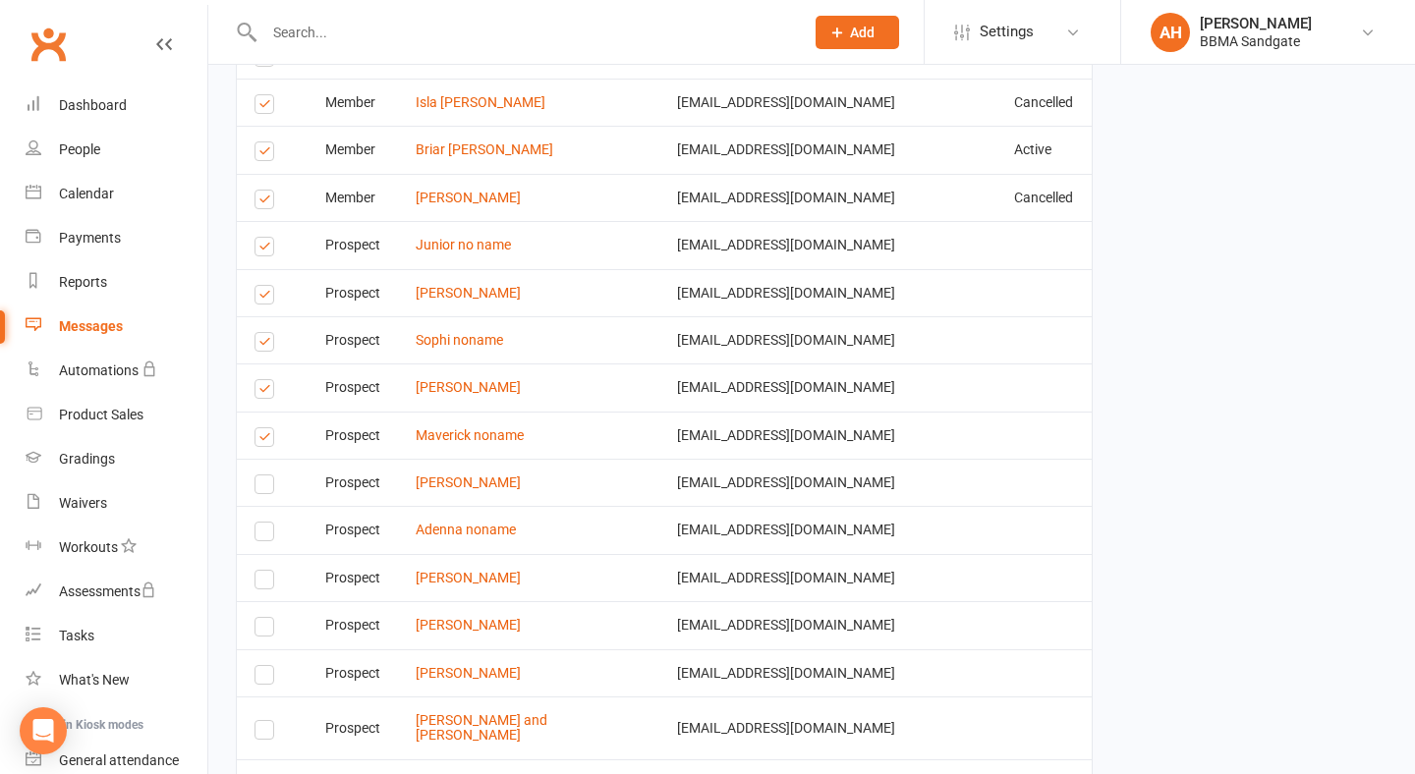
click at [259, 250] on label at bounding box center [267, 250] width 27 height 0
click at [259, 238] on input "checkbox" at bounding box center [260, 238] width 13 height 0
click at [262, 298] on label at bounding box center [267, 298] width 27 height 0
click at [262, 286] on input "checkbox" at bounding box center [260, 286] width 13 height 0
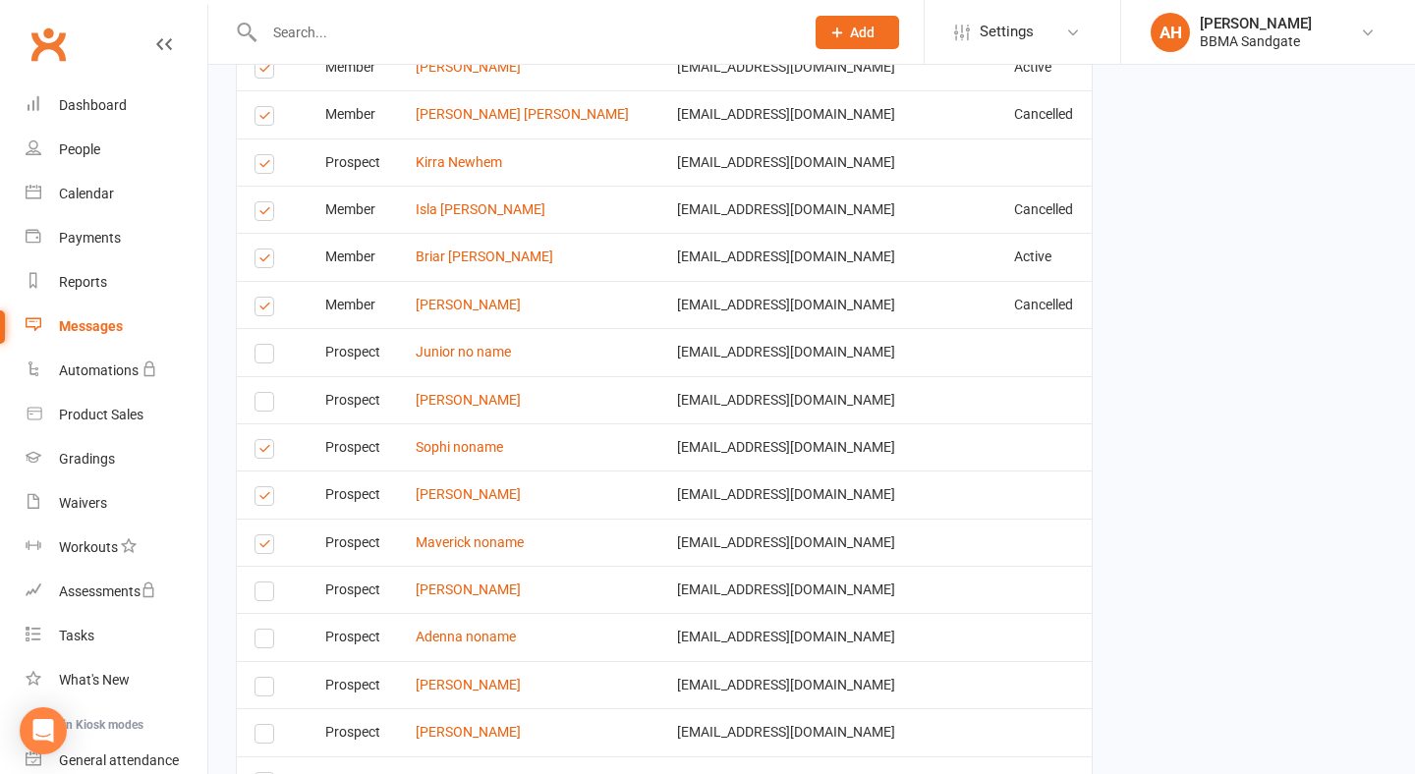
scroll to position [4020, 0]
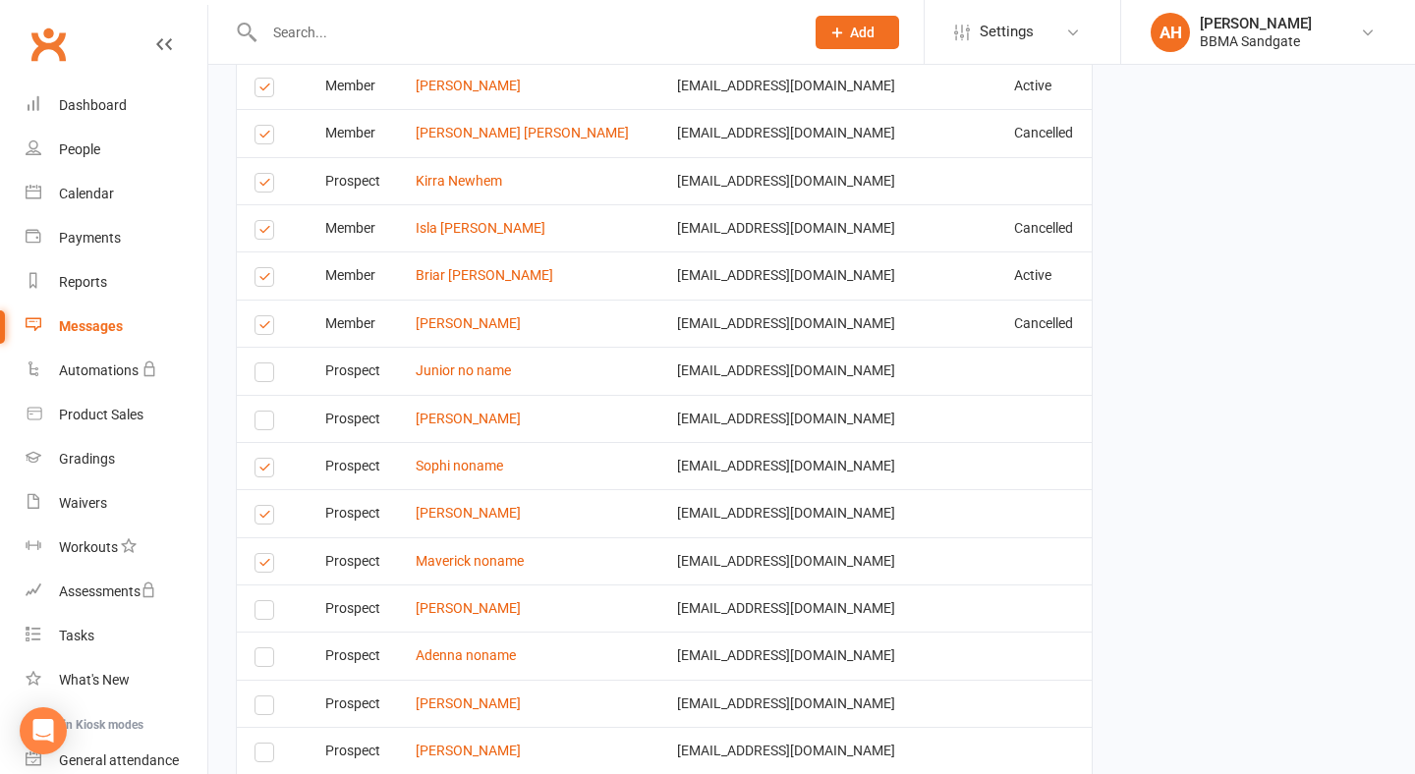
click at [261, 566] on label at bounding box center [267, 566] width 27 height 0
click at [261, 554] on input "checkbox" at bounding box center [260, 554] width 13 height 0
click at [261, 518] on label at bounding box center [267, 518] width 27 height 0
click at [261, 506] on input "checkbox" at bounding box center [260, 506] width 13 height 0
click at [266, 471] on label at bounding box center [267, 471] width 27 height 0
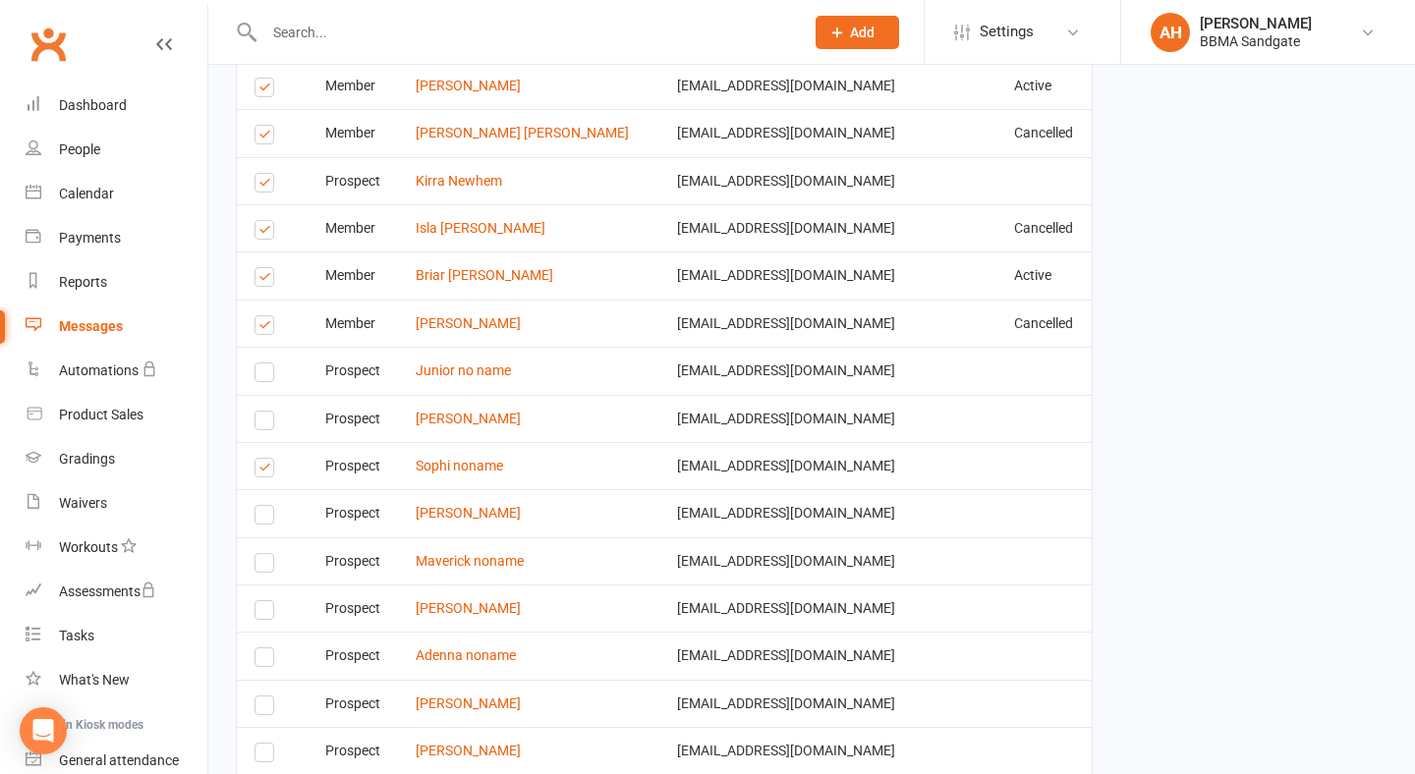
click at [266, 459] on input "checkbox" at bounding box center [260, 459] width 13 height 0
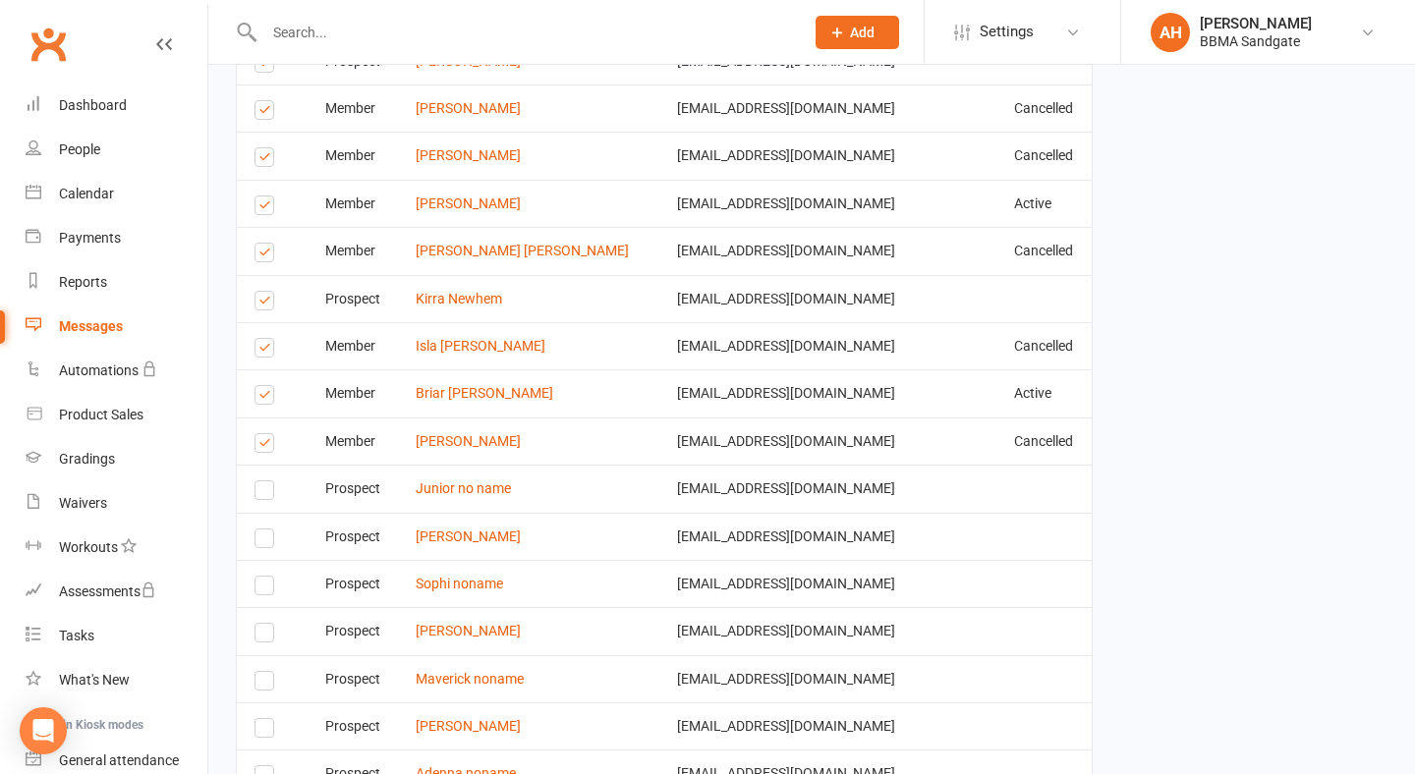
scroll to position [3901, 0]
click at [264, 447] on label at bounding box center [267, 447] width 27 height 0
click at [264, 435] on input "checkbox" at bounding box center [260, 435] width 13 height 0
click at [264, 399] on label at bounding box center [267, 399] width 27 height 0
click at [264, 387] on input "checkbox" at bounding box center [260, 387] width 13 height 0
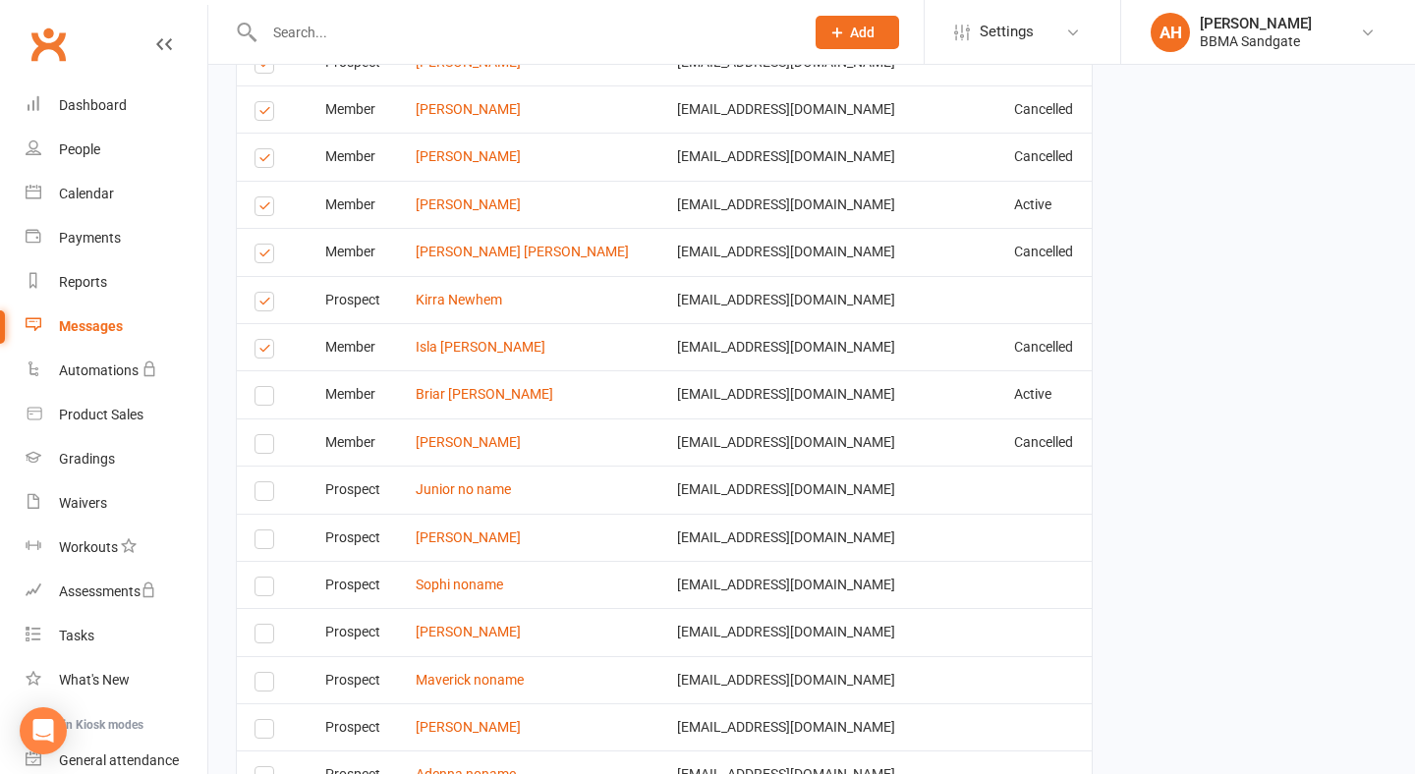
click at [264, 352] on label at bounding box center [267, 352] width 27 height 0
click at [264, 340] on input "checkbox" at bounding box center [260, 340] width 13 height 0
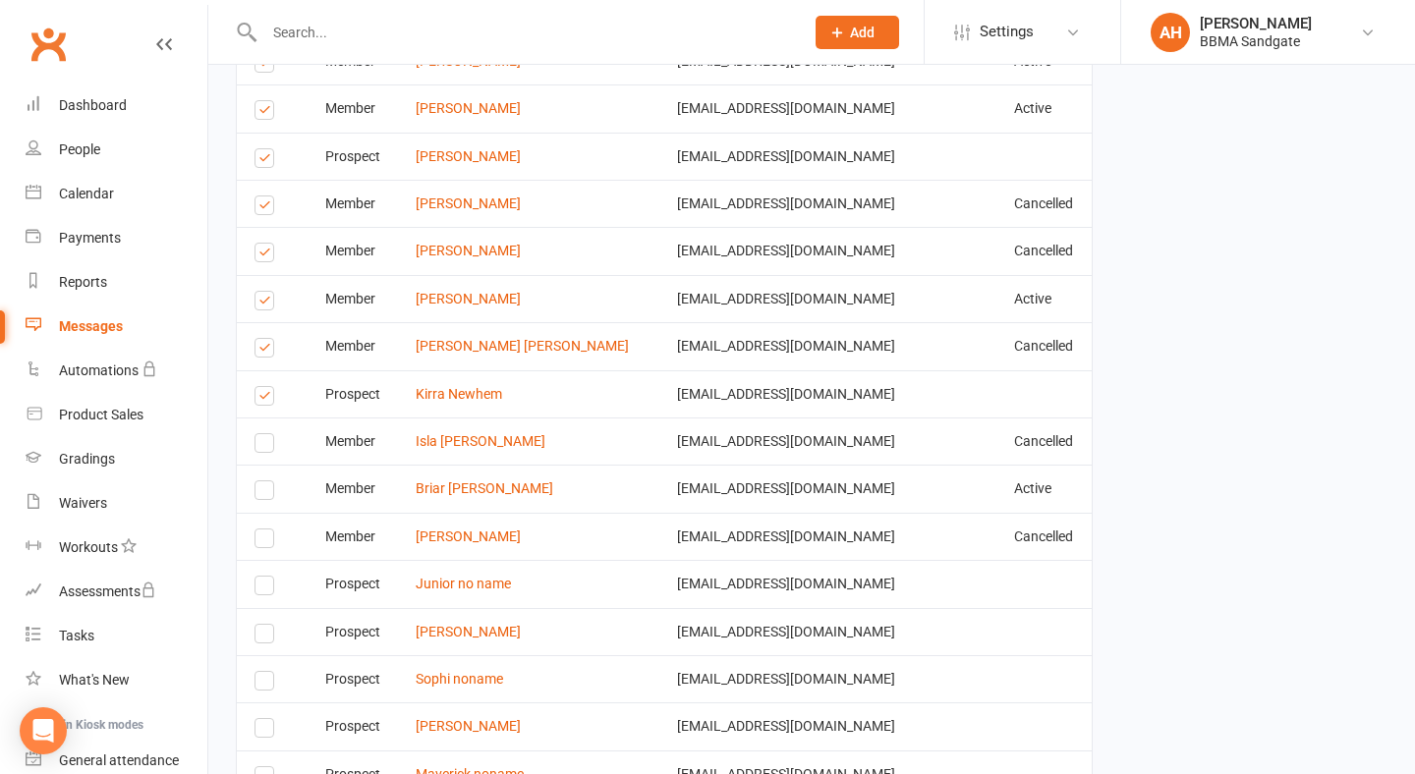
scroll to position [3805, 0]
click at [260, 401] on label at bounding box center [267, 401] width 27 height 0
click at [260, 389] on input "checkbox" at bounding box center [260, 389] width 13 height 0
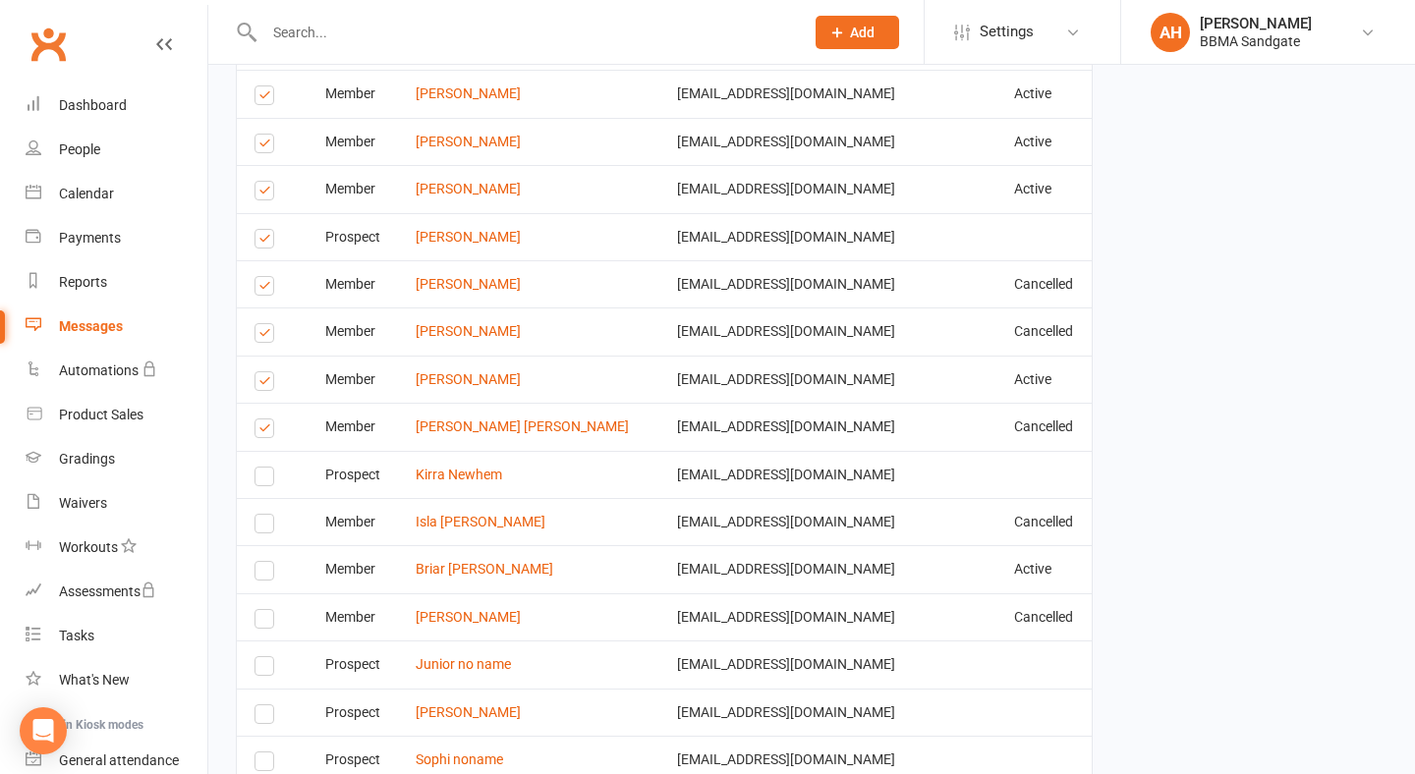
scroll to position [3685, 0]
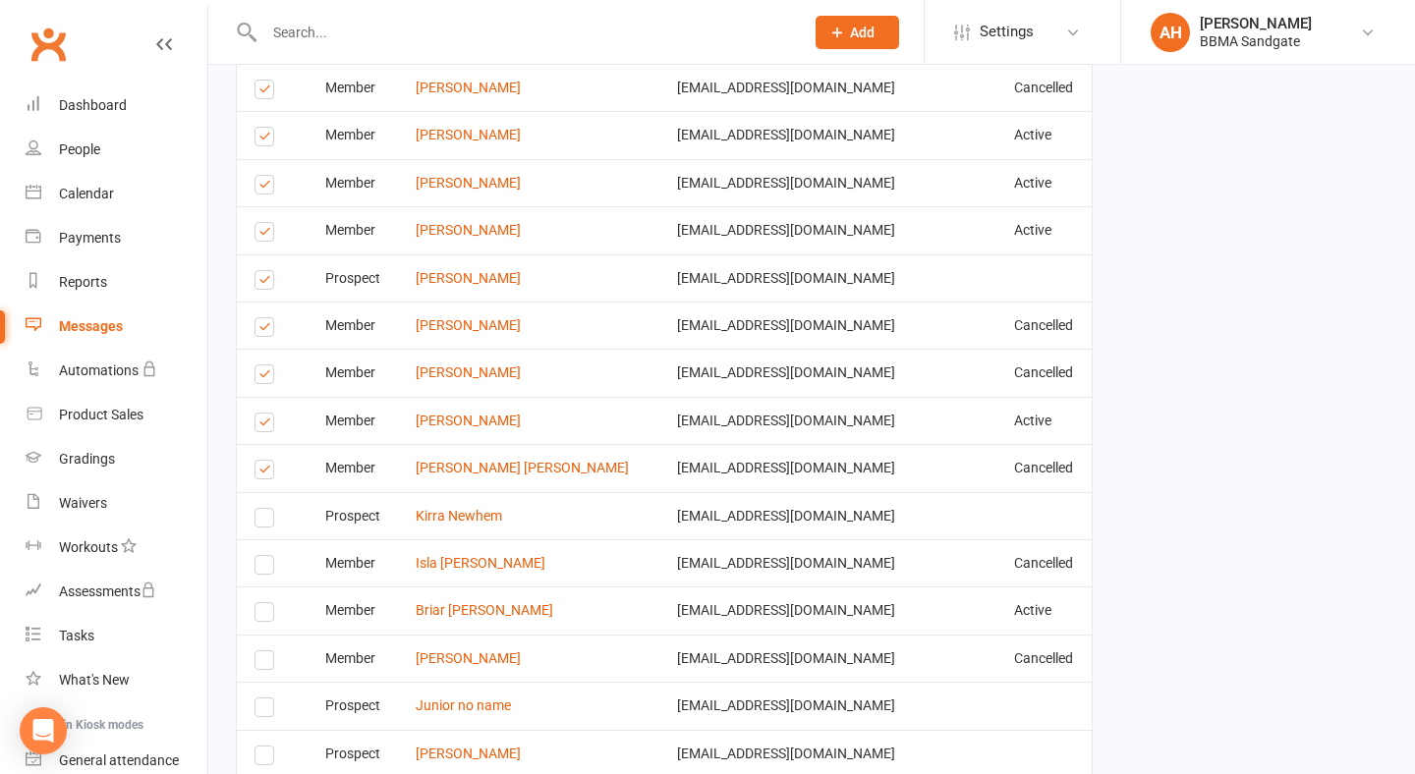
click at [262, 473] on label at bounding box center [267, 473] width 27 height 0
click at [262, 461] on input "checkbox" at bounding box center [260, 461] width 13 height 0
click at [256, 425] on label at bounding box center [267, 425] width 27 height 0
click at [256, 414] on input "checkbox" at bounding box center [260, 414] width 13 height 0
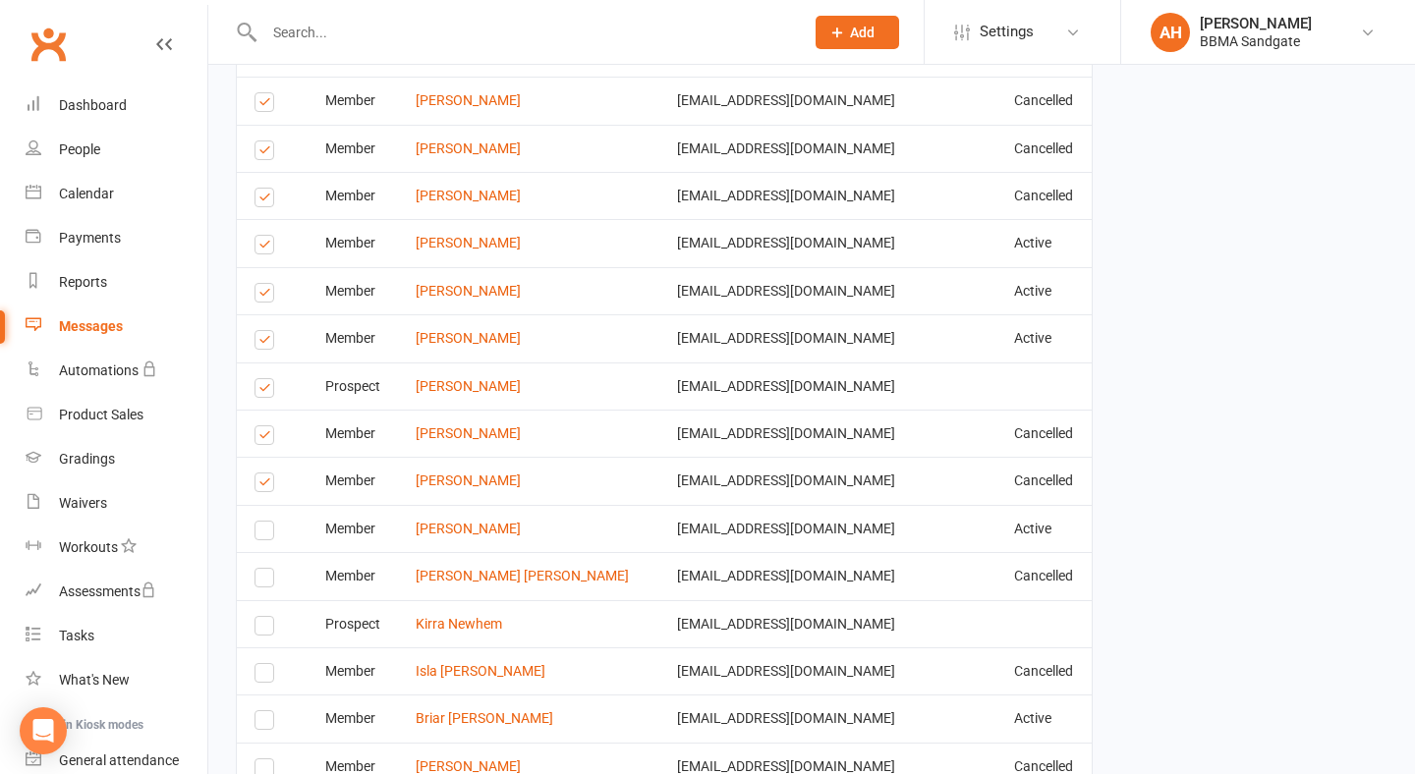
scroll to position [3564, 0]
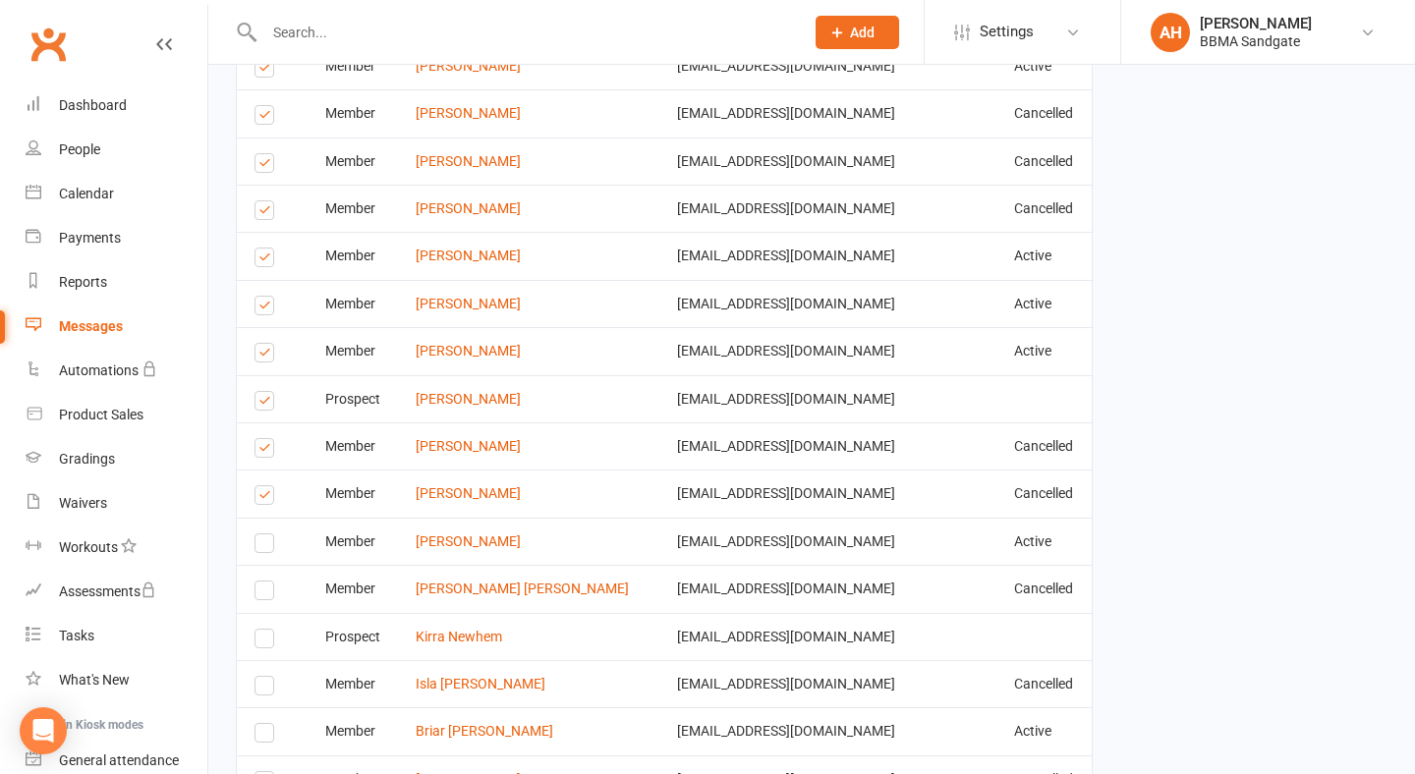
click at [262, 451] on label at bounding box center [267, 451] width 27 height 0
click at [262, 439] on input "checkbox" at bounding box center [260, 439] width 13 height 0
click at [260, 404] on label at bounding box center [267, 404] width 27 height 0
click at [260, 392] on input "checkbox" at bounding box center [260, 392] width 13 height 0
click at [266, 356] on label at bounding box center [267, 356] width 27 height 0
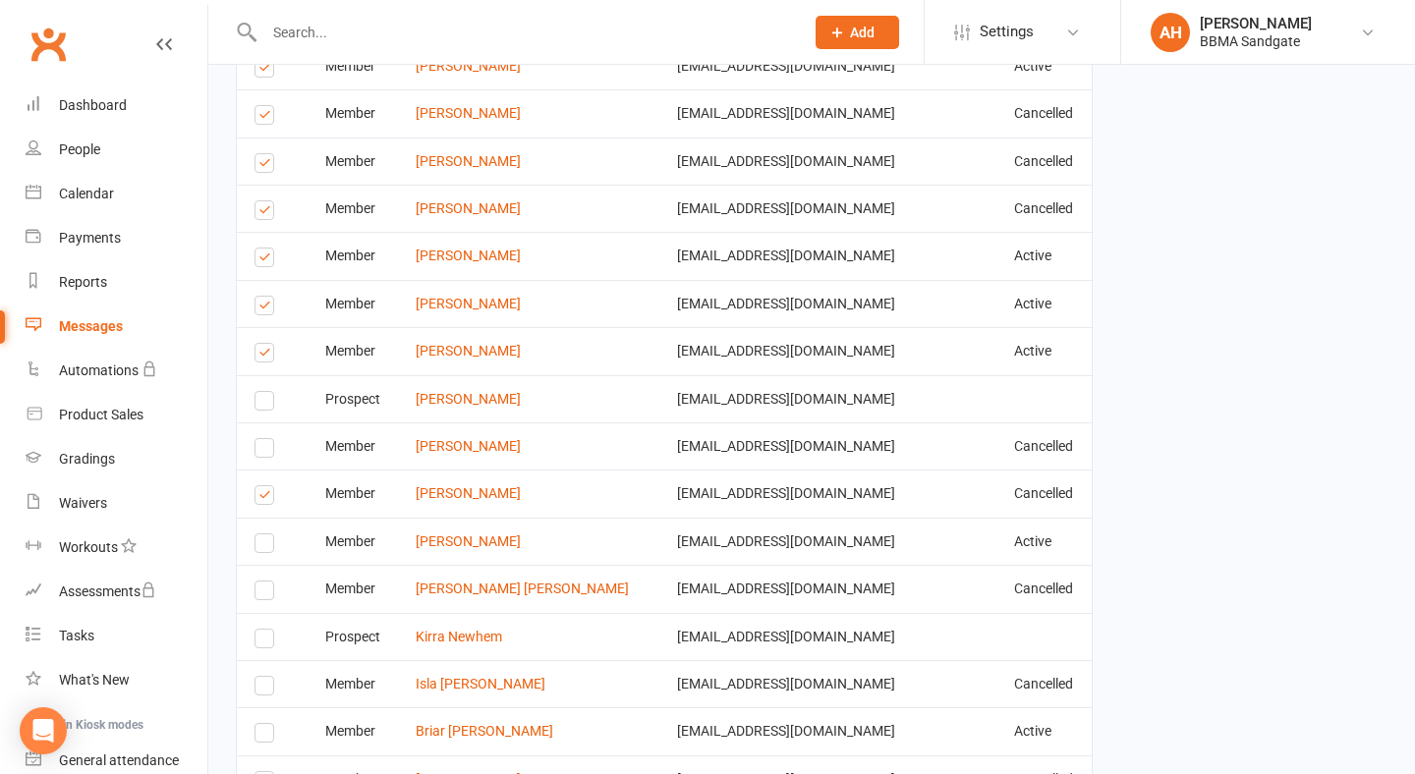
click at [266, 344] on input "checkbox" at bounding box center [260, 344] width 13 height 0
click at [265, 308] on label at bounding box center [267, 308] width 27 height 0
click at [265, 297] on input "checkbox" at bounding box center [260, 297] width 13 height 0
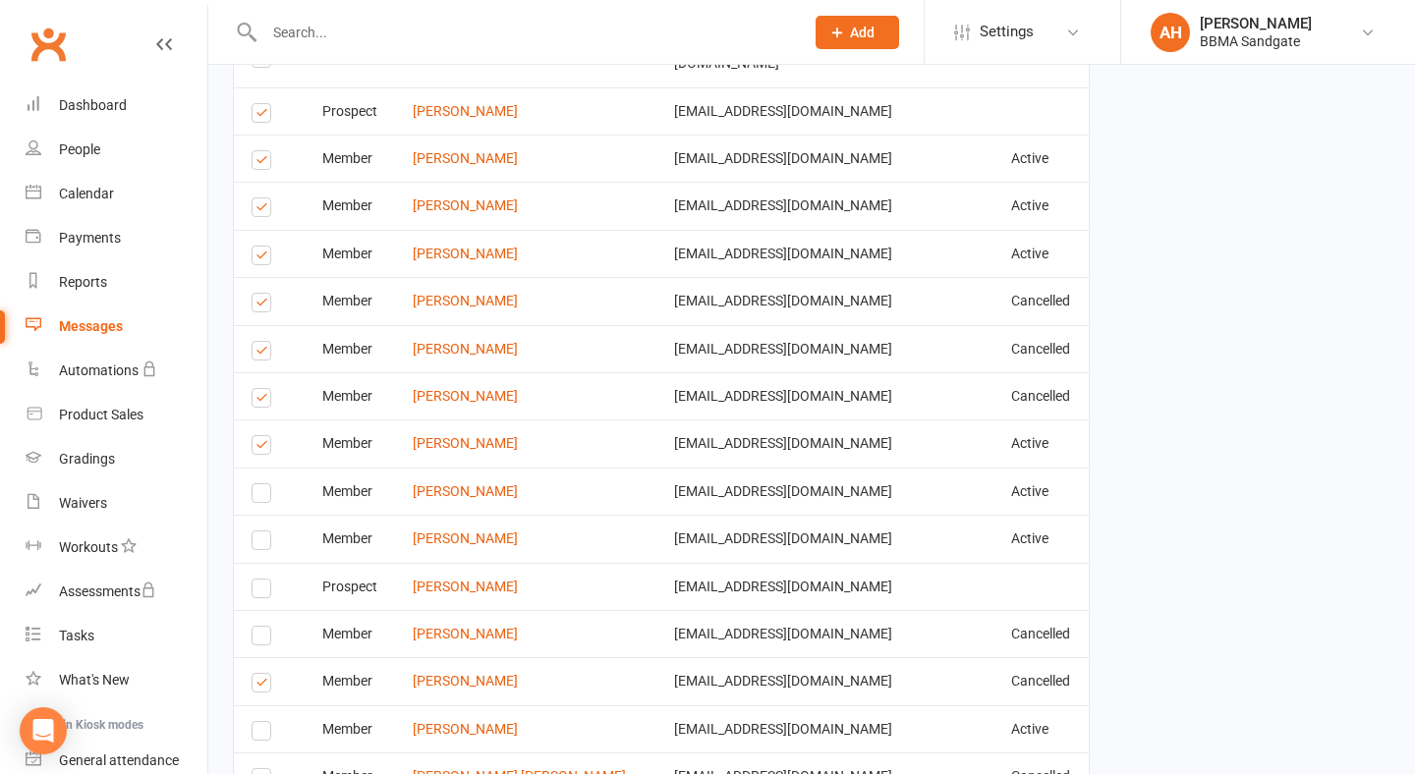
scroll to position [3363, 1]
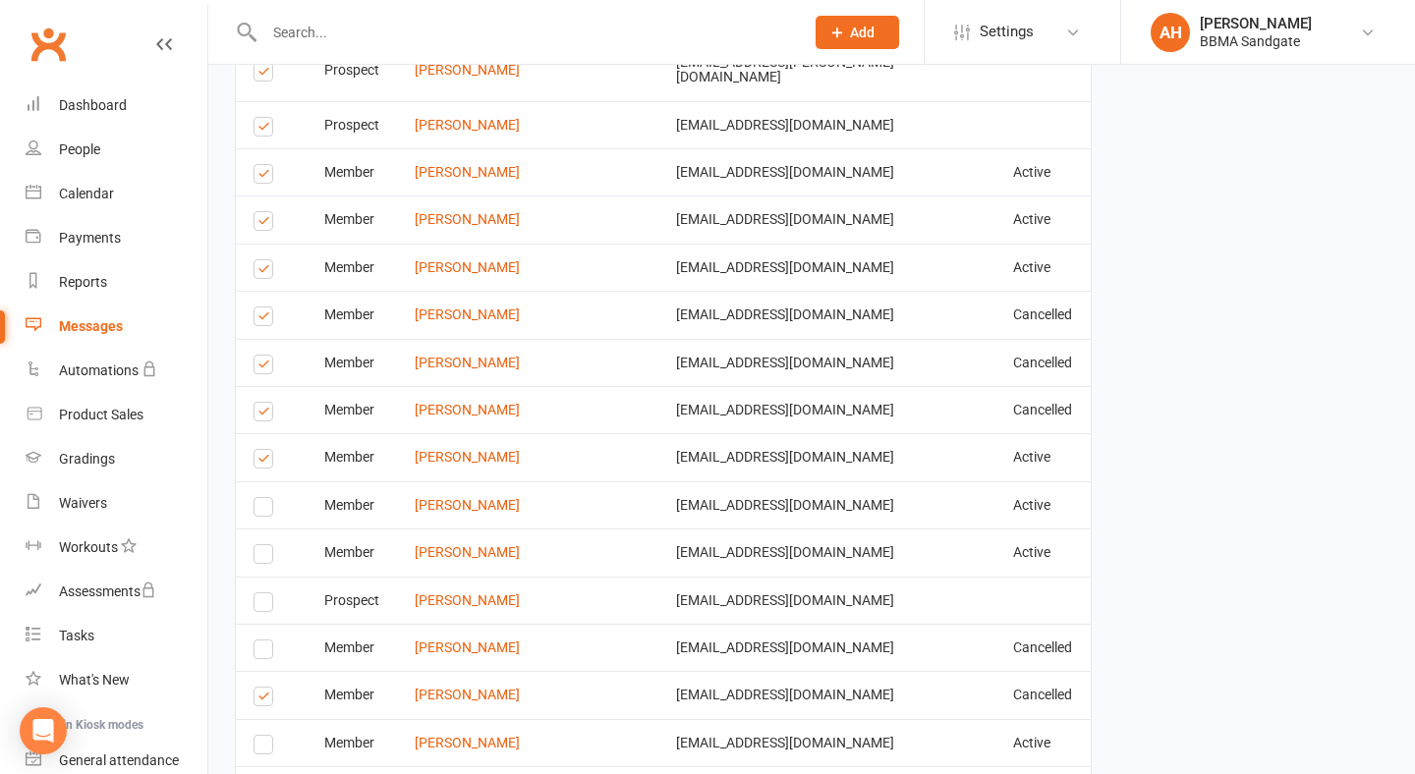
click at [262, 415] on label at bounding box center [266, 415] width 27 height 0
click at [262, 403] on input "checkbox" at bounding box center [259, 403] width 13 height 0
click at [266, 367] on label at bounding box center [266, 367] width 27 height 0
click at [266, 356] on input "checkbox" at bounding box center [259, 356] width 13 height 0
click at [266, 319] on label at bounding box center [266, 319] width 27 height 0
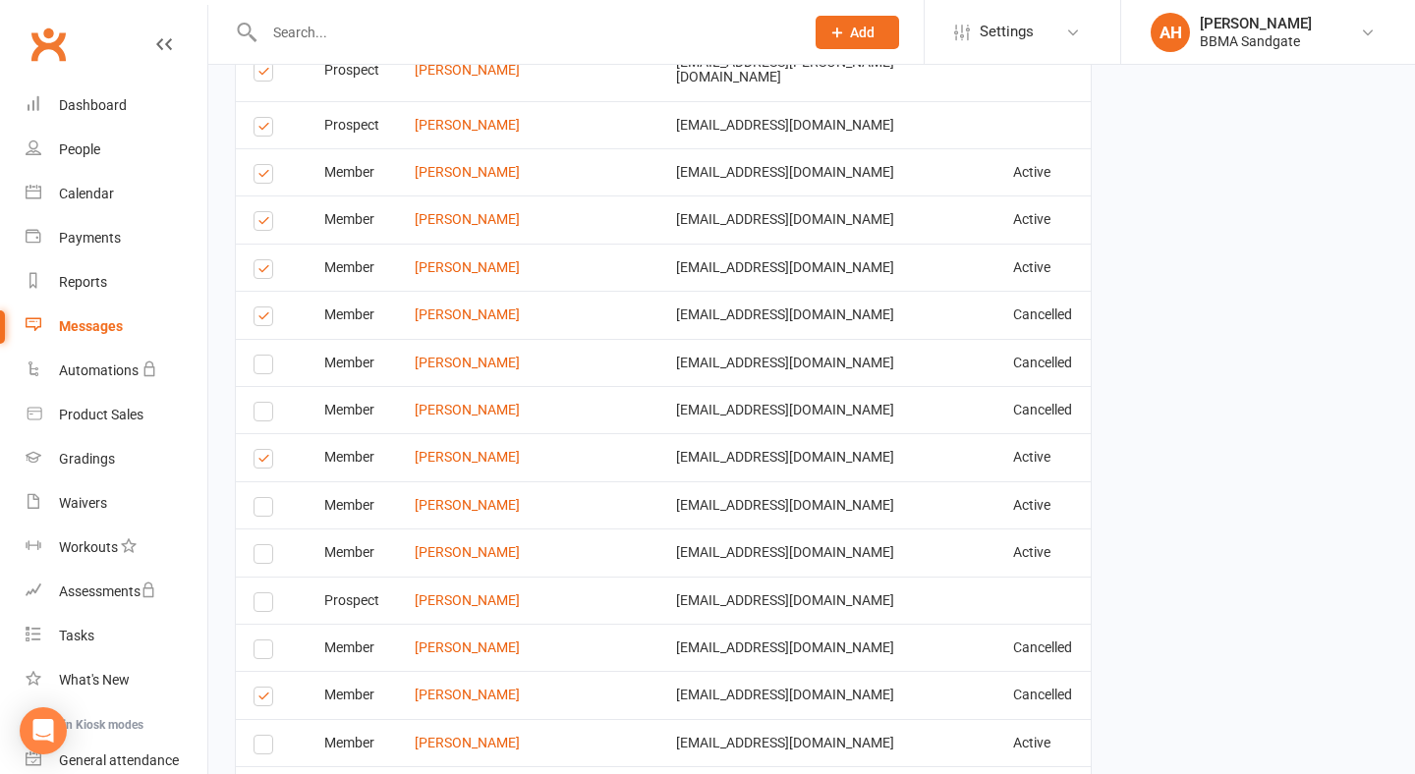
click at [266, 307] on input "checkbox" at bounding box center [259, 307] width 13 height 0
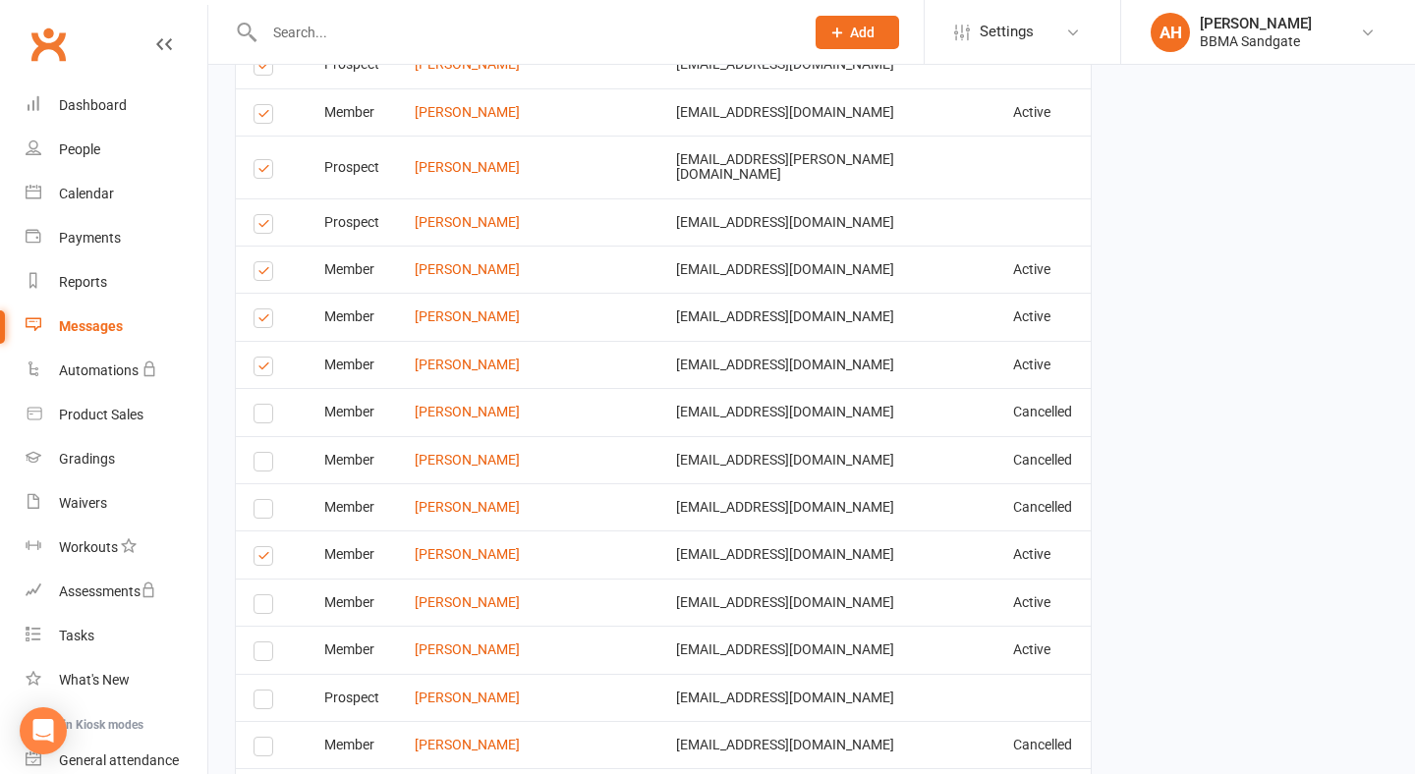
scroll to position [3232, 1]
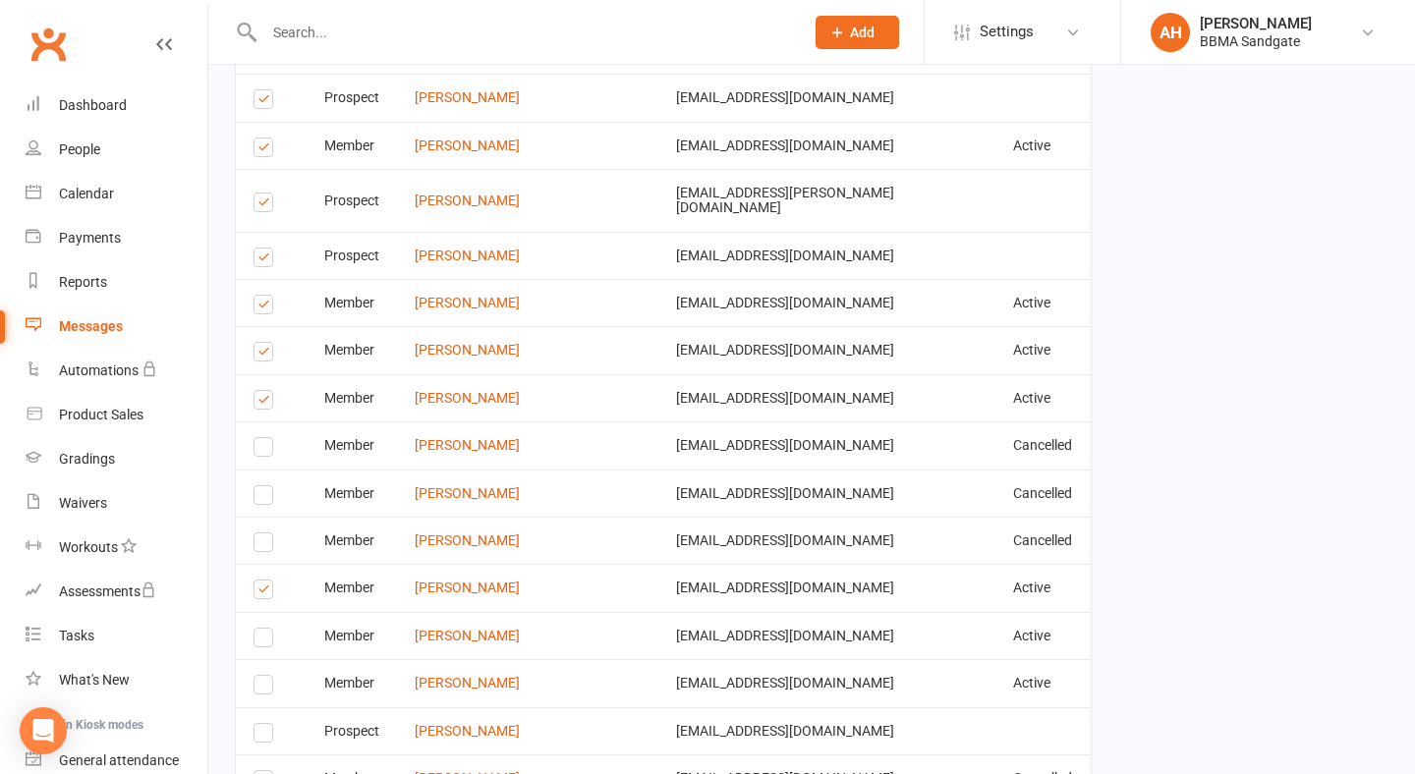
click at [260, 403] on label at bounding box center [266, 403] width 27 height 0
click at [260, 391] on input "checkbox" at bounding box center [259, 391] width 13 height 0
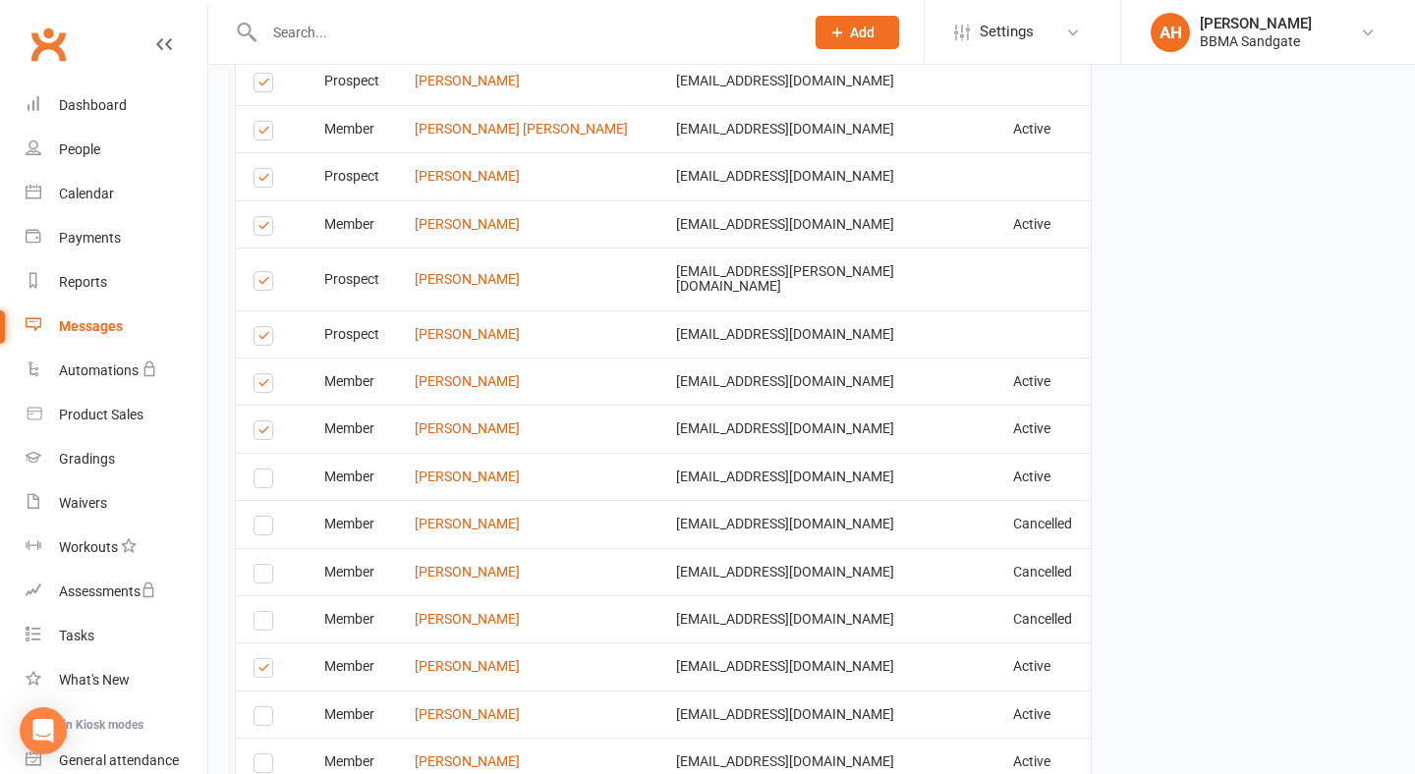
scroll to position [3143, 1]
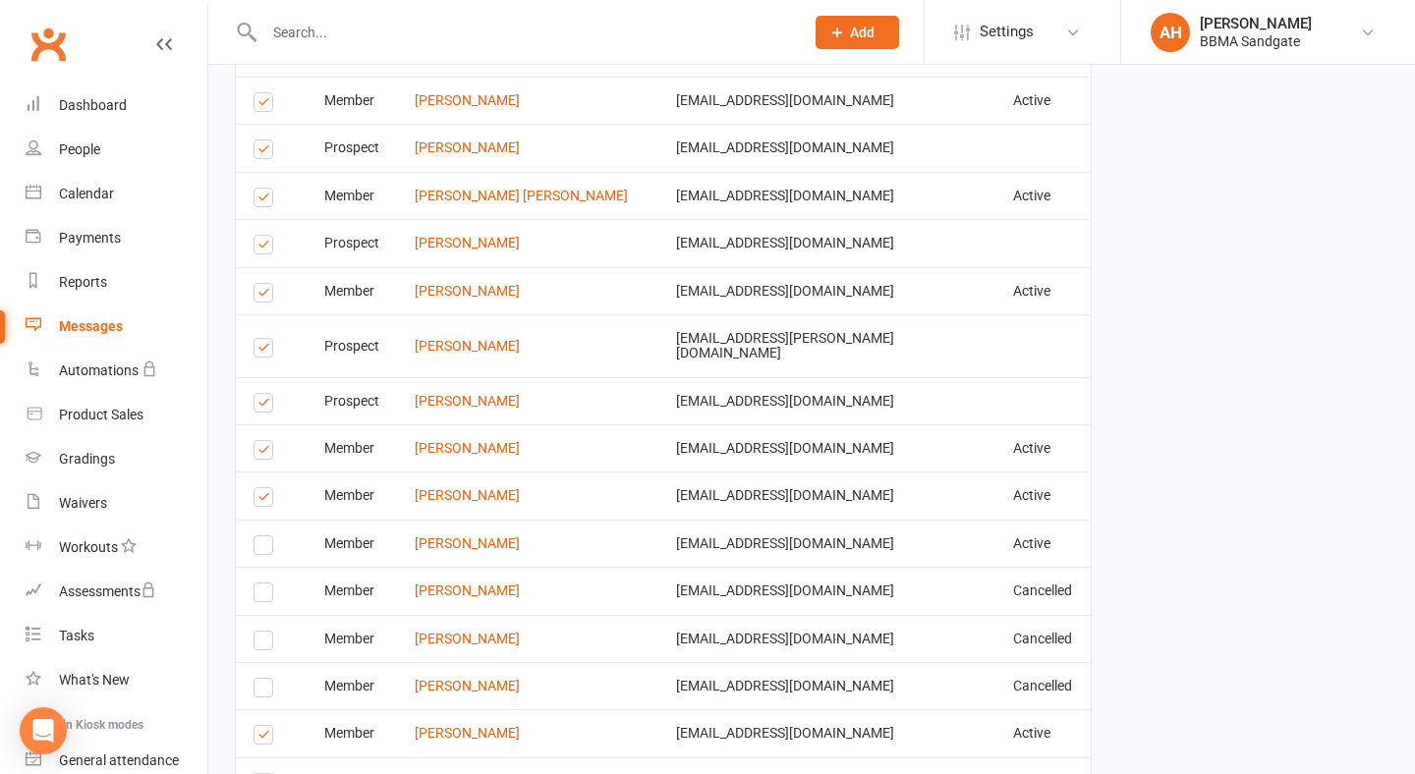
click at [268, 351] on label at bounding box center [266, 351] width 27 height 0
click at [266, 339] on input "checkbox" at bounding box center [259, 339] width 13 height 0
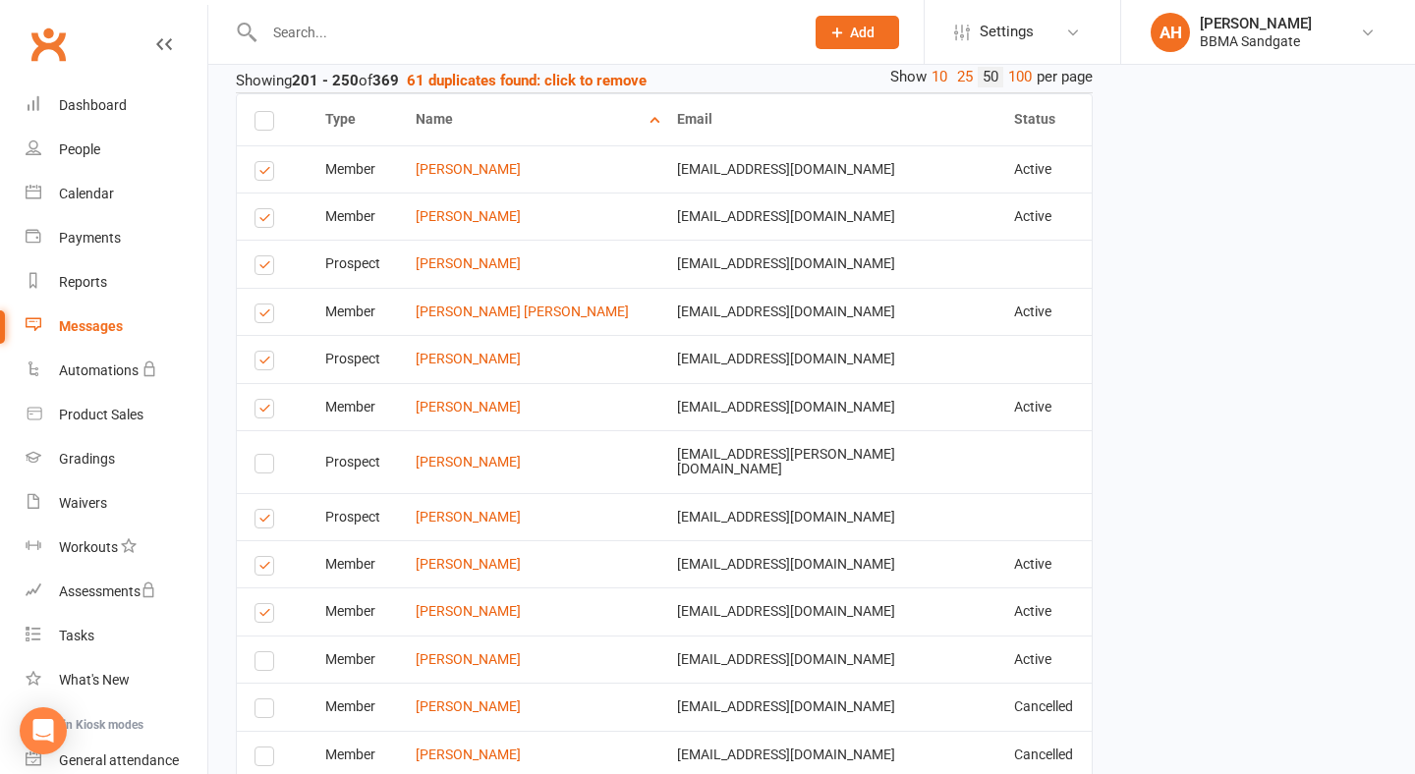
scroll to position [2973, 0]
click at [257, 361] on label at bounding box center [267, 361] width 27 height 0
click at [257, 350] on input "checkbox" at bounding box center [260, 350] width 13 height 0
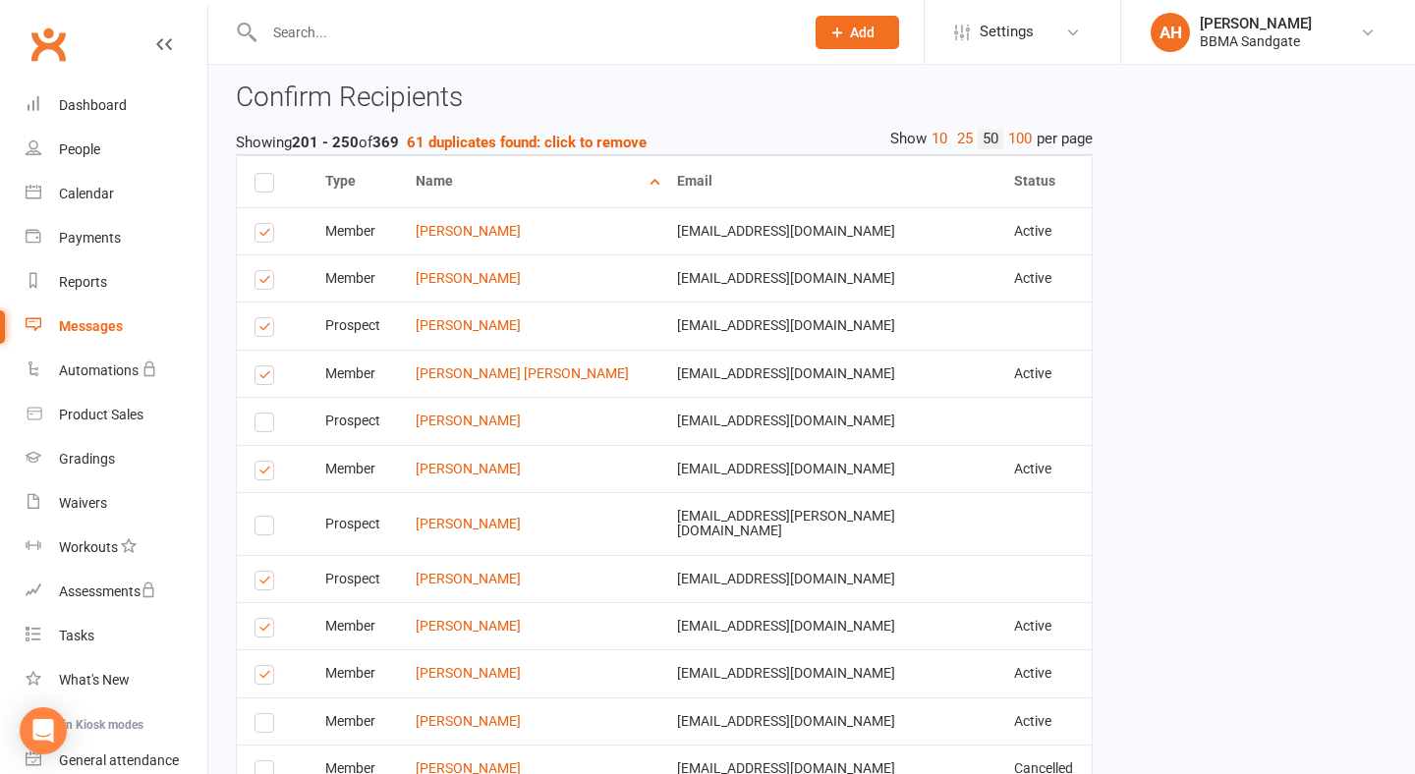
scroll to position [2908, 0]
click at [267, 331] on label at bounding box center [267, 331] width 27 height 0
click at [267, 319] on input "checkbox" at bounding box center [260, 319] width 13 height 0
click at [267, 284] on label at bounding box center [267, 284] width 27 height 0
click at [267, 272] on input "checkbox" at bounding box center [260, 272] width 13 height 0
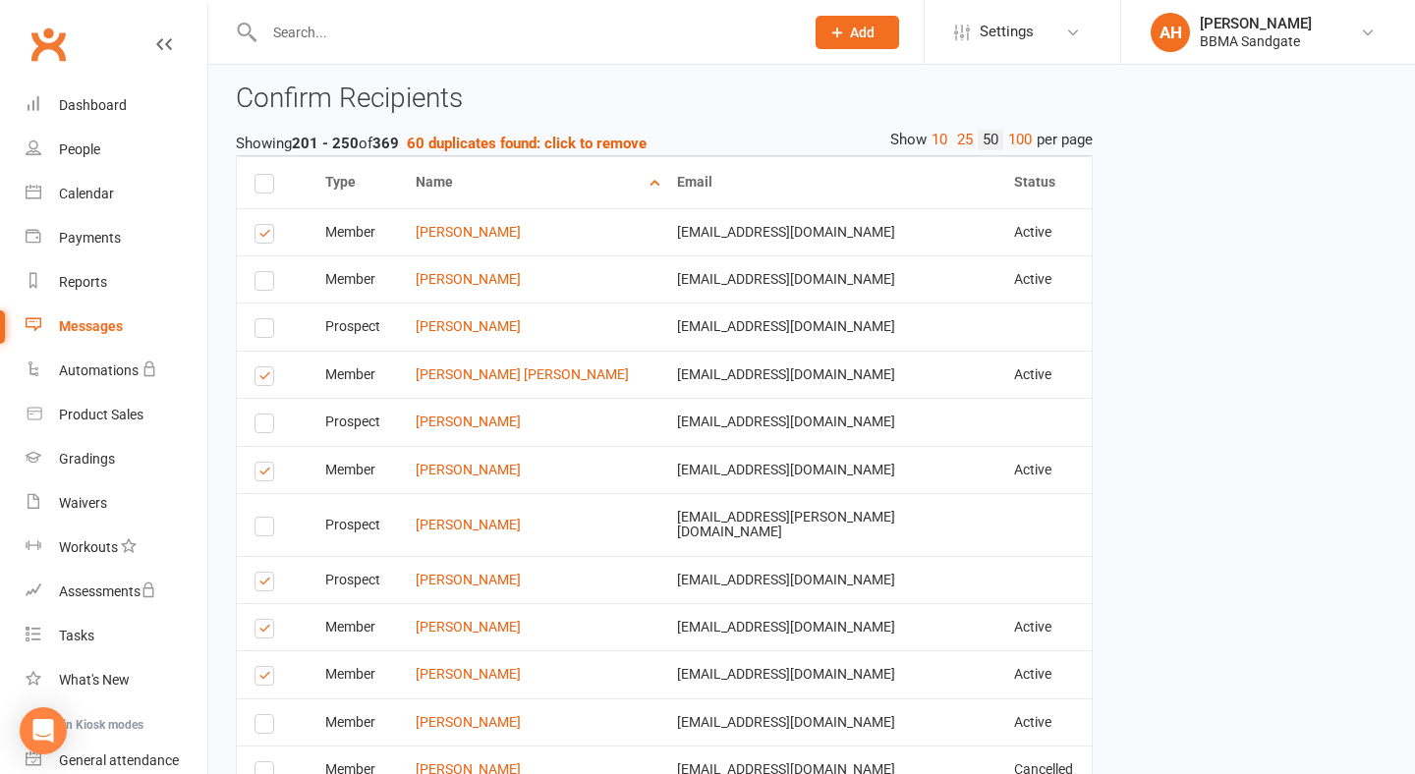
click at [267, 237] on label at bounding box center [267, 237] width 27 height 0
click at [267, 225] on input "checkbox" at bounding box center [260, 225] width 13 height 0
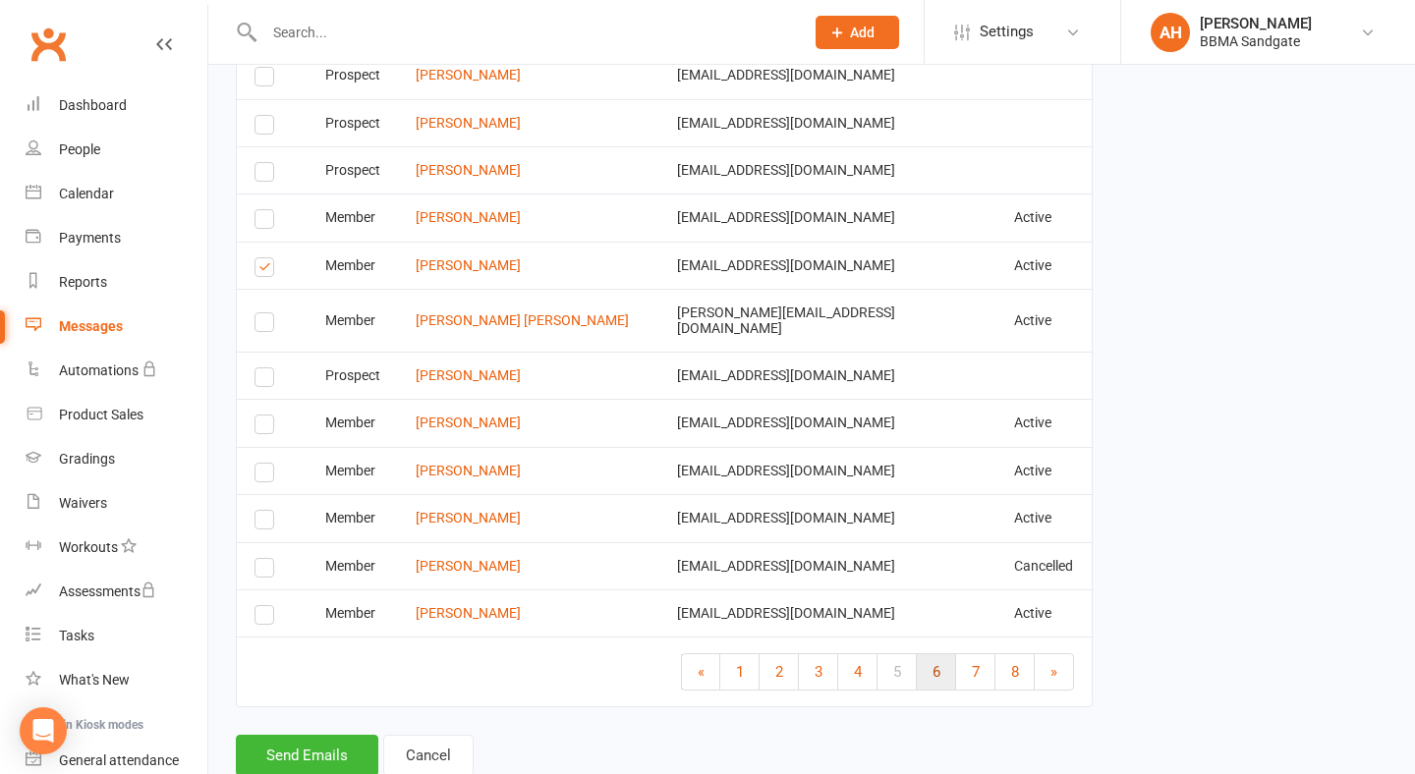
scroll to position [4900, 0]
click at [927, 655] on link "6" at bounding box center [936, 672] width 39 height 35
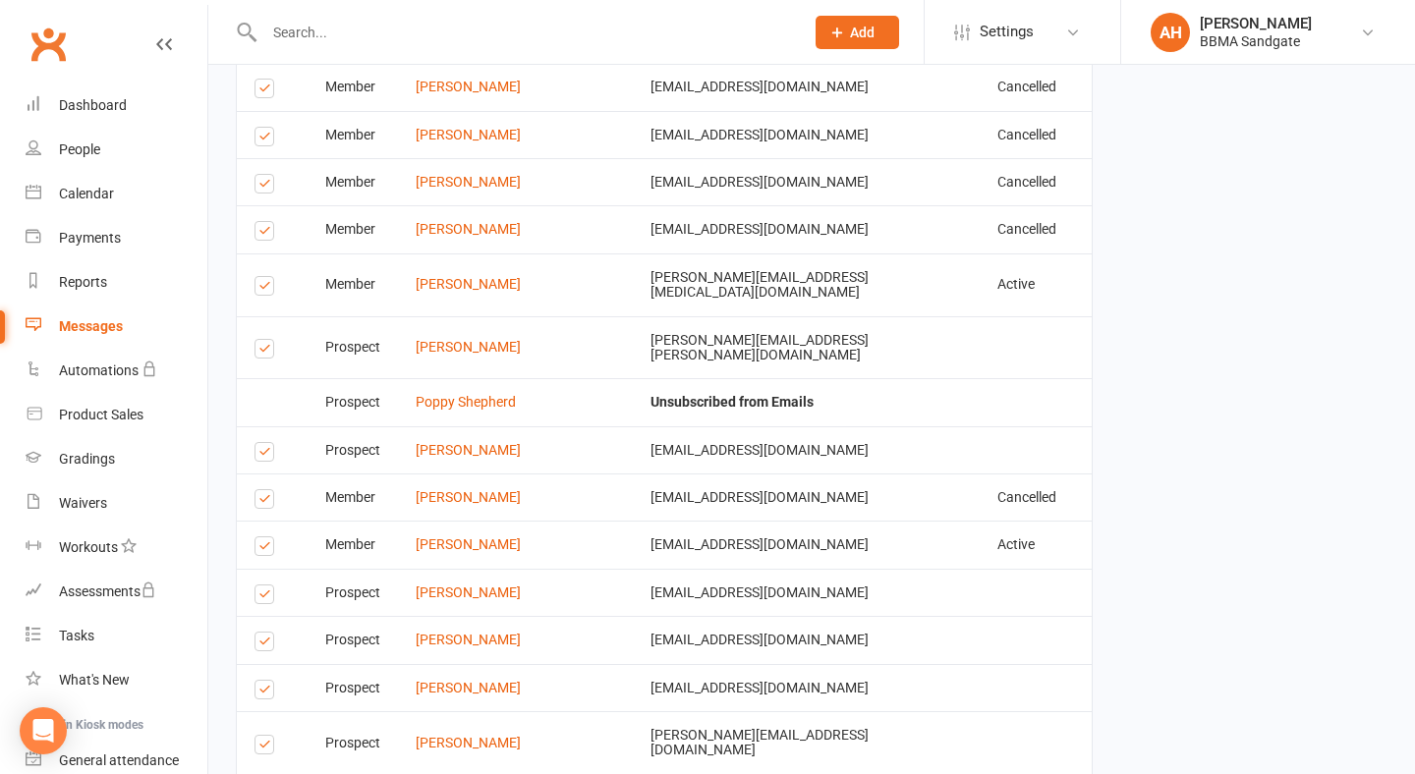
click at [262, 748] on label at bounding box center [267, 748] width 27 height 0
click at [262, 736] on input "checkbox" at bounding box center [260, 736] width 13 height 0
click at [262, 693] on label at bounding box center [267, 693] width 27 height 0
click at [262, 681] on input "checkbox" at bounding box center [260, 681] width 13 height 0
click at [271, 616] on td "Select this" at bounding box center [272, 639] width 71 height 47
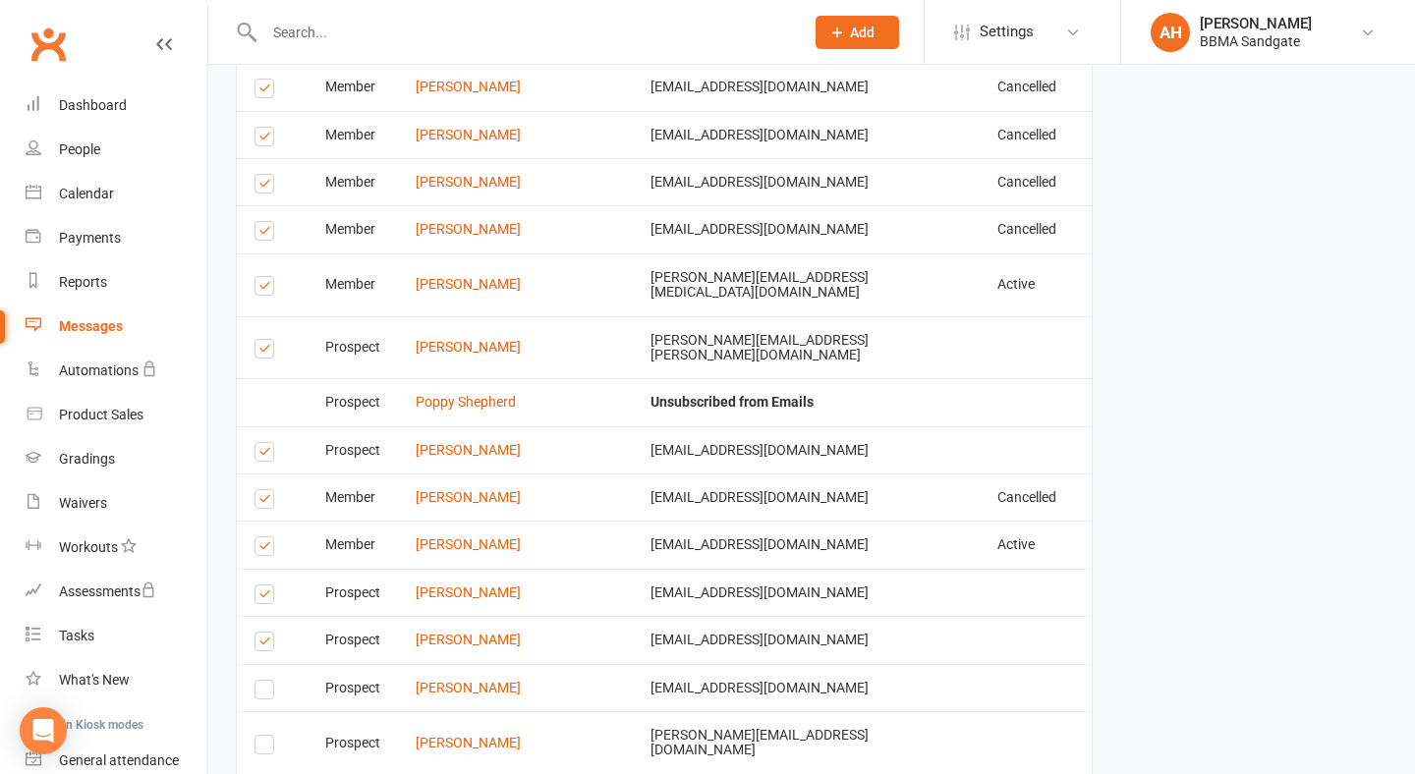
click at [267, 644] on label at bounding box center [267, 644] width 27 height 0
click at [267, 633] on input "checkbox" at bounding box center [260, 633] width 13 height 0
click at [267, 597] on label at bounding box center [267, 597] width 27 height 0
click at [267, 585] on input "checkbox" at bounding box center [260, 585] width 13 height 0
click at [269, 549] on label at bounding box center [267, 549] width 27 height 0
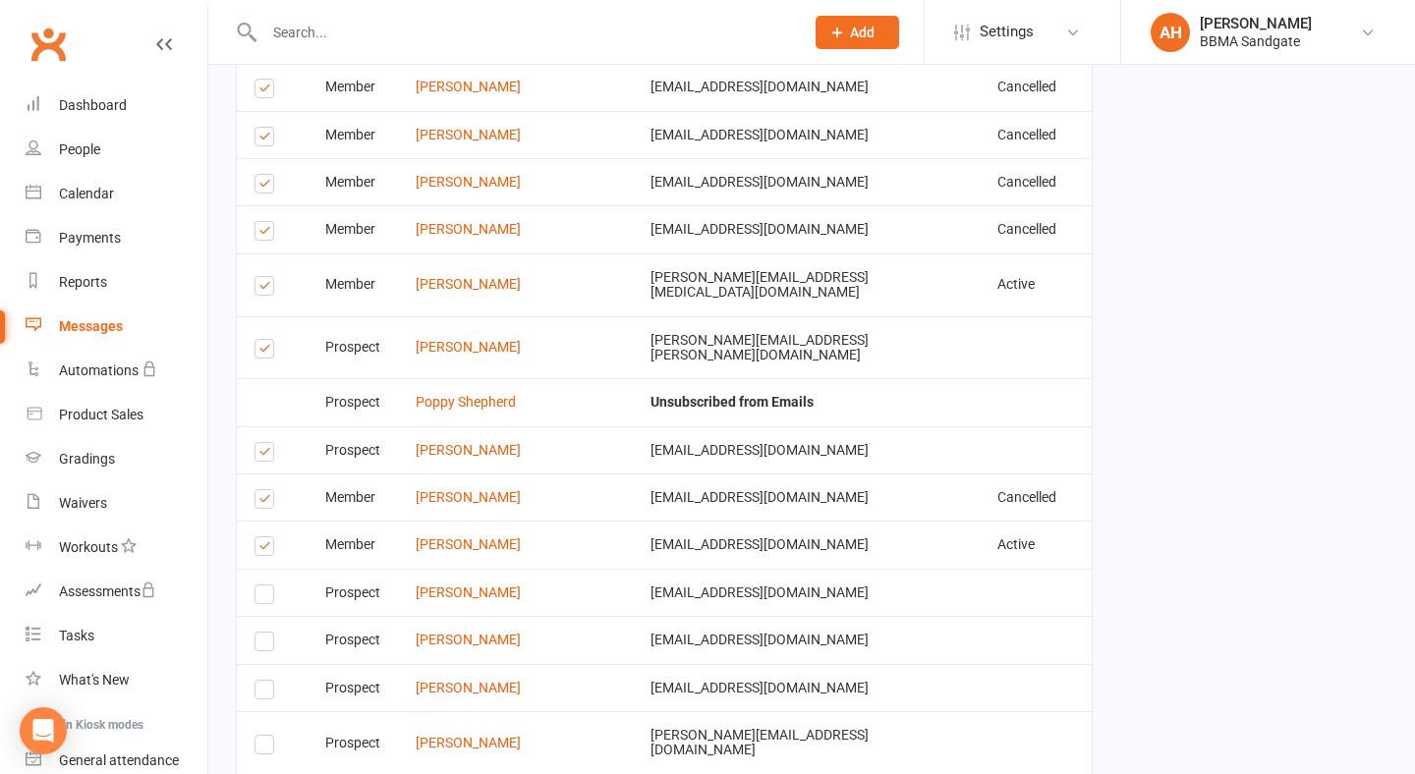
click at [267, 537] on input "checkbox" at bounding box center [260, 537] width 13 height 0
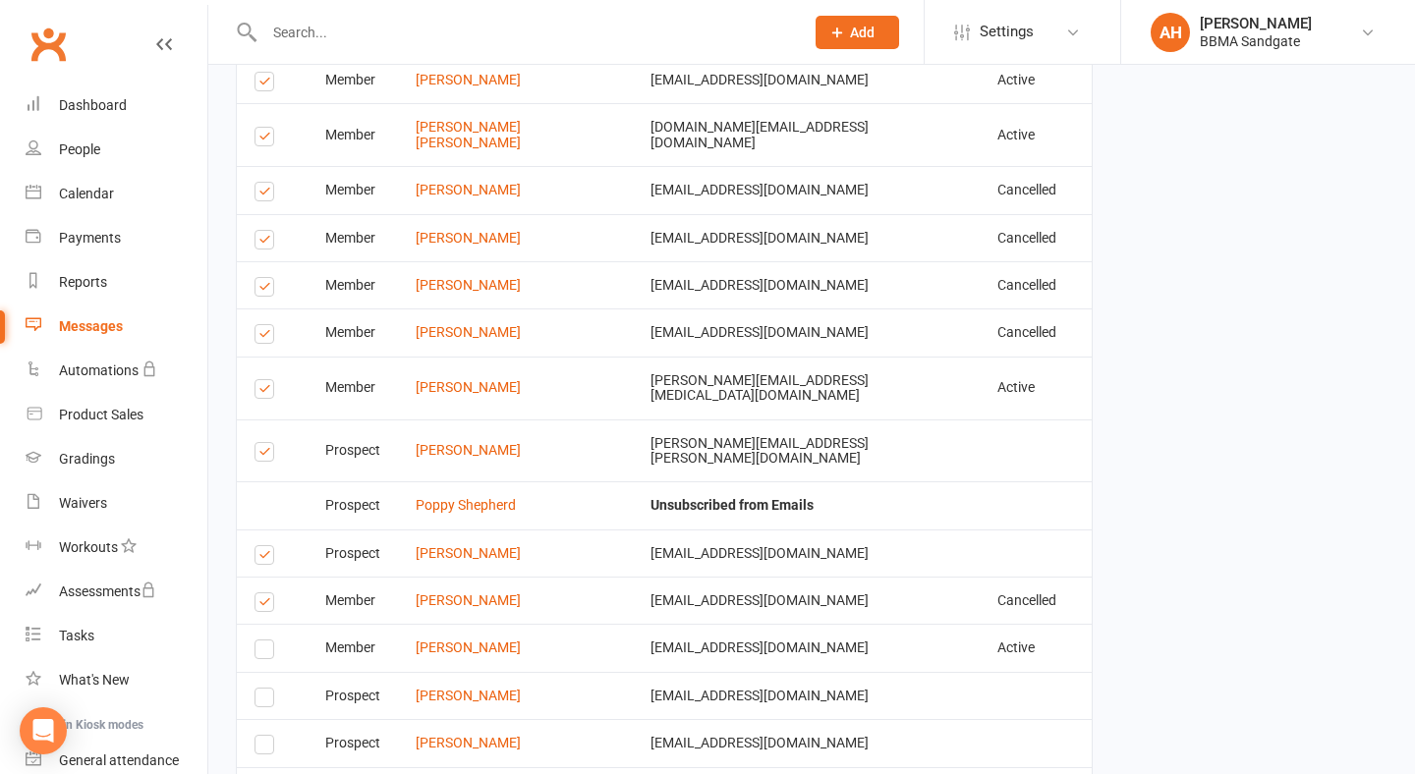
scroll to position [4798, 0]
click at [269, 557] on label at bounding box center [267, 557] width 27 height 0
click at [267, 545] on input "checkbox" at bounding box center [260, 545] width 13 height 0
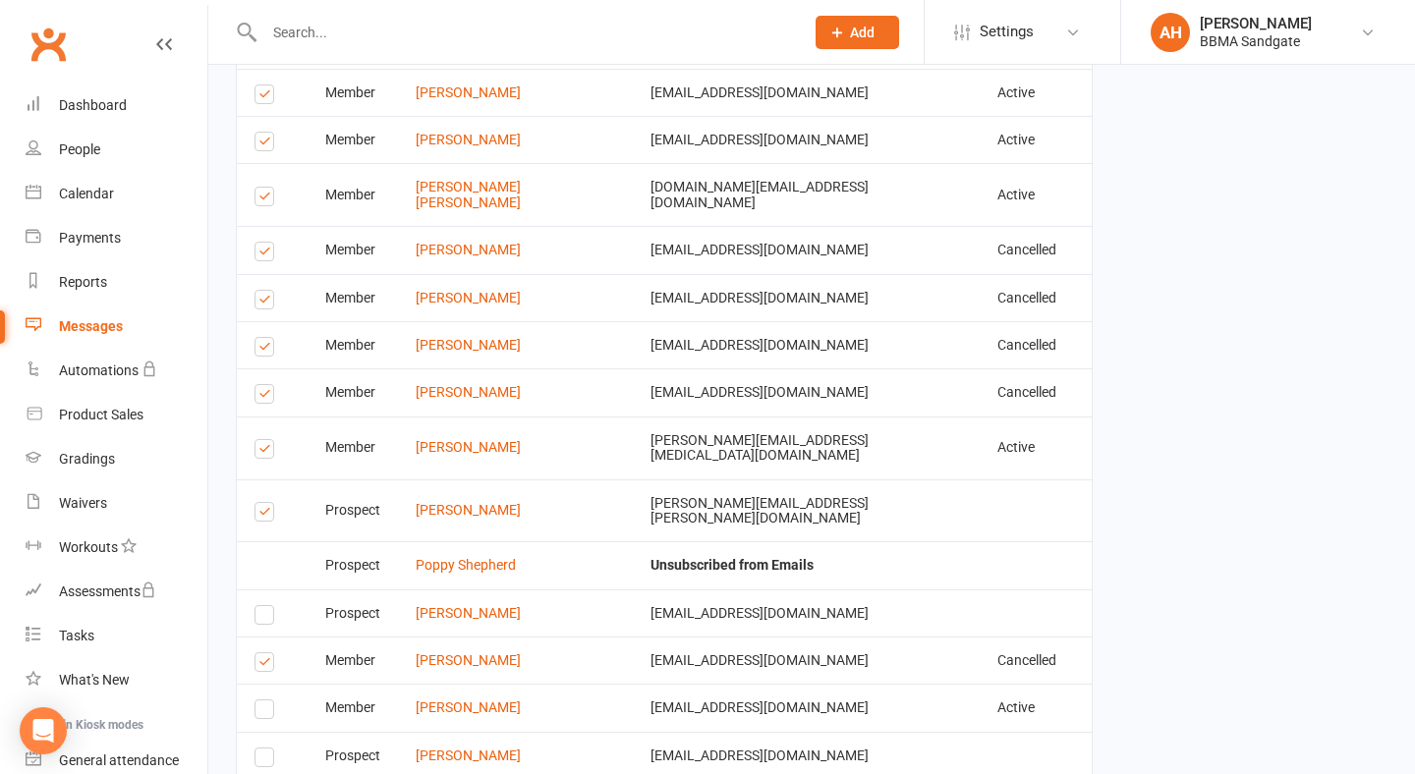
scroll to position [4718, 0]
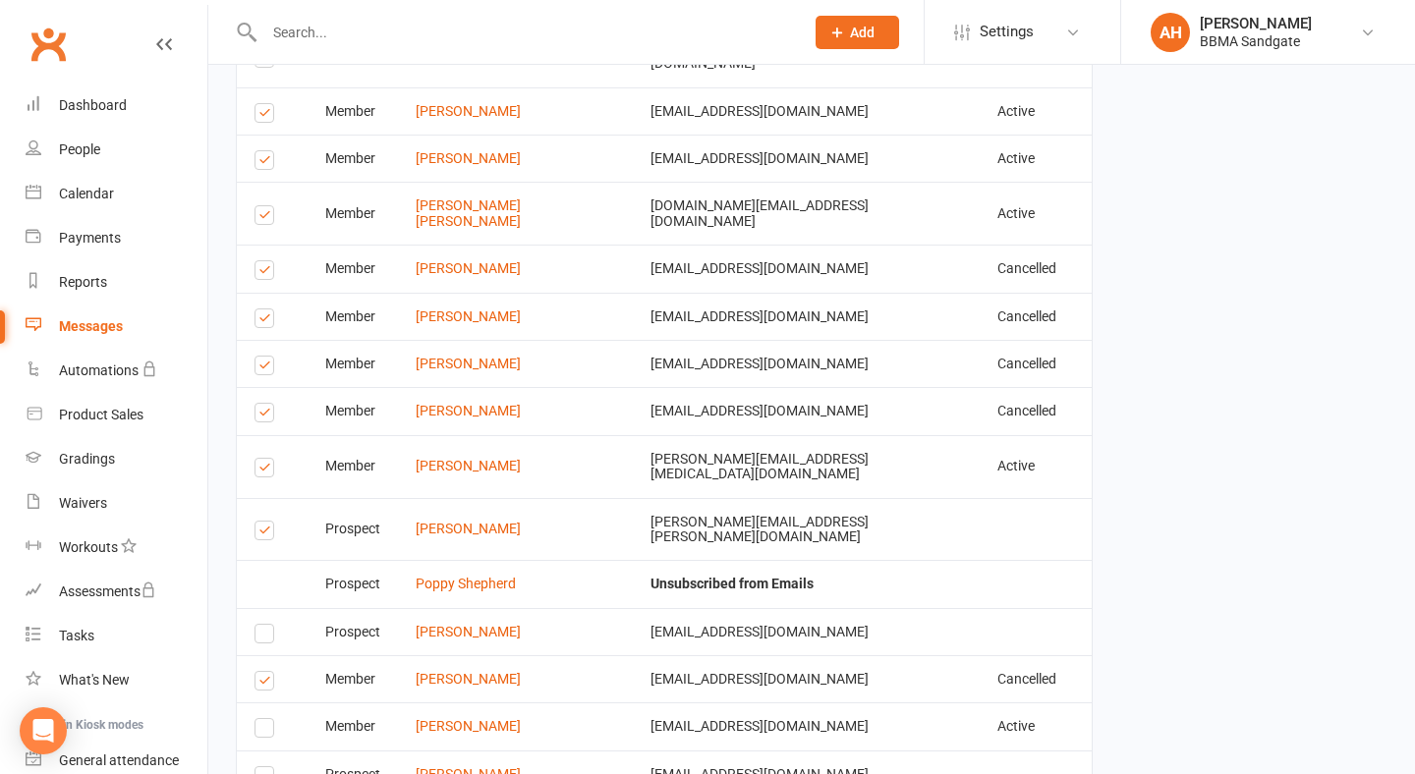
click at [257, 533] on label at bounding box center [267, 533] width 27 height 0
click at [257, 522] on input "checkbox" at bounding box center [260, 522] width 13 height 0
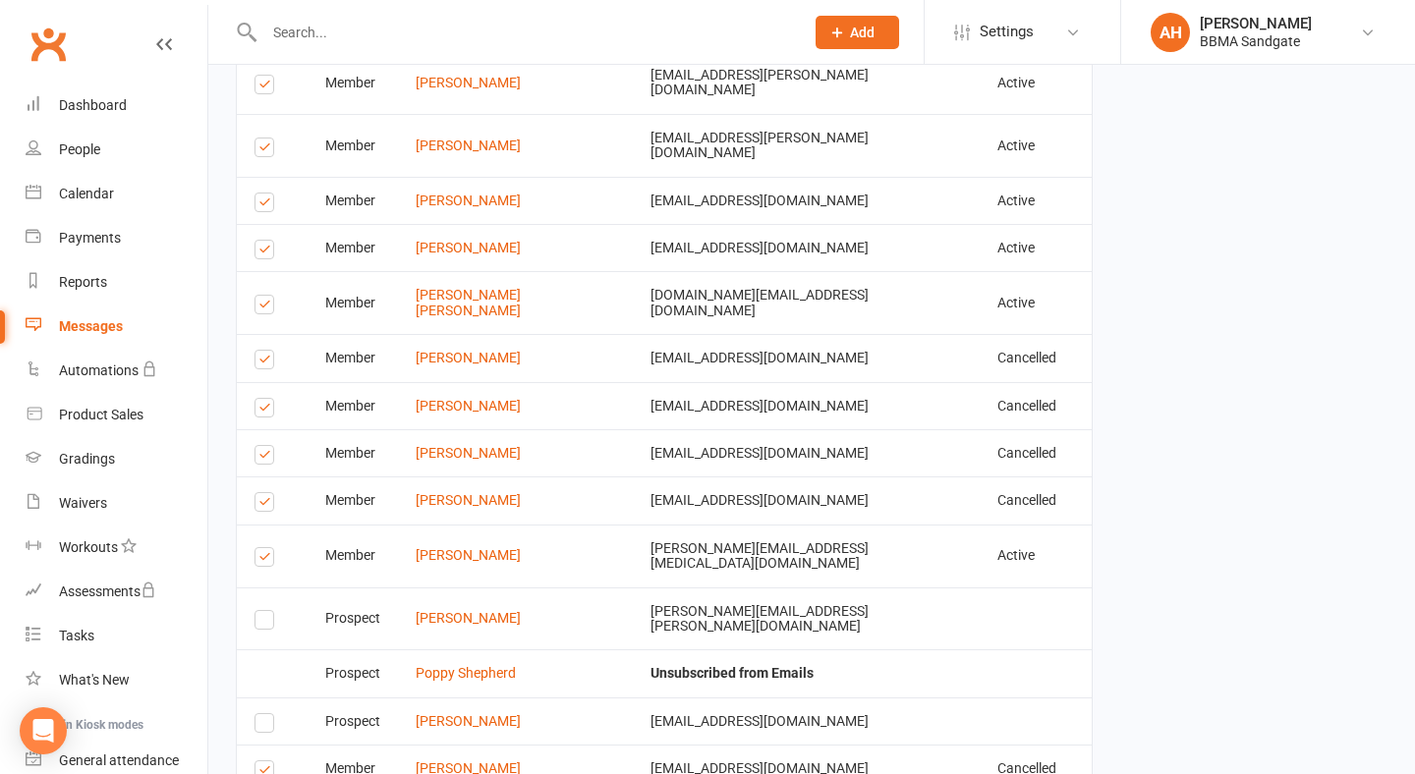
scroll to position [4624, 0]
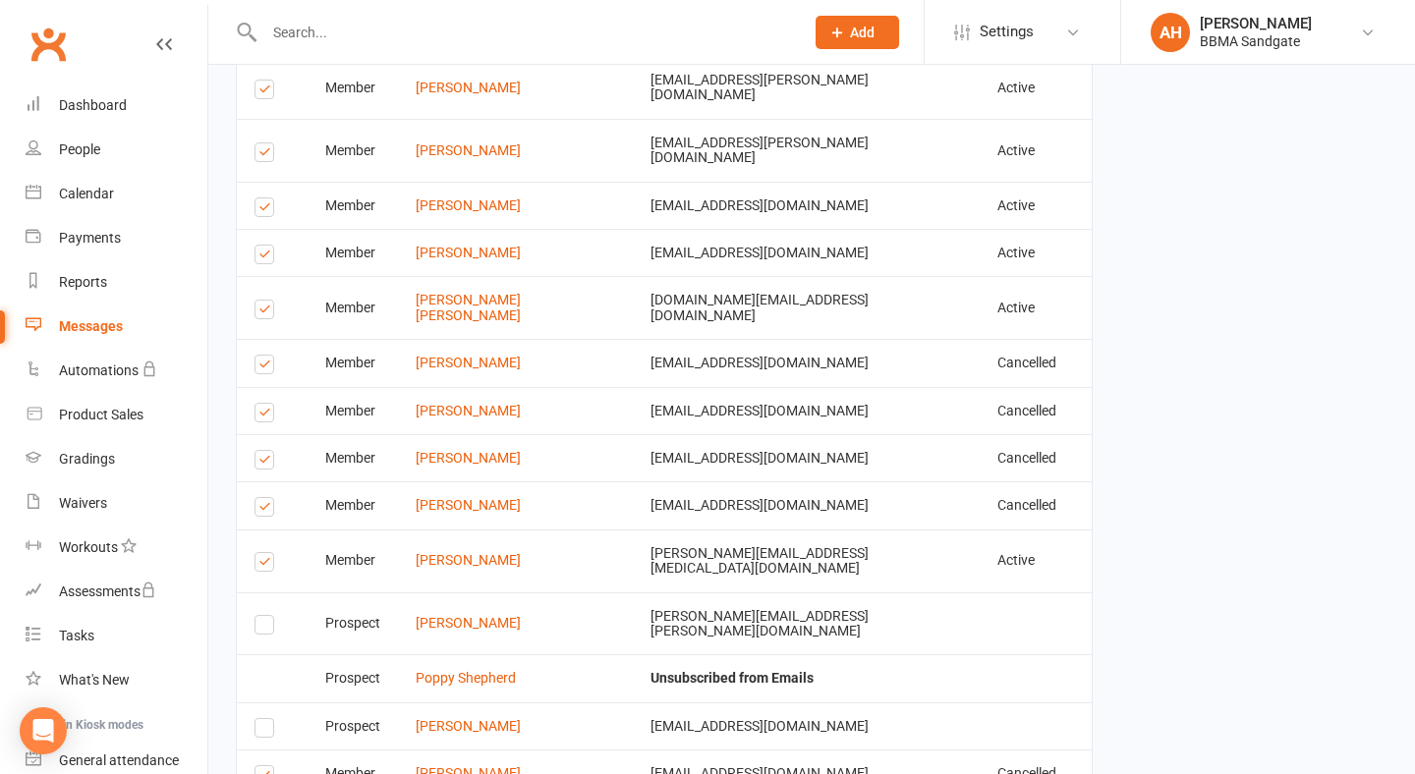
click at [259, 510] on label at bounding box center [267, 510] width 27 height 0
click at [259, 498] on input "checkbox" at bounding box center [260, 498] width 13 height 0
click at [261, 434] on td "Select this" at bounding box center [272, 457] width 71 height 47
click at [261, 463] on label at bounding box center [267, 463] width 27 height 0
click at [261, 451] on input "checkbox" at bounding box center [260, 451] width 13 height 0
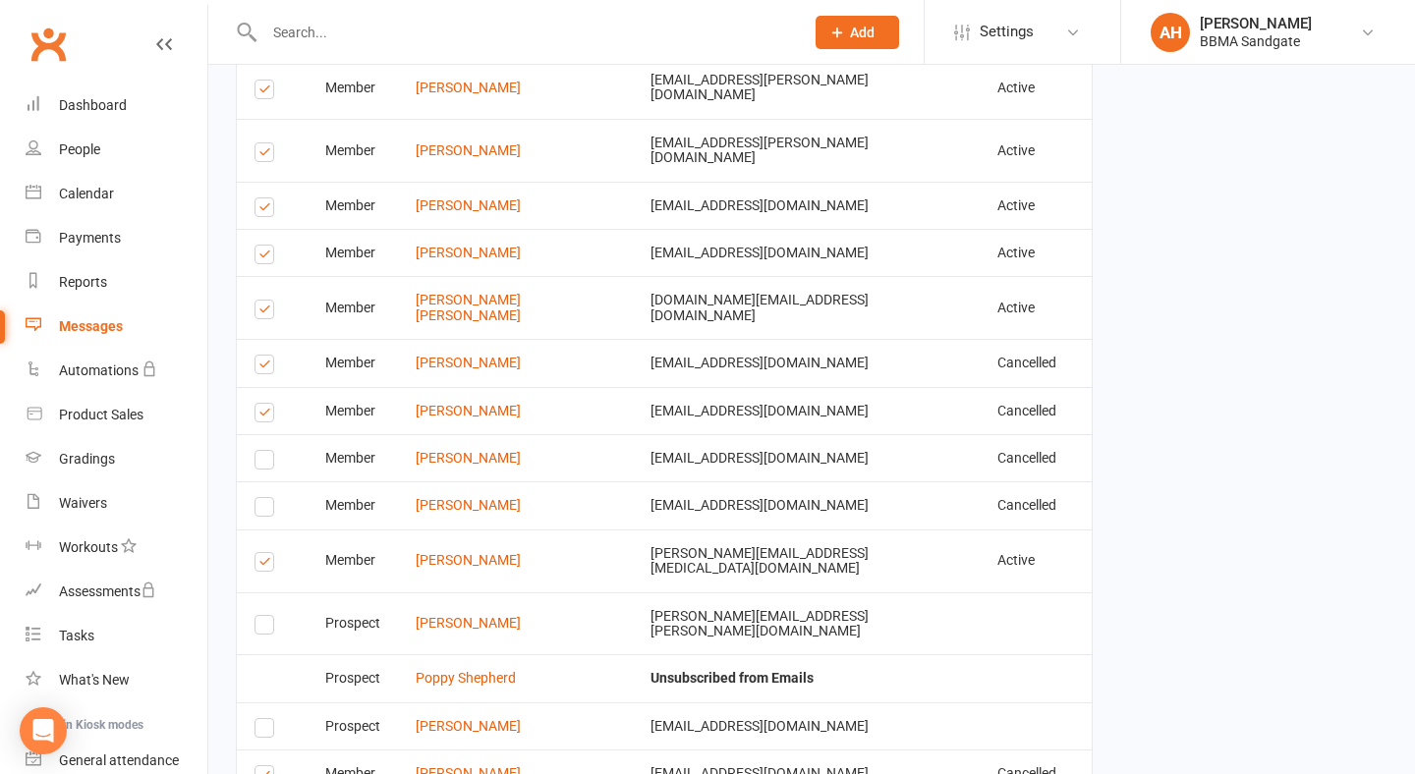
click at [267, 416] on label at bounding box center [267, 416] width 27 height 0
click at [267, 404] on input "checkbox" at bounding box center [260, 404] width 13 height 0
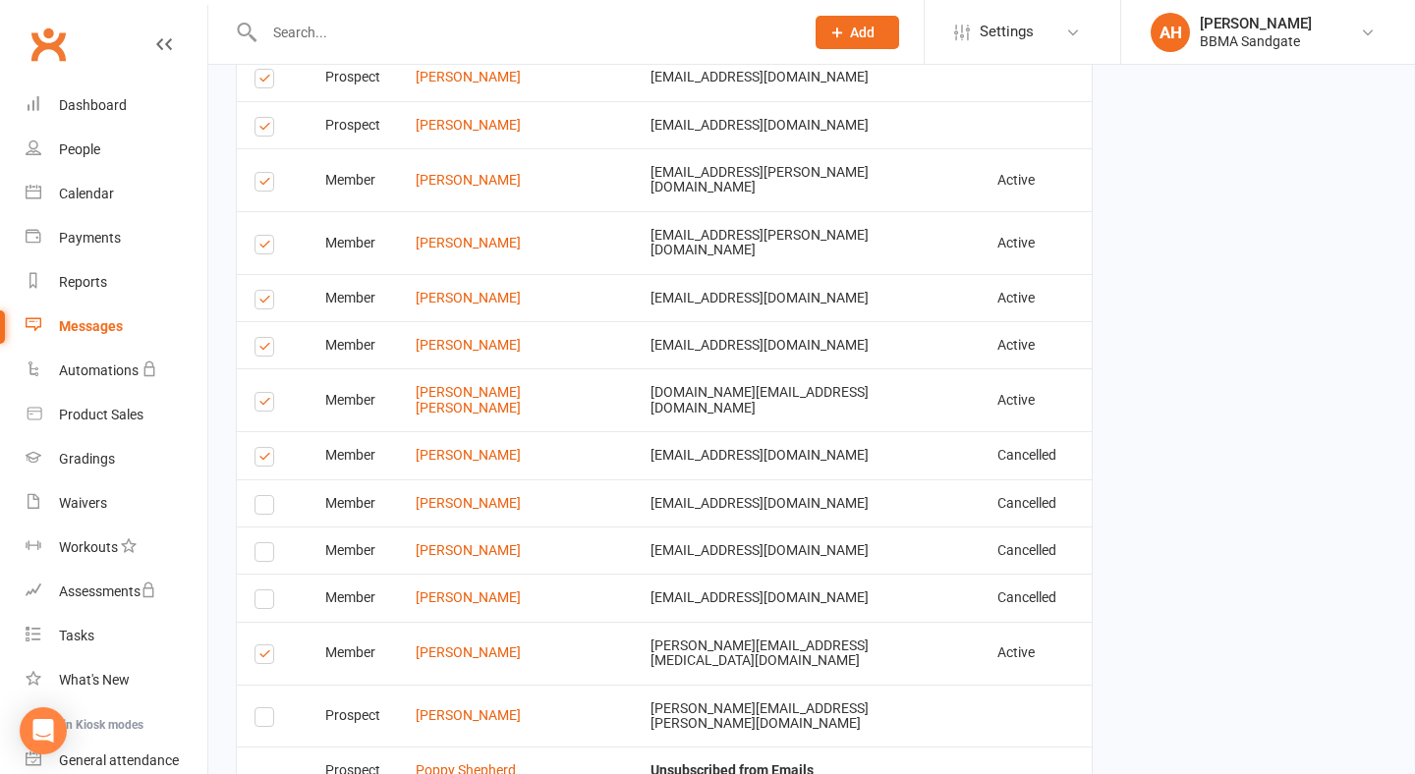
scroll to position [4531, 1]
click at [264, 460] on label at bounding box center [266, 460] width 27 height 0
click at [264, 448] on input "checkbox" at bounding box center [259, 448] width 13 height 0
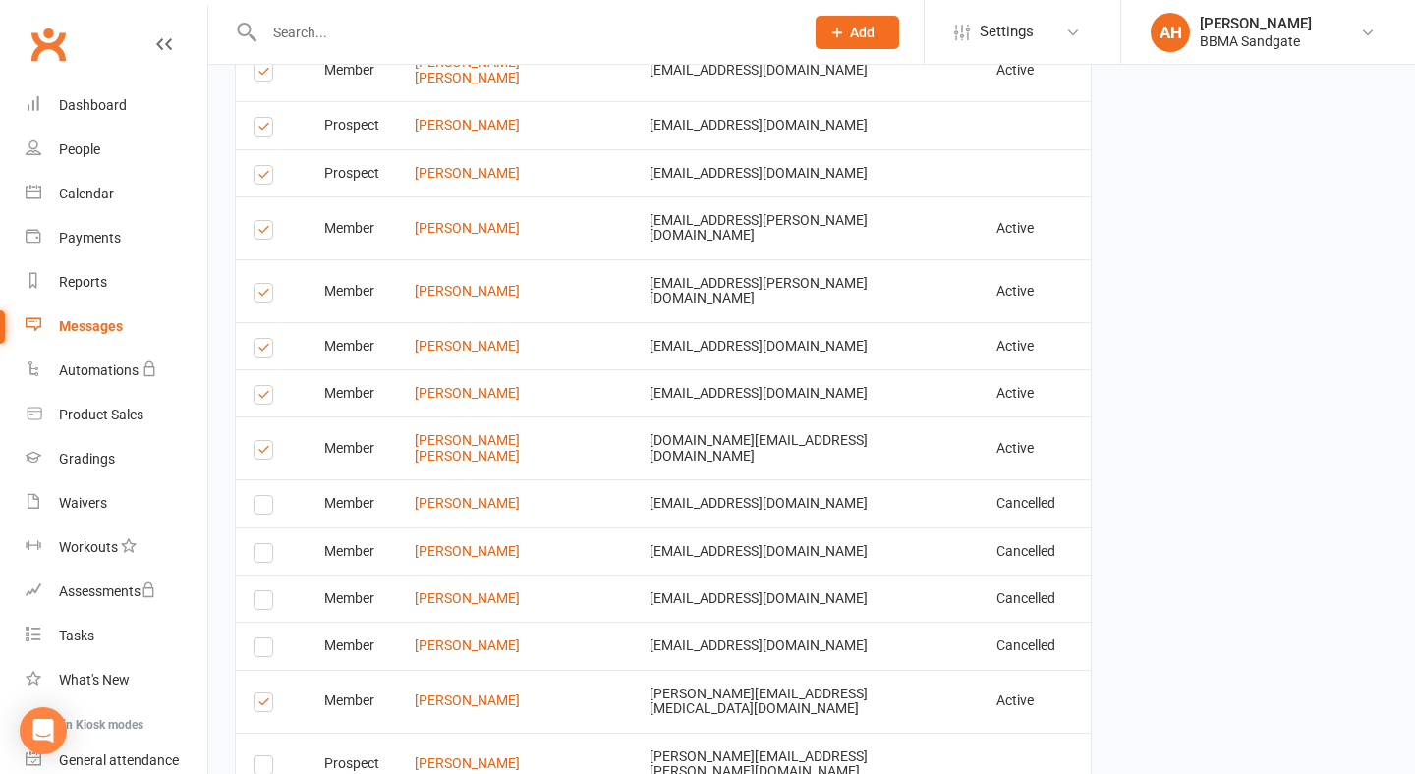
click at [264, 453] on label at bounding box center [266, 453] width 27 height 0
click at [264, 441] on input "checkbox" at bounding box center [259, 441] width 13 height 0
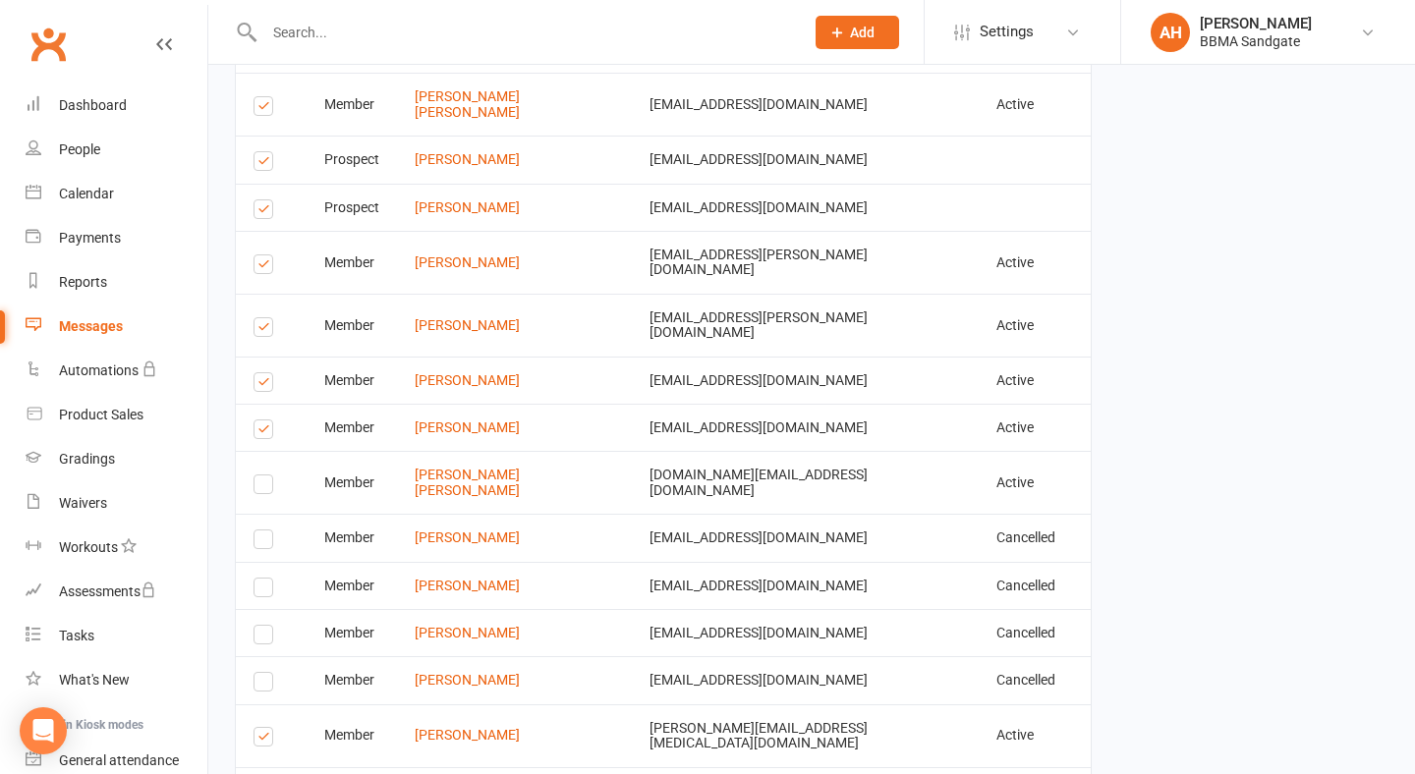
scroll to position [4439, 1]
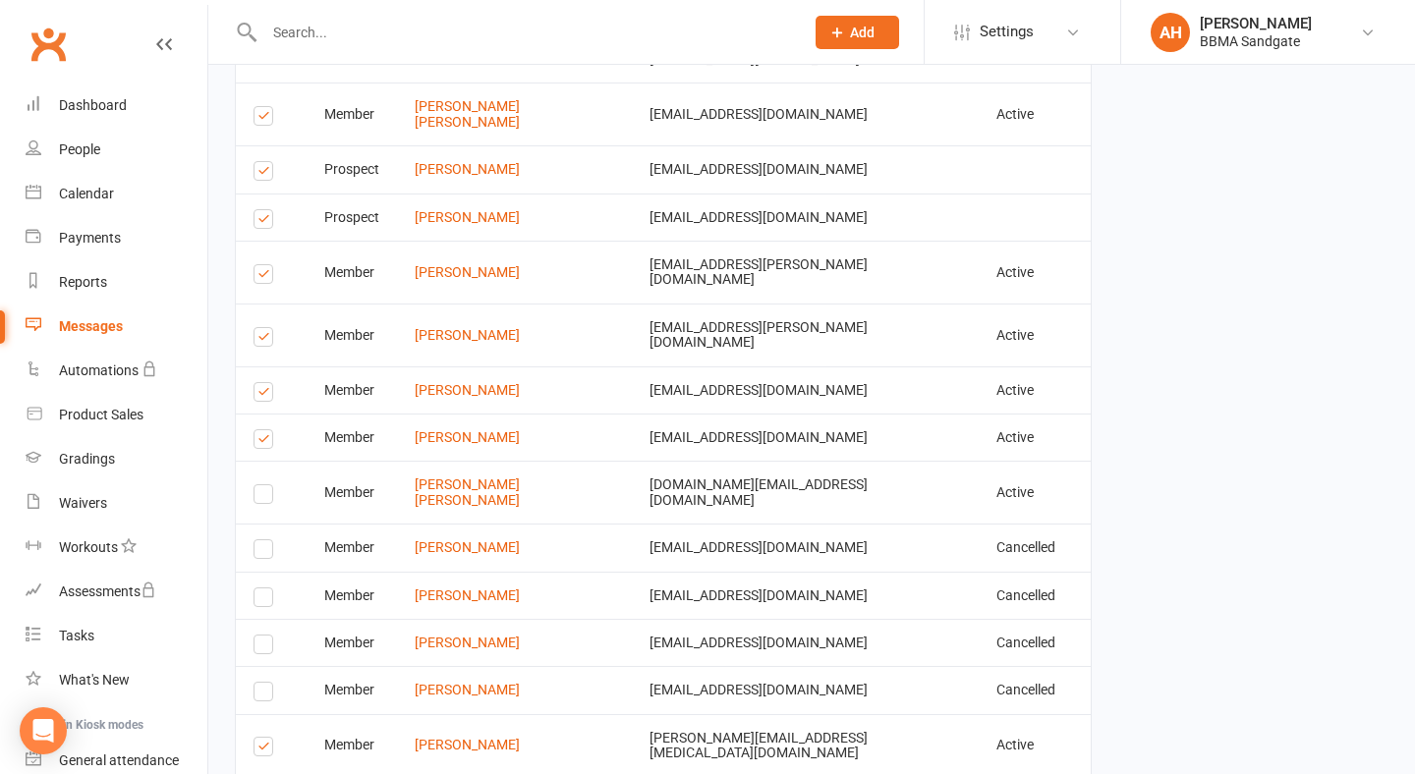
click at [264, 442] on label at bounding box center [266, 442] width 27 height 0
click at [264, 430] on input "checkbox" at bounding box center [259, 430] width 13 height 0
click at [264, 395] on label at bounding box center [266, 395] width 27 height 0
click at [264, 383] on input "checkbox" at bounding box center [259, 383] width 13 height 0
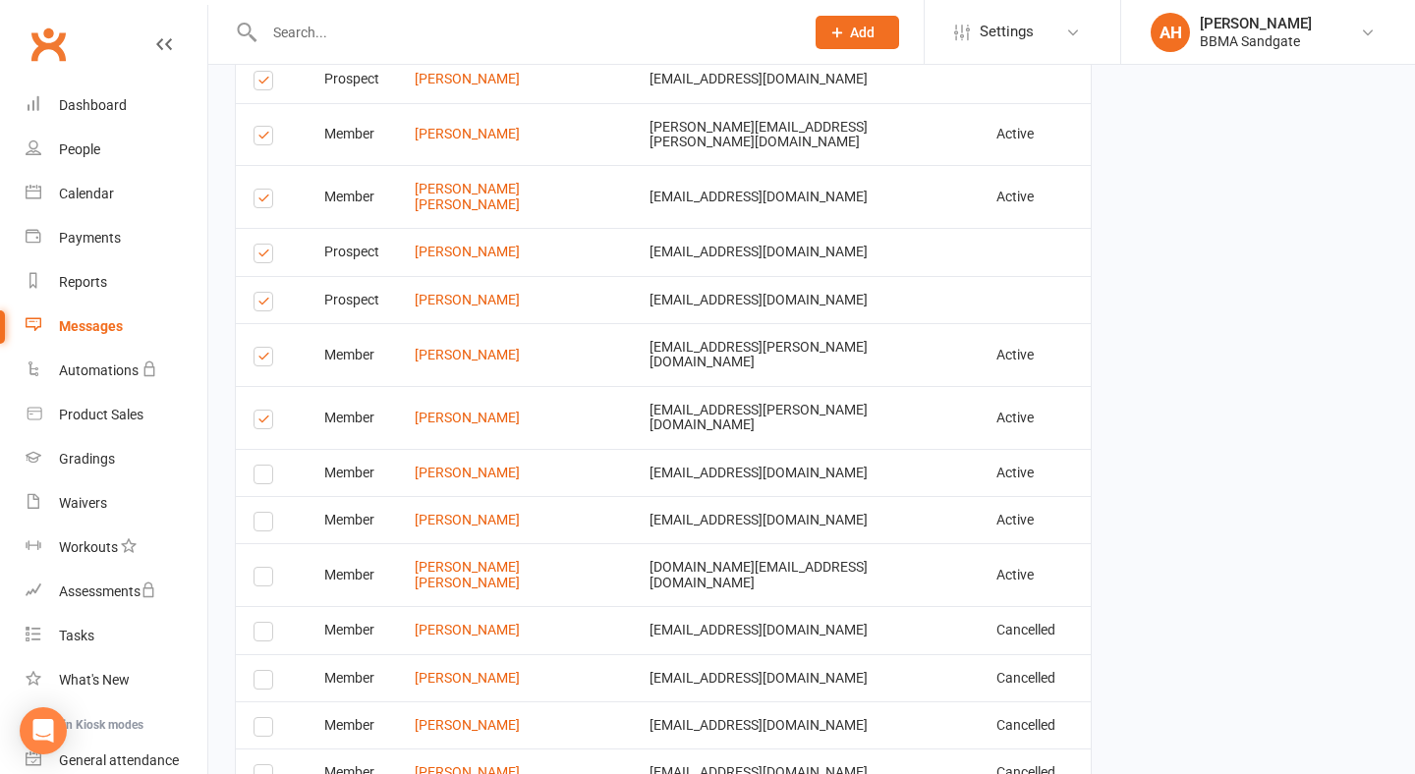
scroll to position [4337, 1]
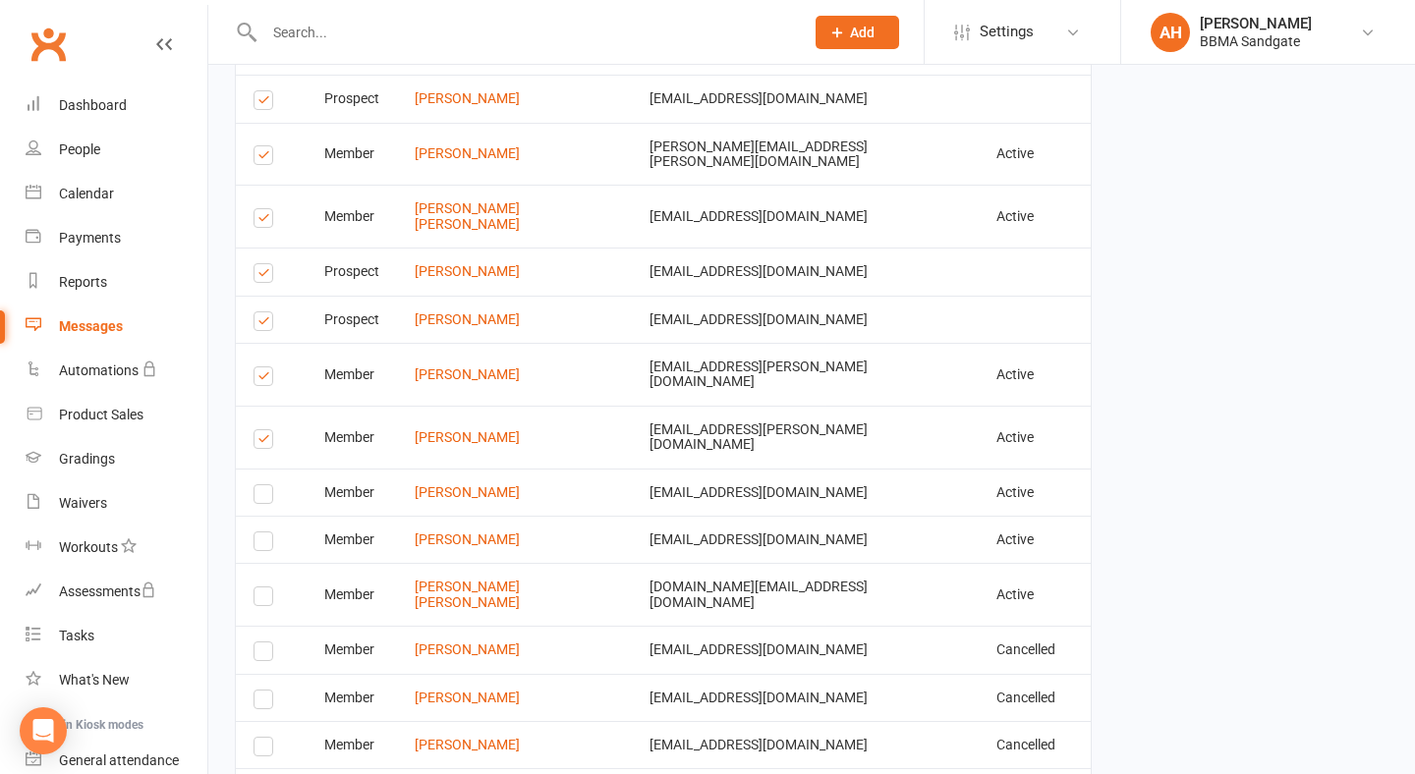
click at [268, 442] on label at bounding box center [266, 442] width 27 height 0
click at [266, 430] on input "checkbox" at bounding box center [259, 430] width 13 height 0
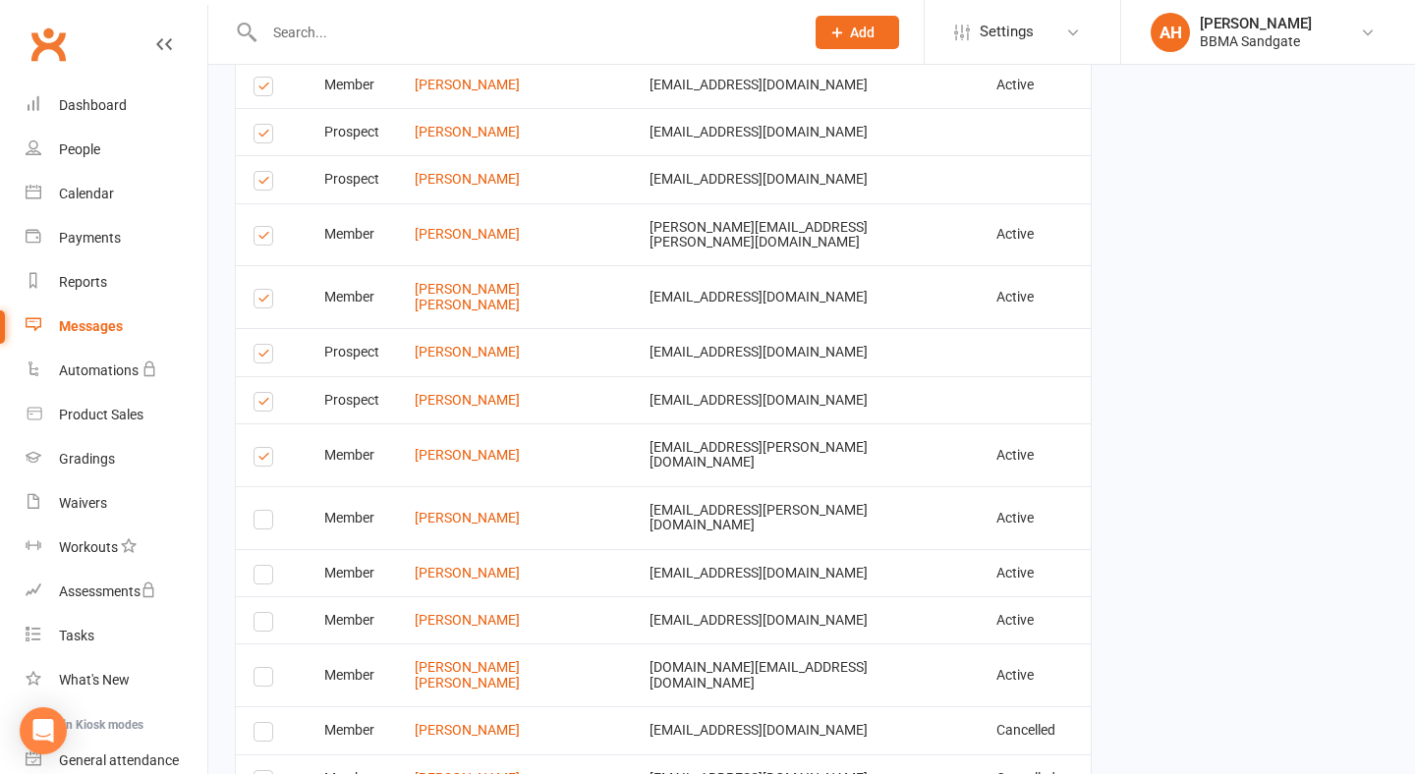
scroll to position [4234, 1]
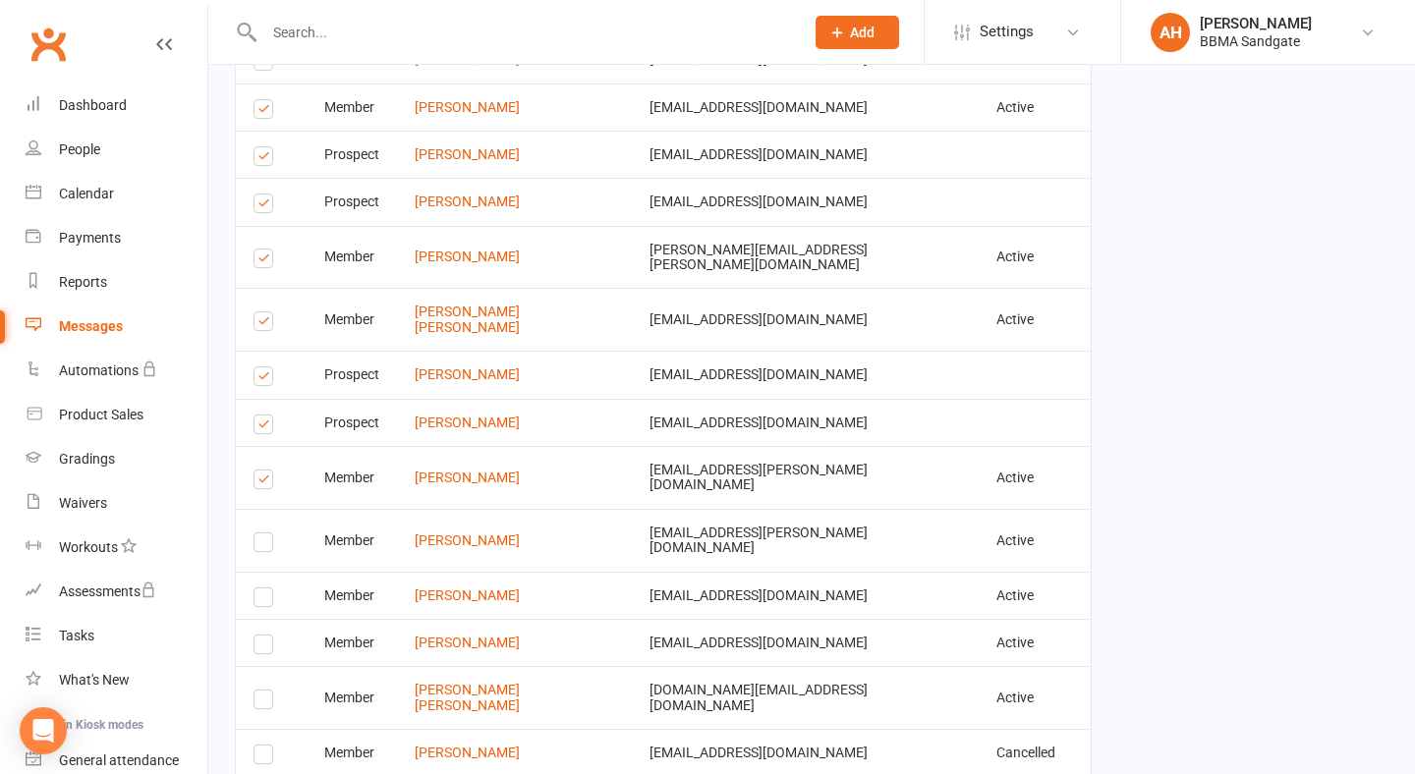
click at [267, 427] on label at bounding box center [266, 427] width 27 height 0
click at [266, 416] on input "checkbox" at bounding box center [259, 416] width 13 height 0
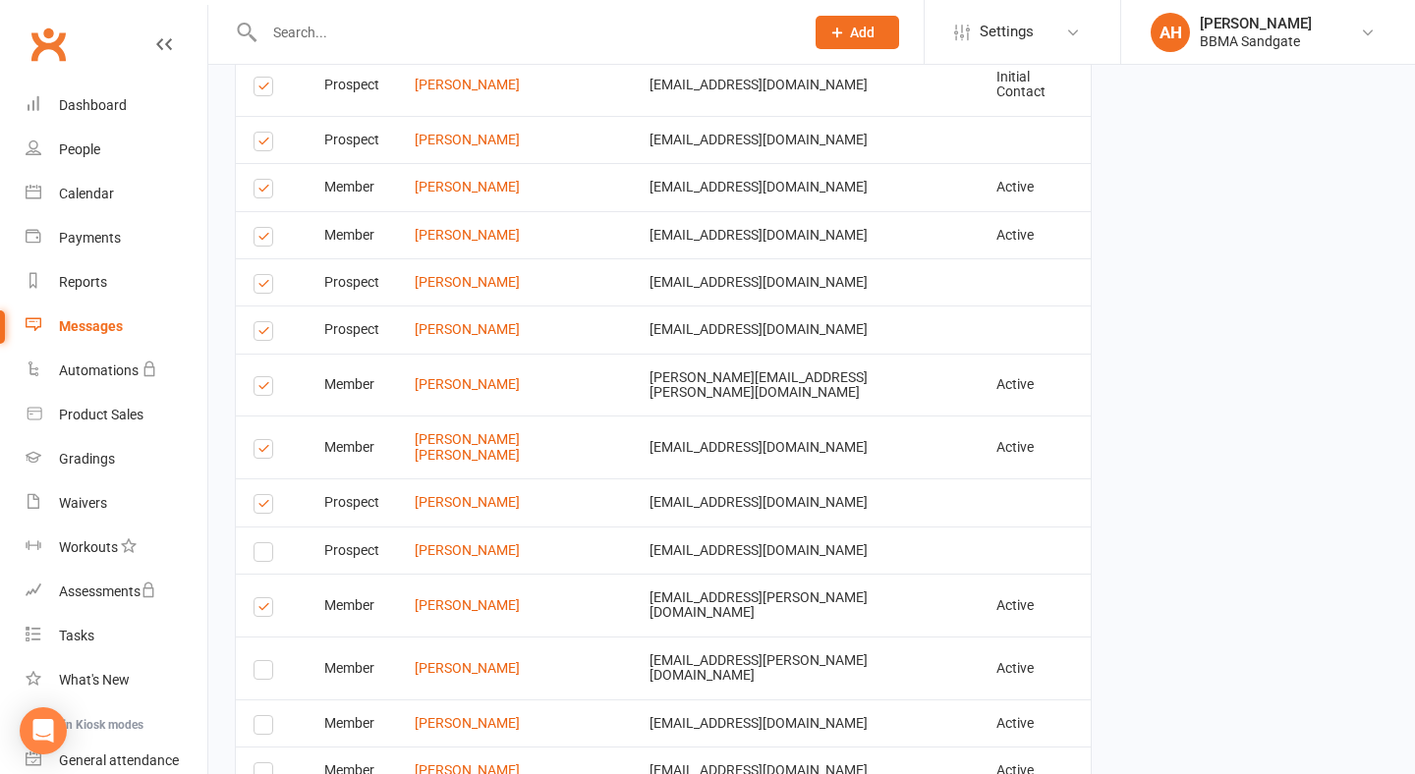
scroll to position [4108, 1]
click at [257, 450] on label at bounding box center [266, 450] width 27 height 0
click at [257, 438] on input "checkbox" at bounding box center [259, 438] width 13 height 0
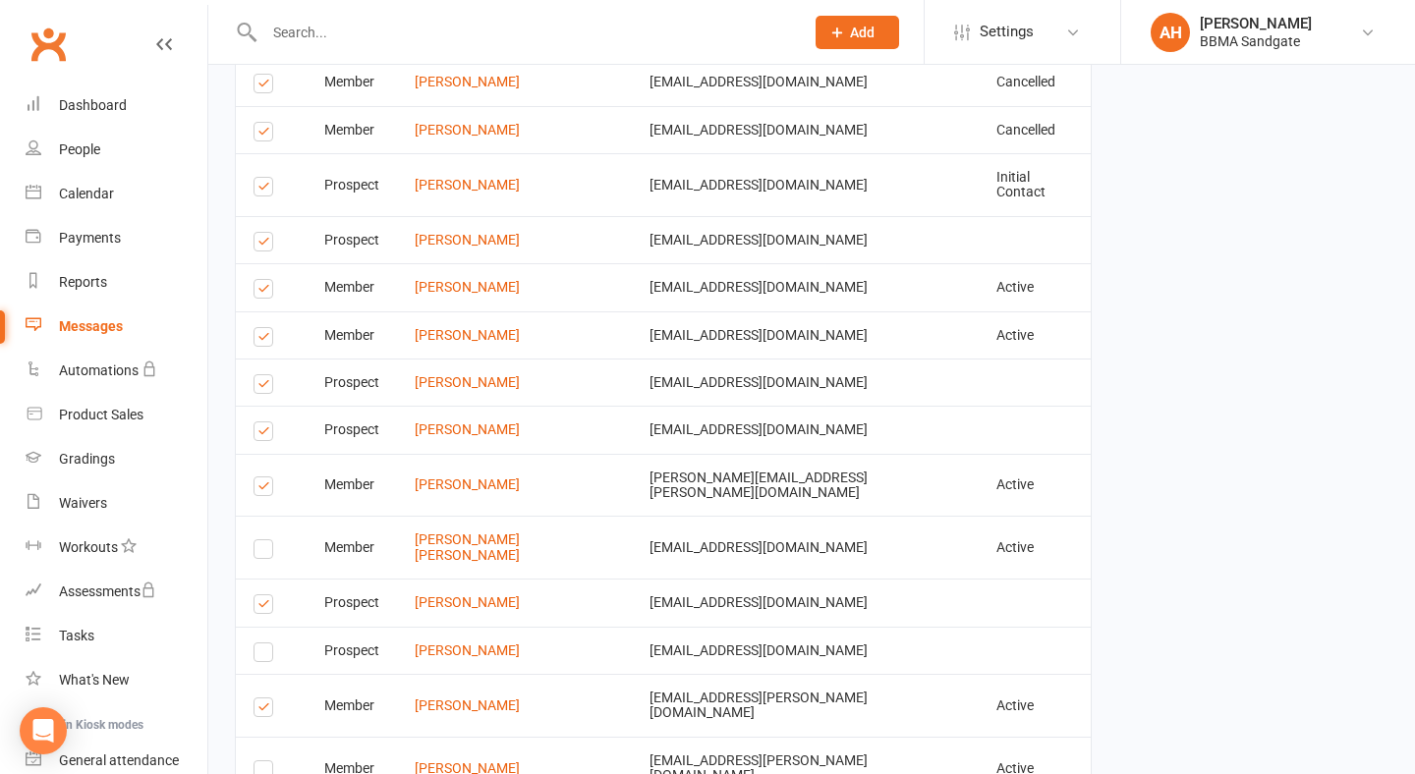
scroll to position [4002, 0]
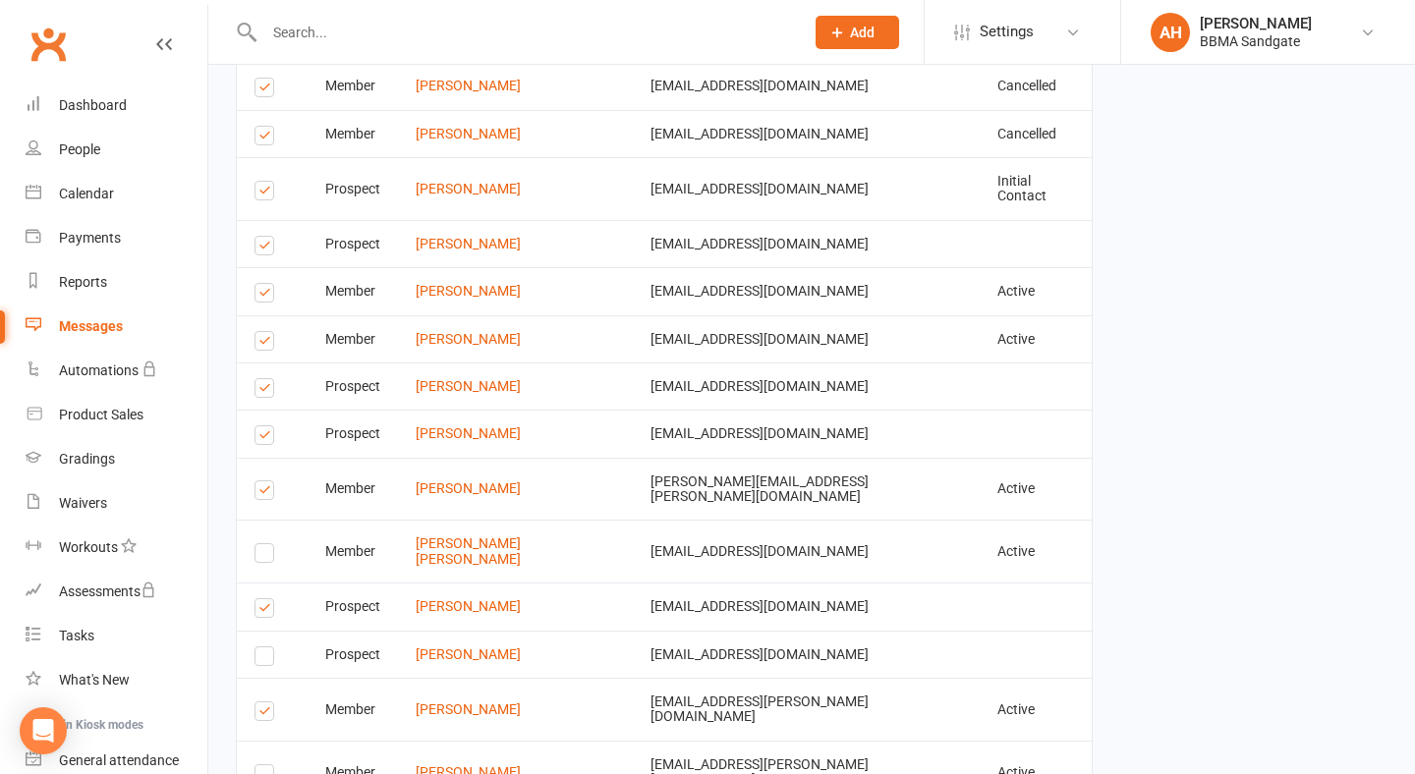
click at [263, 438] on label at bounding box center [267, 438] width 27 height 0
click at [263, 426] on input "checkbox" at bounding box center [260, 426] width 13 height 0
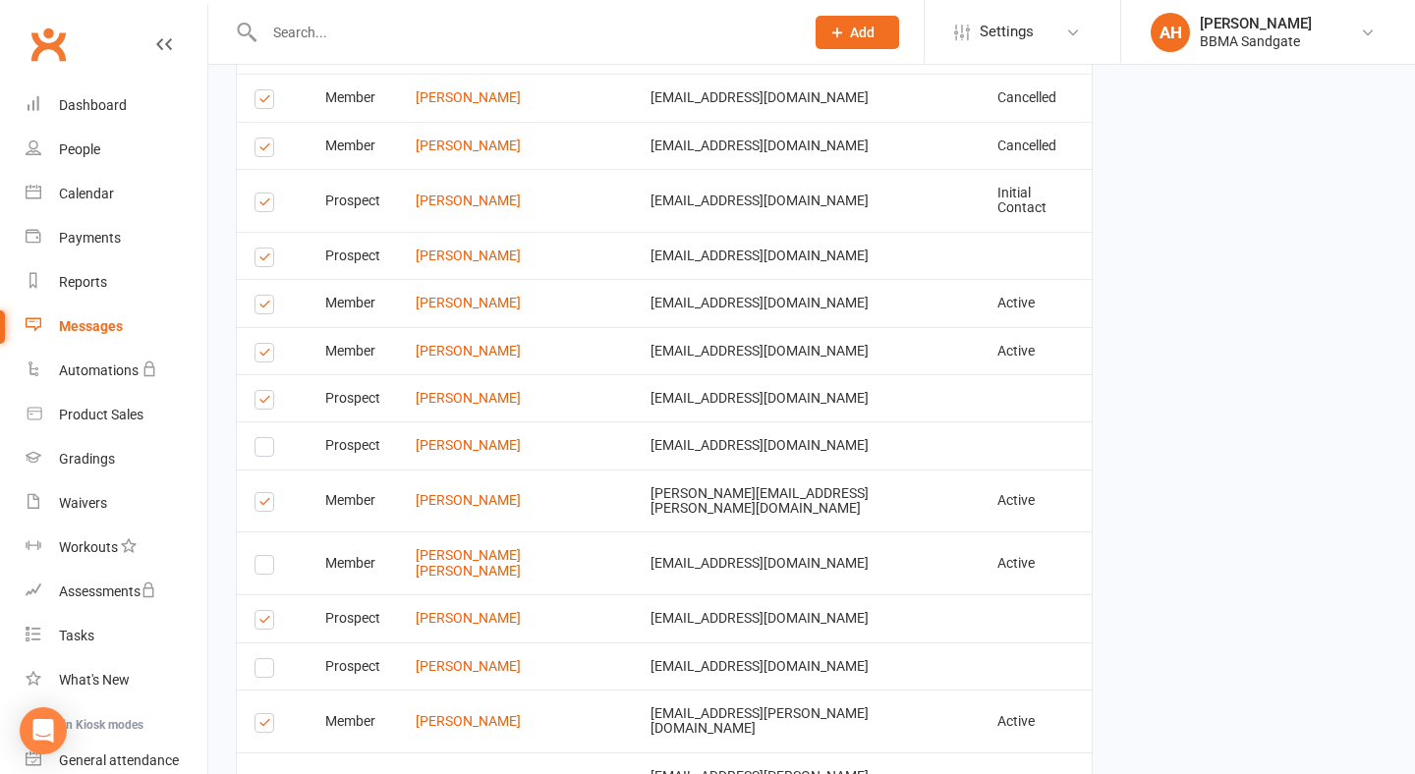
scroll to position [3988, 0]
click at [267, 405] on label at bounding box center [267, 405] width 27 height 0
click at [267, 393] on input "checkbox" at bounding box center [260, 393] width 13 height 0
click at [269, 358] on label at bounding box center [267, 358] width 27 height 0
click at [267, 346] on input "checkbox" at bounding box center [260, 346] width 13 height 0
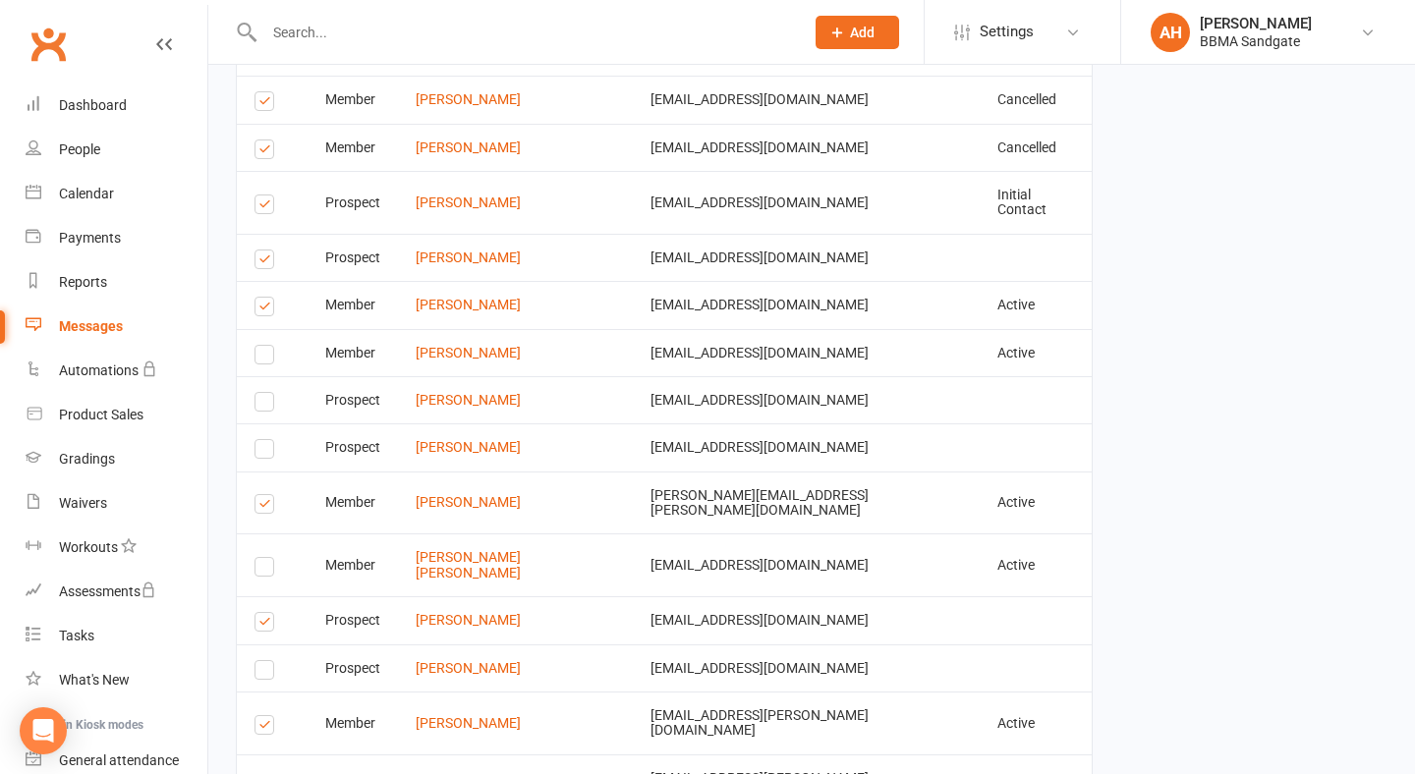
click at [267, 309] on label at bounding box center [267, 309] width 27 height 0
click at [267, 298] on input "checkbox" at bounding box center [260, 298] width 13 height 0
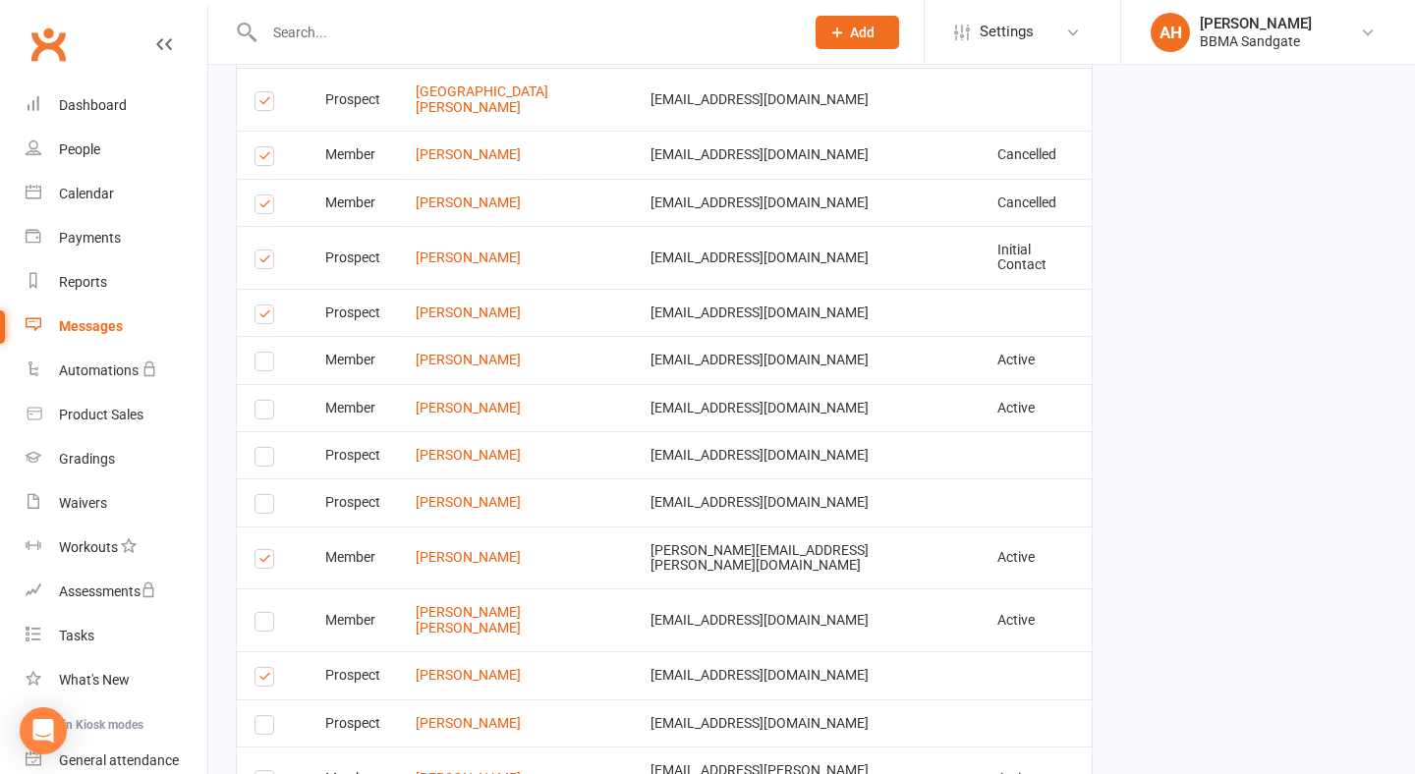
scroll to position [3912, 0]
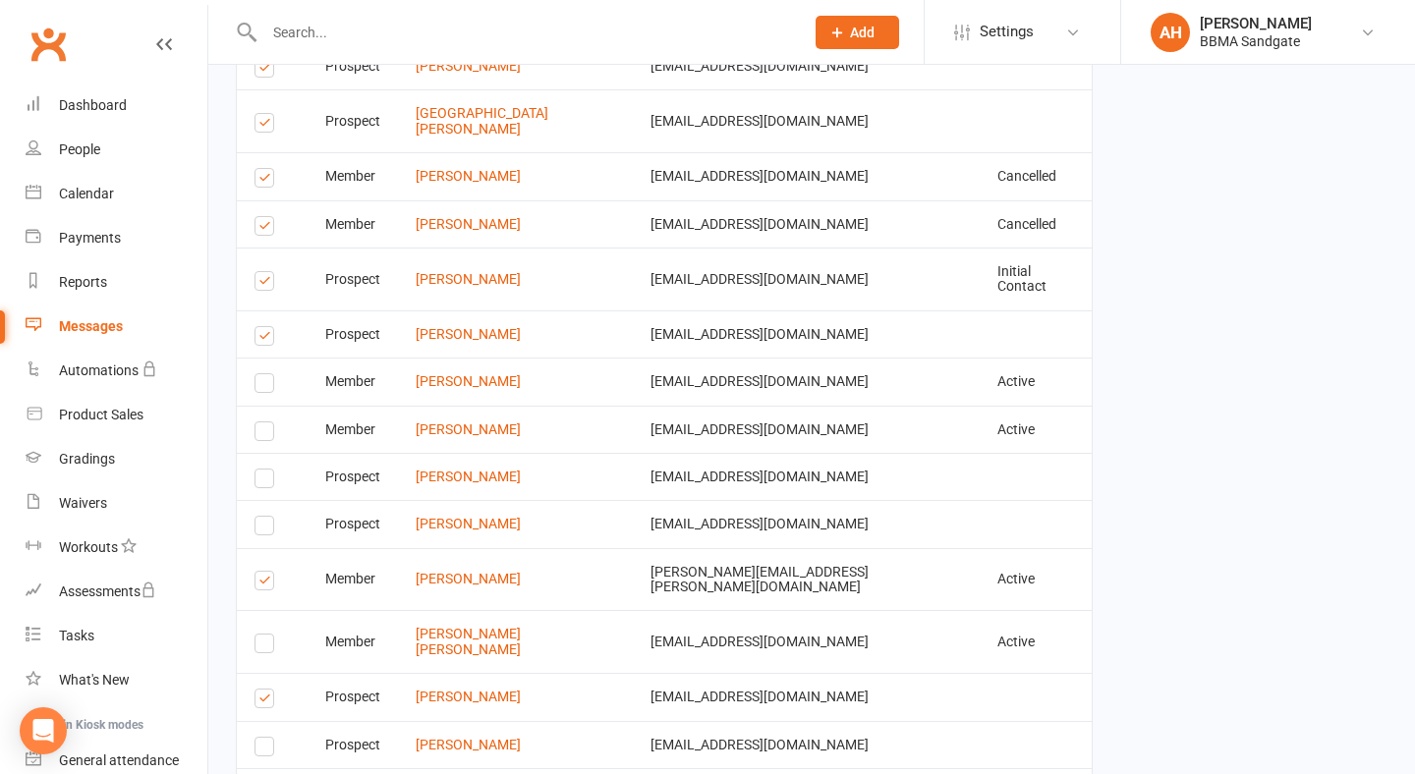
click at [264, 339] on label at bounding box center [267, 339] width 27 height 0
click at [264, 327] on input "checkbox" at bounding box center [260, 327] width 13 height 0
click at [259, 284] on label at bounding box center [267, 284] width 27 height 0
click at [259, 272] on input "checkbox" at bounding box center [260, 272] width 13 height 0
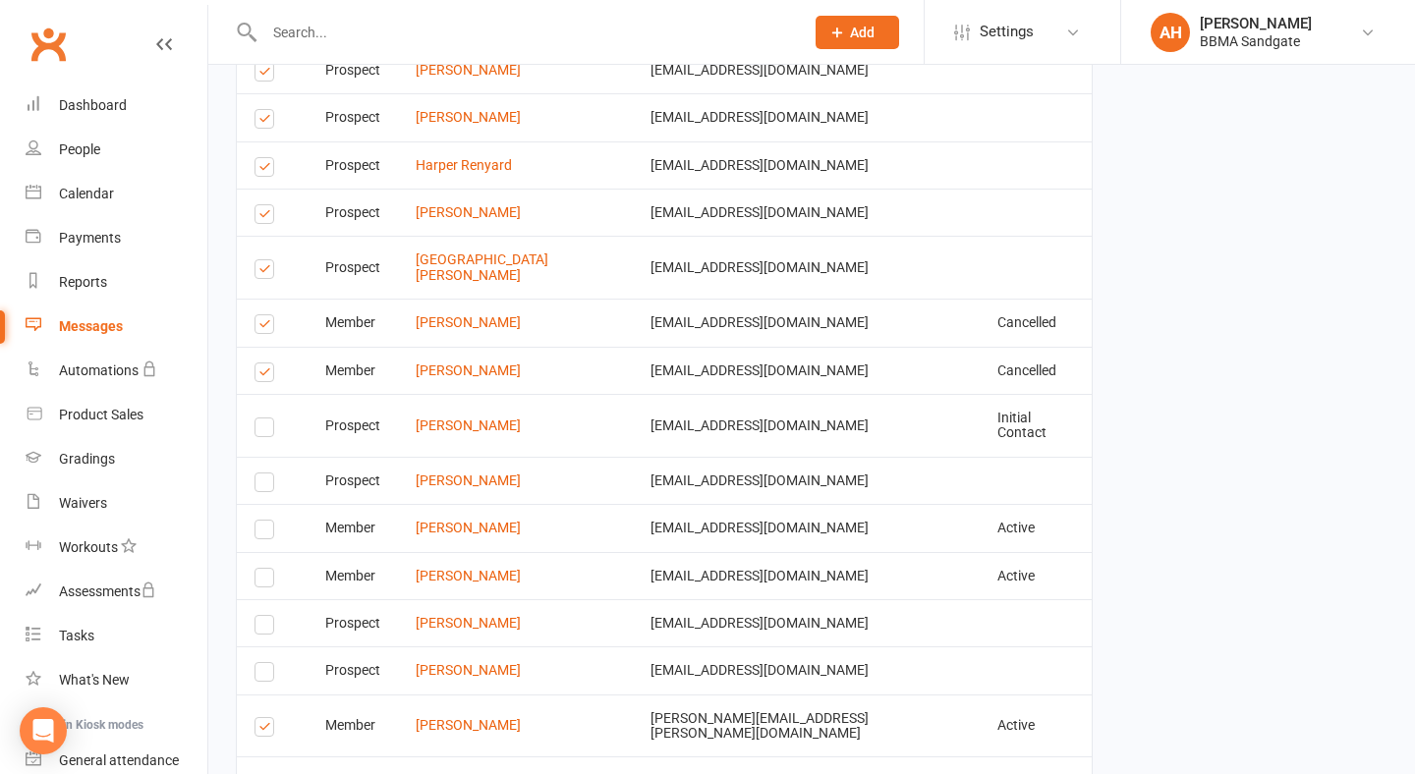
scroll to position [3763, 0]
click at [261, 377] on label at bounding box center [267, 377] width 27 height 0
click at [261, 365] on input "checkbox" at bounding box center [260, 365] width 13 height 0
click at [264, 329] on label at bounding box center [267, 329] width 27 height 0
click at [264, 317] on input "checkbox" at bounding box center [260, 317] width 13 height 0
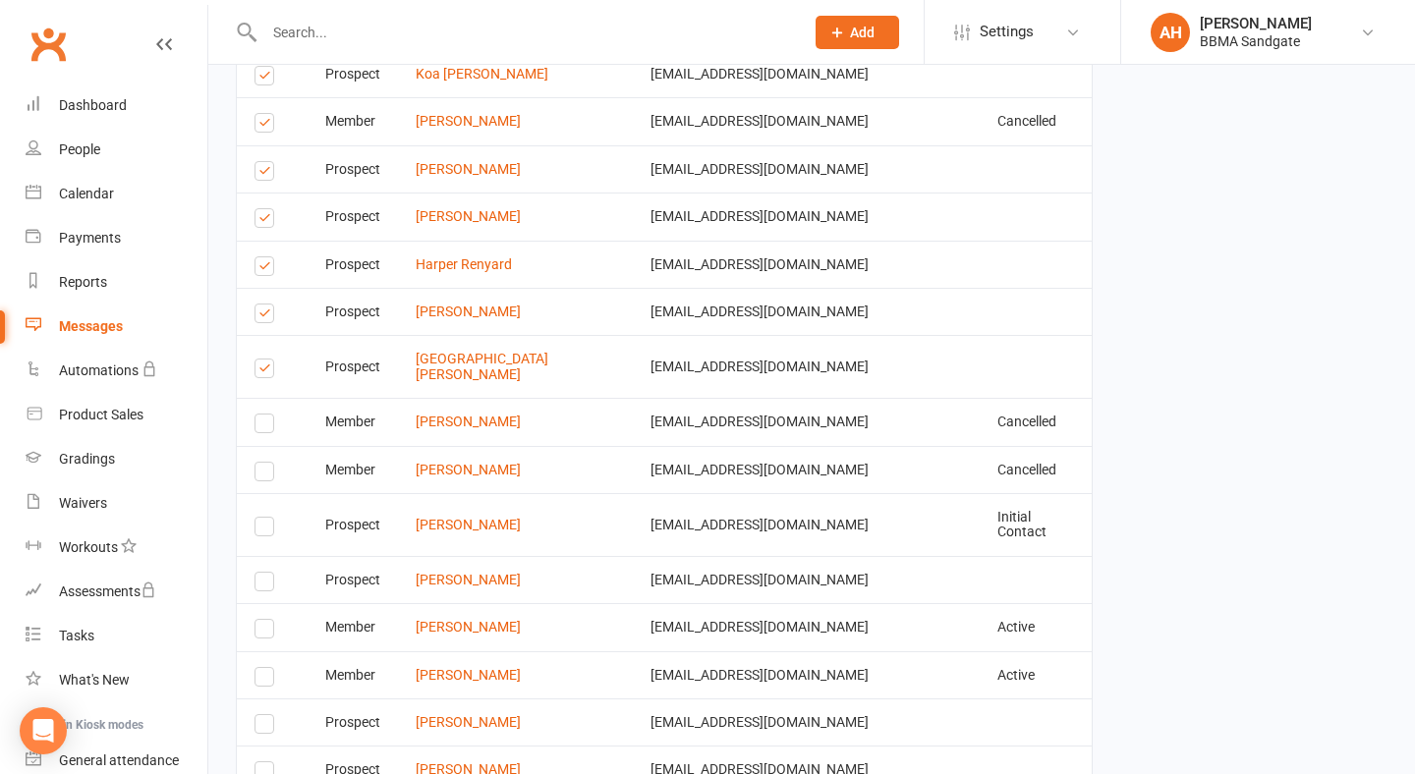
scroll to position [3639, 0]
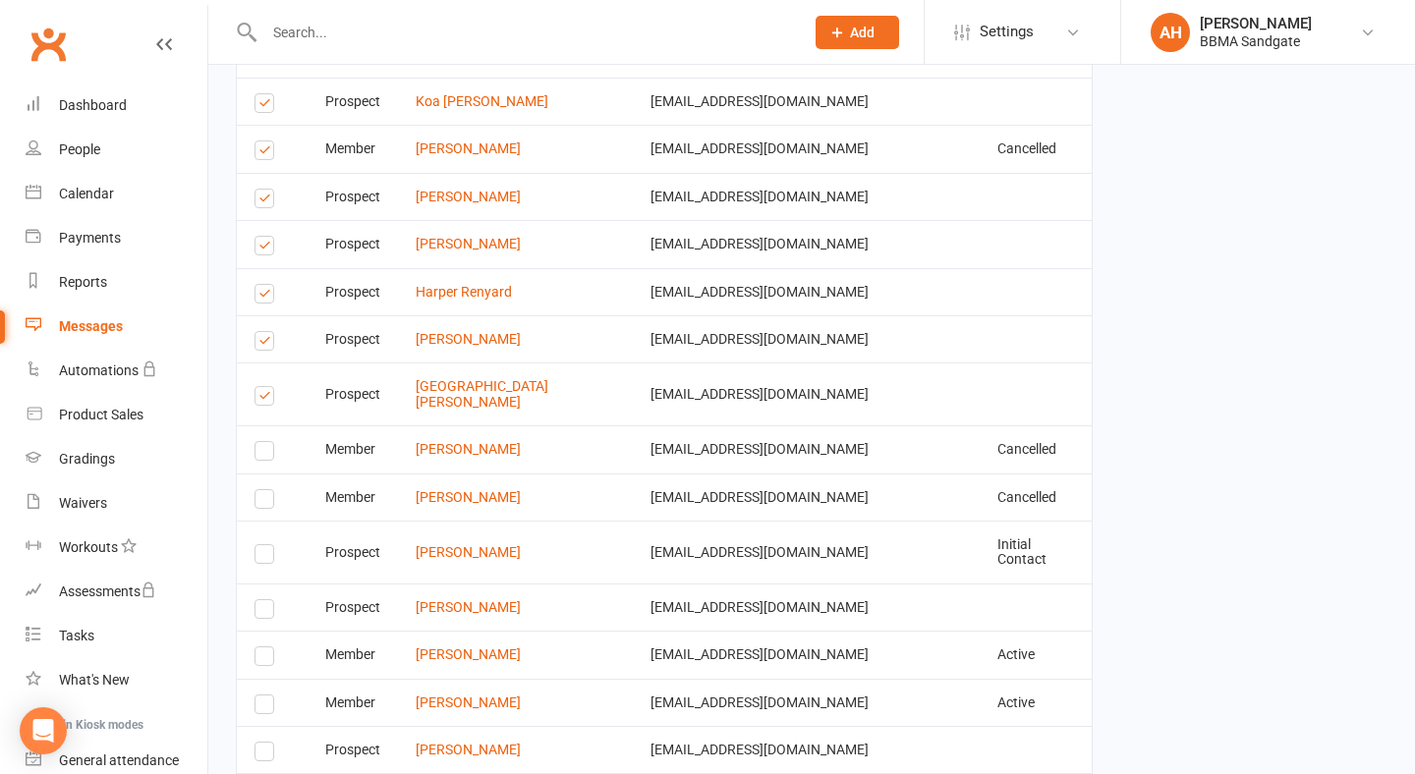
click at [262, 399] on label at bounding box center [267, 399] width 27 height 0
click at [262, 387] on input "checkbox" at bounding box center [260, 387] width 13 height 0
click at [265, 344] on label at bounding box center [267, 344] width 27 height 0
click at [265, 332] on input "checkbox" at bounding box center [260, 332] width 13 height 0
click at [265, 297] on label at bounding box center [267, 297] width 27 height 0
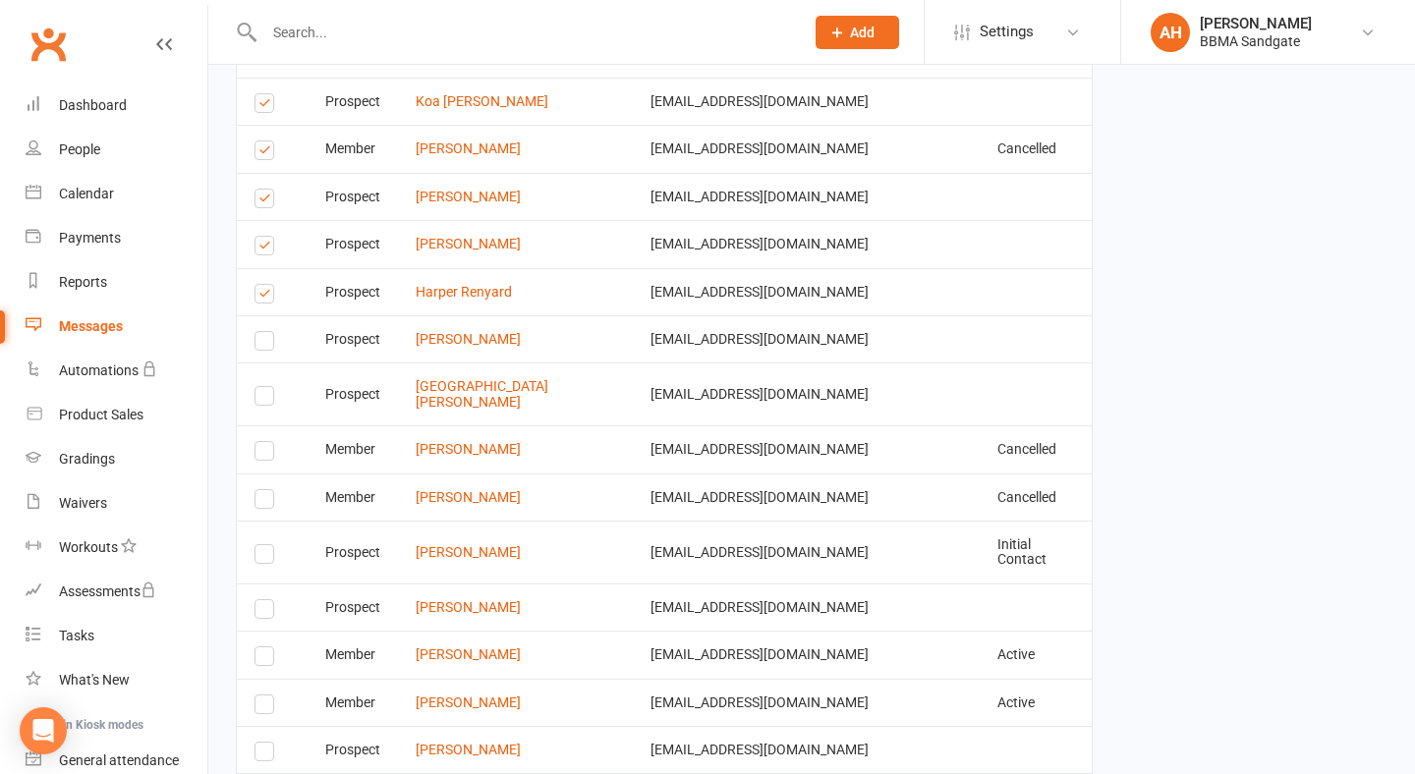
click at [265, 285] on input "checkbox" at bounding box center [260, 285] width 13 height 0
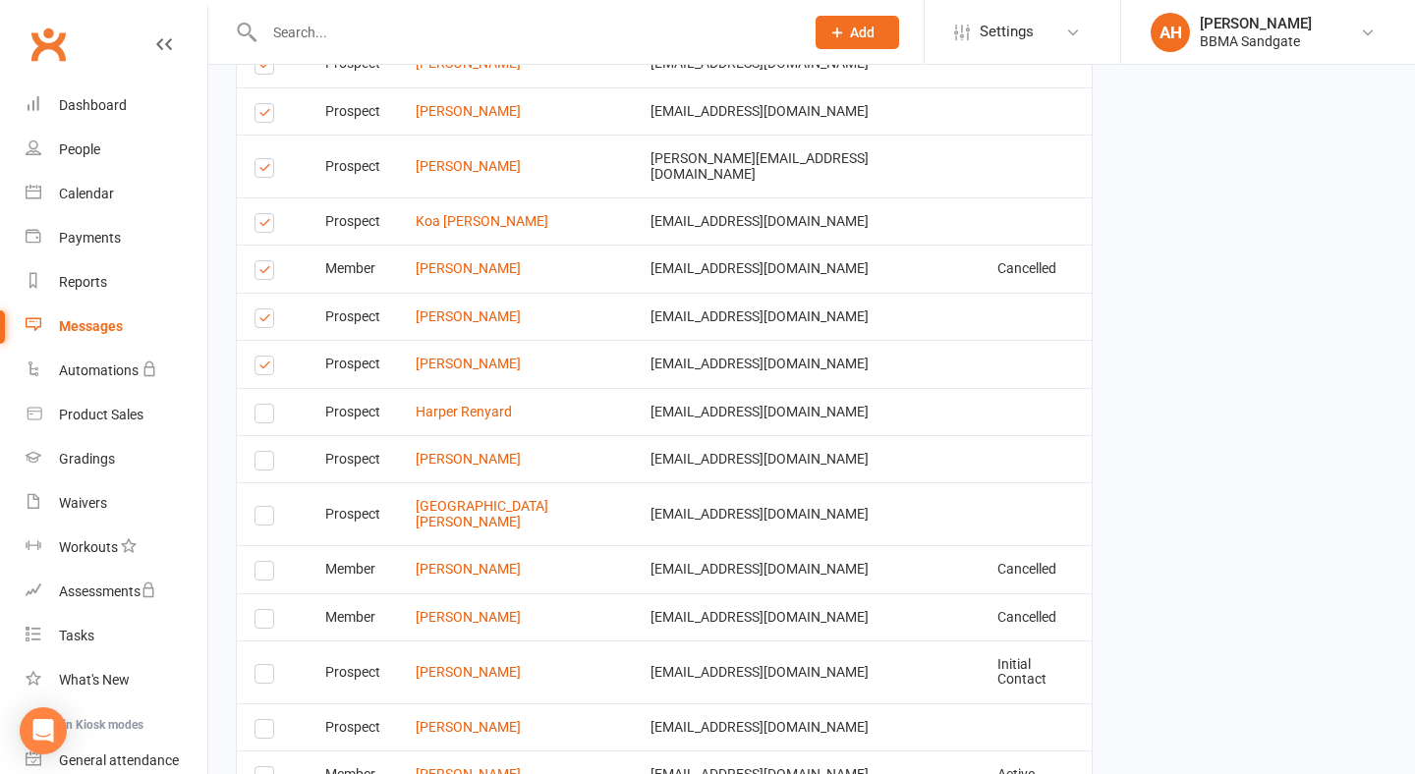
scroll to position [3509, 0]
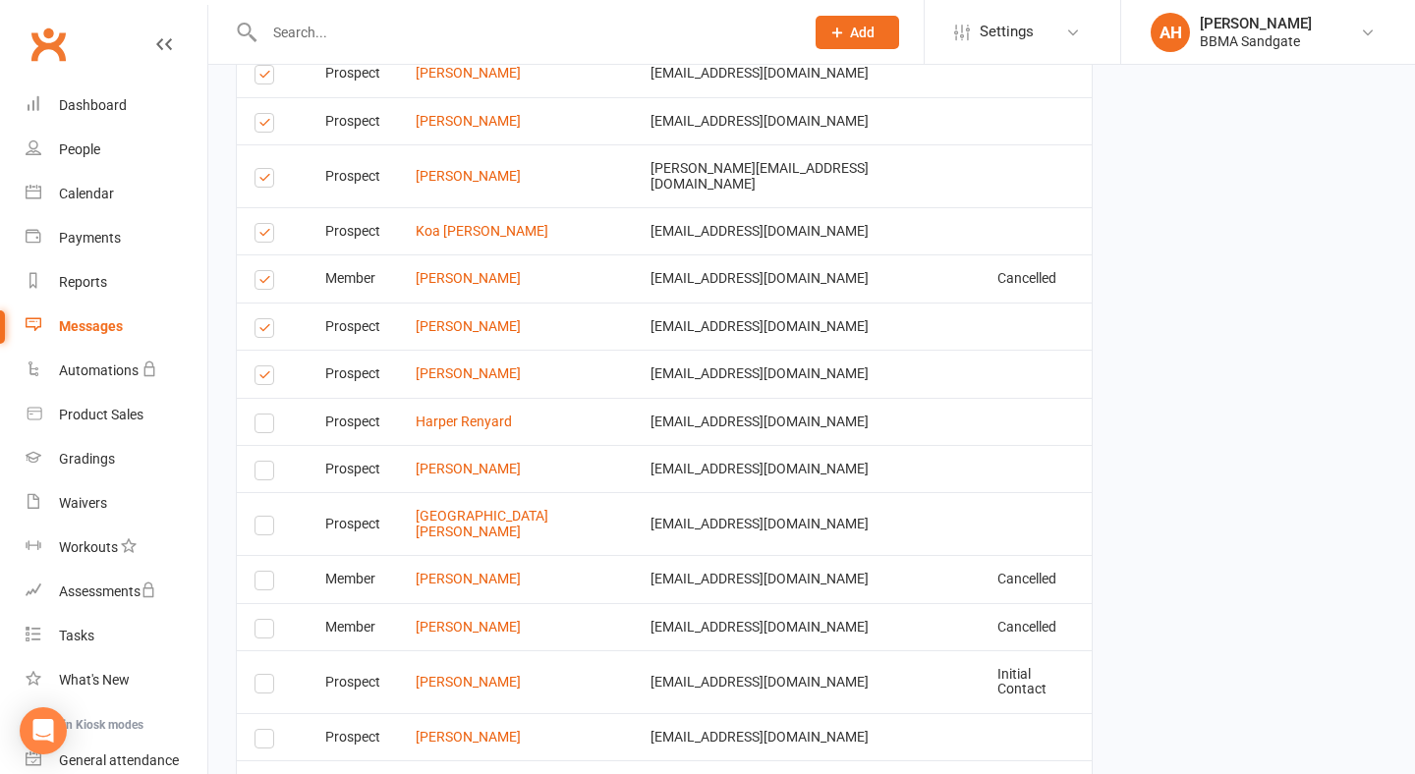
click at [261, 378] on label at bounding box center [267, 378] width 27 height 0
click at [261, 366] on input "checkbox" at bounding box center [260, 366] width 13 height 0
click at [268, 331] on label at bounding box center [267, 331] width 27 height 0
click at [267, 319] on input "checkbox" at bounding box center [260, 319] width 13 height 0
click at [265, 283] on label at bounding box center [267, 283] width 27 height 0
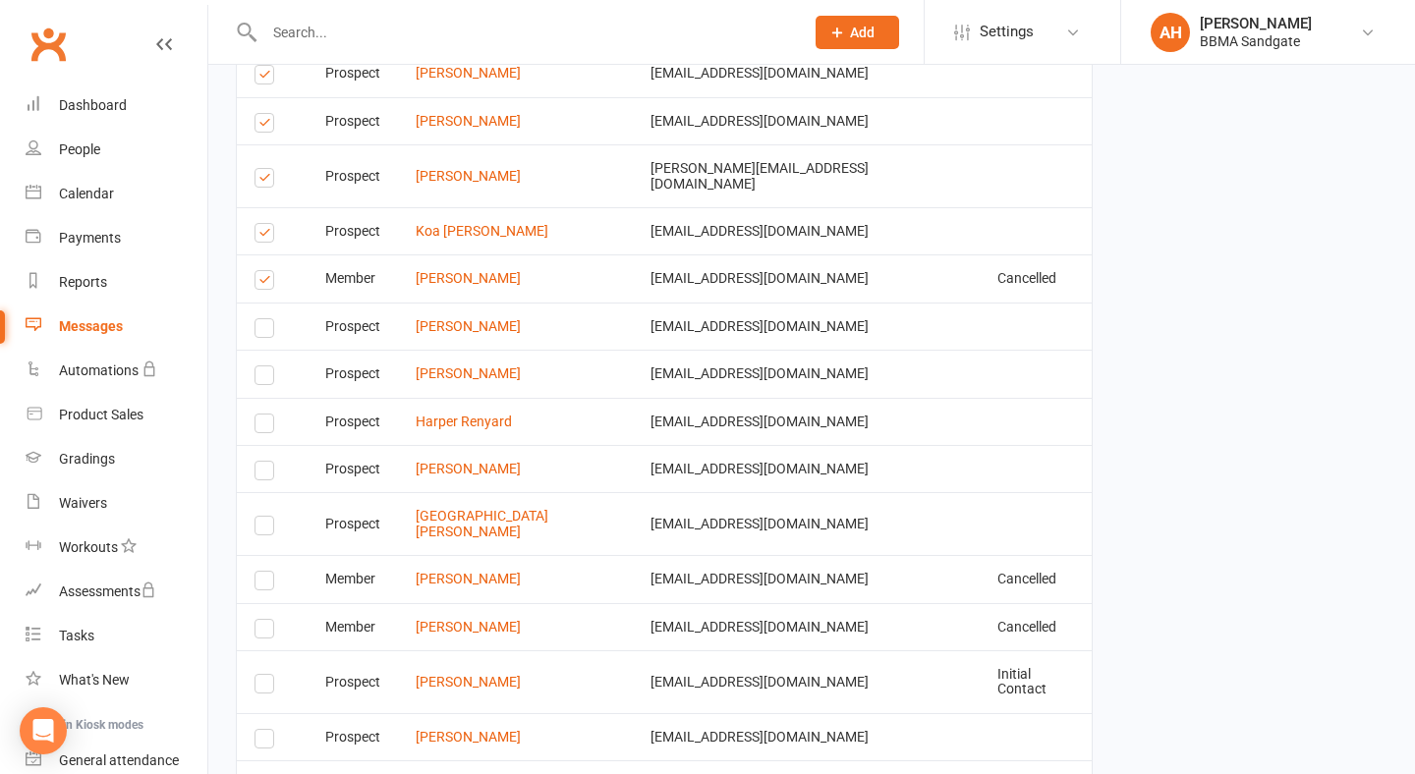
click at [265, 271] on input "checkbox" at bounding box center [260, 271] width 13 height 0
click at [262, 236] on label at bounding box center [267, 236] width 27 height 0
click at [262, 224] on input "checkbox" at bounding box center [260, 224] width 13 height 0
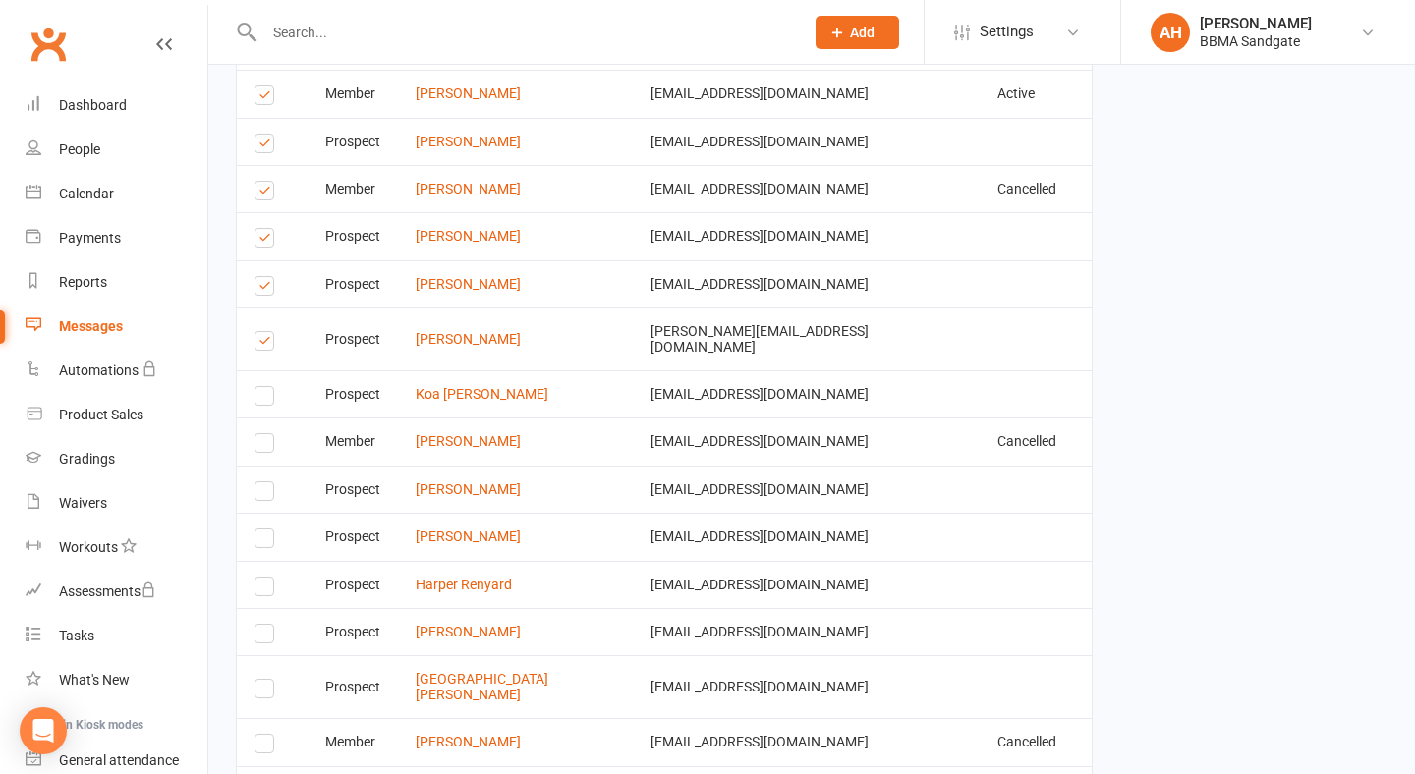
scroll to position [3349, 0]
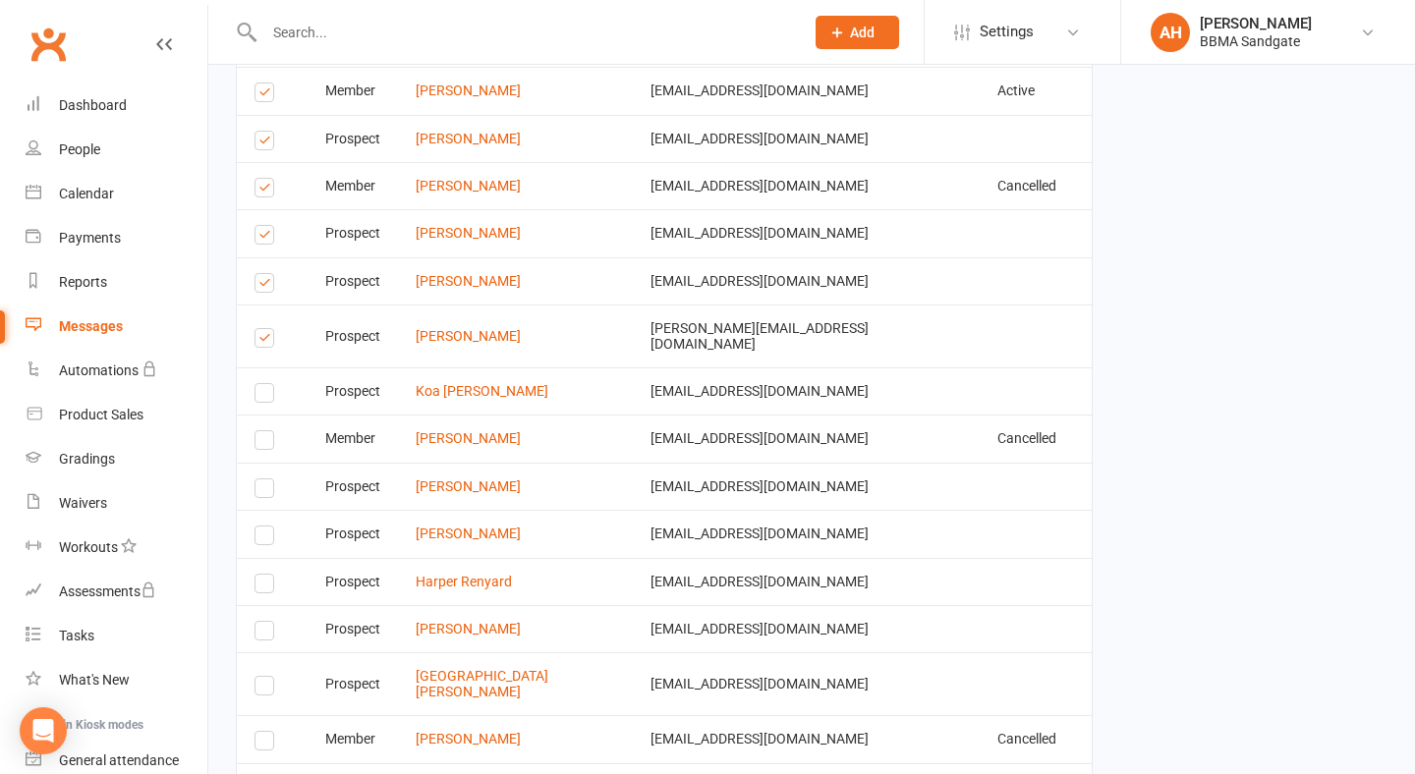
click at [259, 341] on label at bounding box center [267, 341] width 27 height 0
click at [259, 329] on input "checkbox" at bounding box center [260, 329] width 13 height 0
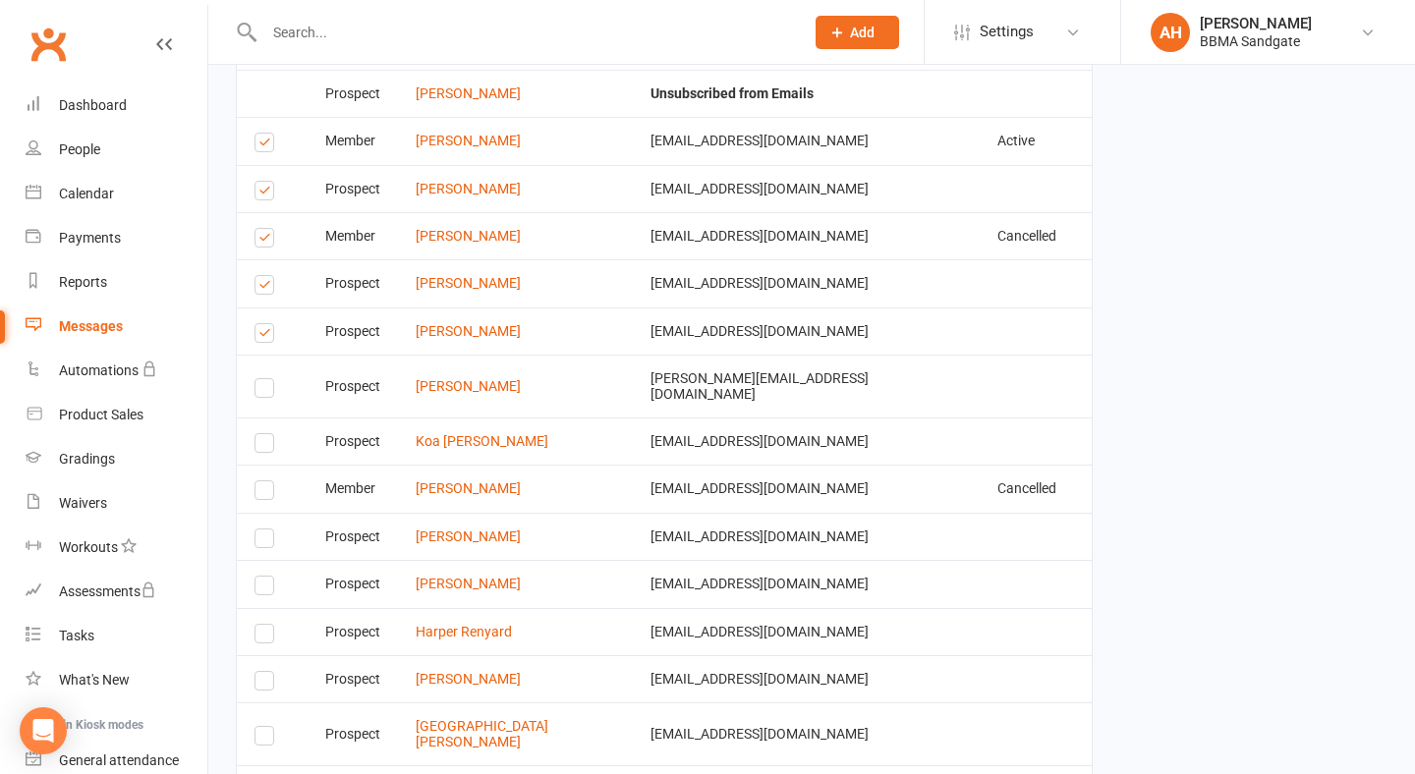
scroll to position [3298, 0]
click at [258, 337] on label at bounding box center [267, 337] width 27 height 0
click at [258, 325] on input "checkbox" at bounding box center [260, 325] width 13 height 0
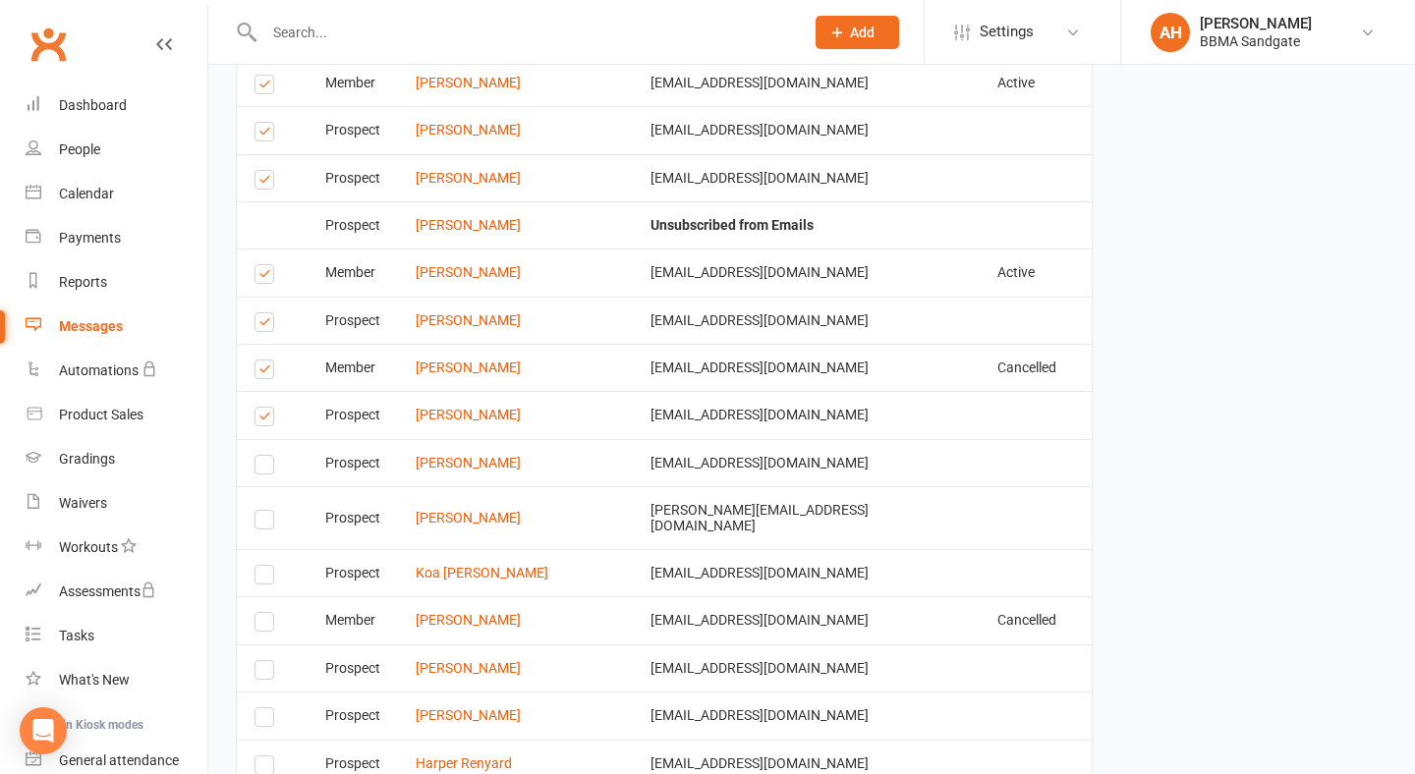
scroll to position [3165, 0]
click at [258, 421] on label at bounding box center [267, 421] width 27 height 0
click at [258, 410] on input "checkbox" at bounding box center [260, 410] width 13 height 0
click at [261, 374] on label at bounding box center [267, 374] width 27 height 0
click at [261, 362] on input "checkbox" at bounding box center [260, 362] width 13 height 0
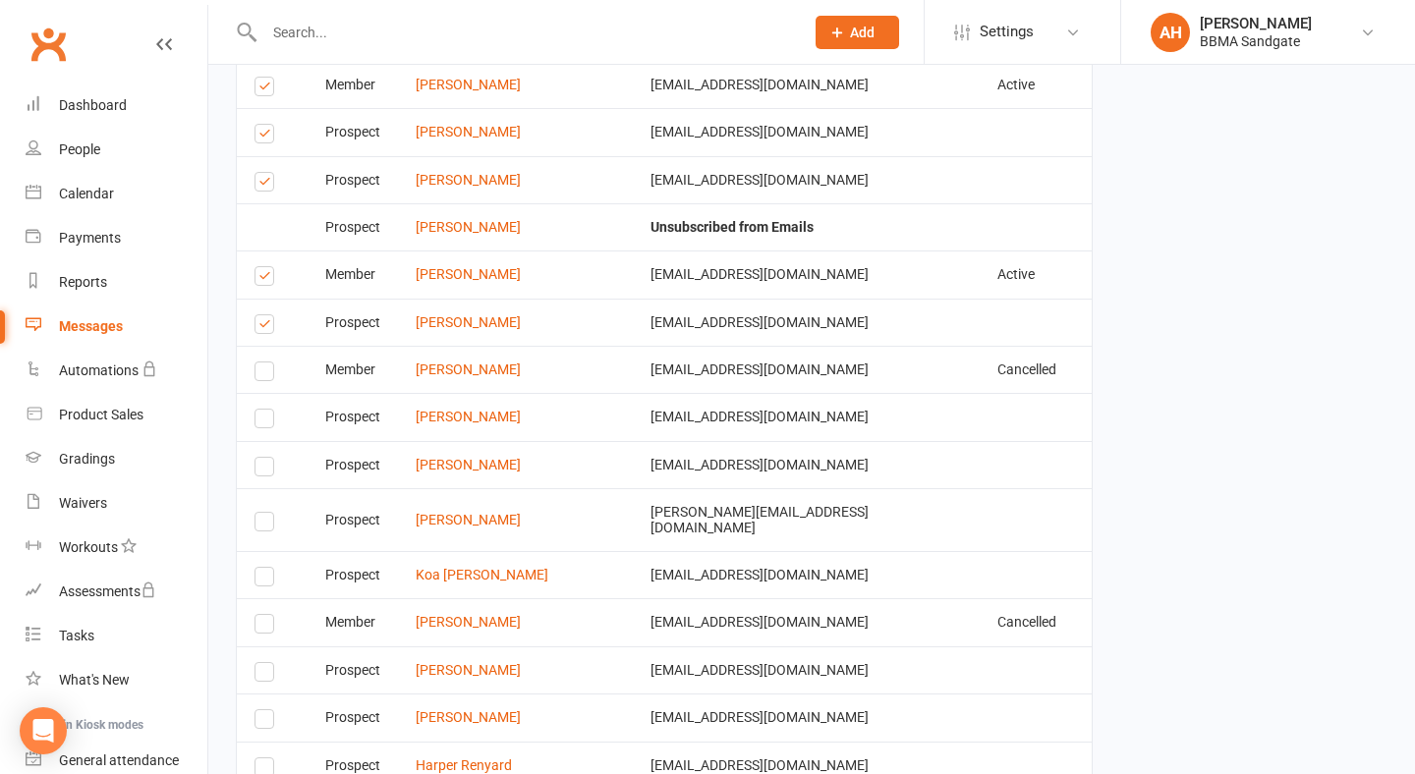
click at [268, 327] on label at bounding box center [267, 327] width 27 height 0
click at [267, 315] on input "checkbox" at bounding box center [260, 315] width 13 height 0
click at [268, 279] on label at bounding box center [267, 279] width 27 height 0
click at [267, 267] on input "checkbox" at bounding box center [260, 267] width 13 height 0
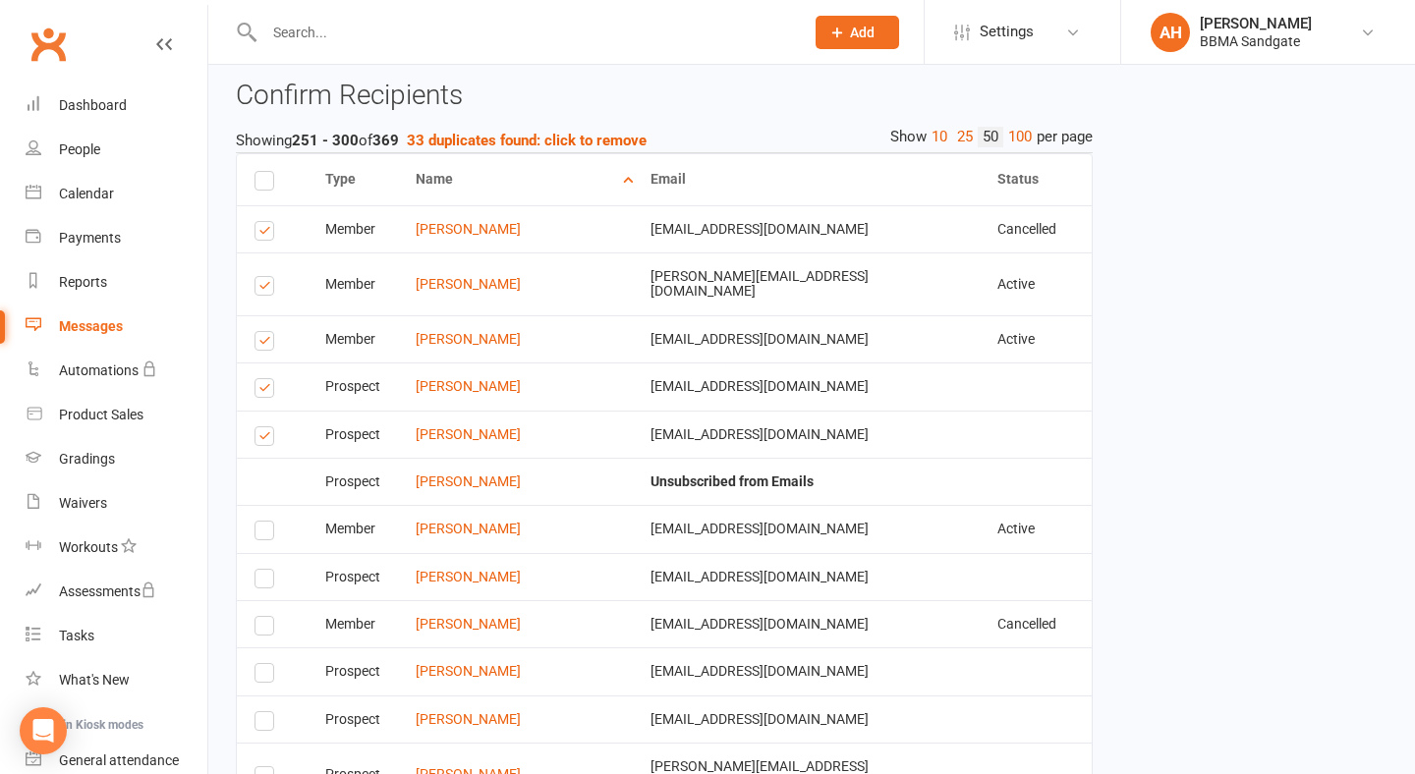
scroll to position [2909, 0]
click at [274, 430] on div "Select this" at bounding box center [267, 436] width 27 height 15
click at [265, 393] on label at bounding box center [267, 393] width 27 height 0
click at [265, 381] on input "checkbox" at bounding box center [260, 381] width 13 height 0
click at [266, 441] on label at bounding box center [267, 441] width 27 height 0
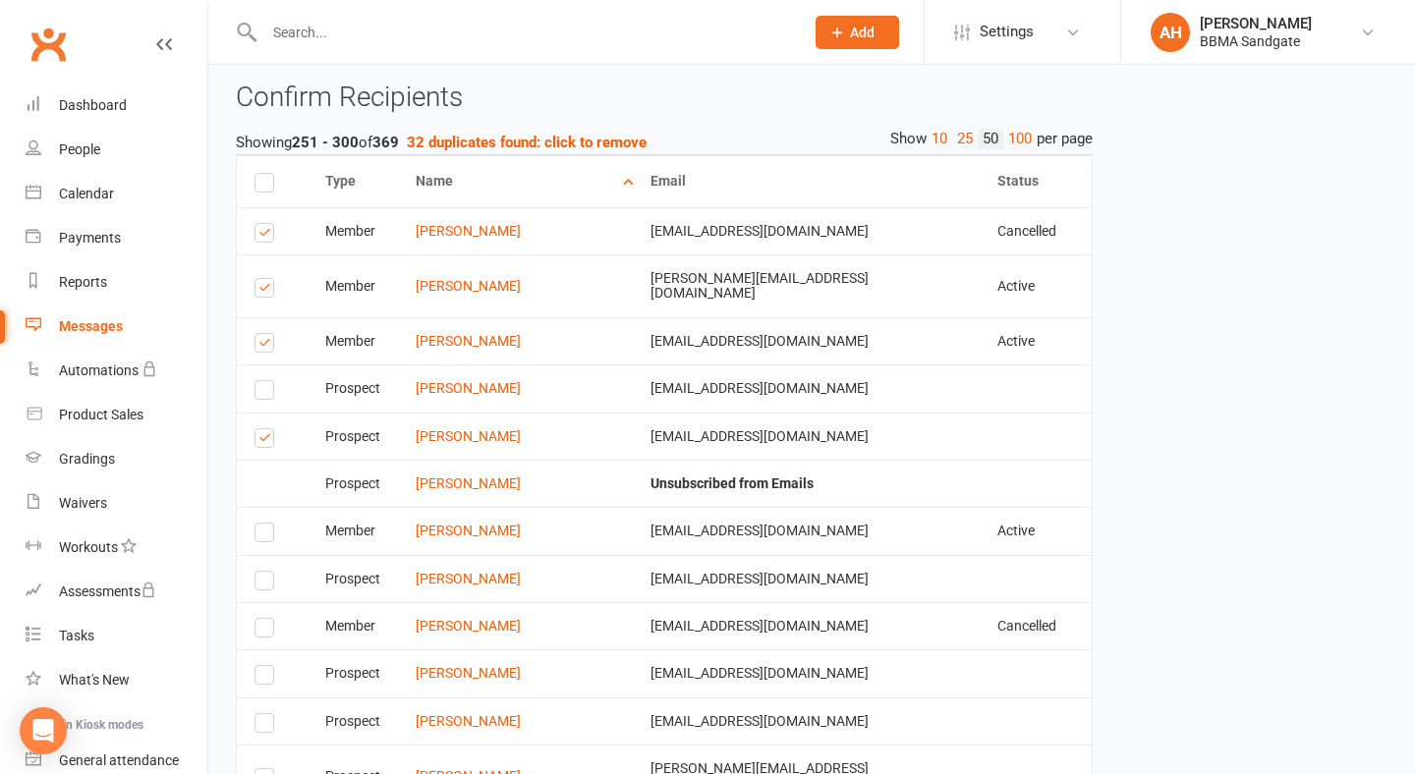
click at [266, 429] on input "checkbox" at bounding box center [260, 429] width 13 height 0
click at [267, 291] on label at bounding box center [267, 291] width 27 height 0
click at [267, 279] on input "checkbox" at bounding box center [260, 279] width 13 height 0
click at [265, 236] on label at bounding box center [267, 236] width 27 height 0
click at [265, 224] on input "checkbox" at bounding box center [260, 224] width 13 height 0
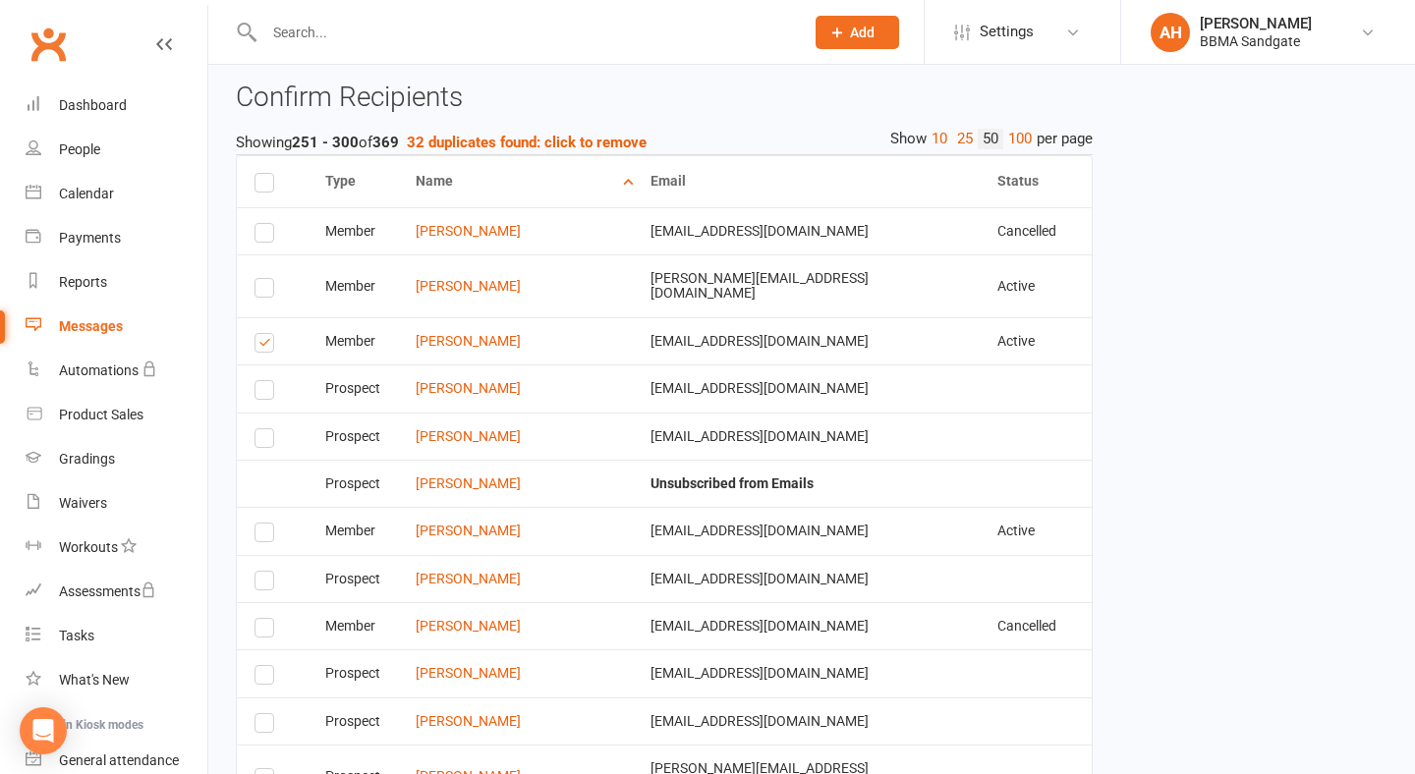
click at [275, 284] on div "Select this" at bounding box center [267, 286] width 27 height 15
click at [265, 291] on label at bounding box center [267, 291] width 27 height 0
click at [265, 279] on input "checkbox" at bounding box center [260, 279] width 13 height 0
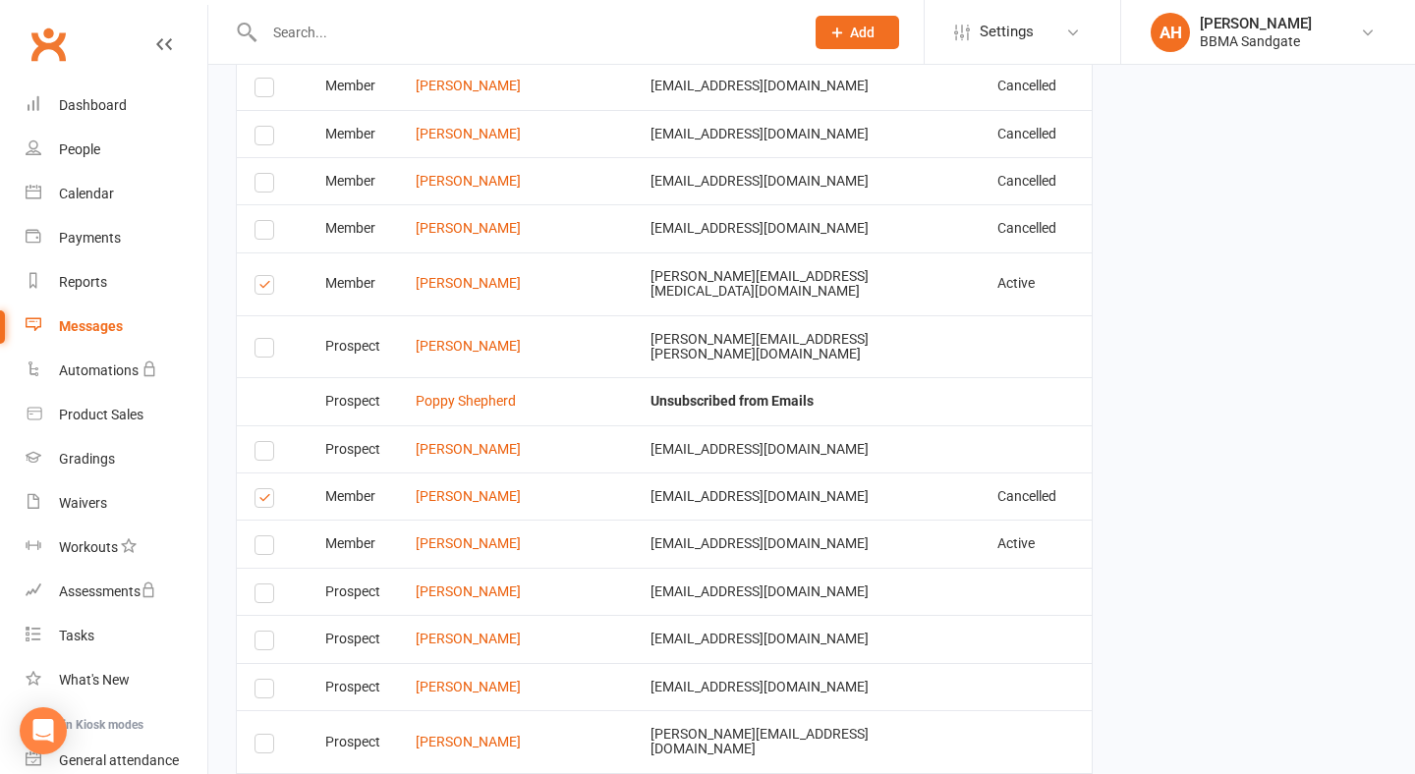
scroll to position [4900, 0]
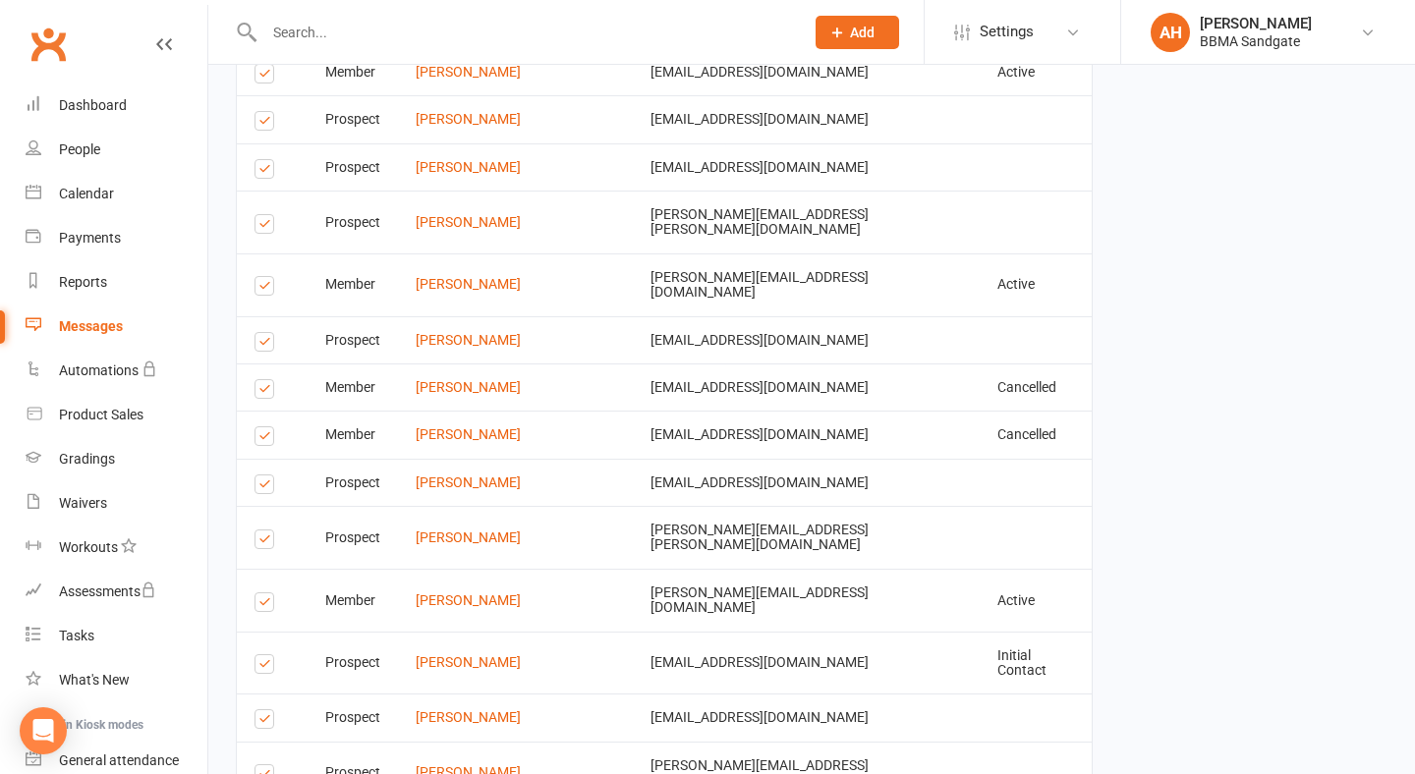
click at [265, 777] on label at bounding box center [267, 777] width 27 height 0
click at [265, 765] on input "checkbox" at bounding box center [260, 765] width 13 height 0
click at [266, 722] on label at bounding box center [267, 722] width 27 height 0
click at [266, 710] on input "checkbox" at bounding box center [260, 710] width 13 height 0
click at [265, 542] on label at bounding box center [267, 542] width 27 height 0
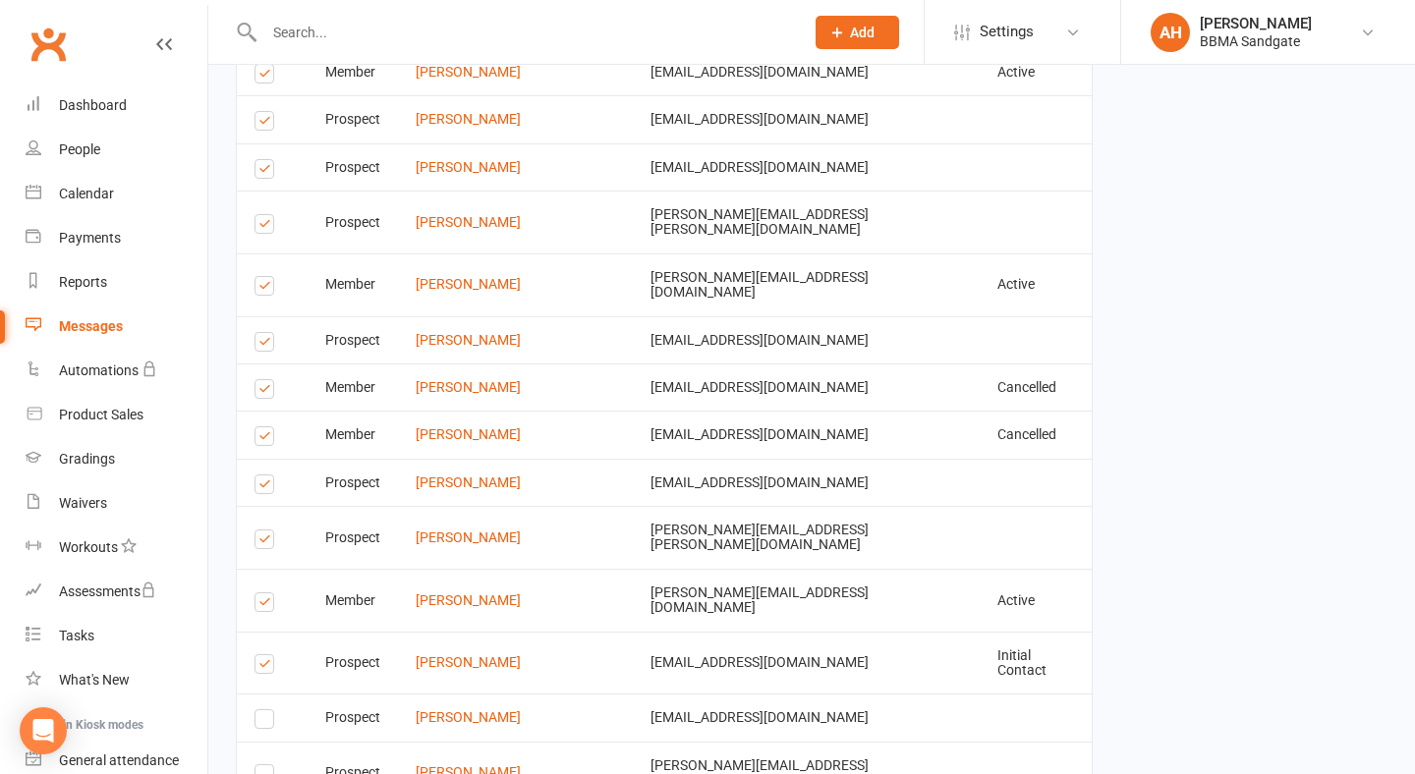
click at [265, 530] on input "checkbox" at bounding box center [260, 530] width 13 height 0
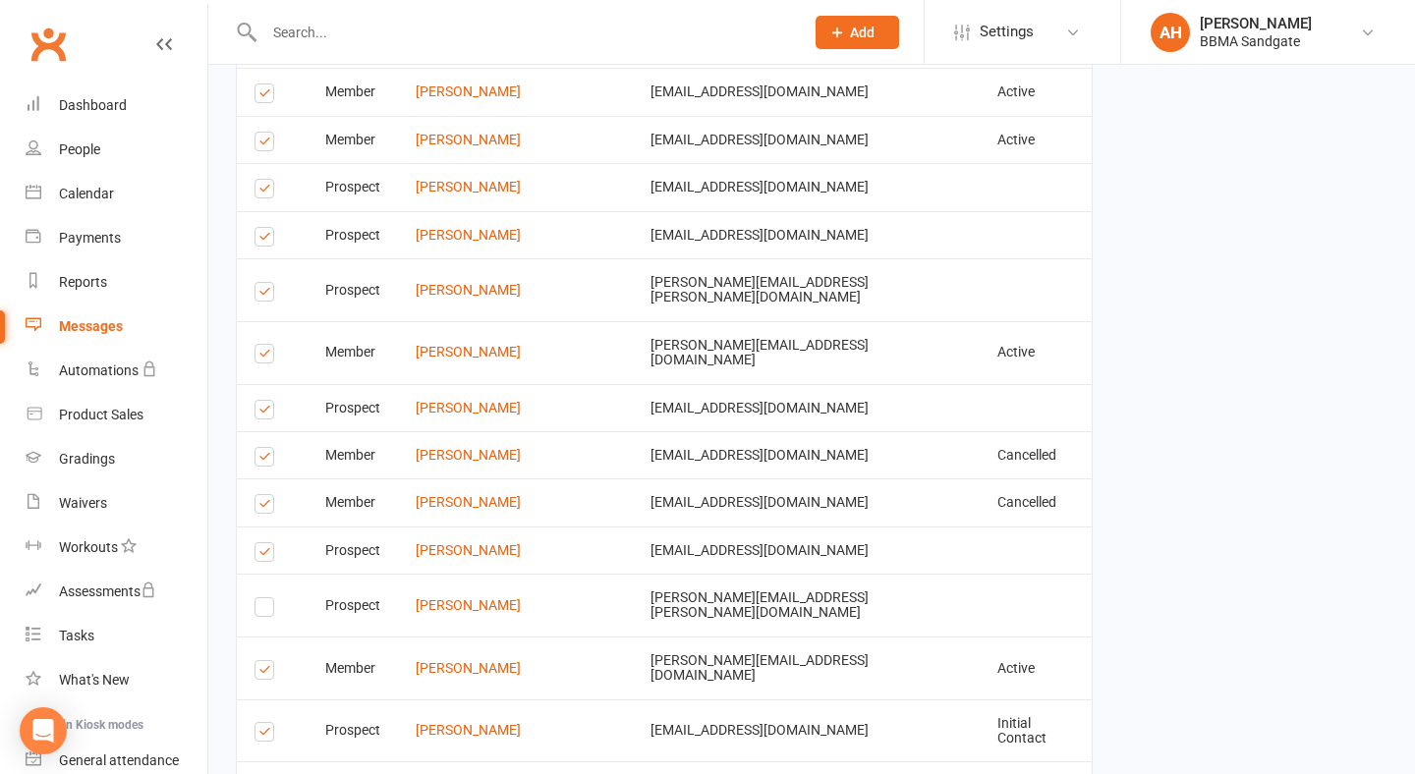
scroll to position [4811, 0]
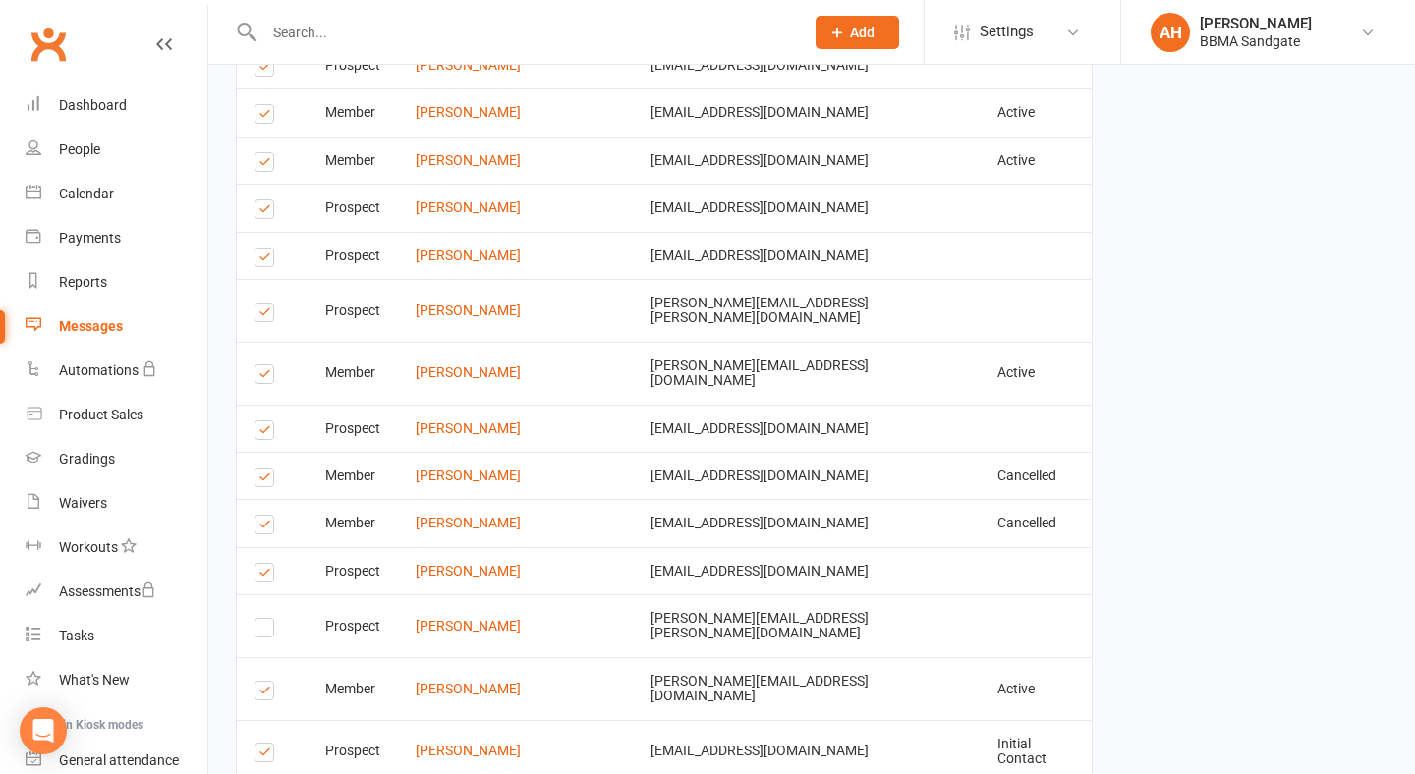
click at [264, 576] on label at bounding box center [267, 576] width 27 height 0
click at [264, 564] on input "checkbox" at bounding box center [260, 564] width 13 height 0
click at [269, 528] on label at bounding box center [267, 528] width 27 height 0
click at [267, 516] on input "checkbox" at bounding box center [260, 516] width 13 height 0
click at [266, 480] on label at bounding box center [267, 480] width 27 height 0
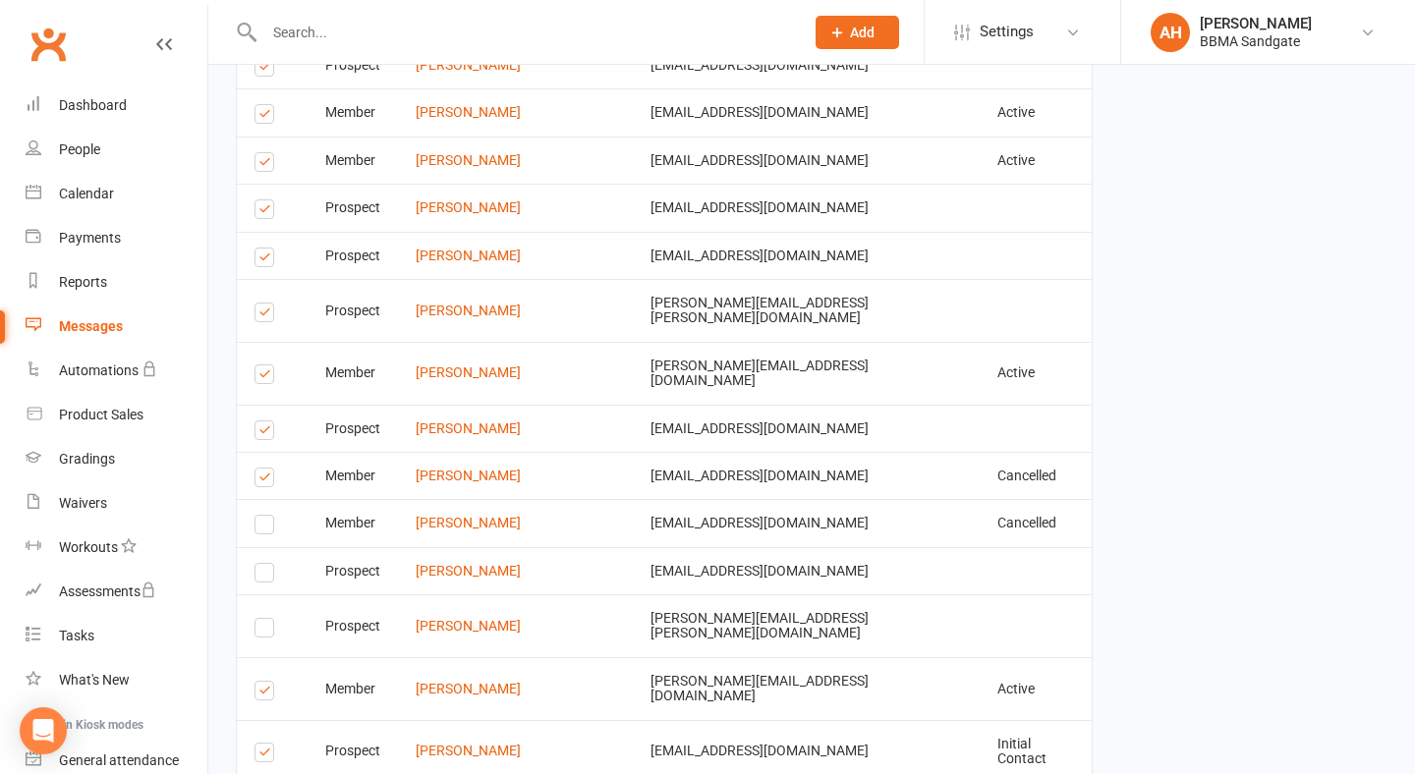
click at [266, 469] on input "checkbox" at bounding box center [260, 469] width 13 height 0
click at [264, 433] on label at bounding box center [267, 433] width 27 height 0
click at [264, 421] on input "checkbox" at bounding box center [260, 421] width 13 height 0
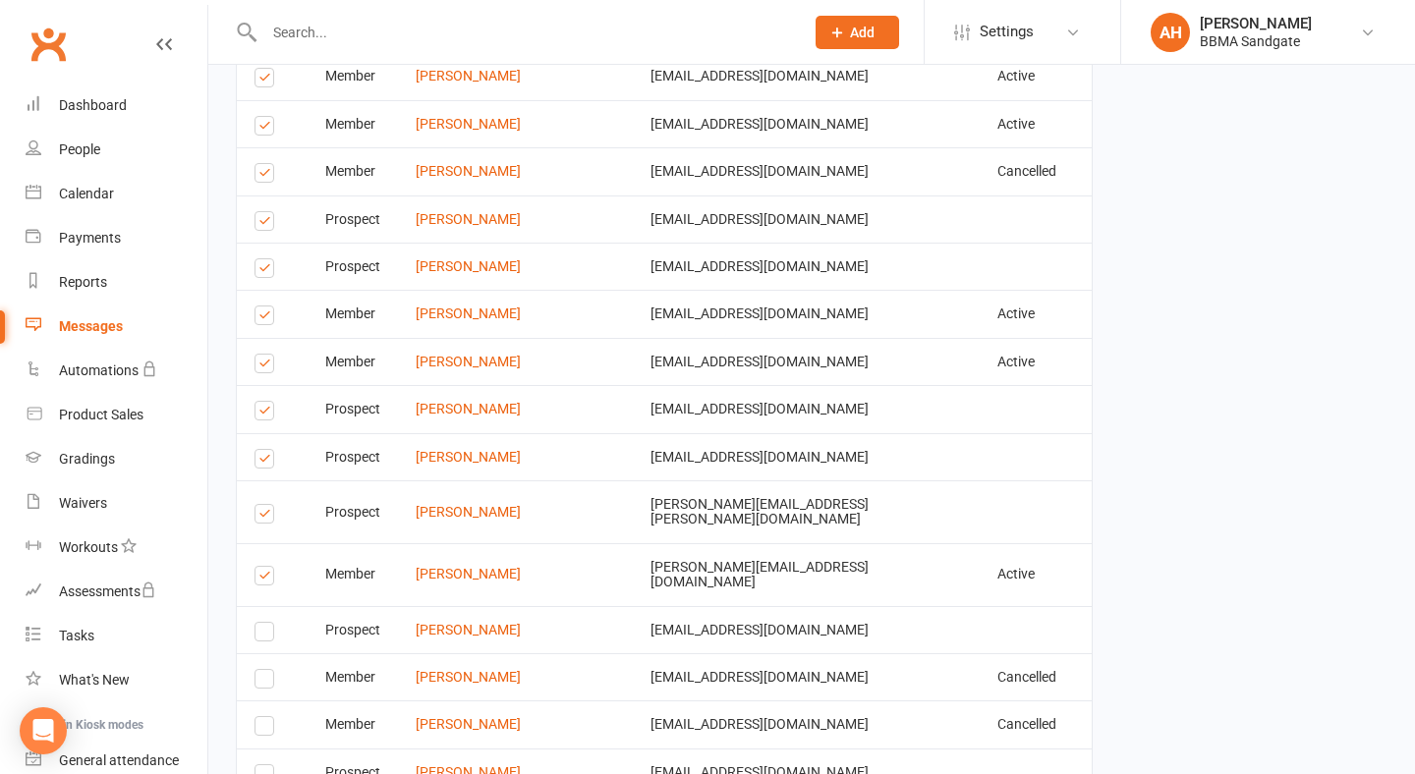
scroll to position [4600, 0]
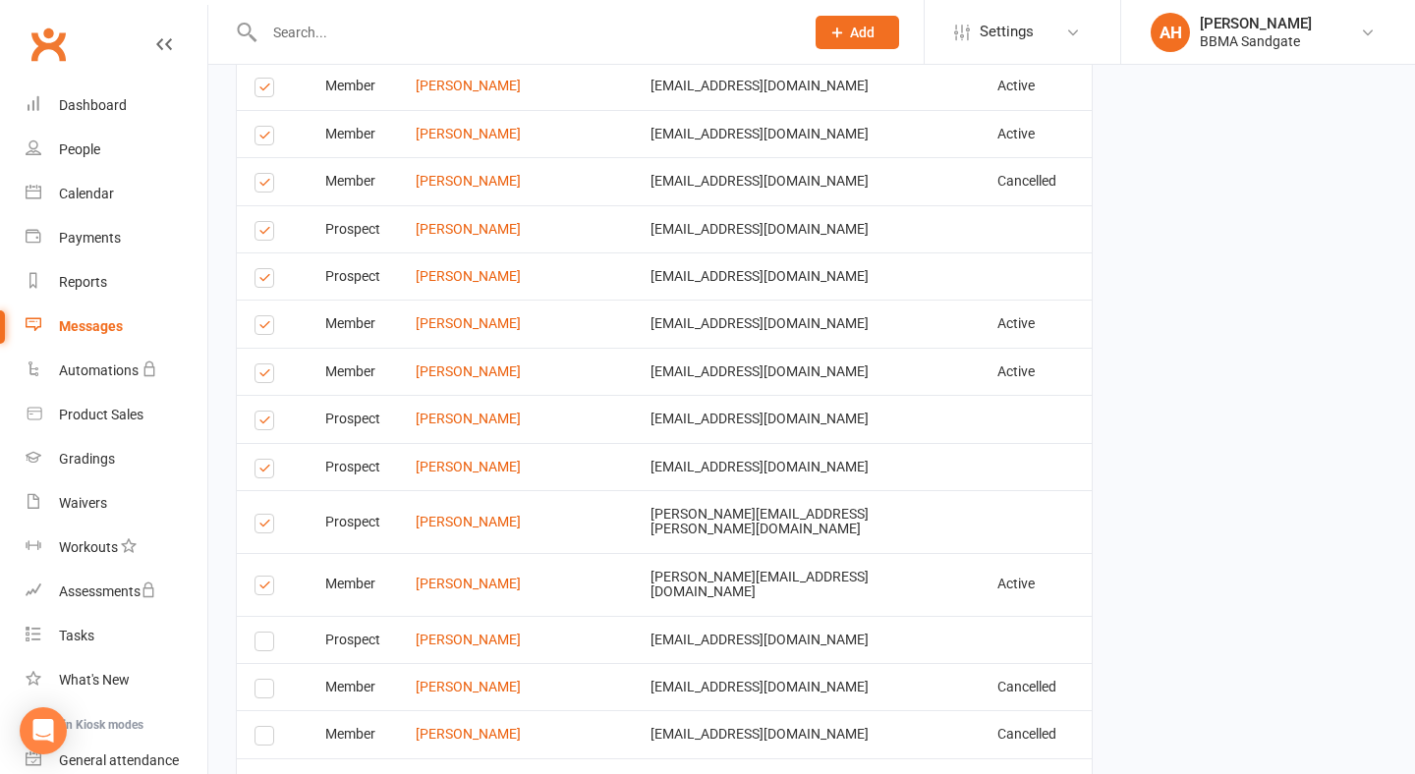
click at [261, 527] on label at bounding box center [267, 527] width 27 height 0
click at [261, 515] on input "checkbox" at bounding box center [260, 515] width 13 height 0
click at [259, 472] on label at bounding box center [267, 472] width 27 height 0
click at [259, 460] on input "checkbox" at bounding box center [260, 460] width 13 height 0
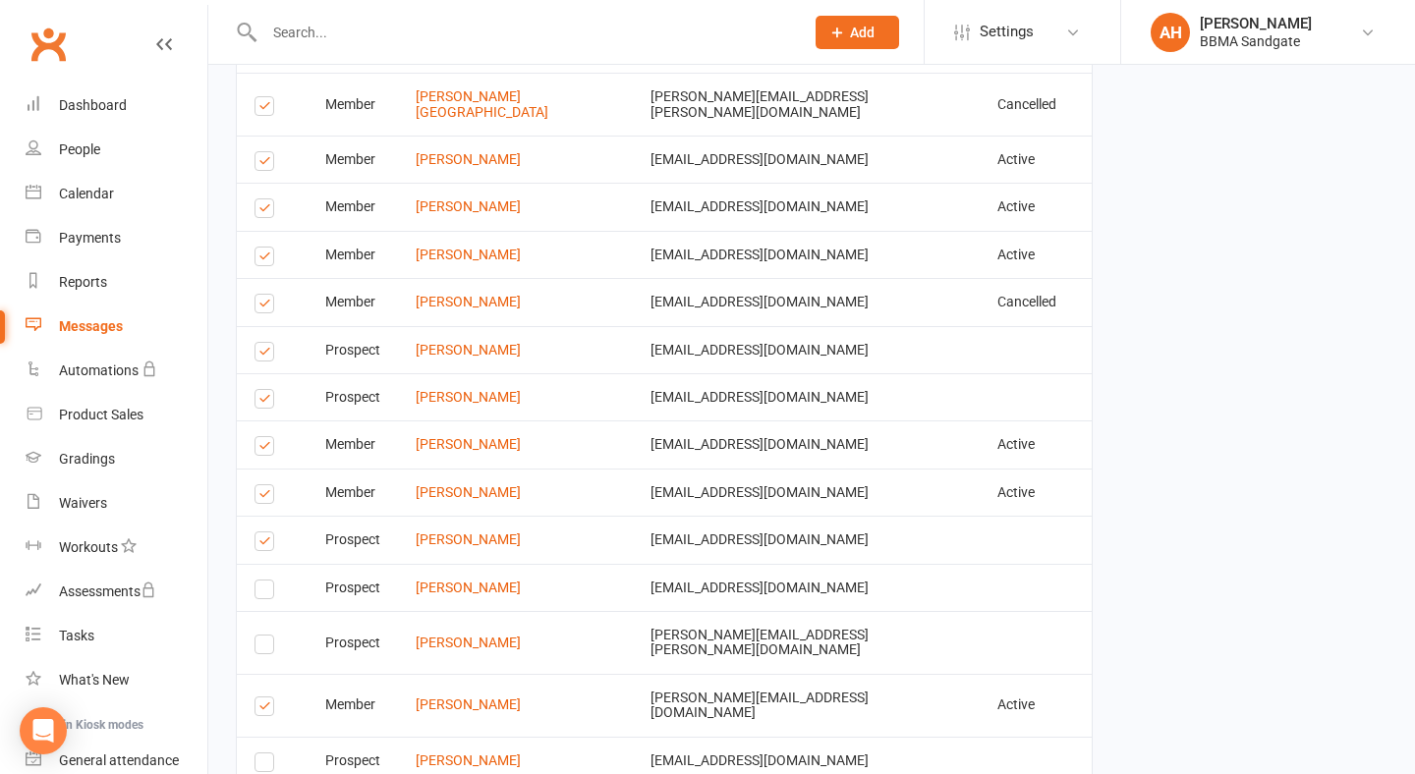
scroll to position [4480, 0]
click at [260, 543] on label at bounding box center [267, 543] width 27 height 0
click at [260, 531] on input "checkbox" at bounding box center [260, 531] width 13 height 0
click at [261, 496] on label at bounding box center [267, 496] width 27 height 0
click at [261, 484] on input "checkbox" at bounding box center [260, 484] width 13 height 0
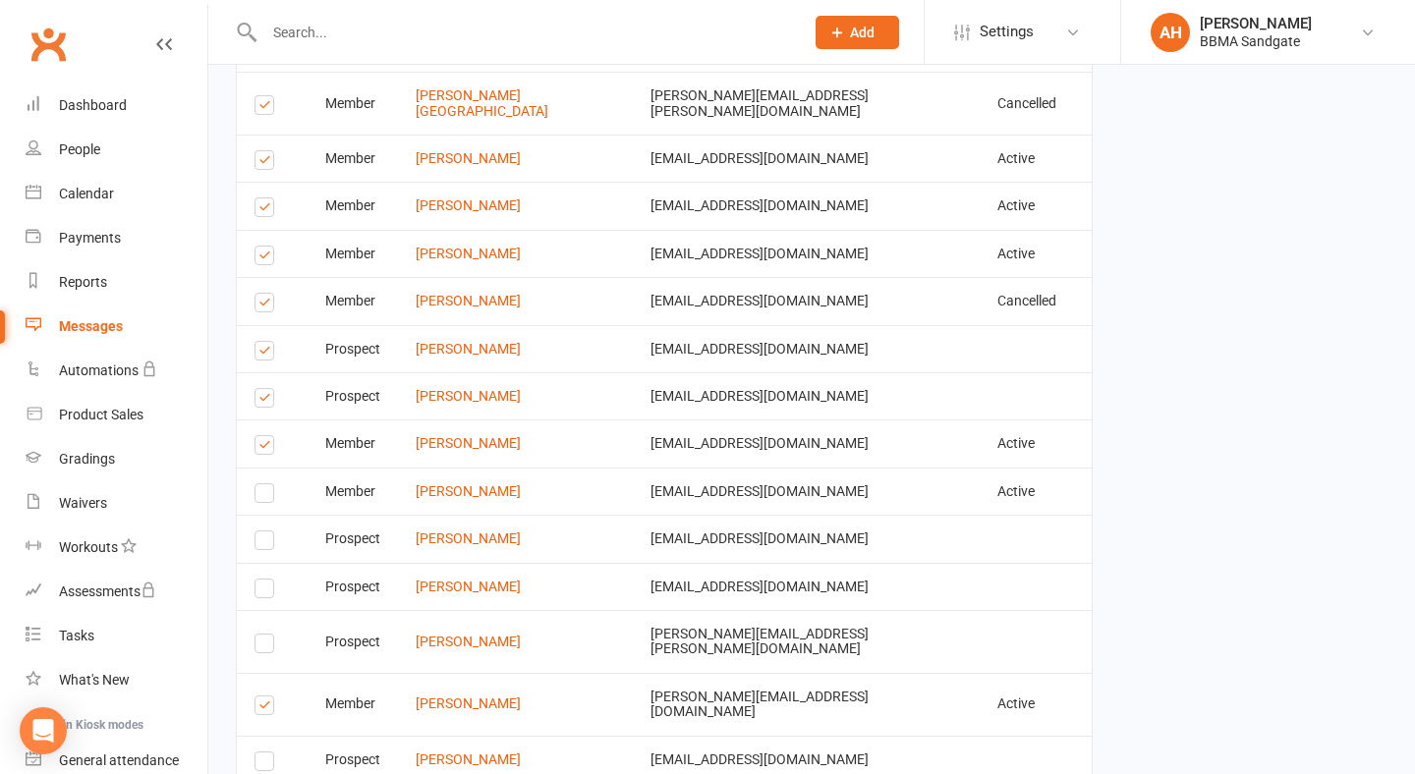
click at [261, 448] on label at bounding box center [267, 448] width 27 height 0
click at [261, 436] on input "checkbox" at bounding box center [260, 436] width 13 height 0
click at [267, 401] on label at bounding box center [267, 401] width 27 height 0
click at [267, 389] on input "checkbox" at bounding box center [260, 389] width 13 height 0
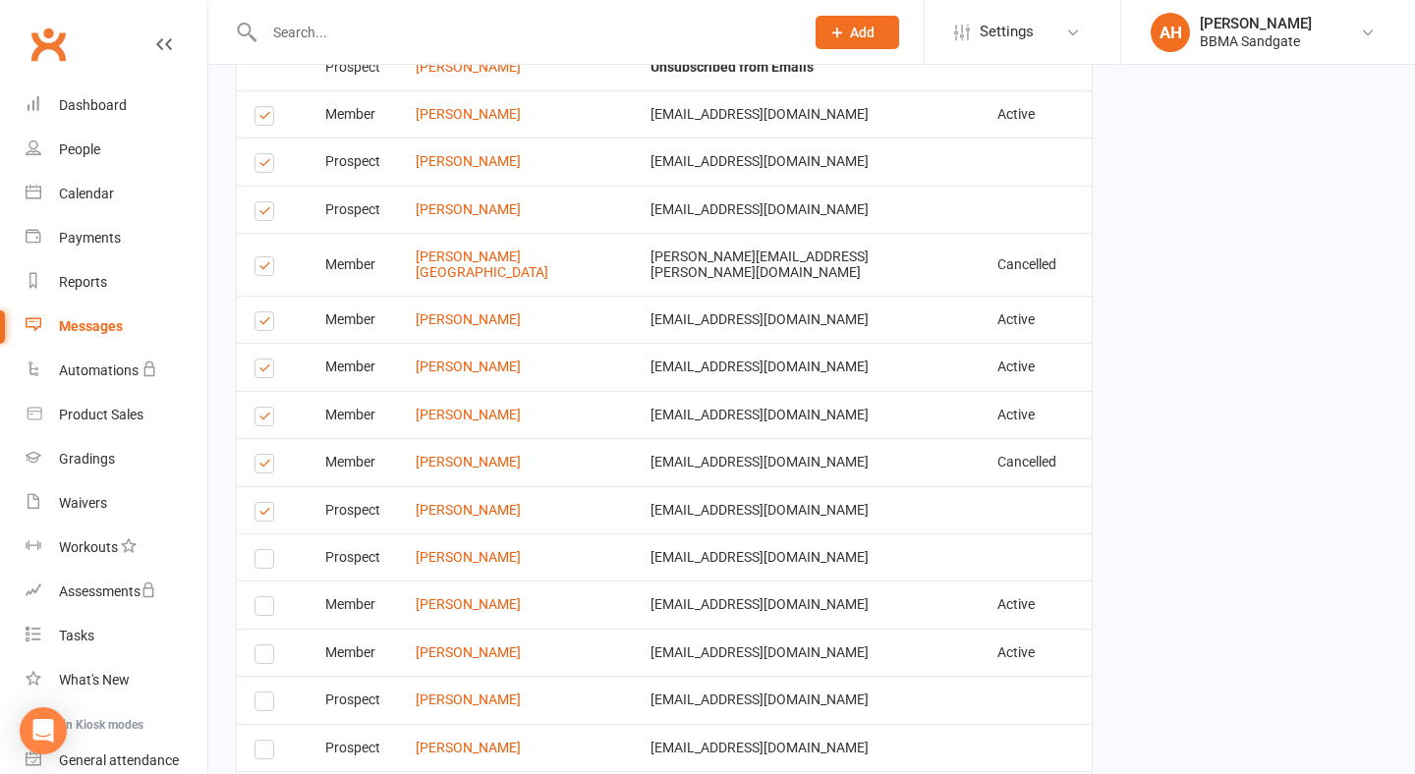
scroll to position [4309, 0]
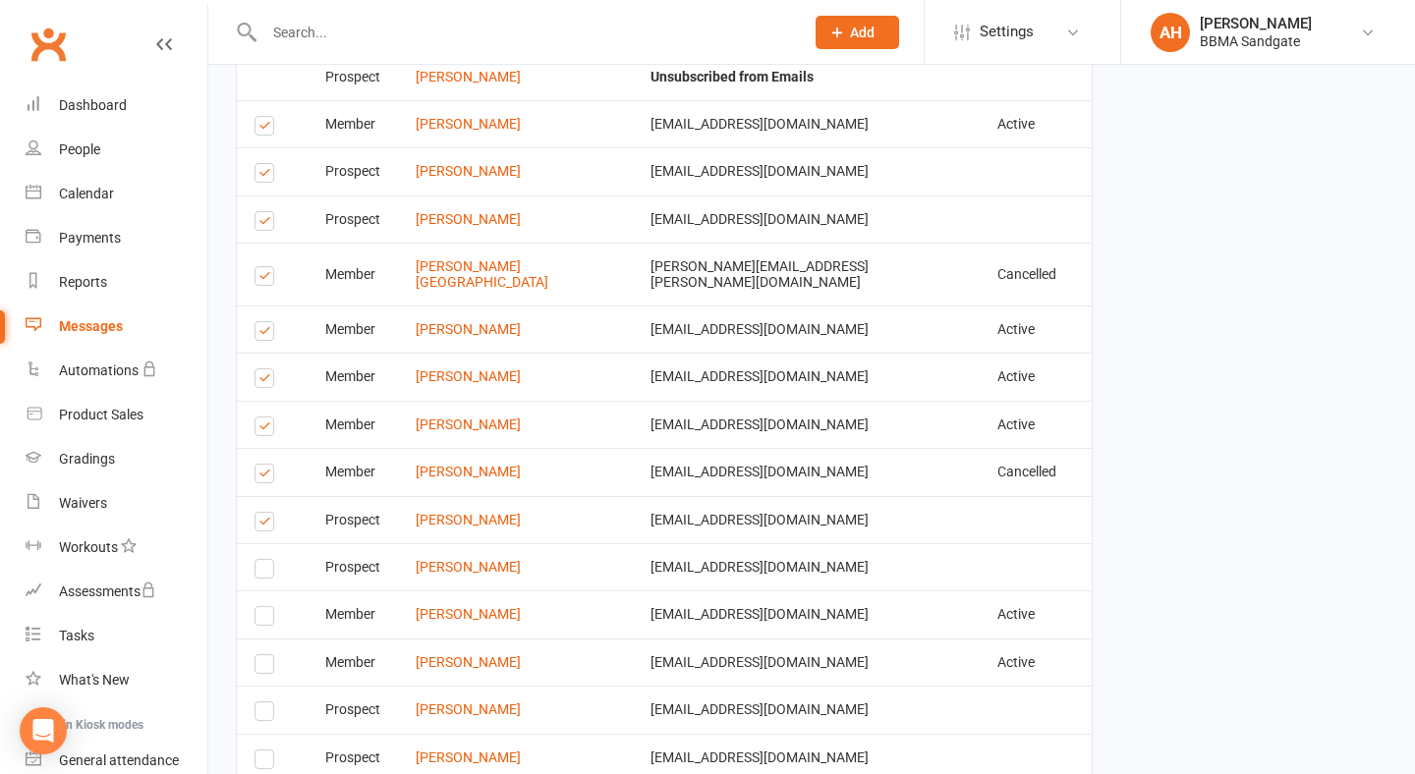
click at [260, 525] on label at bounding box center [267, 525] width 27 height 0
click at [260, 513] on input "checkbox" at bounding box center [260, 513] width 13 height 0
click at [260, 476] on label at bounding box center [267, 476] width 27 height 0
click at [260, 465] on input "checkbox" at bounding box center [260, 465] width 13 height 0
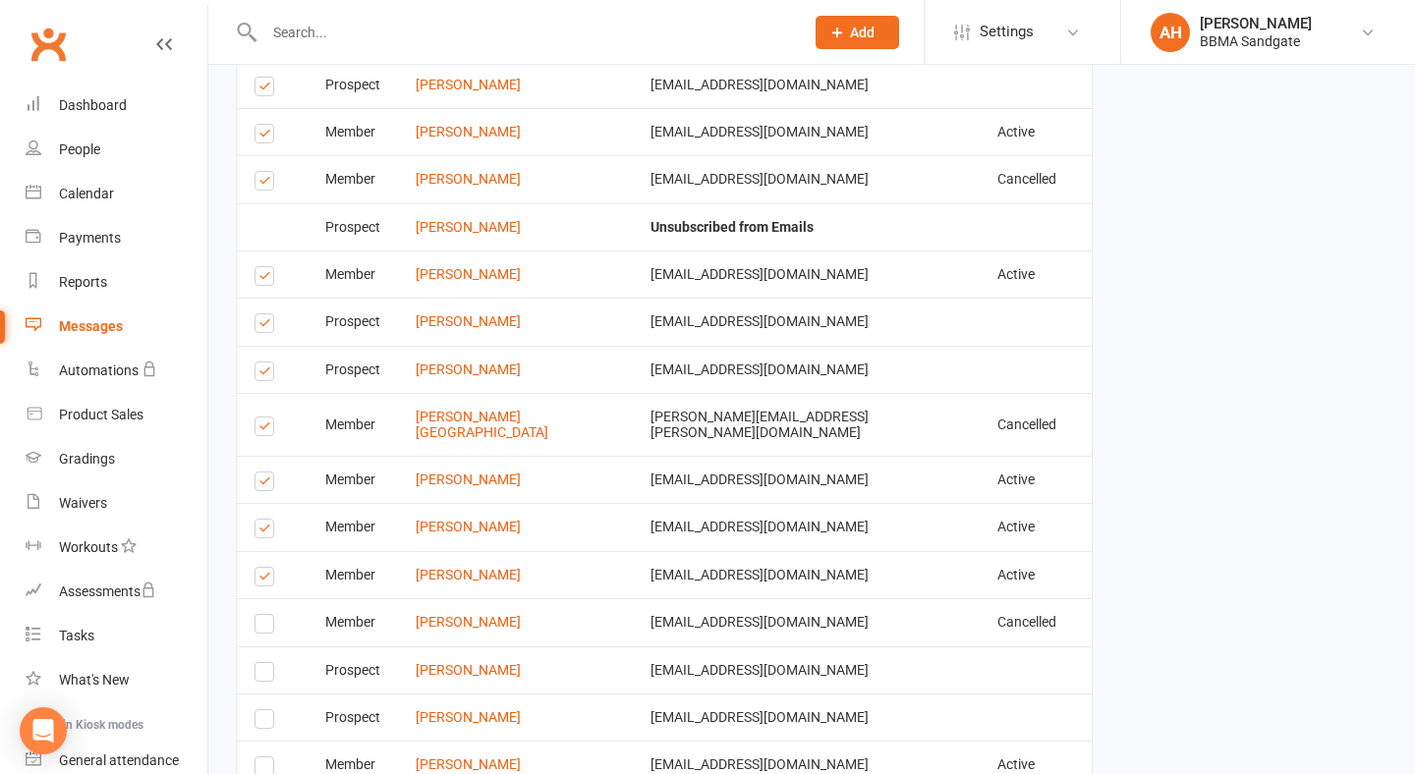
scroll to position [4157, 0]
click at [268, 582] on label at bounding box center [267, 582] width 27 height 0
click at [267, 570] on input "checkbox" at bounding box center [260, 570] width 13 height 0
click at [267, 533] on label at bounding box center [267, 533] width 27 height 0
click at [267, 522] on input "checkbox" at bounding box center [260, 522] width 13 height 0
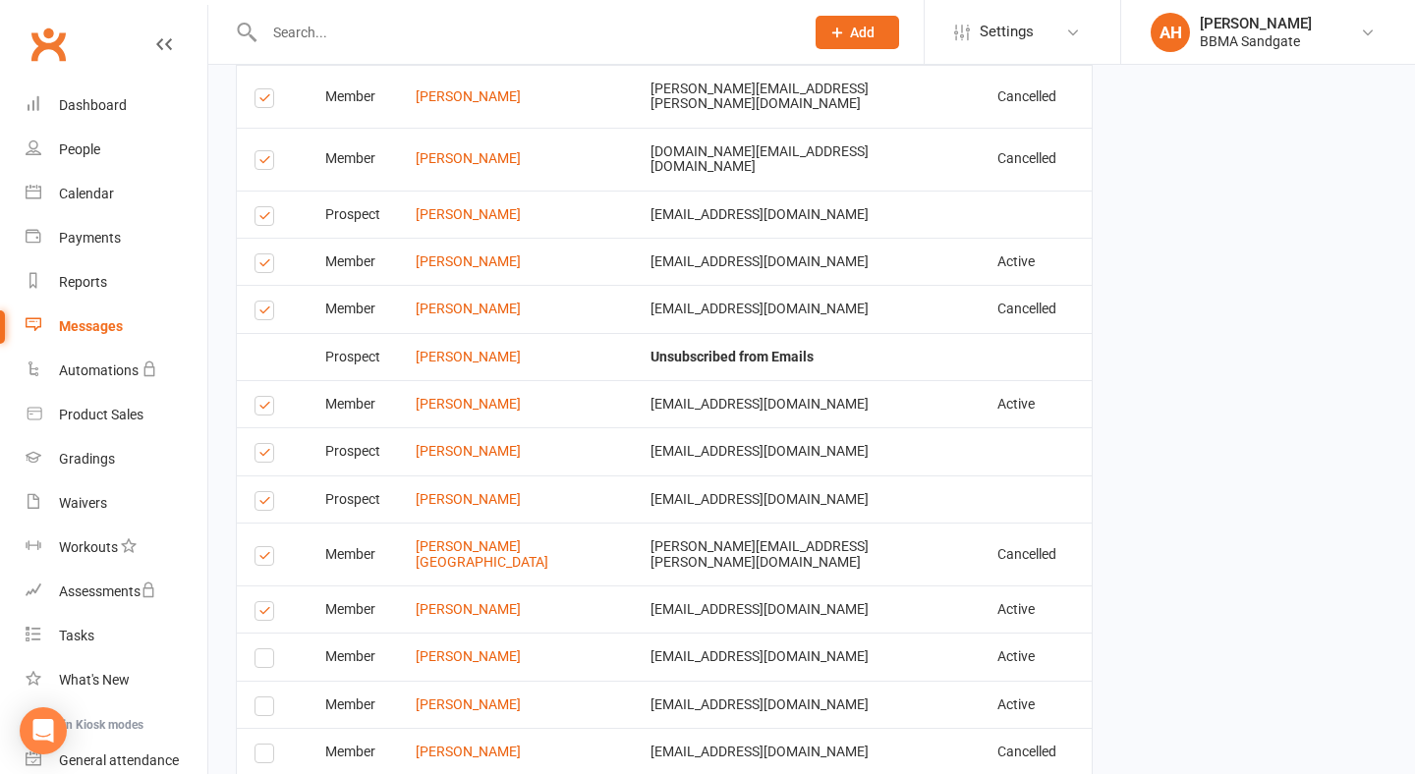
scroll to position [4030, 0]
click at [261, 503] on label at bounding box center [267, 503] width 27 height 0
click at [261, 491] on input "checkbox" at bounding box center [260, 491] width 13 height 0
click at [261, 455] on label at bounding box center [267, 455] width 27 height 0
click at [261, 443] on input "checkbox" at bounding box center [260, 443] width 13 height 0
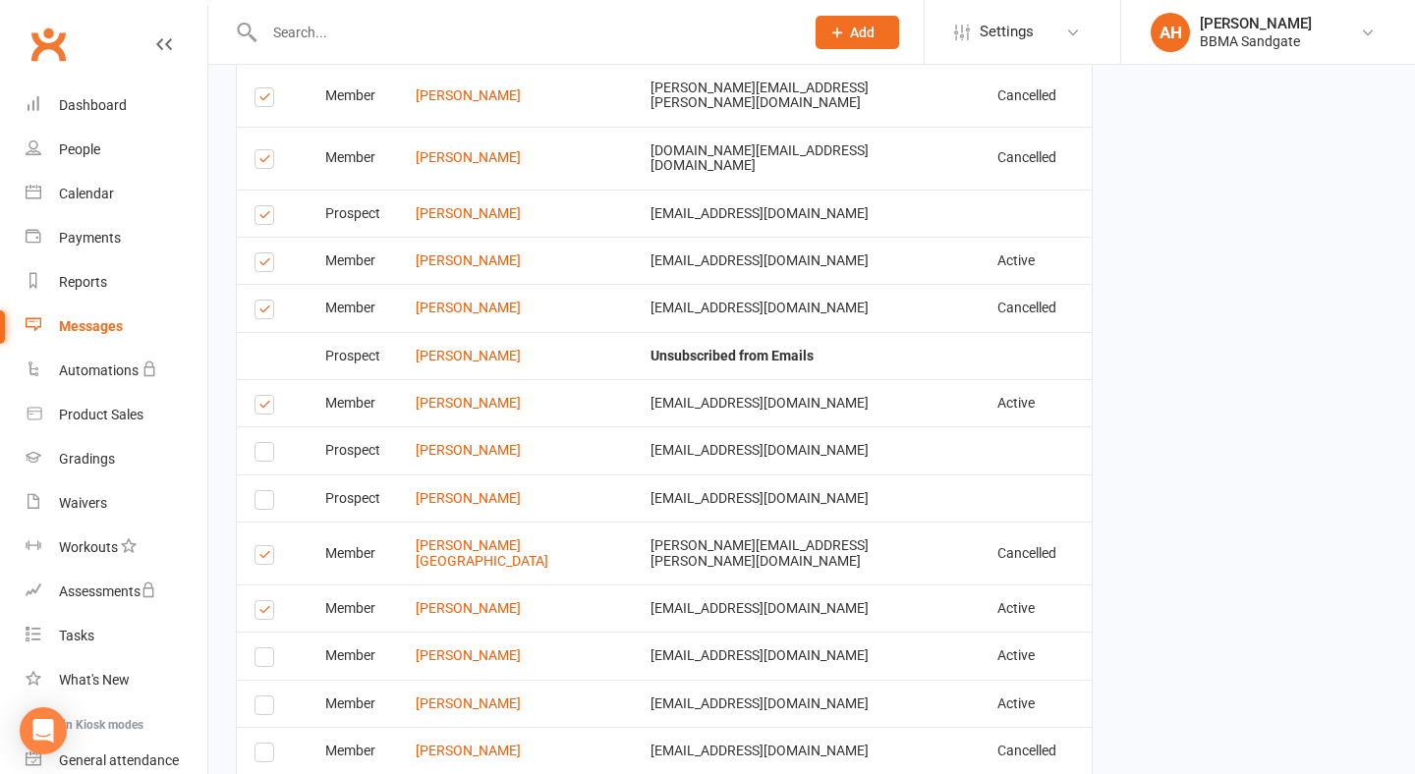
scroll to position [3984, 0]
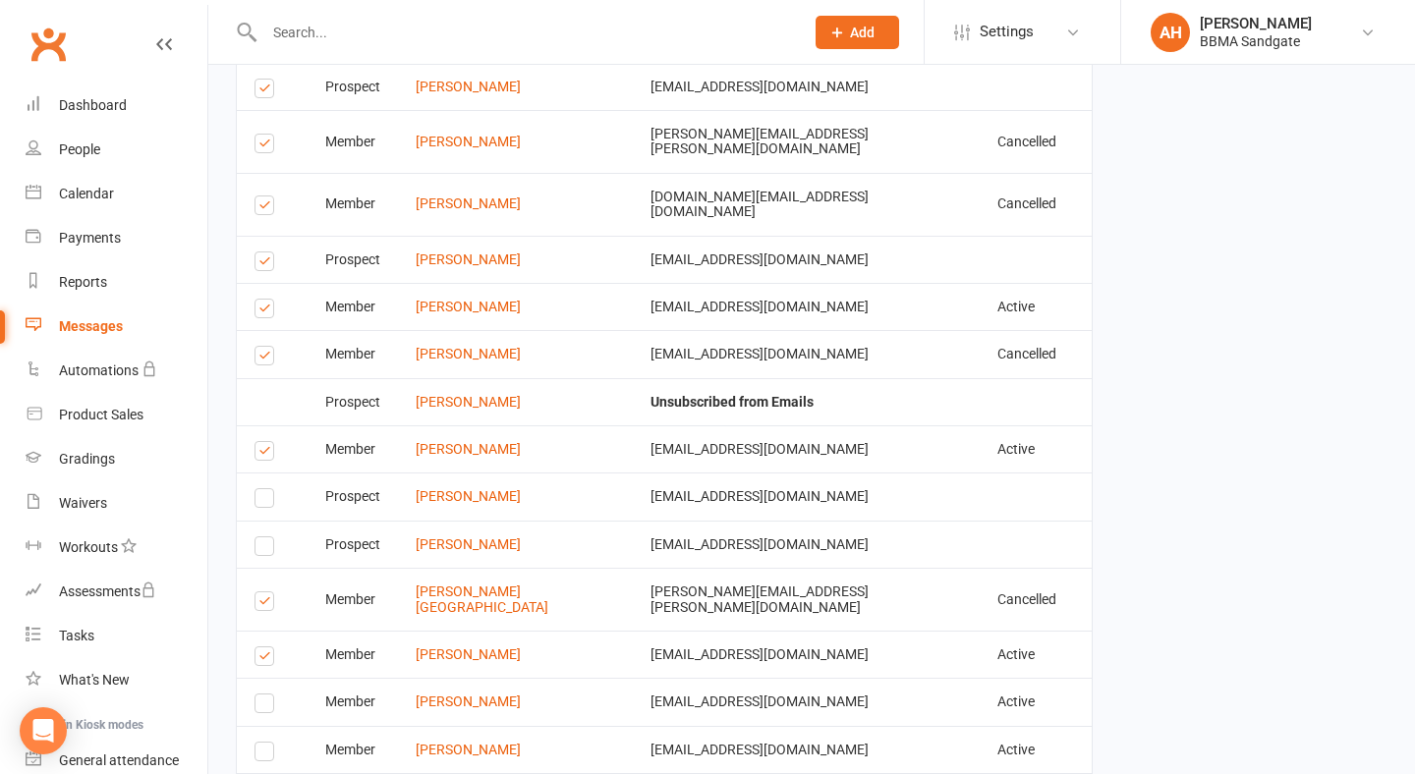
click at [262, 359] on label at bounding box center [267, 359] width 27 height 0
click at [262, 347] on input "checkbox" at bounding box center [260, 347] width 13 height 0
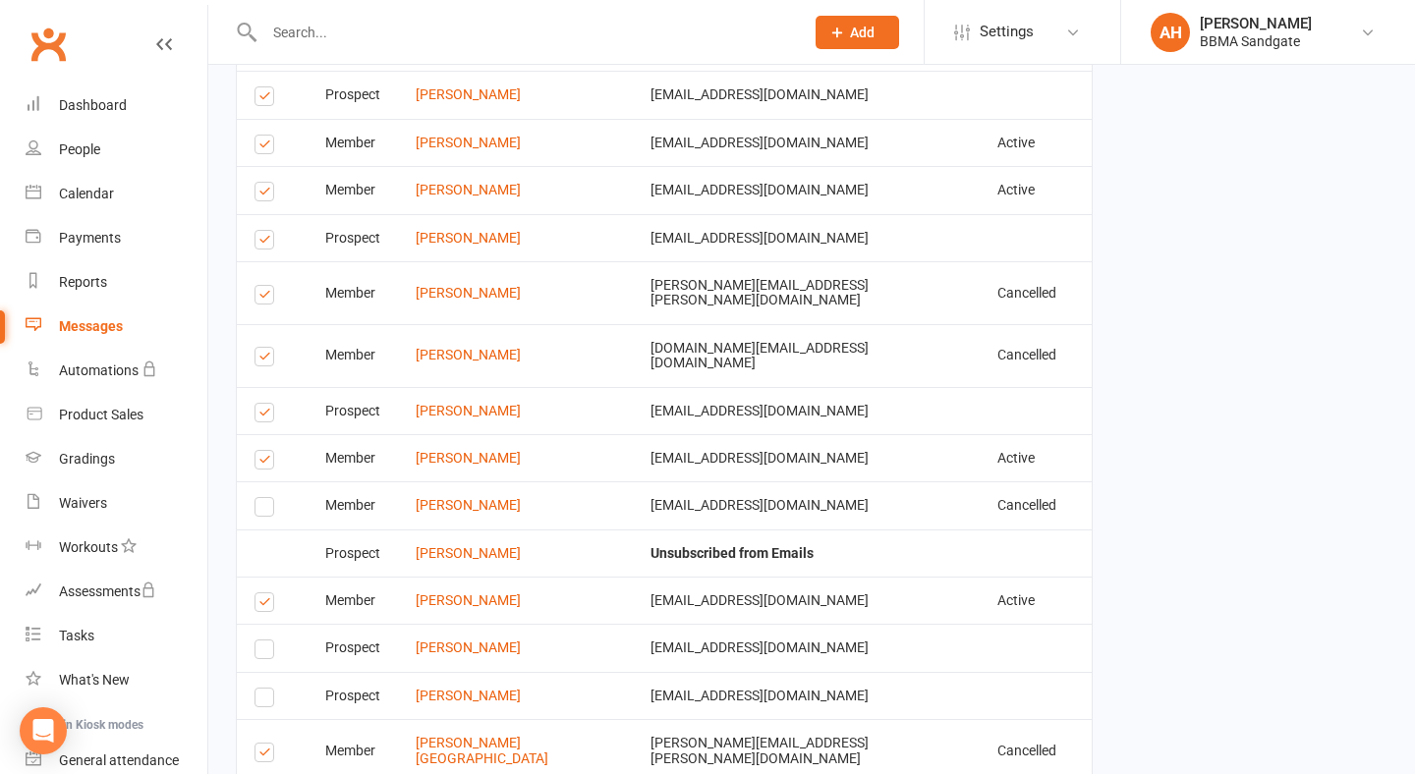
scroll to position [3814, 0]
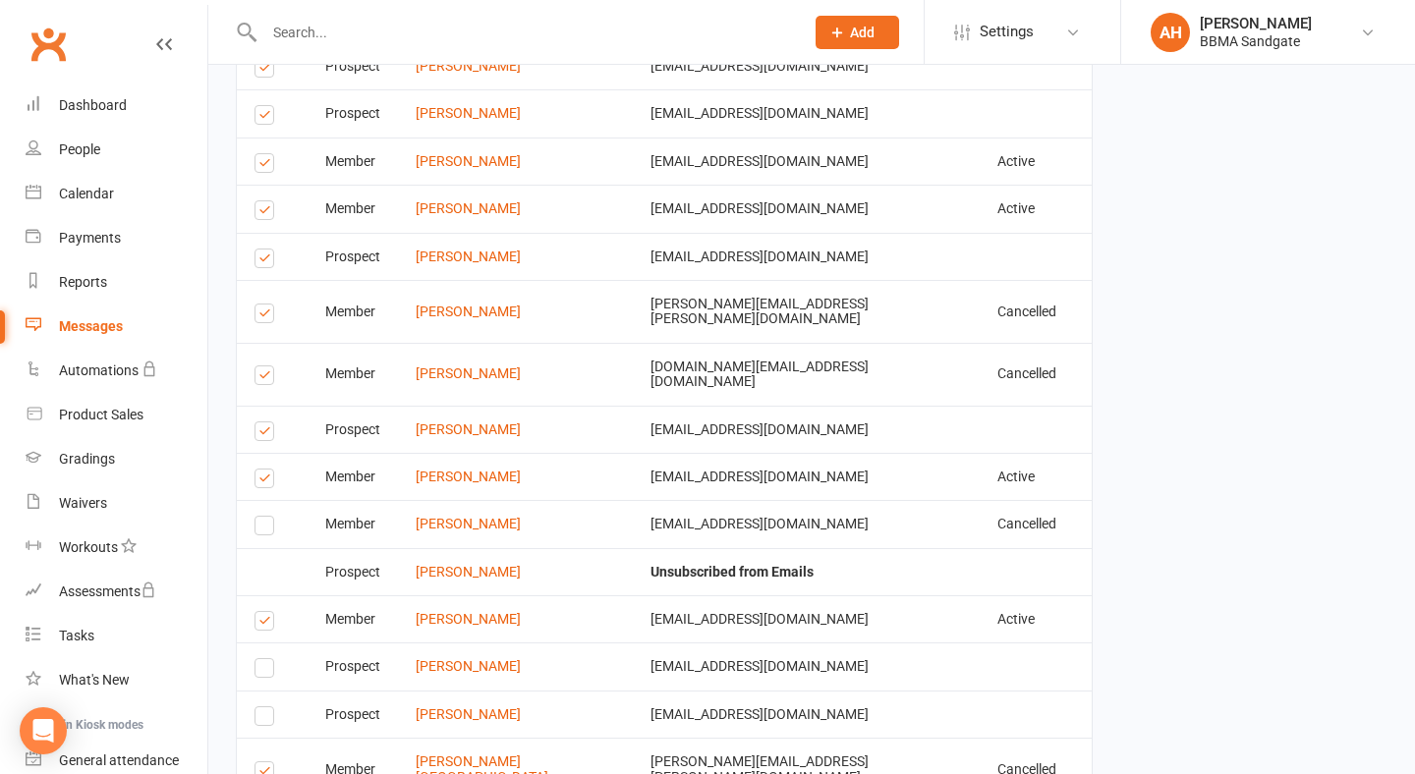
click at [262, 434] on label at bounding box center [267, 434] width 27 height 0
click at [262, 422] on input "checkbox" at bounding box center [260, 422] width 13 height 0
click at [262, 343] on td "Select this" at bounding box center [272, 374] width 71 height 63
click at [260, 316] on label at bounding box center [267, 316] width 27 height 0
click at [260, 305] on input "checkbox" at bounding box center [260, 305] width 13 height 0
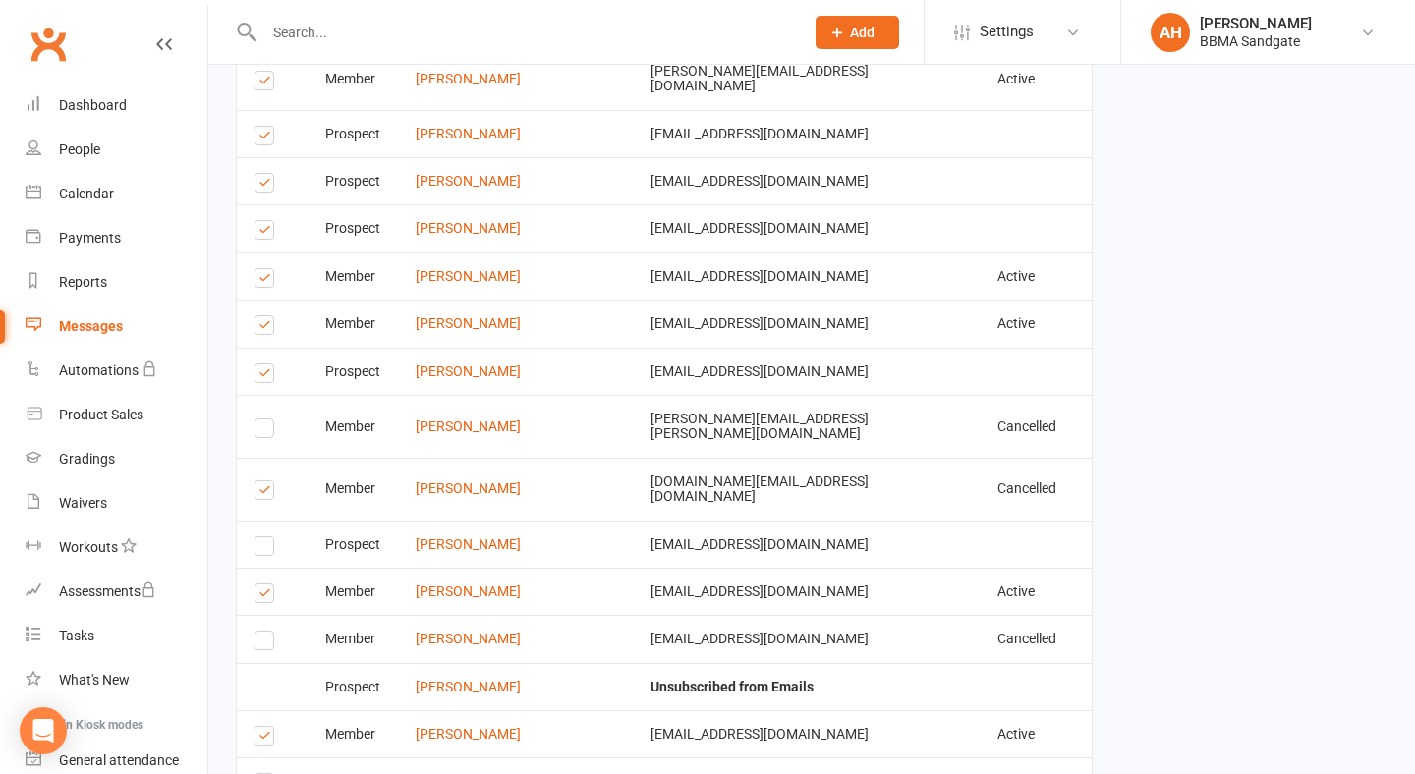
scroll to position [3650, 0]
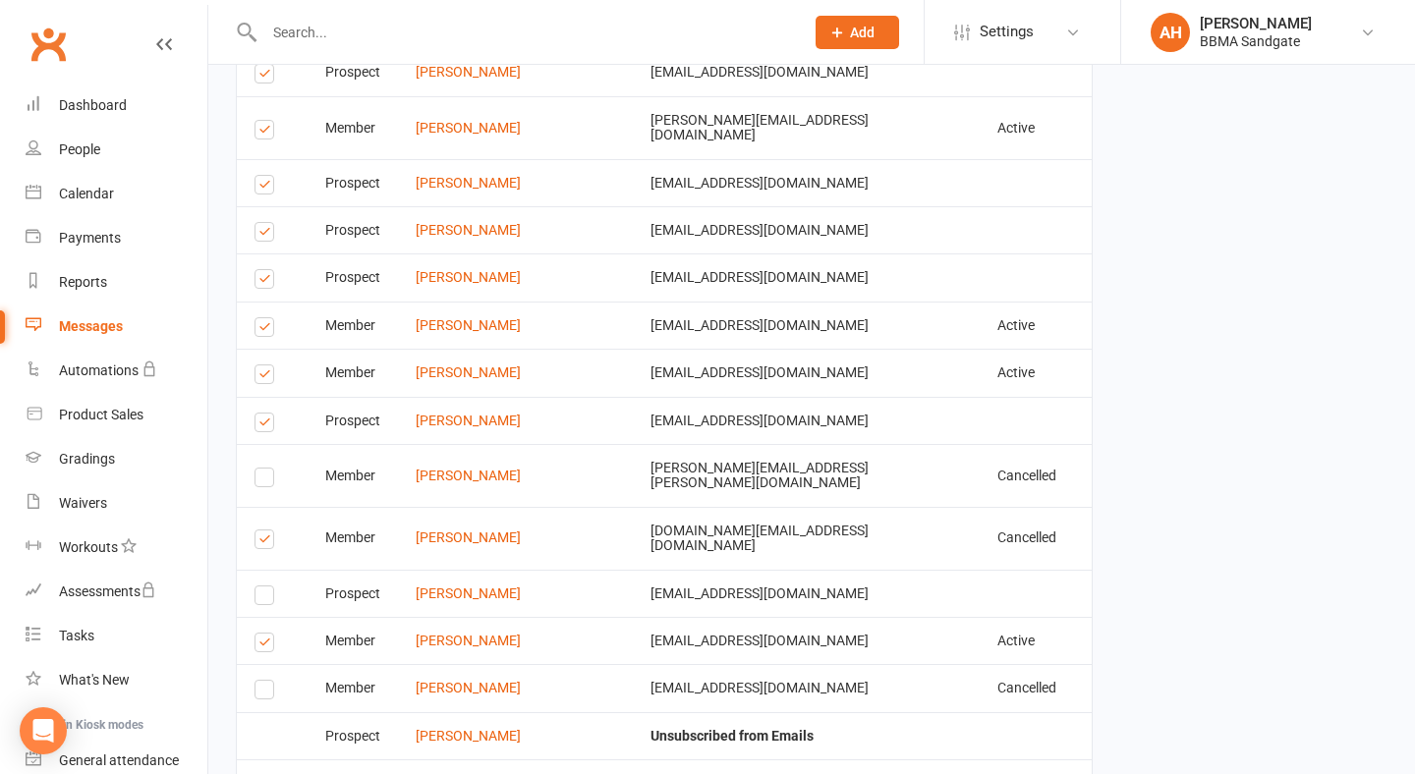
click at [259, 425] on label at bounding box center [267, 425] width 27 height 0
click at [259, 414] on input "checkbox" at bounding box center [260, 414] width 13 height 0
click at [265, 377] on label at bounding box center [267, 377] width 27 height 0
click at [265, 365] on input "checkbox" at bounding box center [260, 365] width 13 height 0
click at [265, 330] on label at bounding box center [267, 330] width 27 height 0
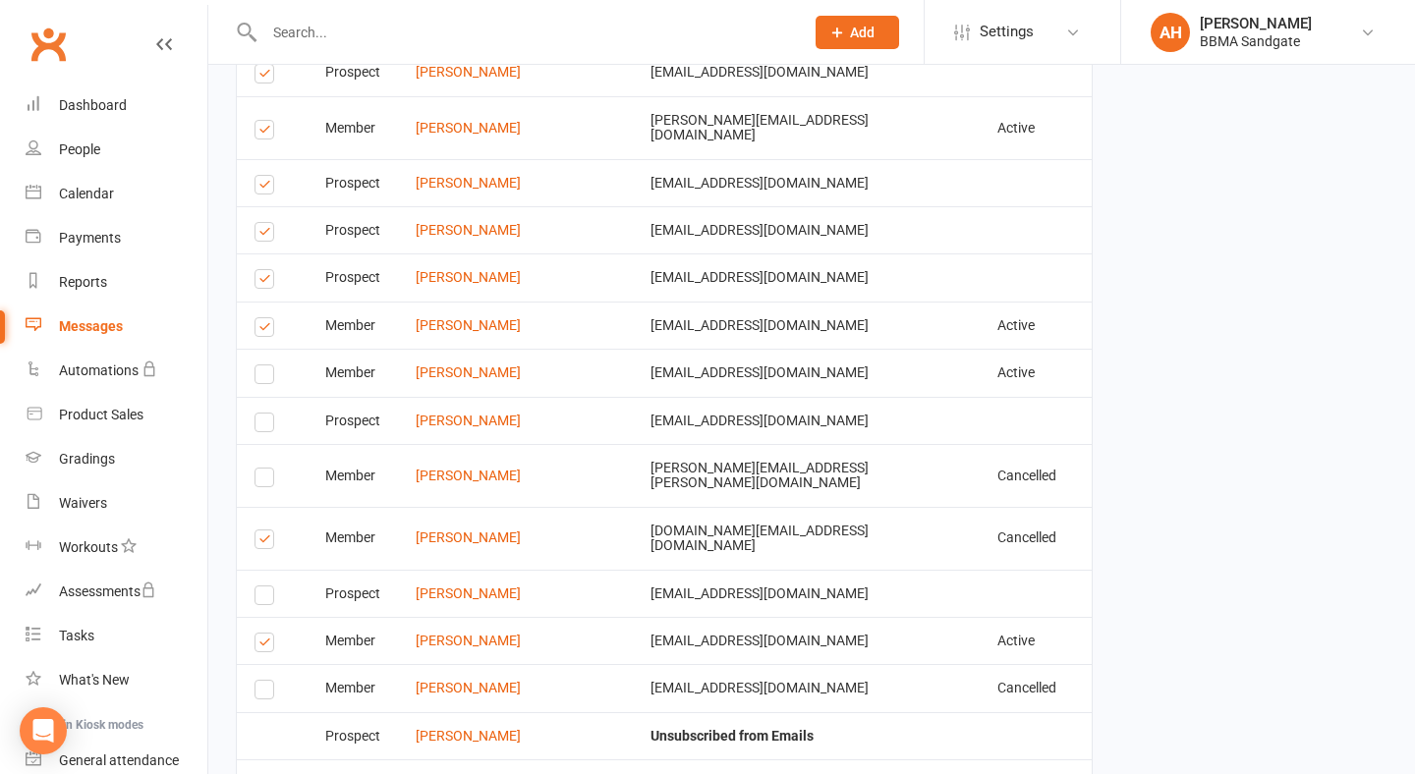
click at [265, 318] on input "checkbox" at bounding box center [260, 318] width 13 height 0
click at [264, 282] on label at bounding box center [267, 282] width 27 height 0
click at [264, 270] on input "checkbox" at bounding box center [260, 270] width 13 height 0
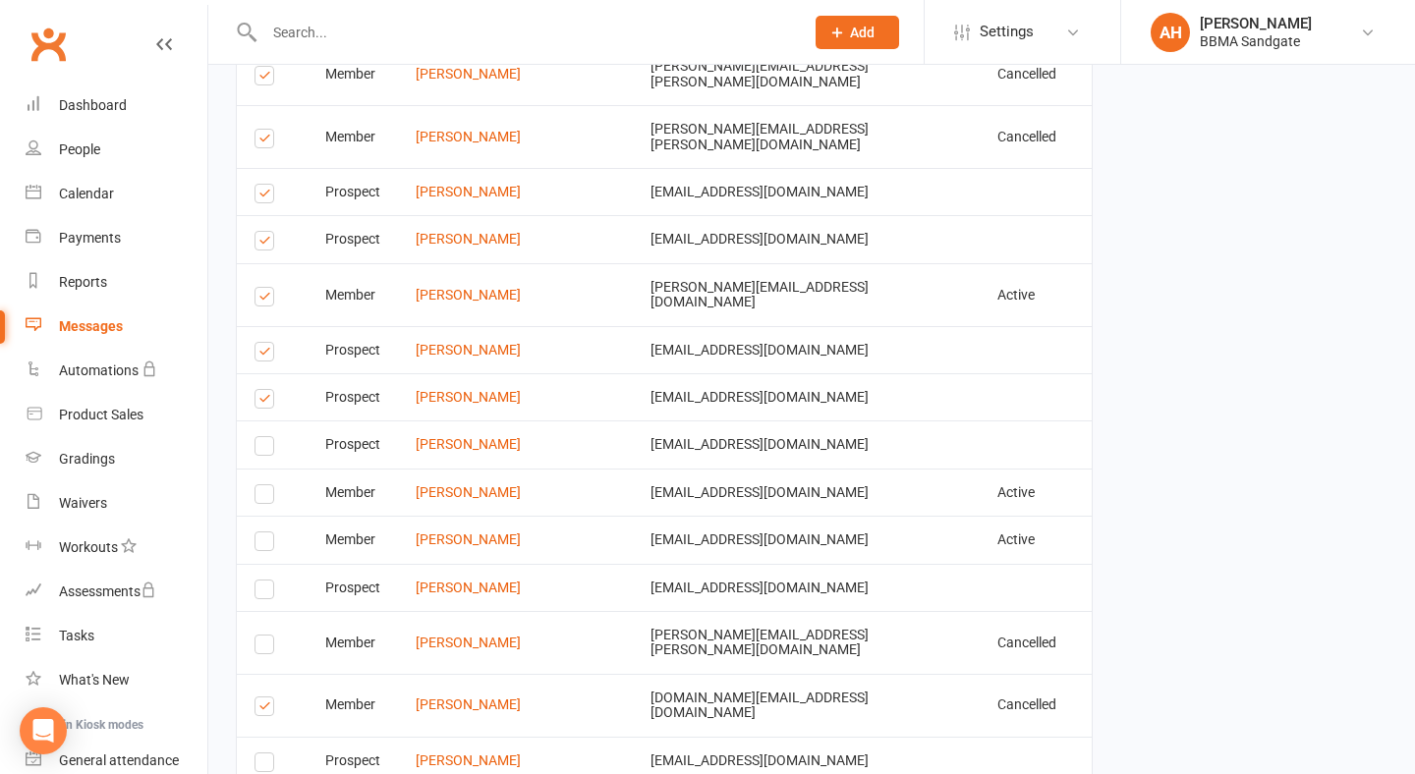
scroll to position [3469, 0]
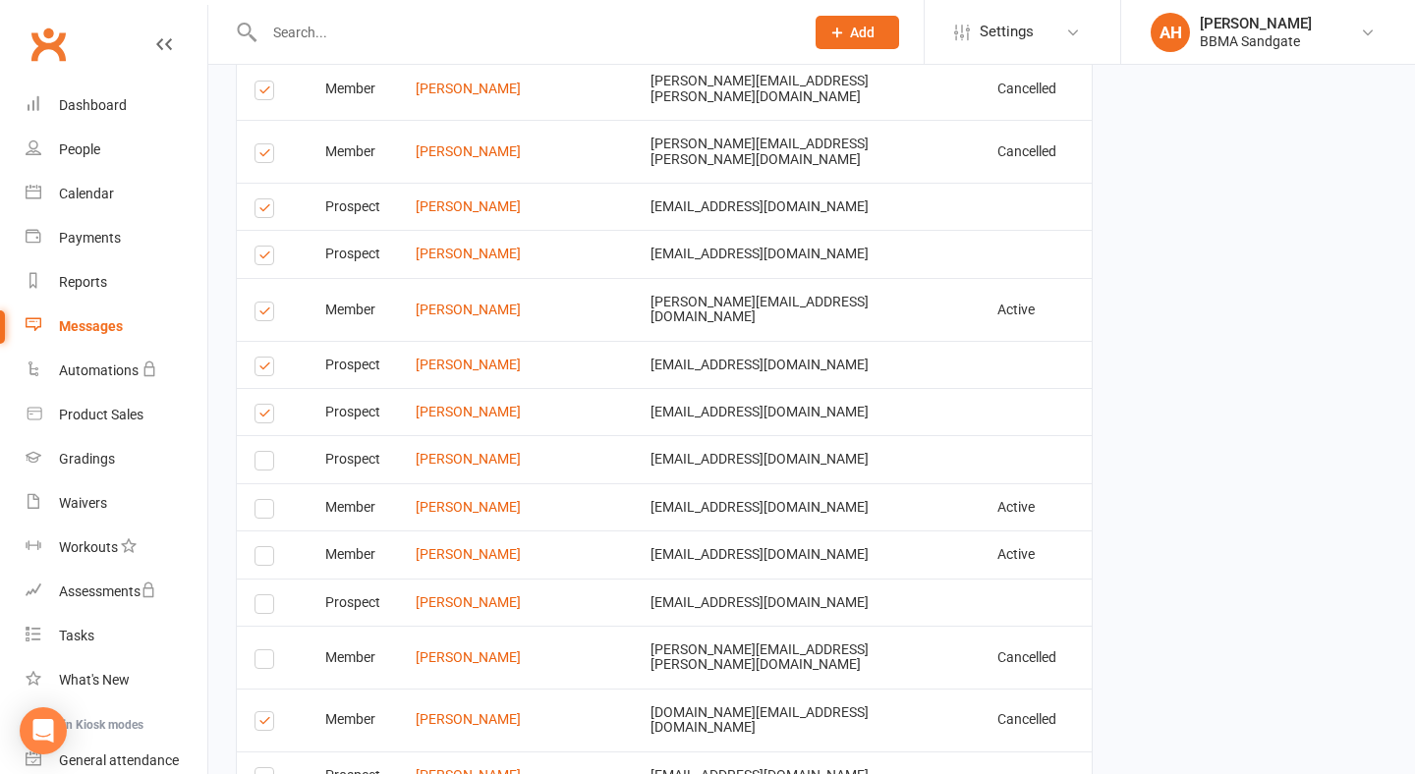
click at [261, 417] on label at bounding box center [267, 417] width 27 height 0
click at [261, 405] on input "checkbox" at bounding box center [260, 405] width 13 height 0
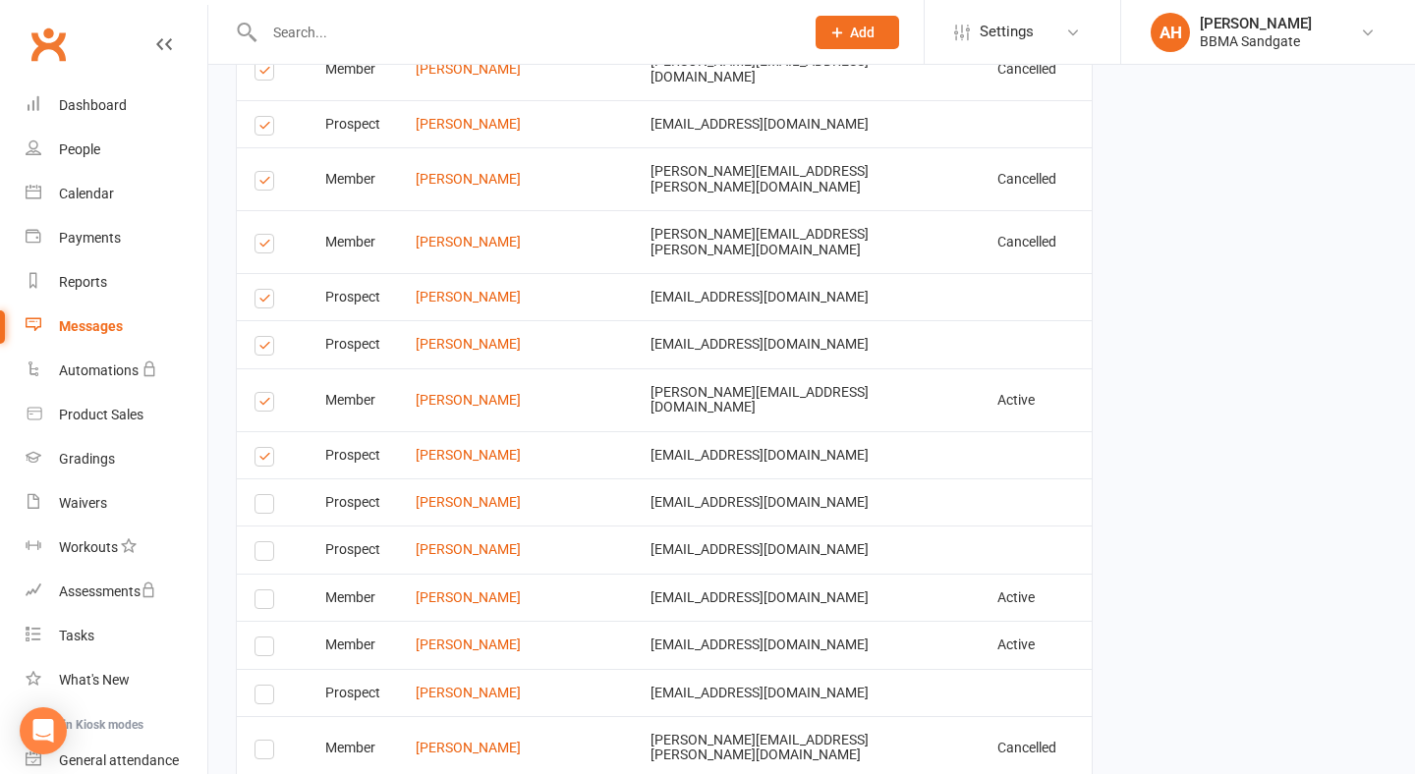
scroll to position [3345, 0]
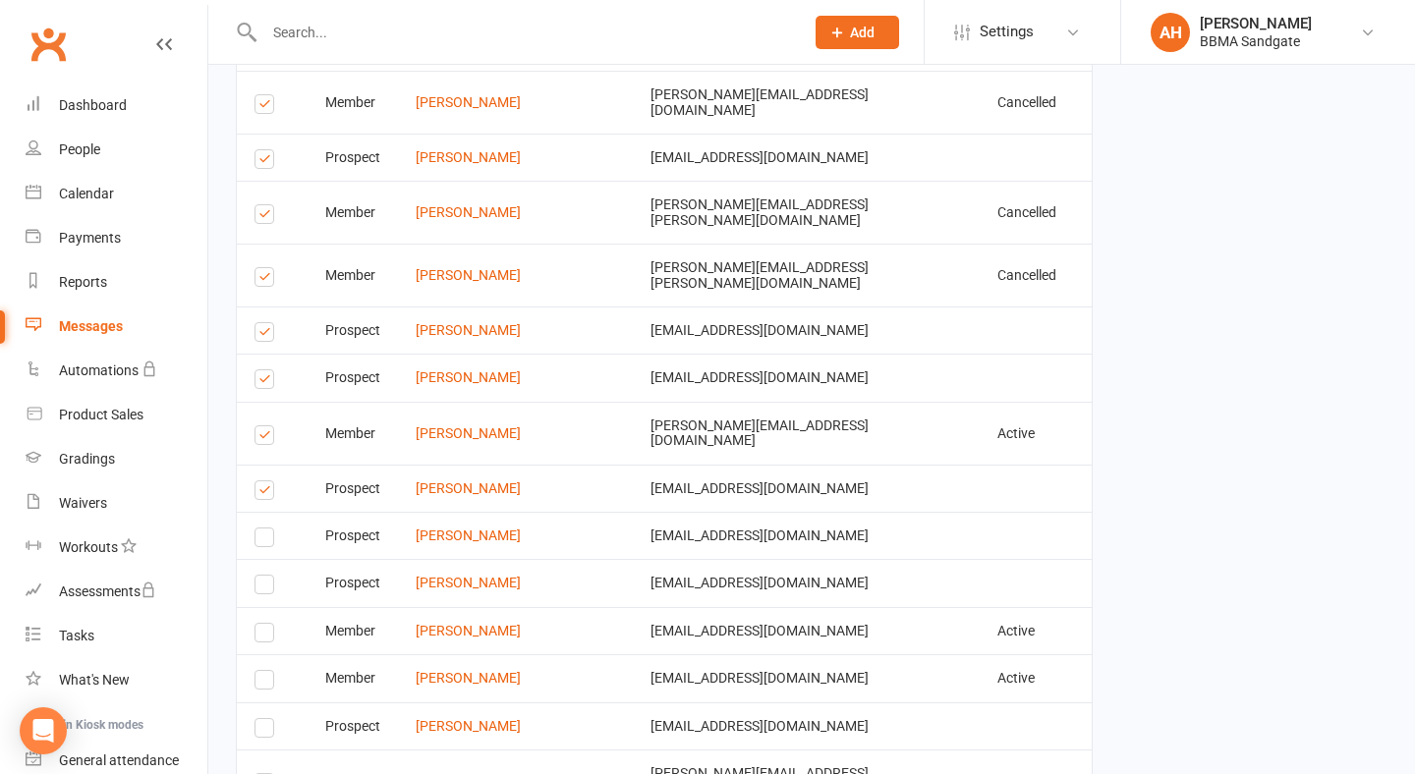
click at [262, 382] on label at bounding box center [267, 382] width 27 height 0
click at [262, 370] on input "checkbox" at bounding box center [260, 370] width 13 height 0
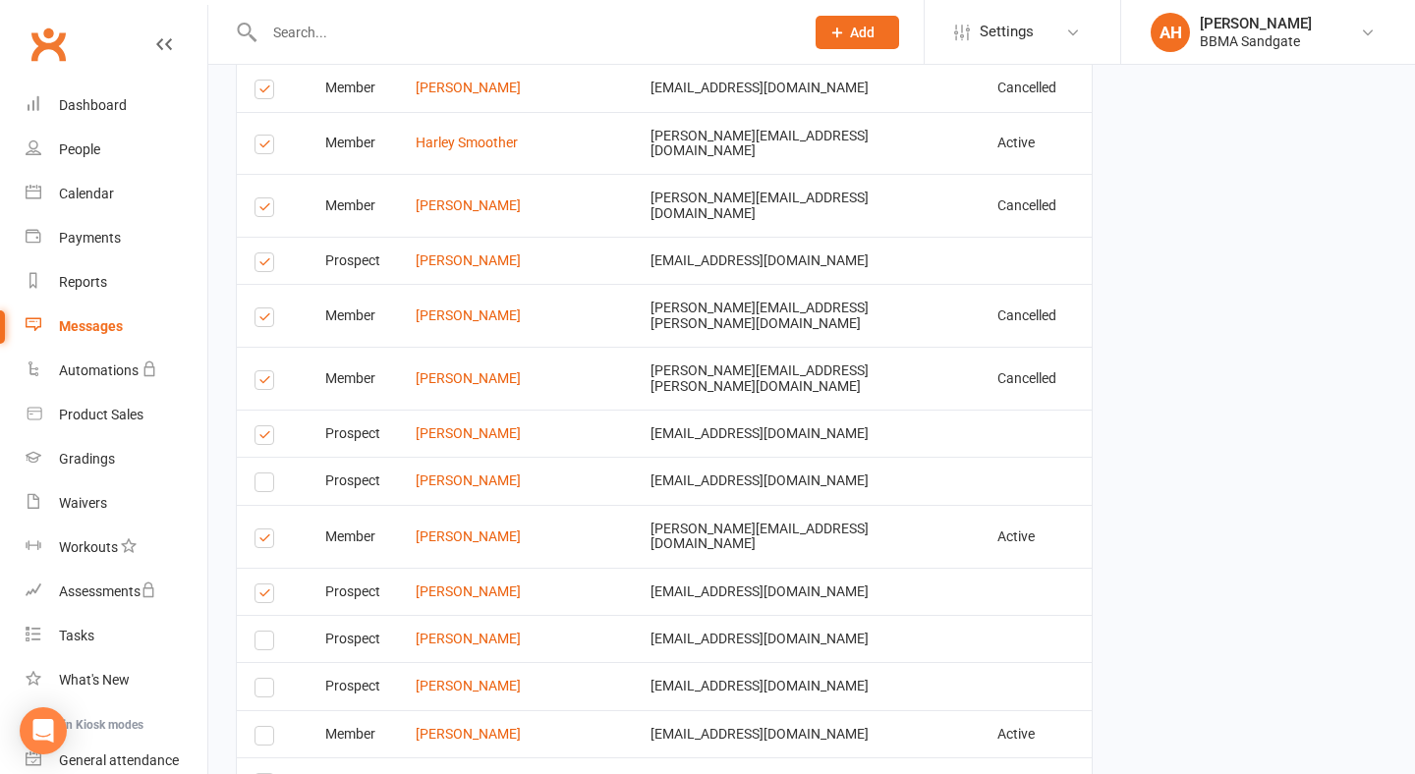
scroll to position [3244, 0]
click at [262, 381] on label at bounding box center [267, 381] width 27 height 0
click at [262, 369] on input "checkbox" at bounding box center [260, 369] width 13 height 0
click at [262, 318] on label at bounding box center [267, 318] width 27 height 0
click at [262, 306] on input "checkbox" at bounding box center [260, 306] width 13 height 0
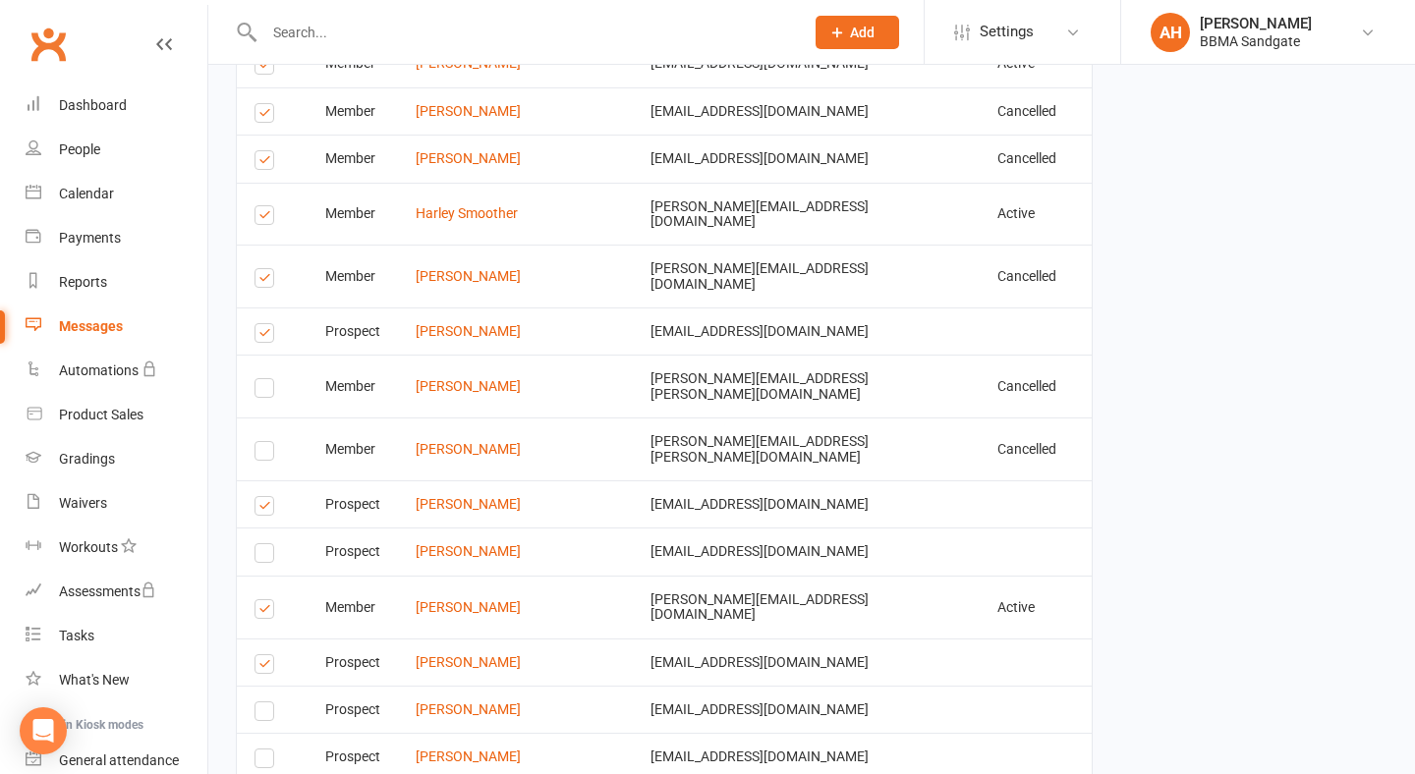
scroll to position [3162, 0]
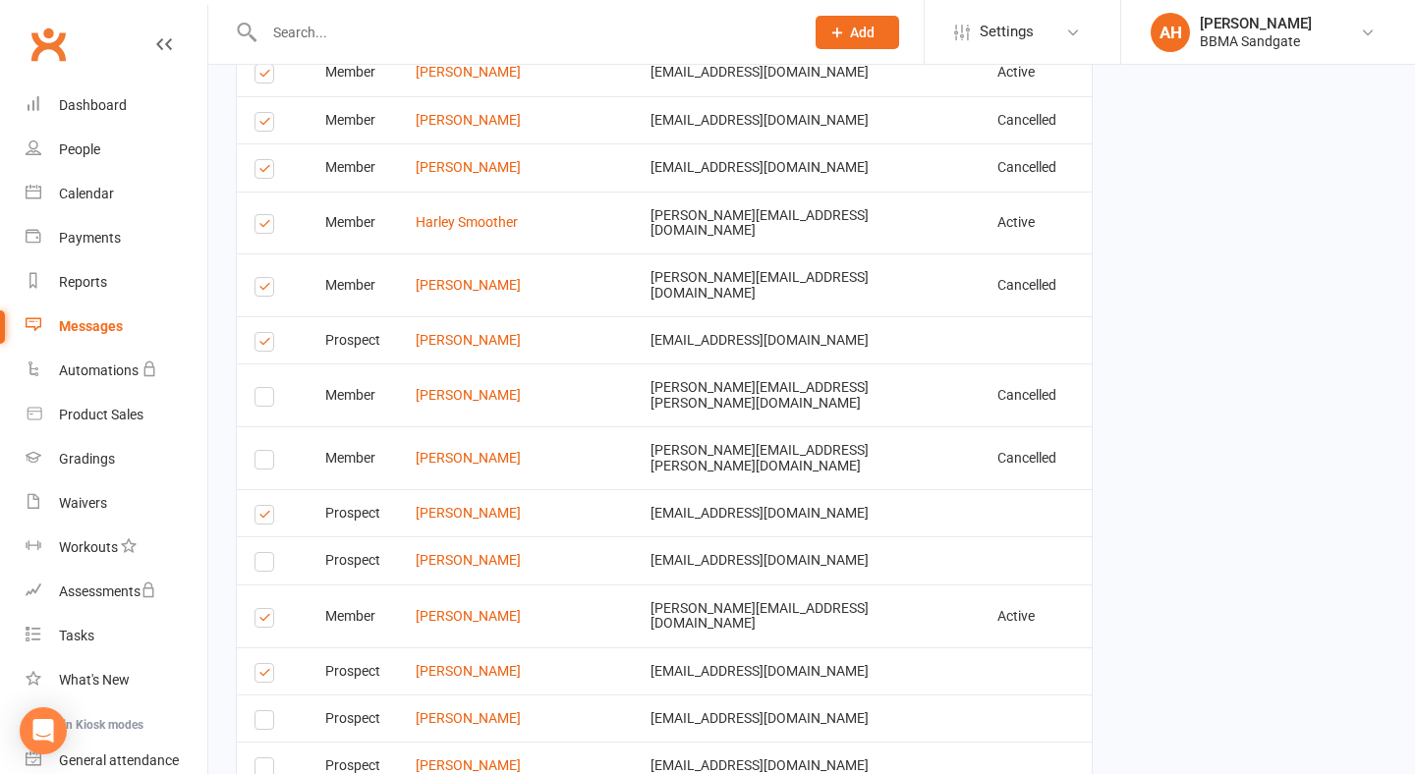
click at [262, 345] on label at bounding box center [267, 345] width 27 height 0
click at [262, 333] on input "checkbox" at bounding box center [260, 333] width 13 height 0
click at [262, 290] on label at bounding box center [267, 290] width 27 height 0
click at [262, 278] on input "checkbox" at bounding box center [260, 278] width 13 height 0
click at [262, 227] on label at bounding box center [267, 227] width 27 height 0
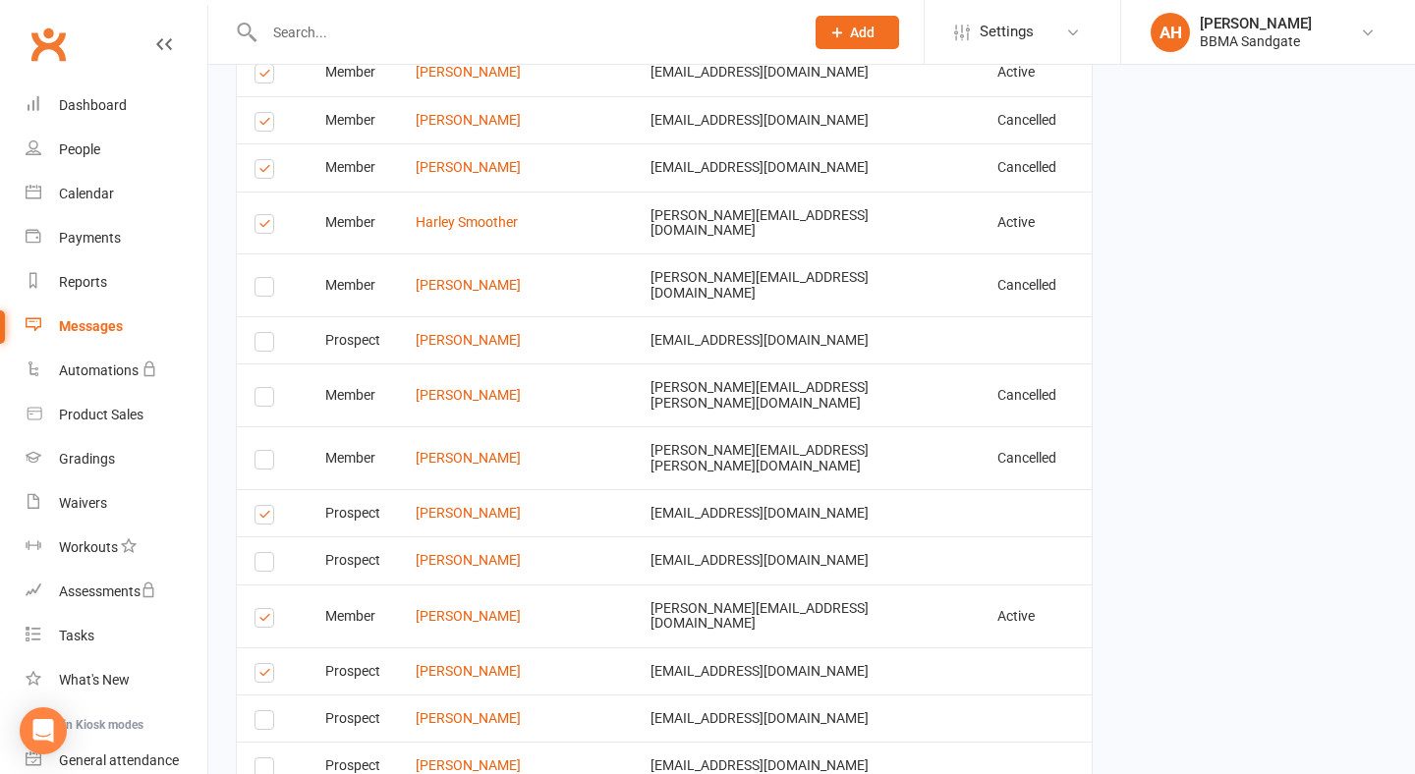
click at [262, 215] on input "checkbox" at bounding box center [260, 215] width 13 height 0
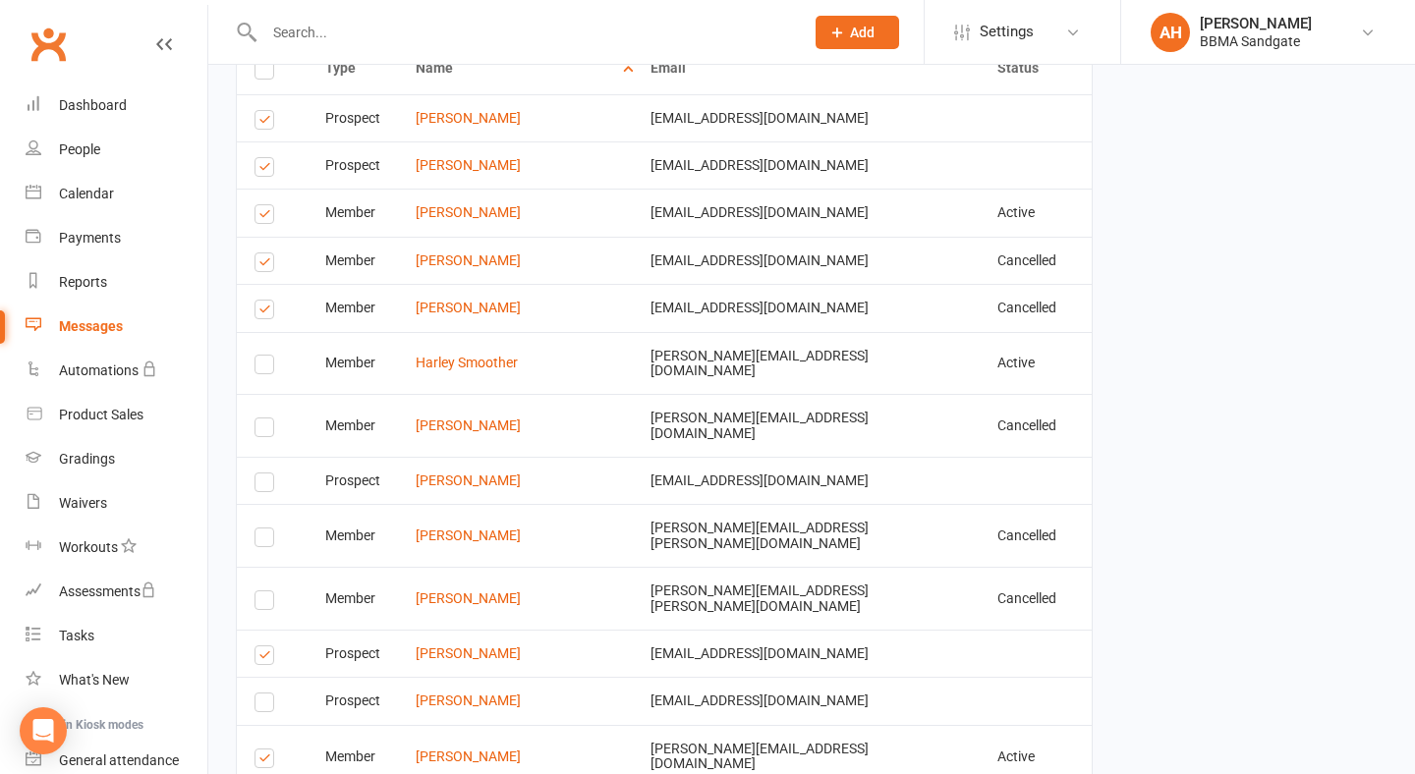
scroll to position [3000, 0]
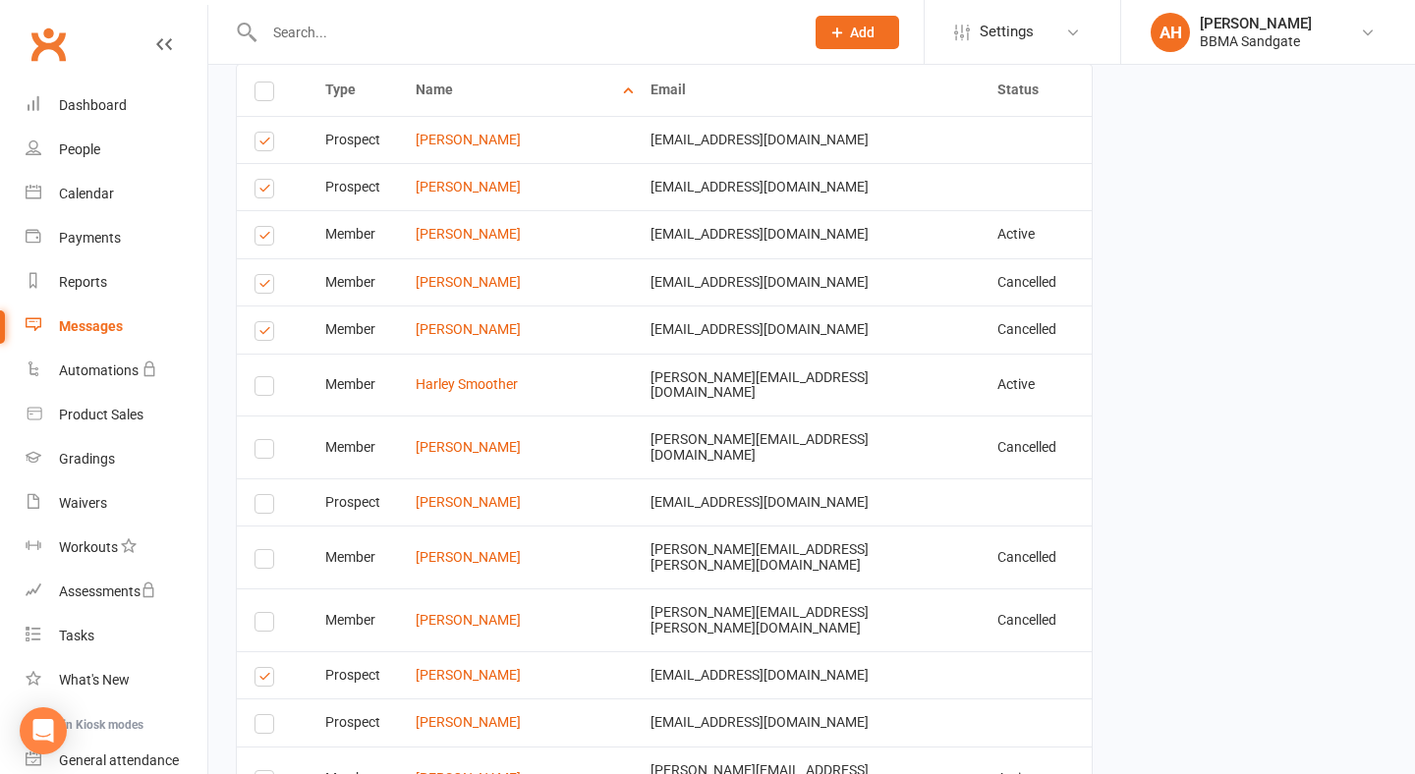
click at [260, 334] on label at bounding box center [267, 334] width 27 height 0
click at [260, 322] on input "checkbox" at bounding box center [260, 322] width 13 height 0
click at [260, 287] on label at bounding box center [267, 287] width 27 height 0
click at [260, 275] on input "checkbox" at bounding box center [260, 275] width 13 height 0
click at [266, 239] on label at bounding box center [267, 239] width 27 height 0
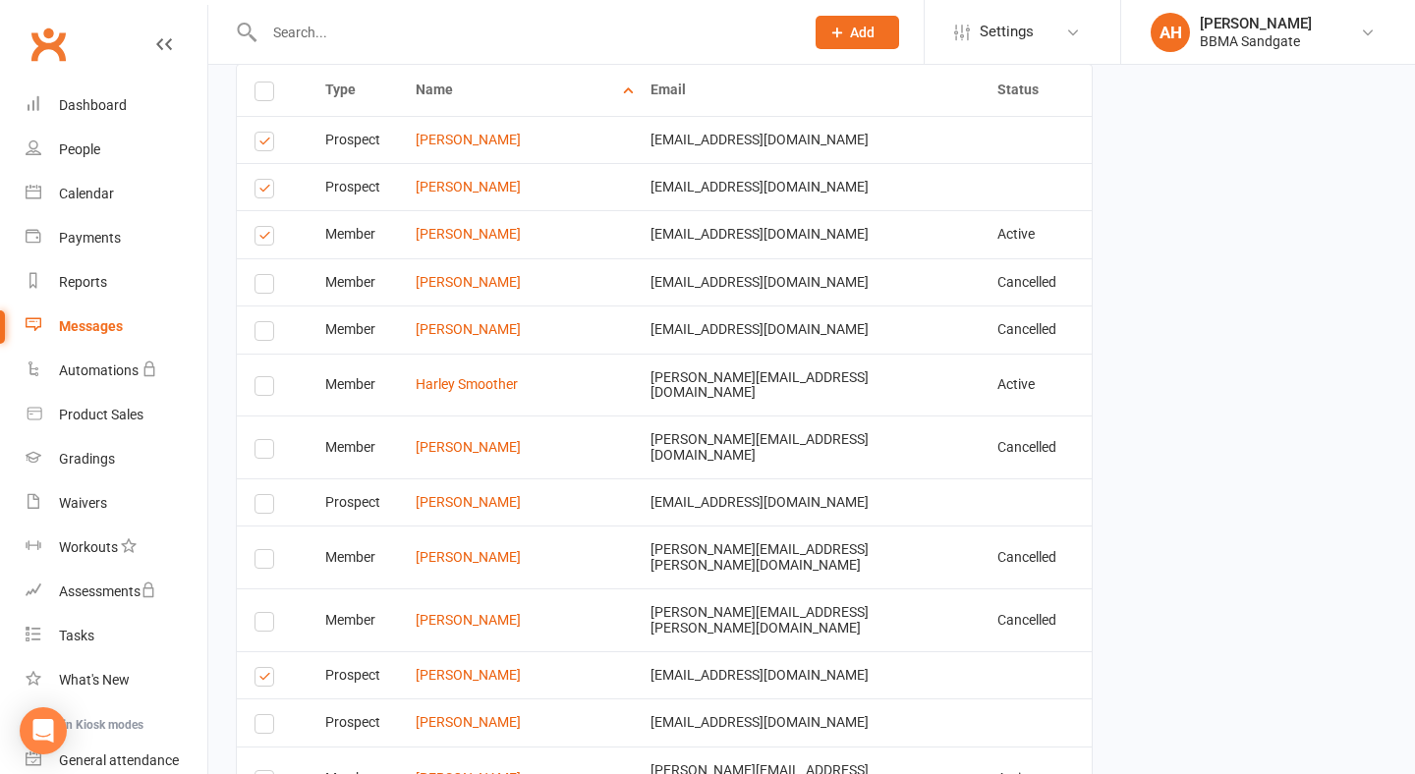
click at [266, 227] on input "checkbox" at bounding box center [260, 227] width 13 height 0
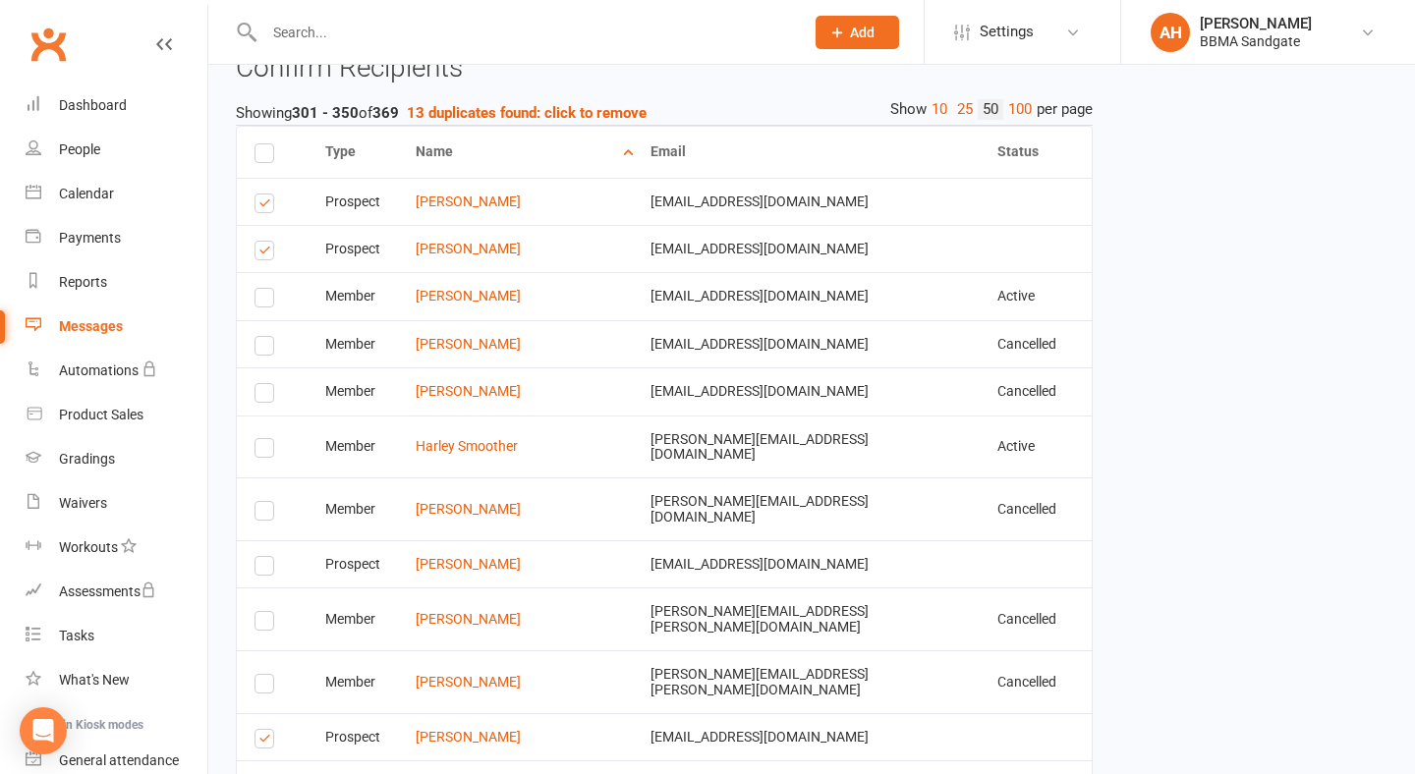
scroll to position [2933, 1]
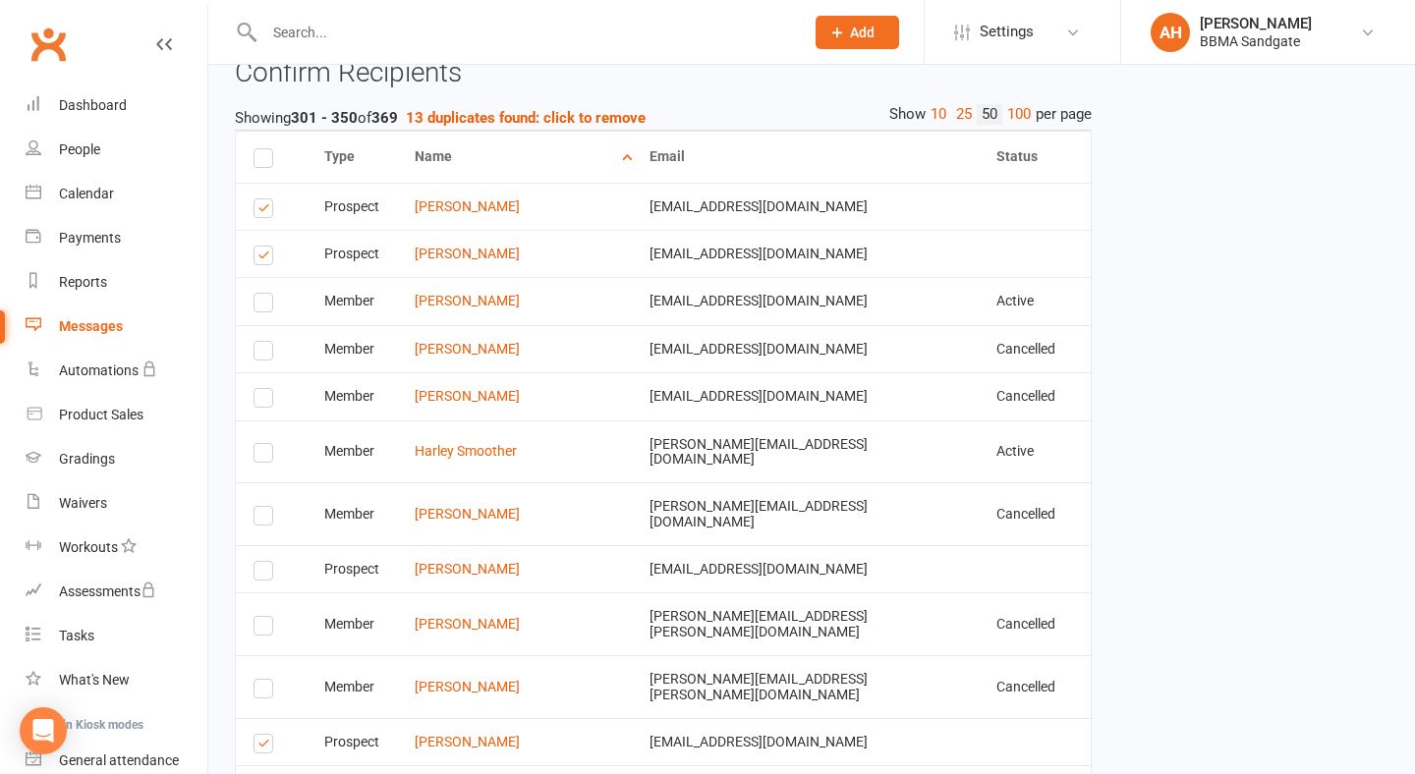
click at [269, 306] on label at bounding box center [266, 306] width 27 height 0
click at [266, 294] on input "checkbox" at bounding box center [259, 294] width 13 height 0
click at [269, 258] on label at bounding box center [266, 258] width 27 height 0
click at [266, 247] on input "checkbox" at bounding box center [259, 247] width 13 height 0
click at [269, 211] on label at bounding box center [266, 211] width 27 height 0
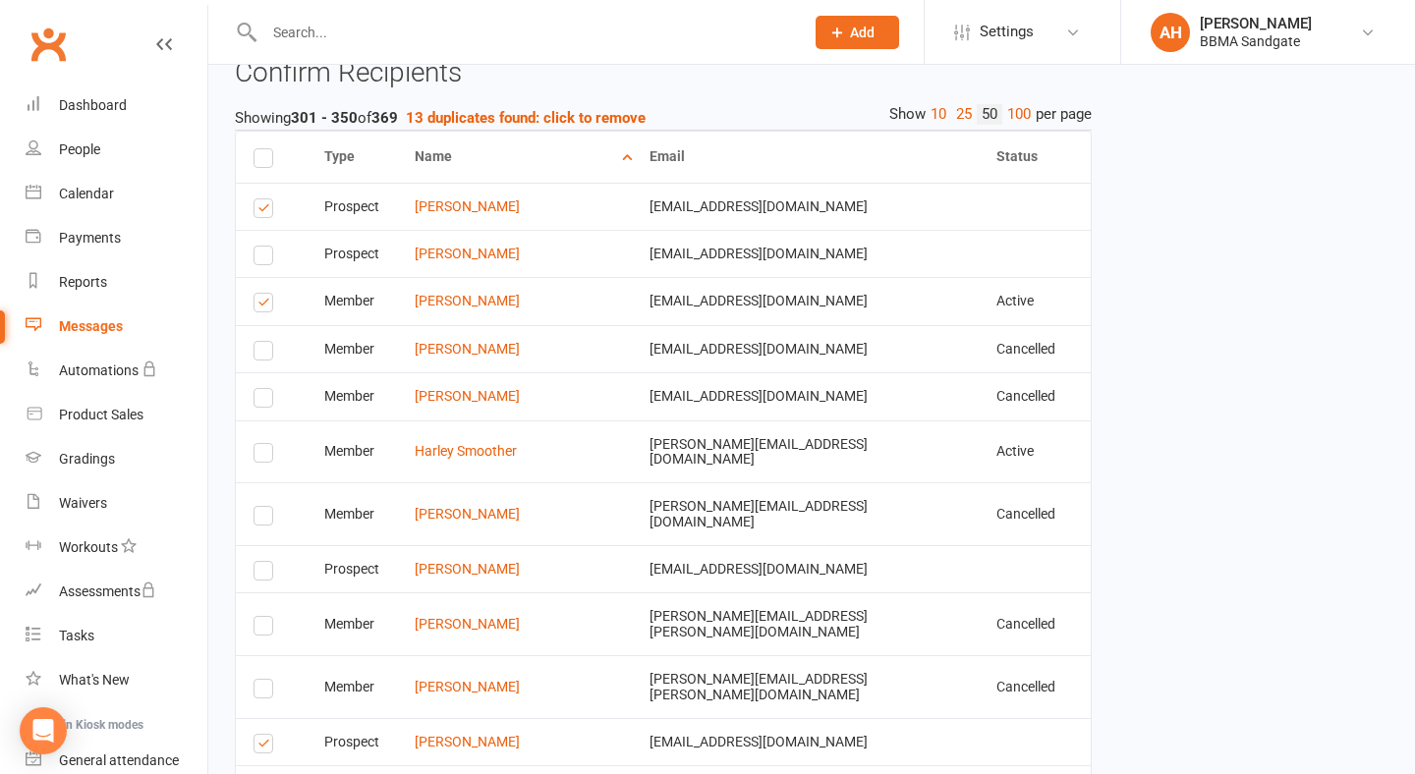
click at [266, 199] on input "checkbox" at bounding box center [259, 199] width 13 height 0
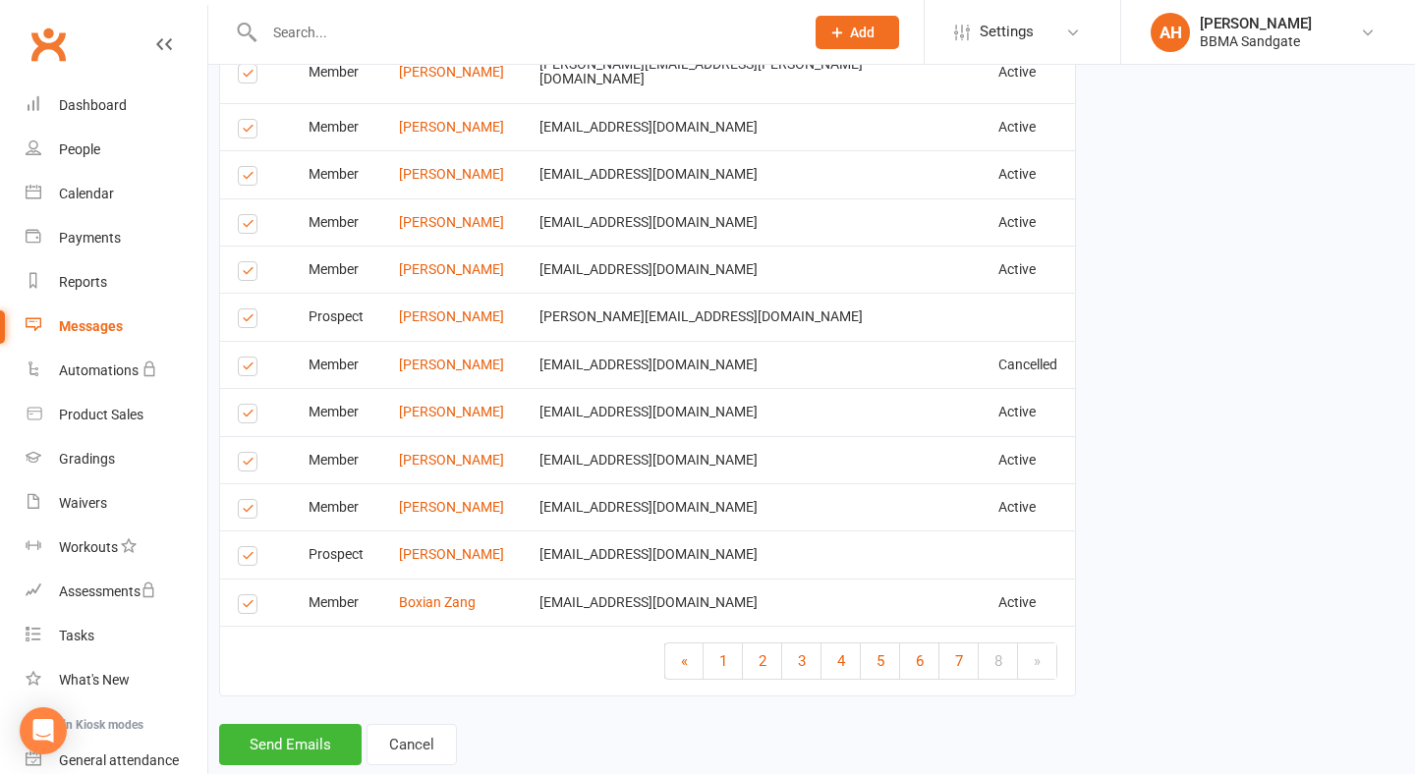
click at [253, 559] on label at bounding box center [251, 559] width 27 height 0
click at [250, 547] on input "checkbox" at bounding box center [244, 547] width 13 height 0
click at [247, 512] on label at bounding box center [251, 512] width 27 height 0
click at [247, 500] on input "checkbox" at bounding box center [244, 500] width 13 height 0
click at [249, 465] on label at bounding box center [251, 465] width 27 height 0
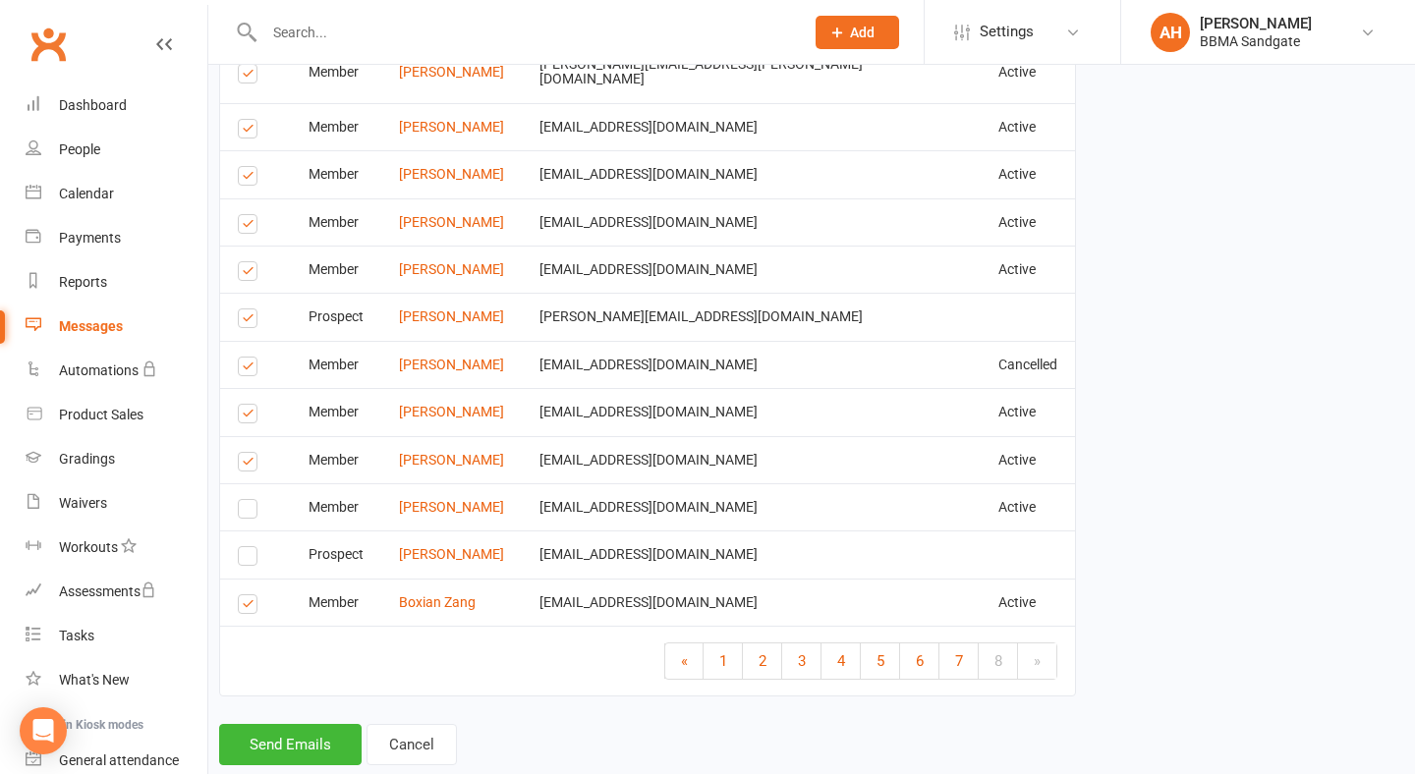
click at [249, 453] on input "checkbox" at bounding box center [244, 453] width 13 height 0
click at [249, 417] on label at bounding box center [251, 417] width 27 height 0
click at [249, 405] on input "checkbox" at bounding box center [244, 405] width 13 height 0
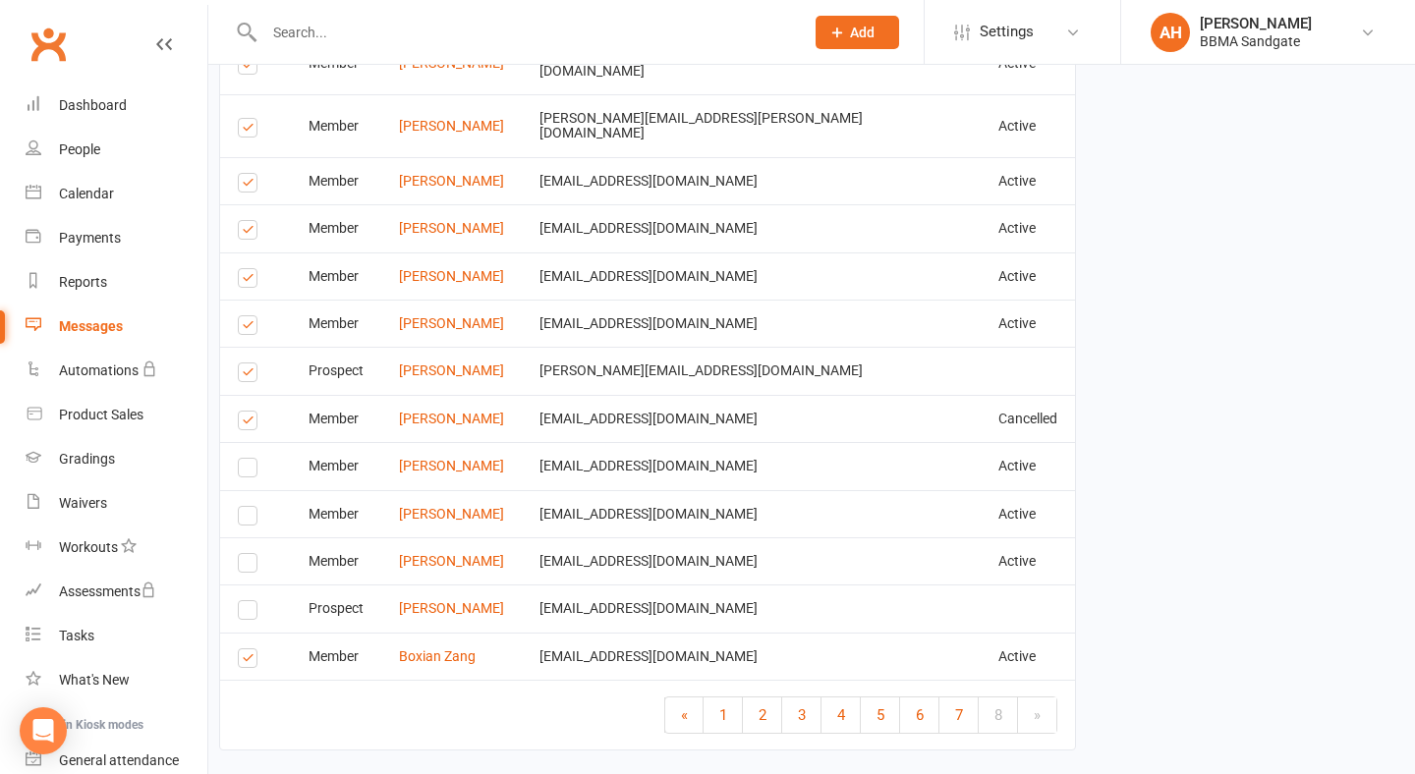
scroll to position [3375, 20]
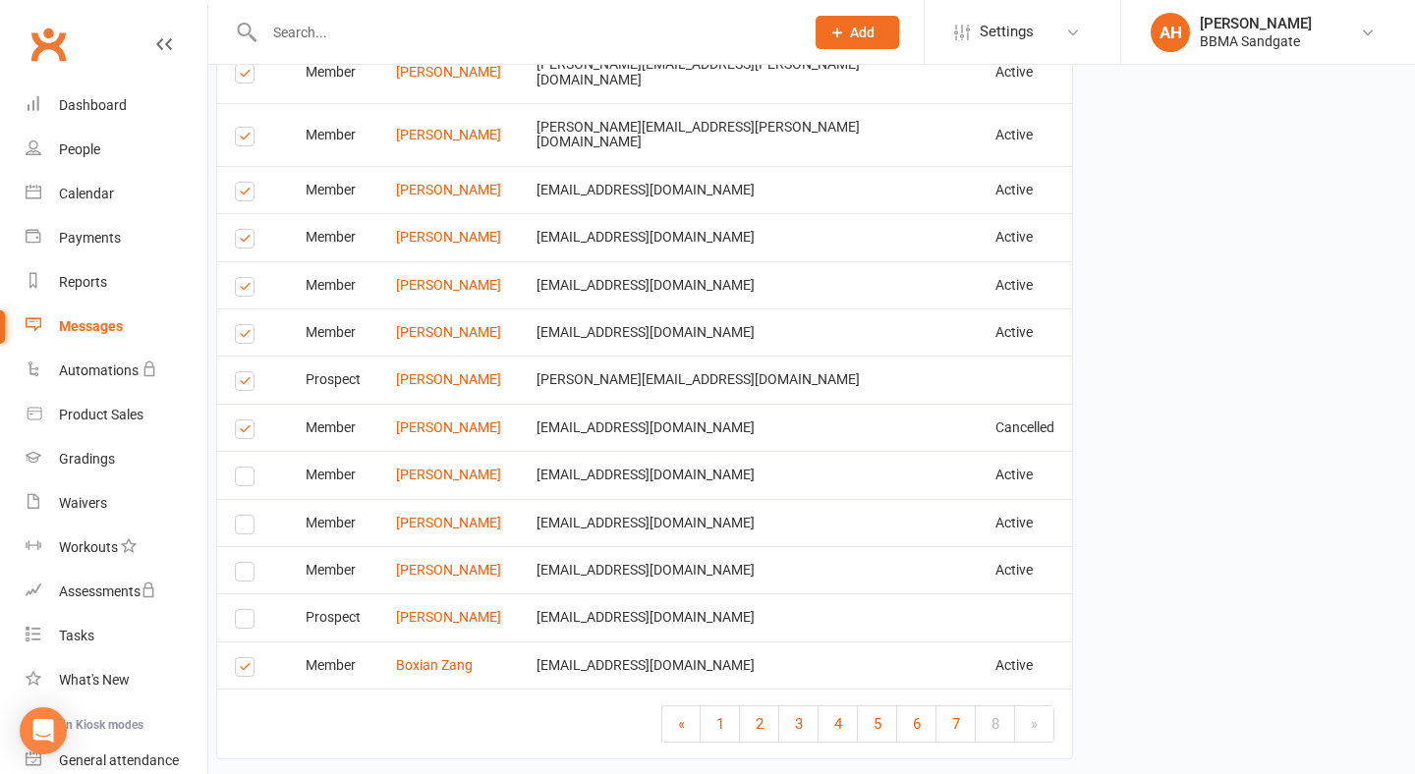
click at [247, 432] on label at bounding box center [248, 432] width 27 height 0
click at [247, 420] on input "checkbox" at bounding box center [241, 420] width 13 height 0
click at [246, 384] on label at bounding box center [248, 384] width 27 height 0
click at [246, 372] on input "checkbox" at bounding box center [241, 372] width 13 height 0
click at [247, 337] on label at bounding box center [248, 337] width 27 height 0
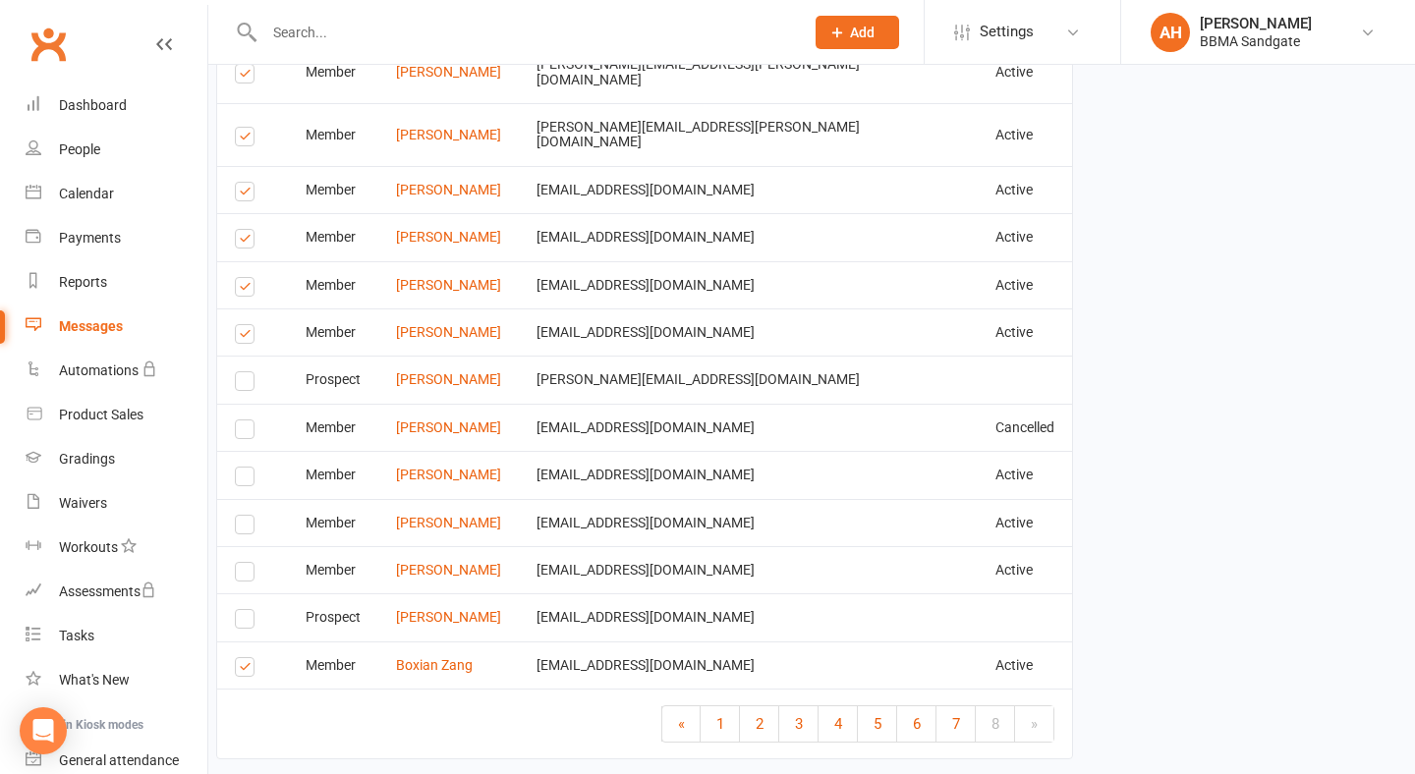
click at [247, 325] on input "checkbox" at bounding box center [241, 325] width 13 height 0
click at [247, 290] on label at bounding box center [248, 290] width 27 height 0
click at [247, 278] on input "checkbox" at bounding box center [241, 278] width 13 height 0
click at [246, 242] on label at bounding box center [248, 242] width 27 height 0
click at [246, 230] on input "checkbox" at bounding box center [241, 230] width 13 height 0
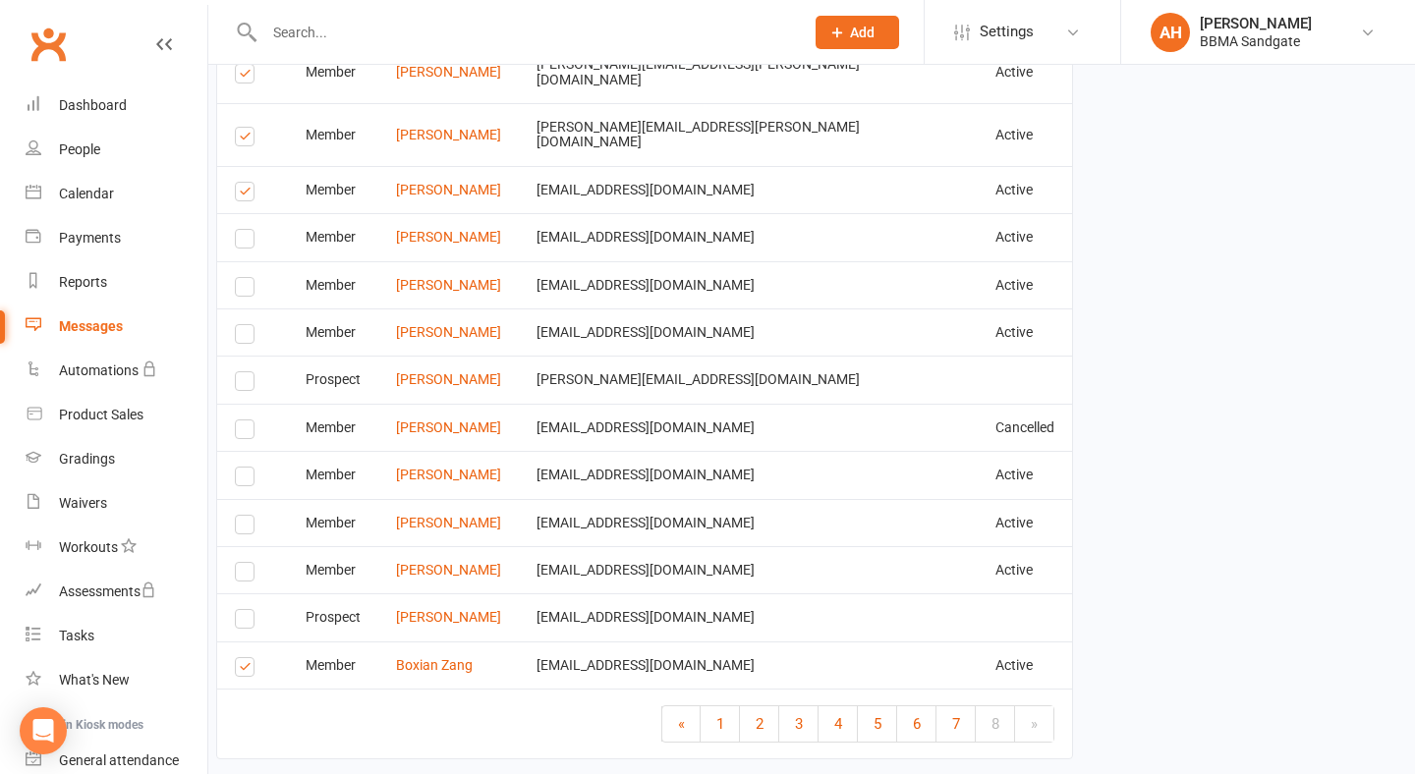
click at [247, 195] on label at bounding box center [248, 195] width 27 height 0
click at [247, 183] on input "checkbox" at bounding box center [241, 183] width 13 height 0
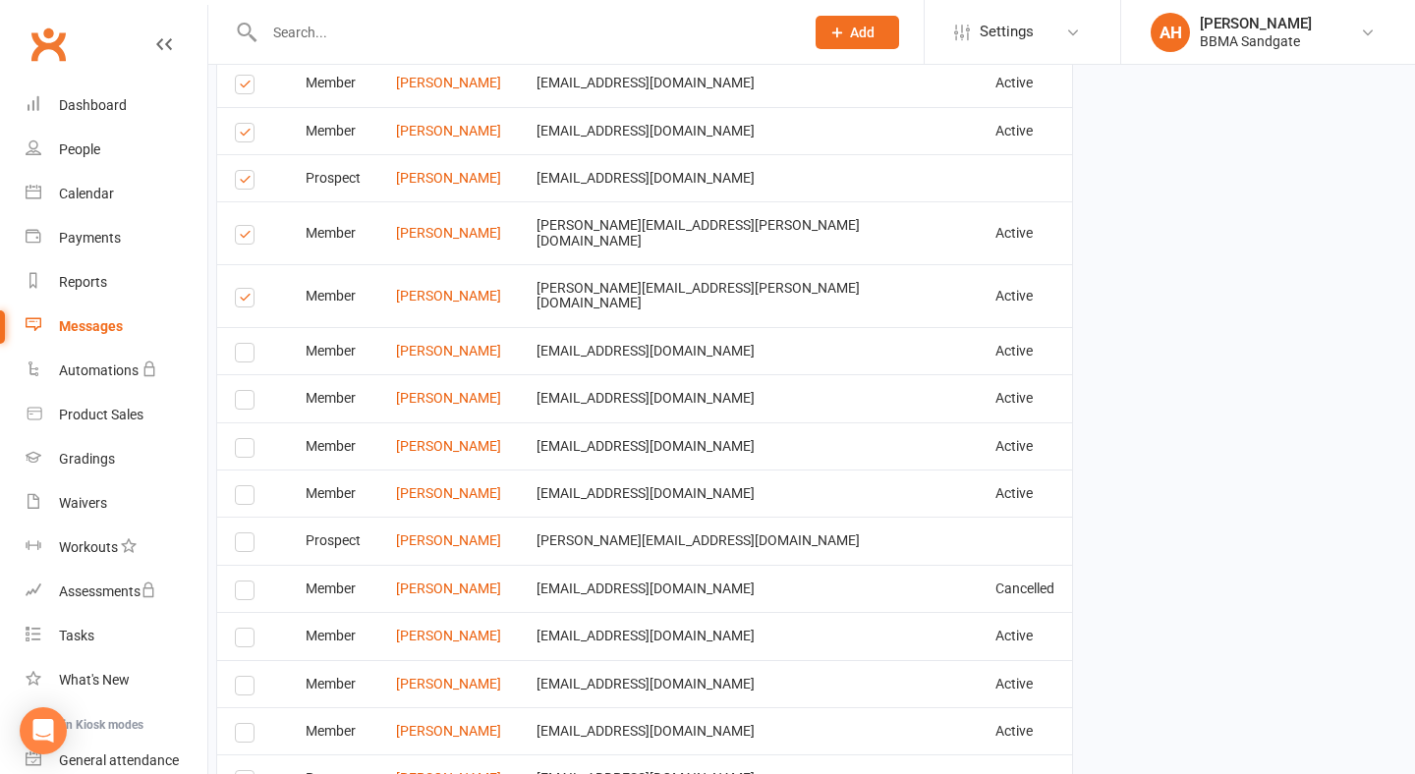
scroll to position [3189, 20]
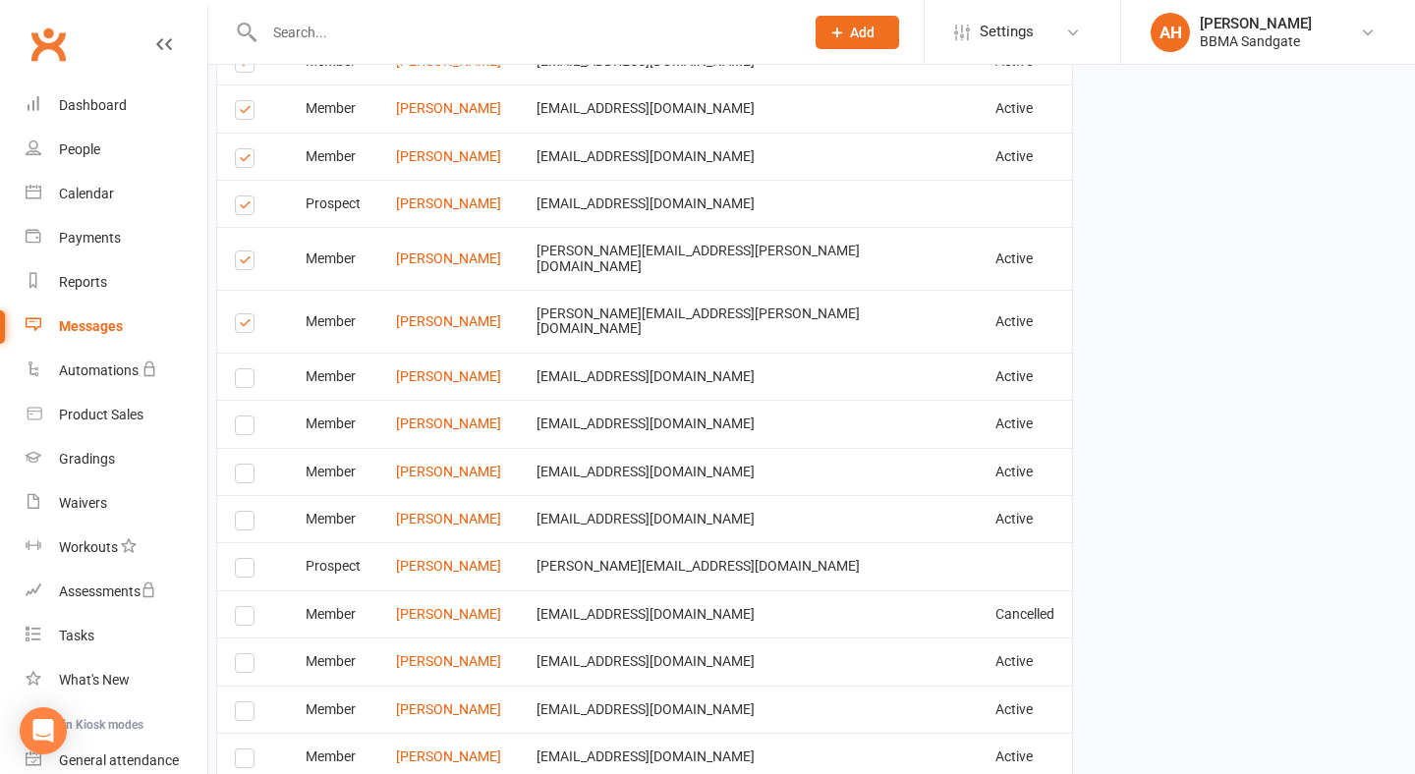
click at [245, 326] on label at bounding box center [248, 326] width 27 height 0
click at [245, 314] on input "checkbox" at bounding box center [241, 314] width 13 height 0
click at [245, 263] on label at bounding box center [248, 263] width 27 height 0
click at [245, 251] on input "checkbox" at bounding box center [241, 251] width 13 height 0
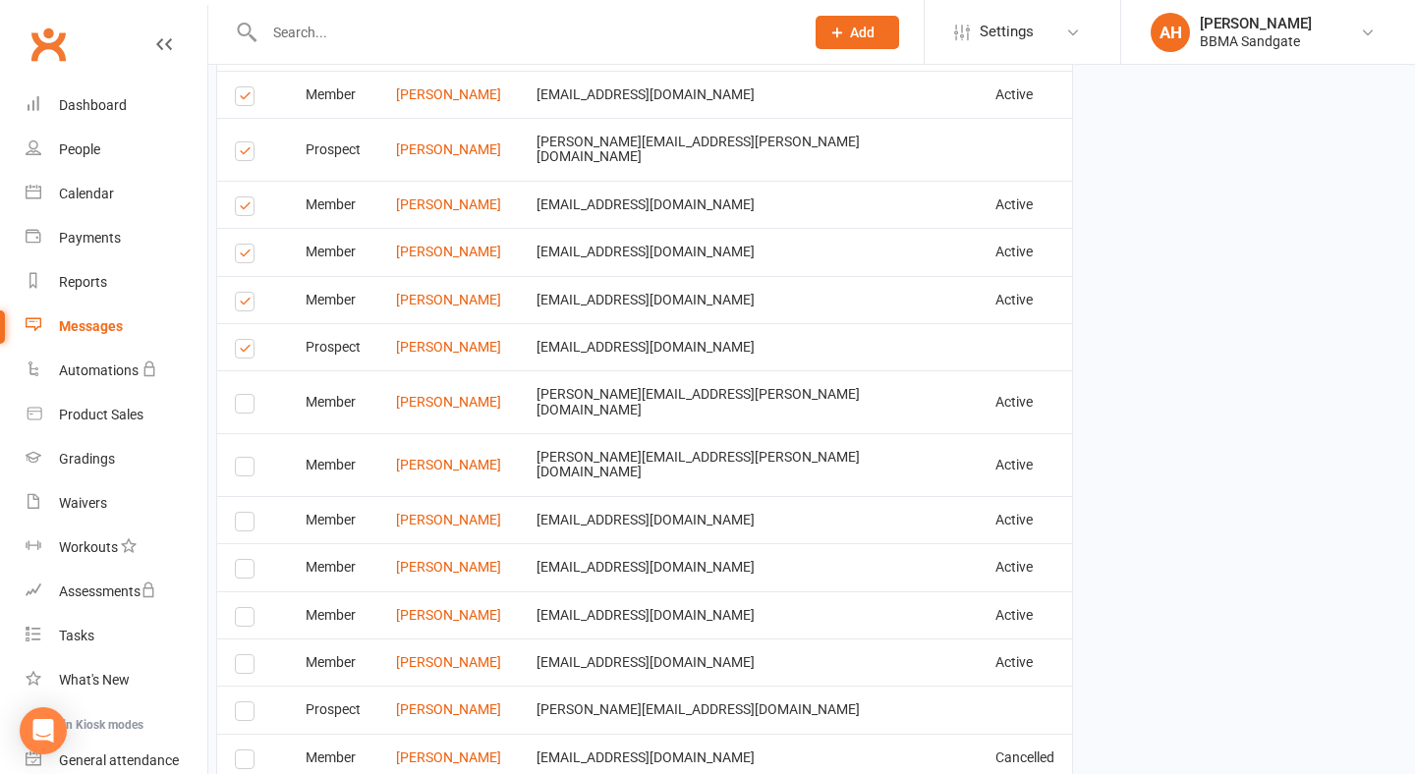
scroll to position [3043, 20]
click at [244, 354] on label at bounding box center [248, 354] width 27 height 0
click at [244, 342] on input "checkbox" at bounding box center [241, 342] width 13 height 0
click at [244, 280] on td "Select this" at bounding box center [252, 301] width 71 height 47
click at [244, 306] on label at bounding box center [248, 306] width 27 height 0
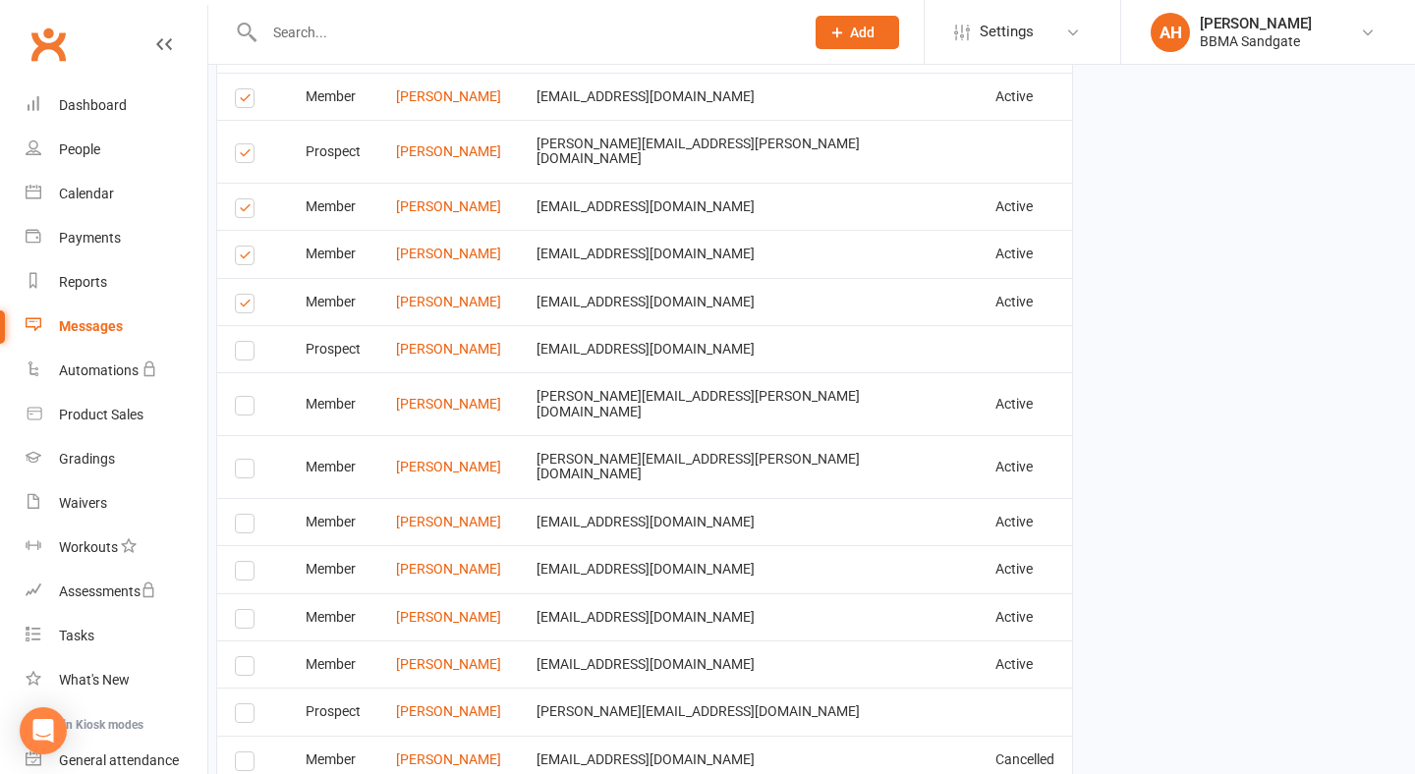
click at [244, 295] on input "checkbox" at bounding box center [241, 295] width 13 height 0
click at [244, 258] on label at bounding box center [248, 258] width 27 height 0
click at [244, 247] on input "checkbox" at bounding box center [241, 247] width 13 height 0
click at [244, 211] on label at bounding box center [248, 211] width 27 height 0
click at [244, 199] on input "checkbox" at bounding box center [241, 199] width 13 height 0
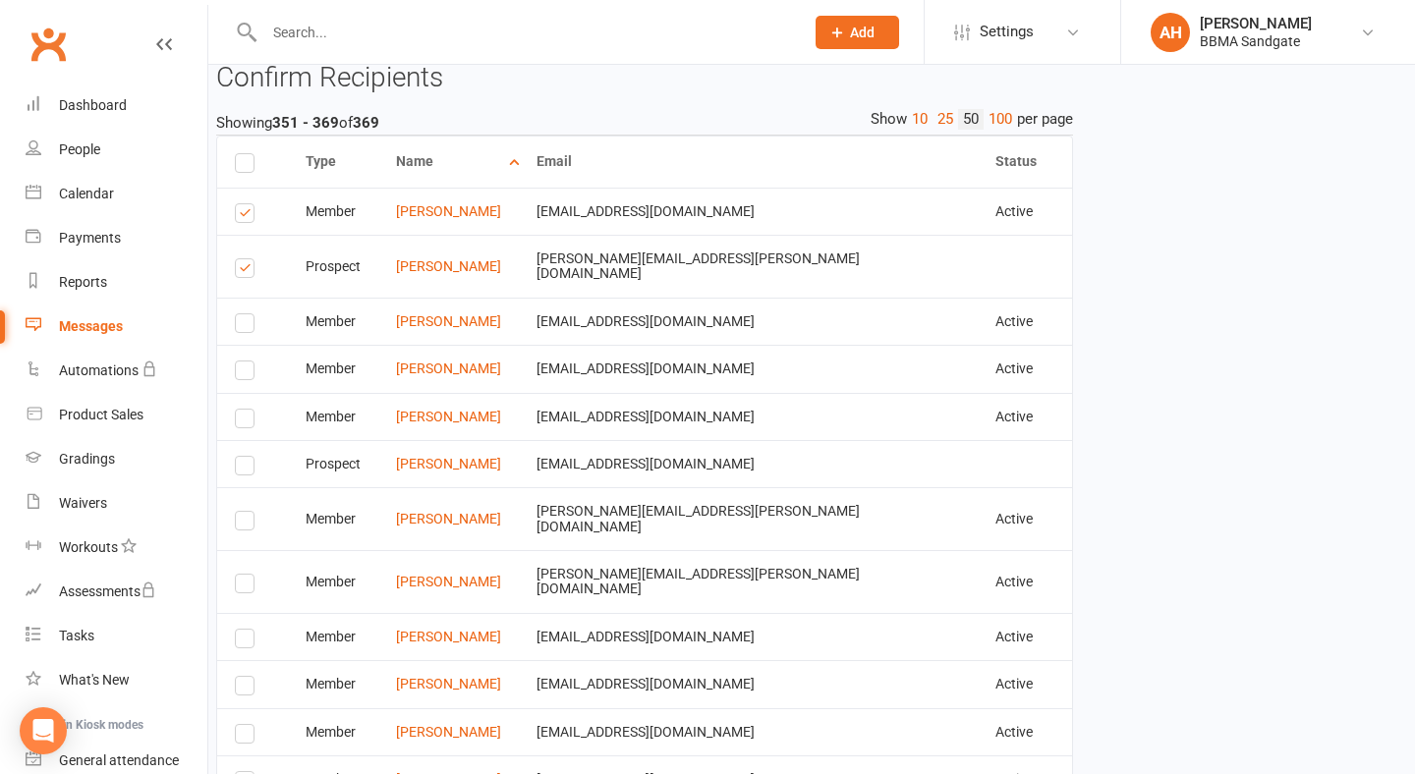
scroll to position [2915, 20]
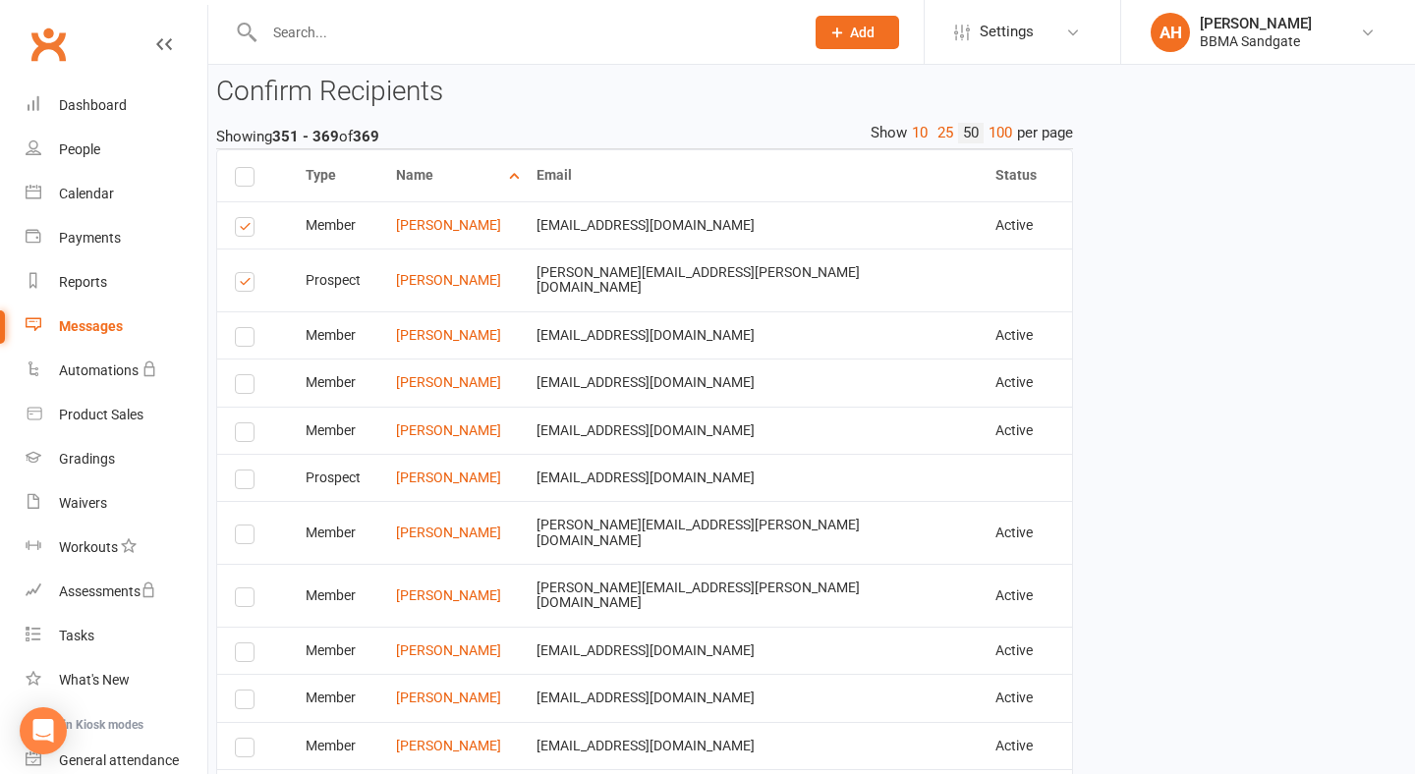
click at [246, 285] on label at bounding box center [248, 285] width 27 height 0
click at [246, 273] on input "checkbox" at bounding box center [241, 273] width 13 height 0
click at [246, 230] on label at bounding box center [248, 230] width 27 height 0
click at [246, 218] on input "checkbox" at bounding box center [241, 218] width 13 height 0
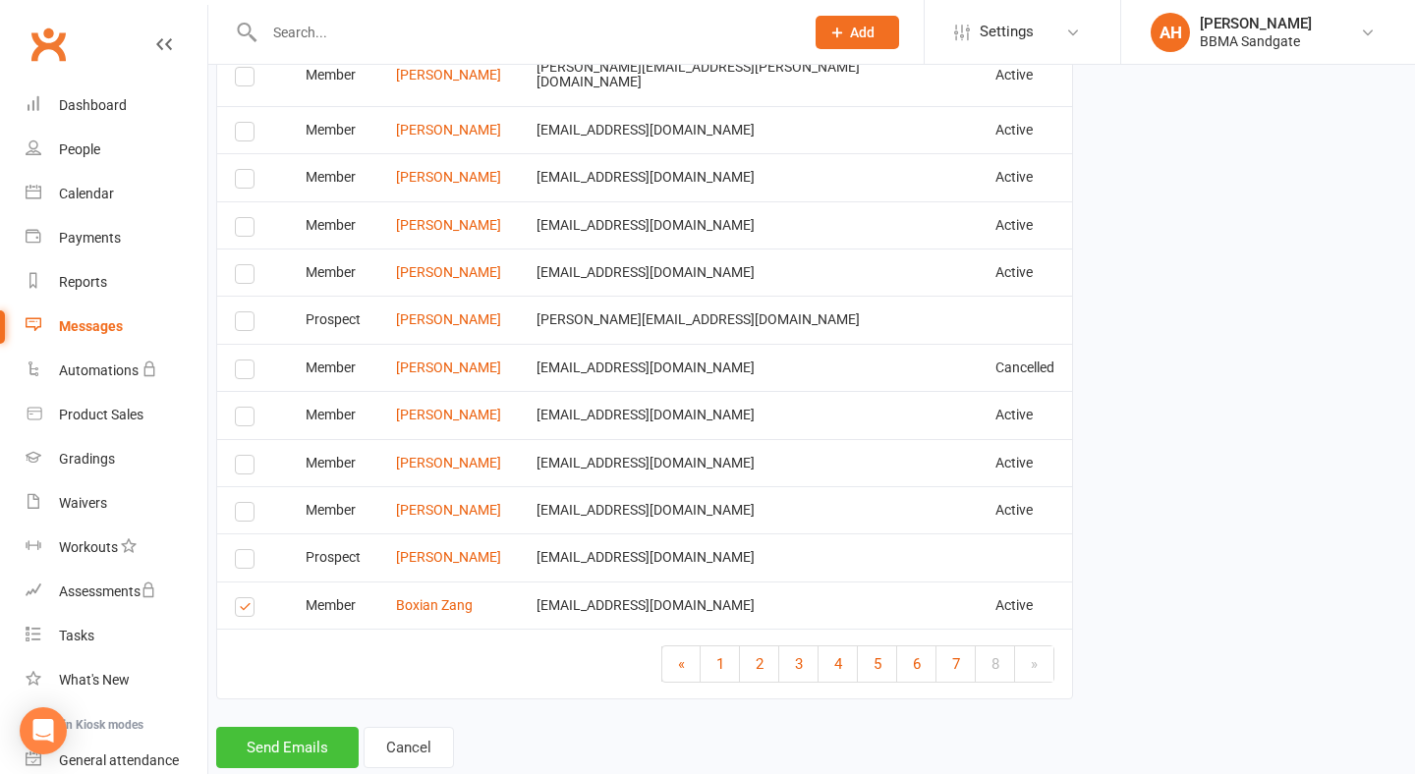
scroll to position [3434, 20]
click at [311, 728] on button "Send Emails" at bounding box center [287, 748] width 142 height 41
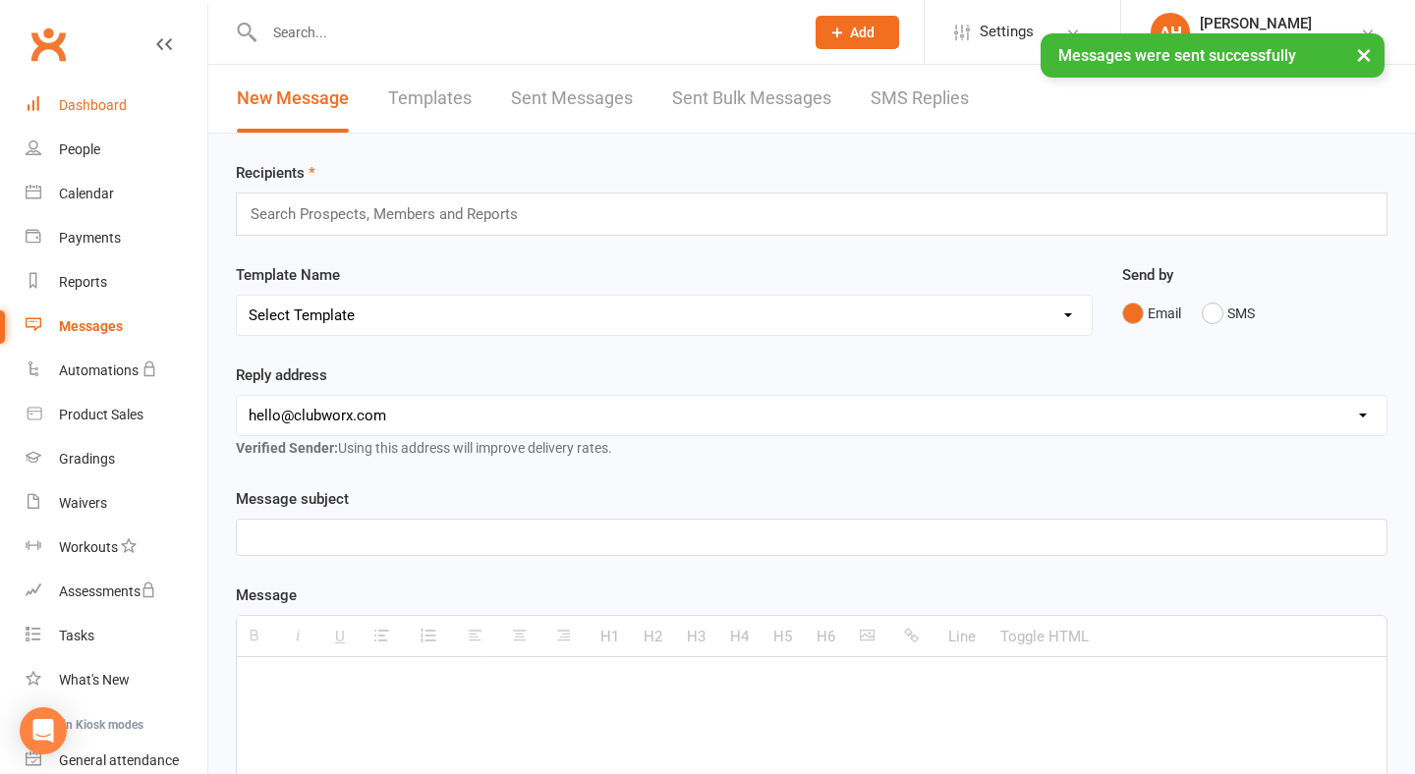
click at [150, 121] on link "Dashboard" at bounding box center [117, 105] width 182 height 44
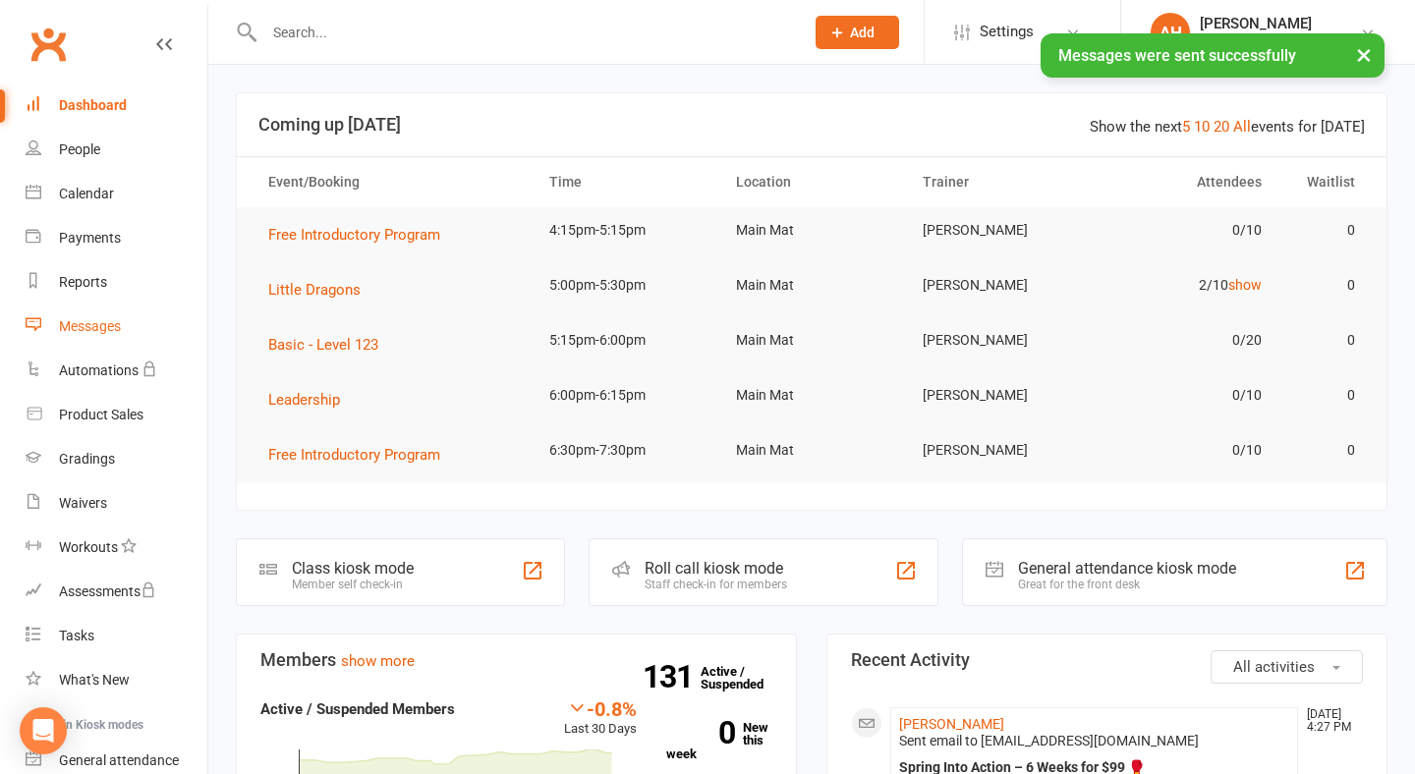
click at [141, 323] on link "Messages" at bounding box center [117, 327] width 182 height 44
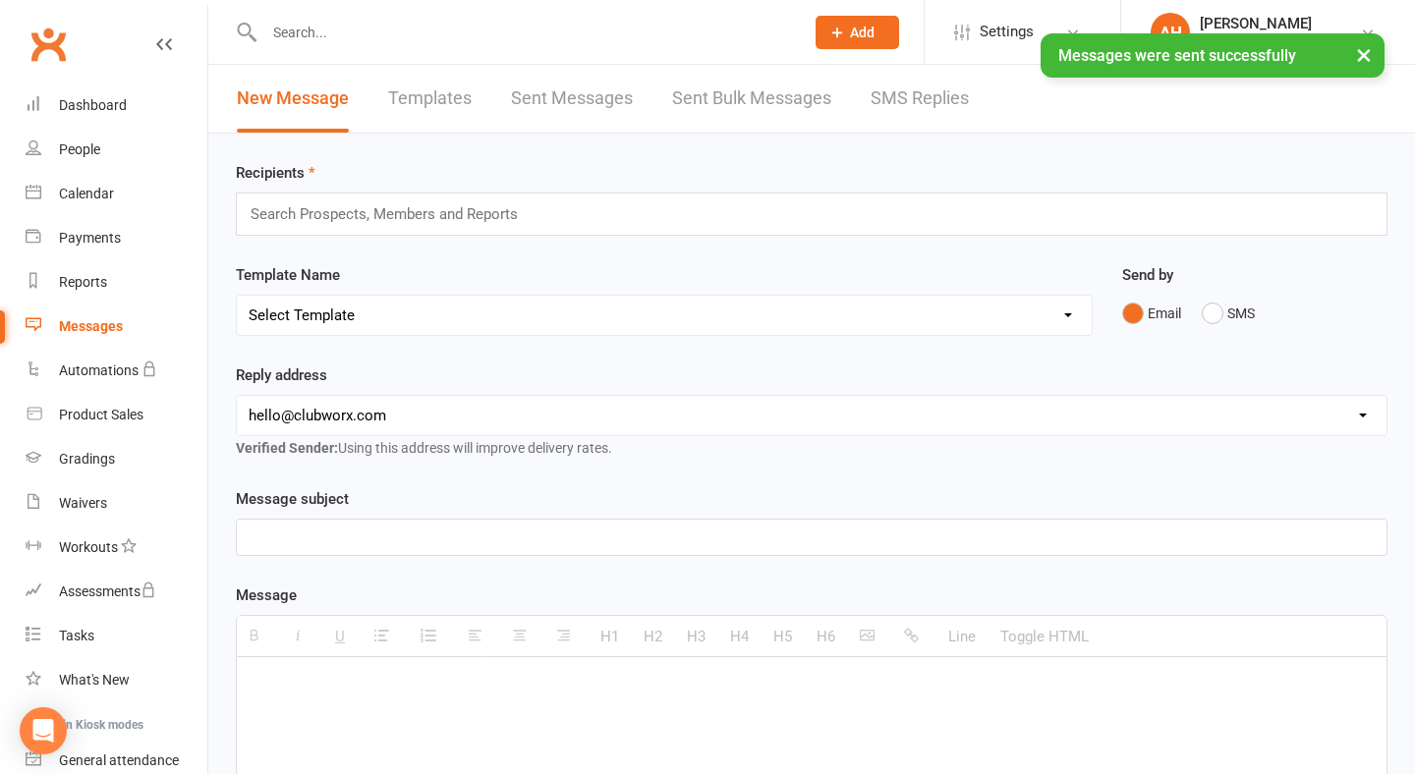
click at [894, 96] on link "SMS Replies" at bounding box center [919, 99] width 98 height 68
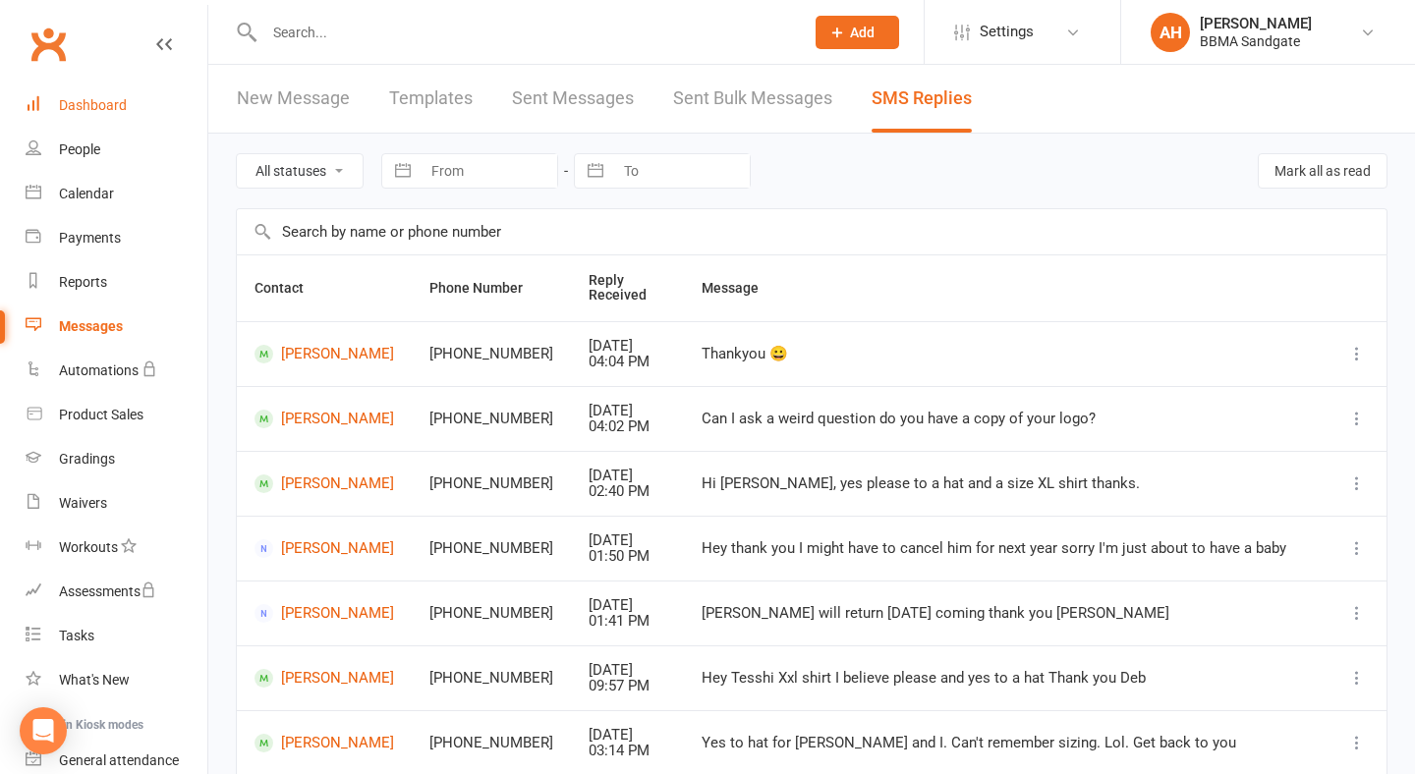
click at [148, 114] on link "Dashboard" at bounding box center [117, 105] width 182 height 44
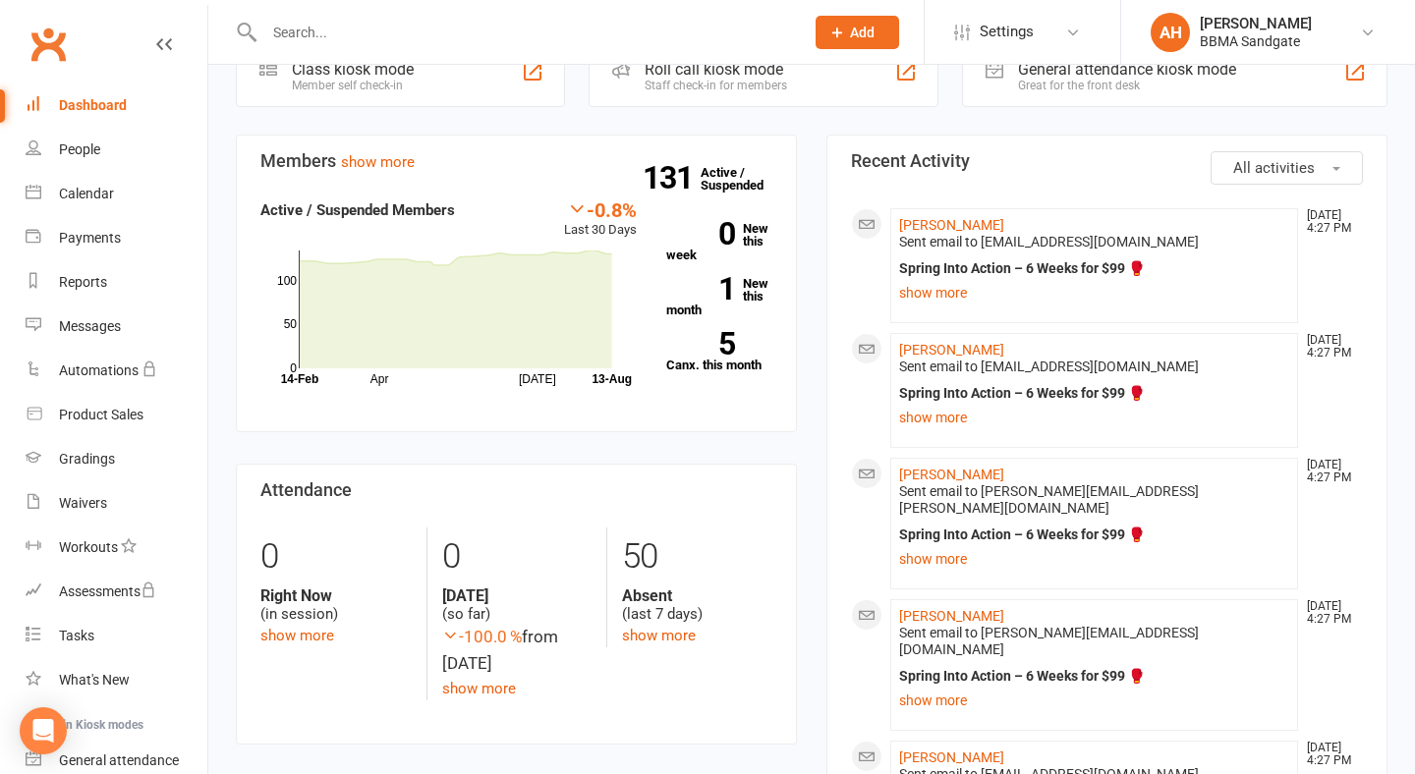
scroll to position [502, 0]
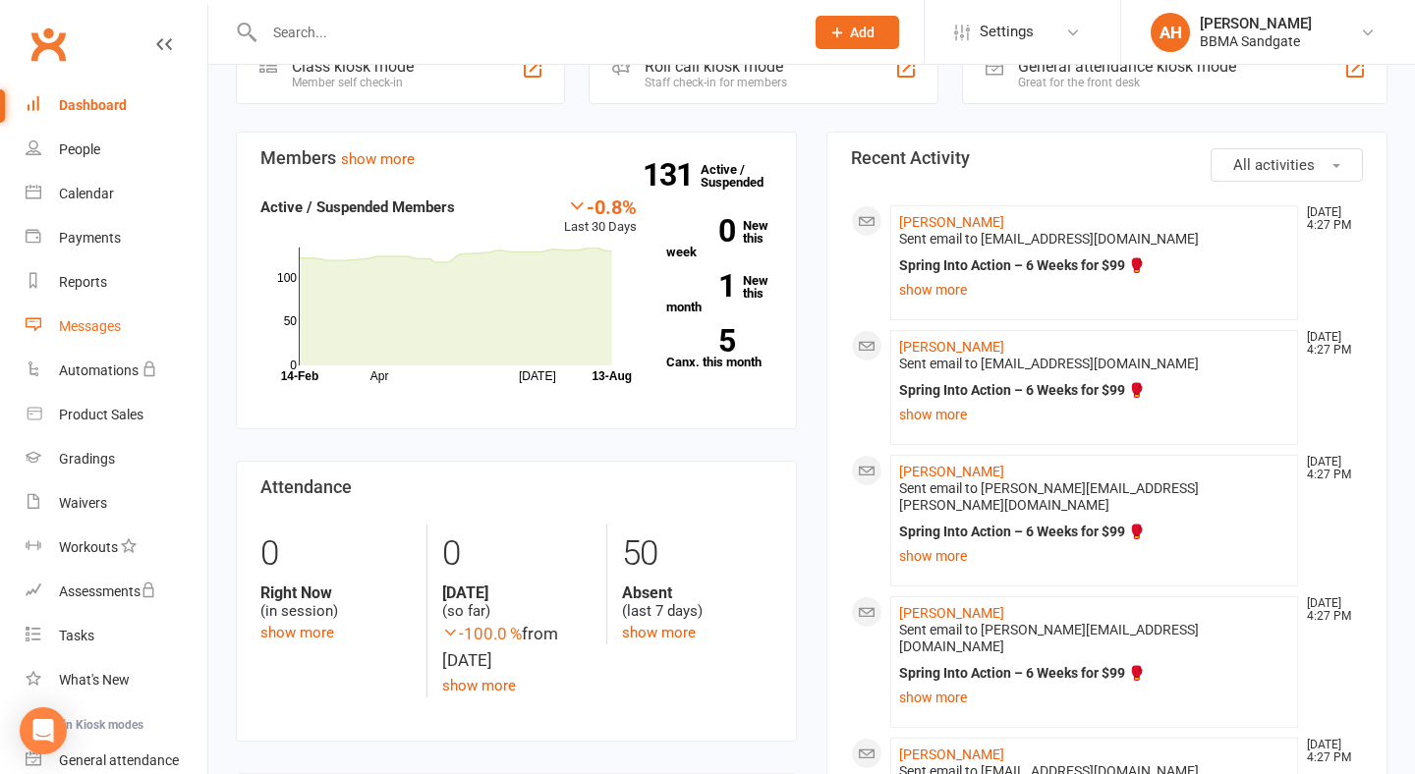
click at [170, 328] on link "Messages" at bounding box center [117, 327] width 182 height 44
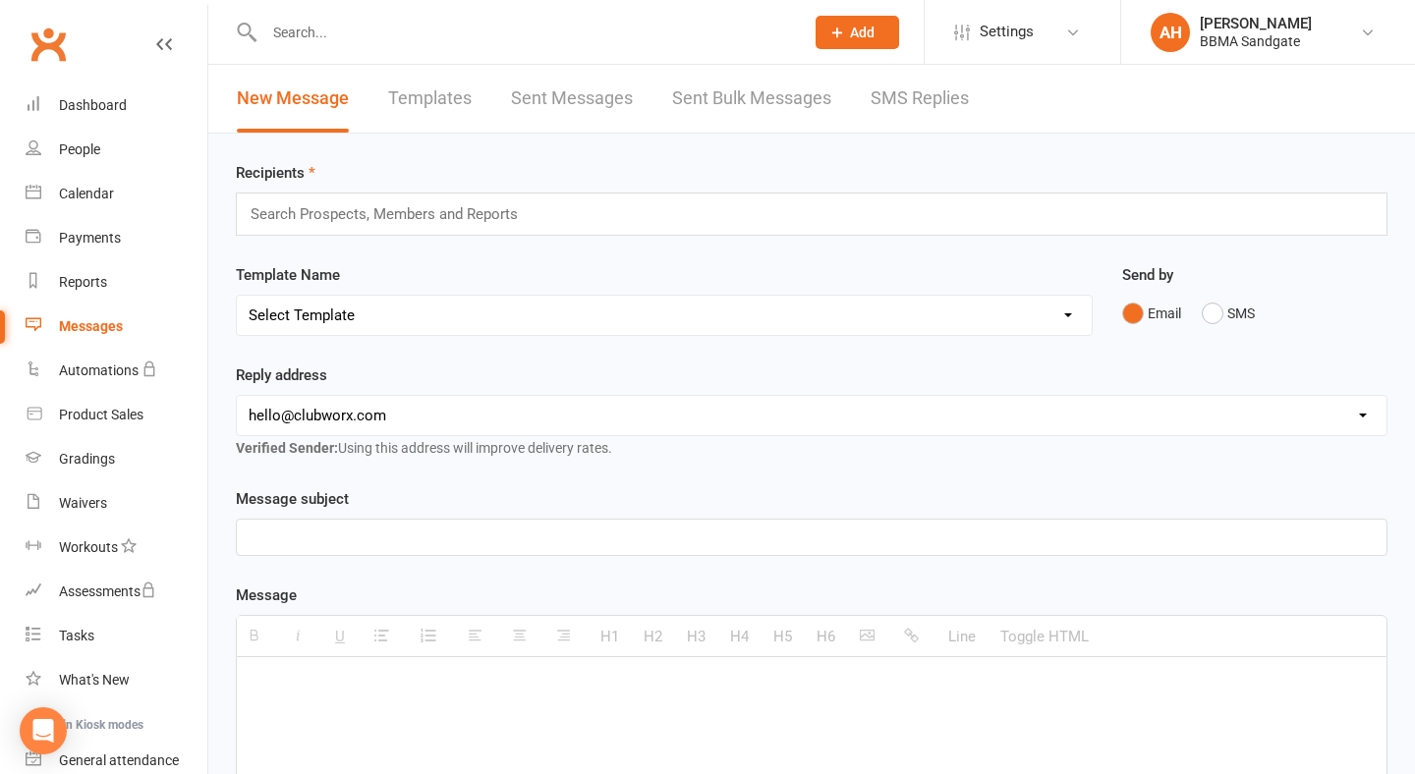
click at [883, 103] on link "SMS Replies" at bounding box center [919, 99] width 98 height 68
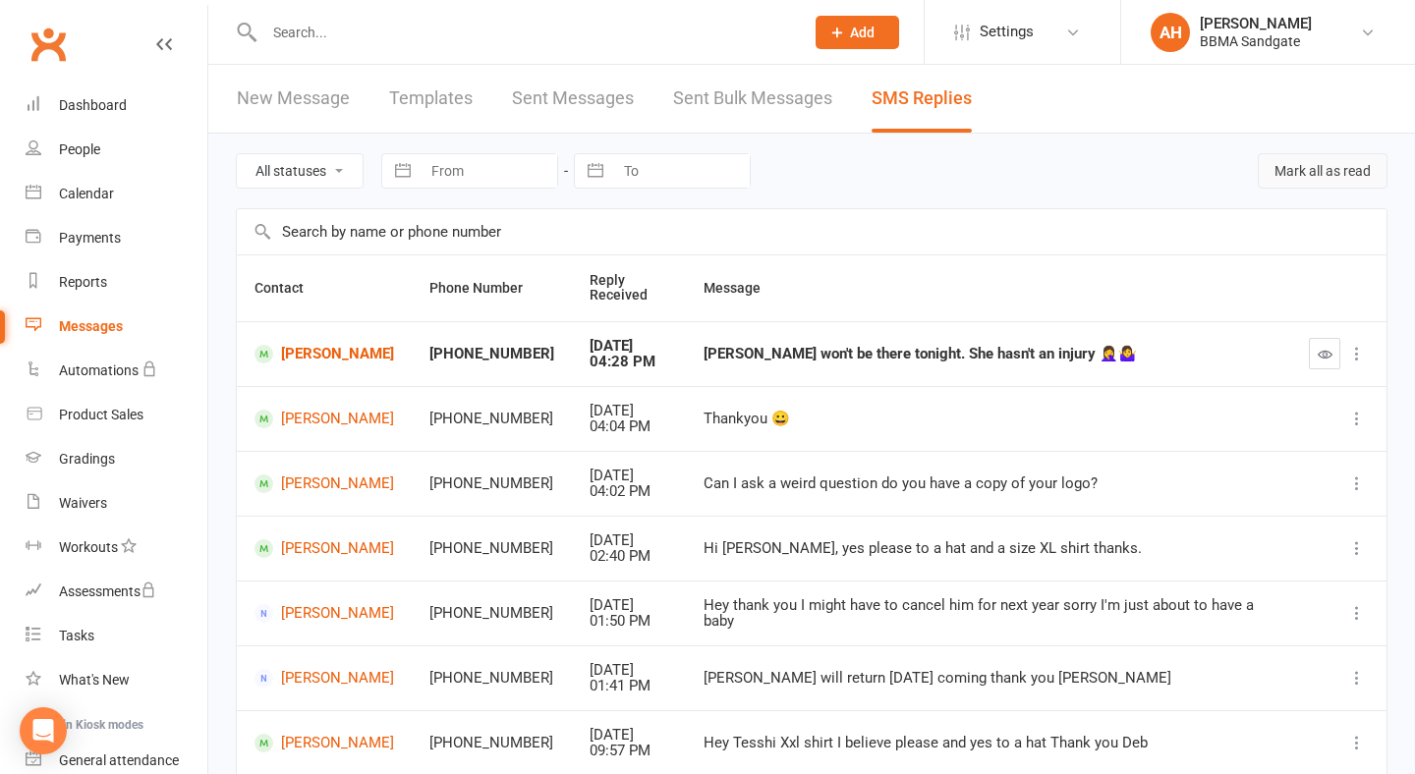
click at [1319, 183] on button "Mark all as read" at bounding box center [1322, 170] width 130 height 35
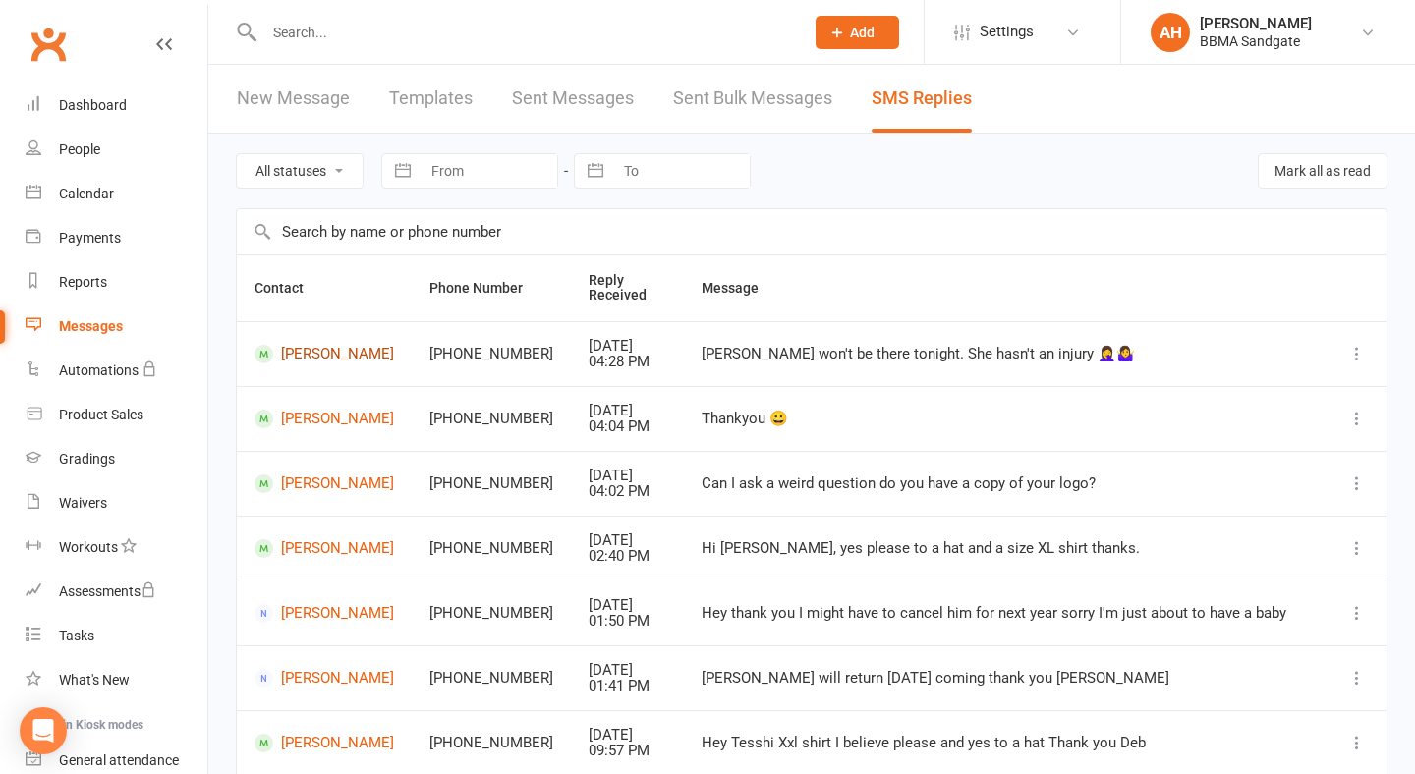
click at [321, 363] on link "[PERSON_NAME]" at bounding box center [323, 354] width 139 height 19
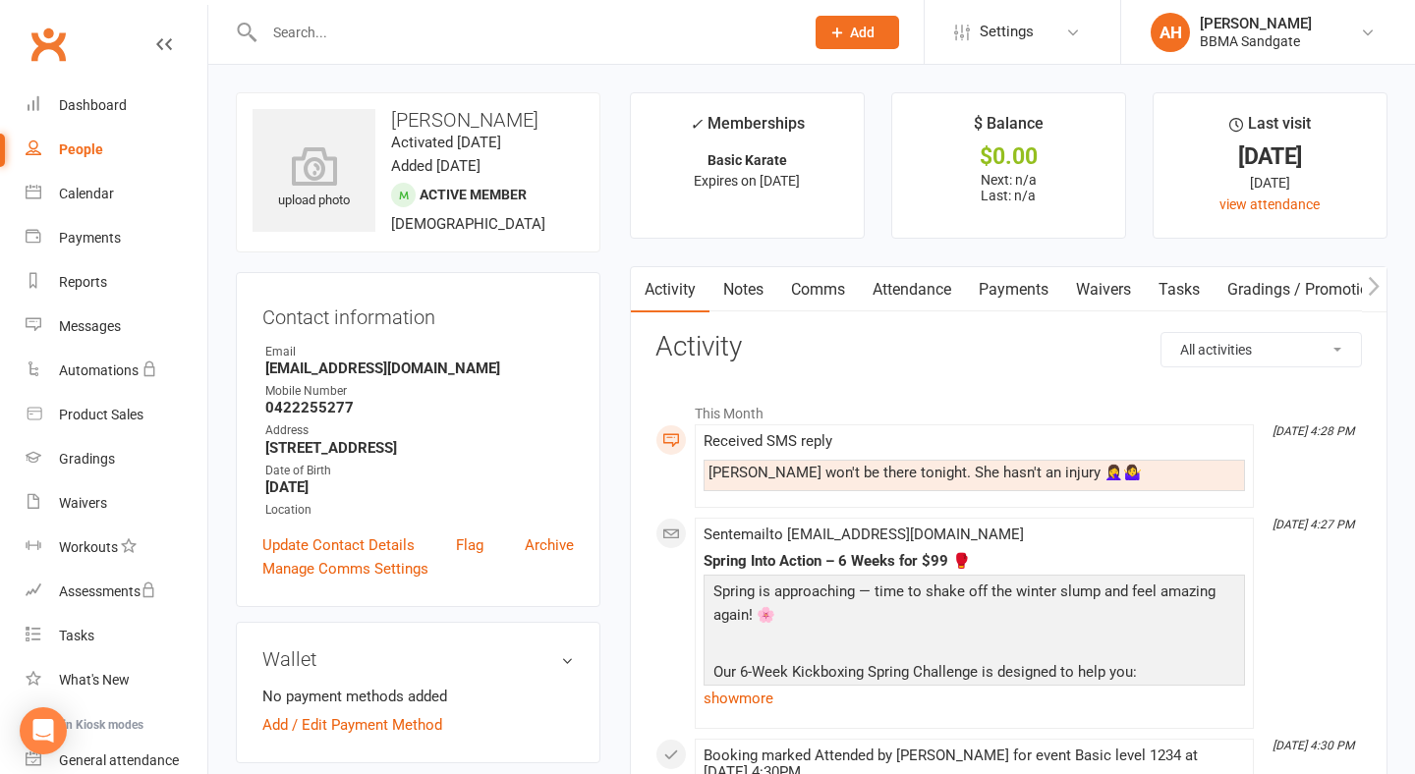
click at [819, 296] on link "Comms" at bounding box center [818, 289] width 82 height 45
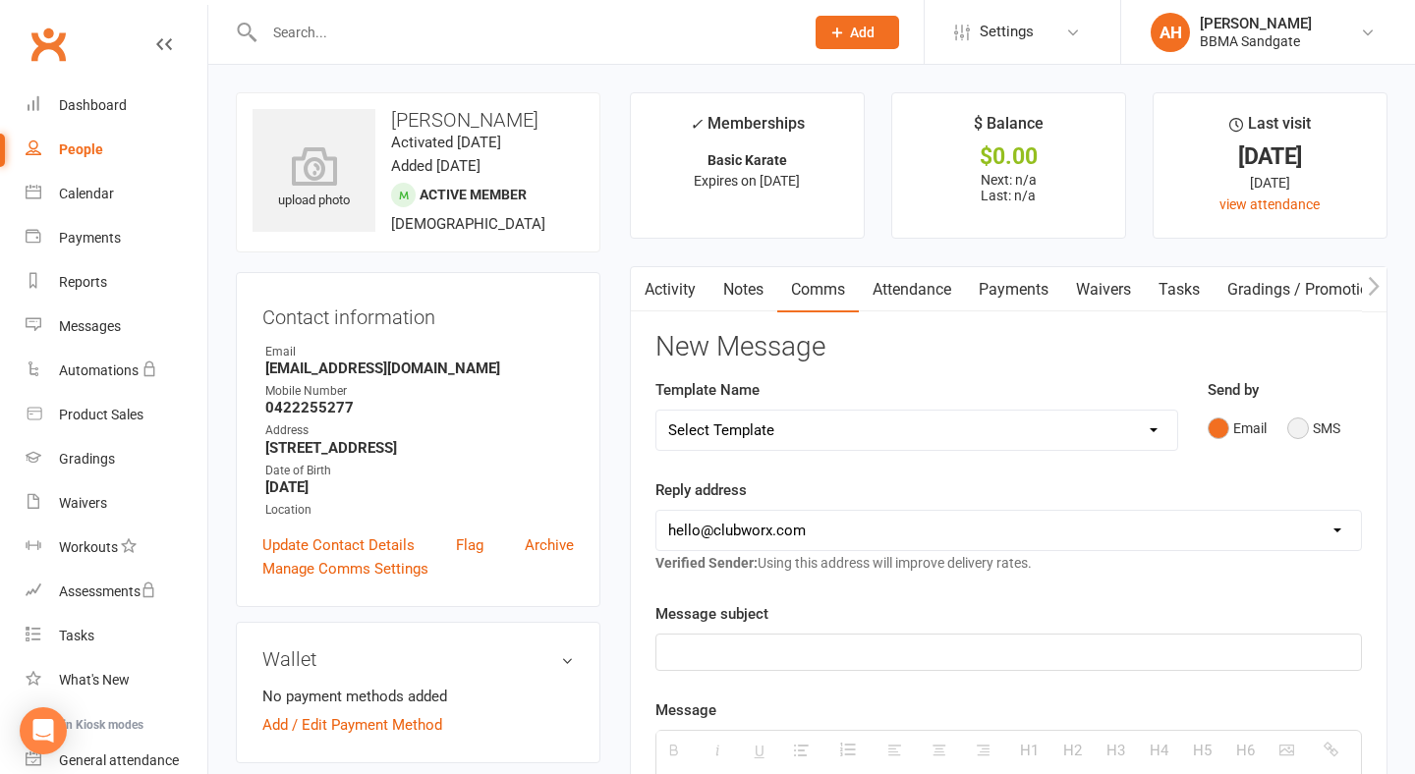
click at [1302, 431] on button "SMS" at bounding box center [1313, 428] width 53 height 37
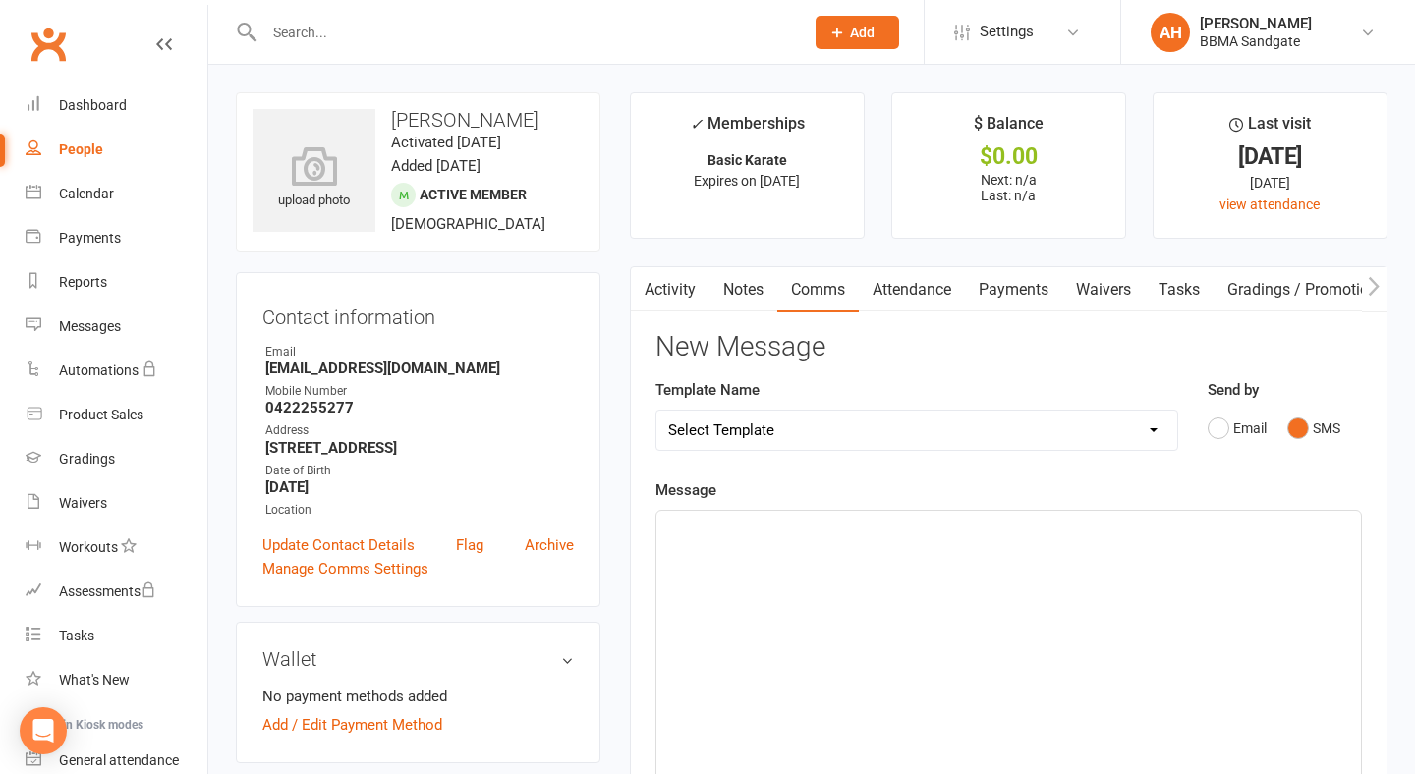
click at [1088, 614] on div at bounding box center [1008, 658] width 704 height 295
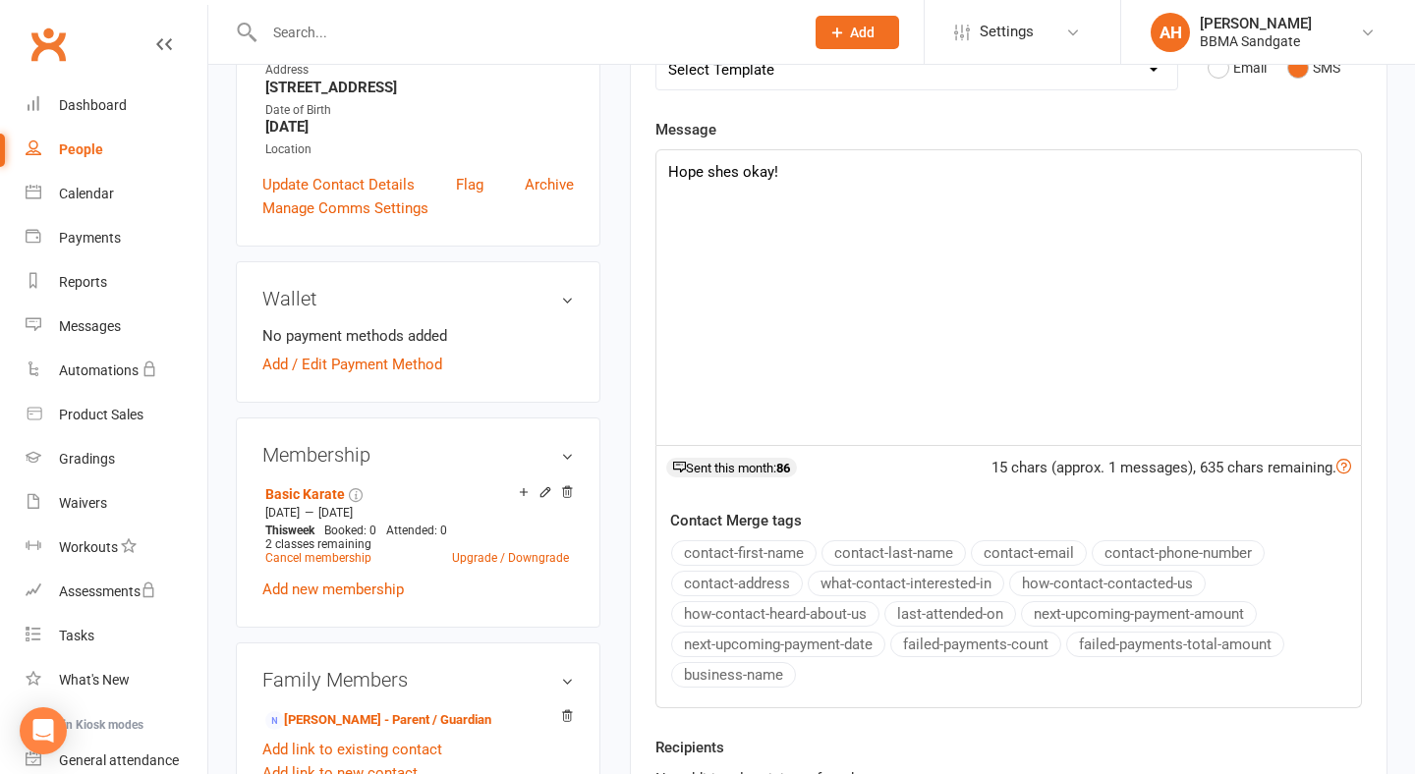
scroll to position [440, 0]
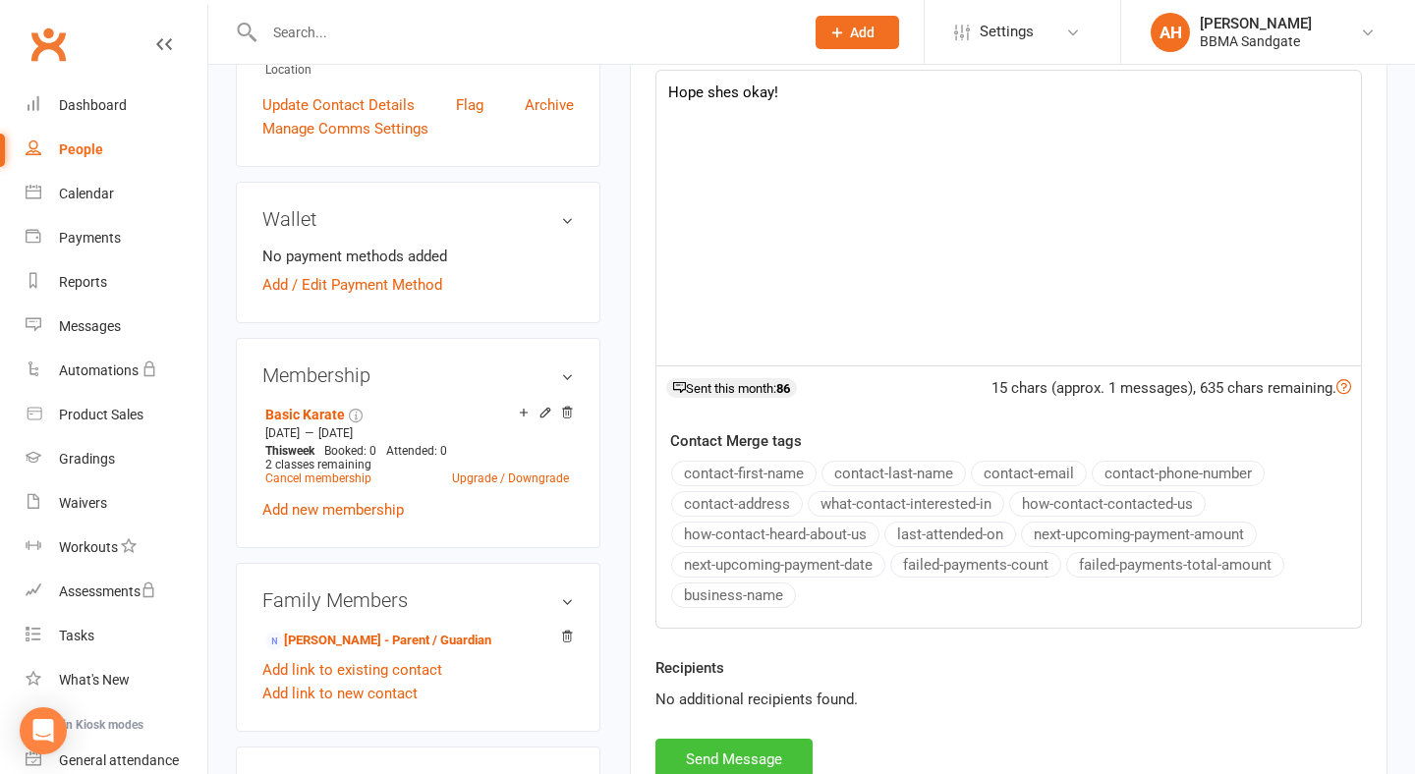
click at [762, 760] on button "Send Message" at bounding box center [733, 759] width 157 height 41
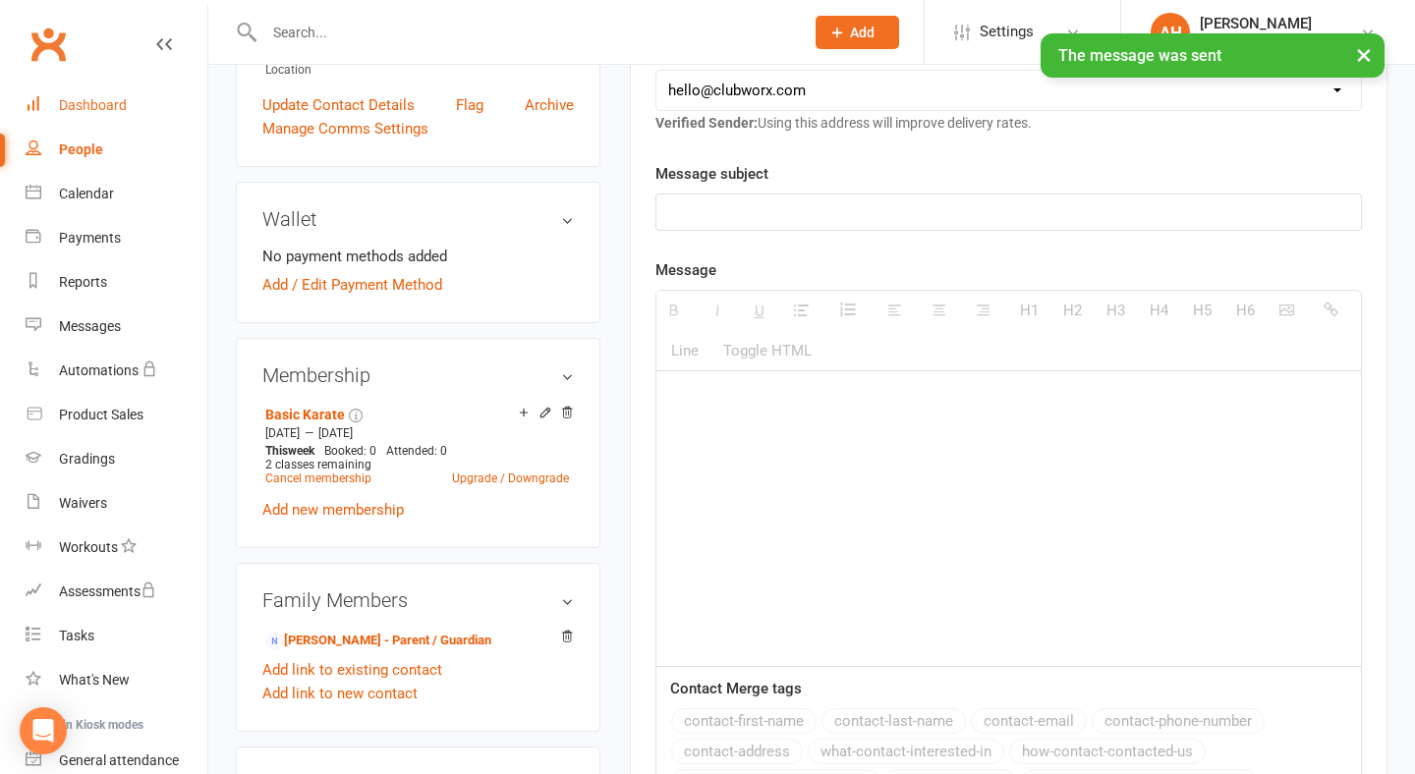
click at [139, 108] on link "Dashboard" at bounding box center [117, 105] width 182 height 44
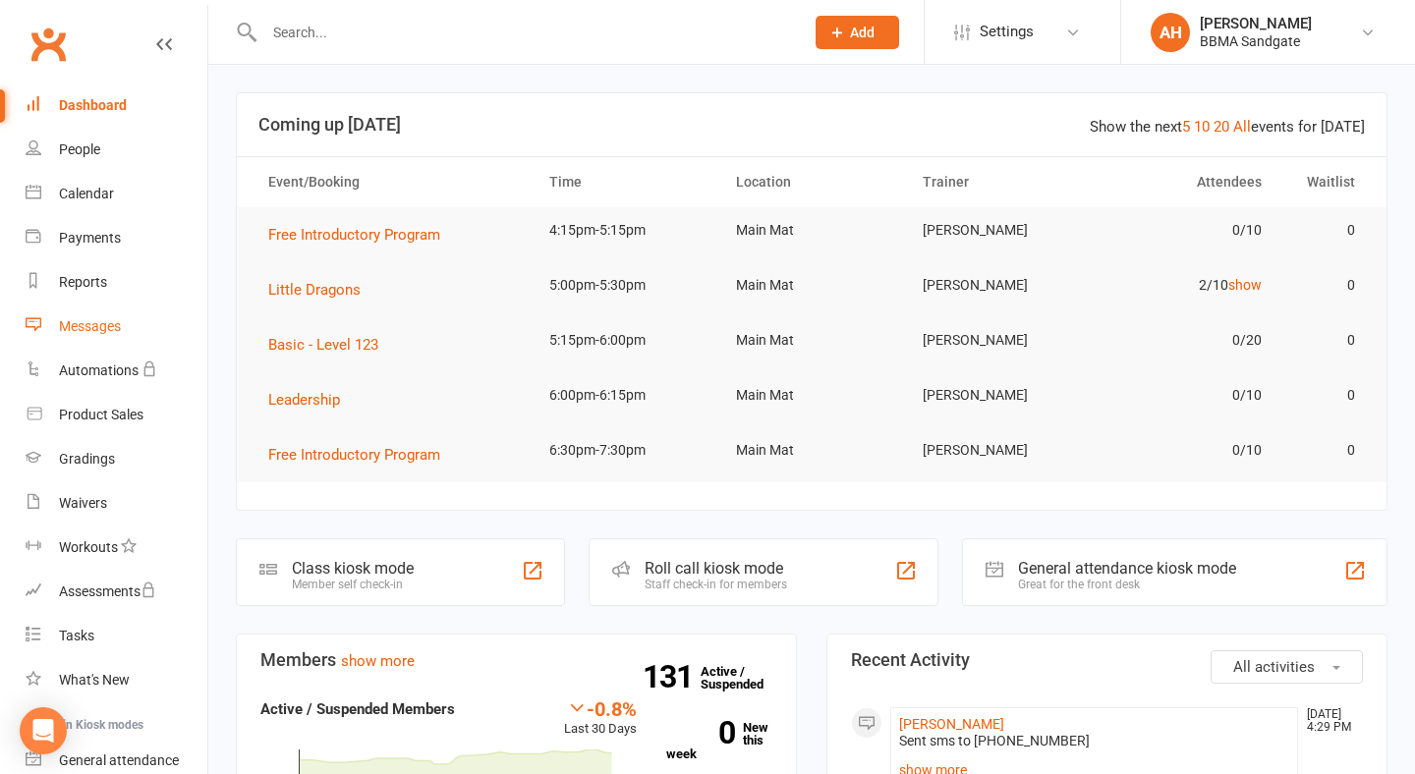
click at [132, 331] on link "Messages" at bounding box center [117, 327] width 182 height 44
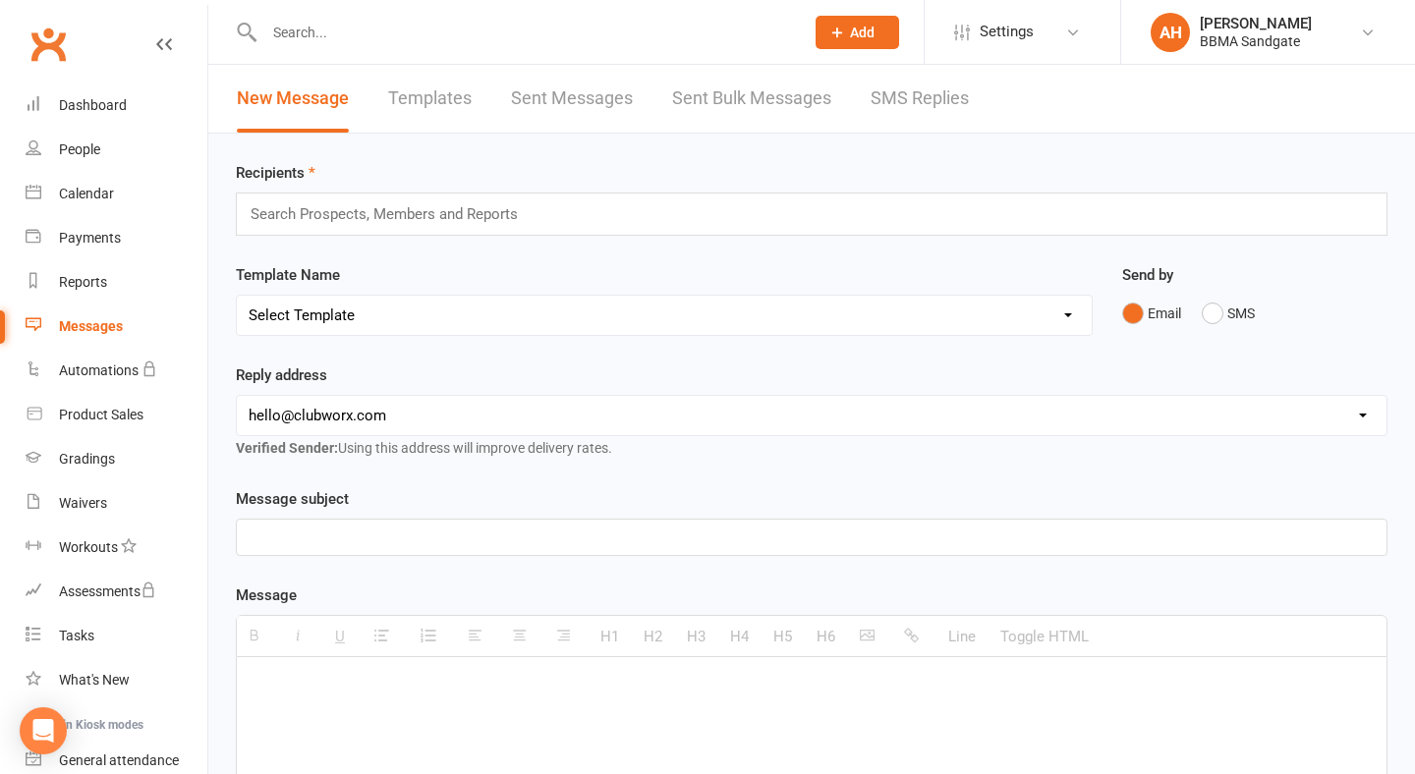
click at [908, 97] on link "SMS Replies" at bounding box center [919, 99] width 98 height 68
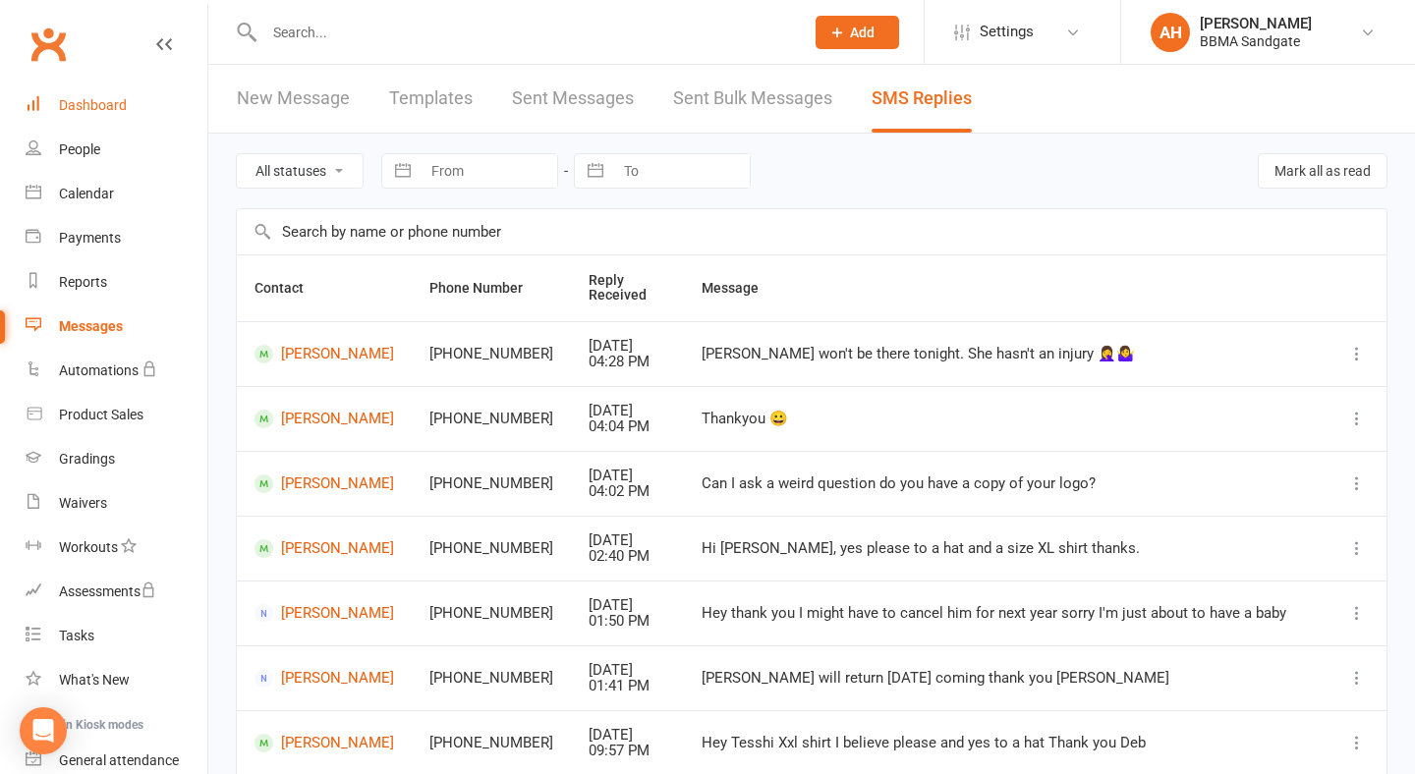
click at [143, 107] on link "Dashboard" at bounding box center [117, 105] width 182 height 44
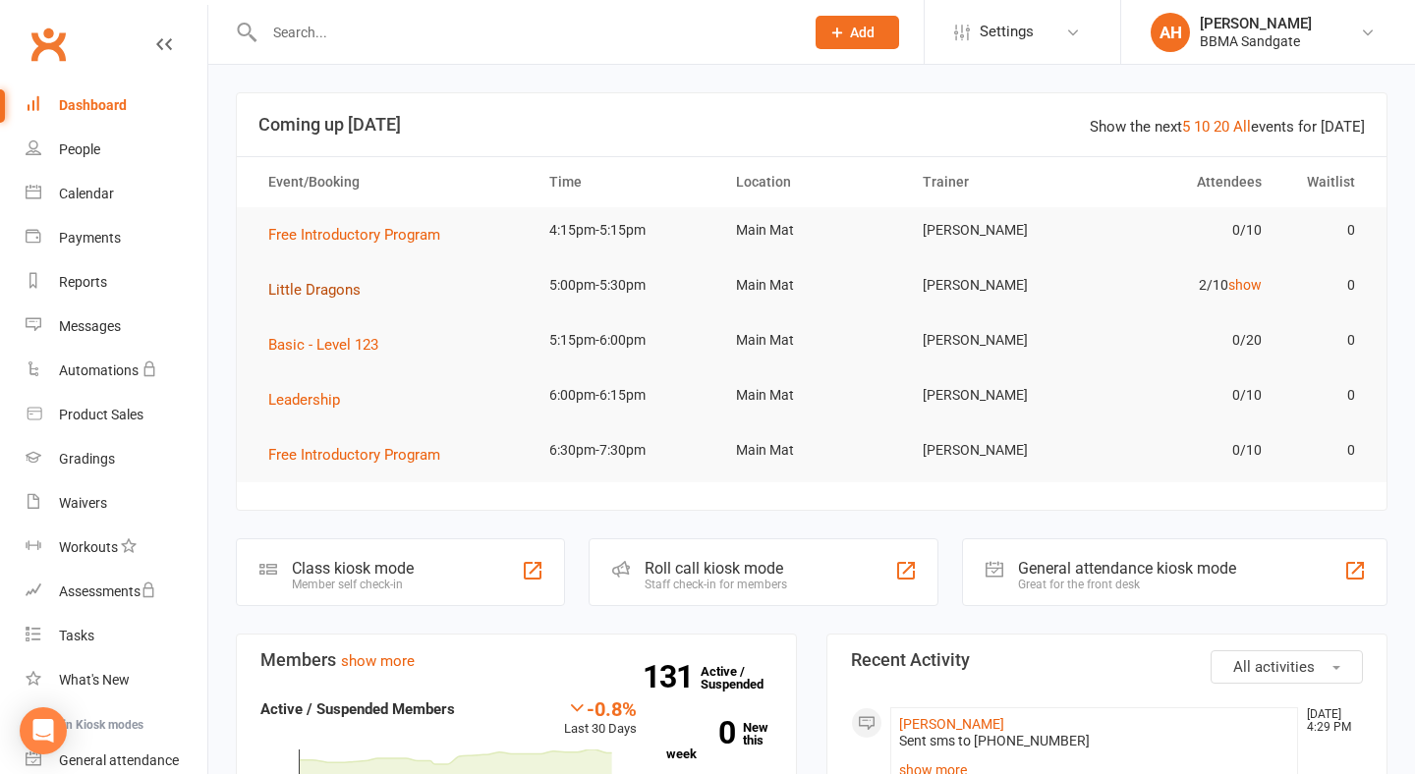
click at [306, 302] on button "Little Dragons" at bounding box center [321, 290] width 106 height 24
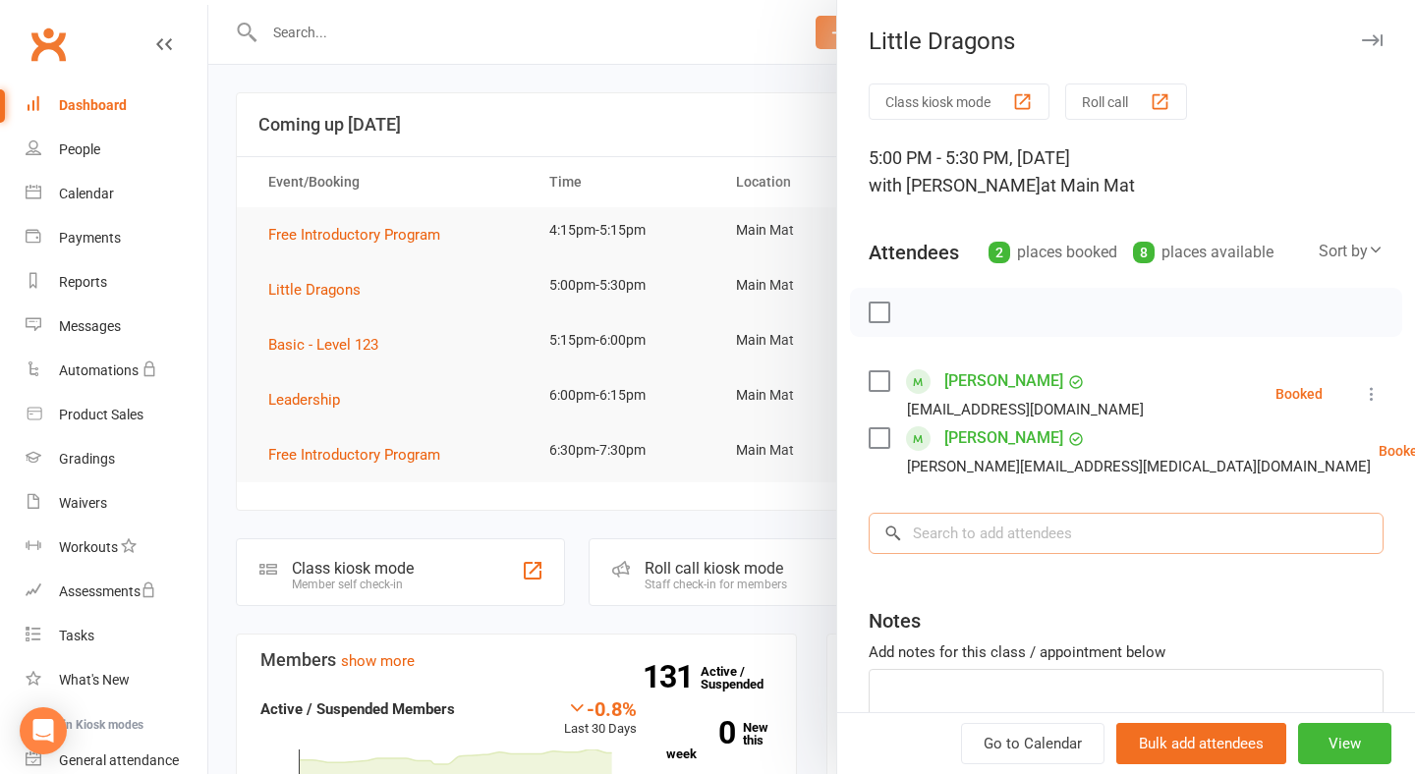
click at [1019, 527] on input "search" at bounding box center [1125, 533] width 515 height 41
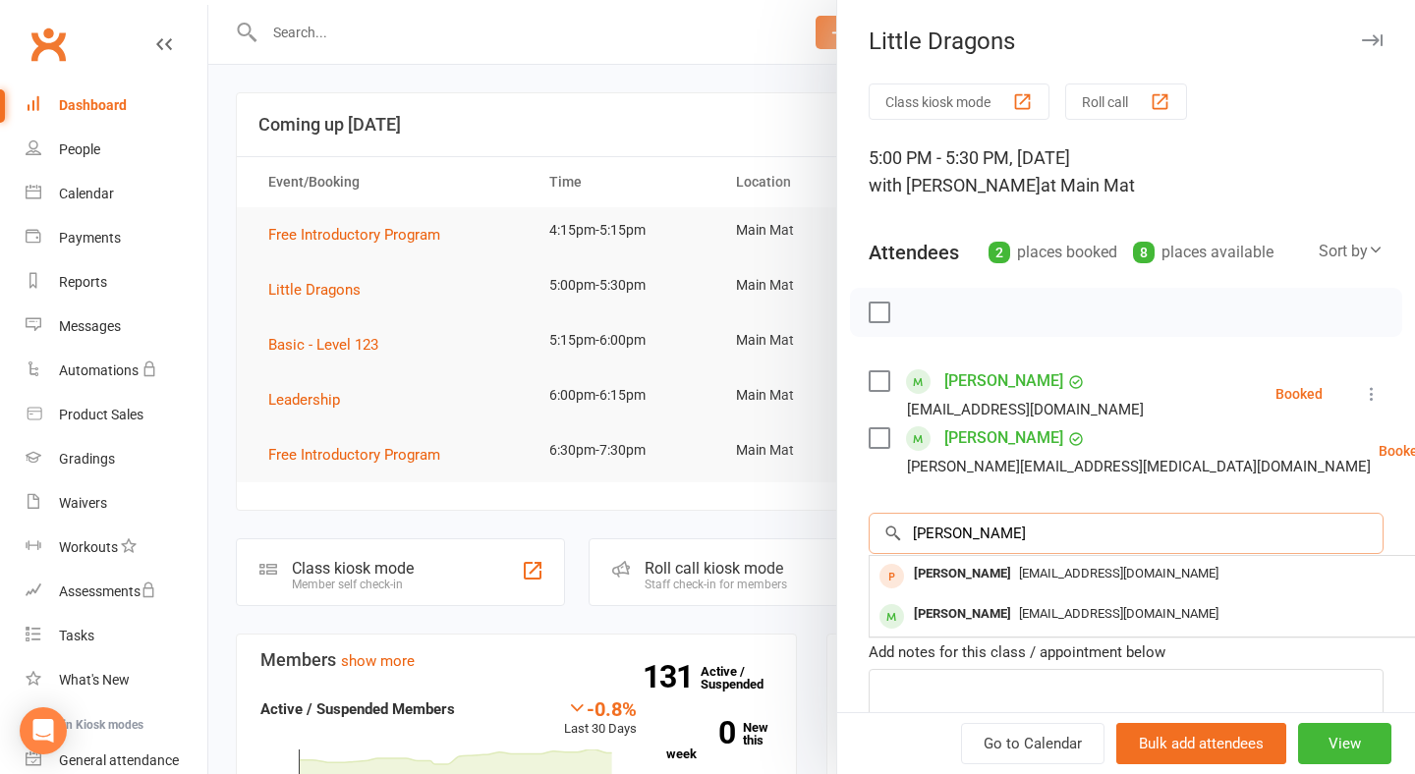
type input "[PERSON_NAME]"
drag, startPoint x: 1019, startPoint y: 527, endPoint x: 988, endPoint y: 629, distance: 106.6
click at [988, 629] on div "[PERSON_NAME]" at bounding box center [962, 614] width 113 height 28
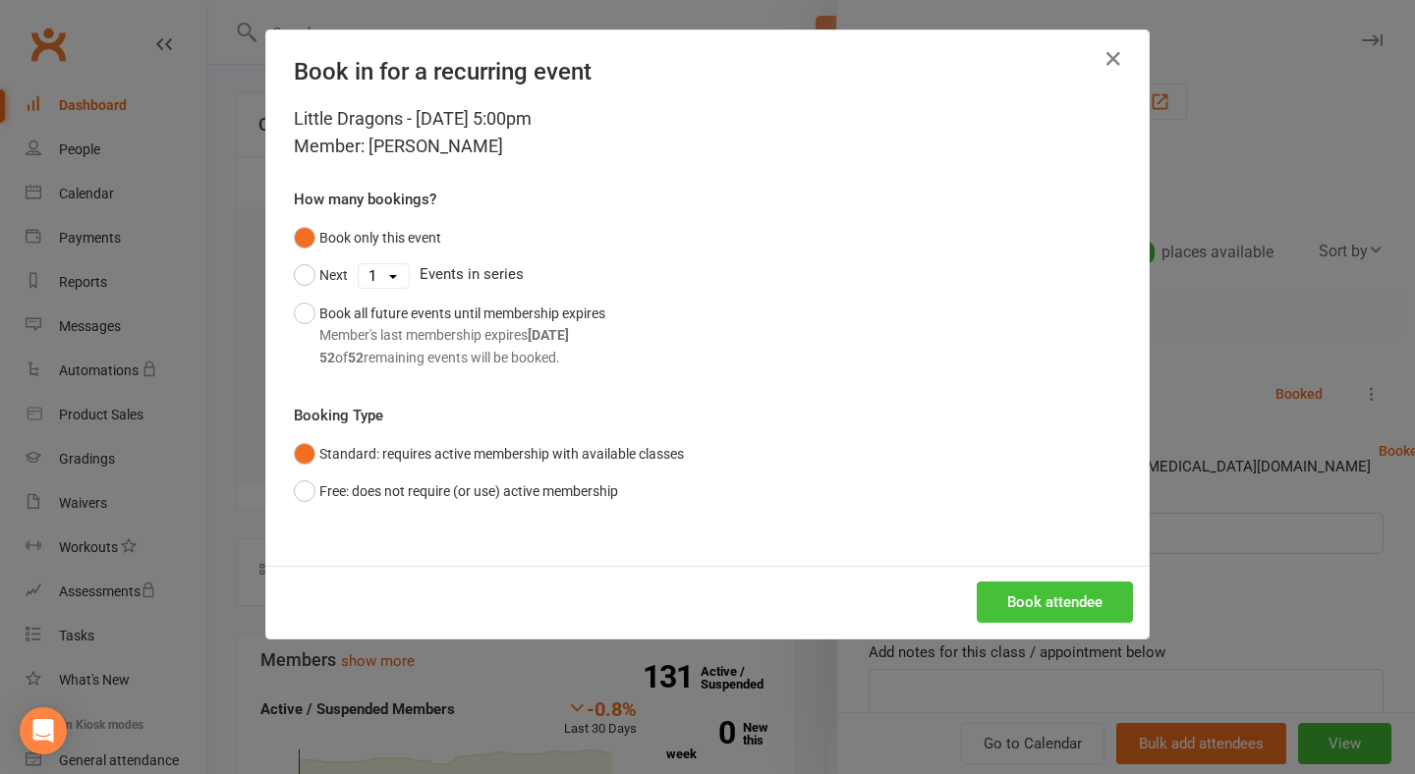
click at [1023, 605] on button "Book attendee" at bounding box center [1054, 602] width 156 height 41
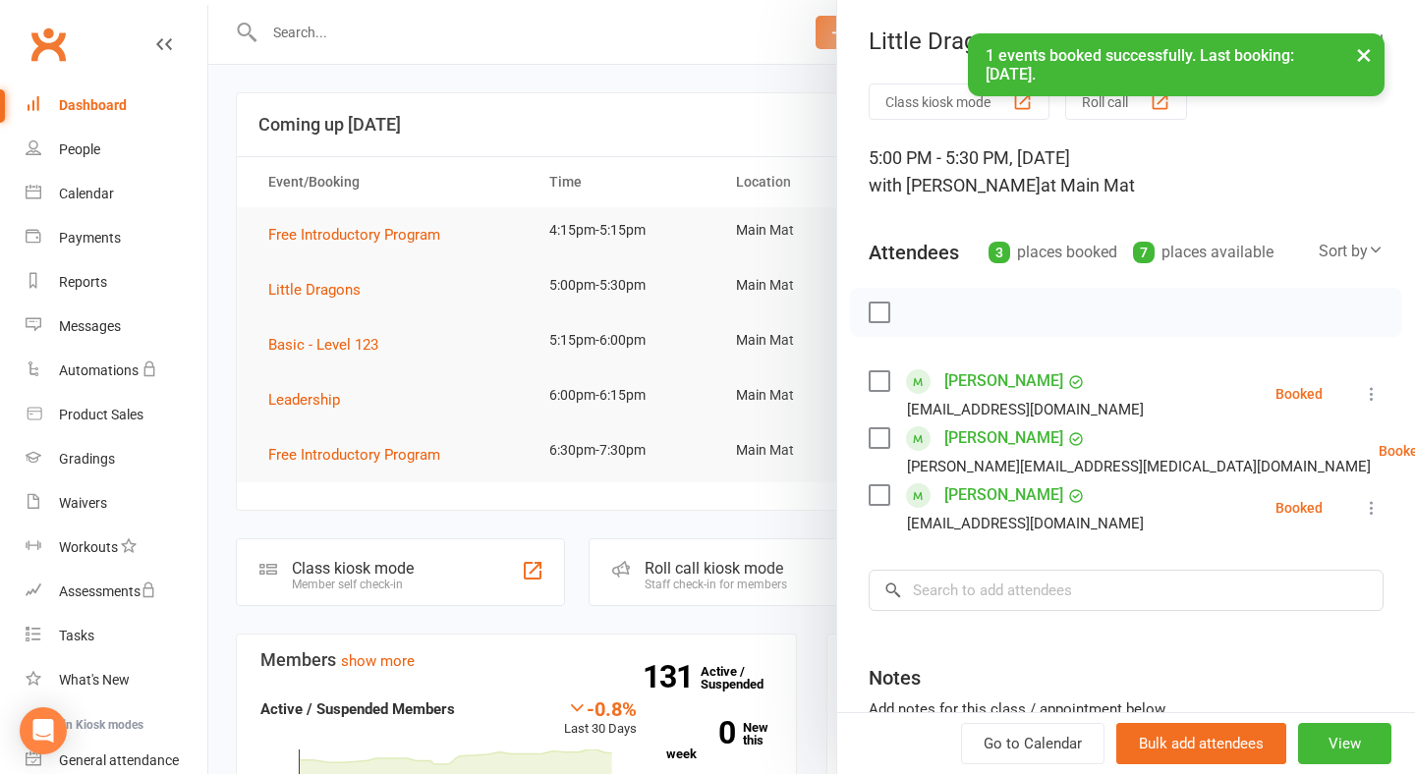
click at [1371, 511] on icon at bounding box center [1372, 508] width 20 height 20
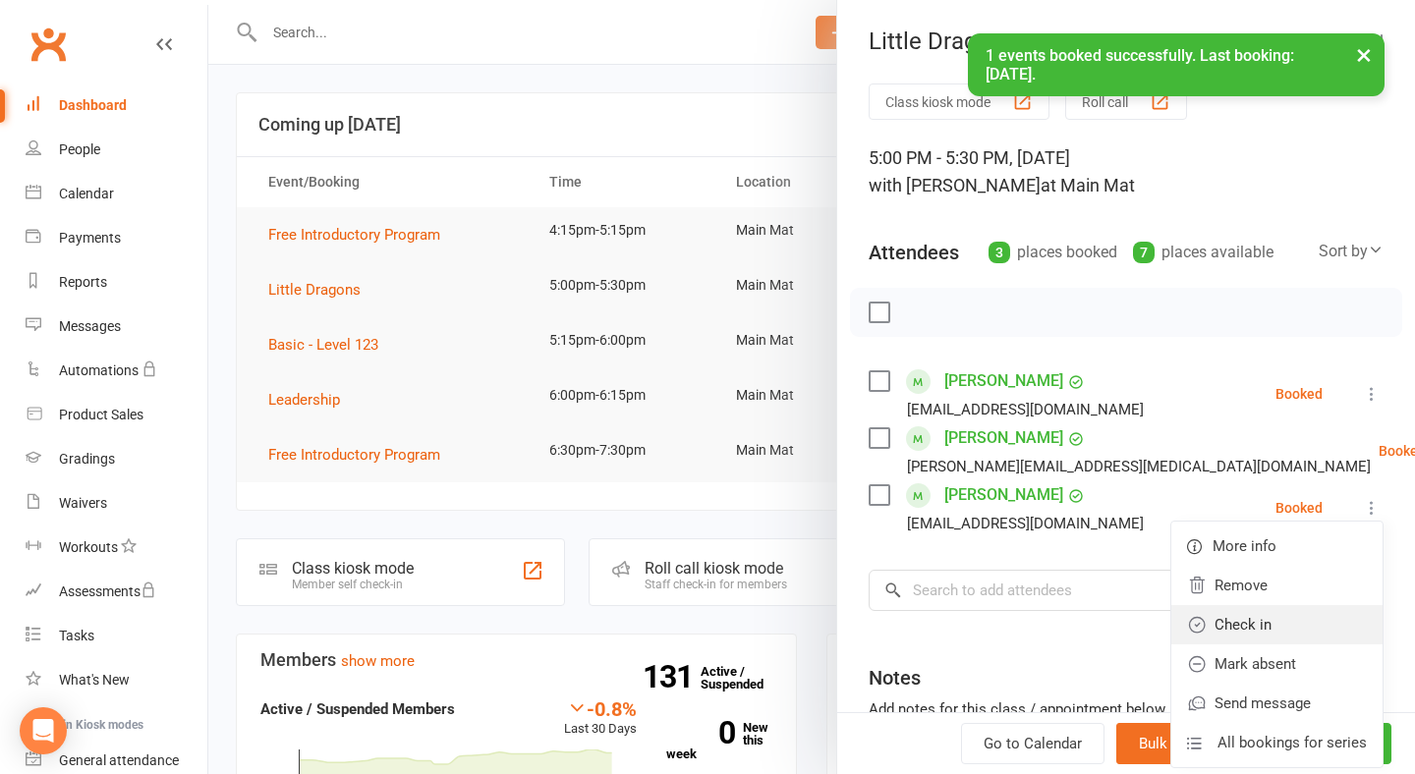
click at [1296, 639] on link "Check in" at bounding box center [1276, 624] width 211 height 39
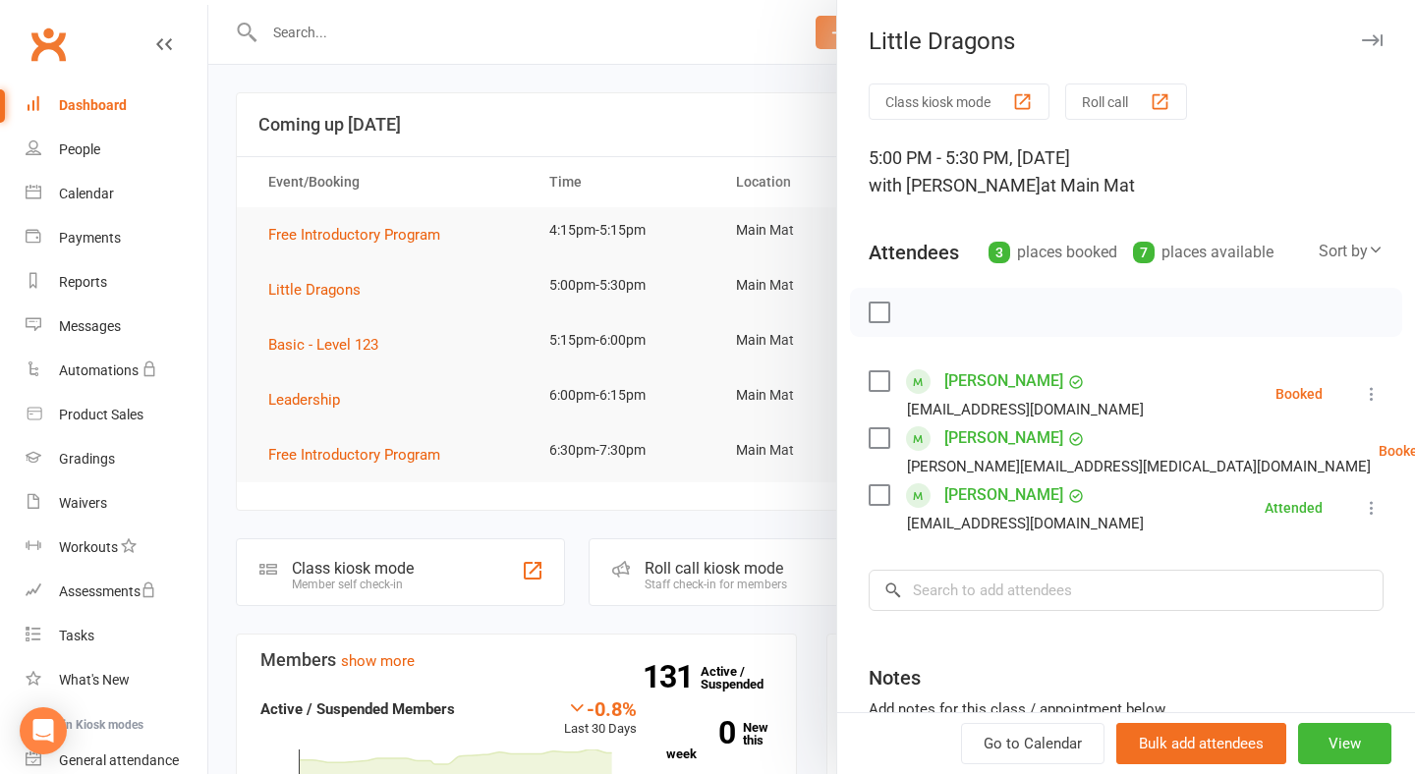
click at [648, 97] on div at bounding box center [811, 387] width 1206 height 774
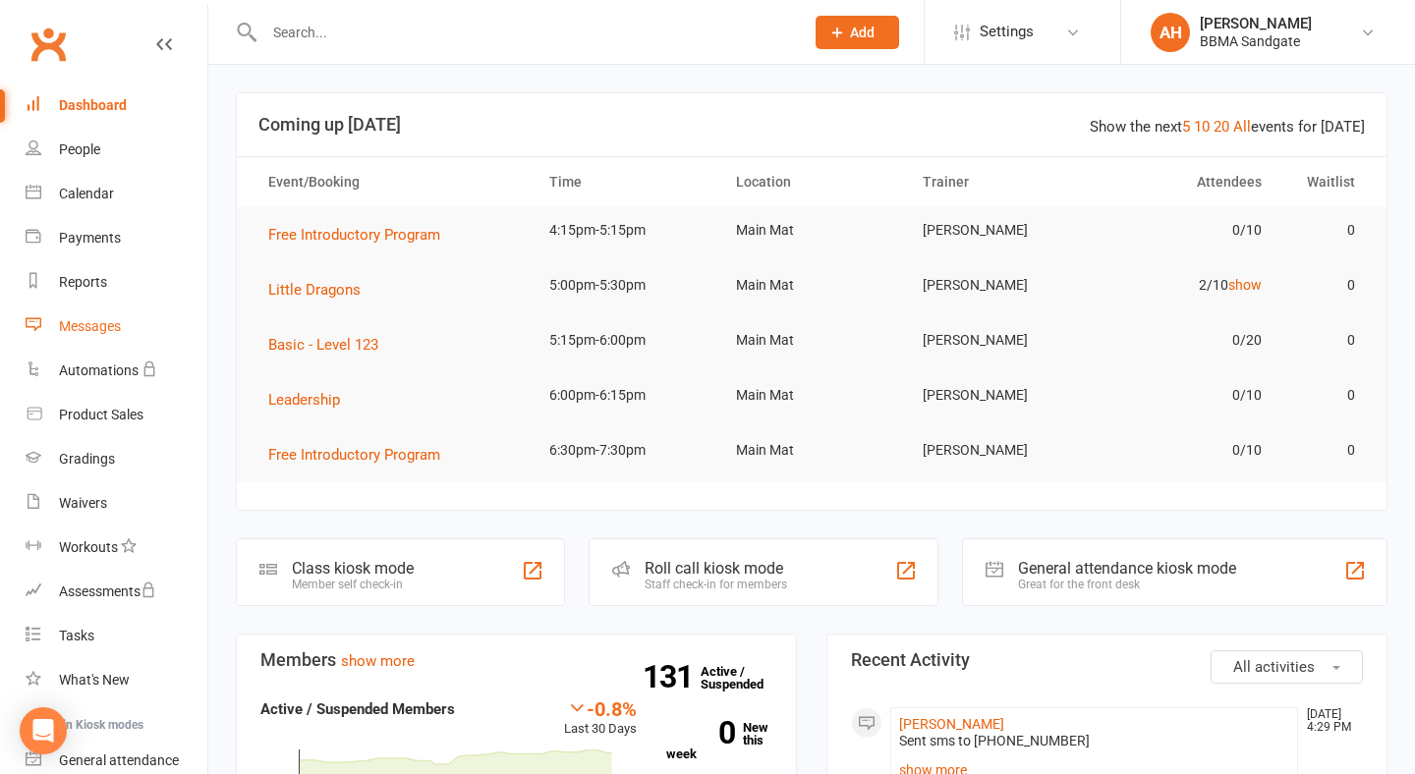
click at [114, 347] on link "Messages" at bounding box center [117, 327] width 182 height 44
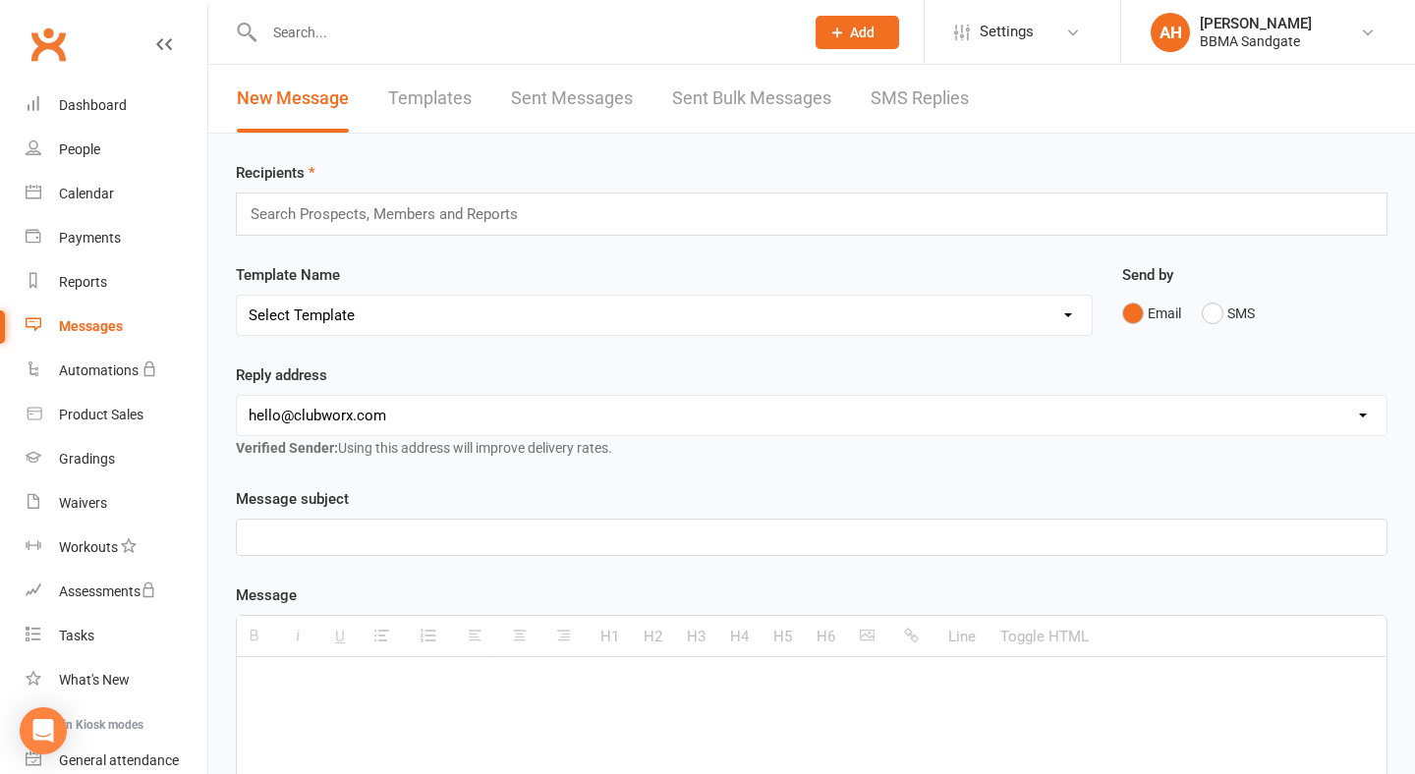
click at [916, 113] on link "SMS Replies" at bounding box center [919, 99] width 98 height 68
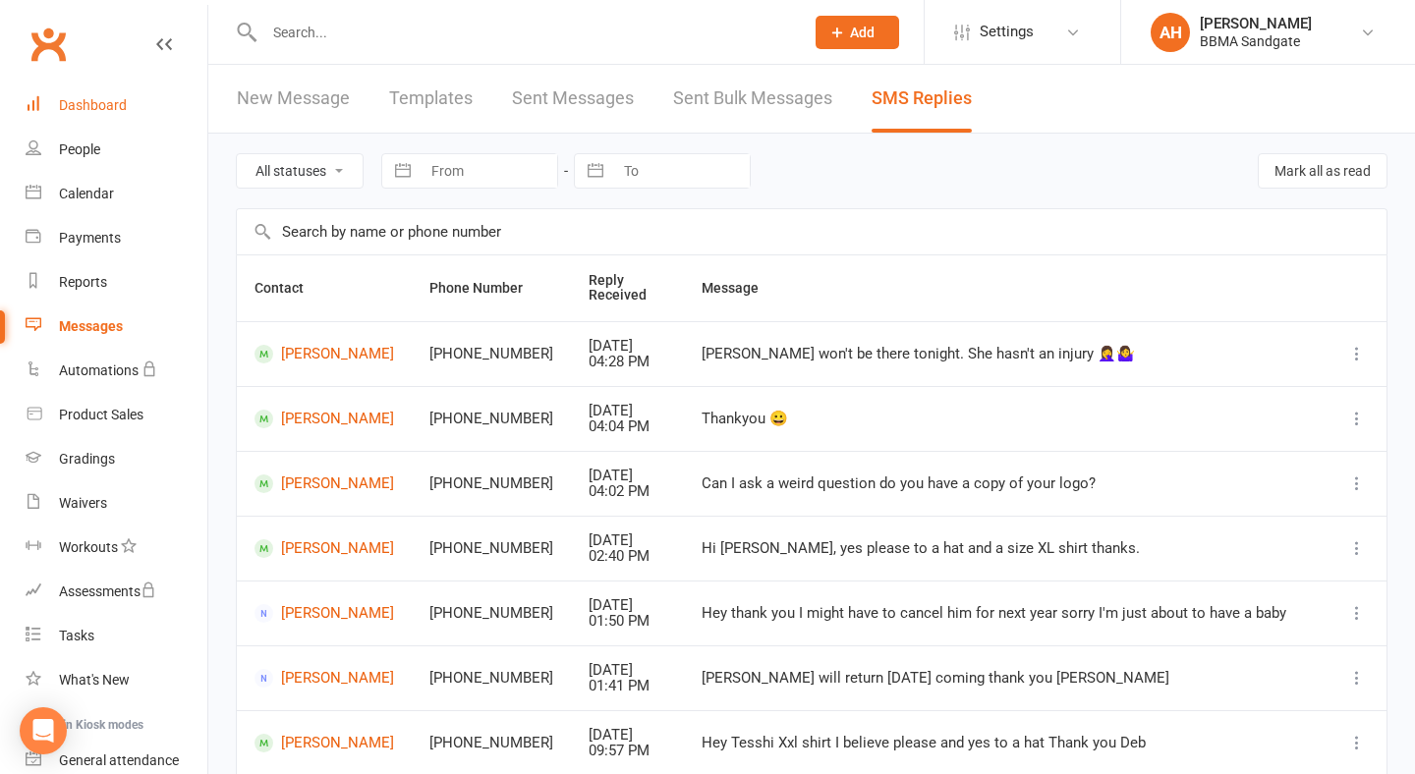
click at [181, 118] on link "Dashboard" at bounding box center [117, 105] width 182 height 44
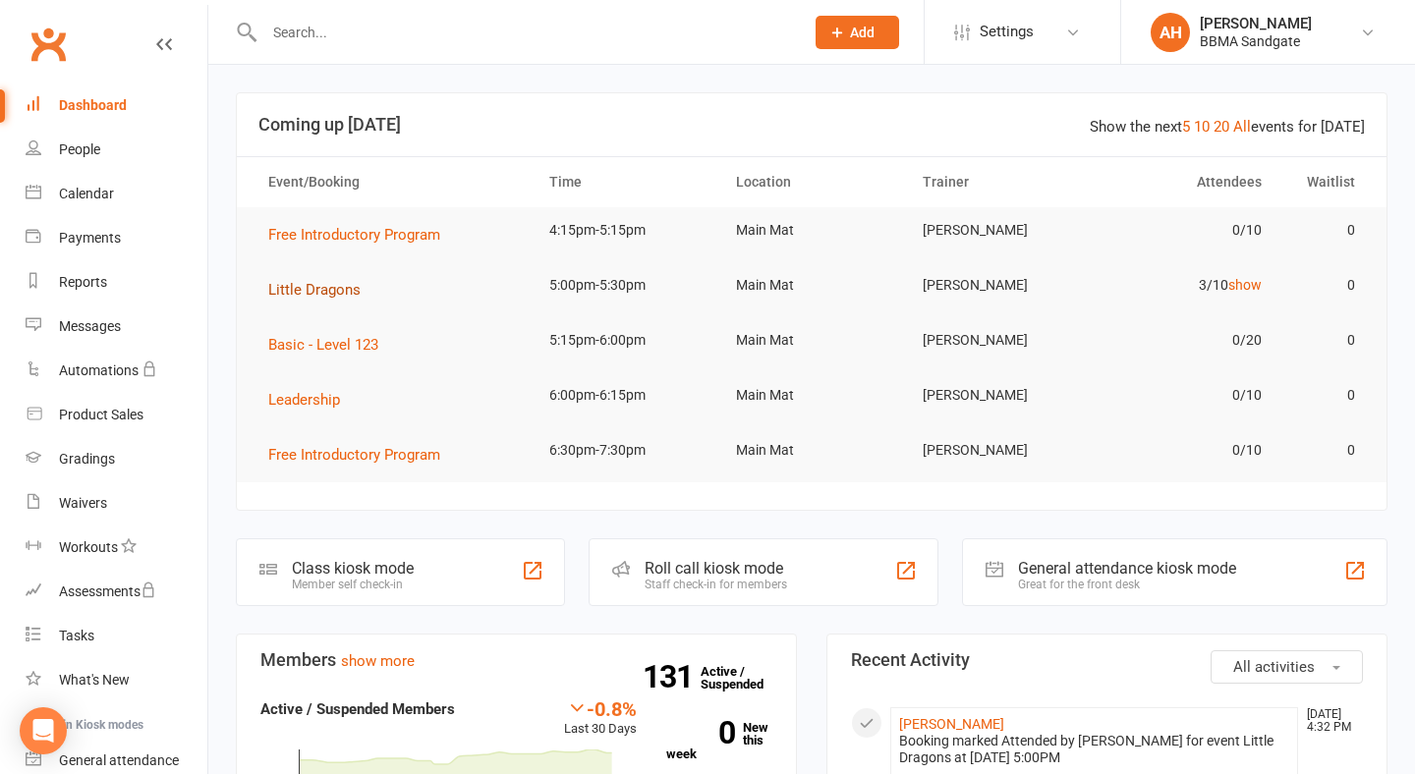
click at [337, 293] on span "Little Dragons" at bounding box center [314, 290] width 92 height 18
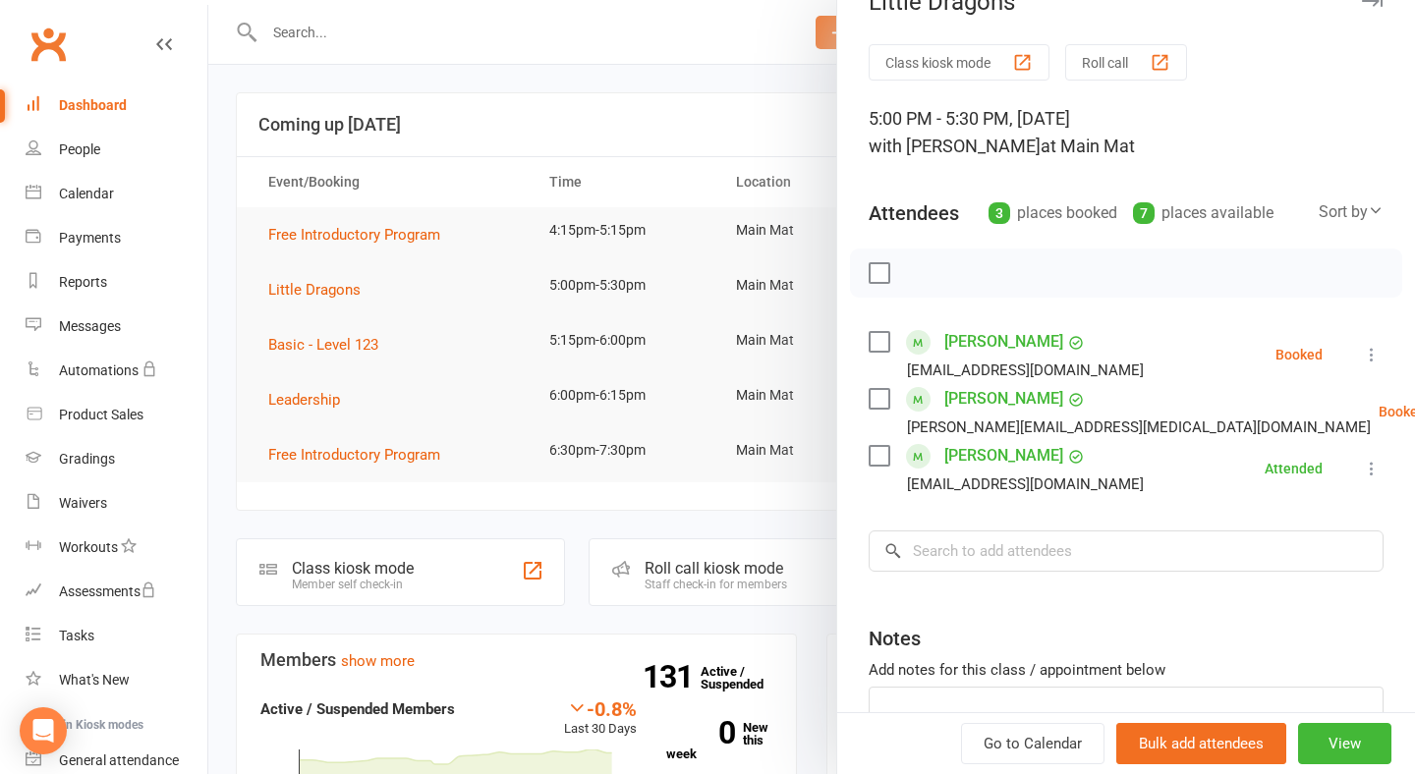
scroll to position [44, 0]
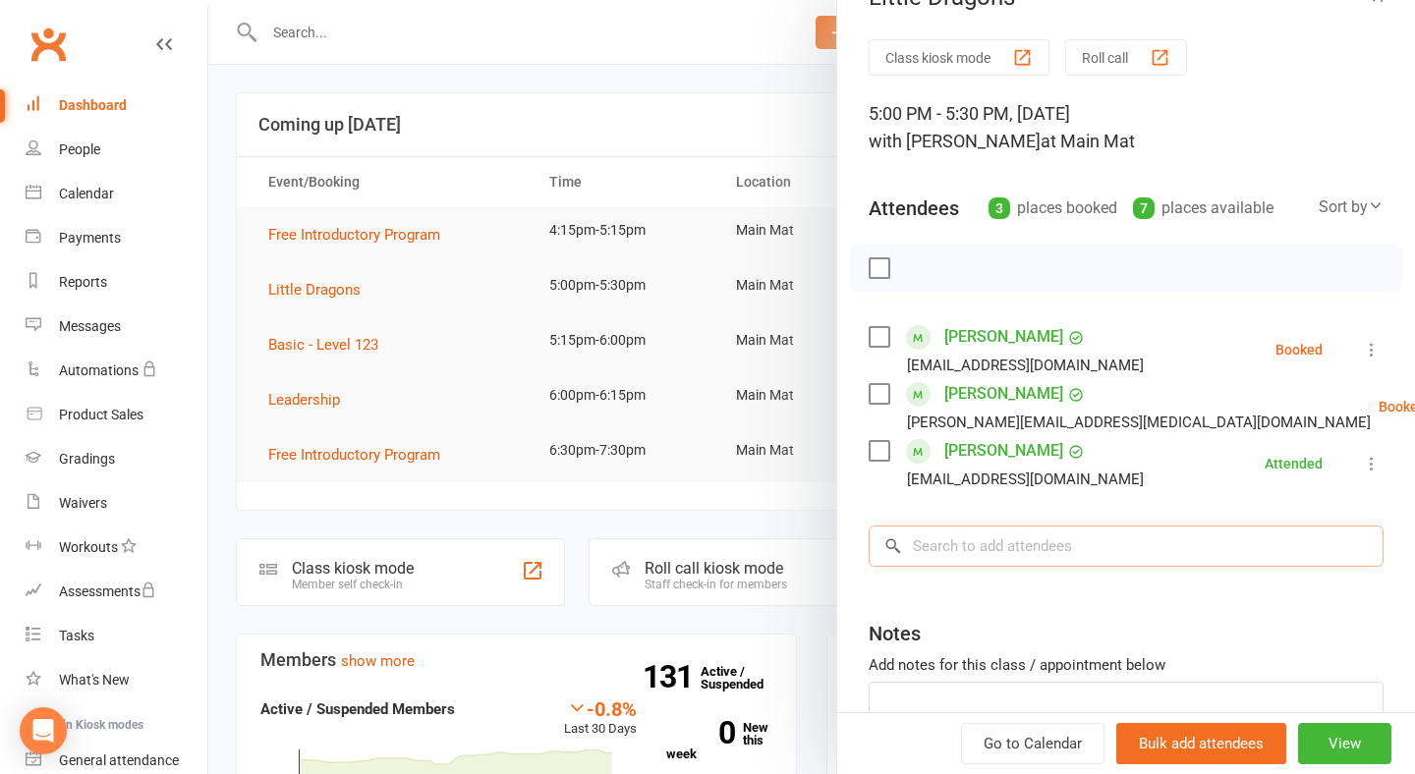
click at [939, 567] on input "search" at bounding box center [1125, 546] width 515 height 41
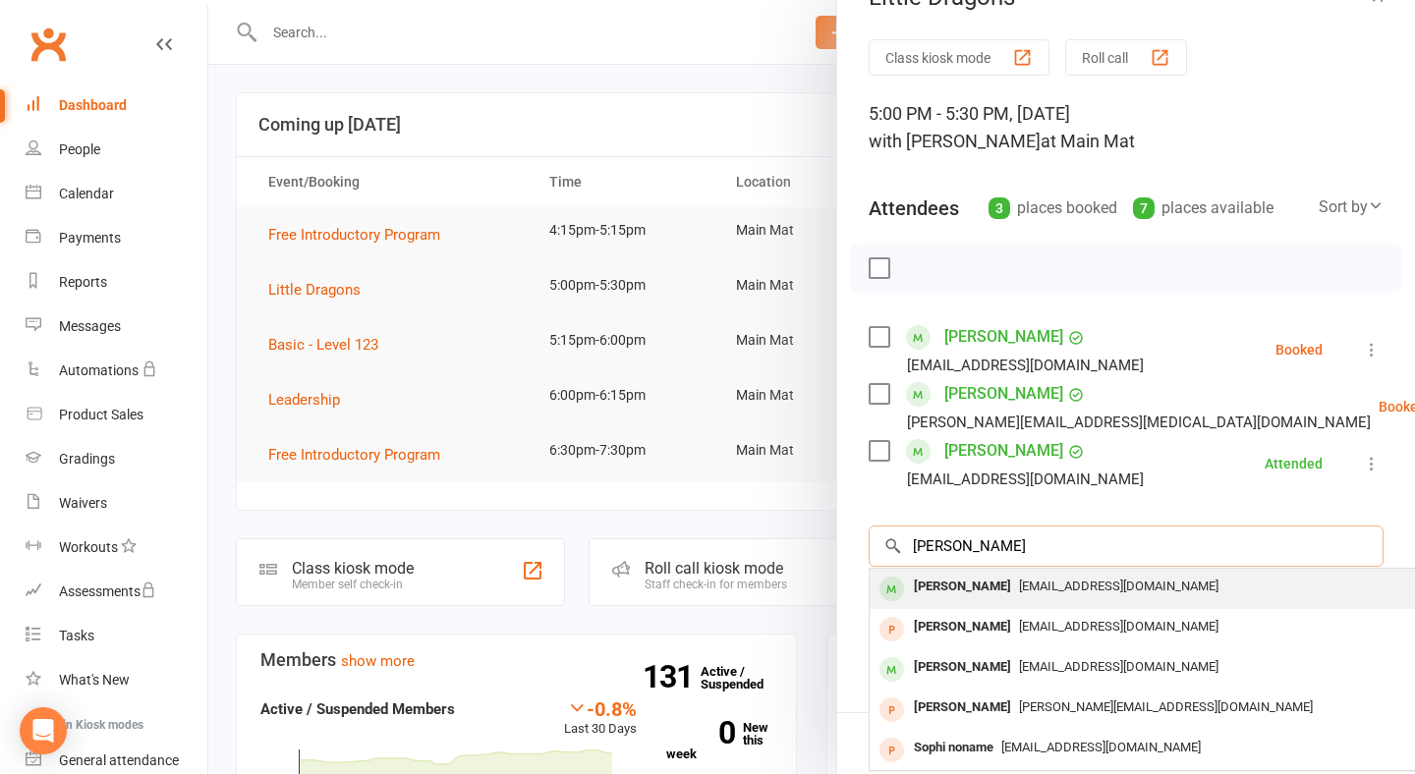
type input "[PERSON_NAME]"
drag, startPoint x: 936, startPoint y: 584, endPoint x: 985, endPoint y: 594, distance: 50.3
click at [985, 594] on div "[PERSON_NAME]" at bounding box center [962, 587] width 113 height 28
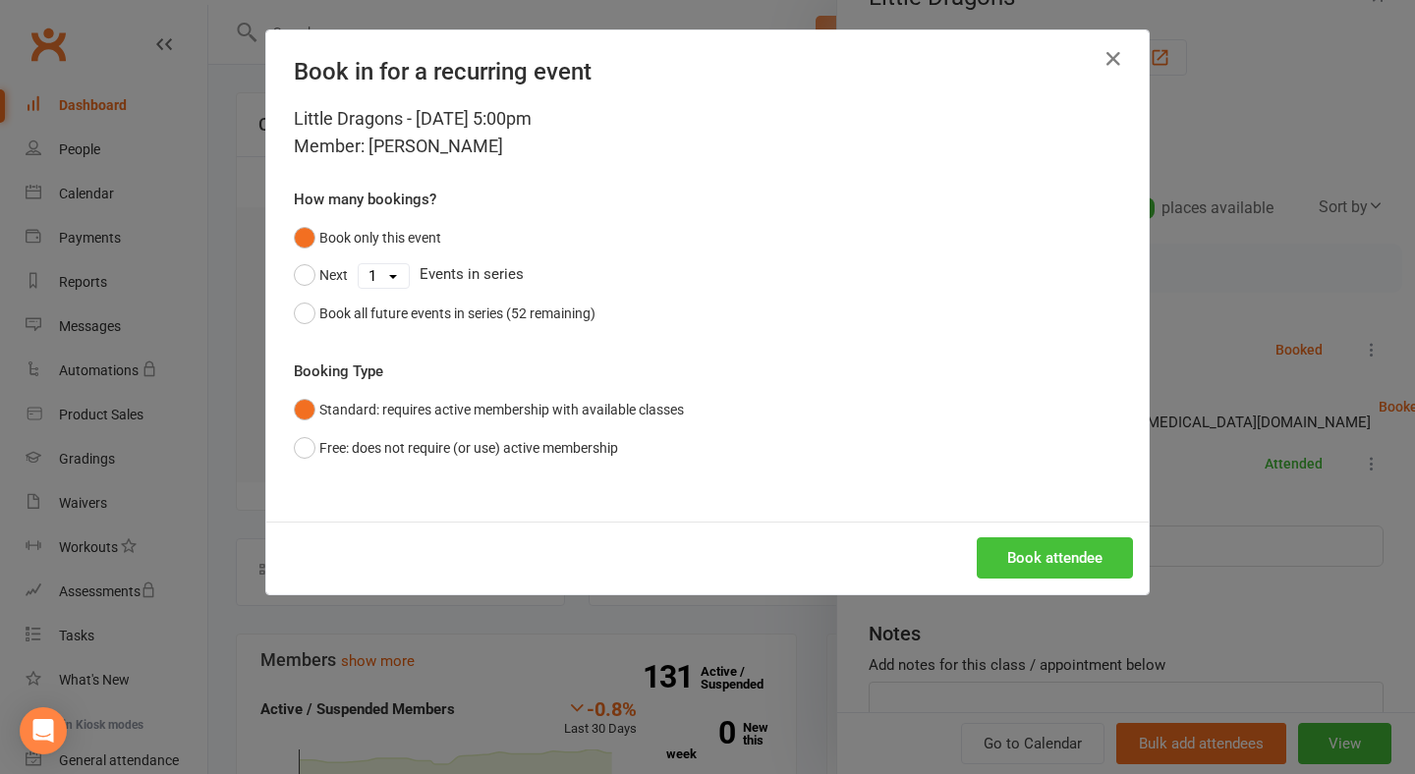
click at [1028, 537] on button "Book attendee" at bounding box center [1054, 557] width 156 height 41
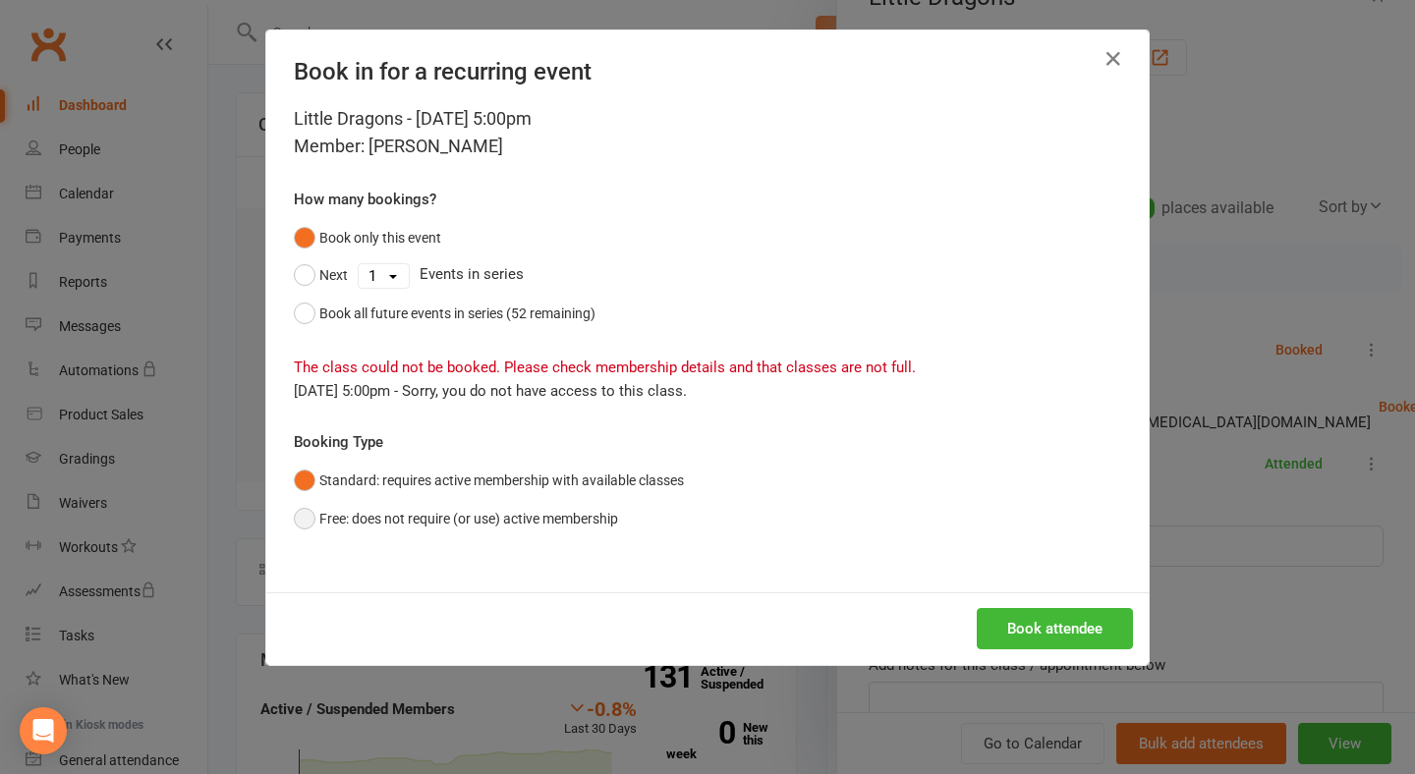
click at [551, 516] on button "Free: does not require (or use) active membership" at bounding box center [456, 518] width 324 height 37
click at [1004, 626] on button "Book attendee" at bounding box center [1054, 628] width 156 height 41
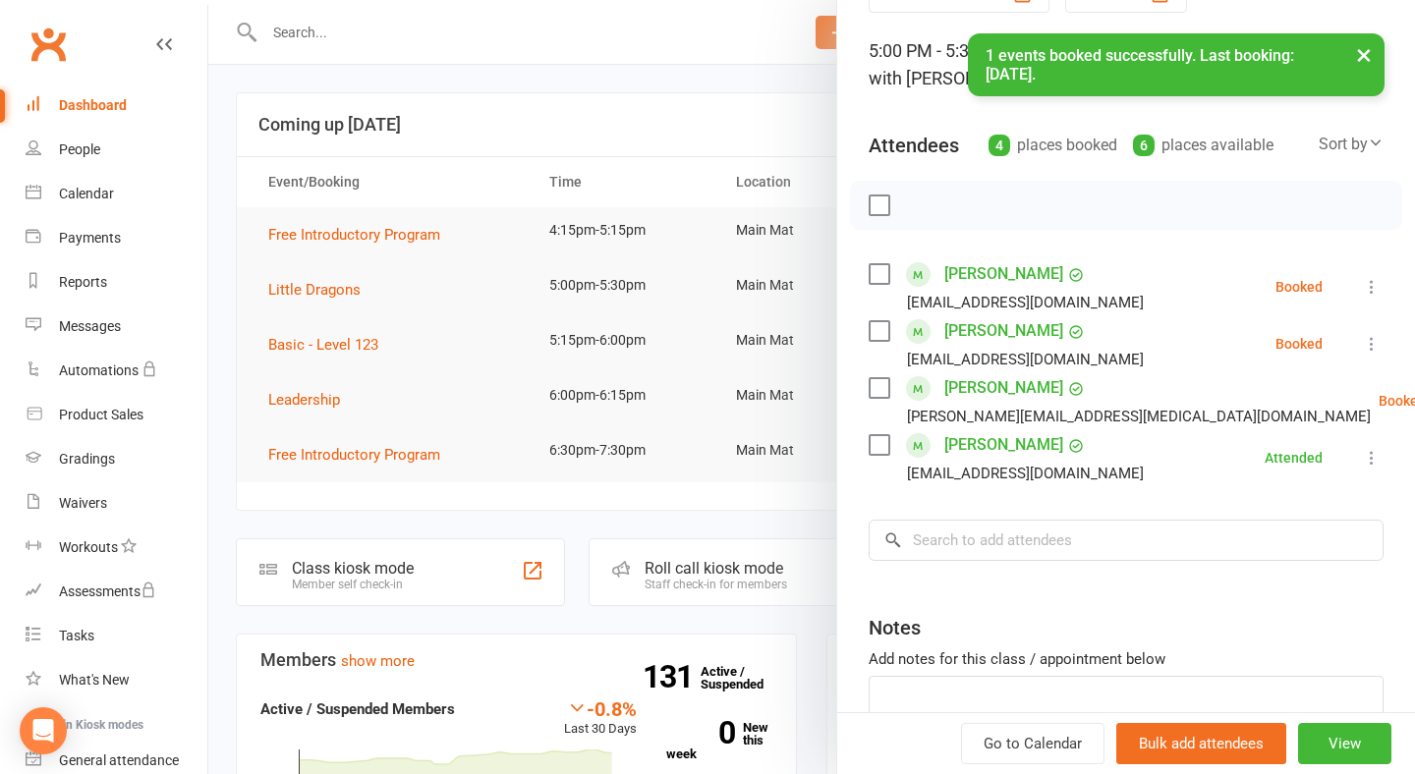
scroll to position [138, 0]
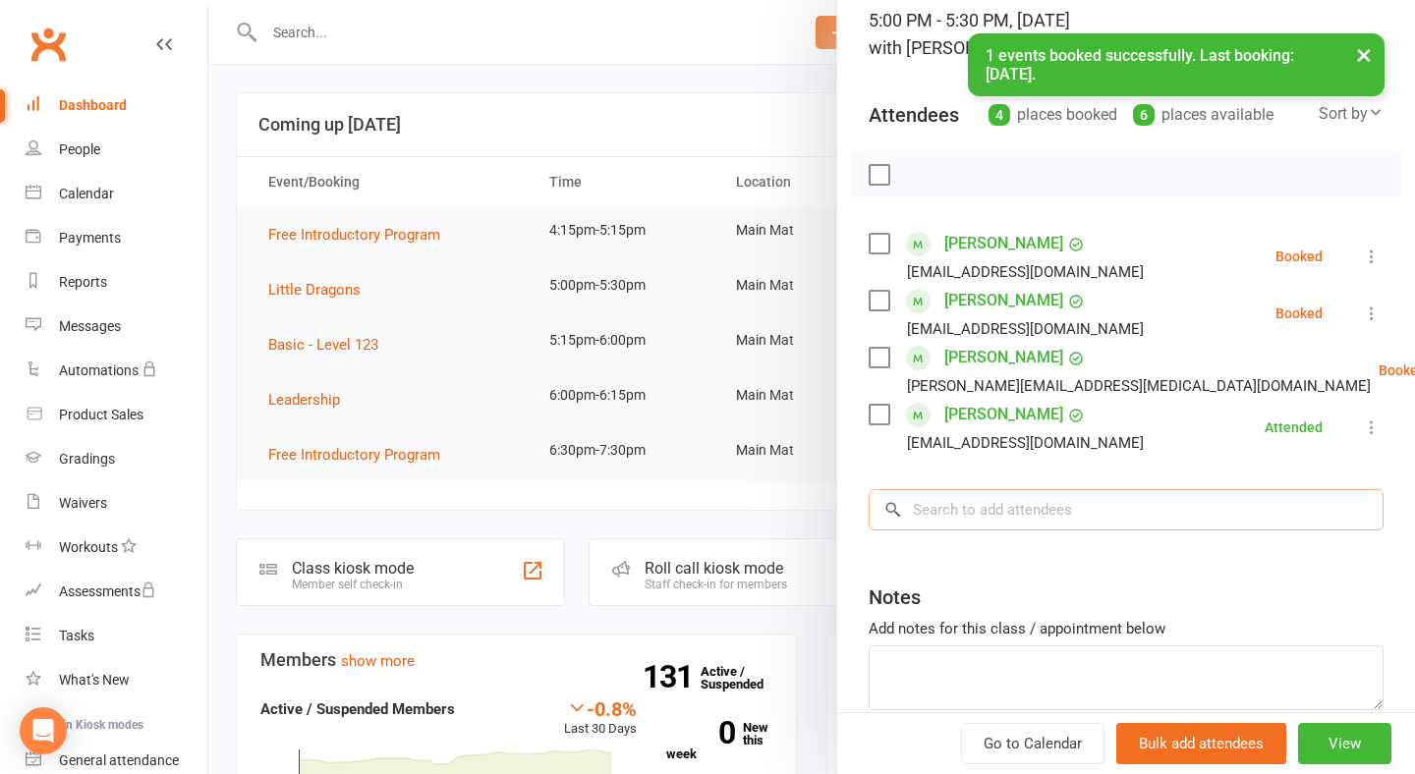
click at [1013, 522] on input "search" at bounding box center [1125, 509] width 515 height 41
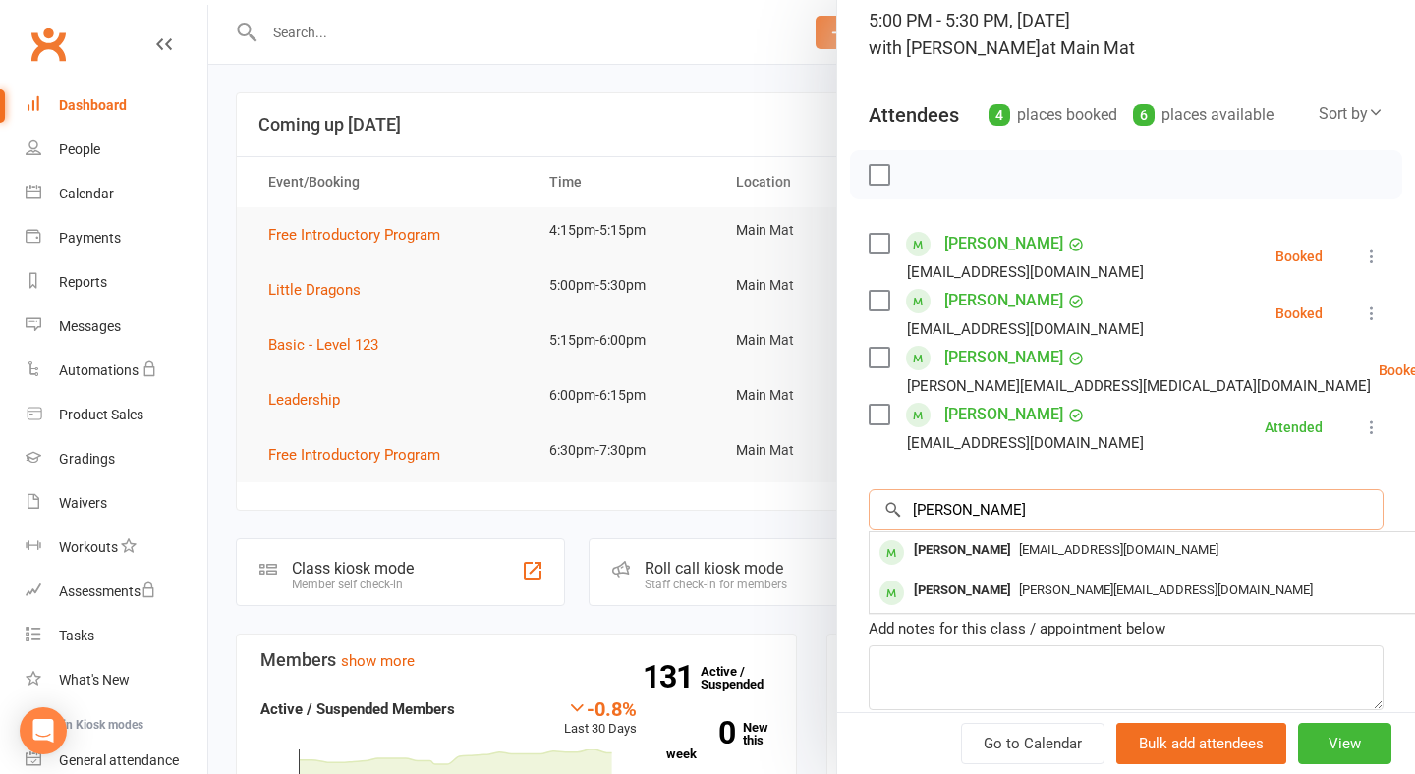
type input "[PERSON_NAME]"
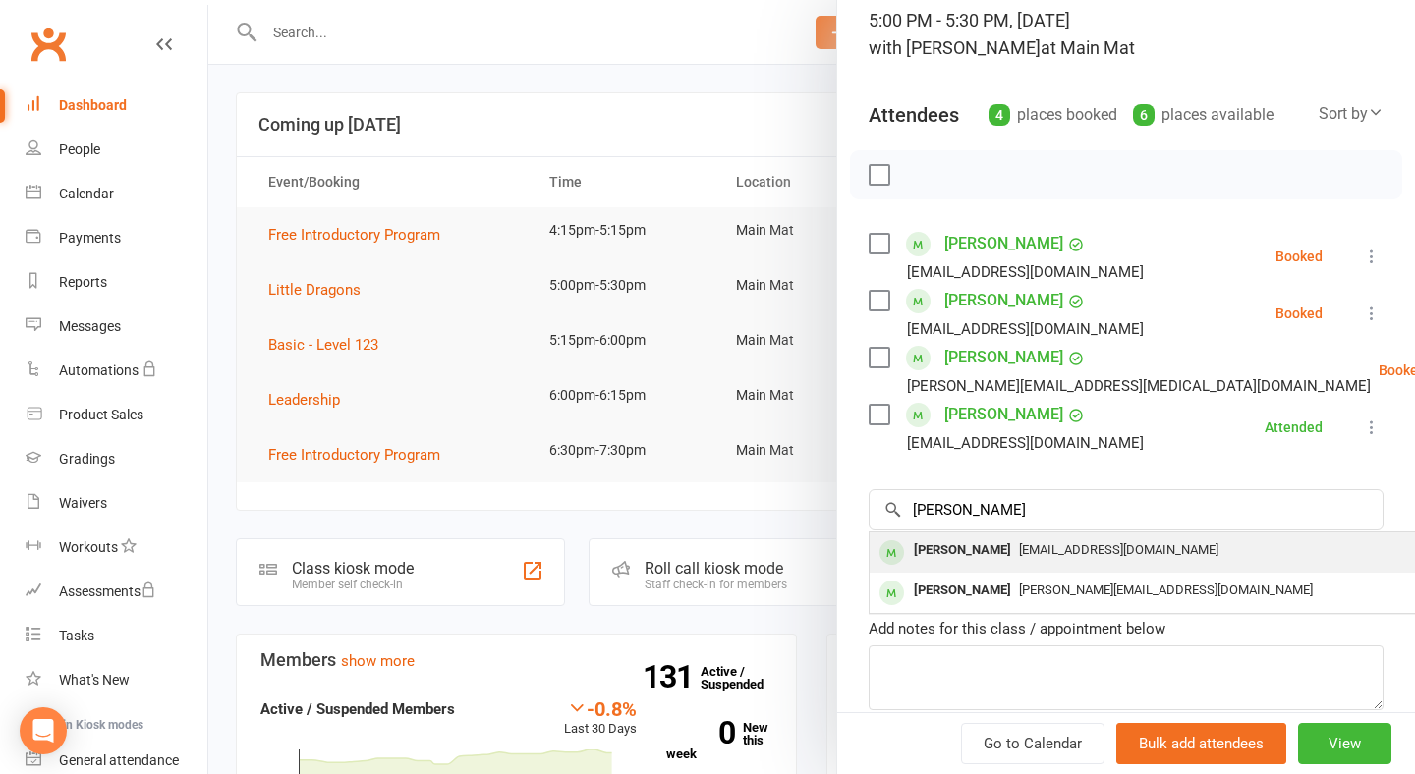
drag, startPoint x: 1013, startPoint y: 522, endPoint x: 1017, endPoint y: 570, distance: 48.3
click at [1017, 570] on div "[PERSON_NAME] [EMAIL_ADDRESS][DOMAIN_NAME]" at bounding box center [1162, 552] width 587 height 40
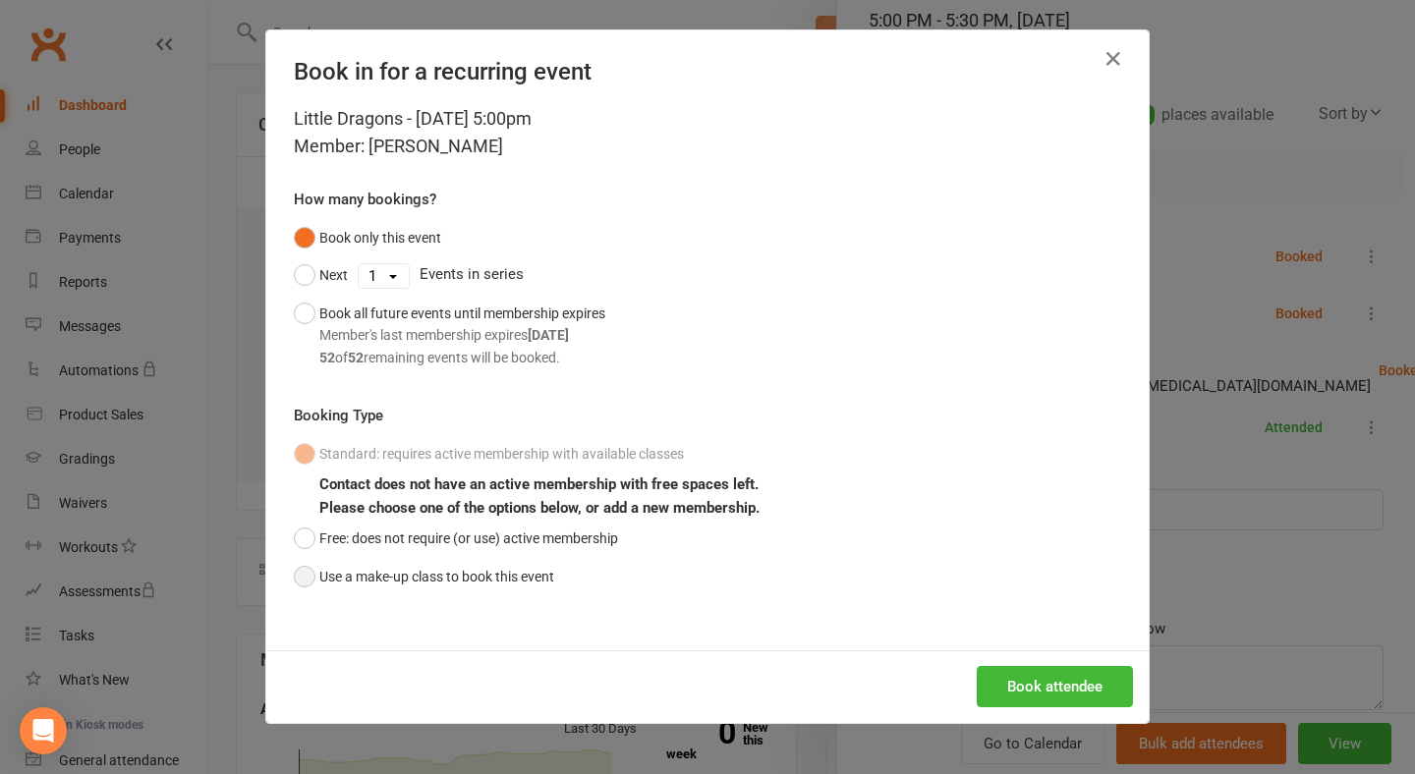
click at [495, 564] on button "Use a make-up class to book this event" at bounding box center [424, 576] width 260 height 37
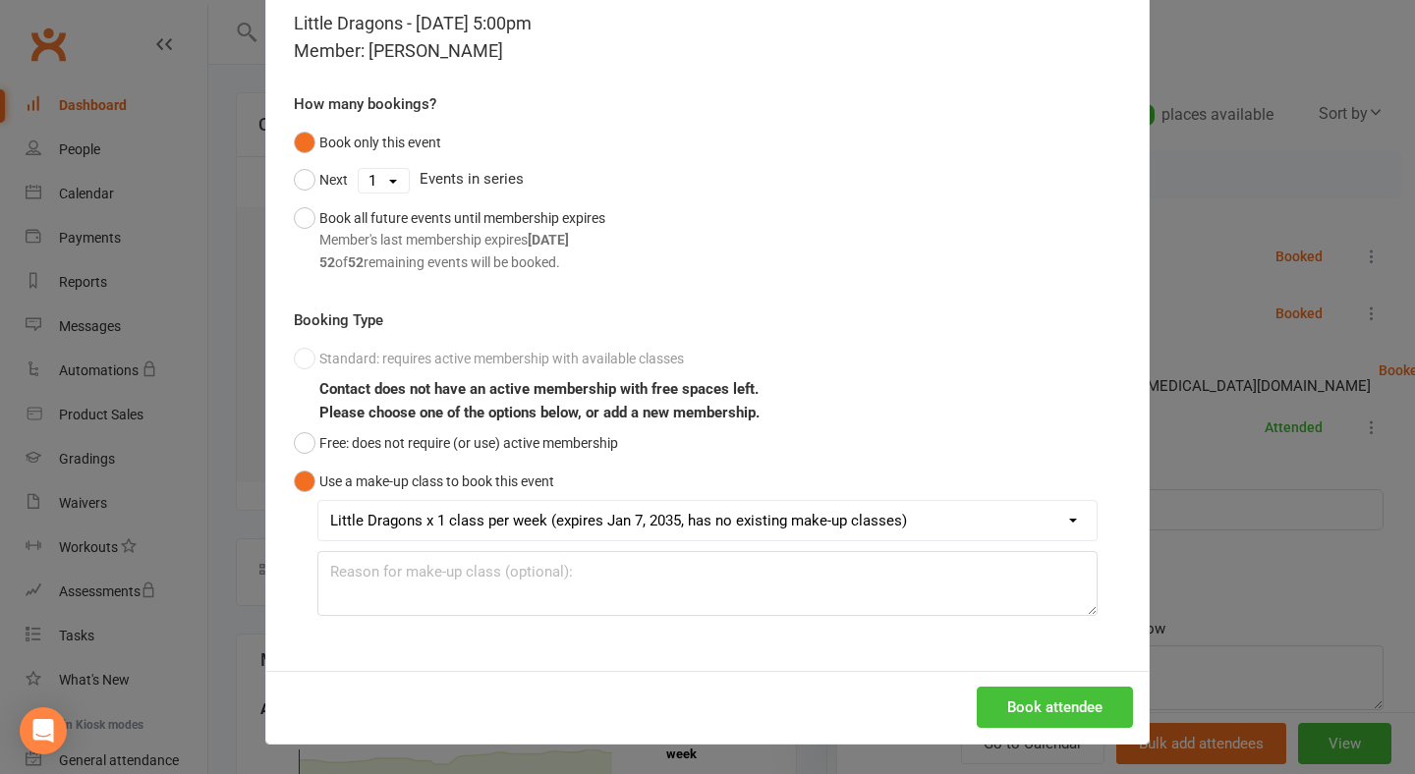
scroll to position [98, 0]
click at [1020, 712] on button "Book attendee" at bounding box center [1054, 707] width 156 height 41
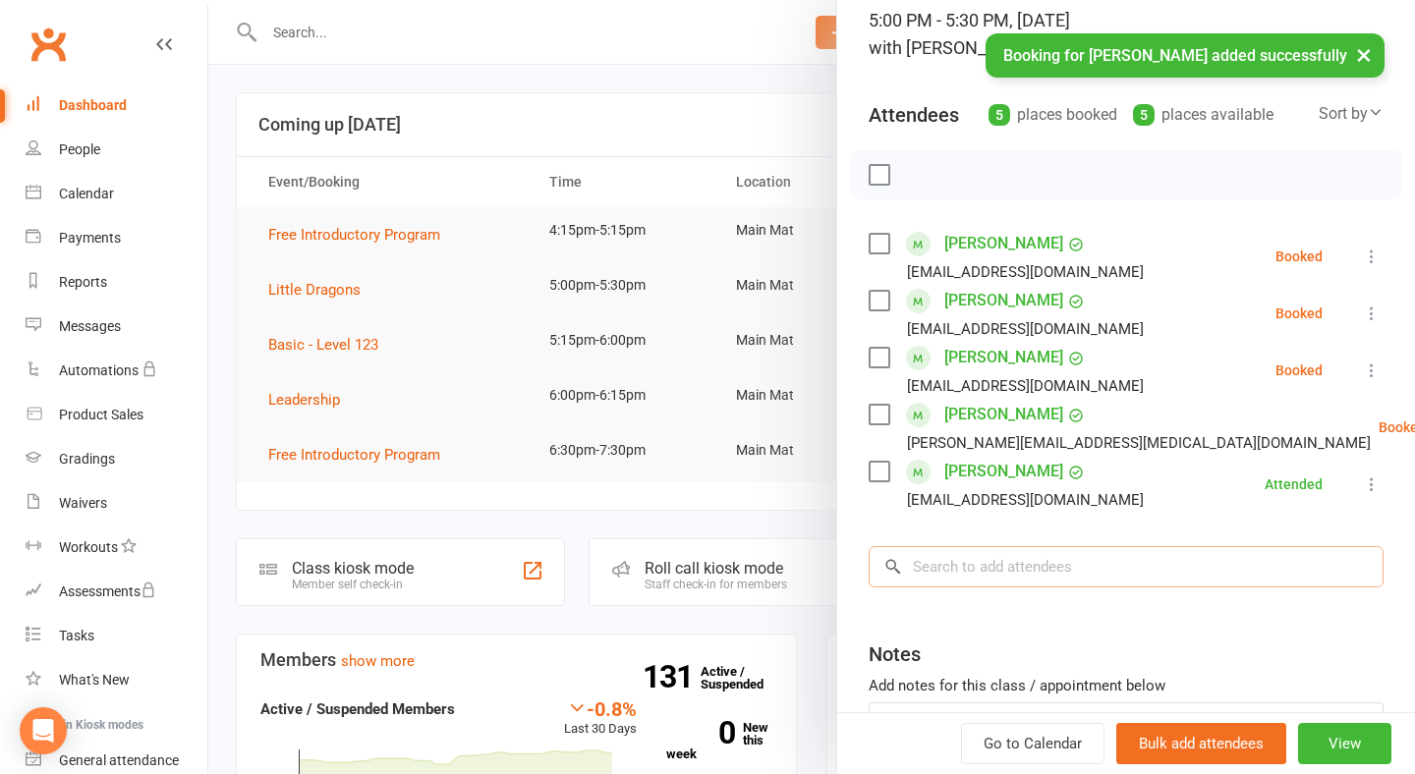
click at [1078, 584] on input "search" at bounding box center [1125, 566] width 515 height 41
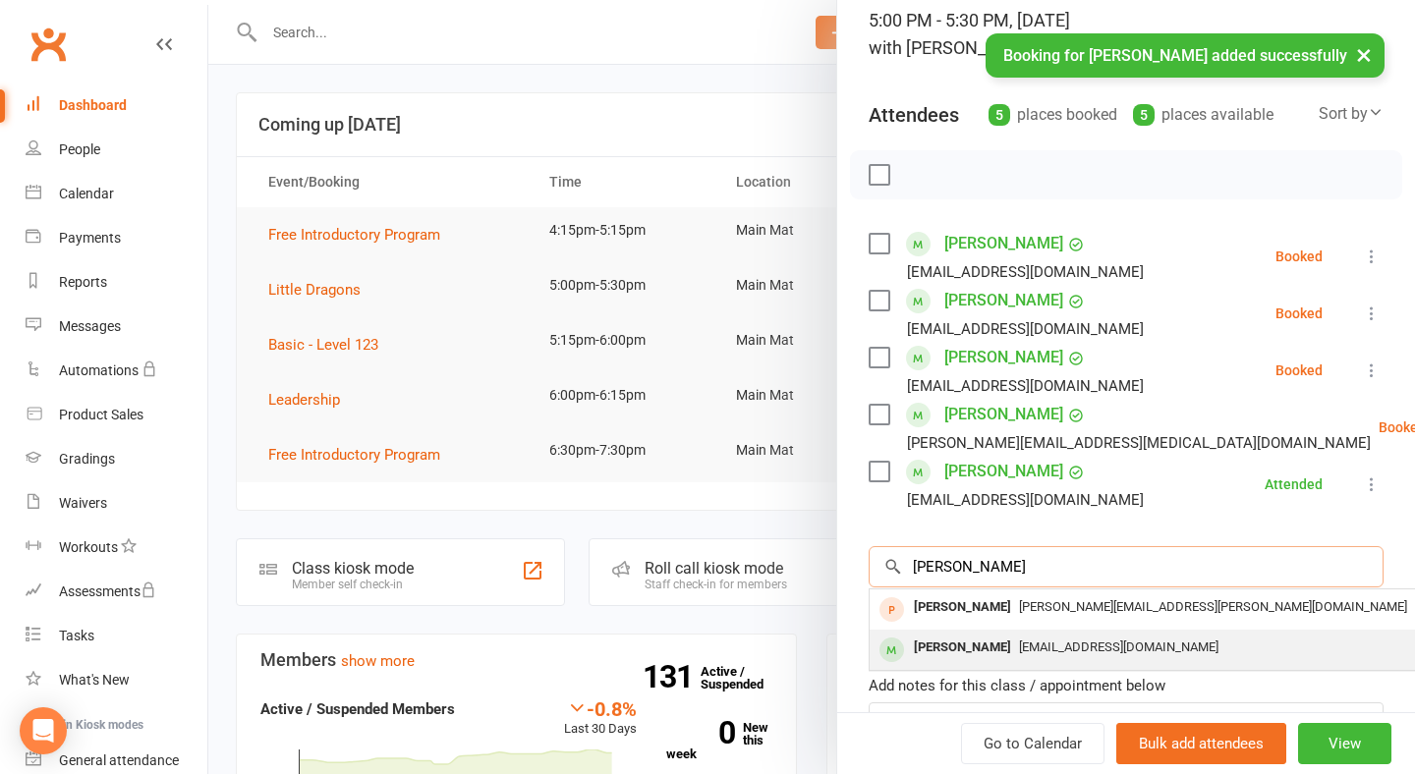
type input "[PERSON_NAME]"
click at [1057, 647] on span "[EMAIL_ADDRESS][DOMAIN_NAME]" at bounding box center [1118, 646] width 199 height 15
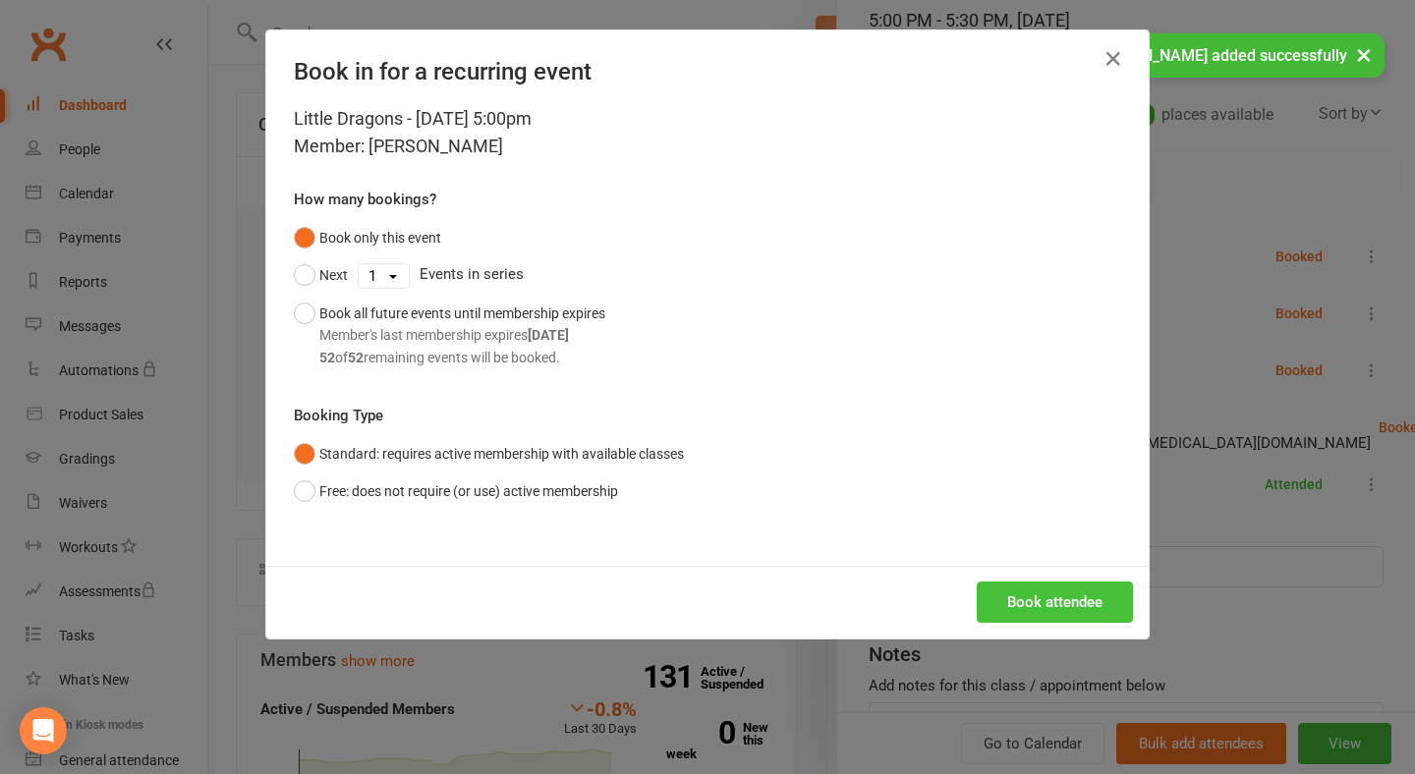
click at [1063, 618] on button "Book attendee" at bounding box center [1054, 602] width 156 height 41
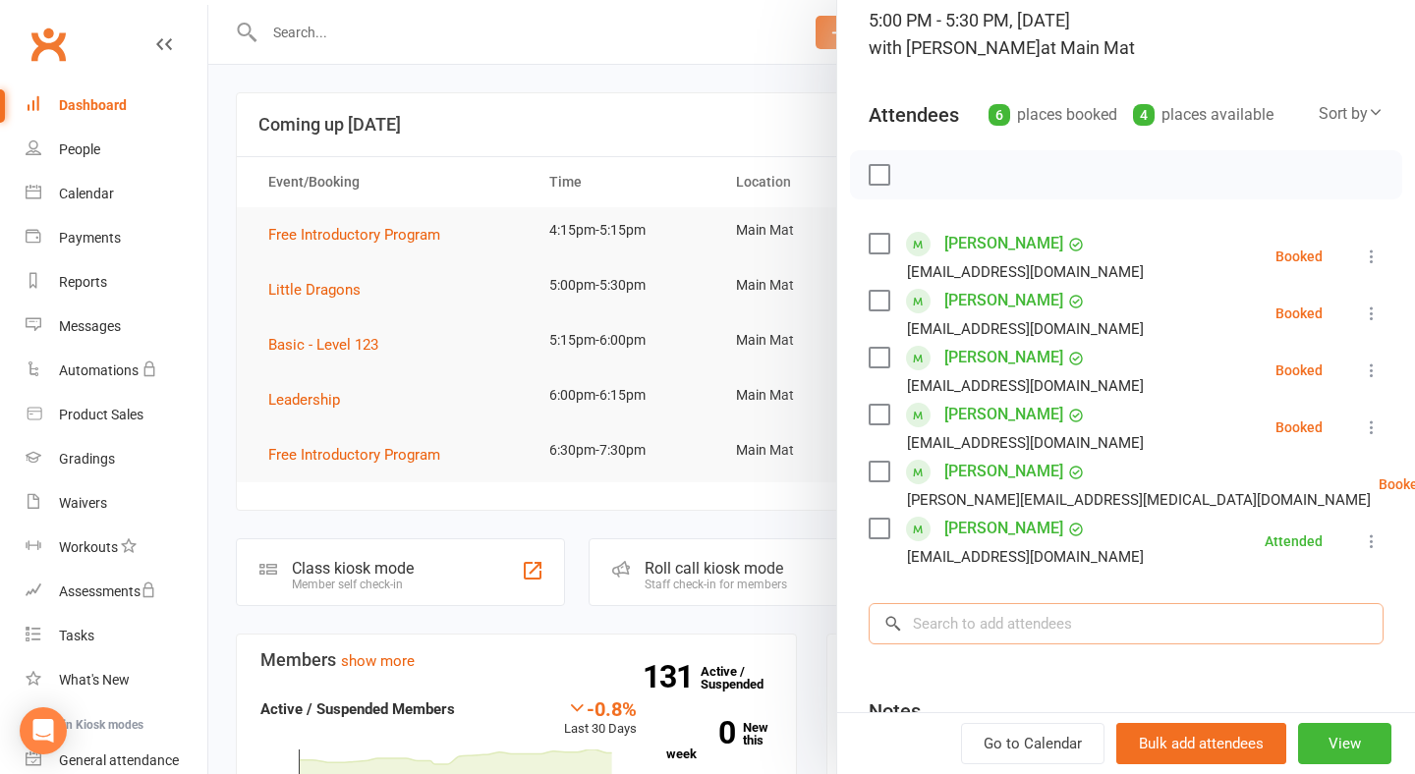
click at [1039, 622] on input "search" at bounding box center [1125, 623] width 515 height 41
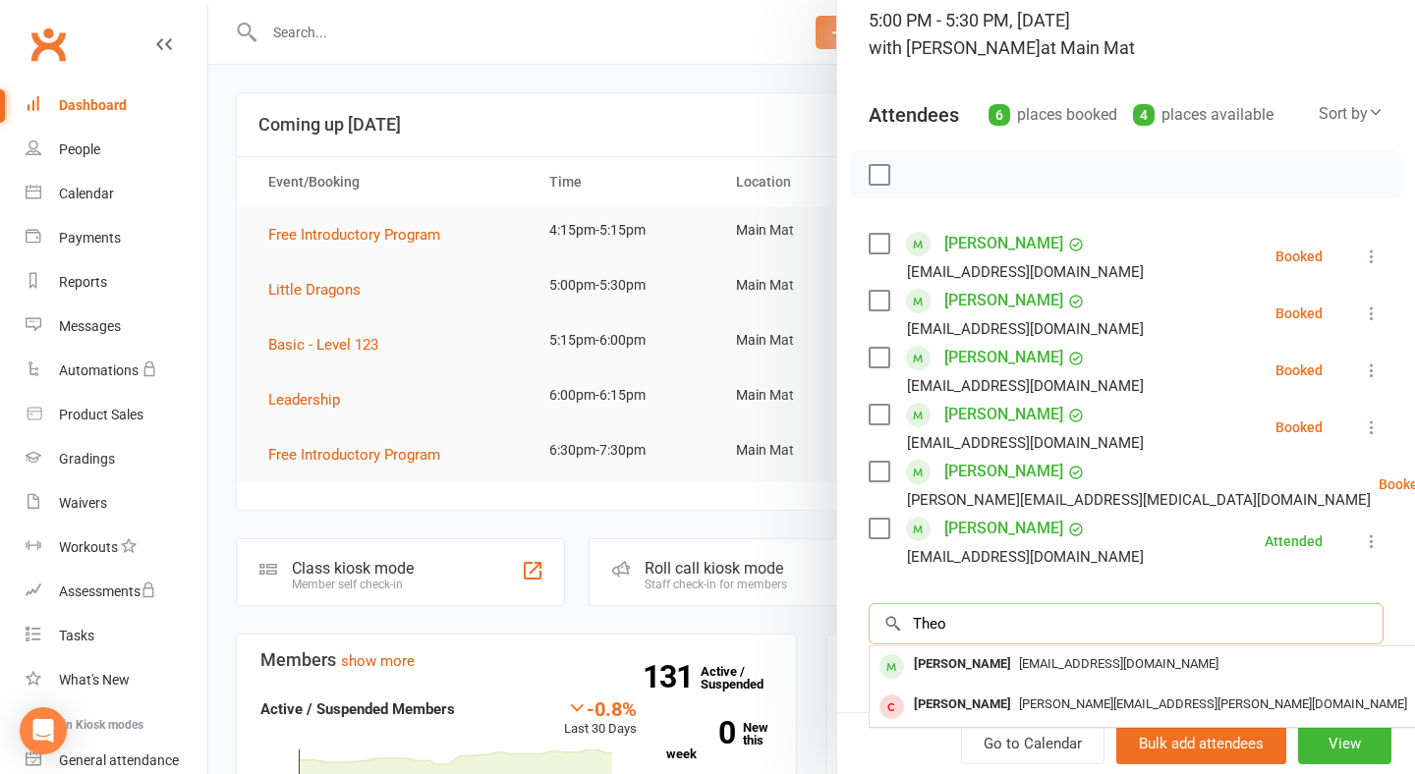
type input "Theo"
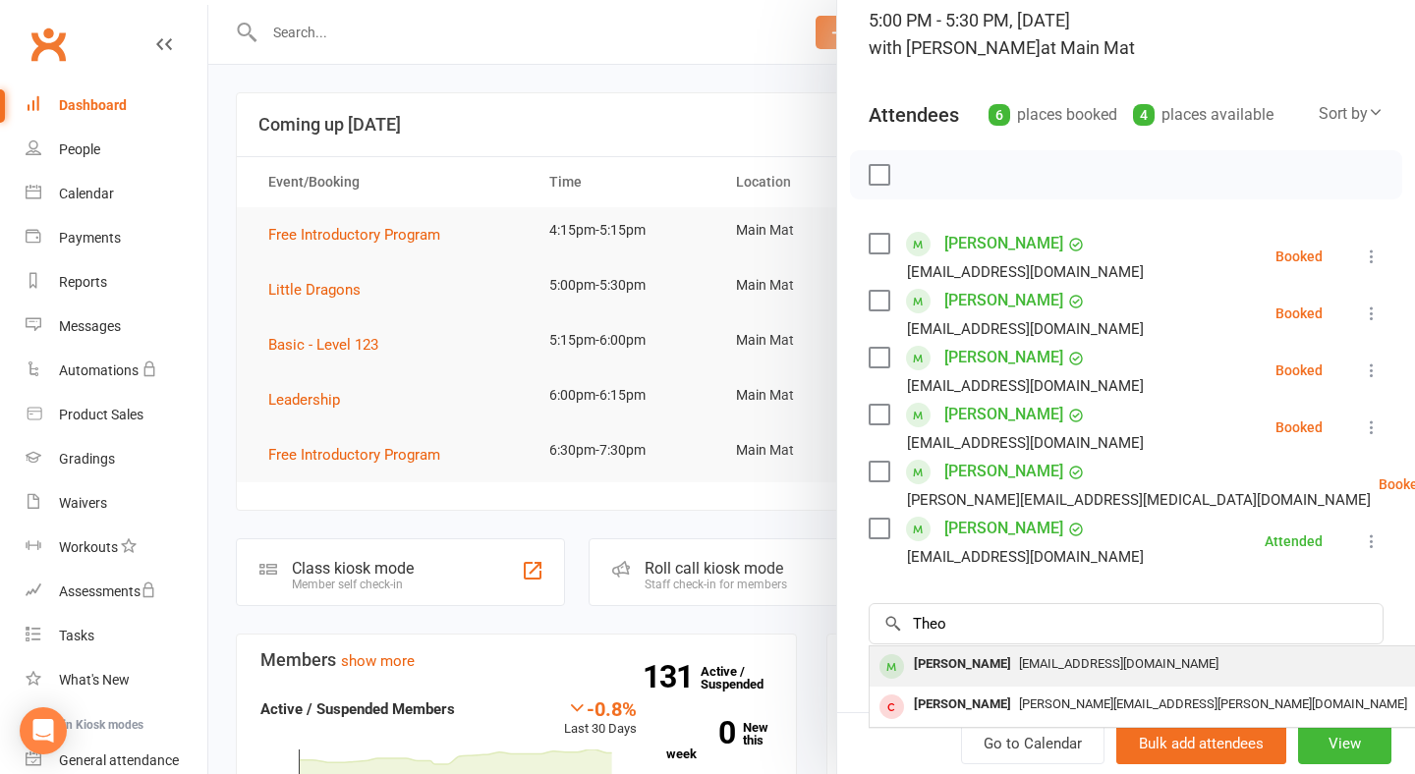
drag, startPoint x: 1039, startPoint y: 622, endPoint x: 1034, endPoint y: 667, distance: 45.5
click at [1034, 667] on span "[EMAIL_ADDRESS][DOMAIN_NAME]" at bounding box center [1118, 663] width 199 height 15
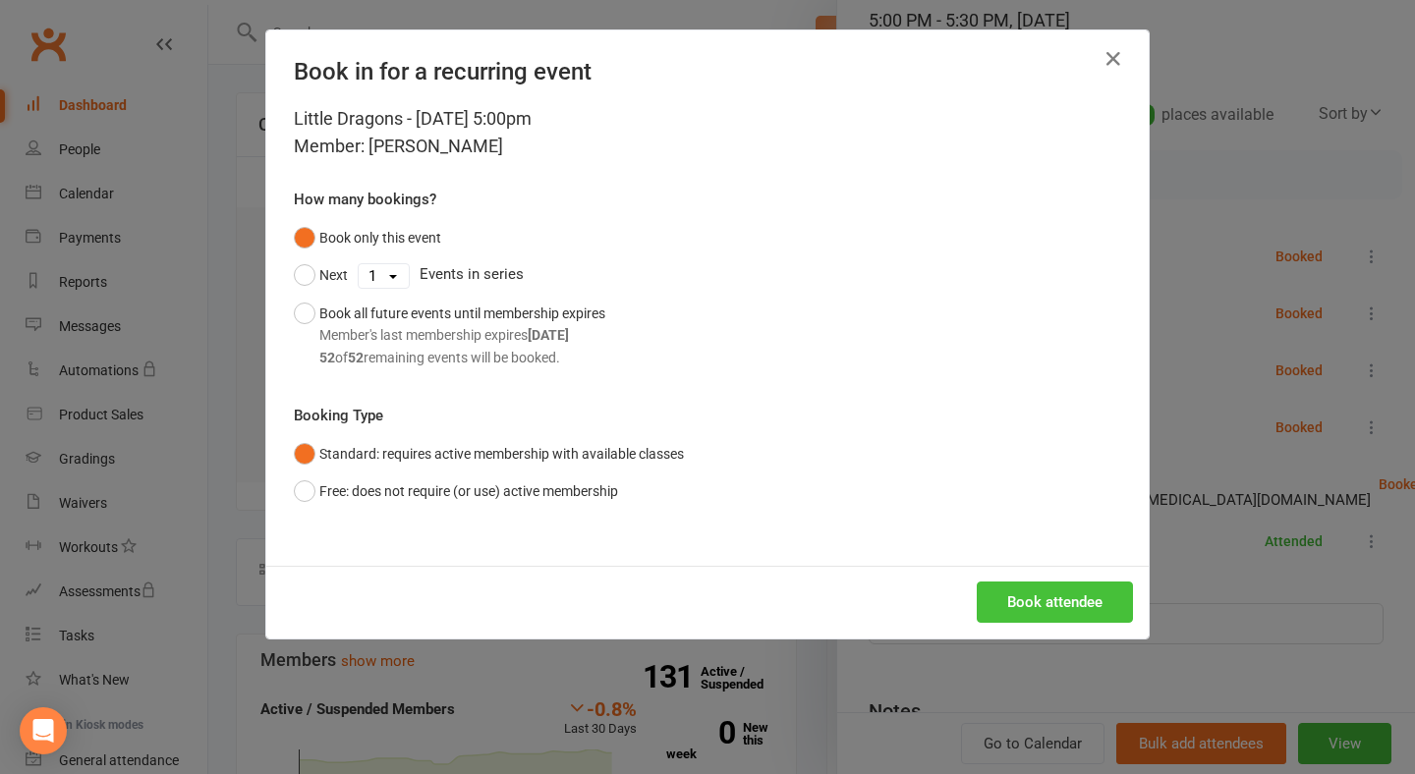
click at [1060, 614] on button "Book attendee" at bounding box center [1054, 602] width 156 height 41
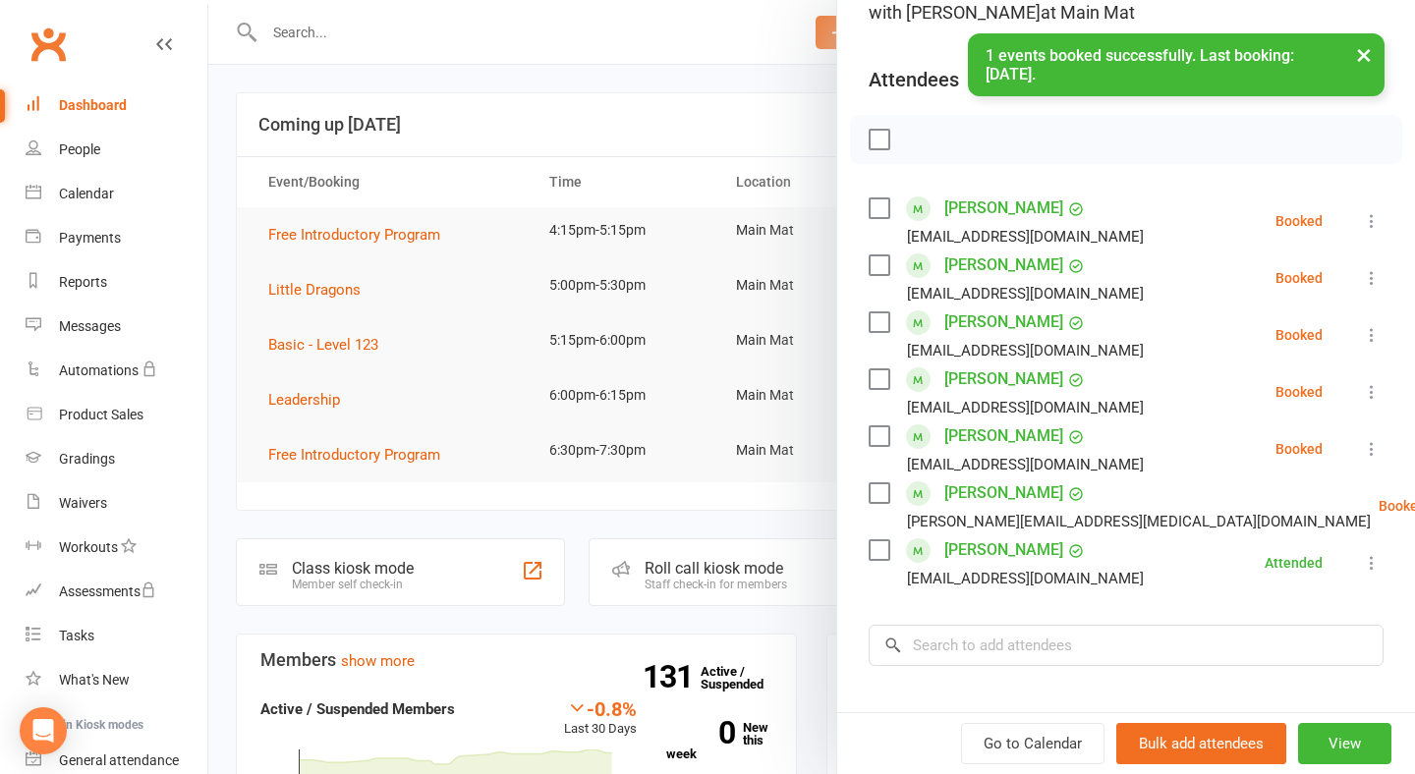
scroll to position [194, 0]
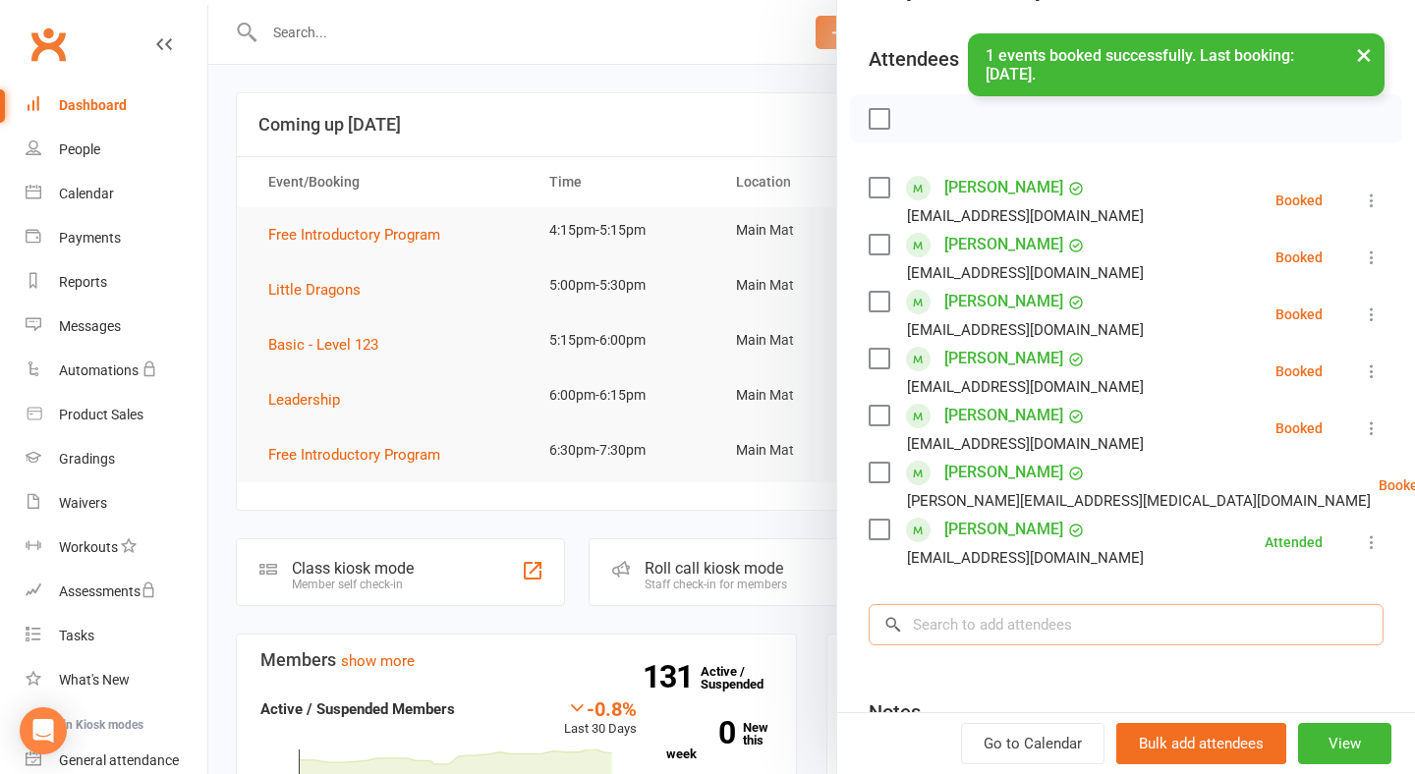
click at [1046, 630] on input "search" at bounding box center [1125, 624] width 515 height 41
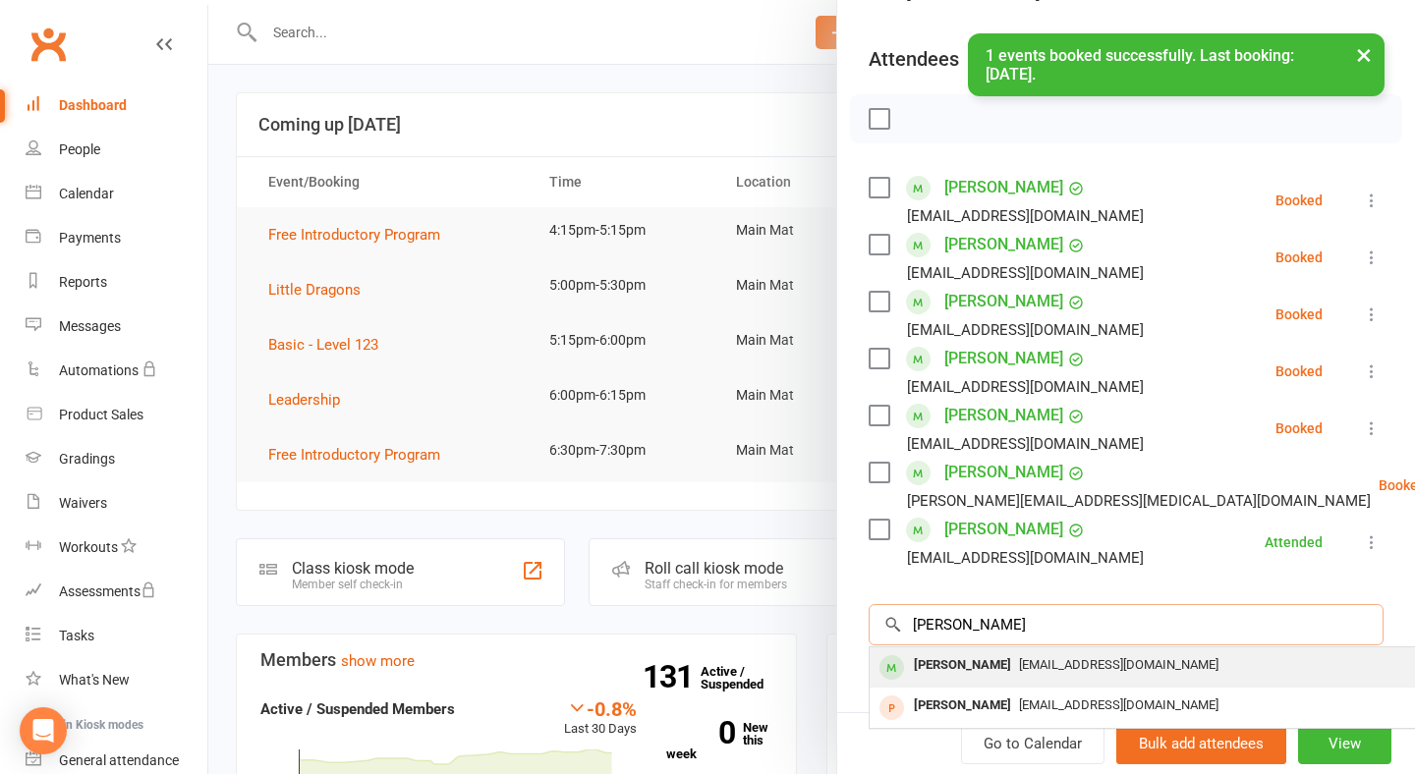
type input "[PERSON_NAME]"
click at [1046, 668] on span "[EMAIL_ADDRESS][DOMAIN_NAME]" at bounding box center [1118, 664] width 199 height 15
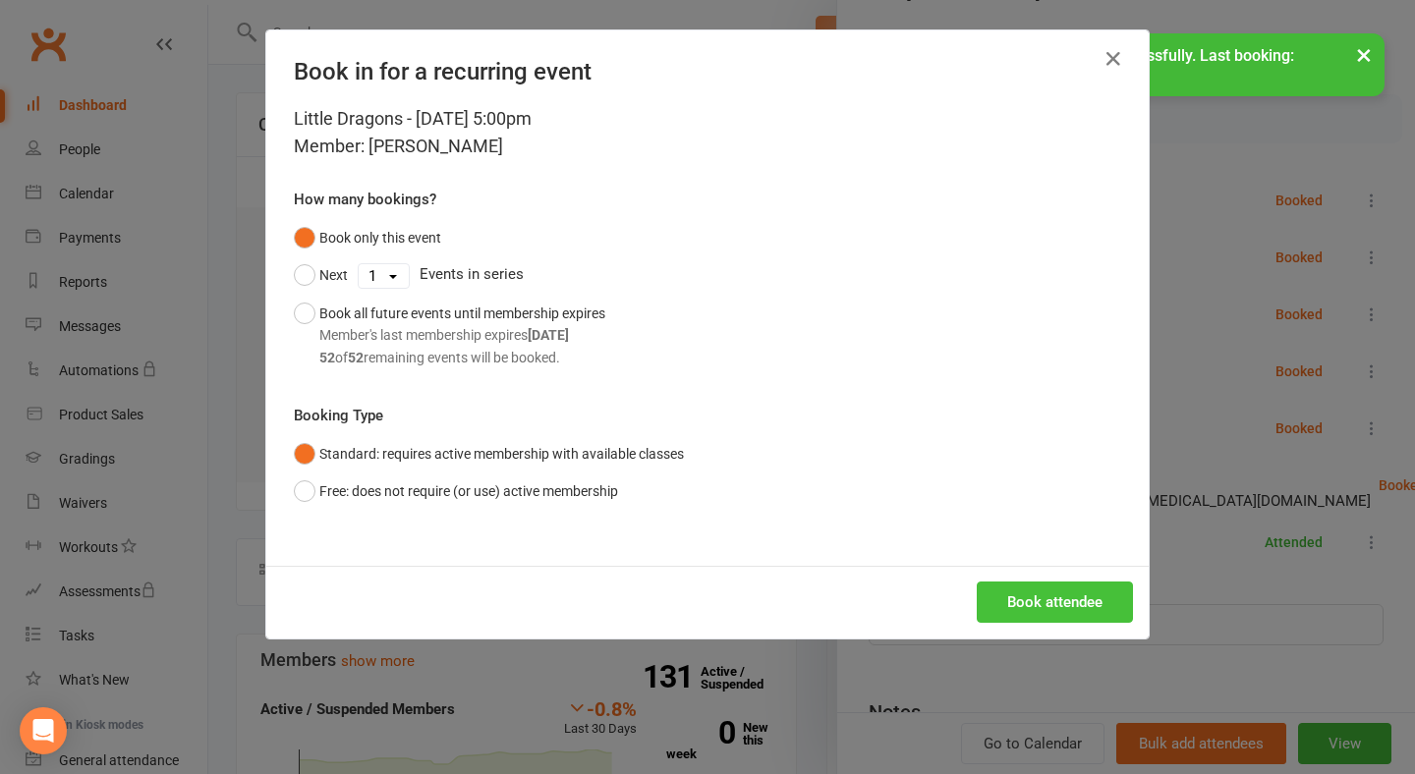
click at [1081, 603] on button "Book attendee" at bounding box center [1054, 602] width 156 height 41
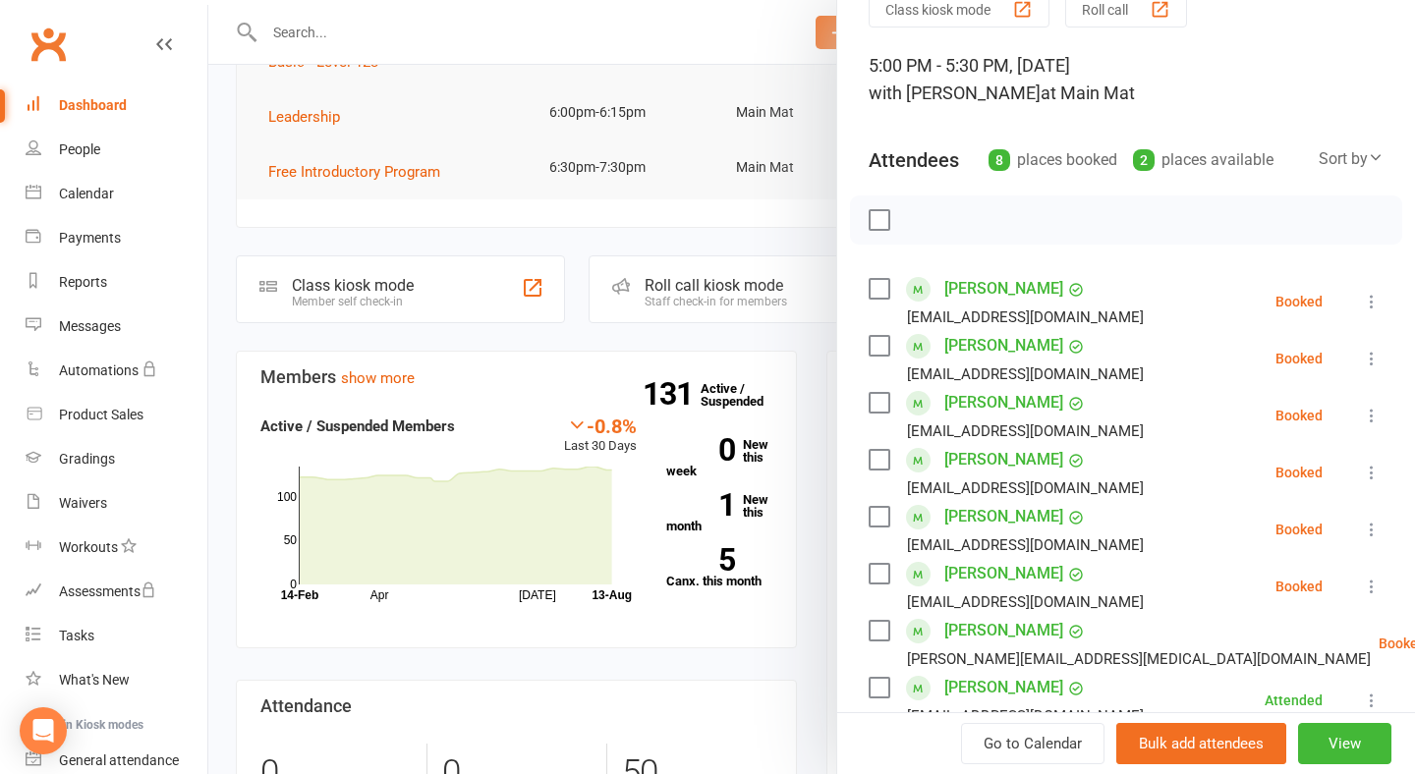
scroll to position [281, 0]
click at [729, 668] on div at bounding box center [811, 387] width 1206 height 774
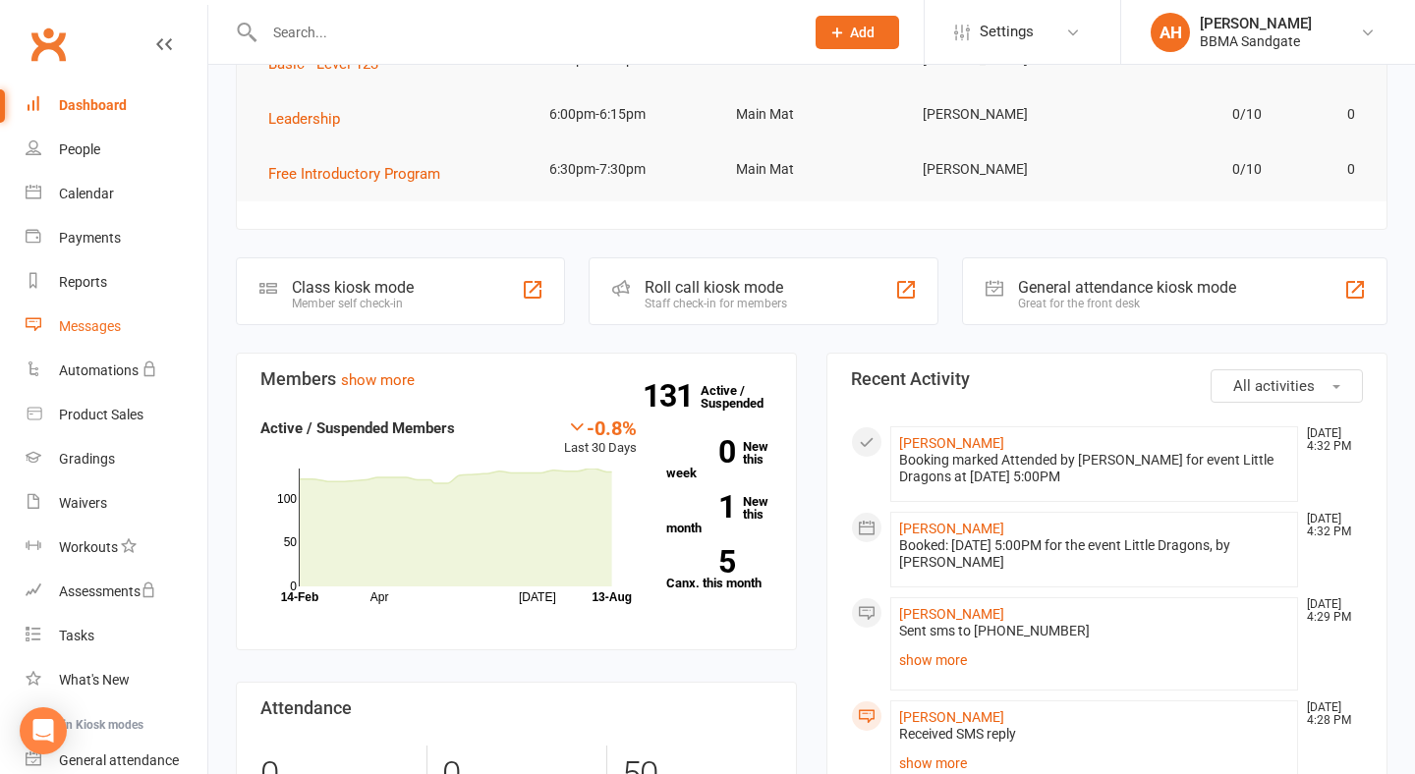
click at [128, 343] on link "Messages" at bounding box center [117, 327] width 182 height 44
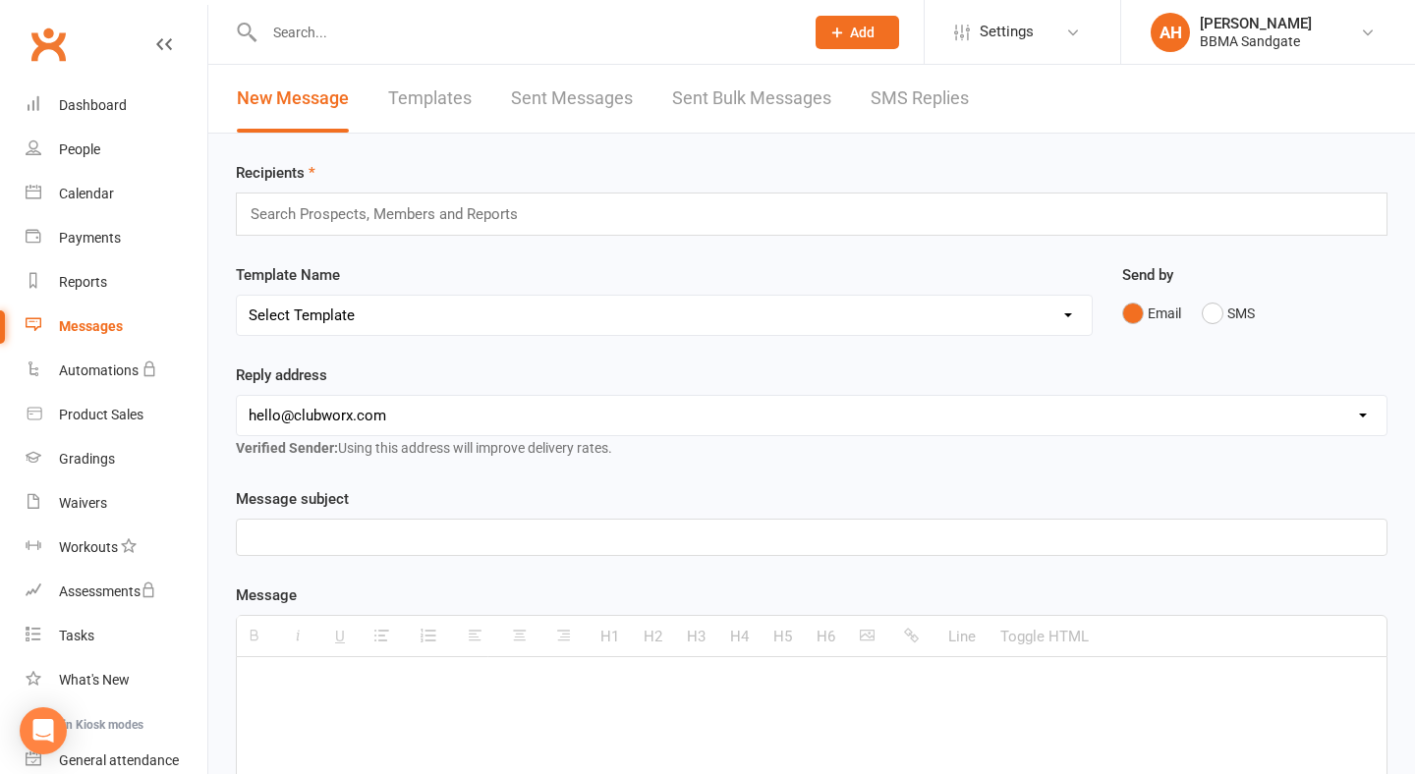
click at [889, 110] on link "SMS Replies" at bounding box center [919, 99] width 98 height 68
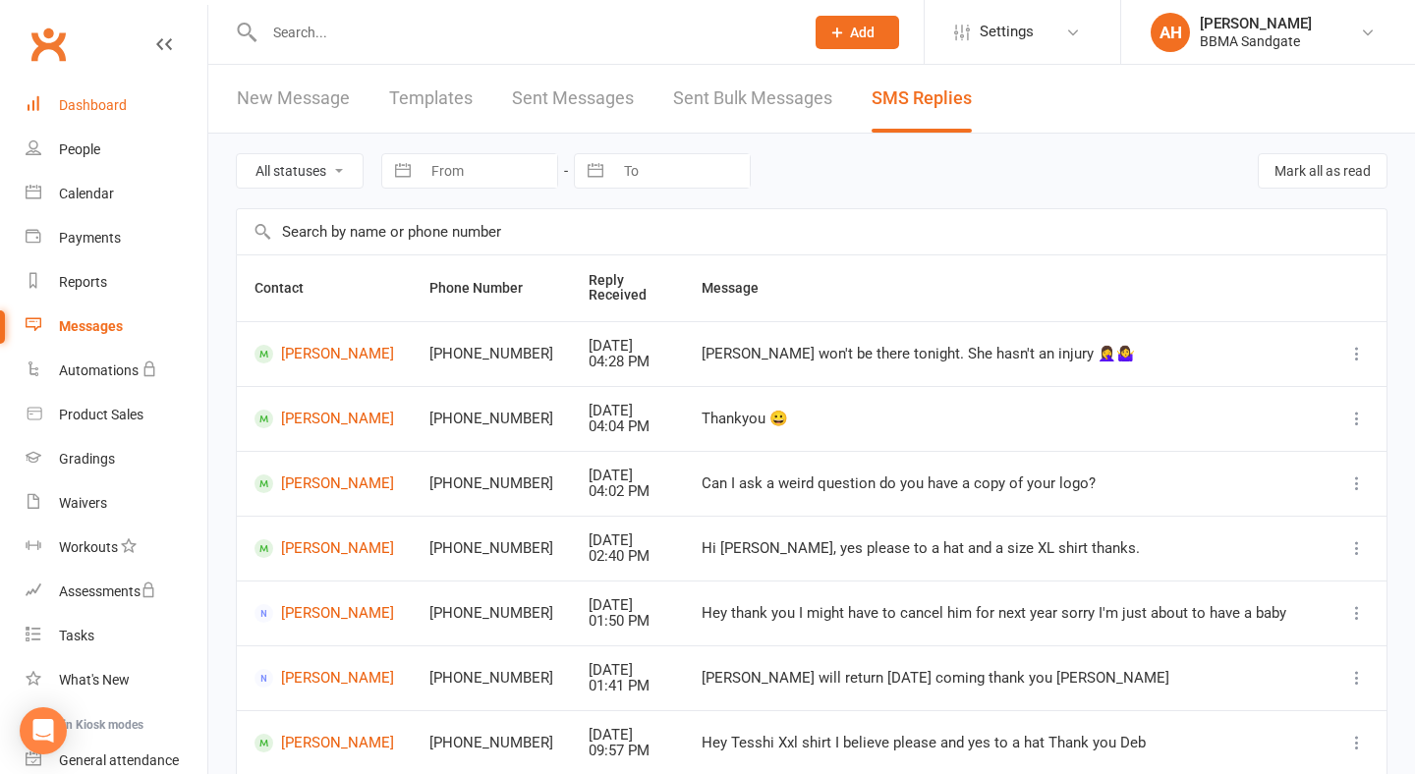
click at [138, 96] on link "Dashboard" at bounding box center [117, 105] width 182 height 44
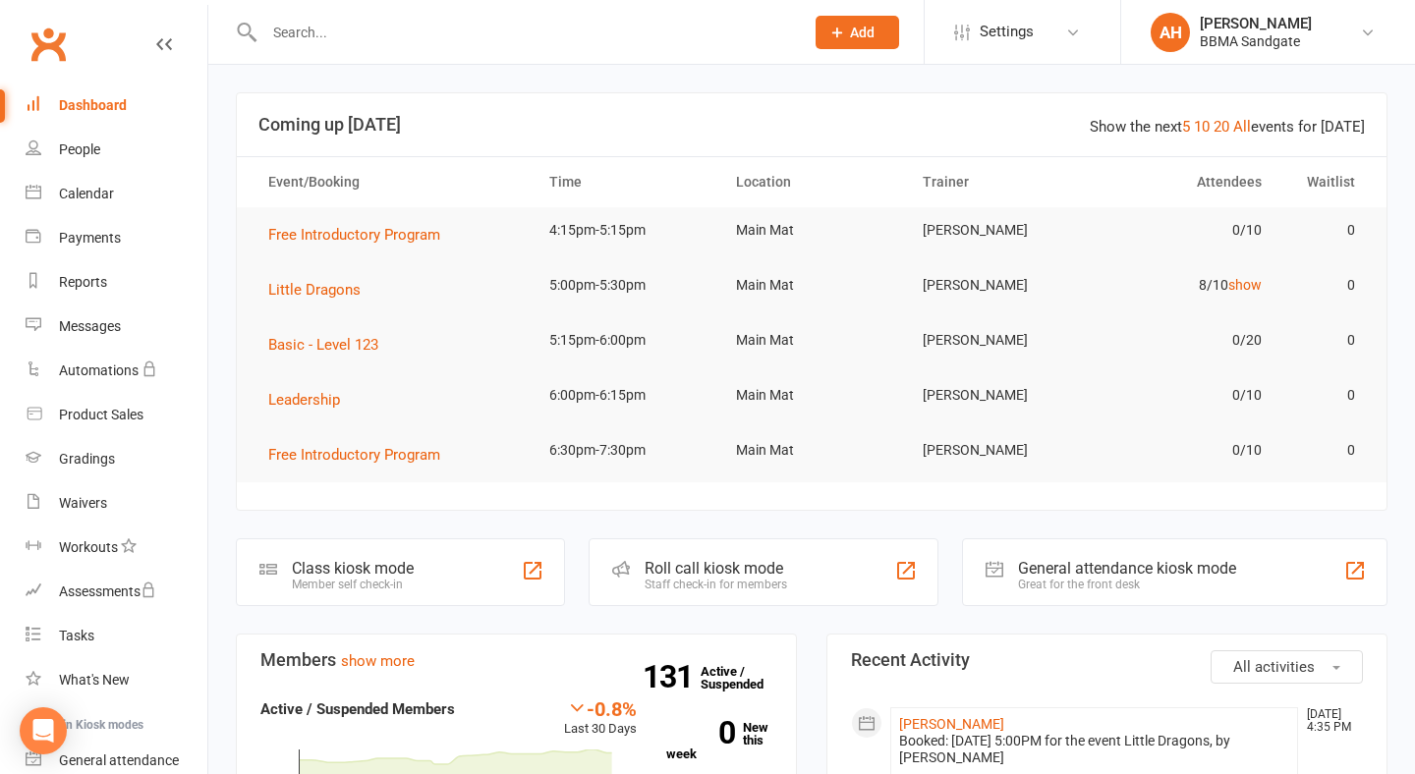
click at [290, 34] on input "text" at bounding box center [523, 33] width 531 height 28
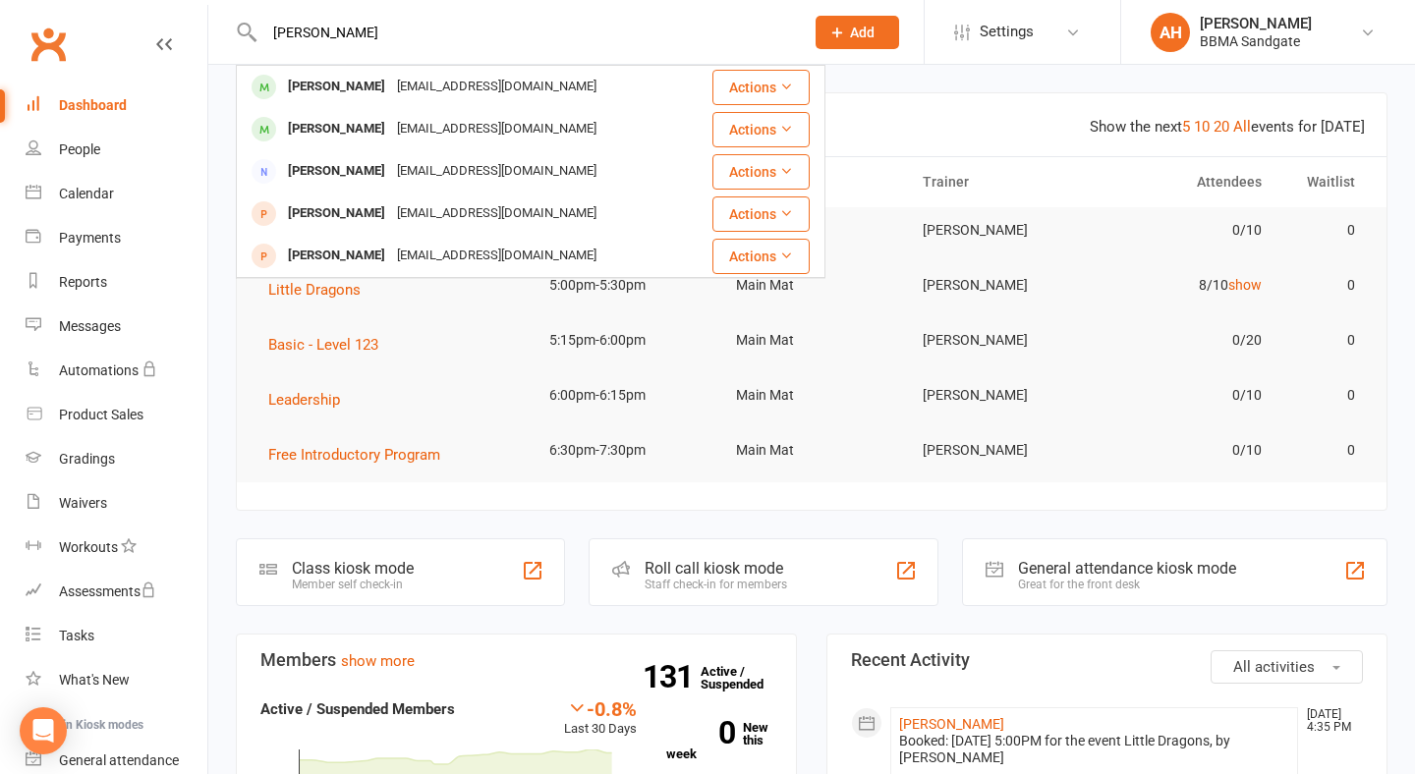
type input "[PERSON_NAME]"
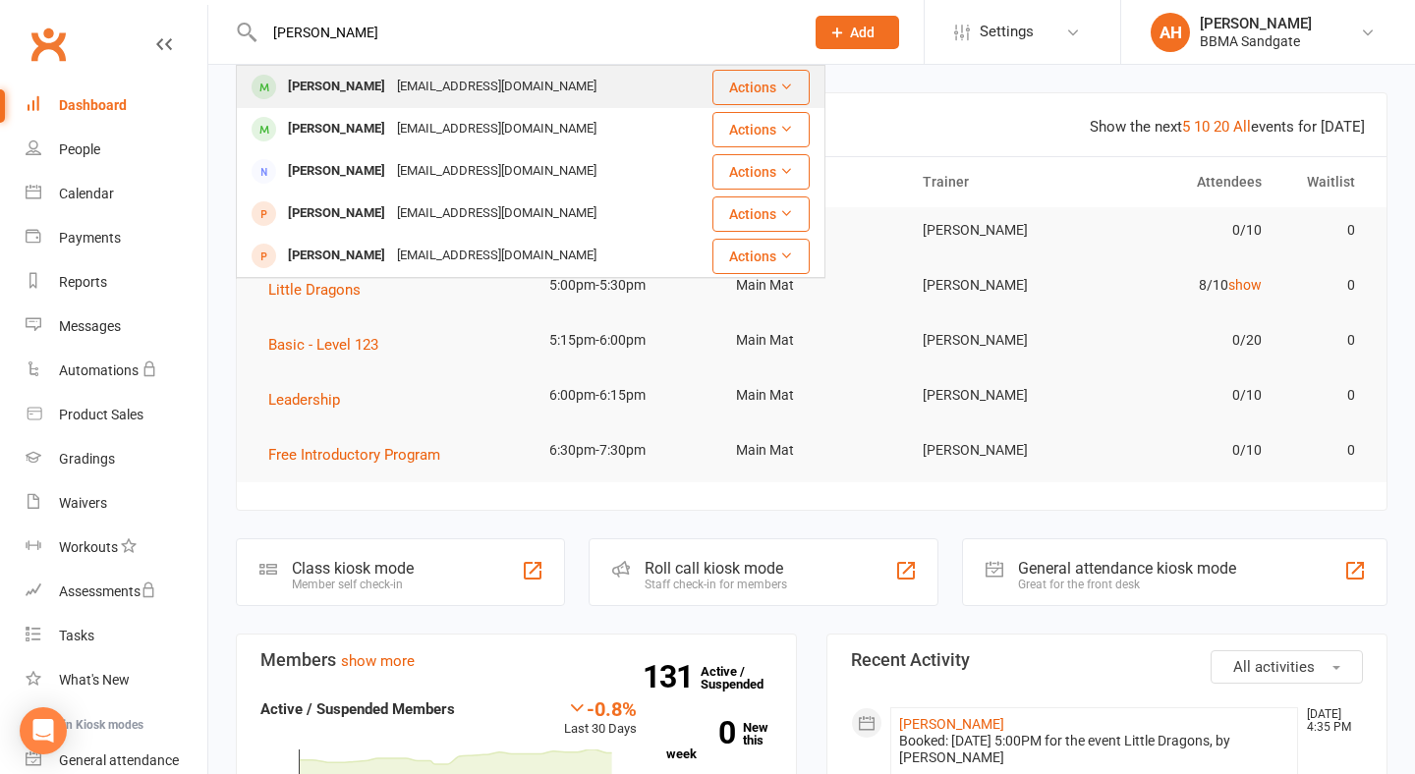
drag, startPoint x: 299, startPoint y: 64, endPoint x: 307, endPoint y: 89, distance: 27.0
click at [307, 89] on div "[PERSON_NAME]" at bounding box center [336, 87] width 109 height 28
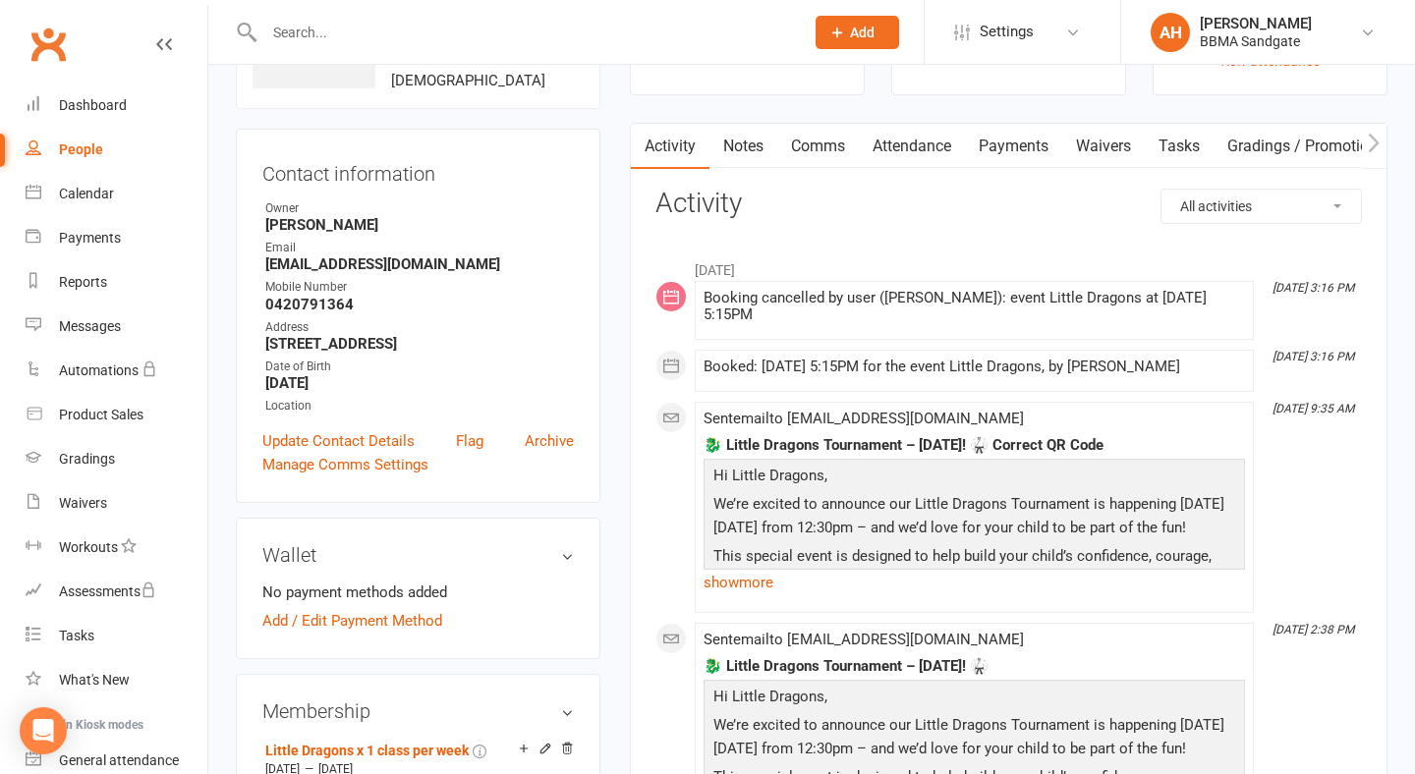
scroll to position [127, 0]
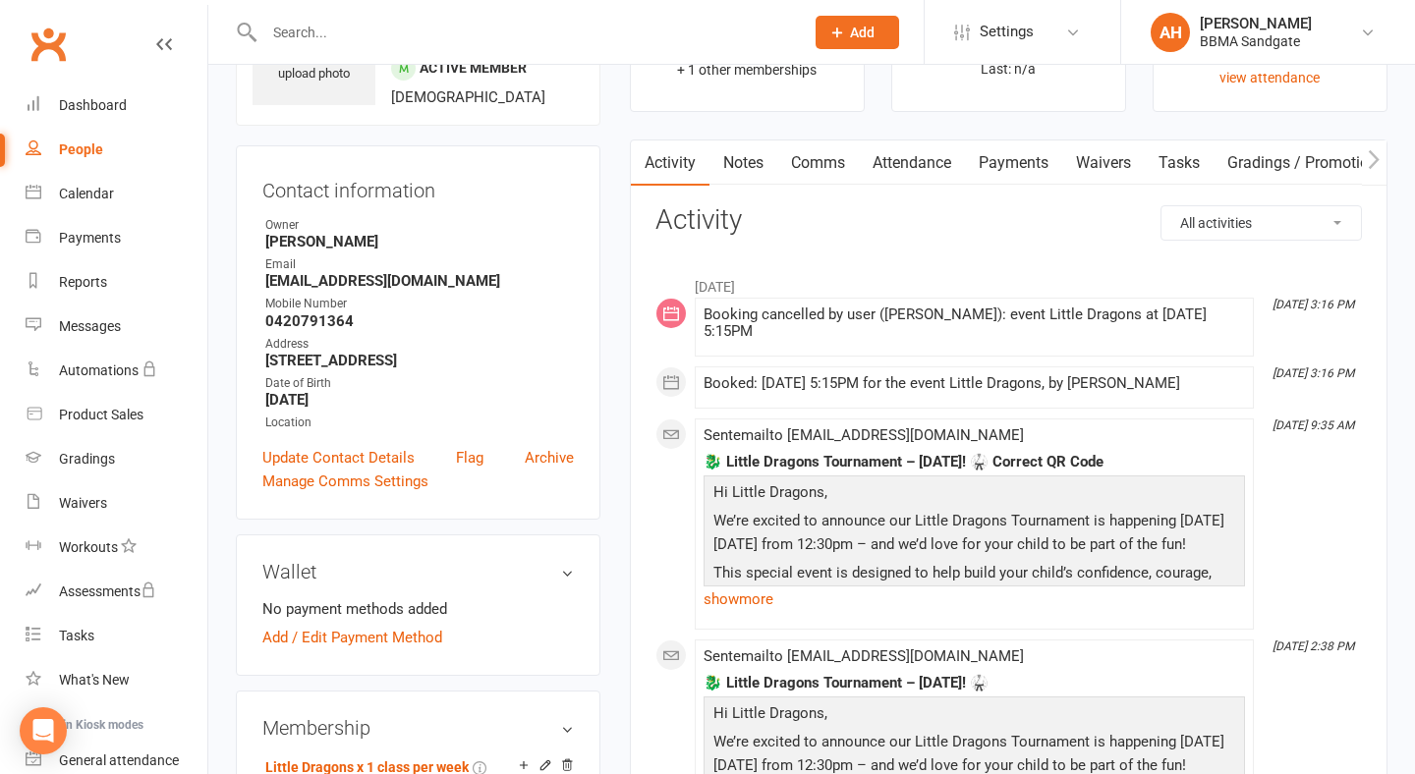
click at [977, 177] on link "Payments" at bounding box center [1013, 162] width 97 height 45
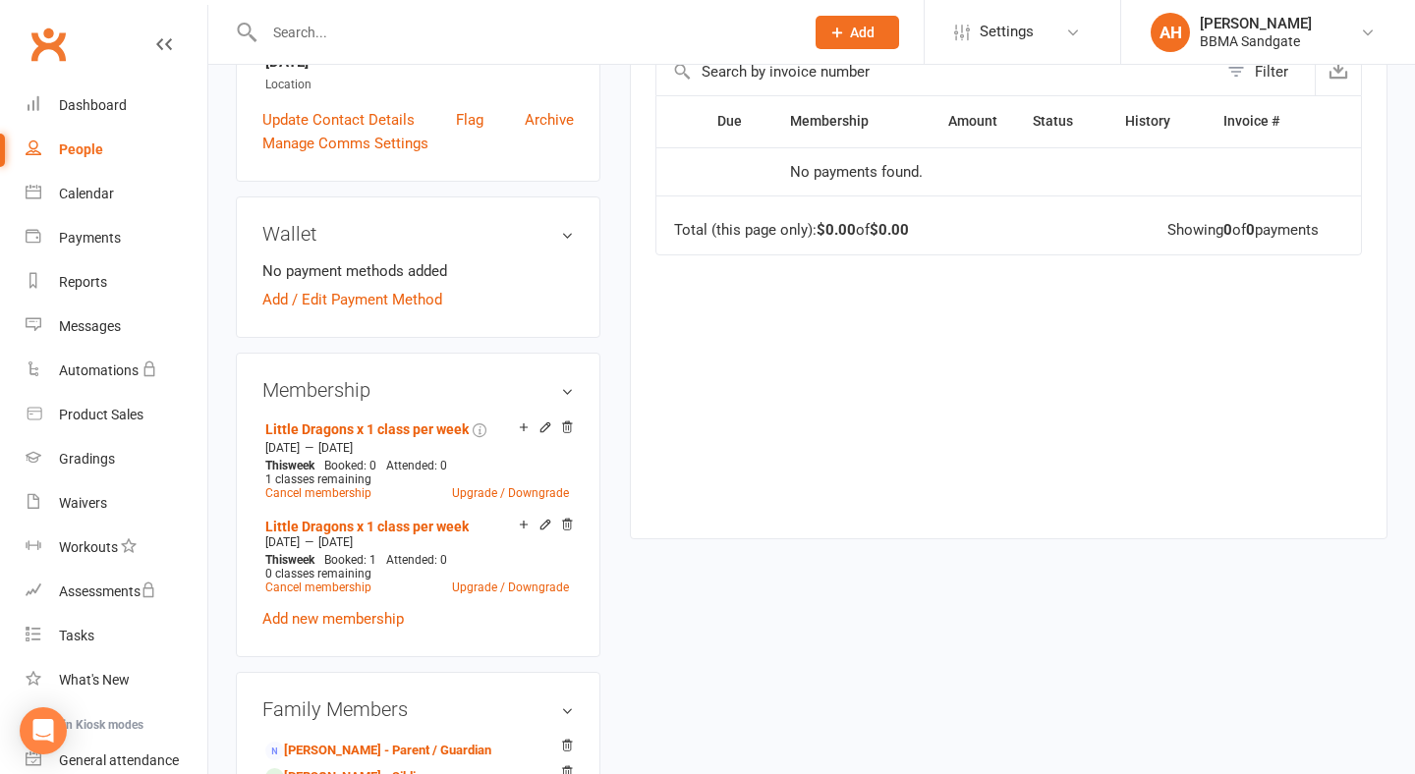
scroll to position [532, 0]
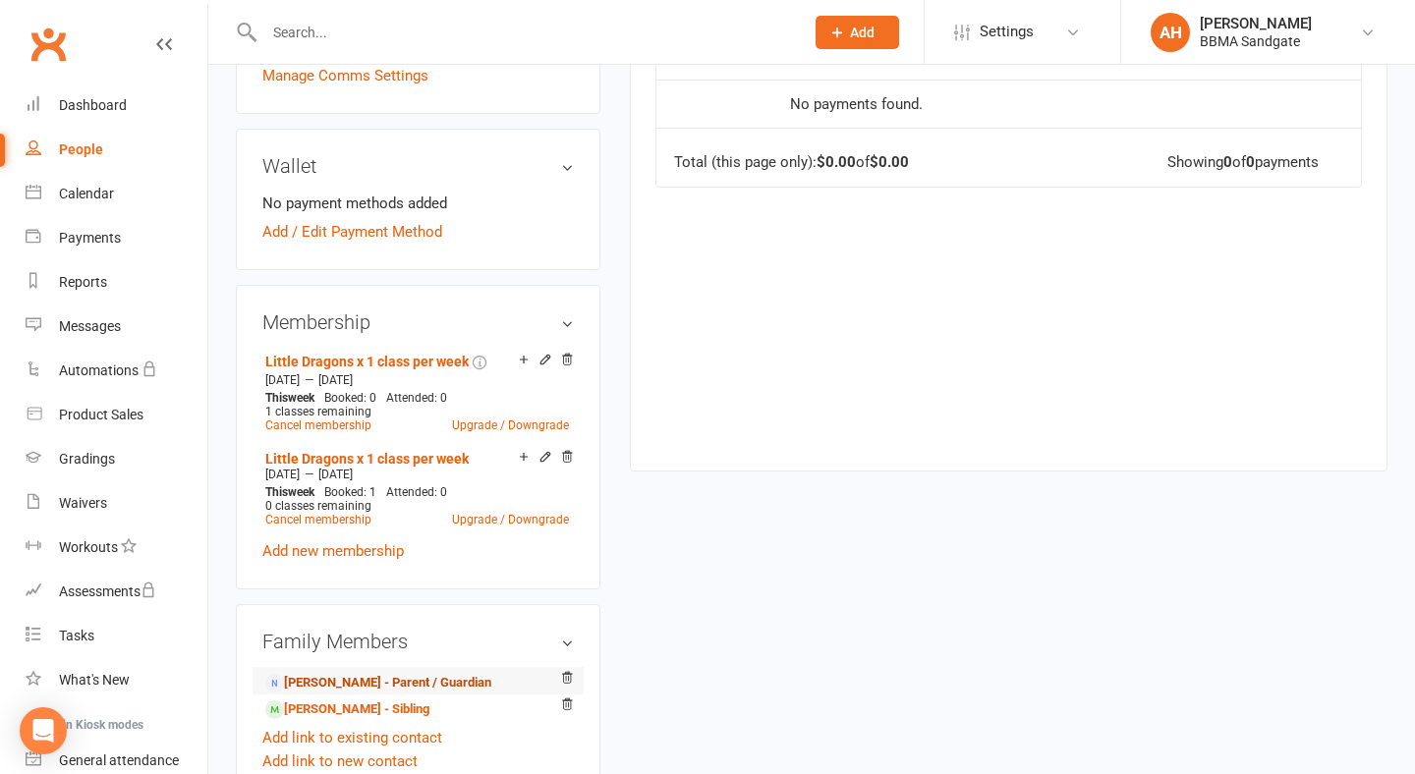
click at [387, 681] on link "[PERSON_NAME] - Parent / Guardian" at bounding box center [378, 683] width 226 height 21
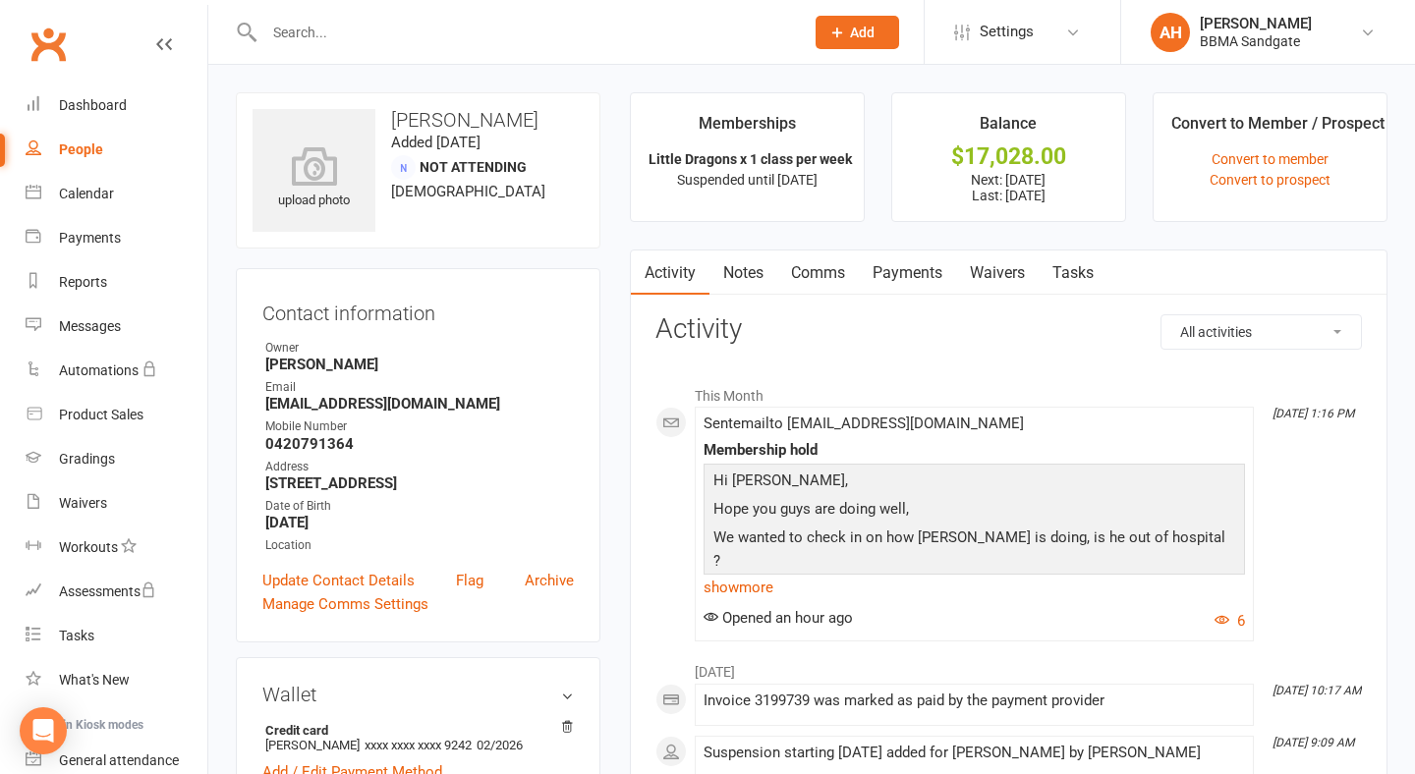
click at [934, 280] on link "Payments" at bounding box center [907, 272] width 97 height 45
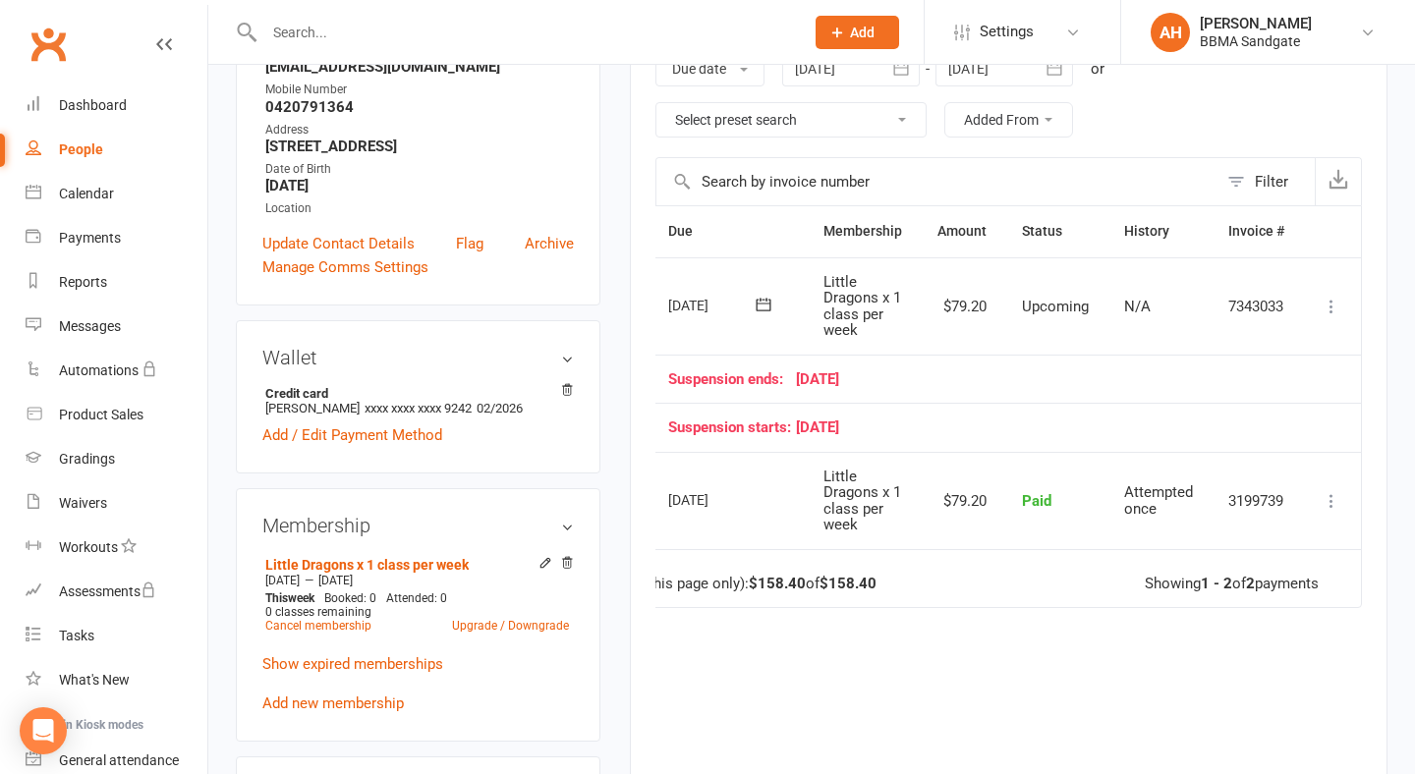
scroll to position [0, 69]
click at [1336, 309] on icon at bounding box center [1331, 307] width 20 height 20
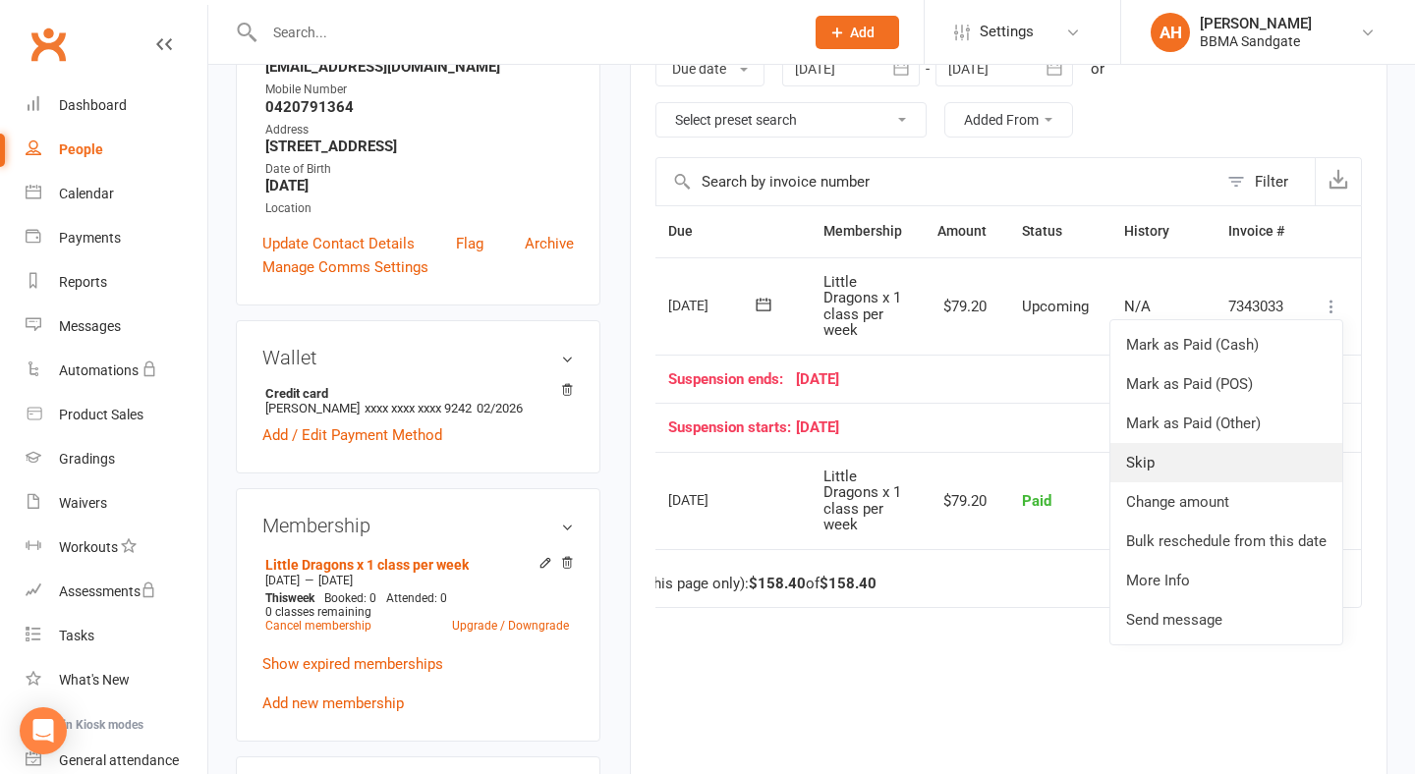
click at [1213, 465] on link "Skip" at bounding box center [1226, 462] width 232 height 39
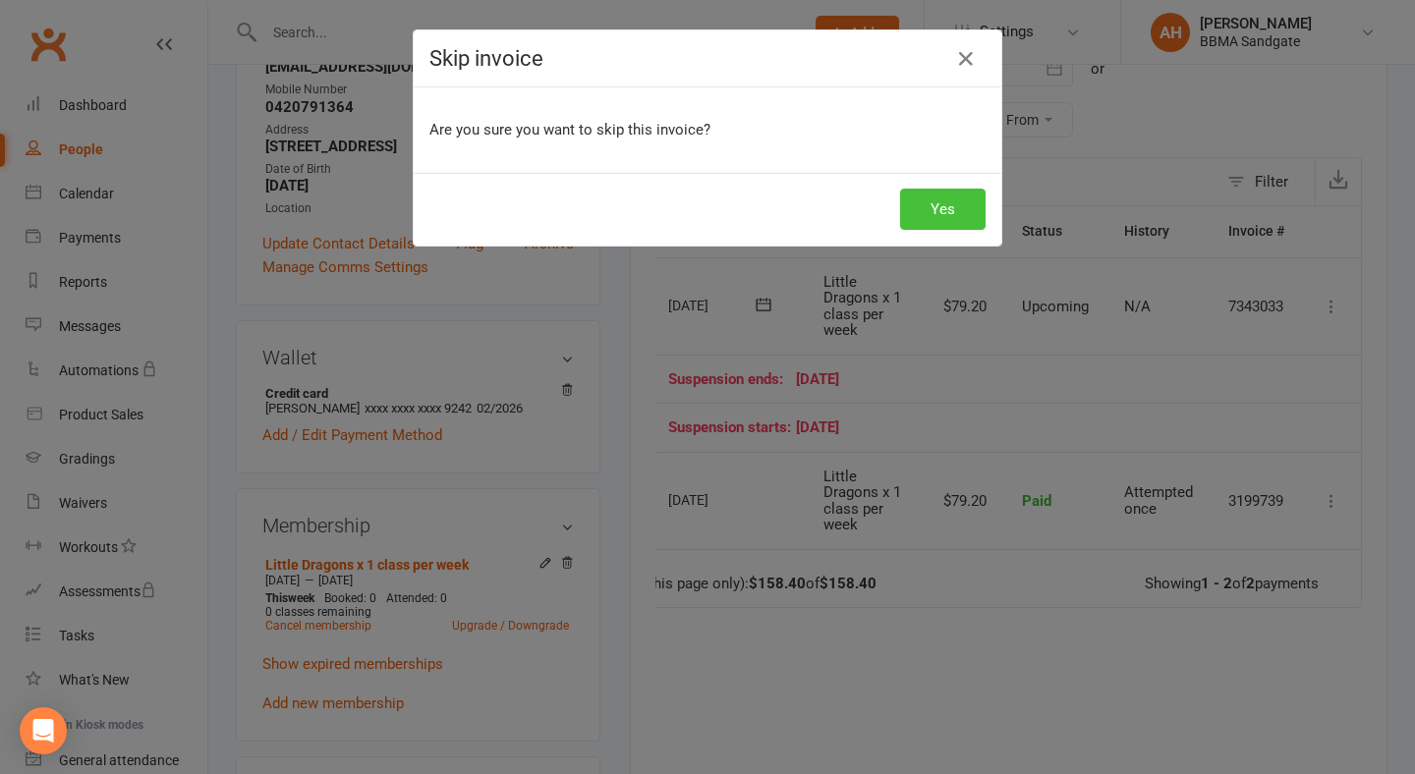
click at [952, 206] on button "Yes" at bounding box center [942, 209] width 85 height 41
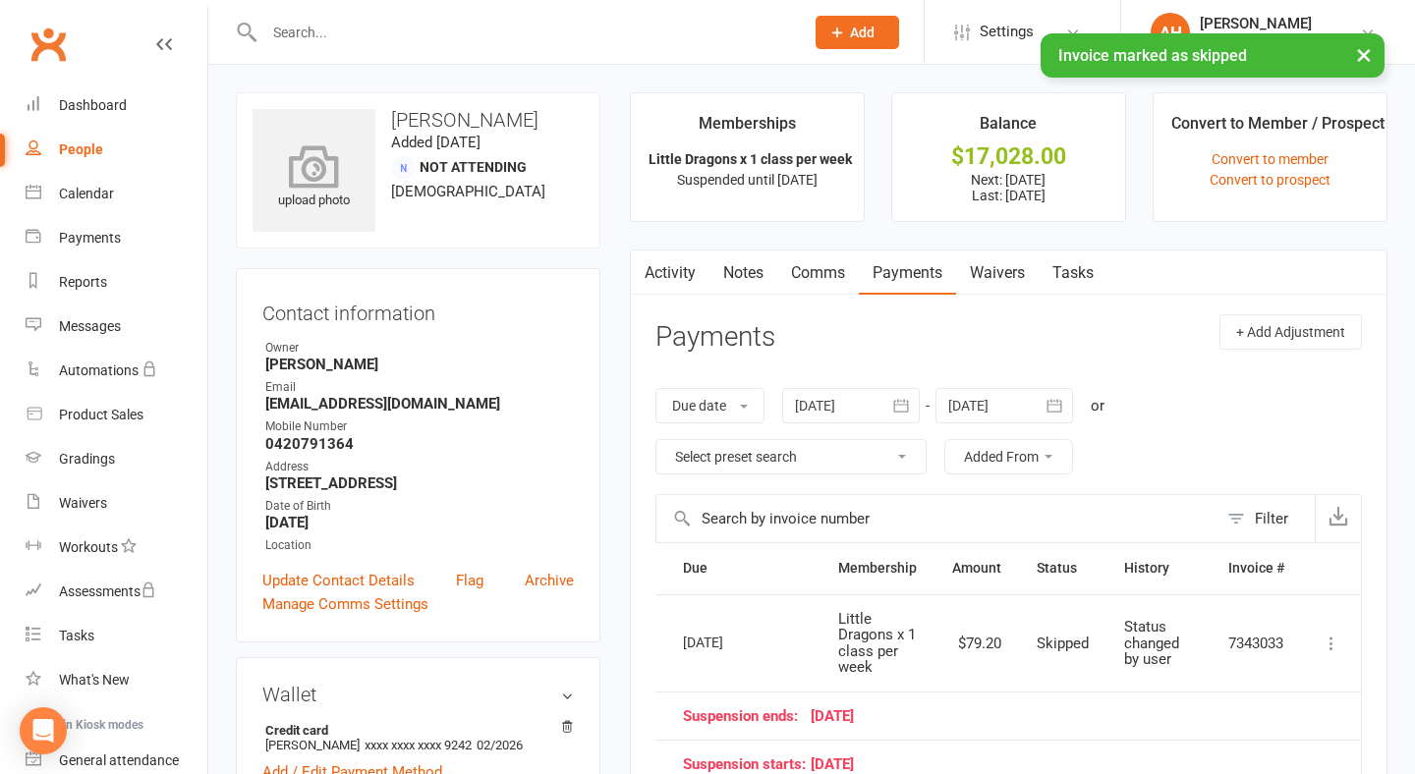
scroll to position [0, 0]
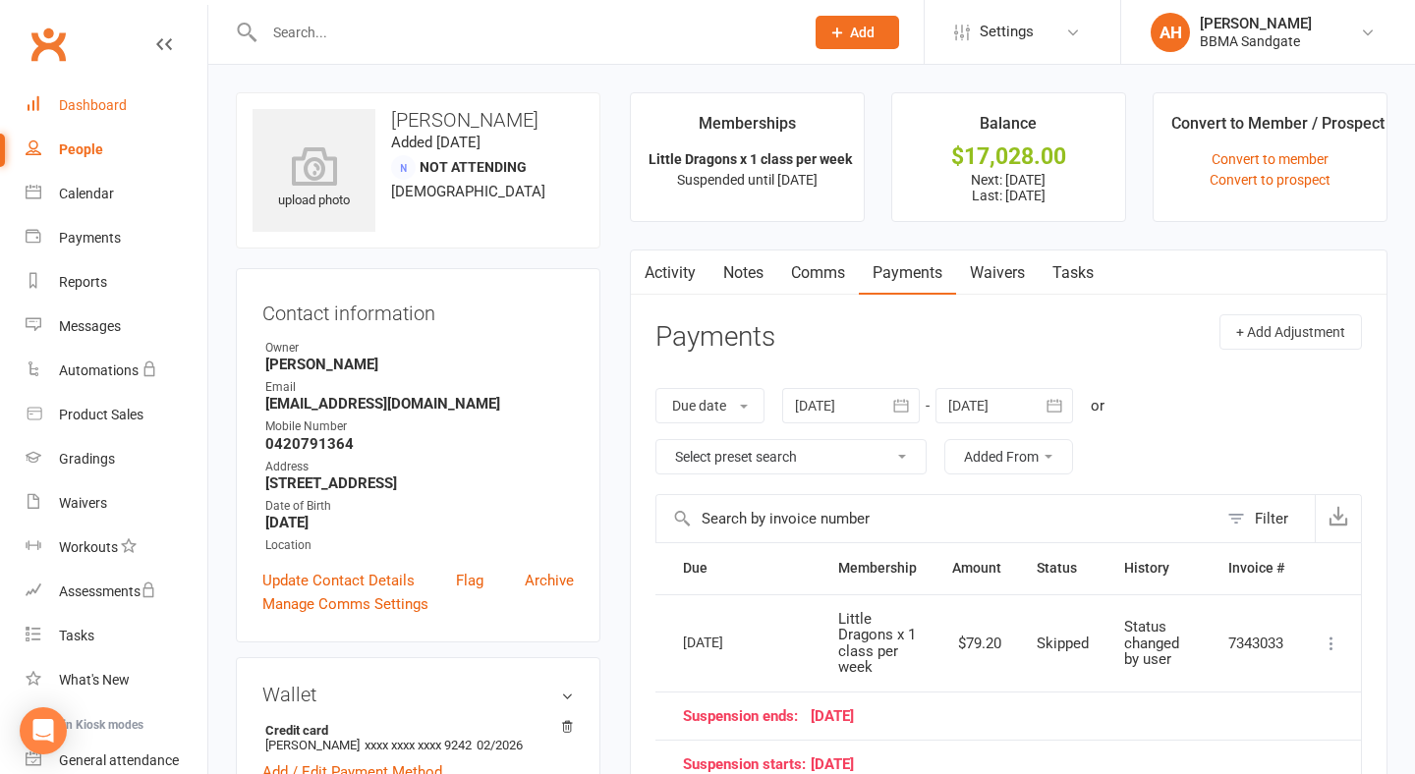
click at [158, 107] on link "Dashboard" at bounding box center [117, 105] width 182 height 44
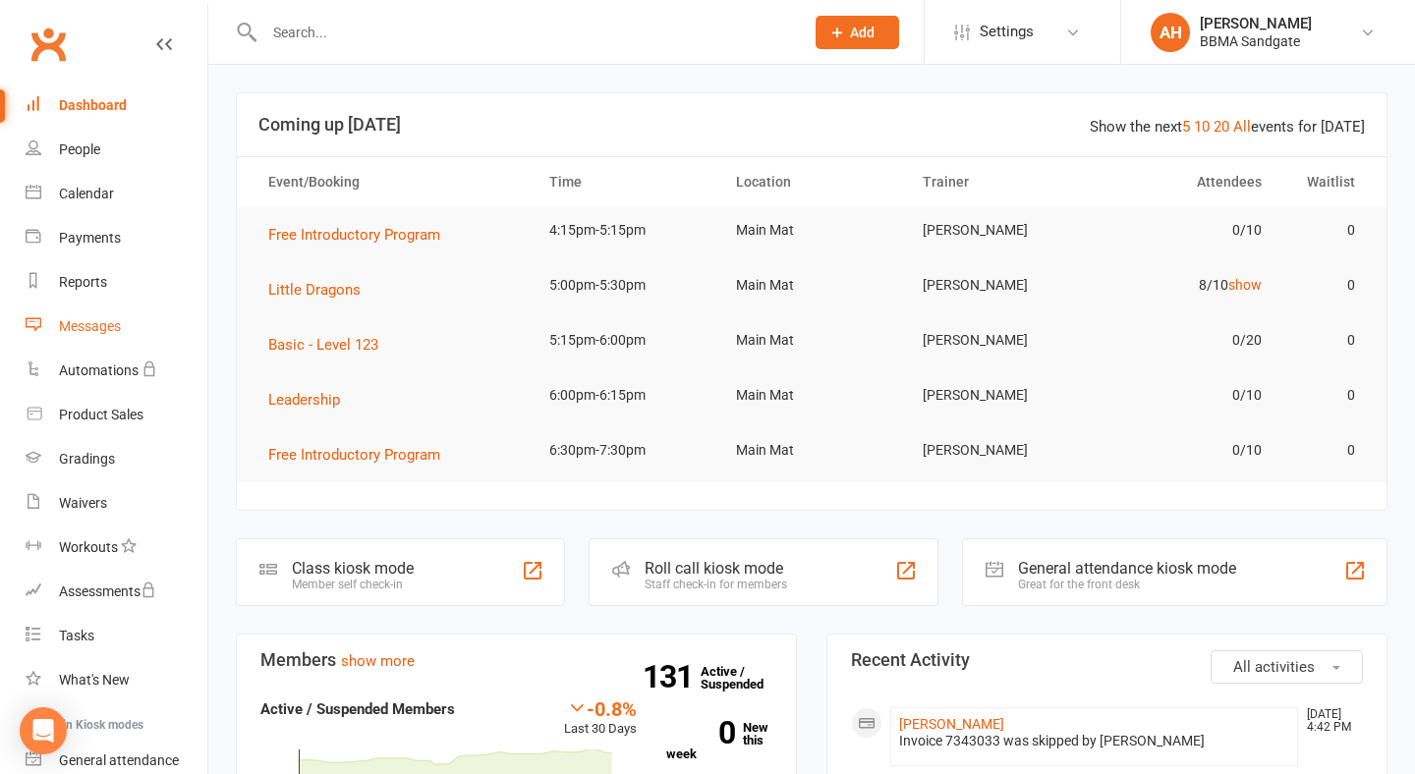
click at [135, 319] on link "Messages" at bounding box center [117, 327] width 182 height 44
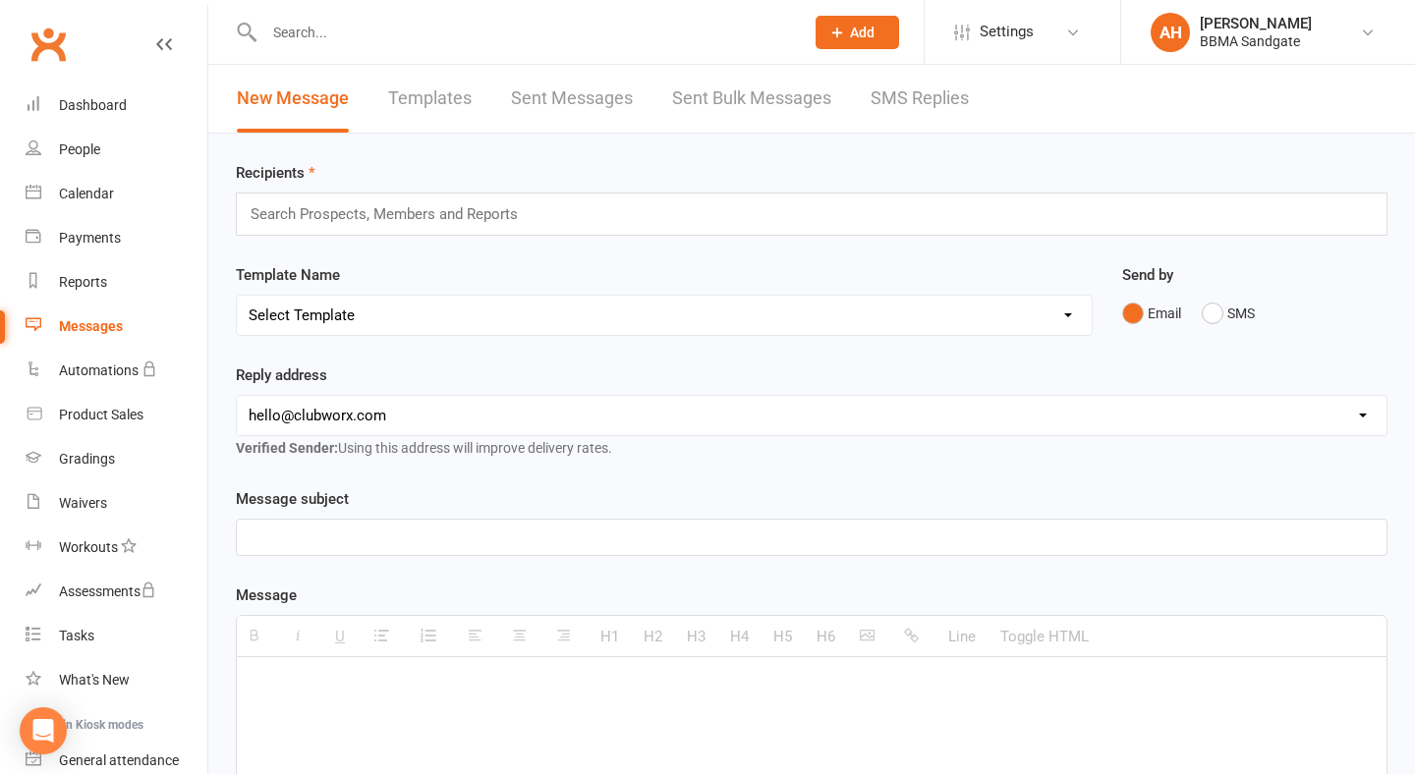
click at [897, 108] on link "SMS Replies" at bounding box center [919, 99] width 98 height 68
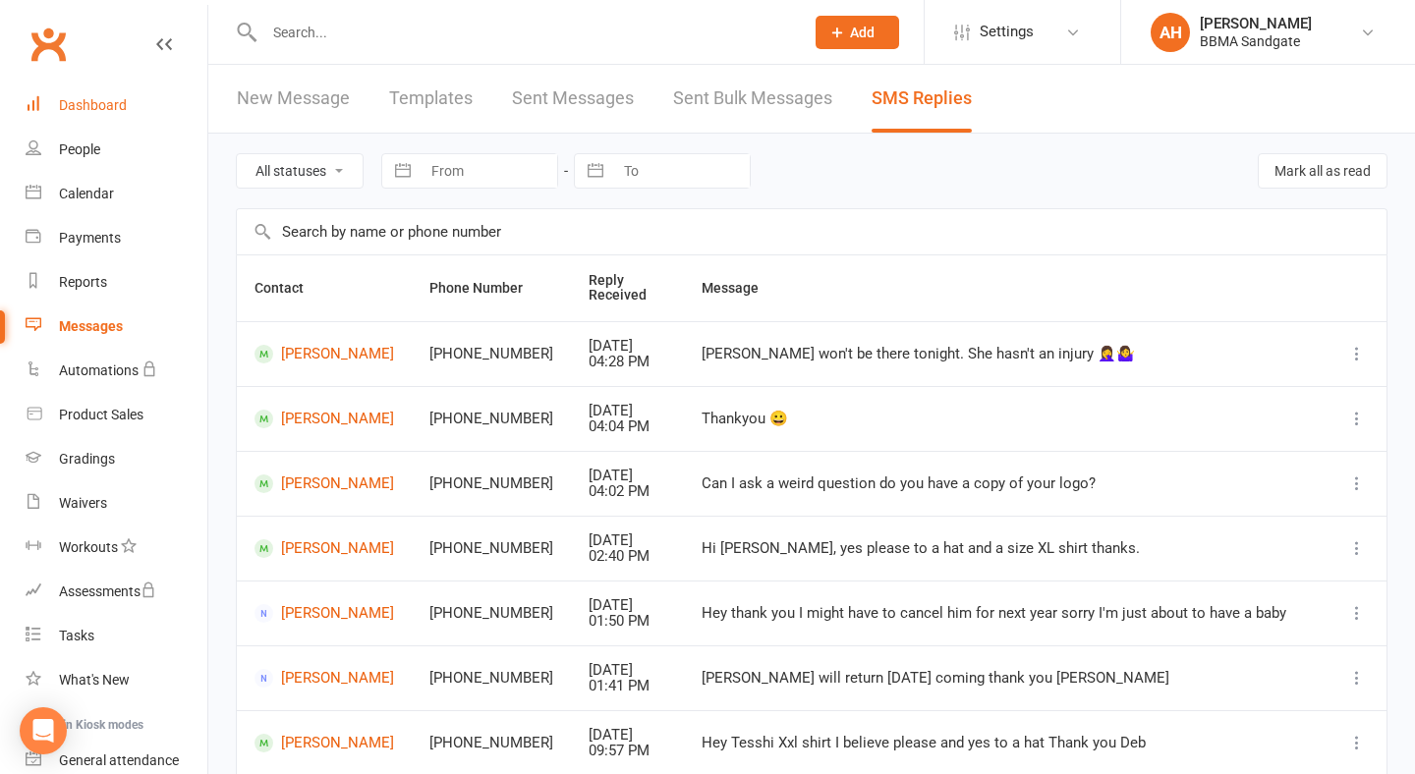
click at [171, 108] on link "Dashboard" at bounding box center [117, 105] width 182 height 44
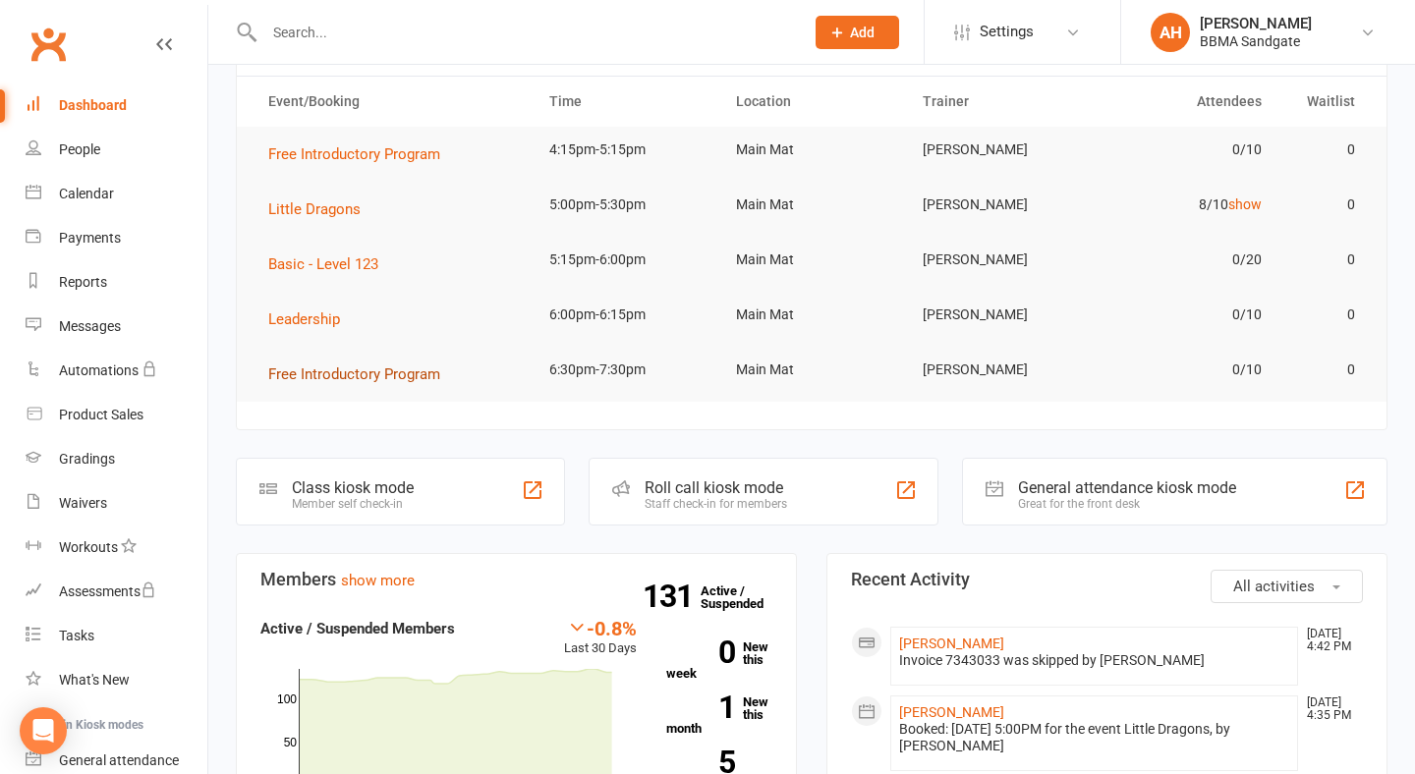
scroll to position [83, 0]
click at [341, 271] on span "Basic - Level 123" at bounding box center [323, 262] width 110 height 18
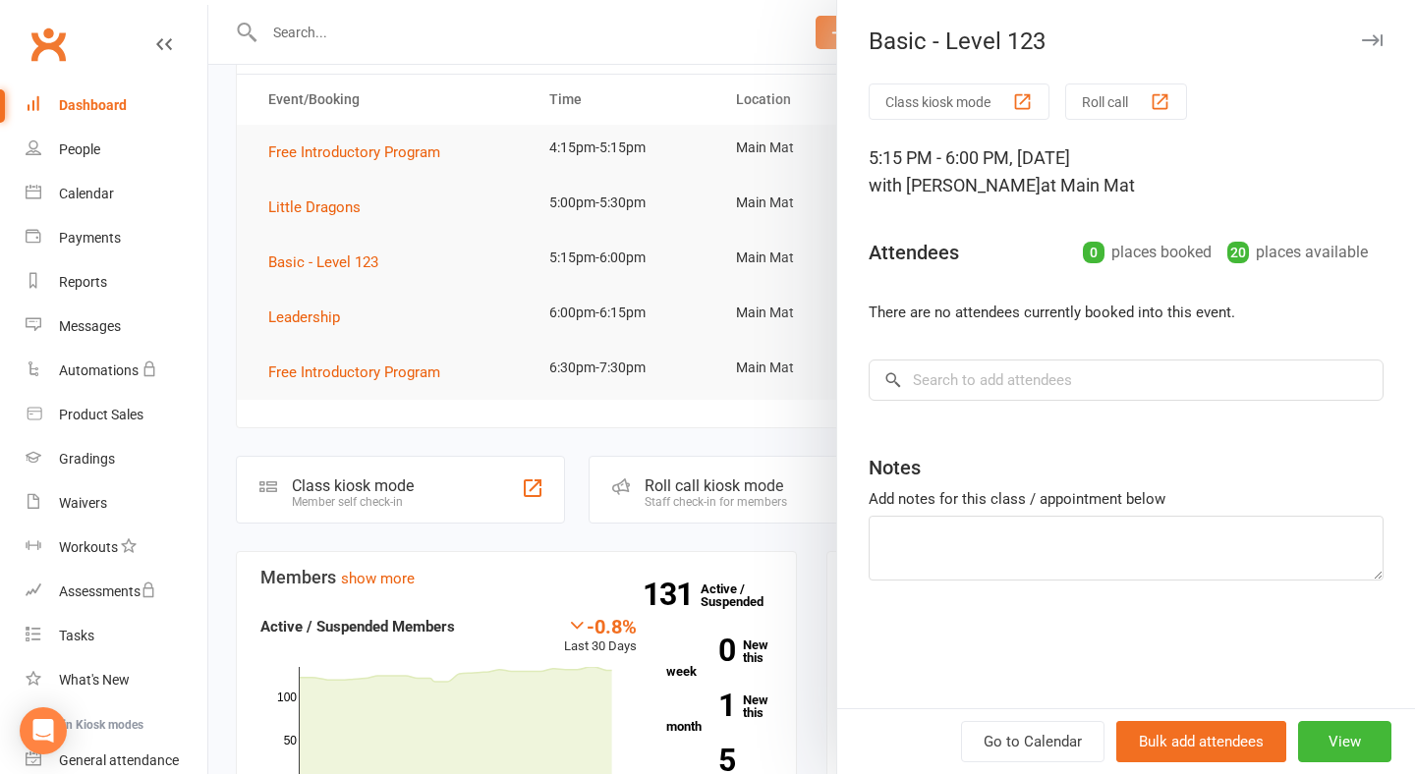
click at [338, 215] on div at bounding box center [811, 387] width 1206 height 774
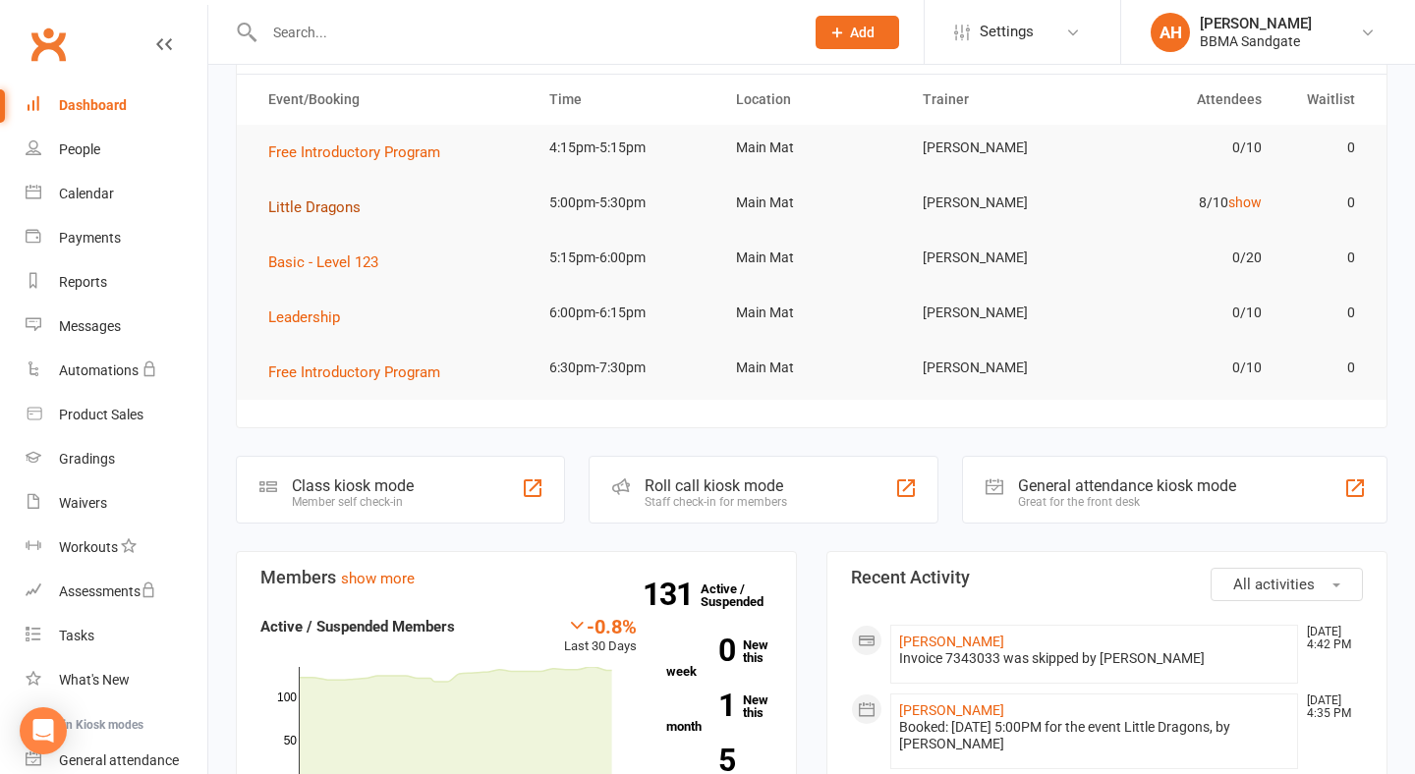
click at [338, 214] on span "Little Dragons" at bounding box center [314, 207] width 92 height 18
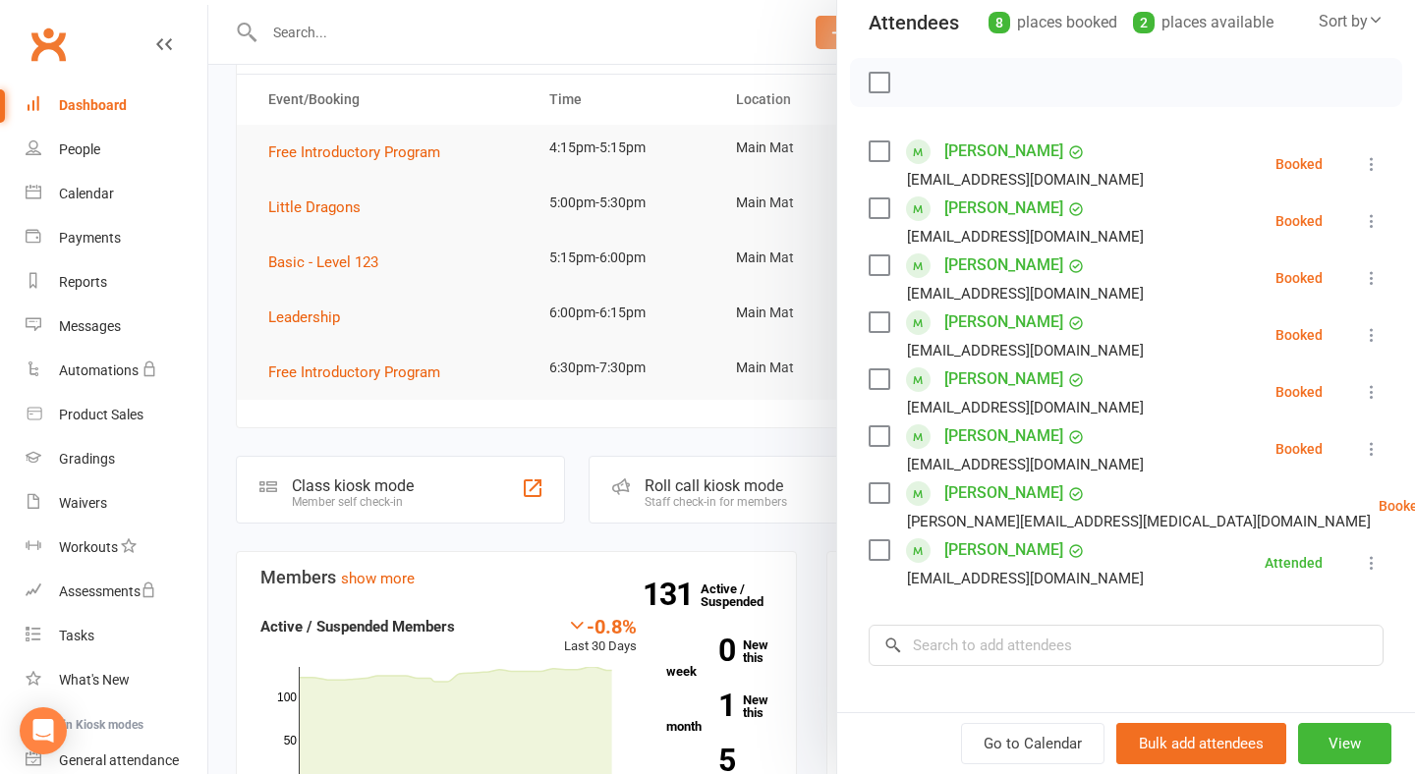
scroll to position [220, 0]
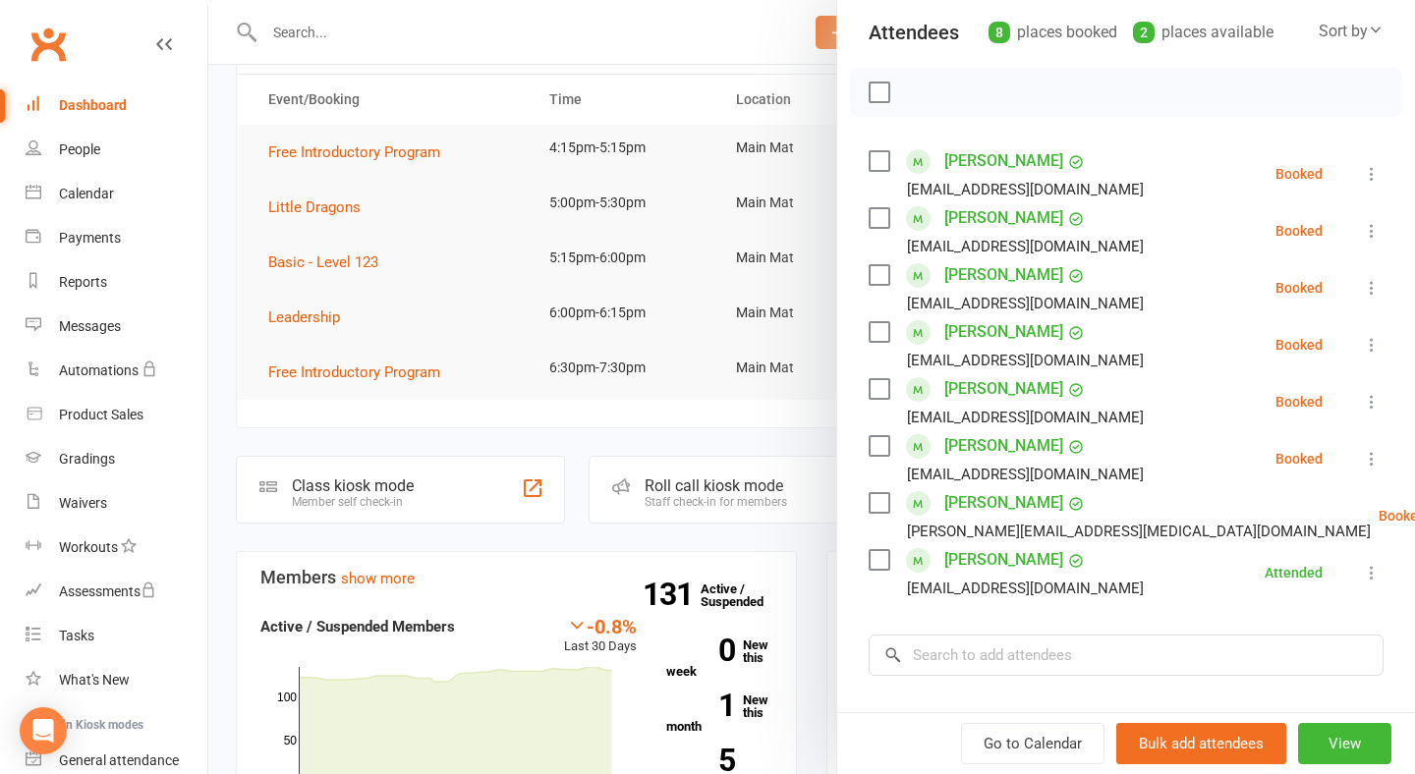
click at [215, 316] on div at bounding box center [811, 387] width 1206 height 774
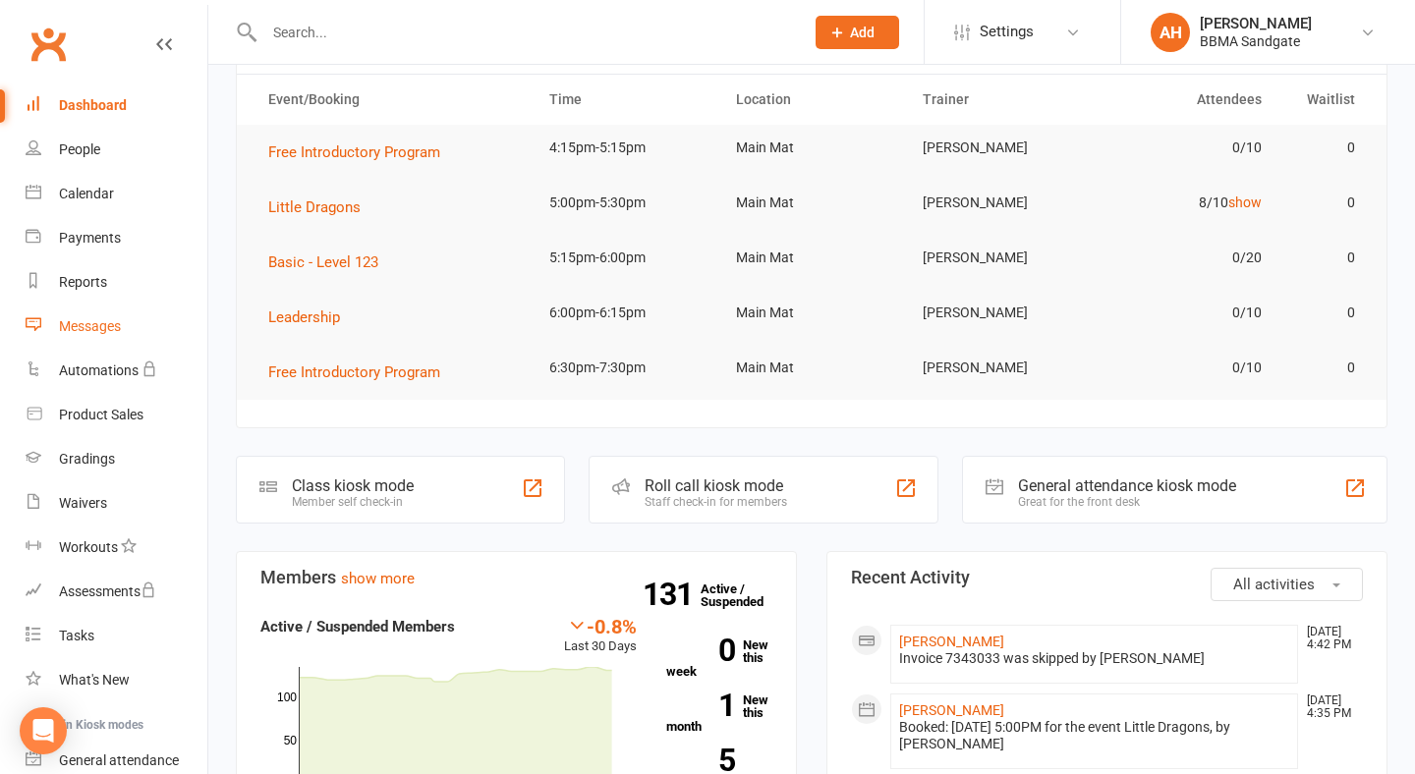
click at [112, 333] on div "Messages" at bounding box center [90, 326] width 62 height 16
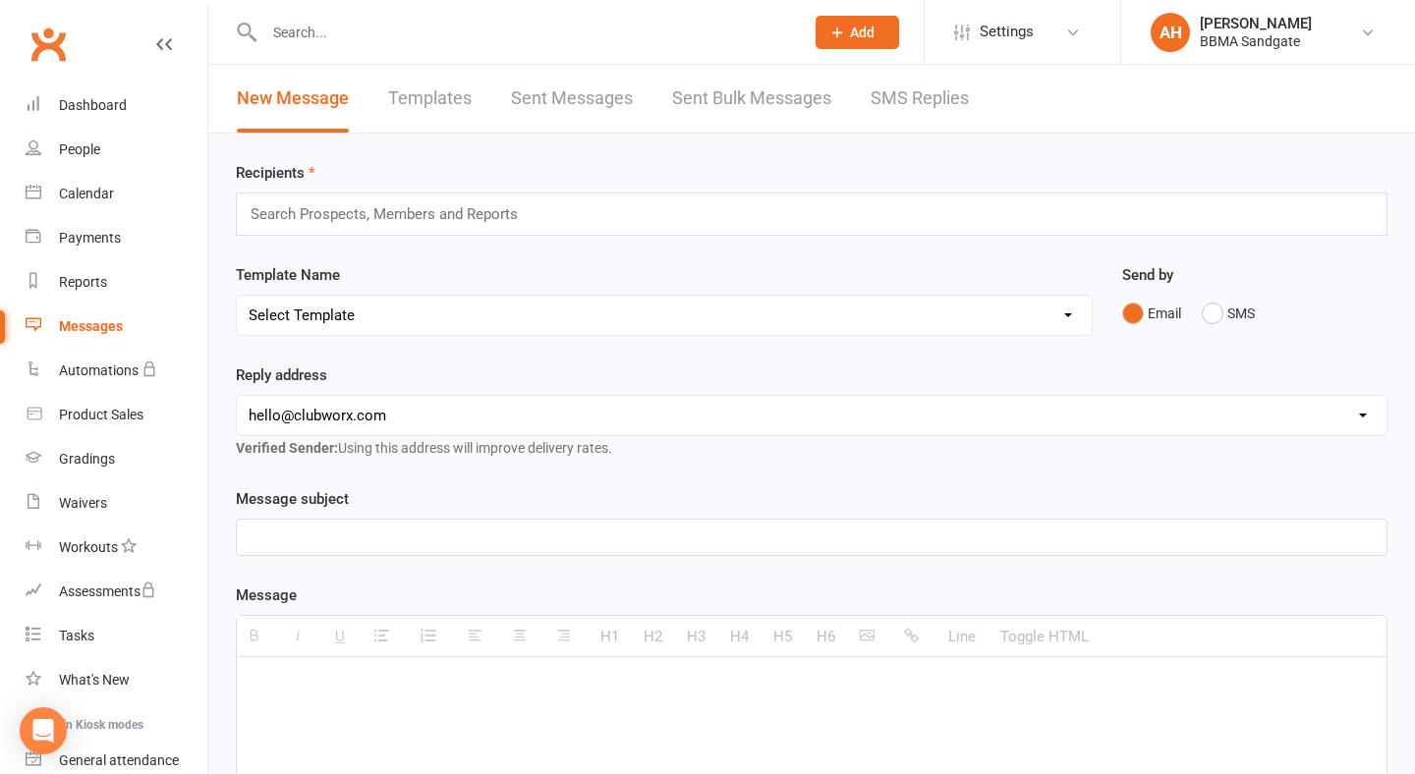
click at [893, 94] on link "SMS Replies" at bounding box center [919, 99] width 98 height 68
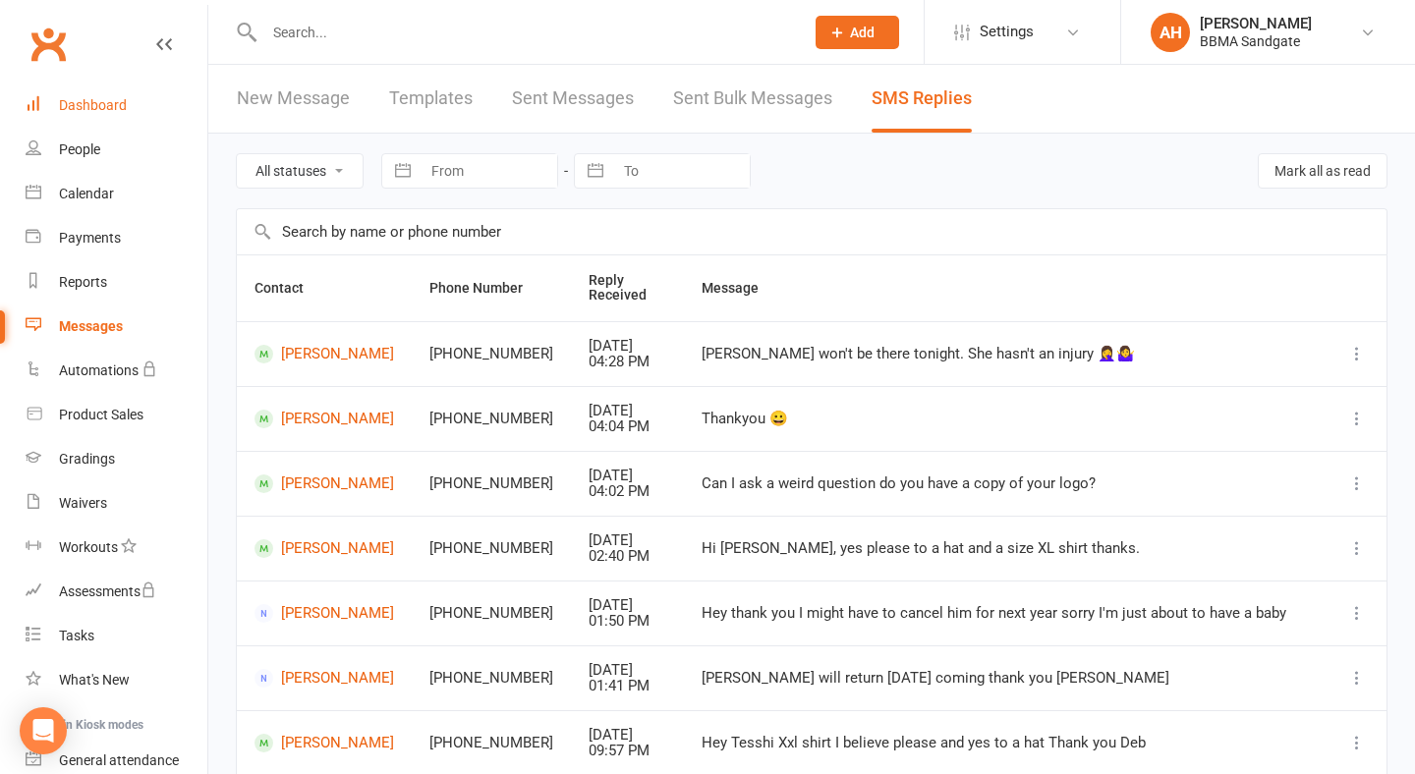
click at [159, 105] on link "Dashboard" at bounding box center [117, 105] width 182 height 44
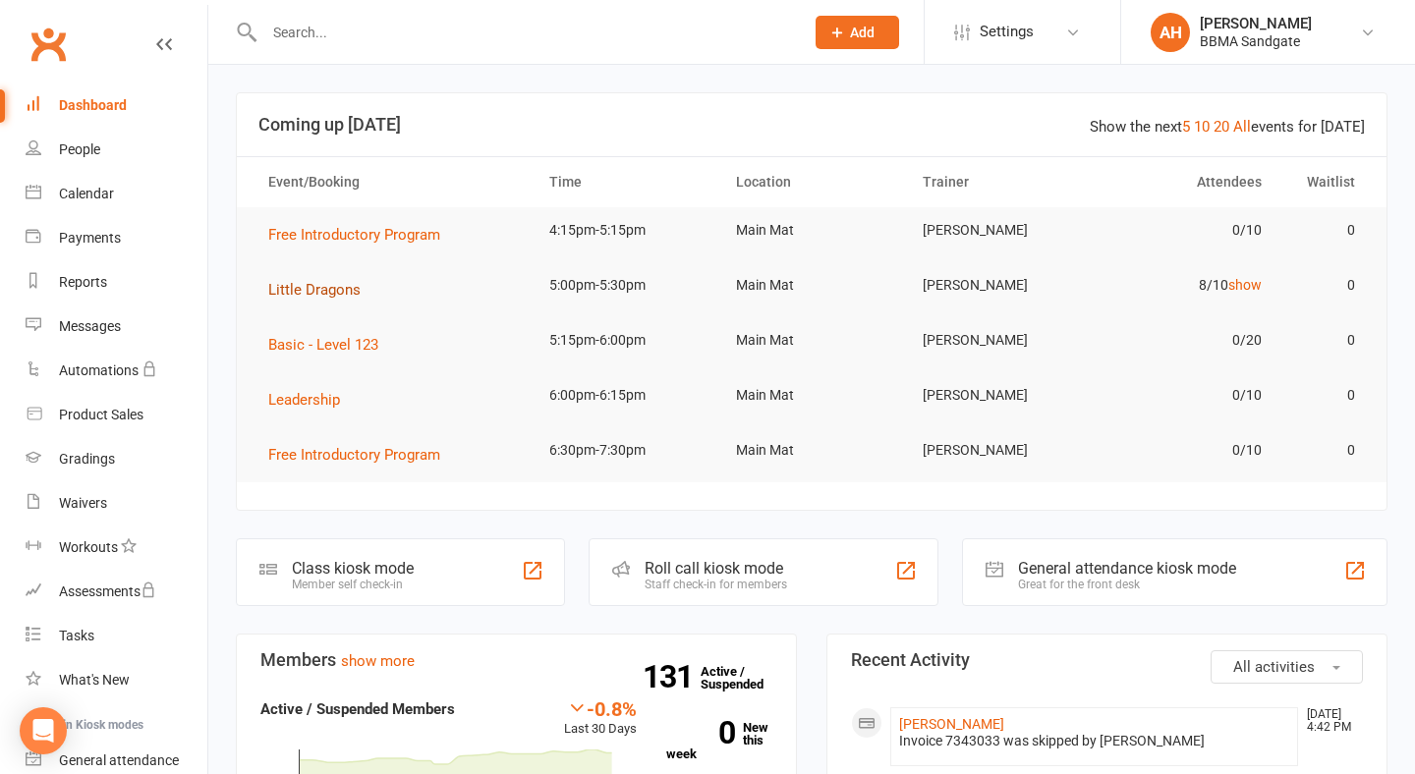
click at [355, 295] on span "Little Dragons" at bounding box center [314, 290] width 92 height 18
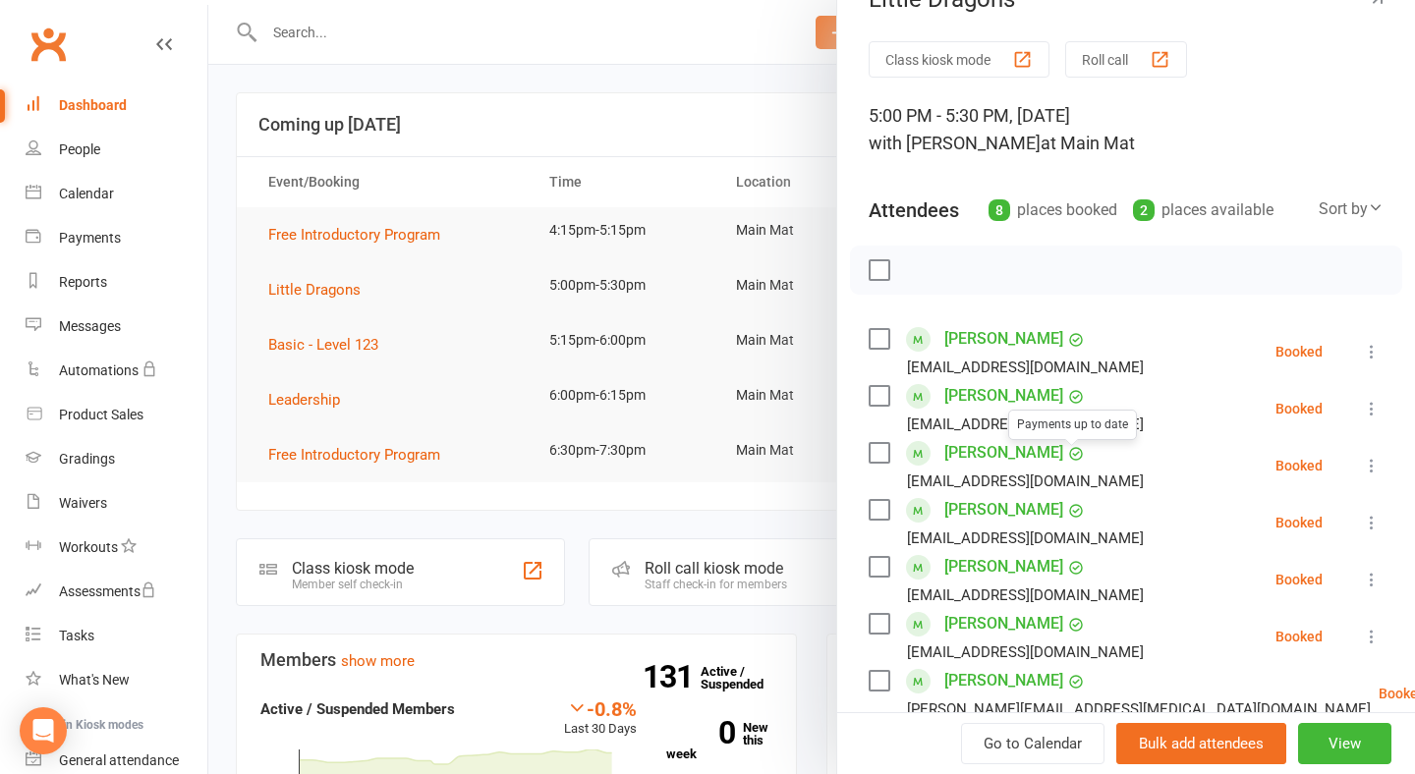
scroll to position [43, 0]
click at [1375, 522] on icon at bounding box center [1372, 522] width 20 height 20
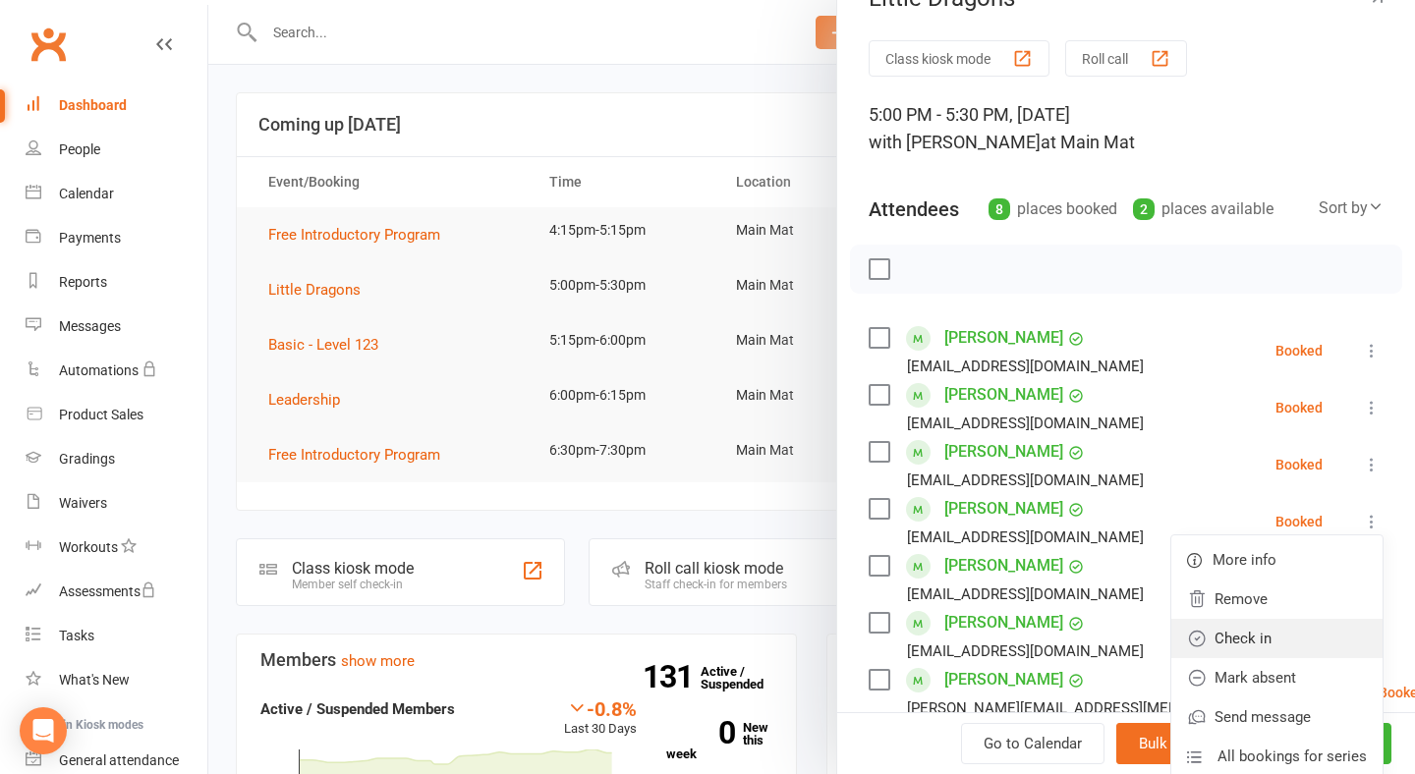
click at [1282, 628] on link "Check in" at bounding box center [1276, 638] width 211 height 39
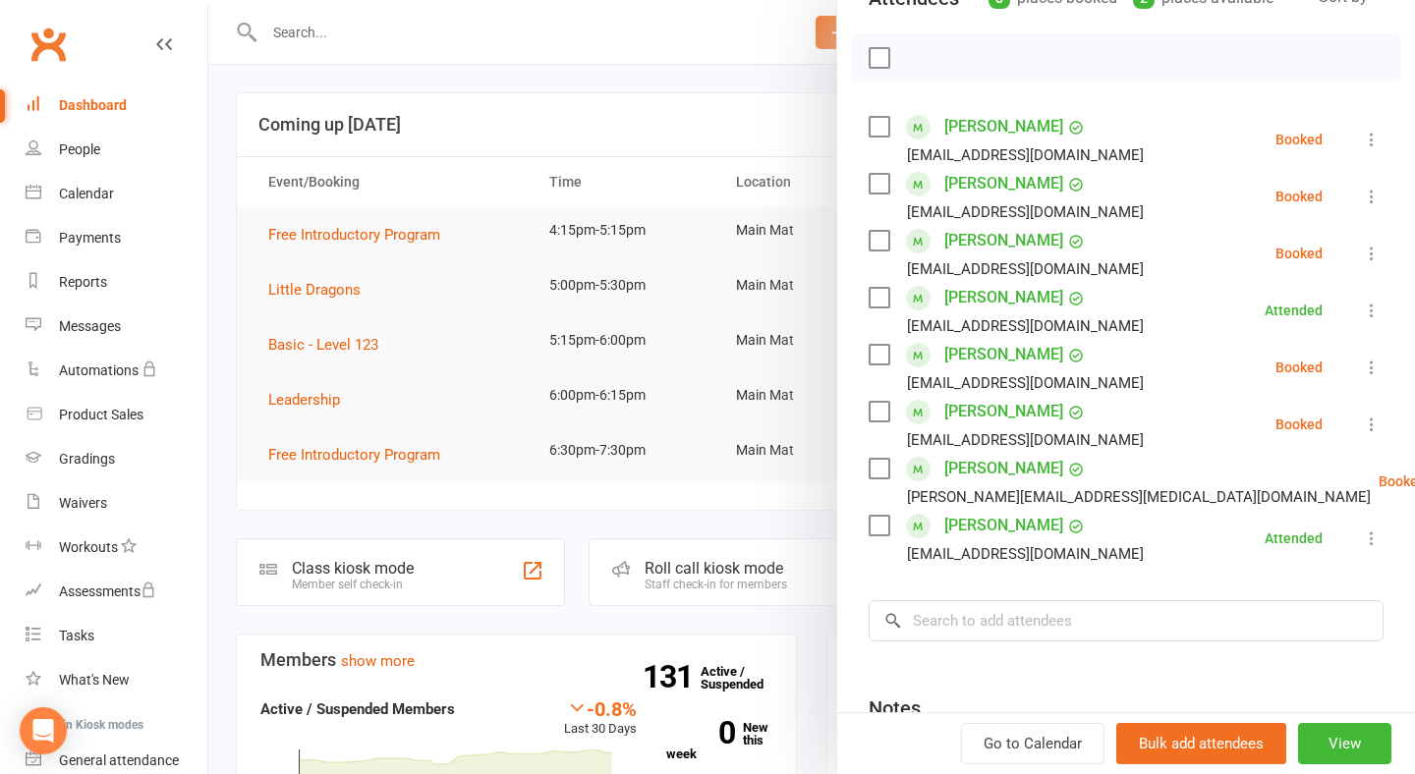
scroll to position [252, 0]
click at [1367, 428] on icon at bounding box center [1372, 427] width 20 height 20
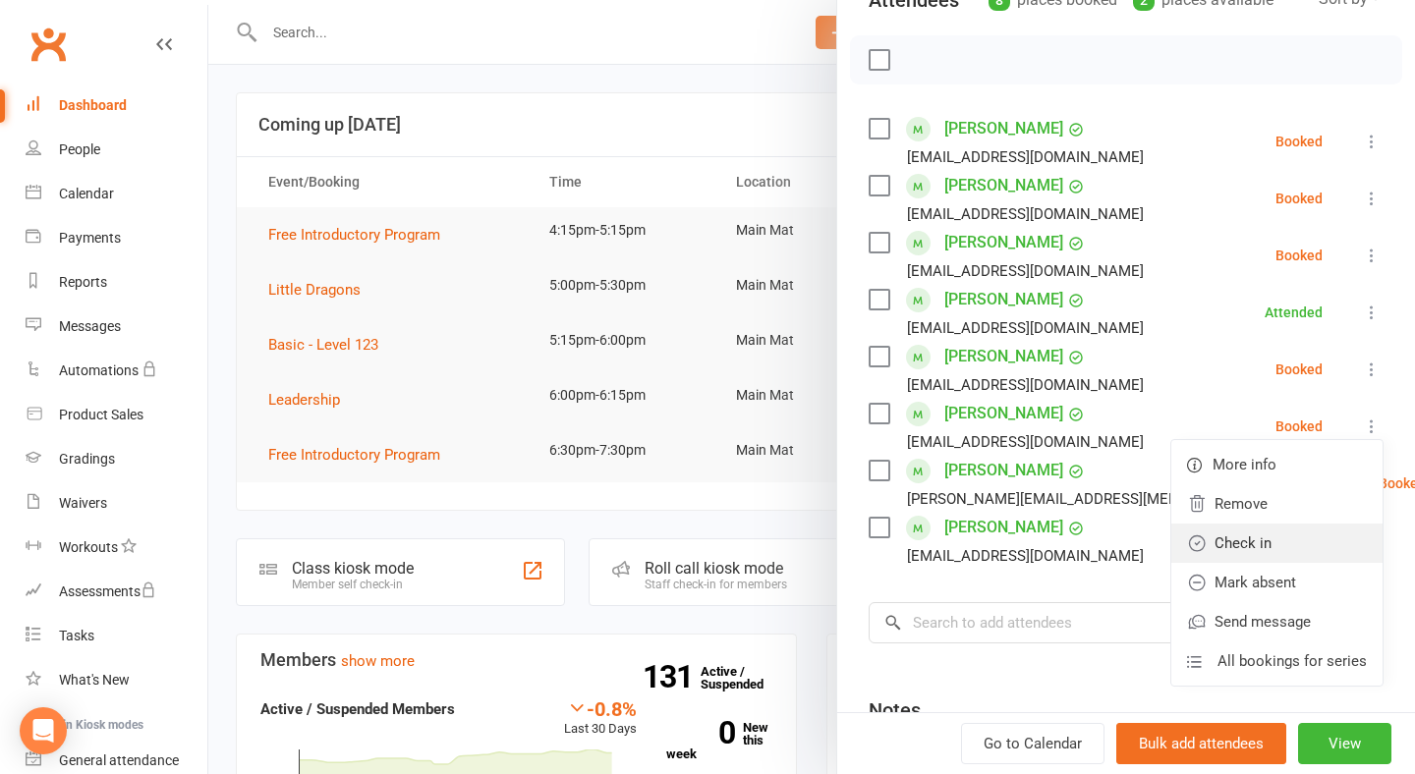
click at [1282, 552] on link "Check in" at bounding box center [1276, 543] width 211 height 39
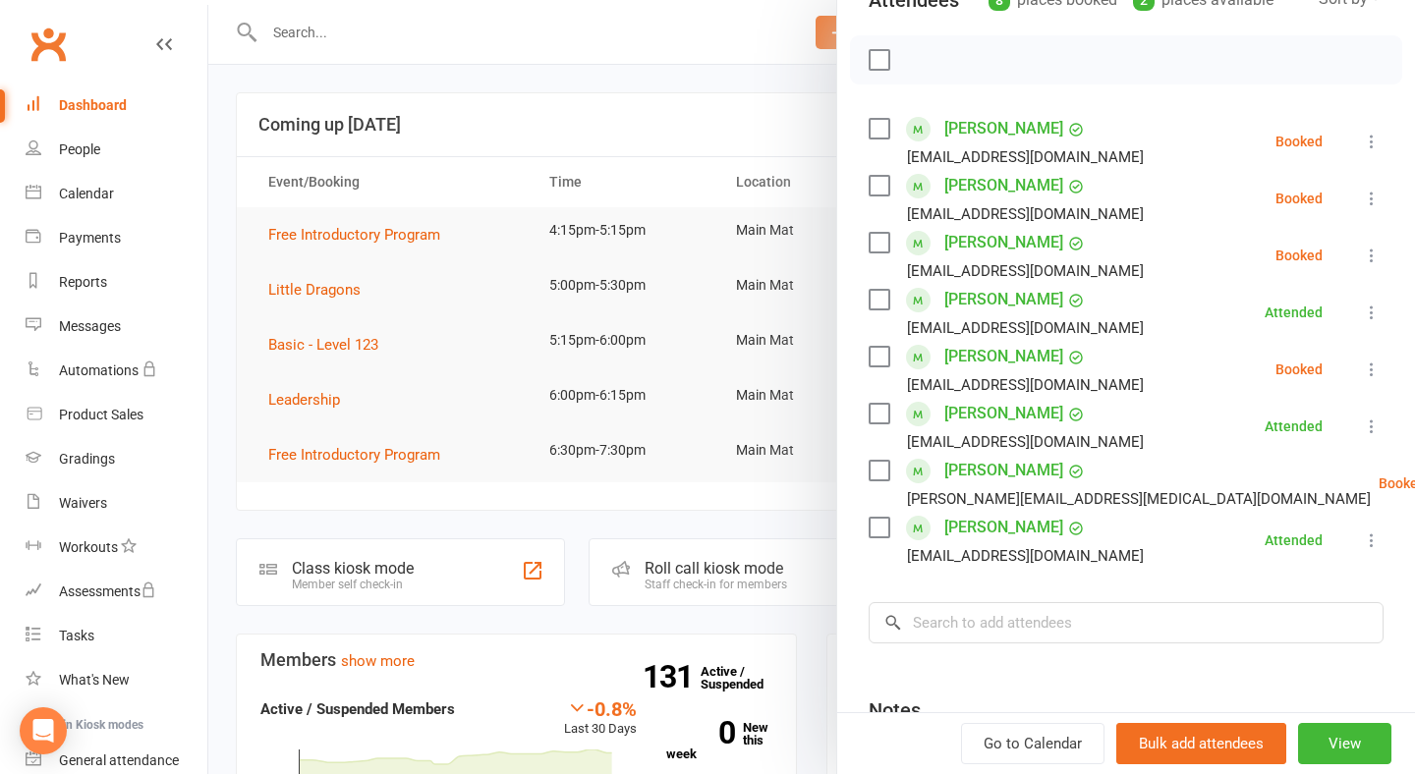
click at [1372, 377] on icon at bounding box center [1372, 370] width 20 height 20
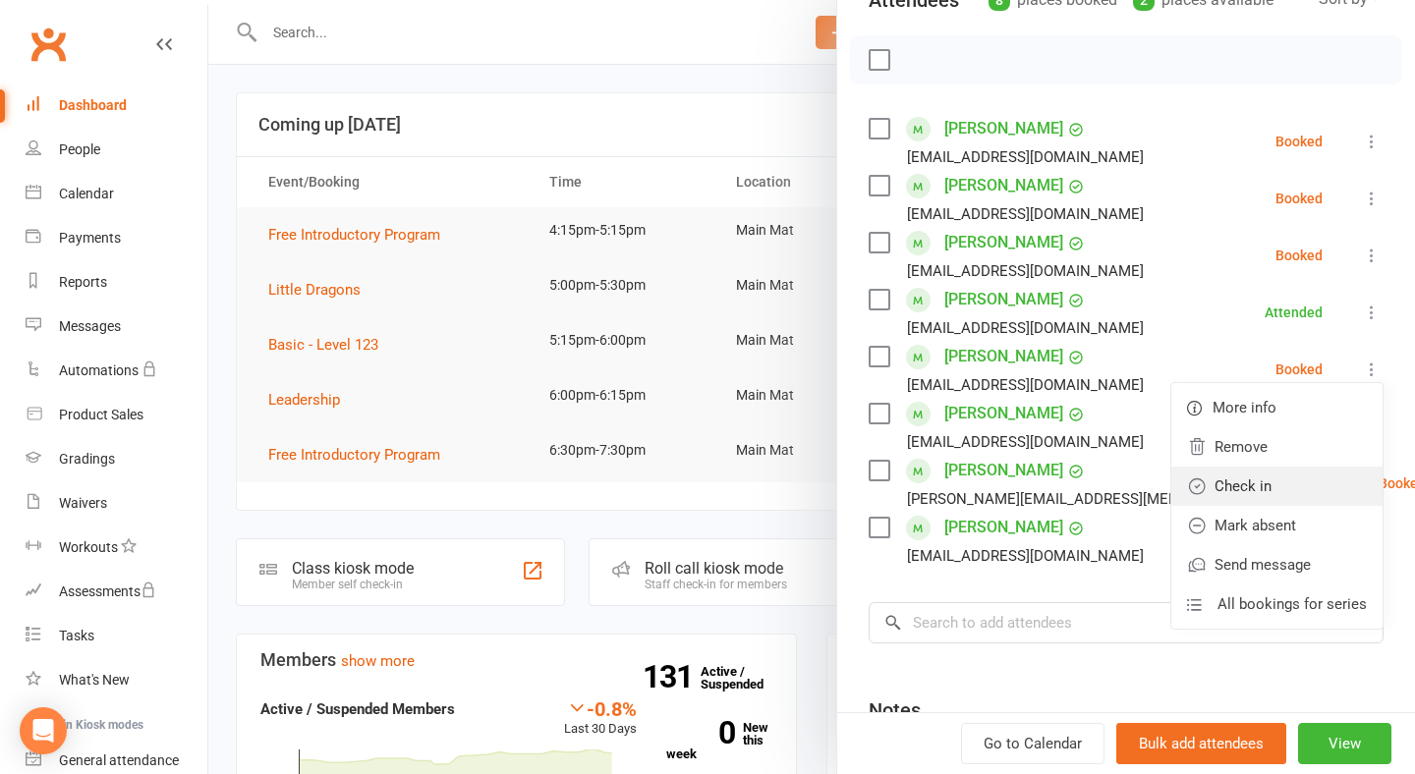
click at [1286, 492] on link "Check in" at bounding box center [1276, 486] width 211 height 39
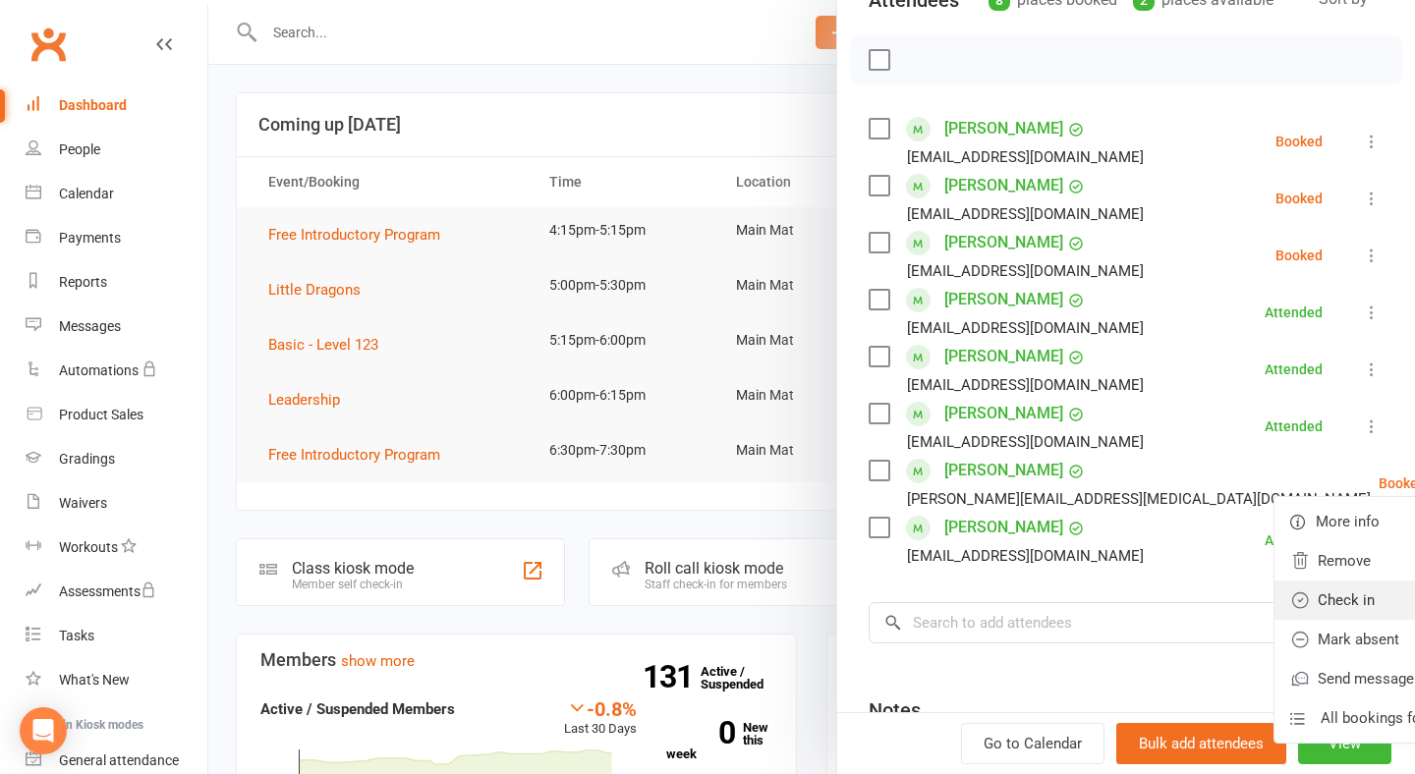
click at [1328, 601] on link "Check in" at bounding box center [1379, 600] width 211 height 39
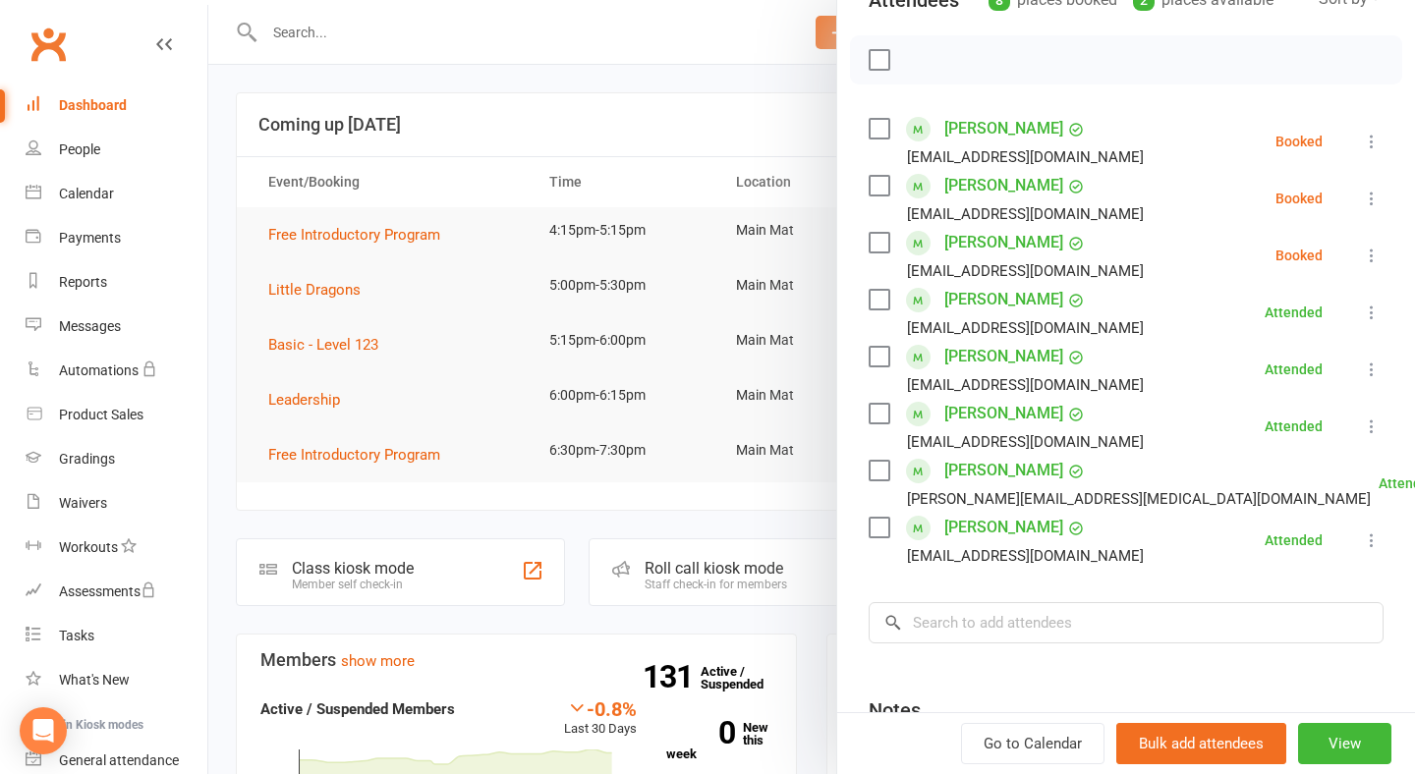
click at [1374, 147] on icon at bounding box center [1372, 142] width 20 height 20
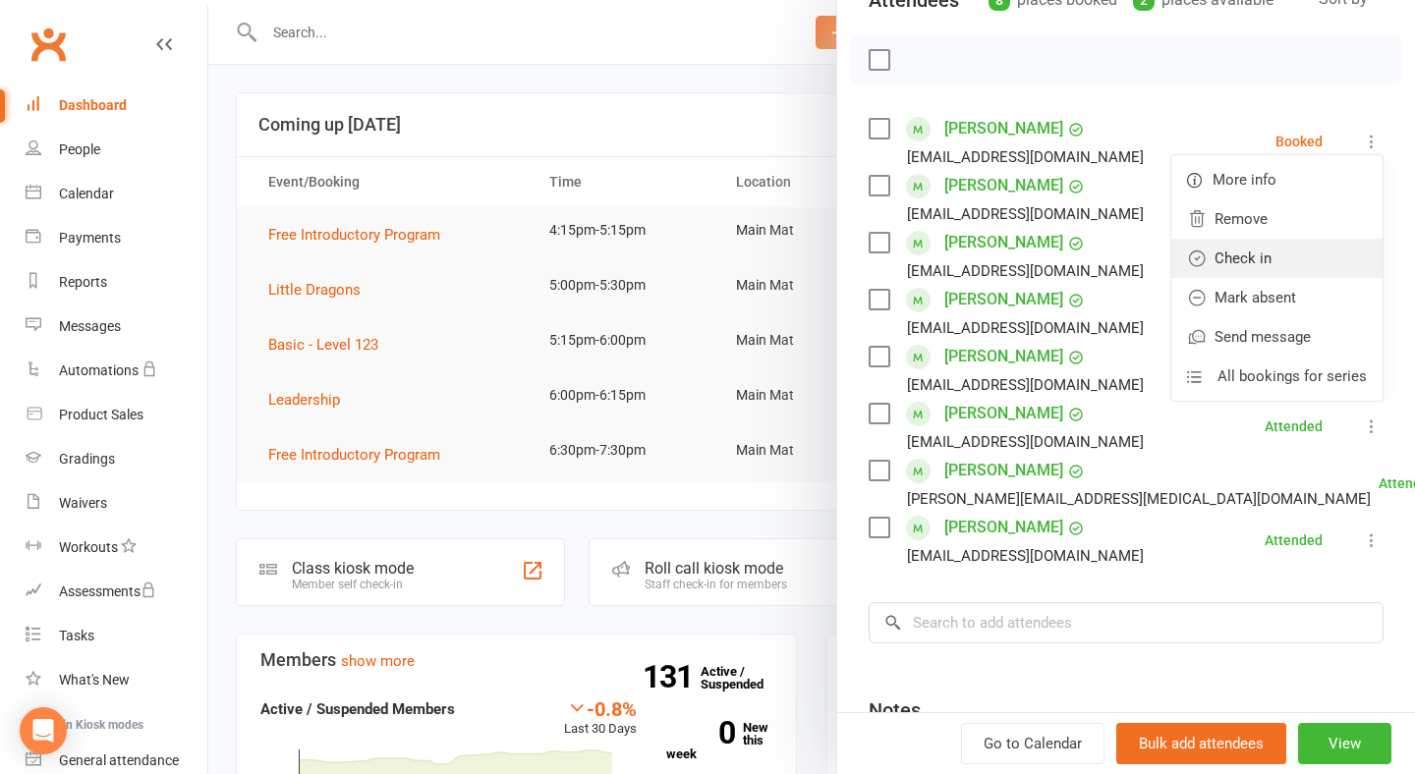
click at [1303, 261] on link "Check in" at bounding box center [1276, 258] width 211 height 39
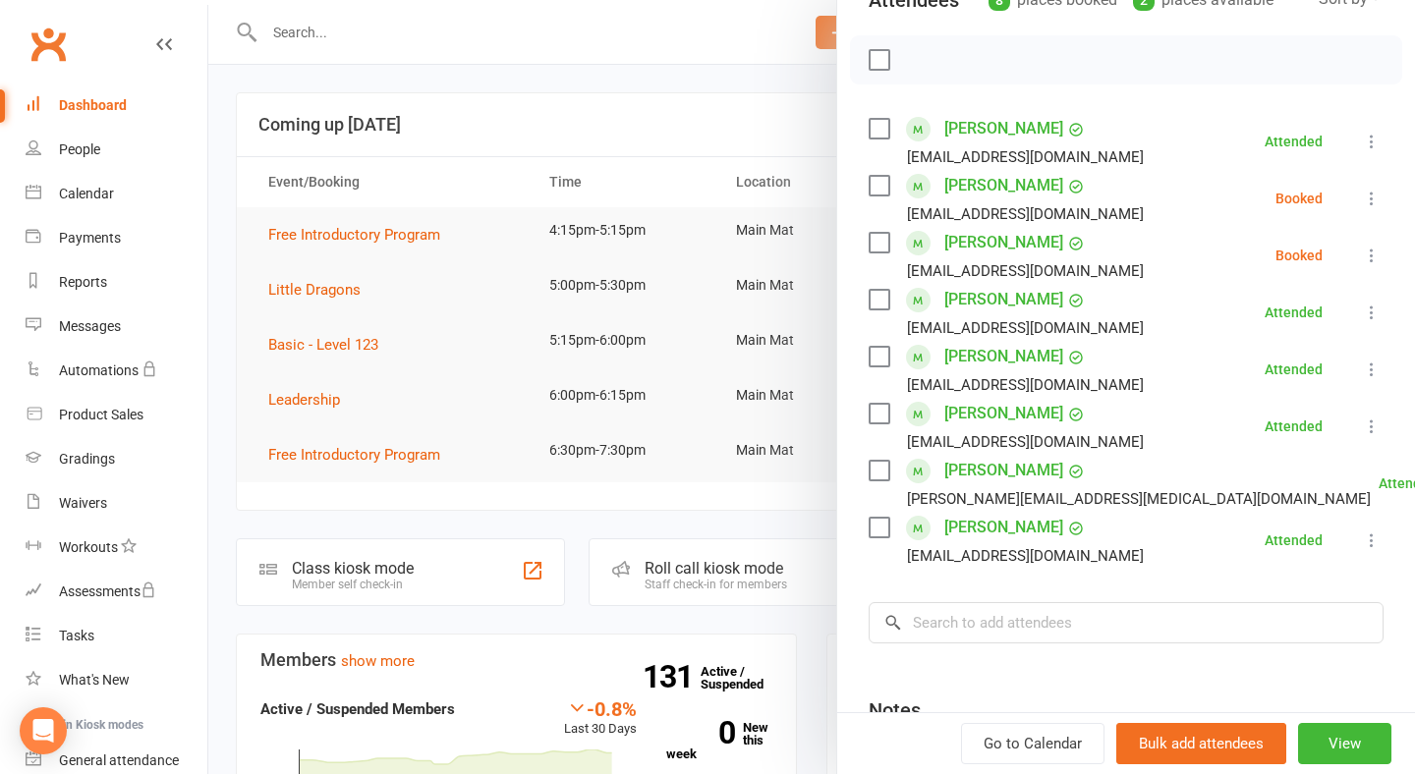
click at [1376, 264] on icon at bounding box center [1372, 256] width 20 height 20
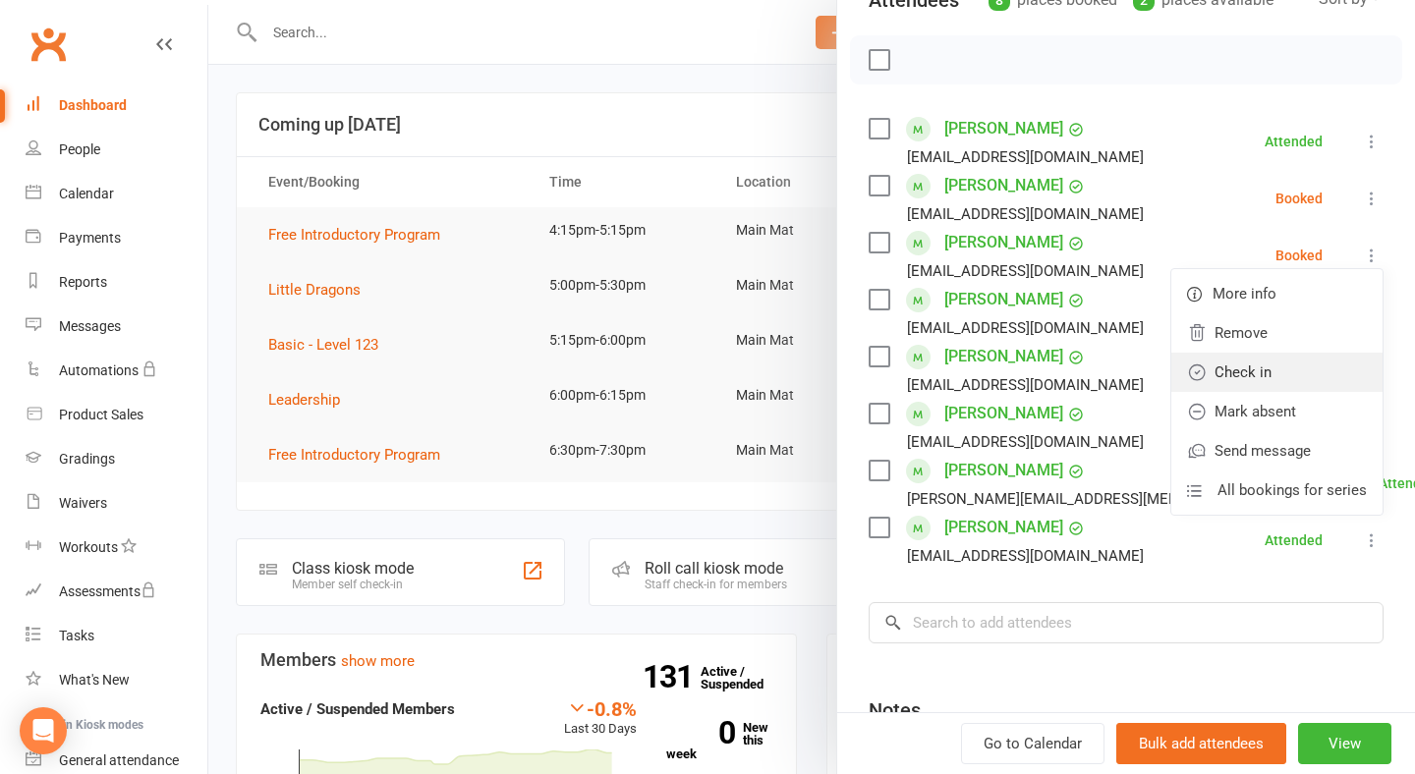
click at [1321, 372] on link "Check in" at bounding box center [1276, 372] width 211 height 39
